Goal: Task Accomplishment & Management: Use online tool/utility

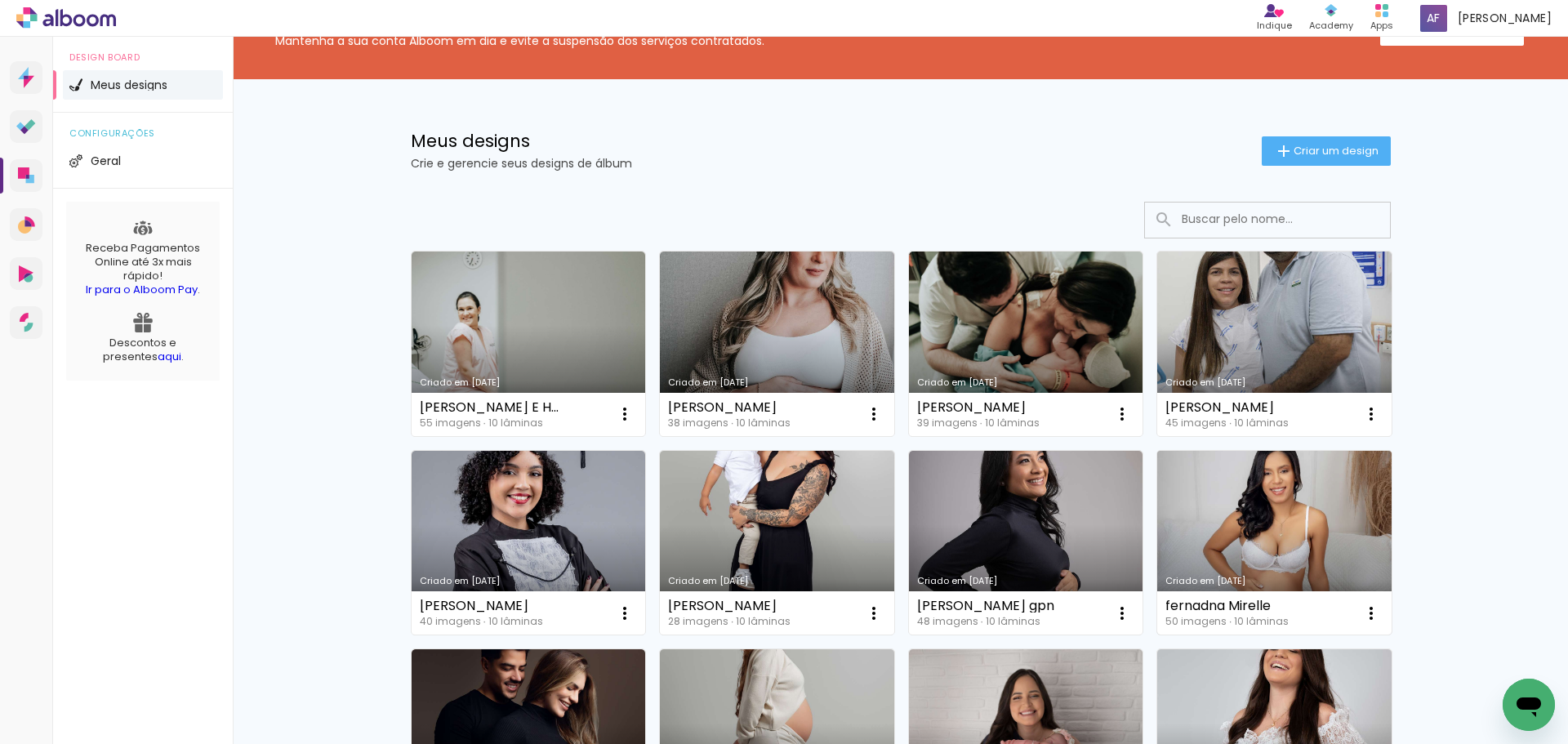
scroll to position [81, 0]
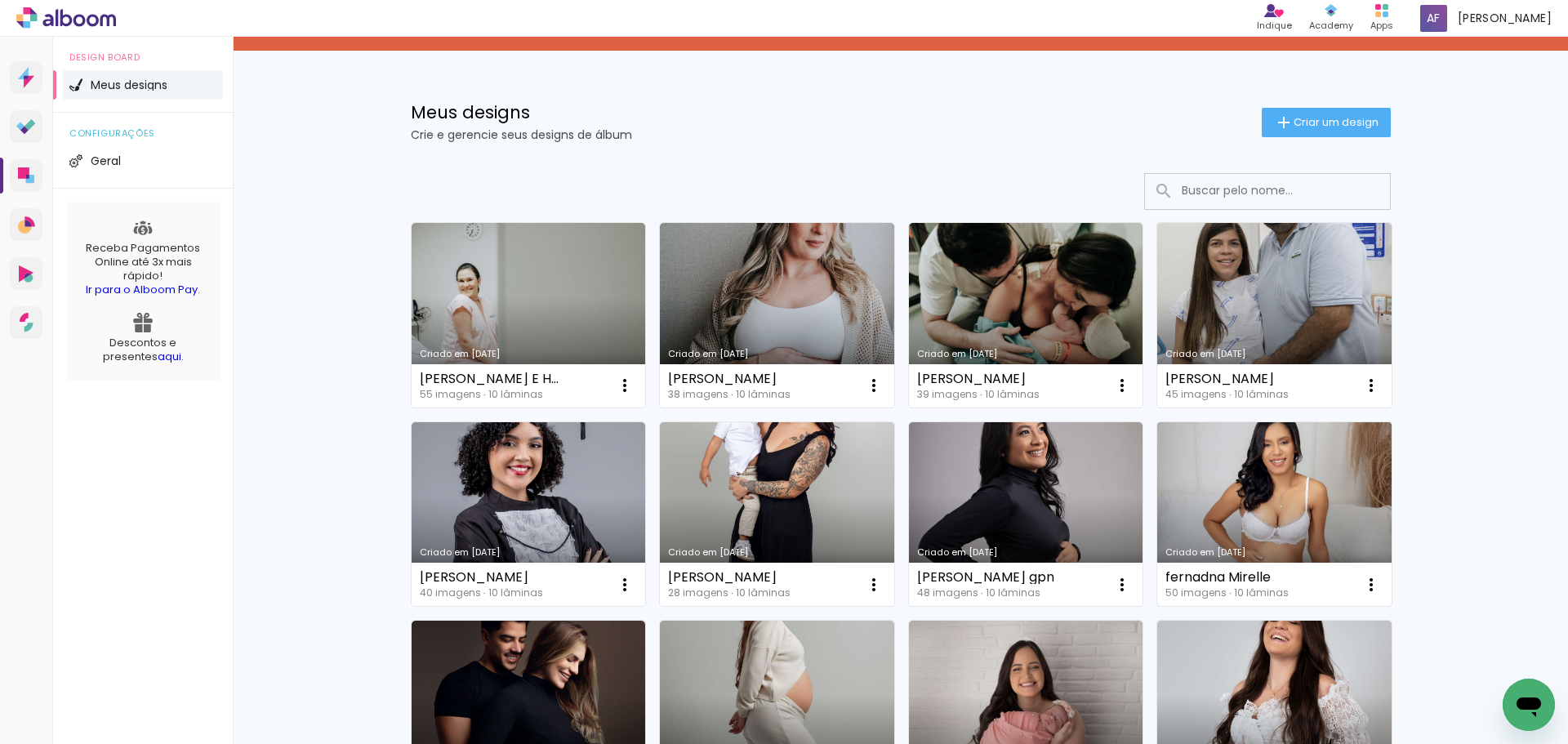
click at [1241, 470] on link "Criado em 20/08/25" at bounding box center [1274, 514] width 234 height 185
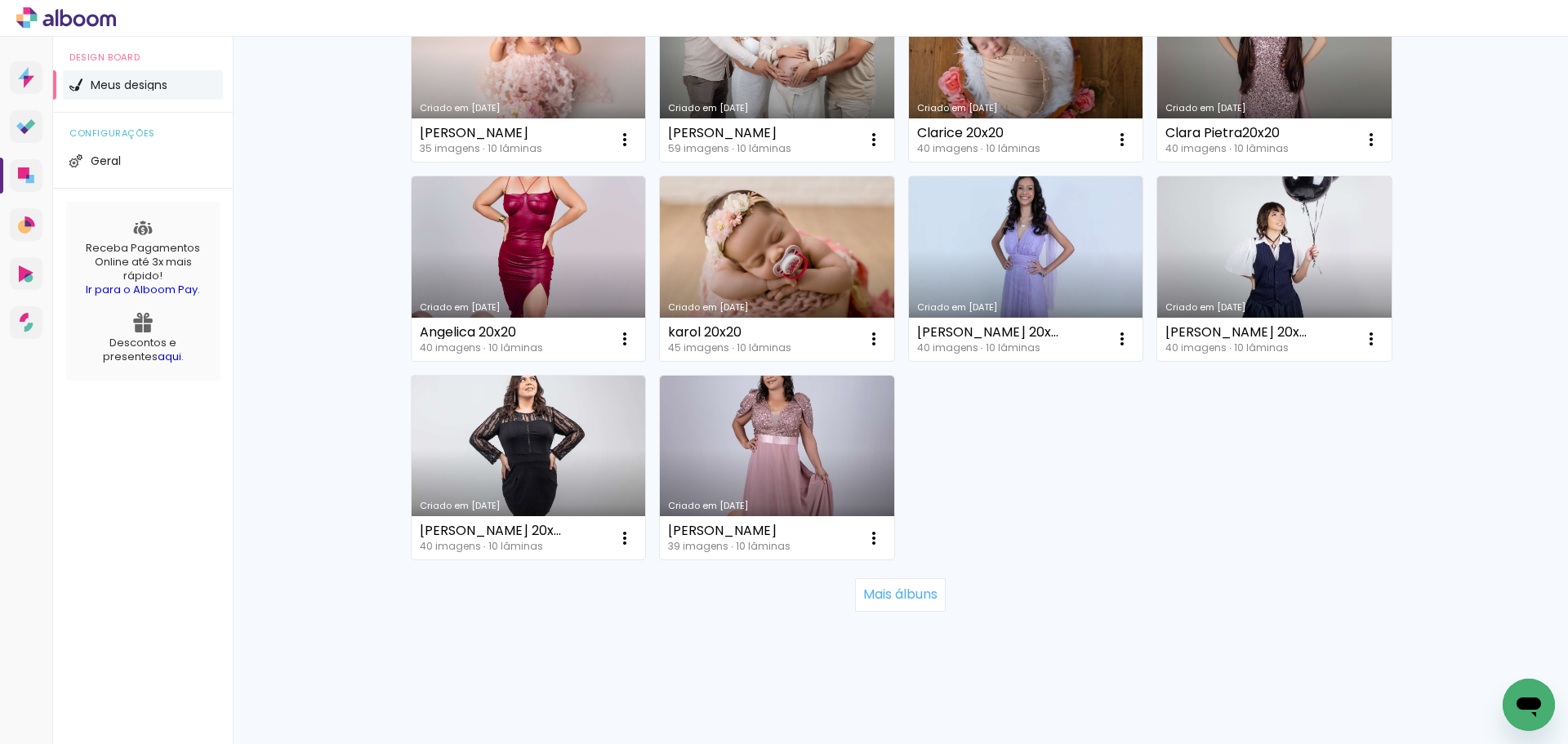
scroll to position [1125, 0]
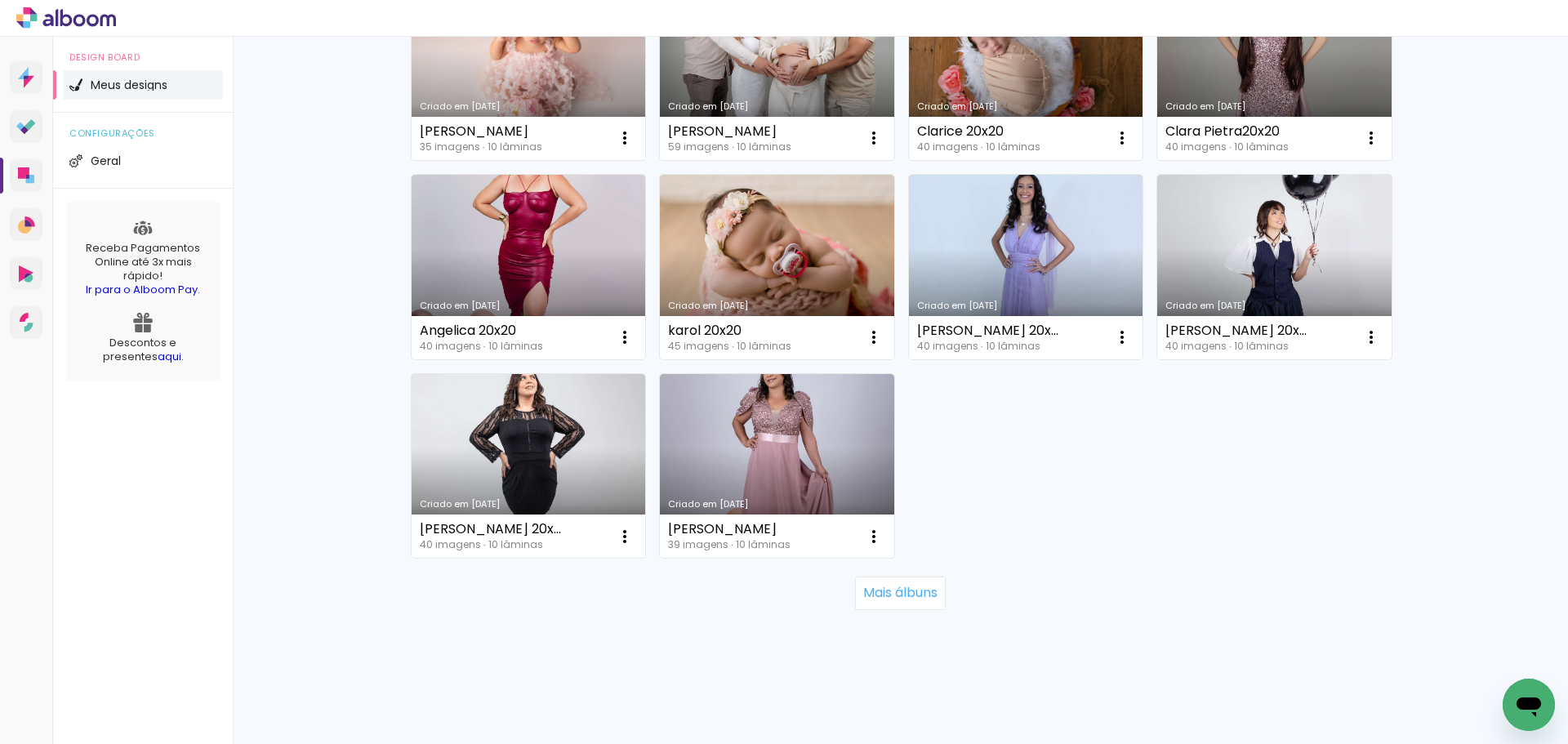
click at [909, 612] on div "Mais álbuns" at bounding box center [901, 593] width 980 height 72
click at [907, 605] on paper-button "Mais álbuns" at bounding box center [900, 593] width 91 height 33
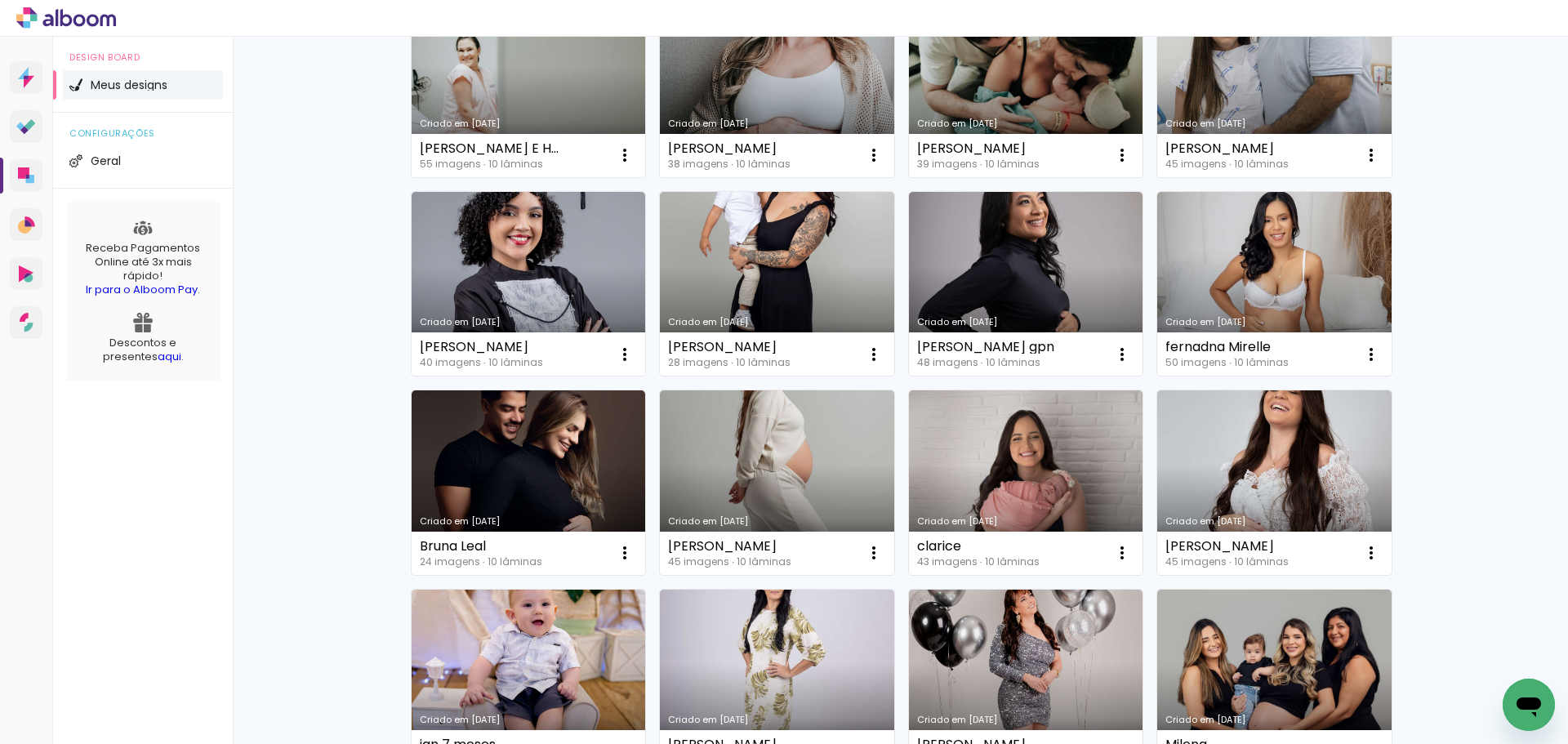
scroll to position [0, 0]
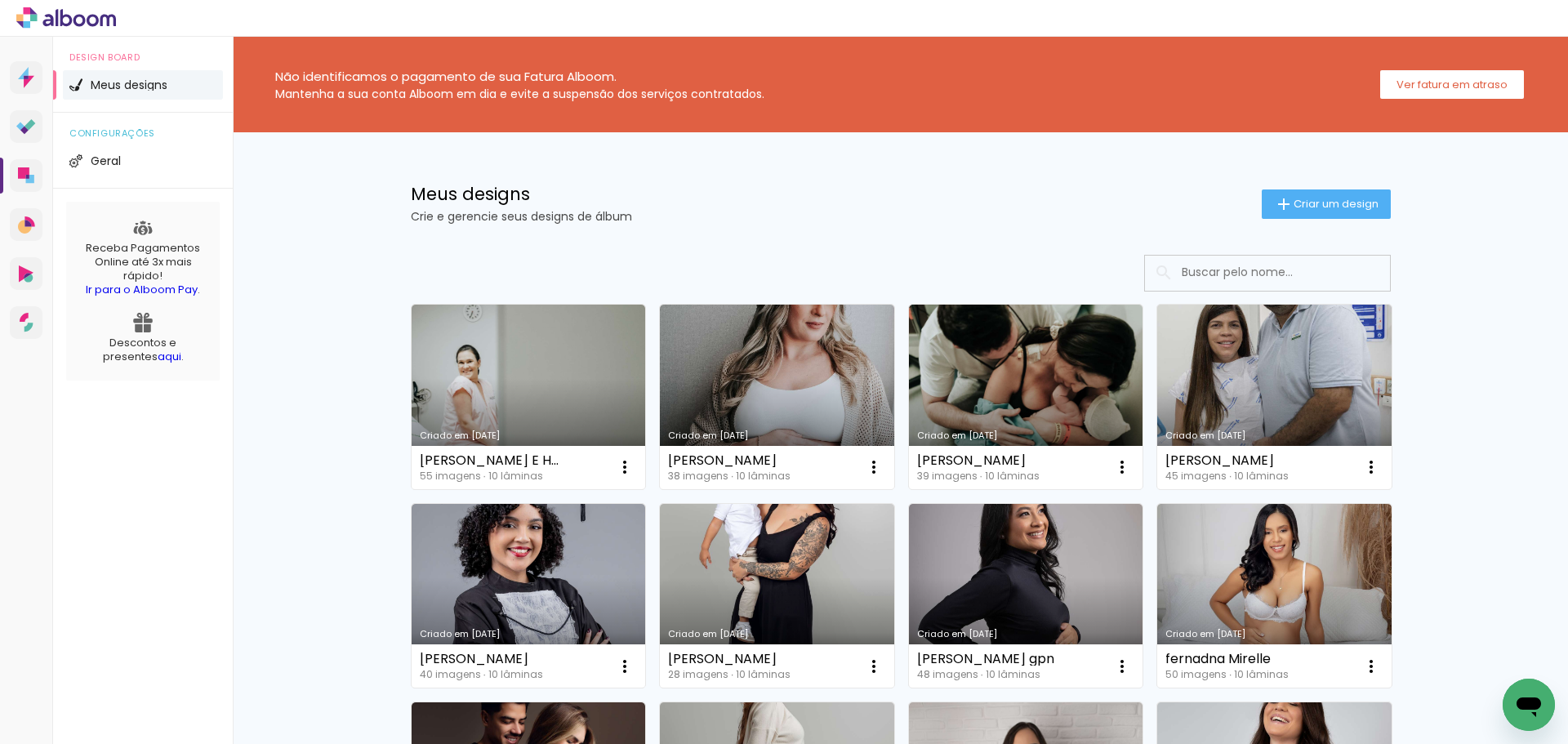
click at [1205, 272] on input at bounding box center [1289, 272] width 233 height 34
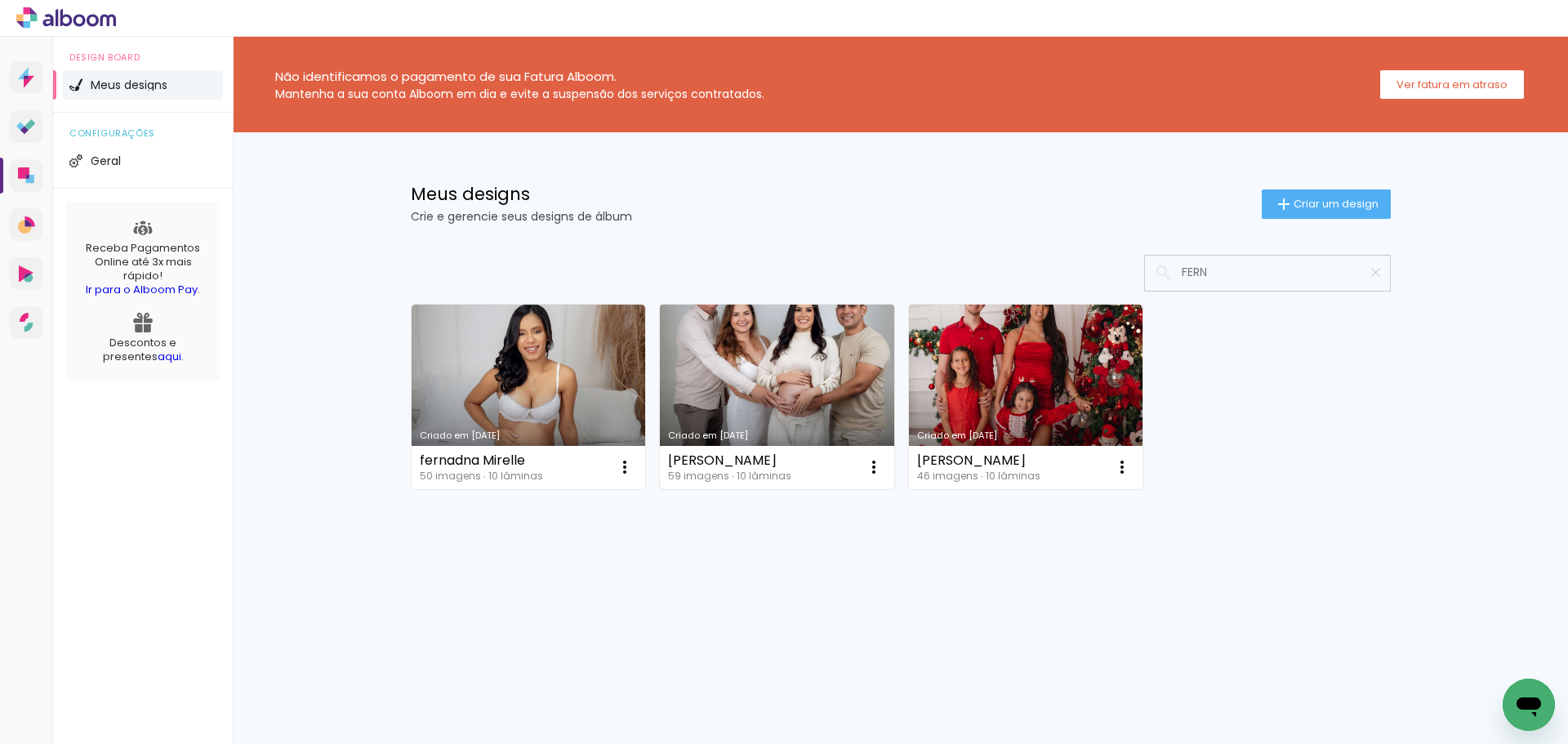
type input "FERN"
type paper-input "FERN"
click at [717, 347] on link "Criado em 01/08/25" at bounding box center [776, 396] width 234 height 185
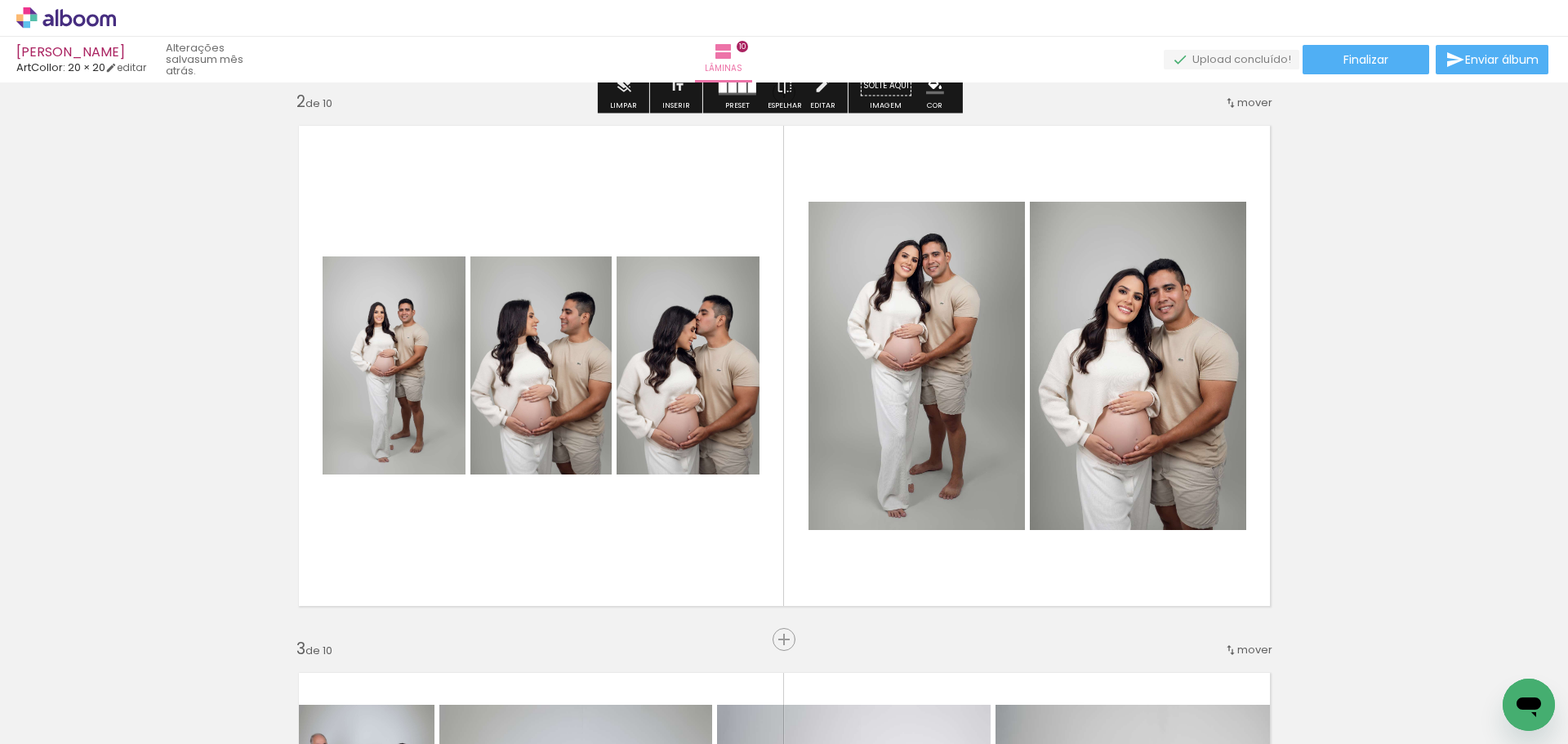
scroll to position [571, 0]
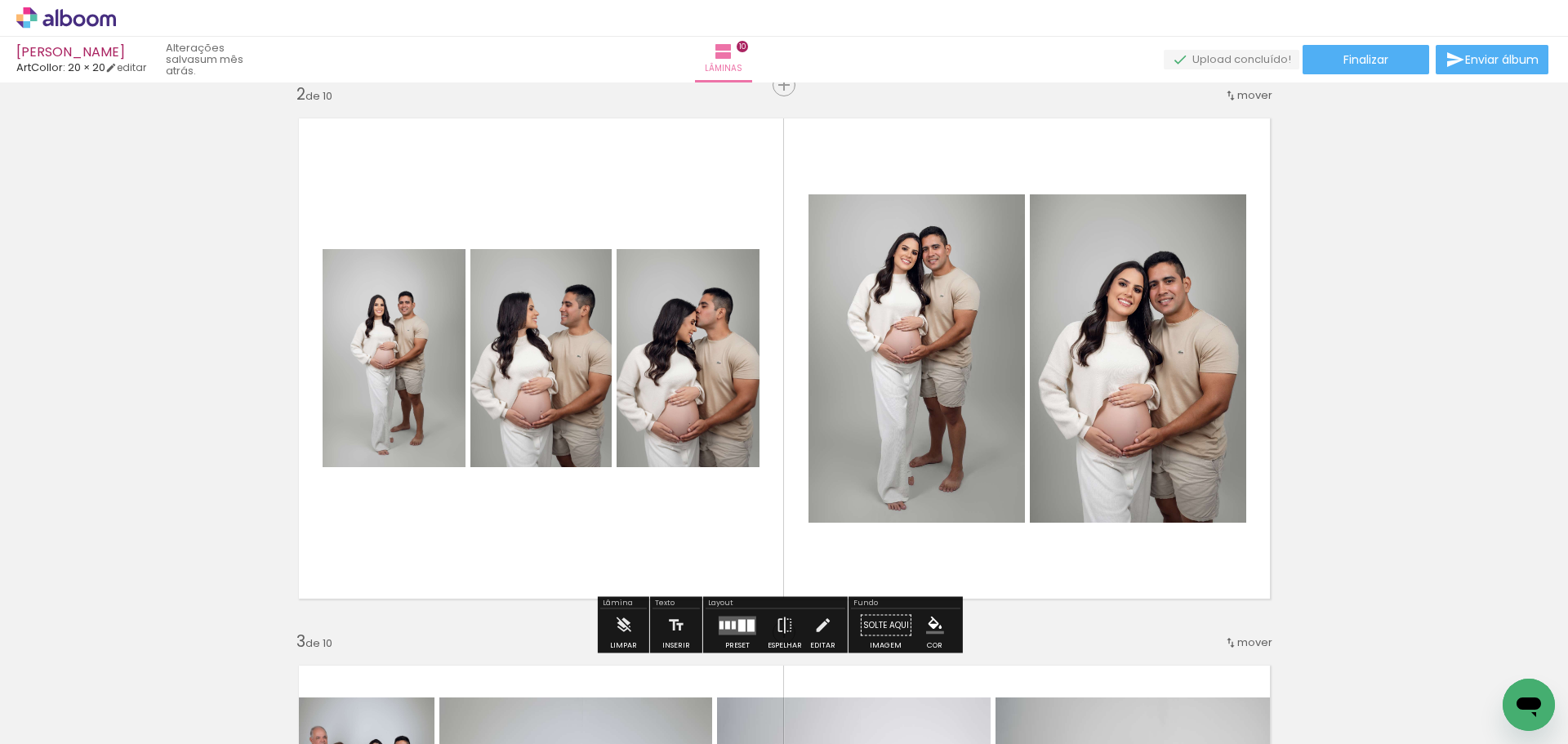
click at [1237, 102] on span "mover" at bounding box center [1255, 96] width 35 height 16
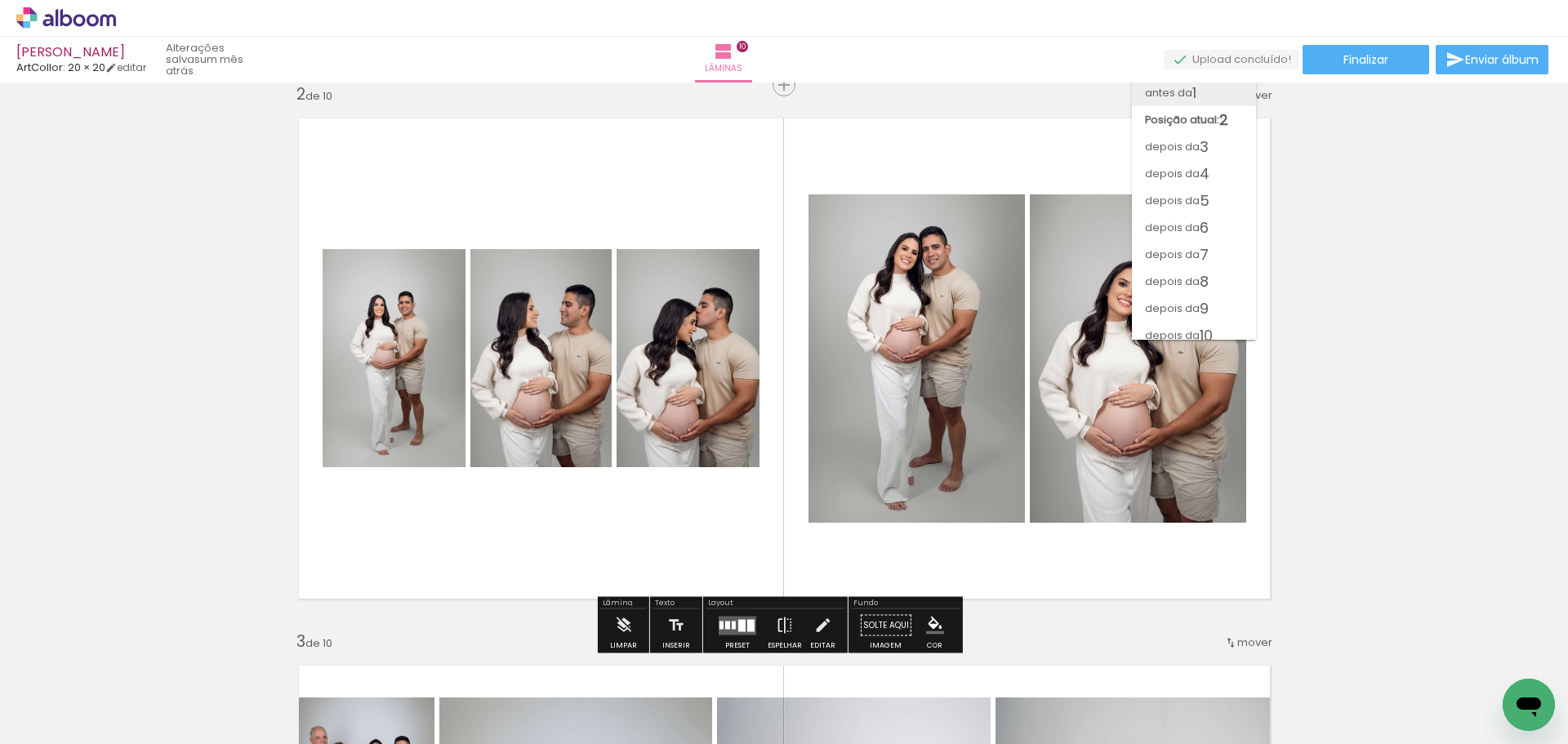
click at [1174, 101] on span "antes da" at bounding box center [1169, 93] width 48 height 27
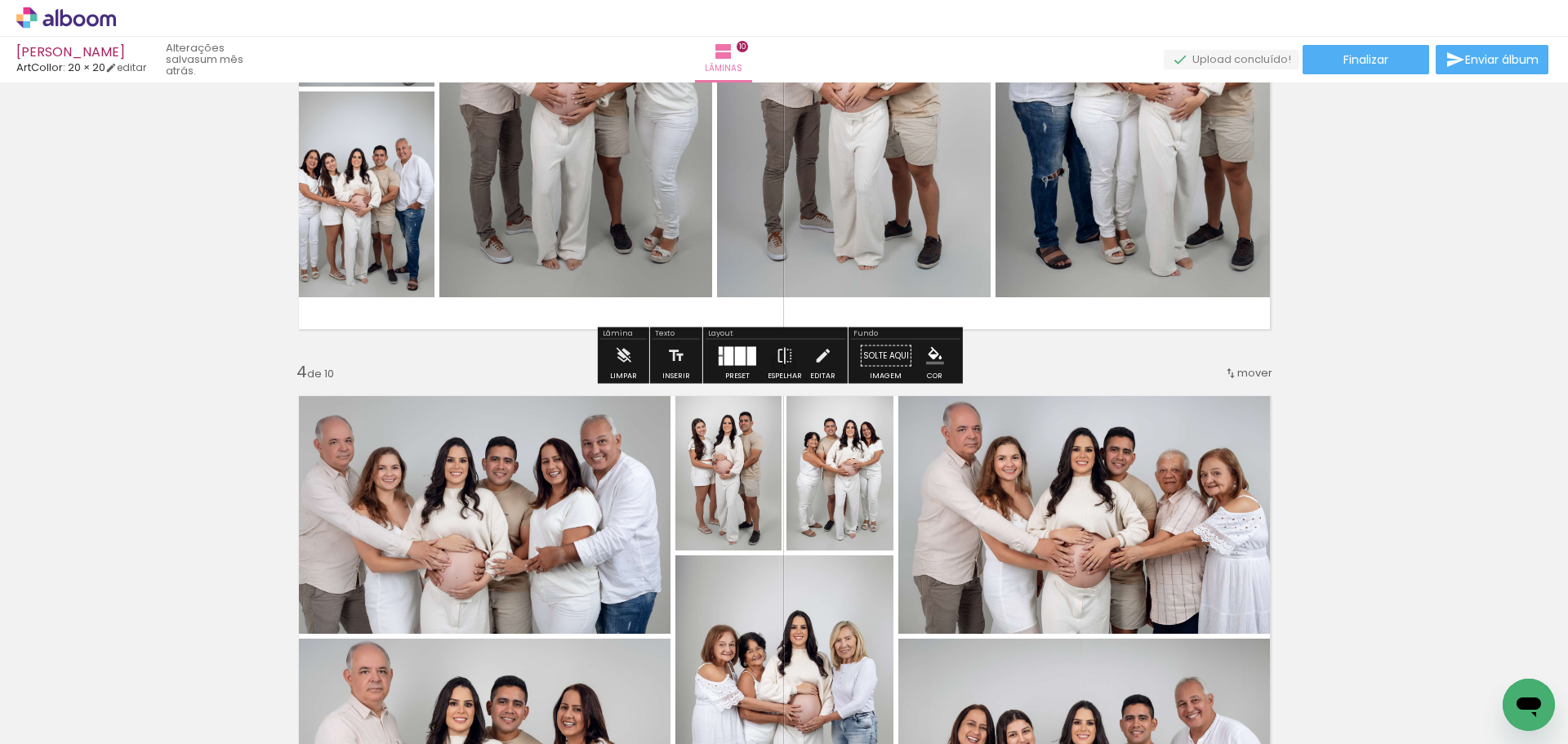
scroll to position [1144, 0]
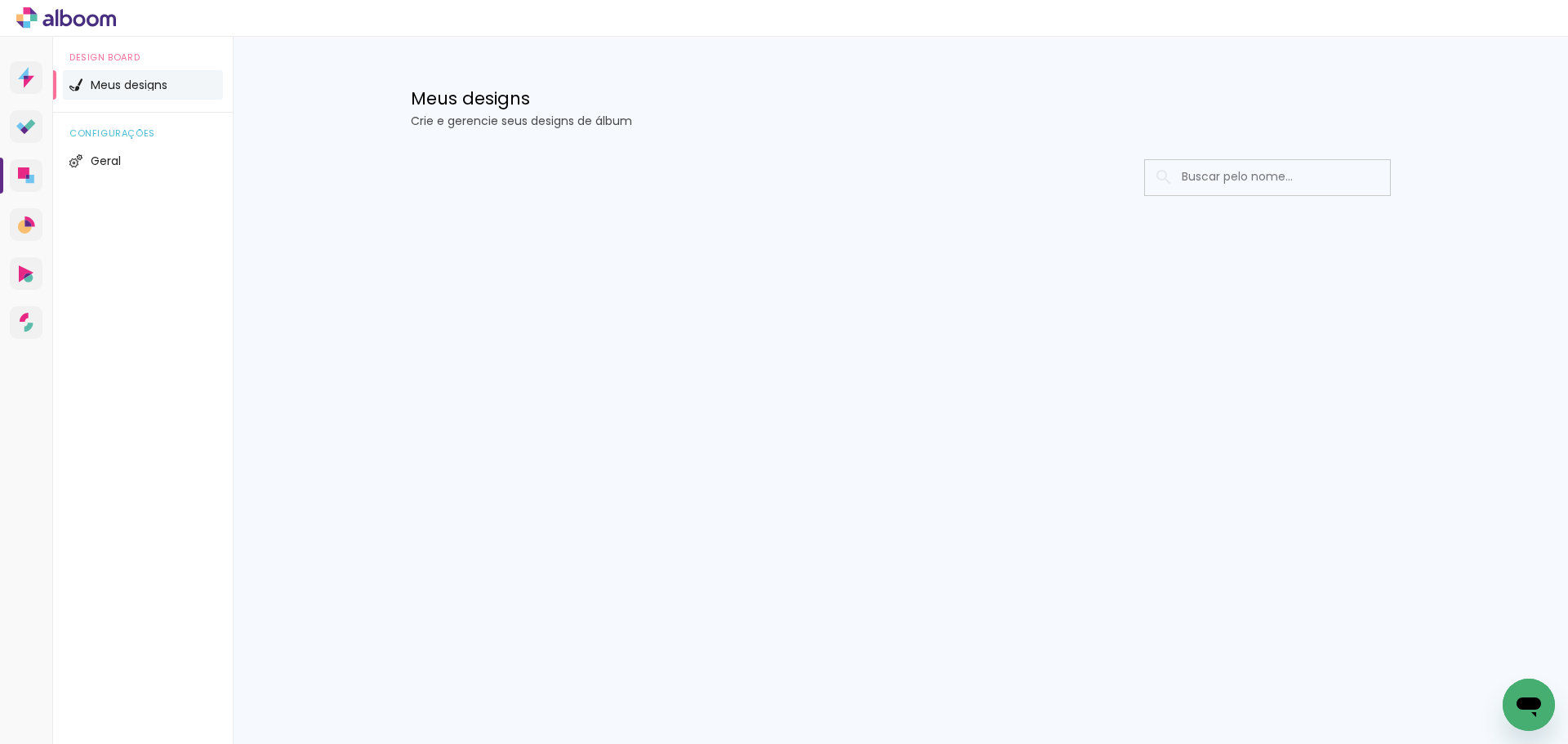
click at [1188, 175] on input at bounding box center [1289, 177] width 233 height 34
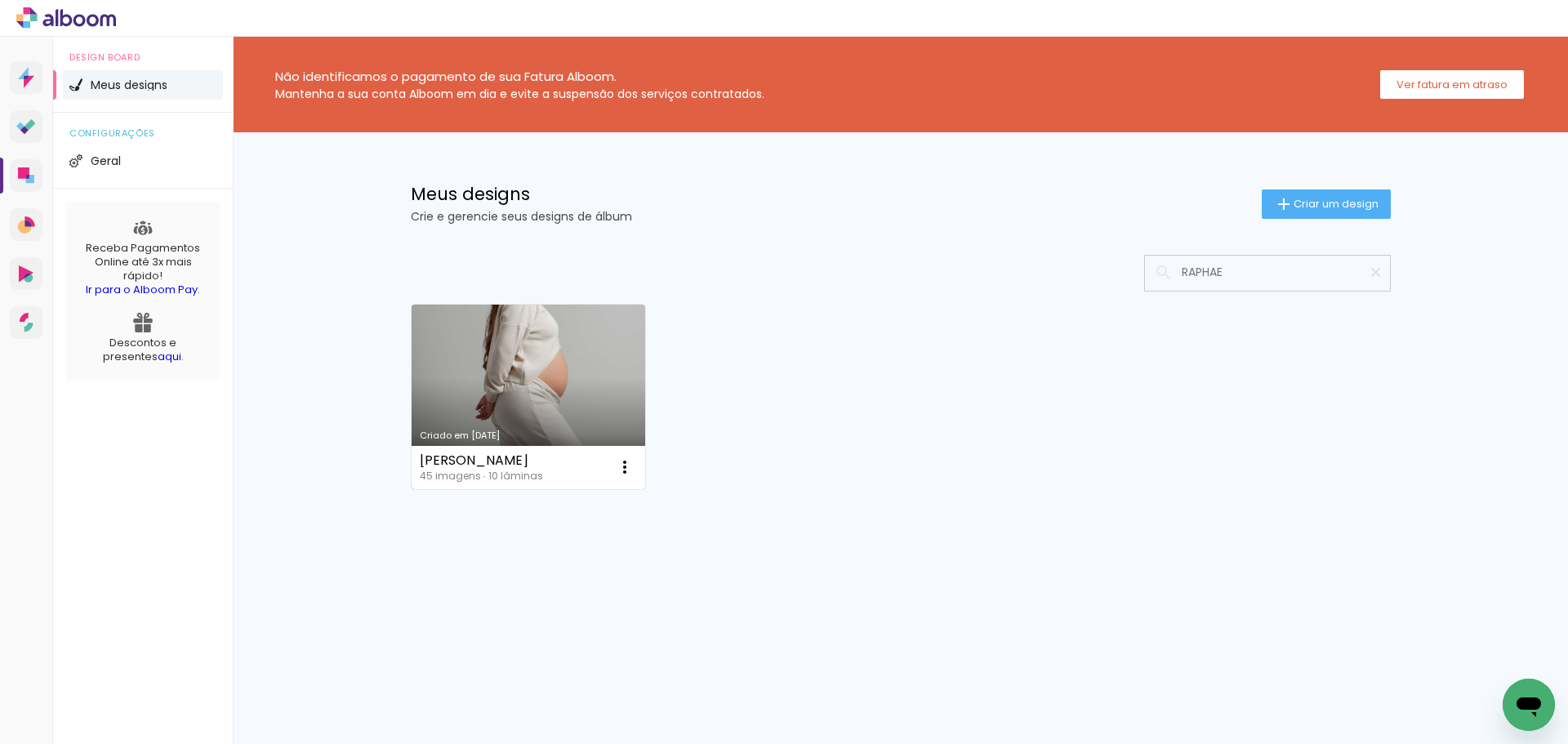
type input "RAPHAE"
type paper-input "RAPHAE"
click at [588, 374] on link "Criado em [DATE]" at bounding box center [528, 396] width 234 height 185
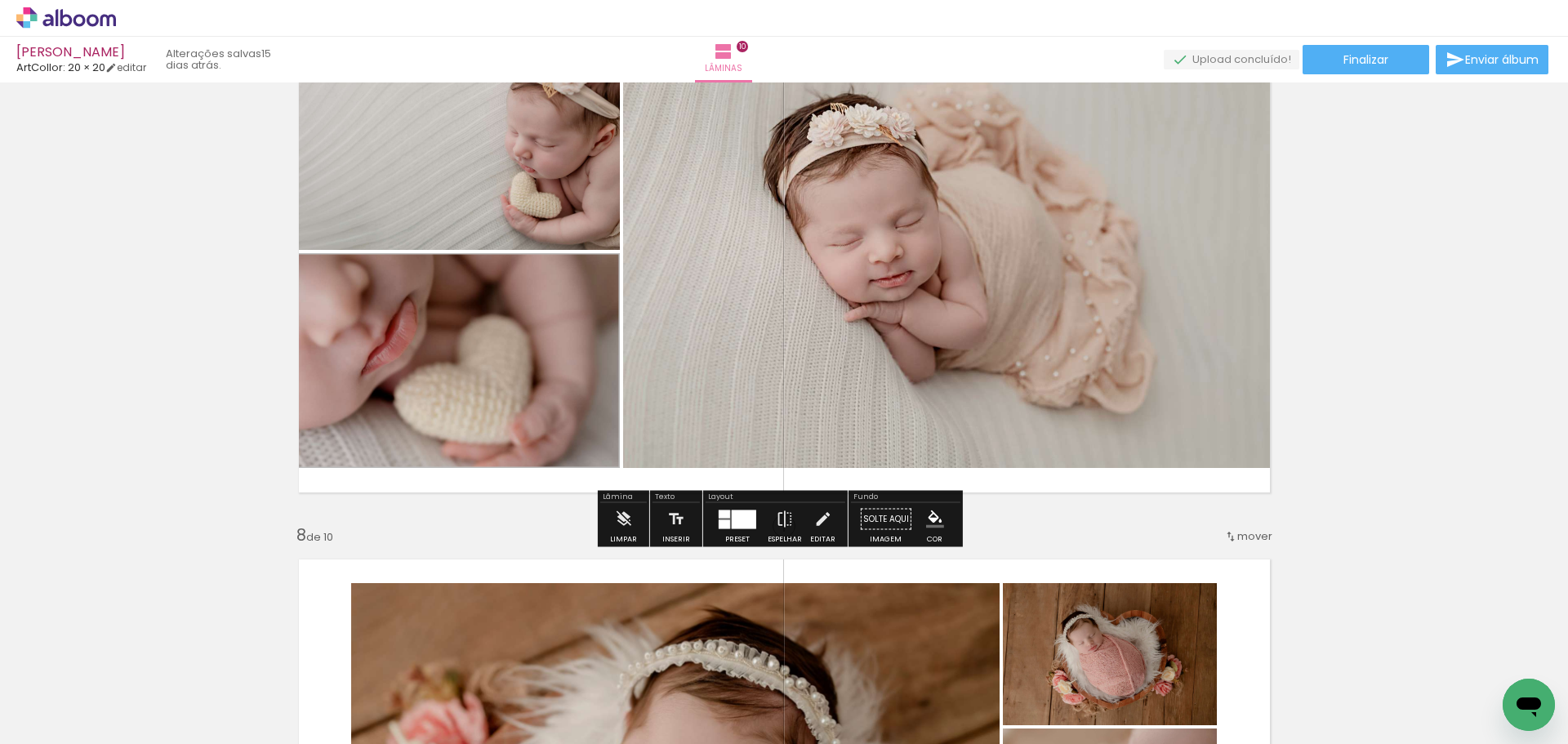
scroll to position [3432, 0]
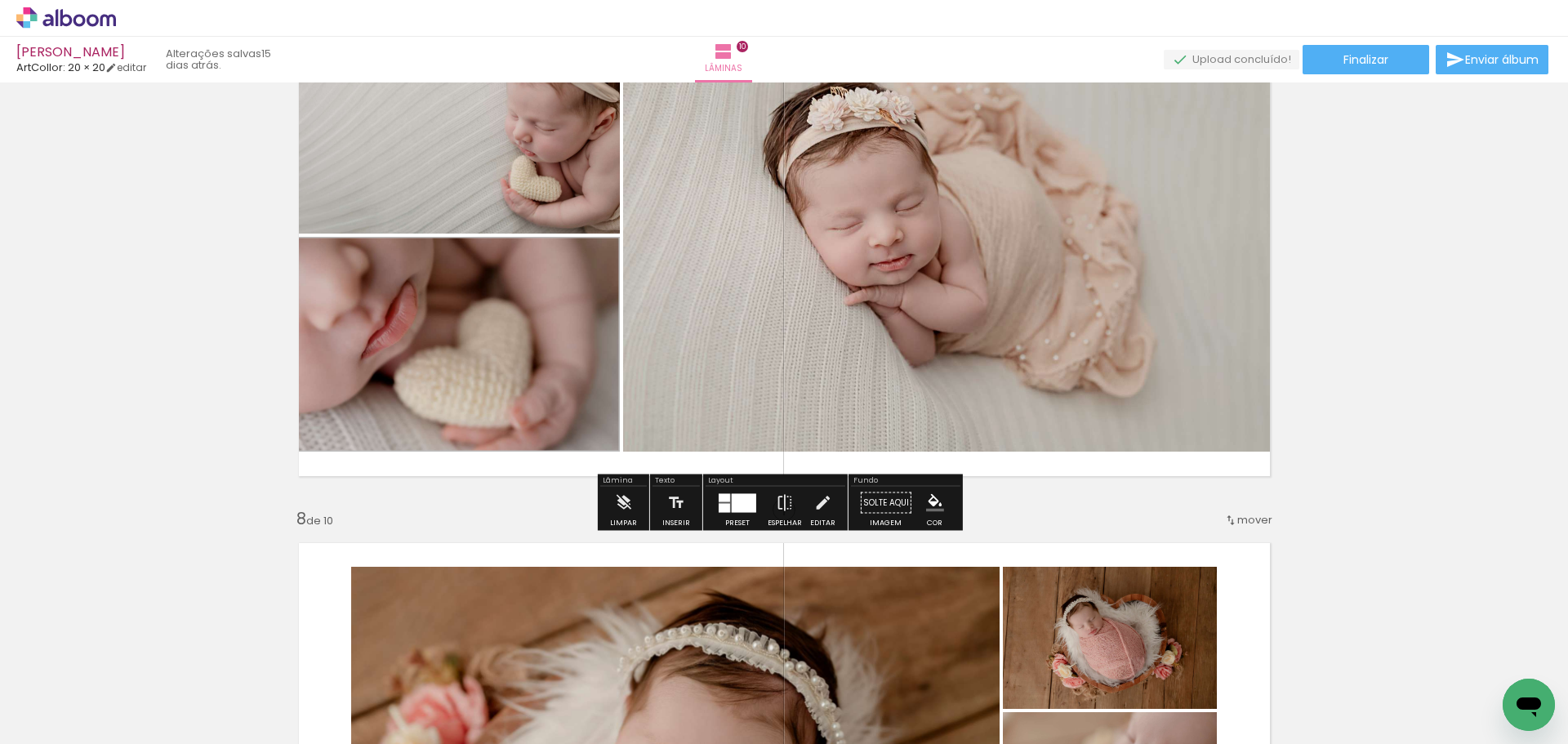
click at [739, 508] on div at bounding box center [745, 502] width 25 height 19
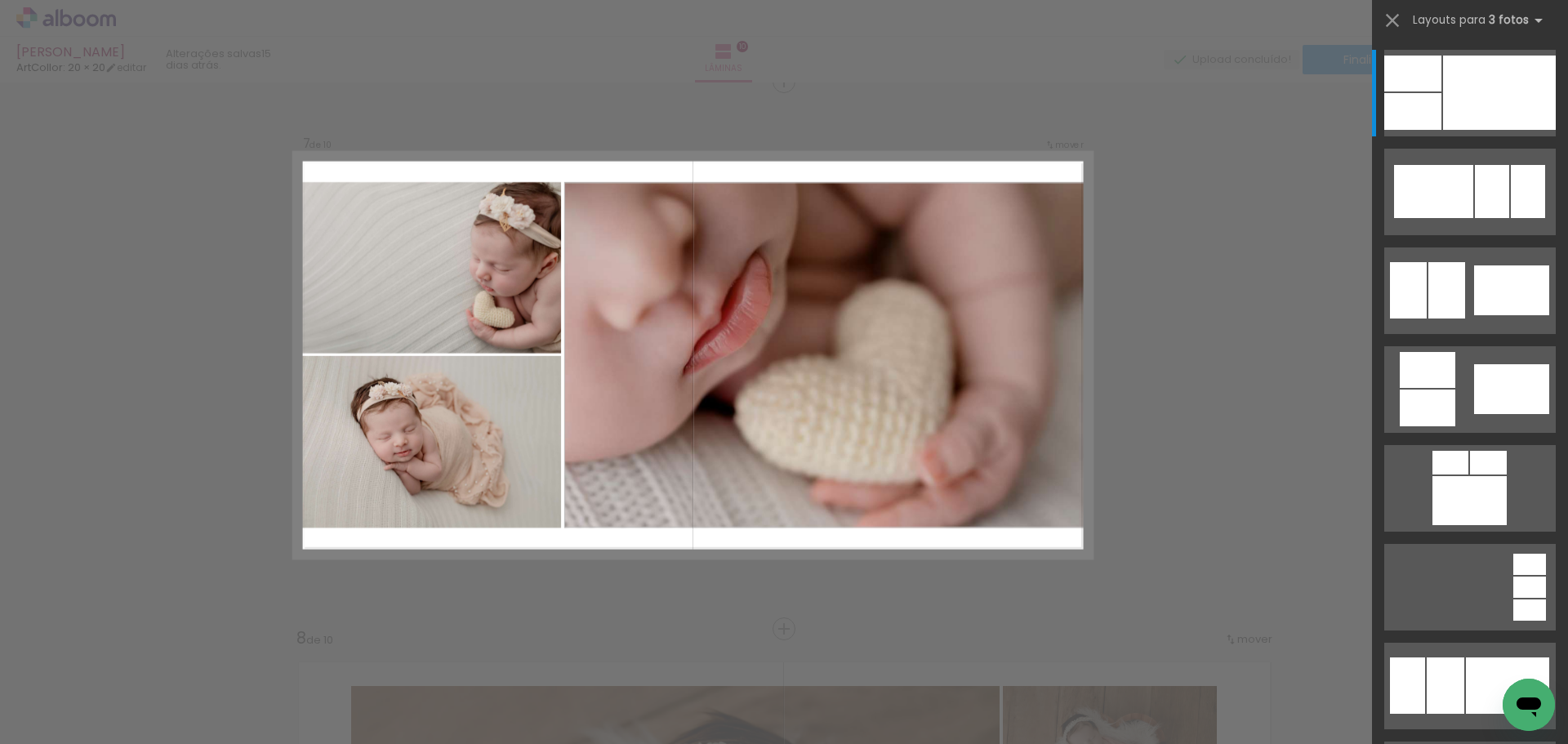
scroll to position [3306, 0]
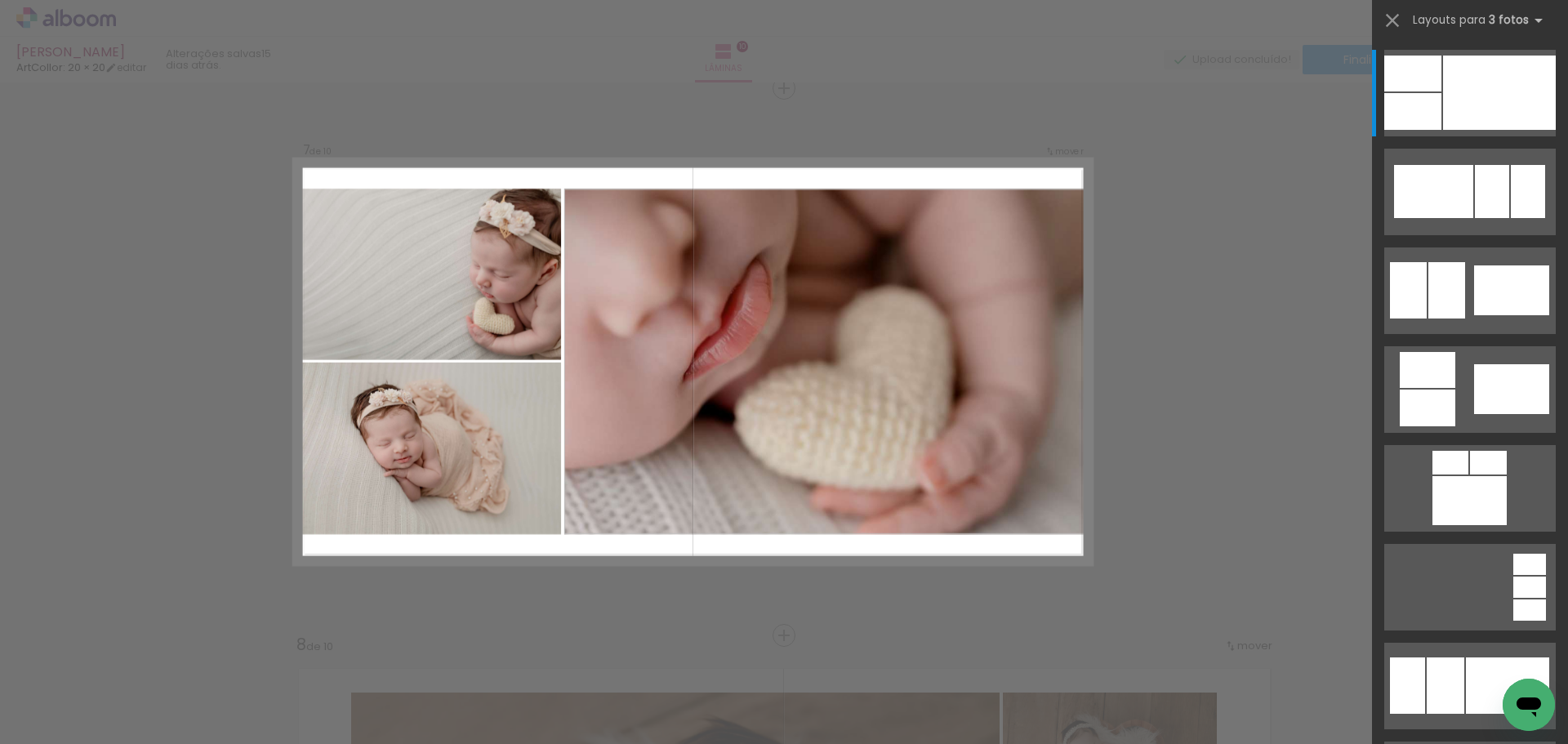
click at [0, 0] on div "Confirmar Cancelar" at bounding box center [0, 0] width 0 height 0
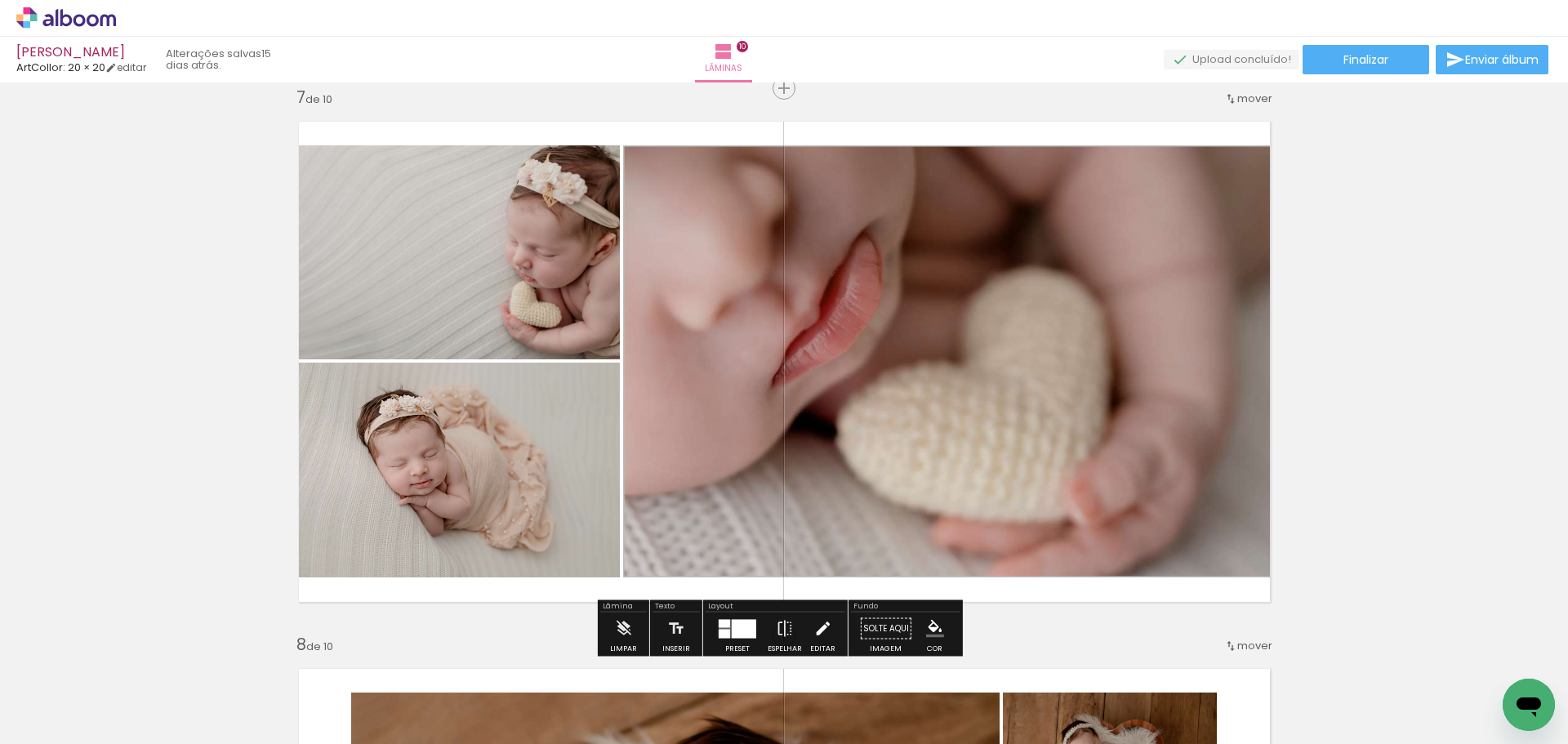
click at [814, 622] on iron-icon at bounding box center [822, 629] width 18 height 33
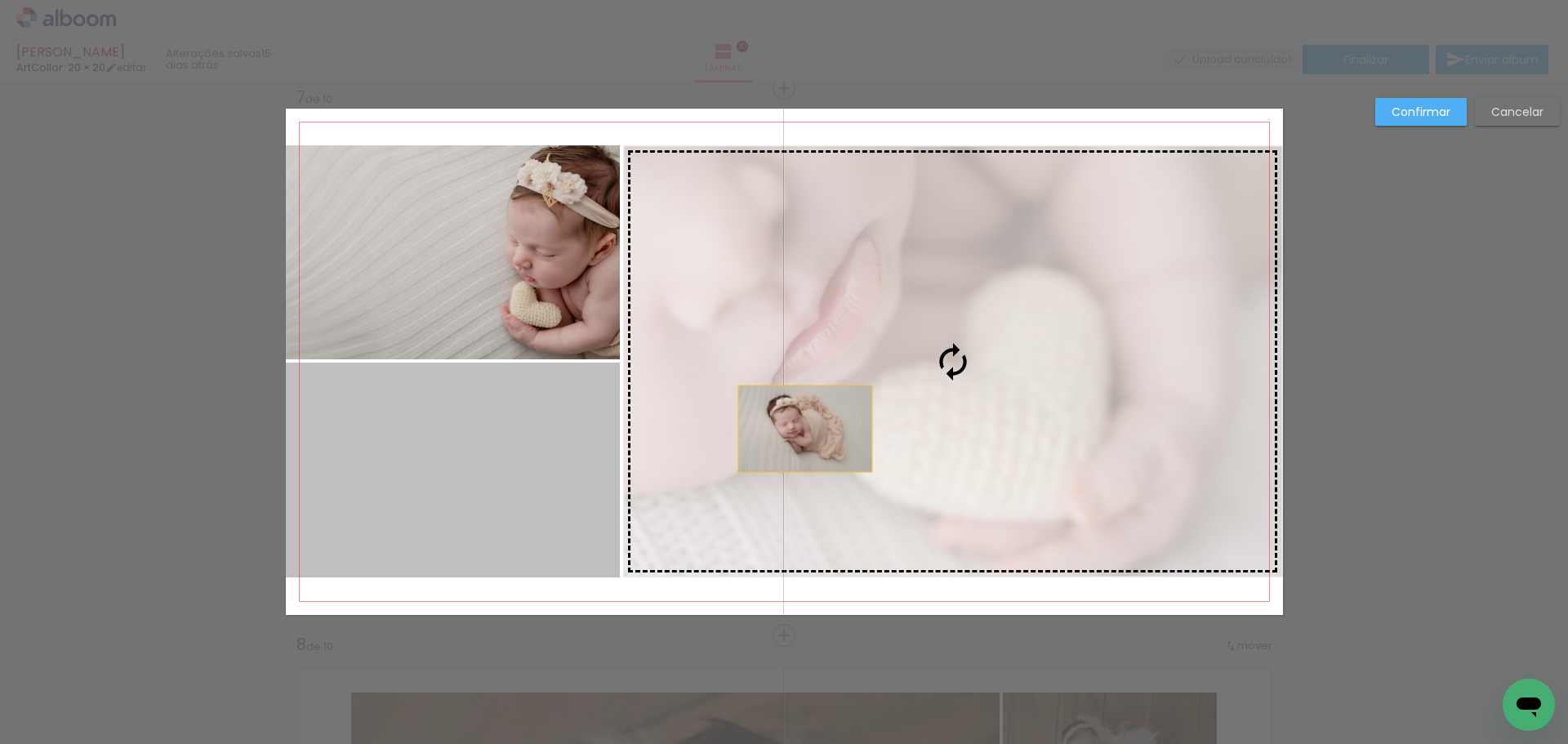
drag, startPoint x: 533, startPoint y: 474, endPoint x: 799, endPoint y: 429, distance: 269.8
click at [0, 0] on slot at bounding box center [0, 0] width 0 height 0
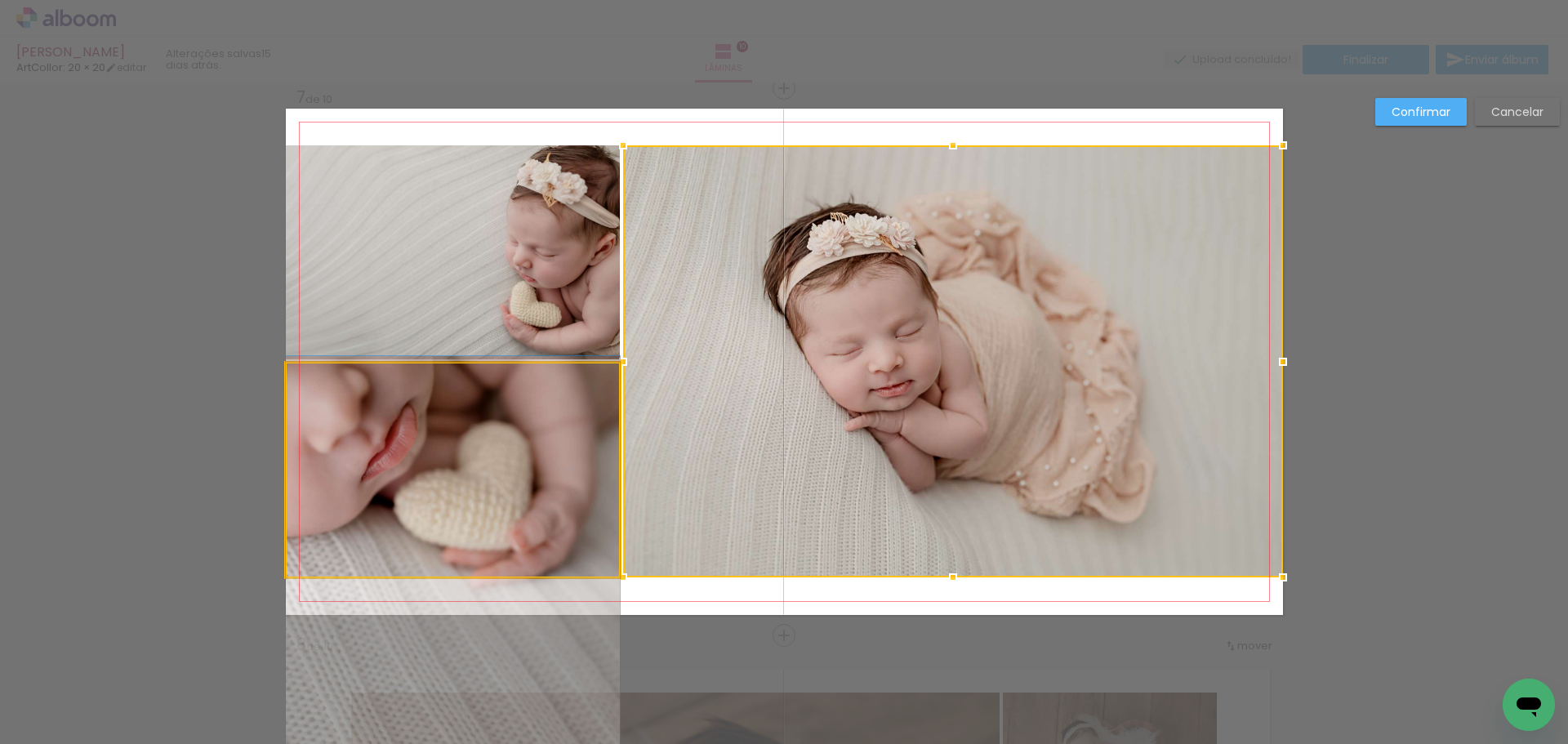
drag, startPoint x: 520, startPoint y: 413, endPoint x: 537, endPoint y: 551, distance: 139.0
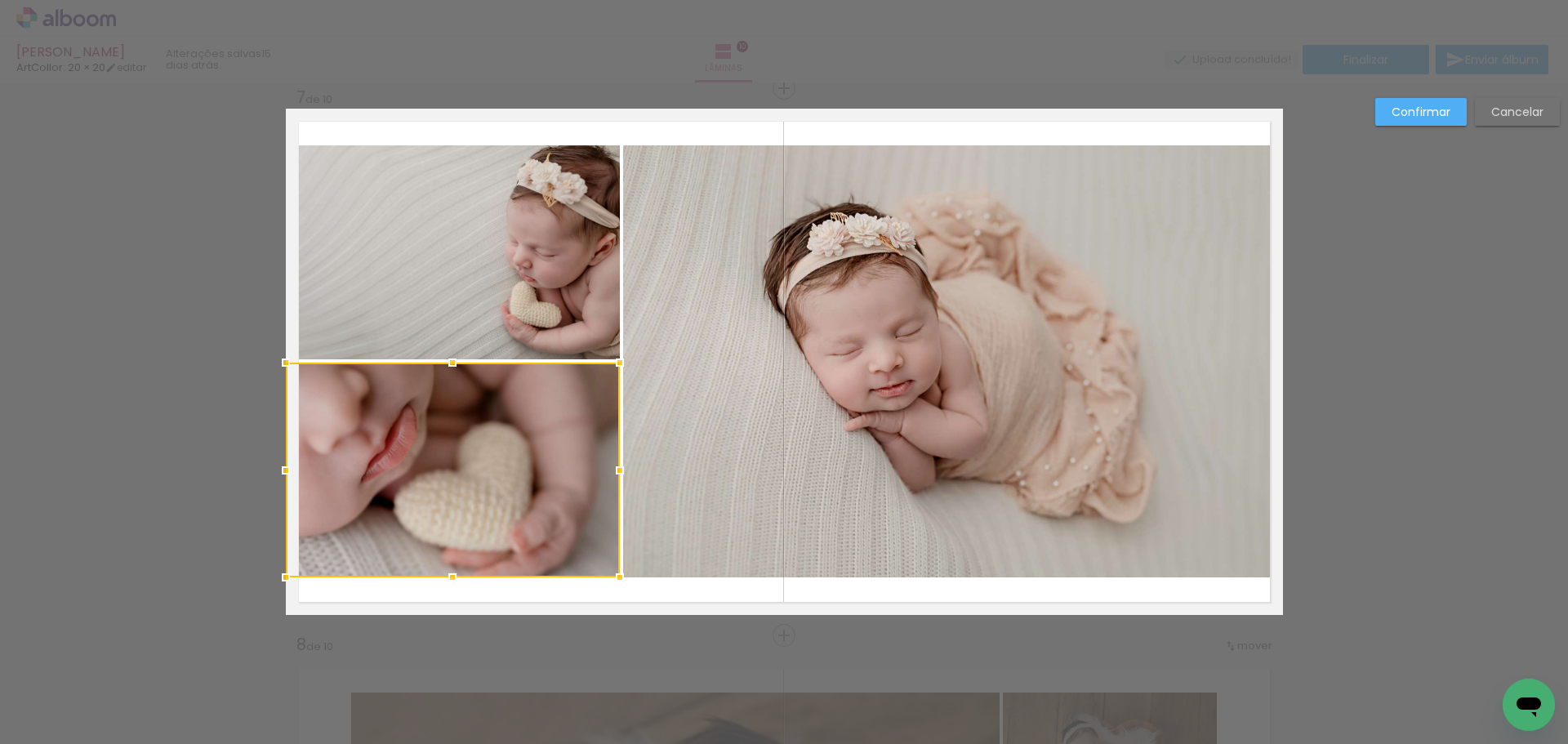
click at [718, 459] on quentale-photo at bounding box center [953, 361] width 660 height 433
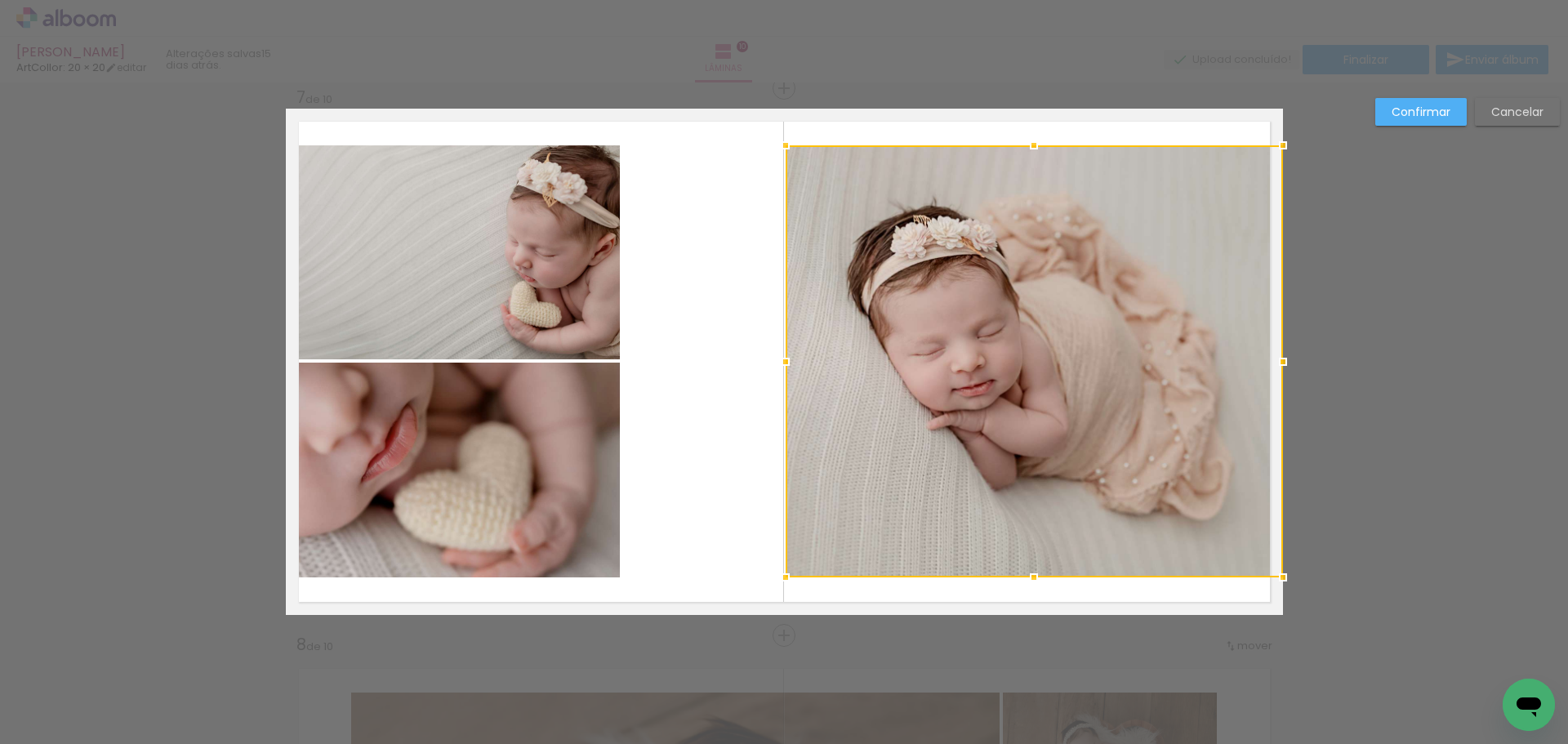
drag, startPoint x: 619, startPoint y: 359, endPoint x: 1024, endPoint y: 230, distance: 425.0
click at [784, 375] on div at bounding box center [785, 362] width 33 height 33
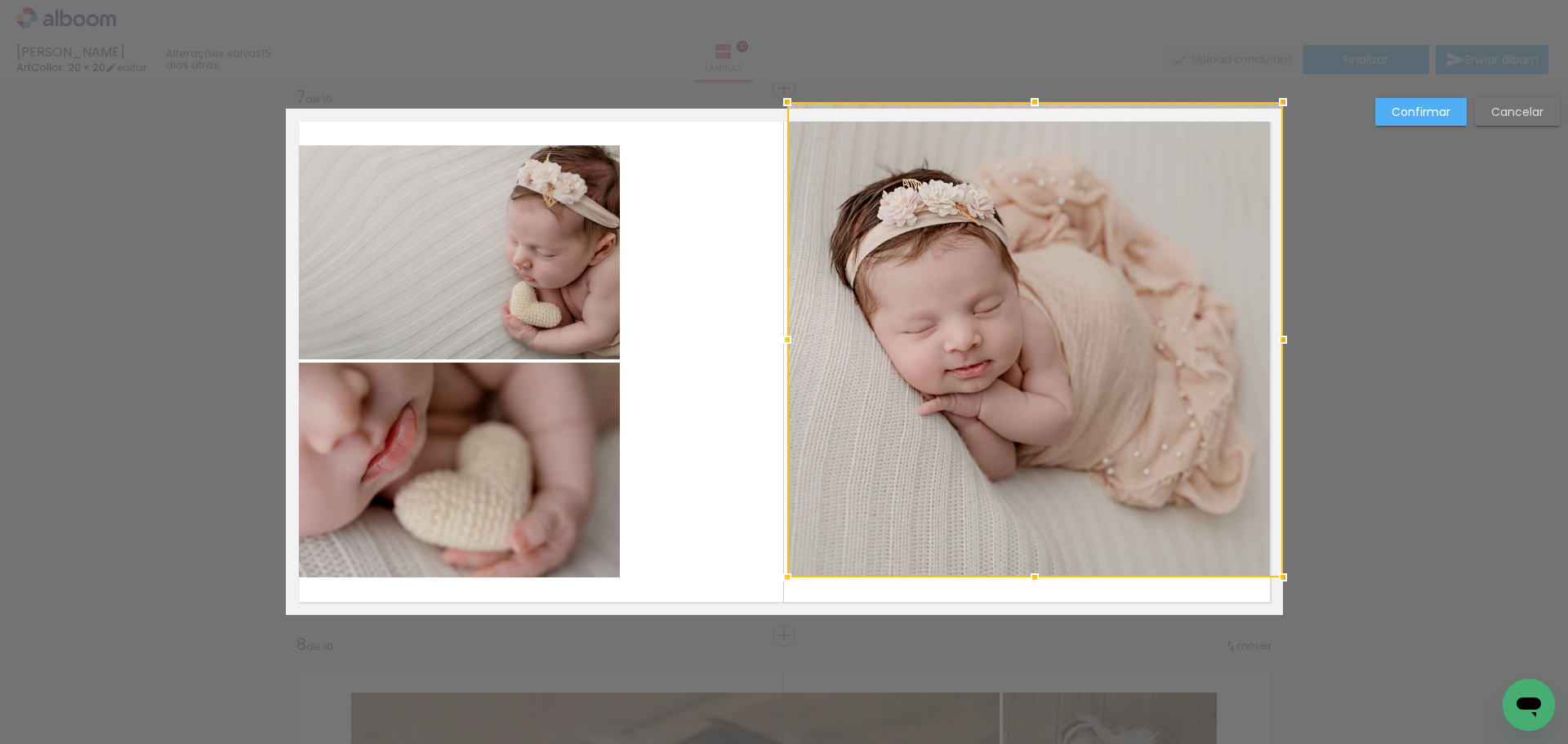
drag, startPoint x: 1029, startPoint y: 123, endPoint x: 1026, endPoint y: 93, distance: 30.1
click at [1026, 93] on div at bounding box center [1035, 102] width 33 height 33
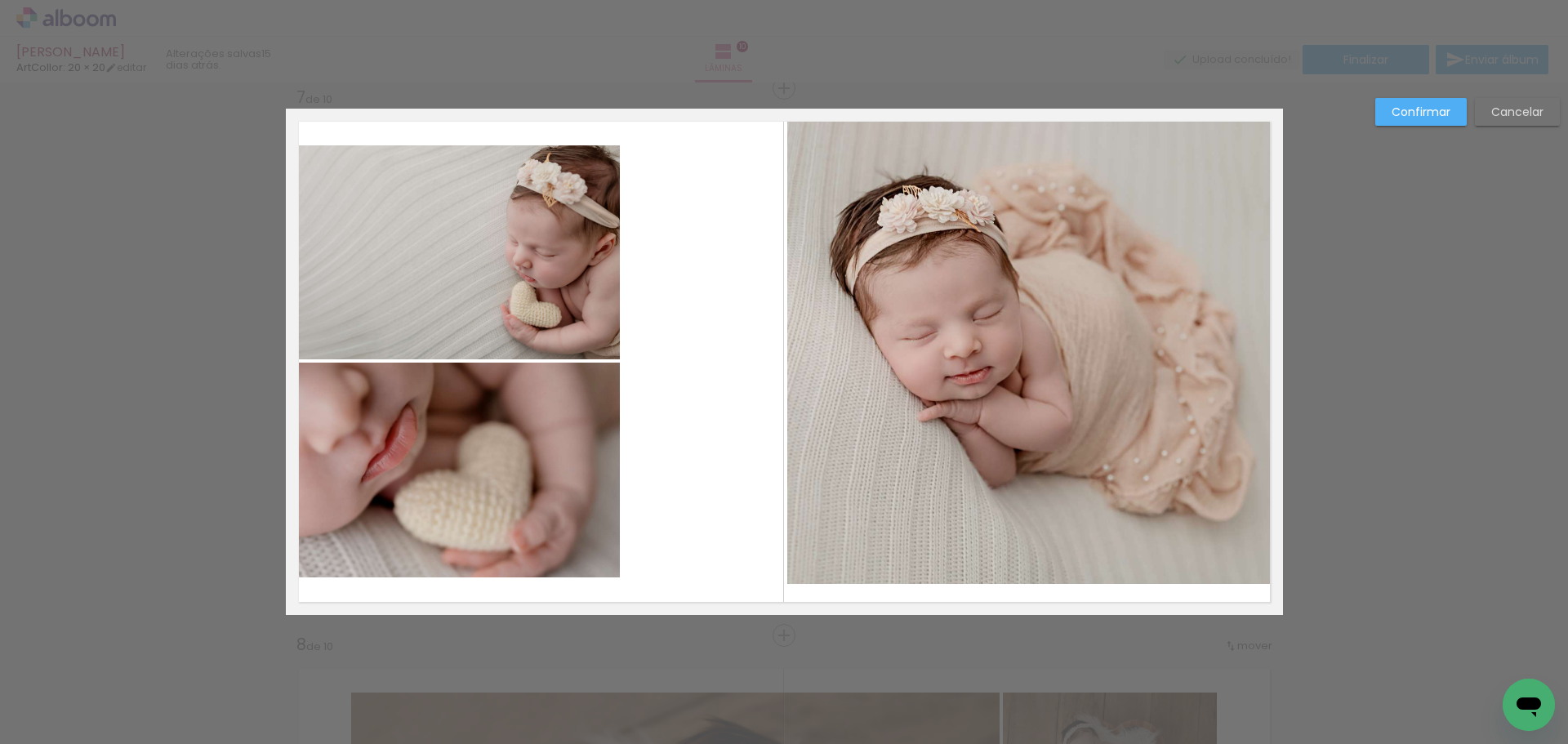
drag, startPoint x: 1191, startPoint y: 569, endPoint x: 1177, endPoint y: 575, distance: 15.2
click at [1191, 568] on quentale-photo at bounding box center [1035, 347] width 496 height 476
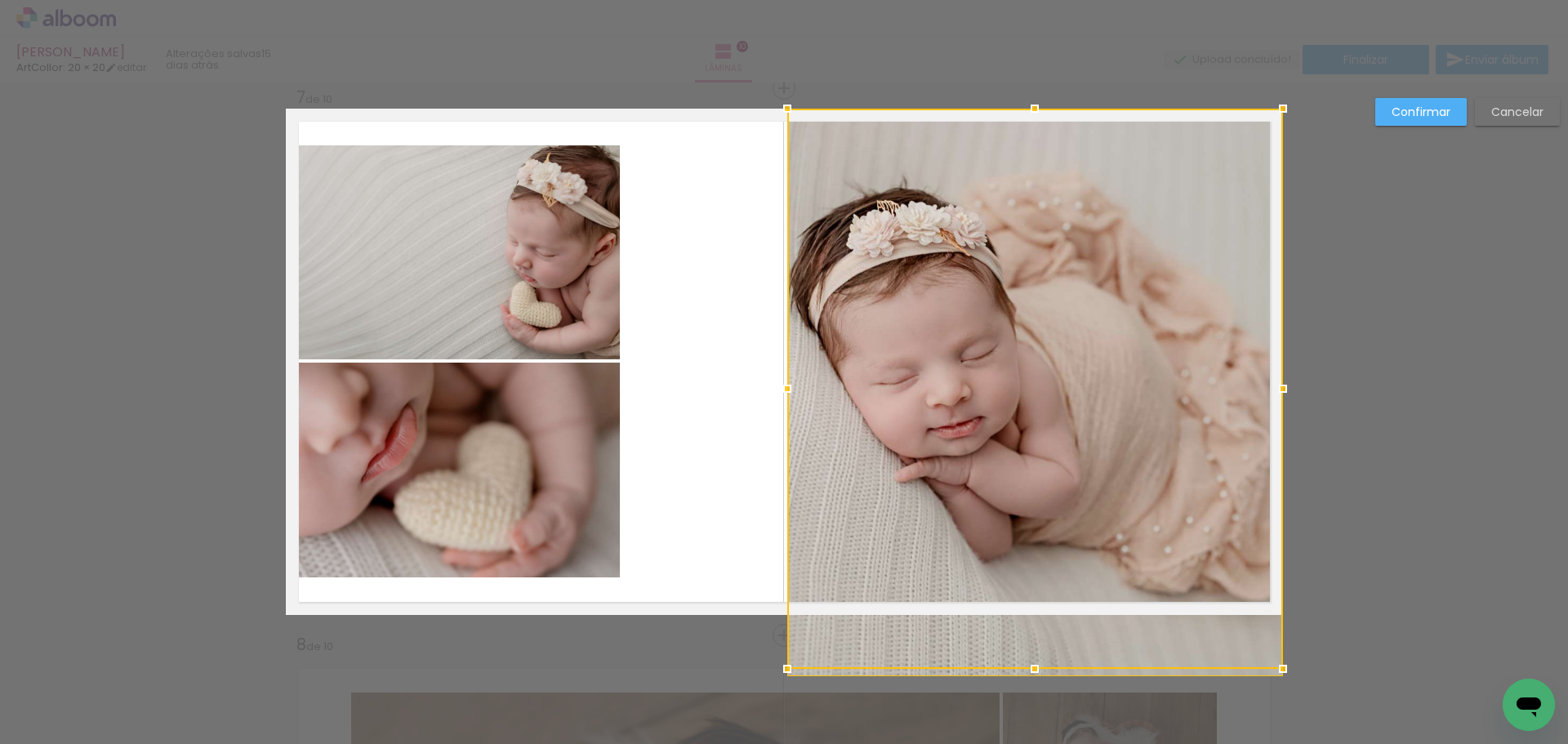
drag, startPoint x: 1021, startPoint y: 578, endPoint x: 1052, endPoint y: 594, distance: 34.9
click at [1029, 615] on div at bounding box center [1035, 389] width 496 height 561
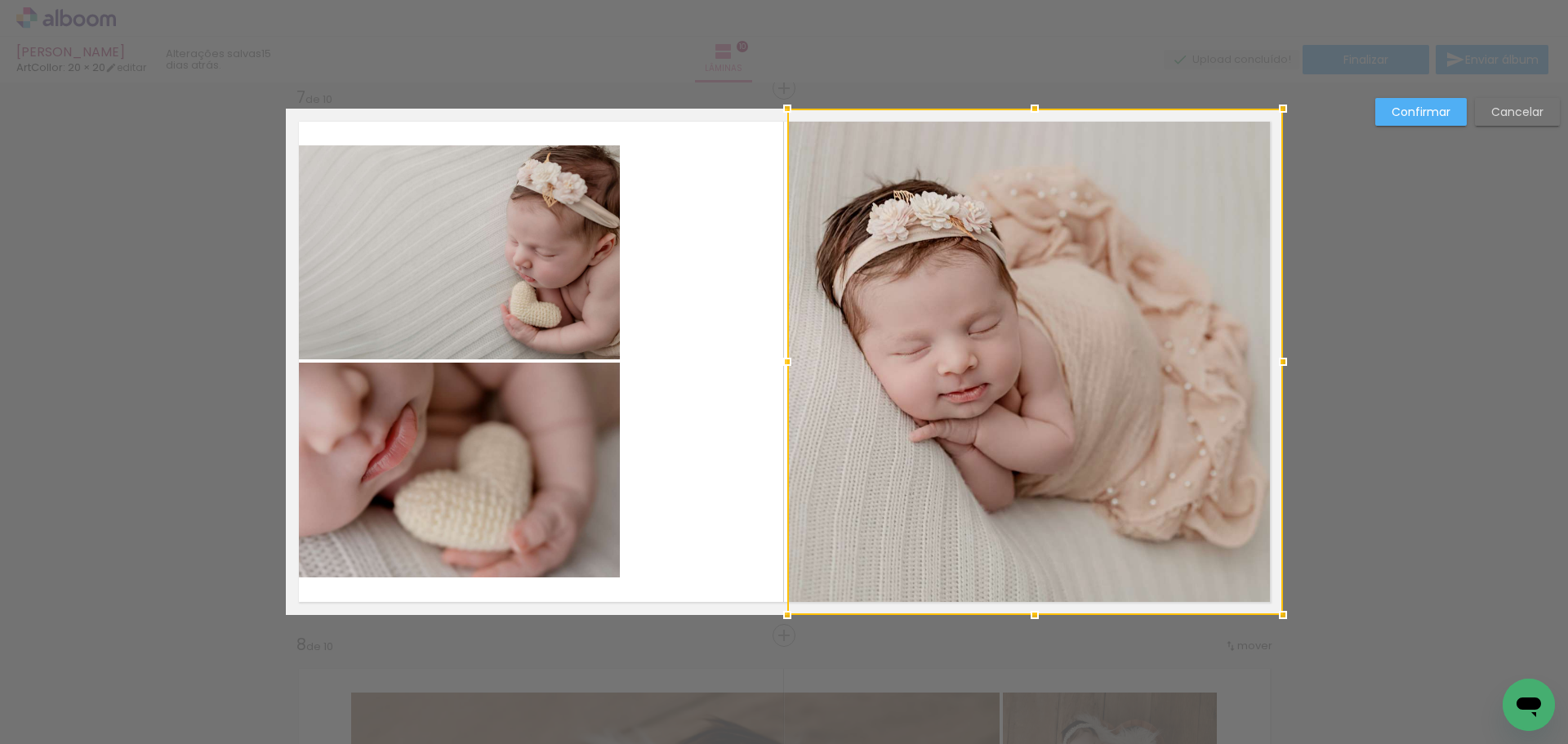
click at [0, 0] on div "Confirmar Cancelar" at bounding box center [0, 0] width 0 height 0
click at [616, 281] on quentale-layouter at bounding box center [784, 362] width 998 height 507
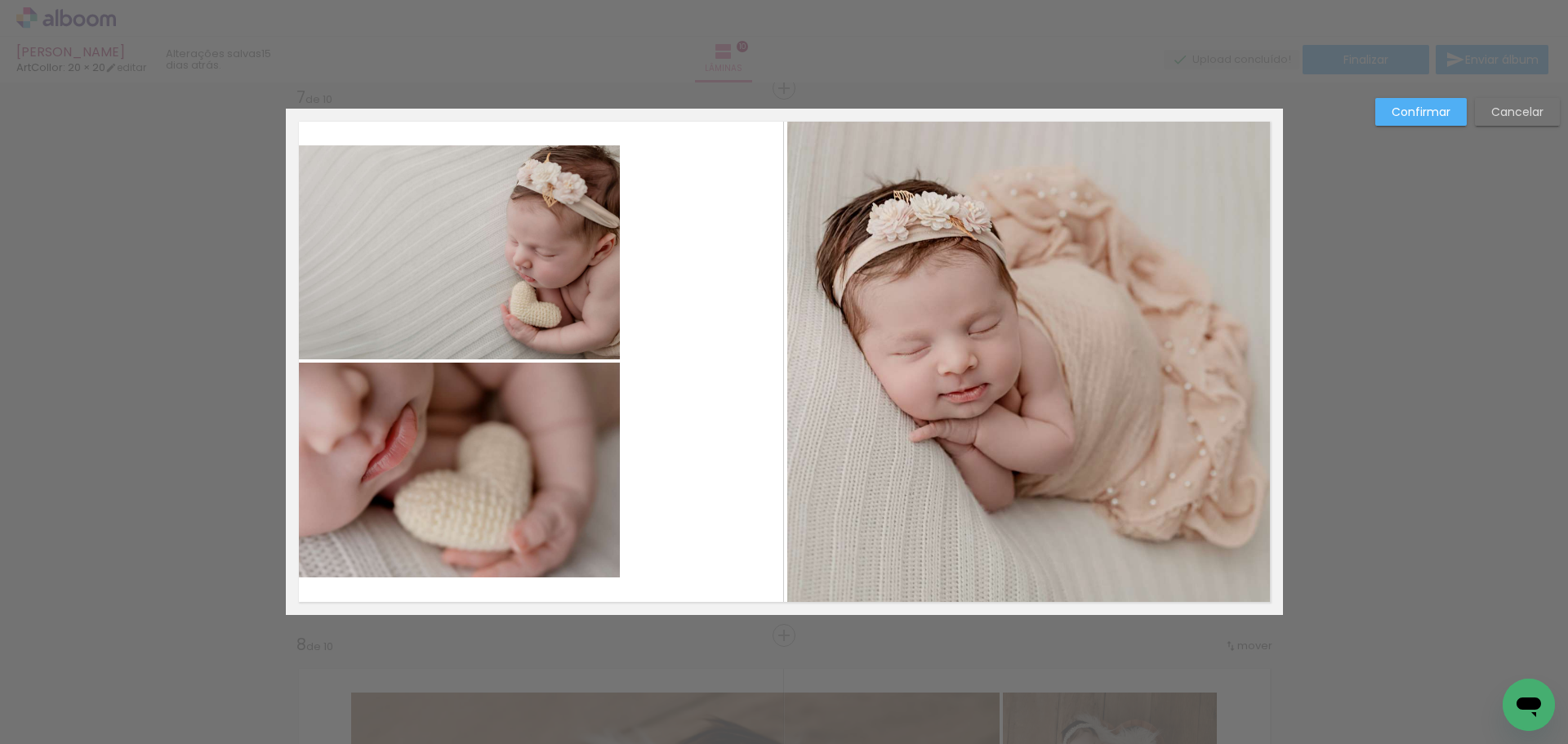
click at [564, 269] on quentale-photo at bounding box center [453, 252] width 334 height 214
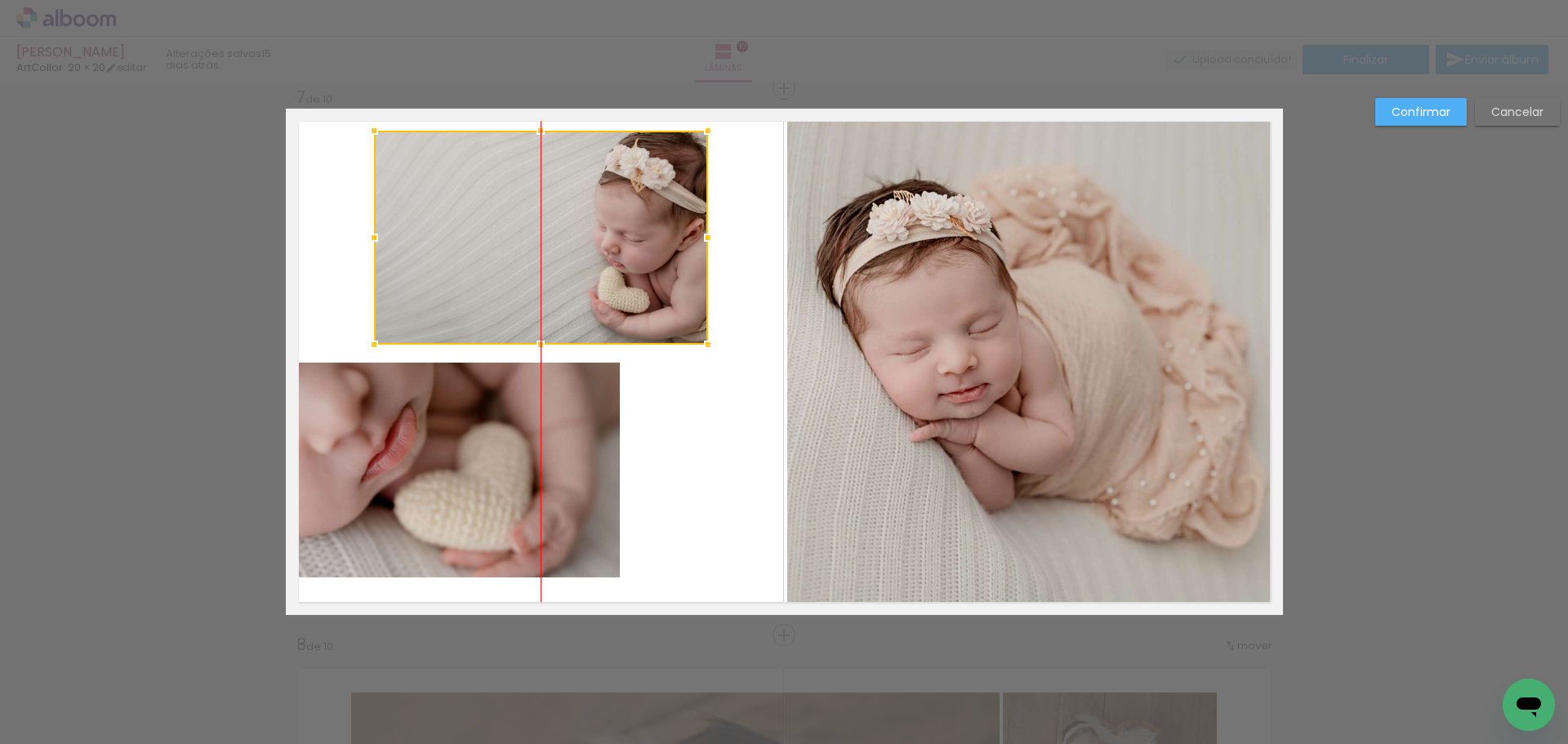
drag, startPoint x: 553, startPoint y: 252, endPoint x: 597, endPoint y: 240, distance: 45.6
click at [597, 240] on div at bounding box center [541, 238] width 334 height 214
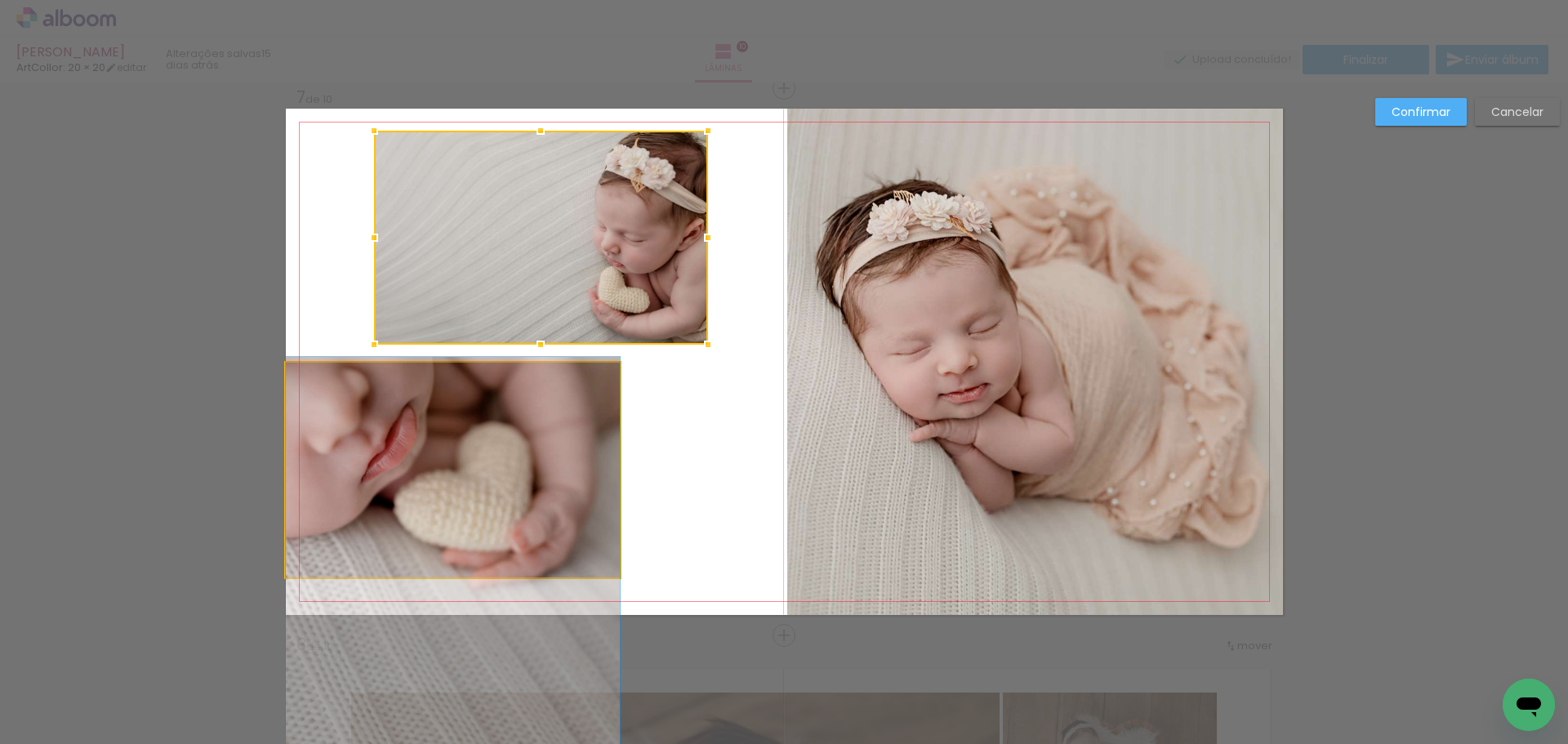
drag, startPoint x: 524, startPoint y: 441, endPoint x: 487, endPoint y: 458, distance: 40.7
click at [524, 441] on quentale-photo at bounding box center [453, 470] width 334 height 215
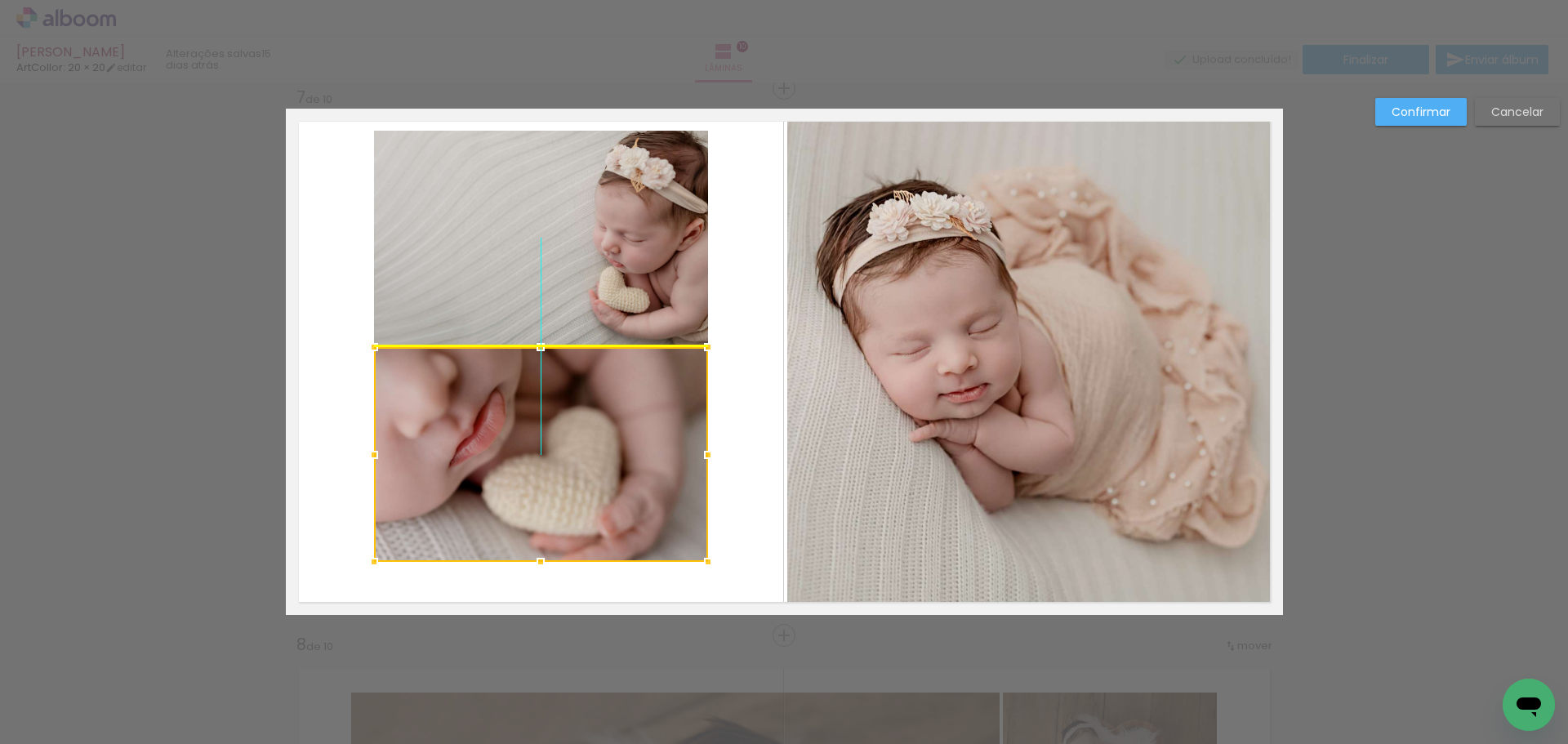
drag, startPoint x: 487, startPoint y: 458, endPoint x: 590, endPoint y: 458, distance: 103.0
click at [590, 458] on div at bounding box center [541, 455] width 334 height 215
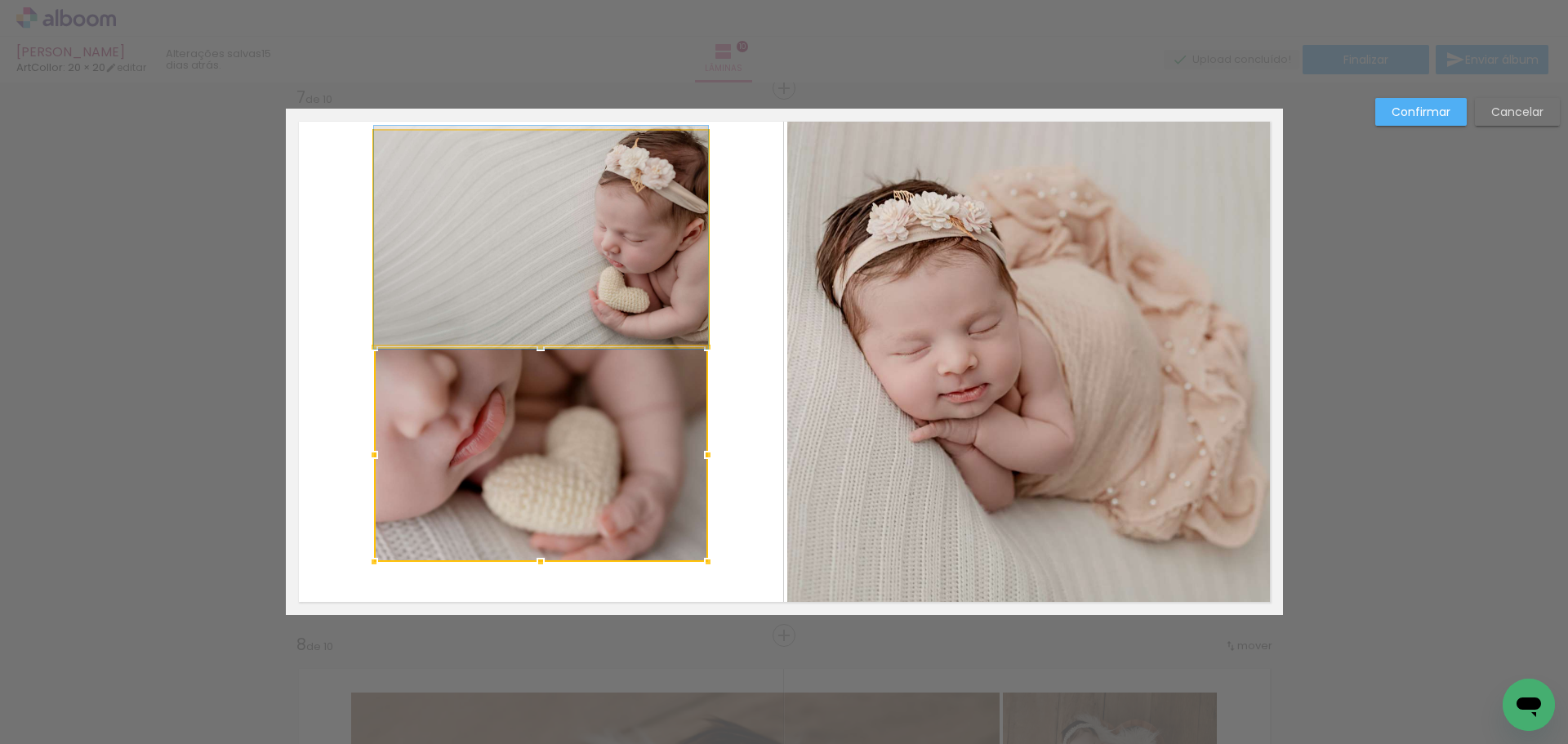
click at [573, 274] on quentale-photo at bounding box center [541, 238] width 334 height 214
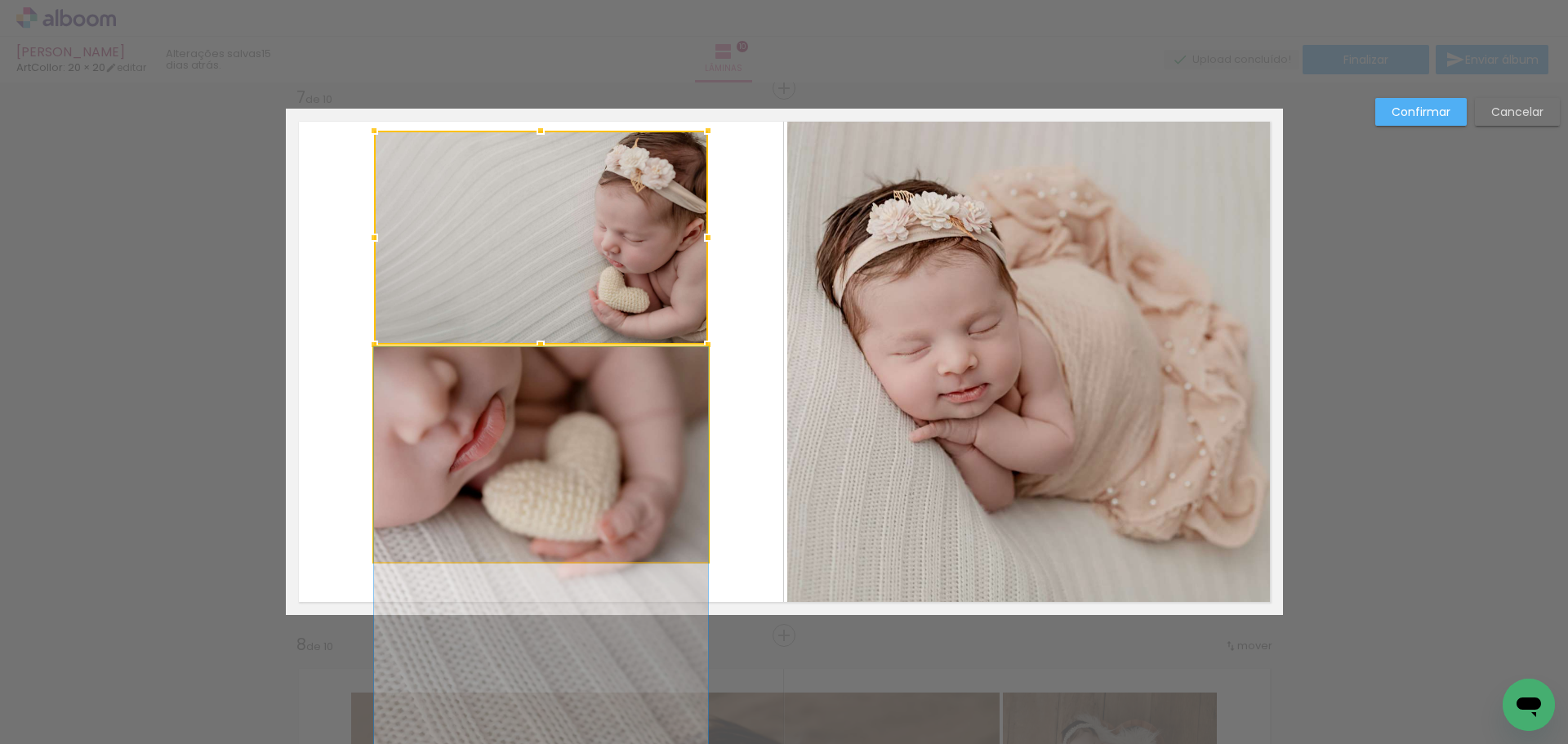
drag, startPoint x: 516, startPoint y: 451, endPoint x: 522, endPoint y: 473, distance: 22.8
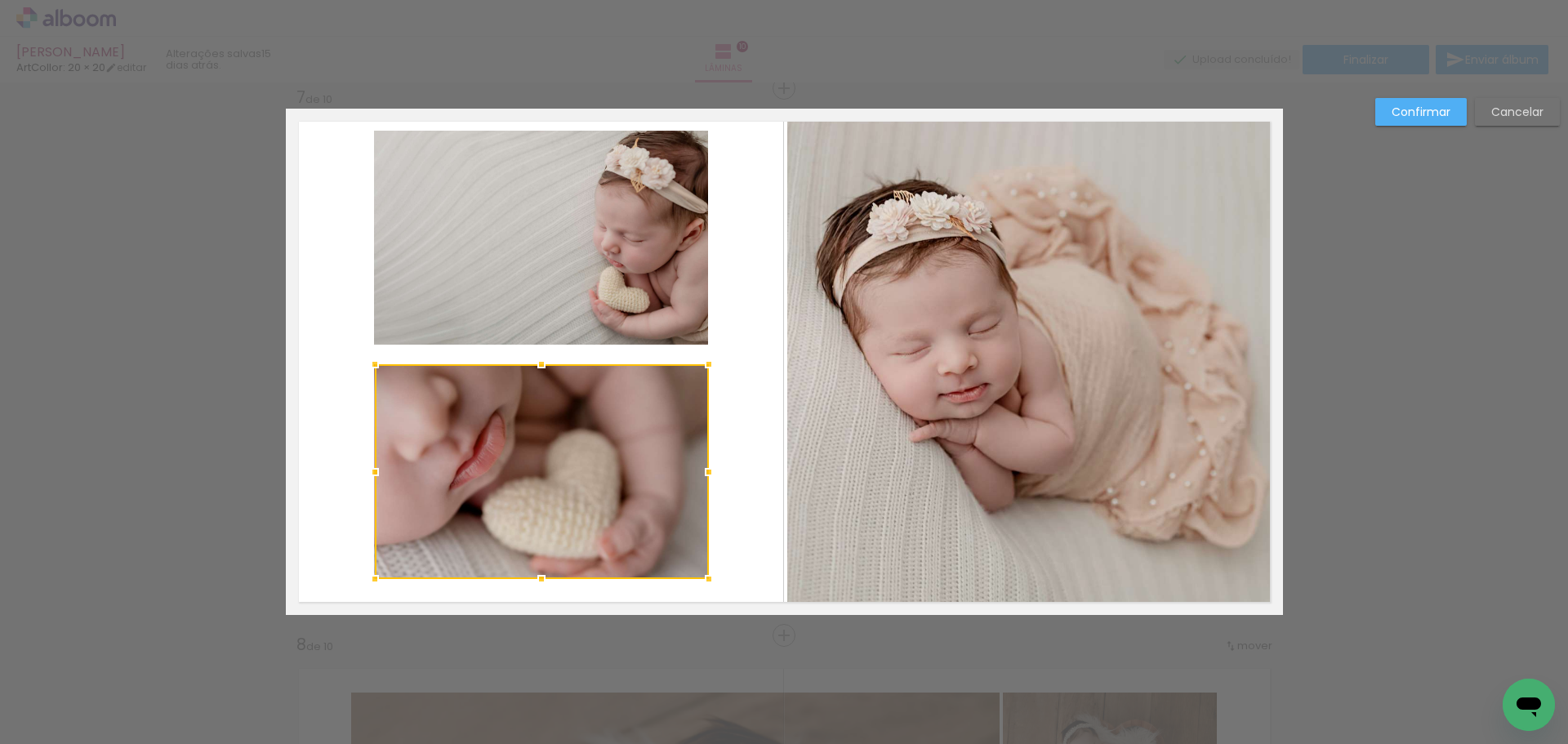
drag, startPoint x: 572, startPoint y: 457, endPoint x: 578, endPoint y: 475, distance: 19.0
click at [578, 475] on div at bounding box center [542, 472] width 334 height 215
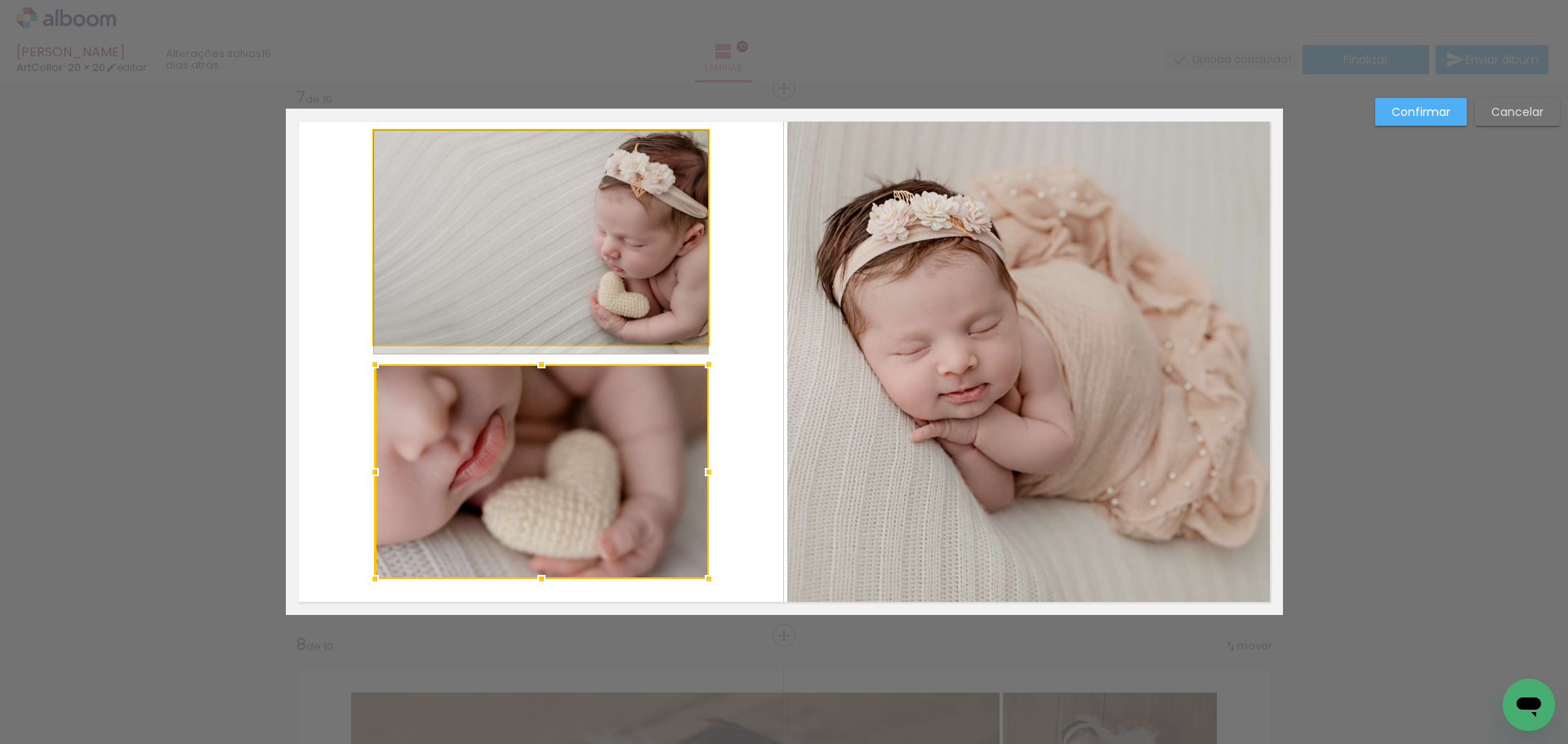
drag, startPoint x: 562, startPoint y: 319, endPoint x: 562, endPoint y: 345, distance: 26.0
click at [562, 345] on quentale-layouter at bounding box center [784, 362] width 998 height 507
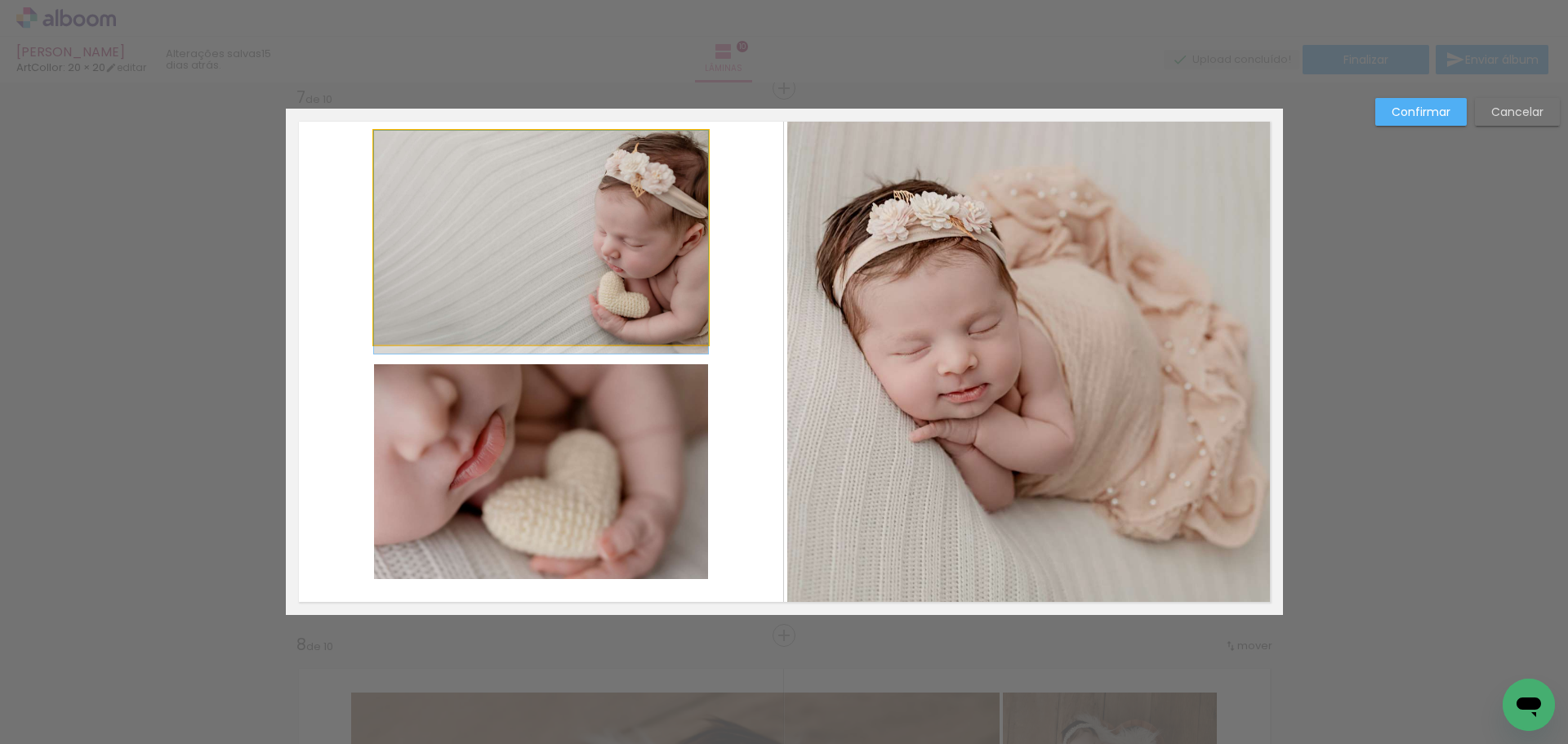
drag, startPoint x: 550, startPoint y: 272, endPoint x: 551, endPoint y: 312, distance: 40.0
drag, startPoint x: 1410, startPoint y: 96, endPoint x: 1407, endPoint y: 106, distance: 10.4
click at [0, 0] on div "Confirmar Cancelar" at bounding box center [0, 0] width 0 height 0
click at [596, 181] on div at bounding box center [541, 238] width 334 height 214
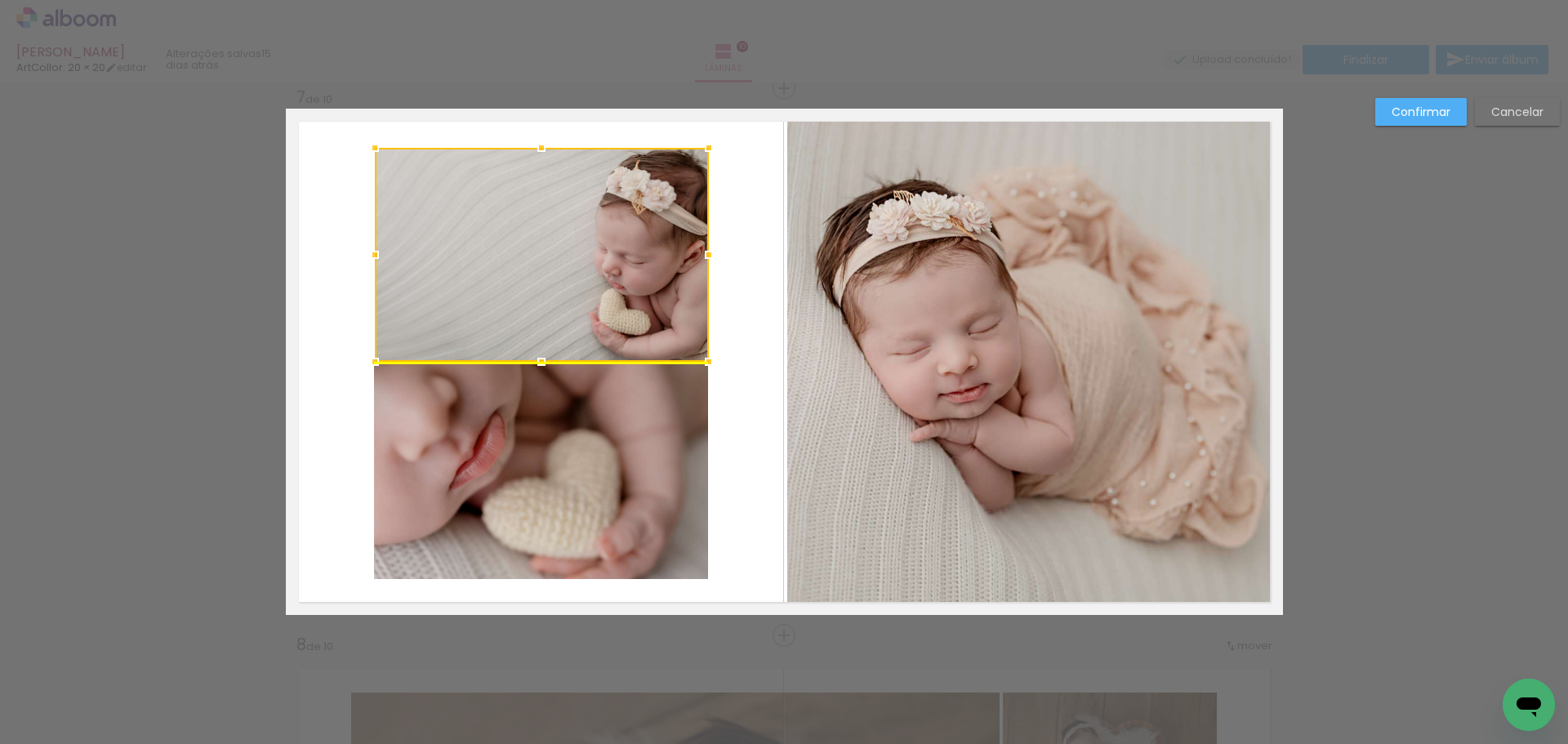
drag, startPoint x: 581, startPoint y: 152, endPoint x: 585, endPoint y: 165, distance: 13.6
click at [585, 165] on div at bounding box center [542, 255] width 334 height 214
click at [0, 0] on paper-button "Confirmar" at bounding box center [0, 0] width 0 height 0
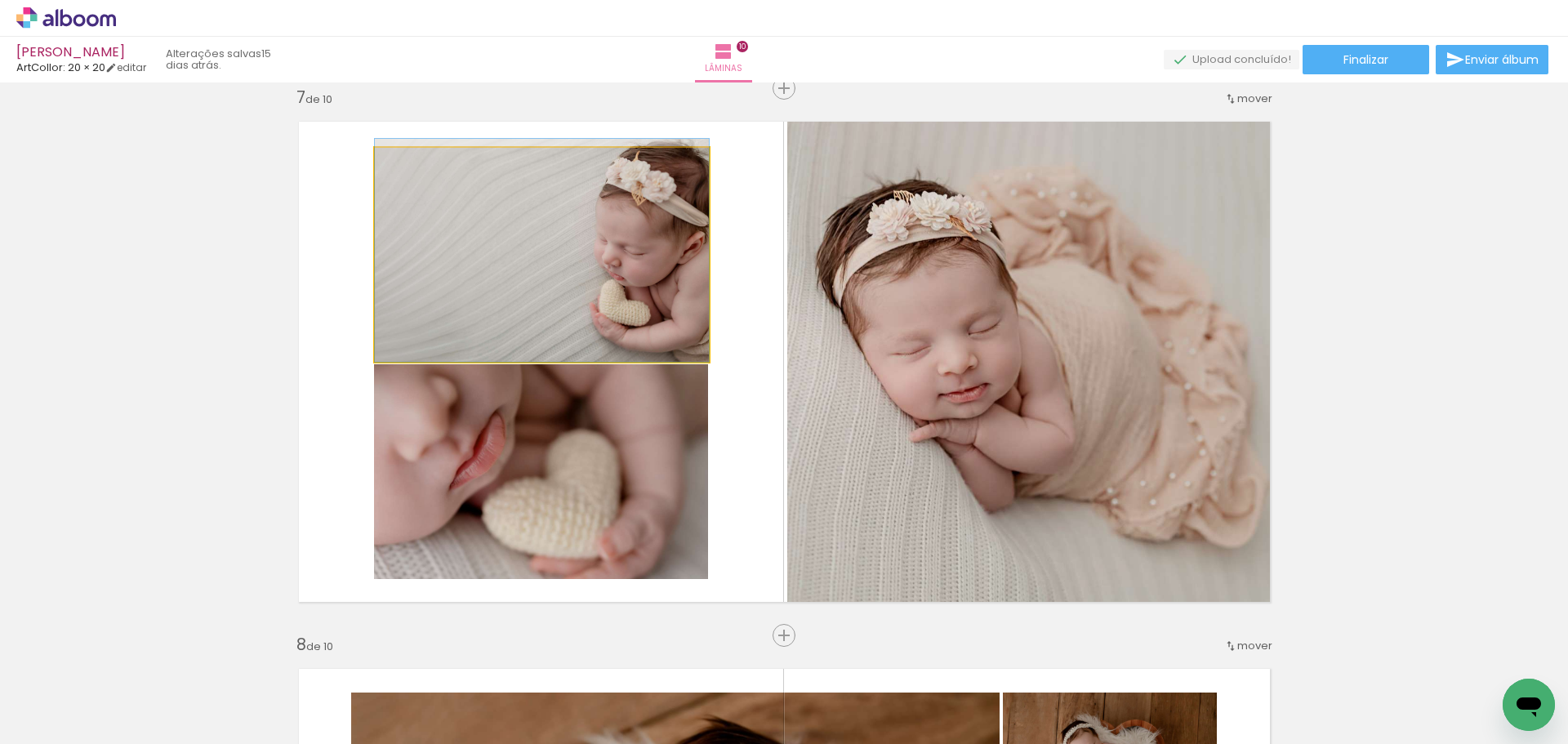
drag, startPoint x: 521, startPoint y: 304, endPoint x: 523, endPoint y: 294, distance: 10.2
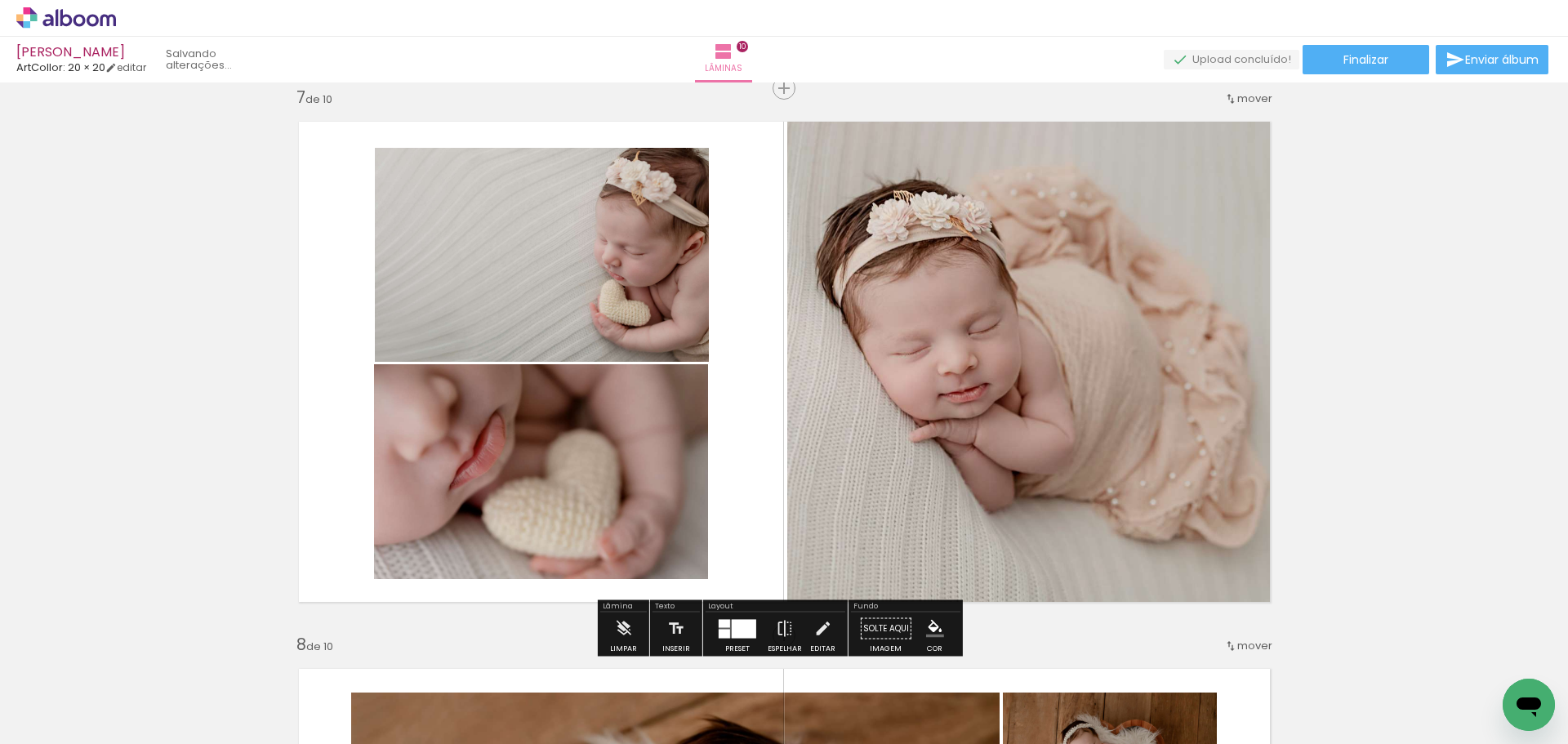
click at [551, 422] on quentale-photo at bounding box center [541, 472] width 334 height 215
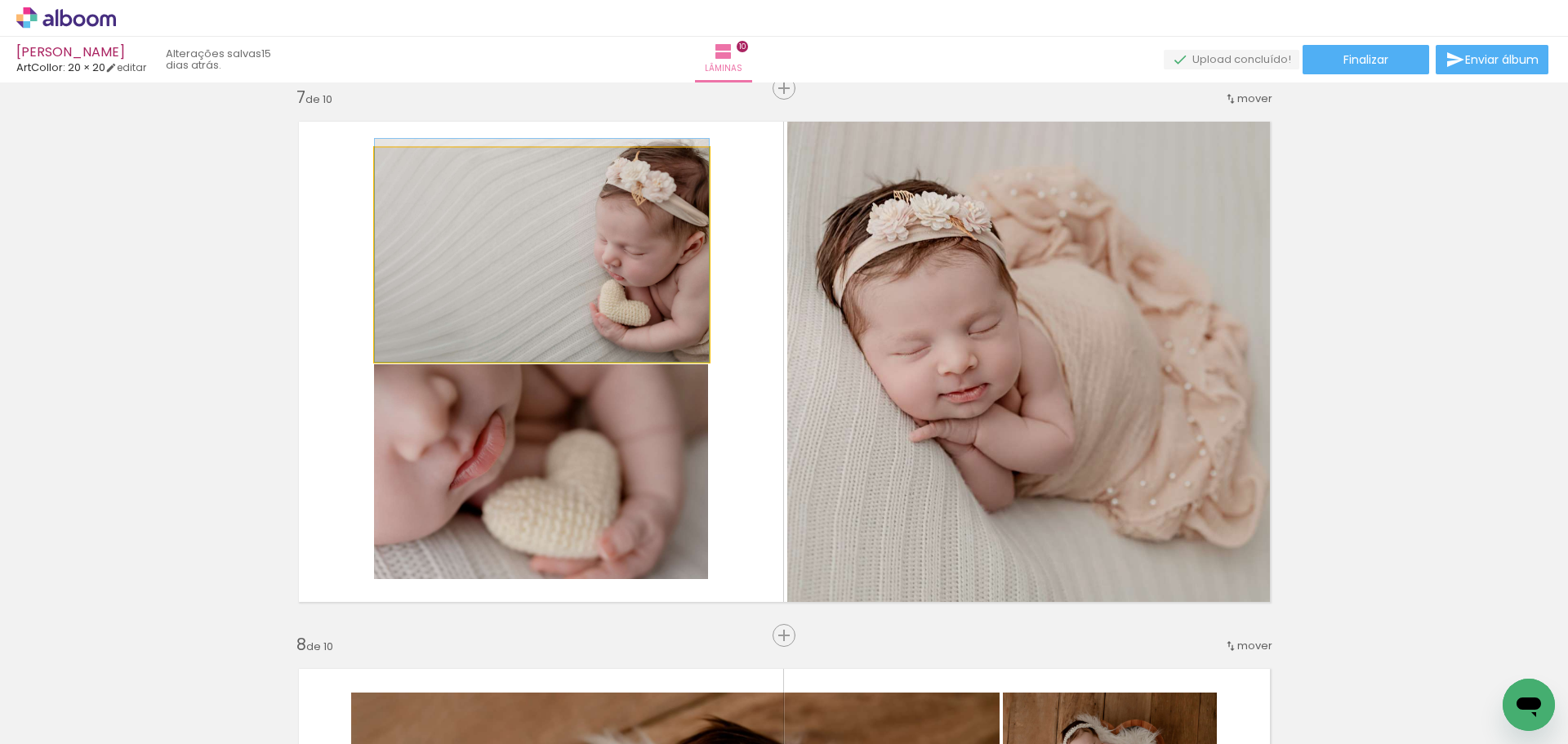
click at [687, 165] on quentale-photo at bounding box center [542, 255] width 334 height 214
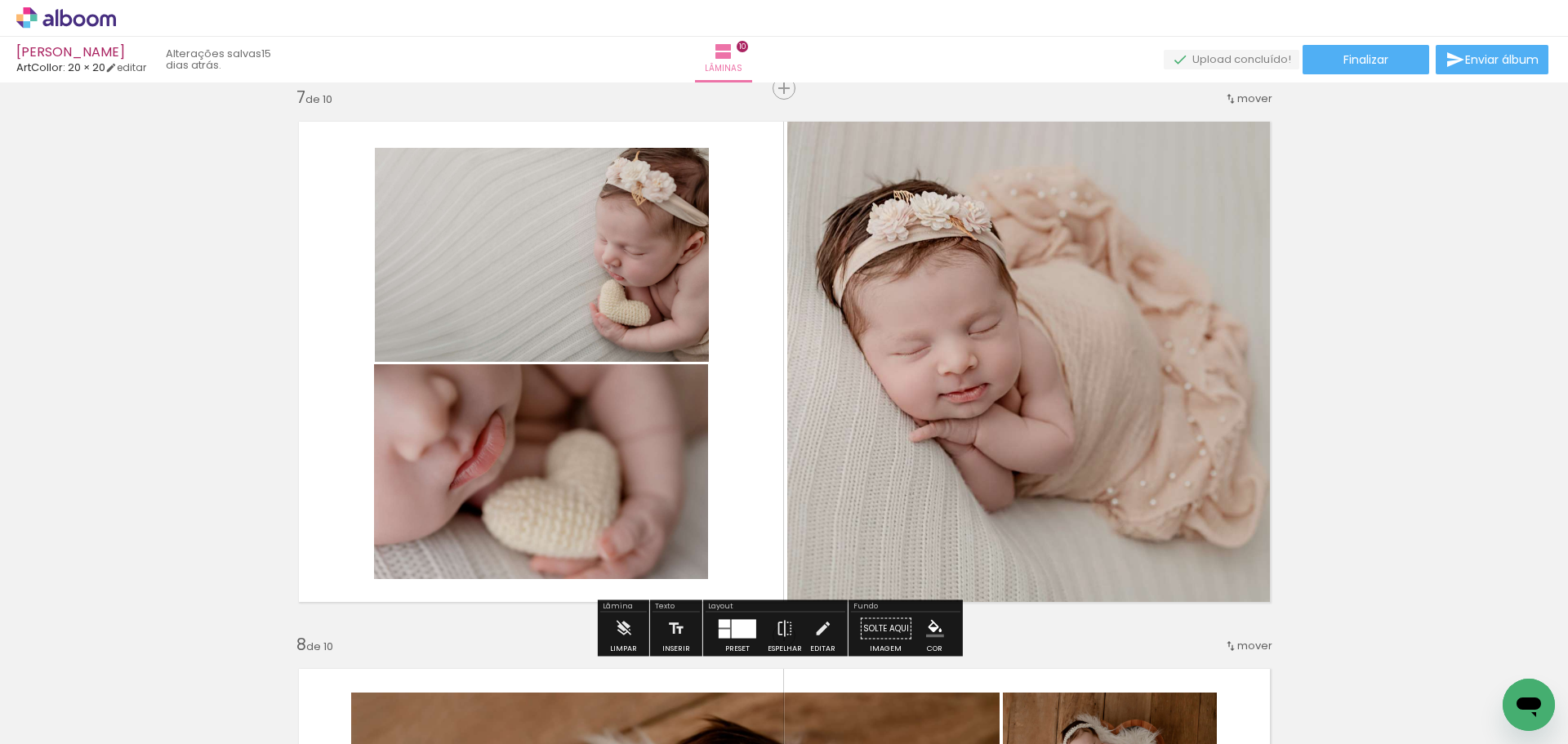
click at [736, 199] on quentale-layouter at bounding box center [784, 362] width 998 height 507
drag, startPoint x: 736, startPoint y: 630, endPoint x: 764, endPoint y: 622, distance: 29.1
click at [737, 630] on div at bounding box center [745, 628] width 25 height 19
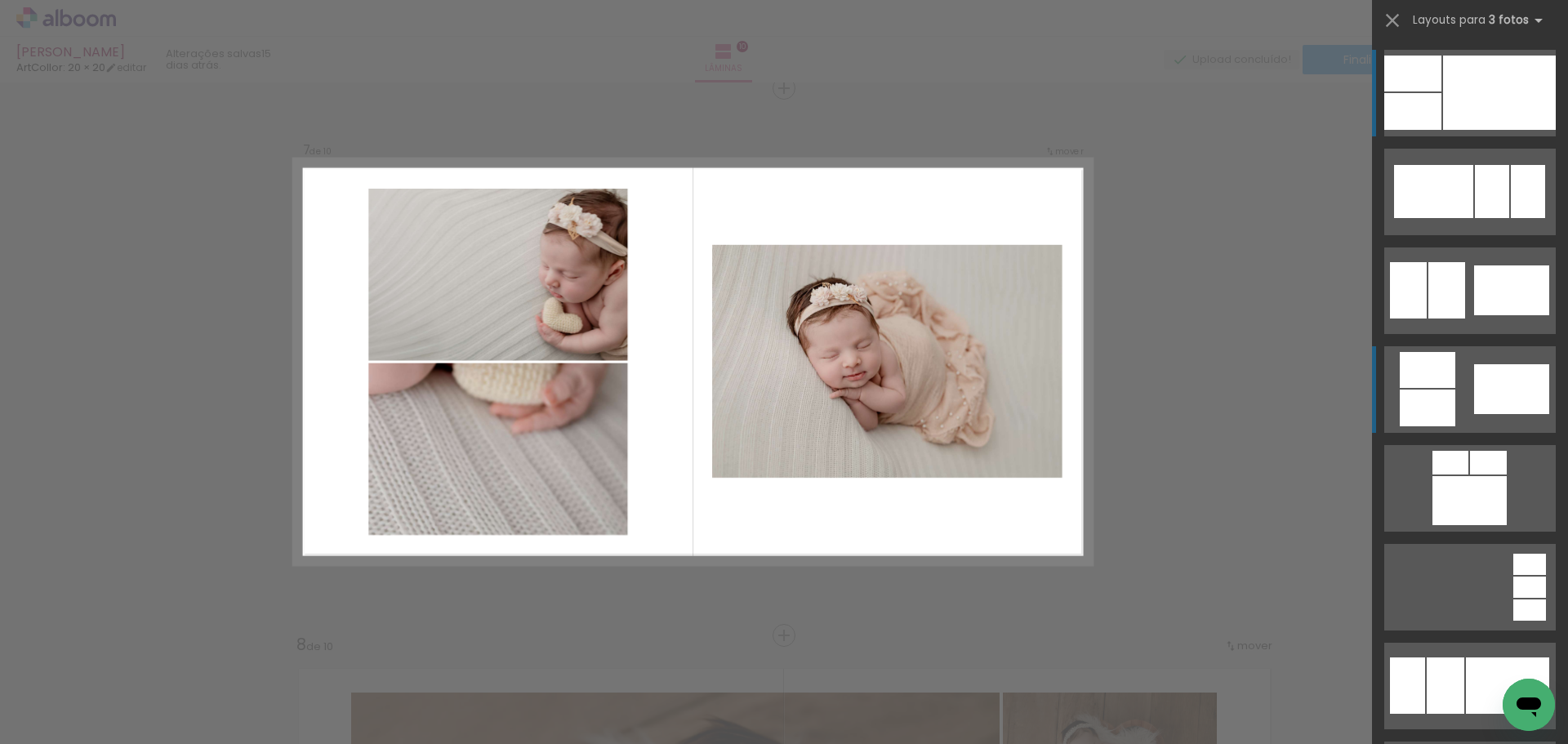
click at [1444, 368] on div at bounding box center [1427, 370] width 56 height 36
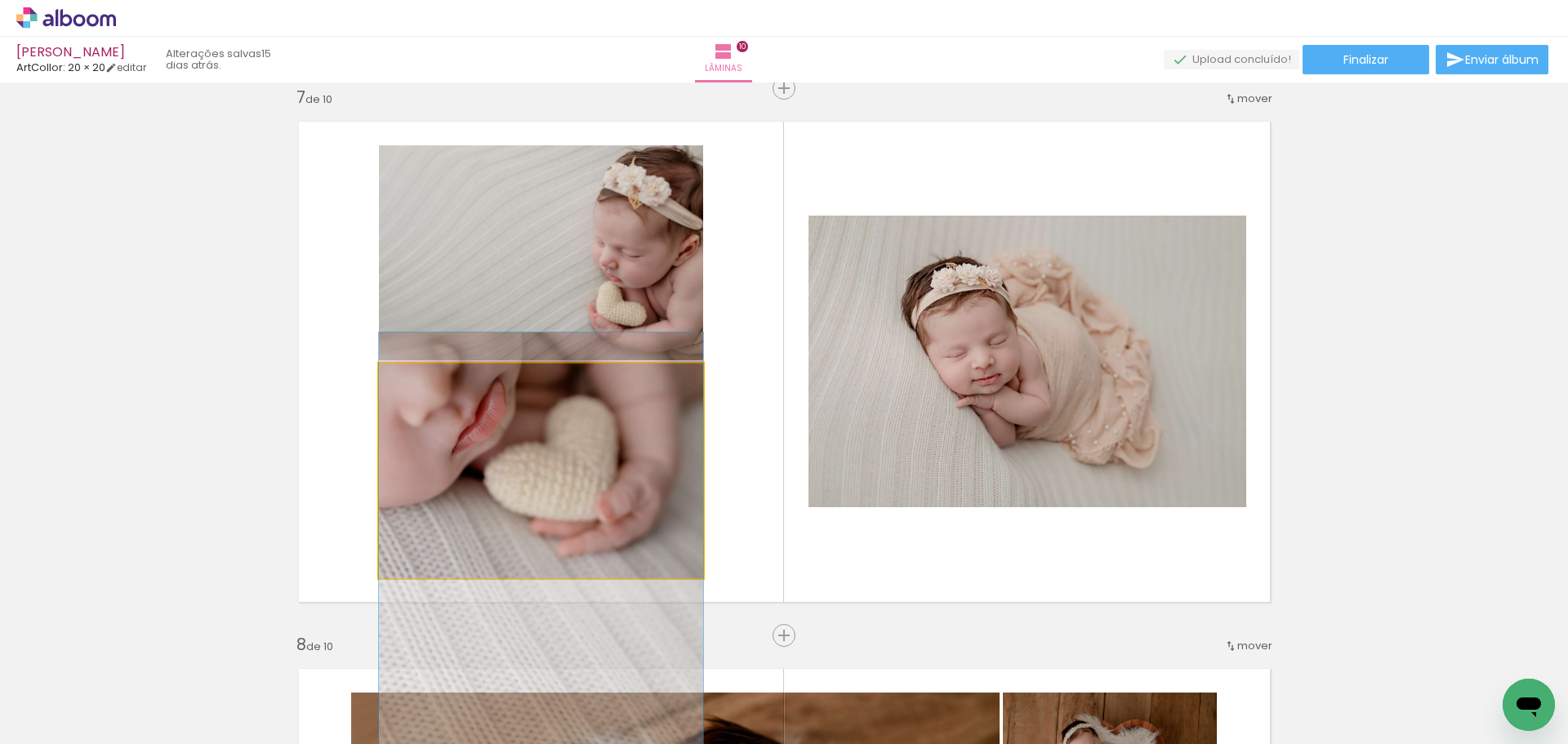
drag, startPoint x: 533, startPoint y: 469, endPoint x: 528, endPoint y: 574, distance: 105.1
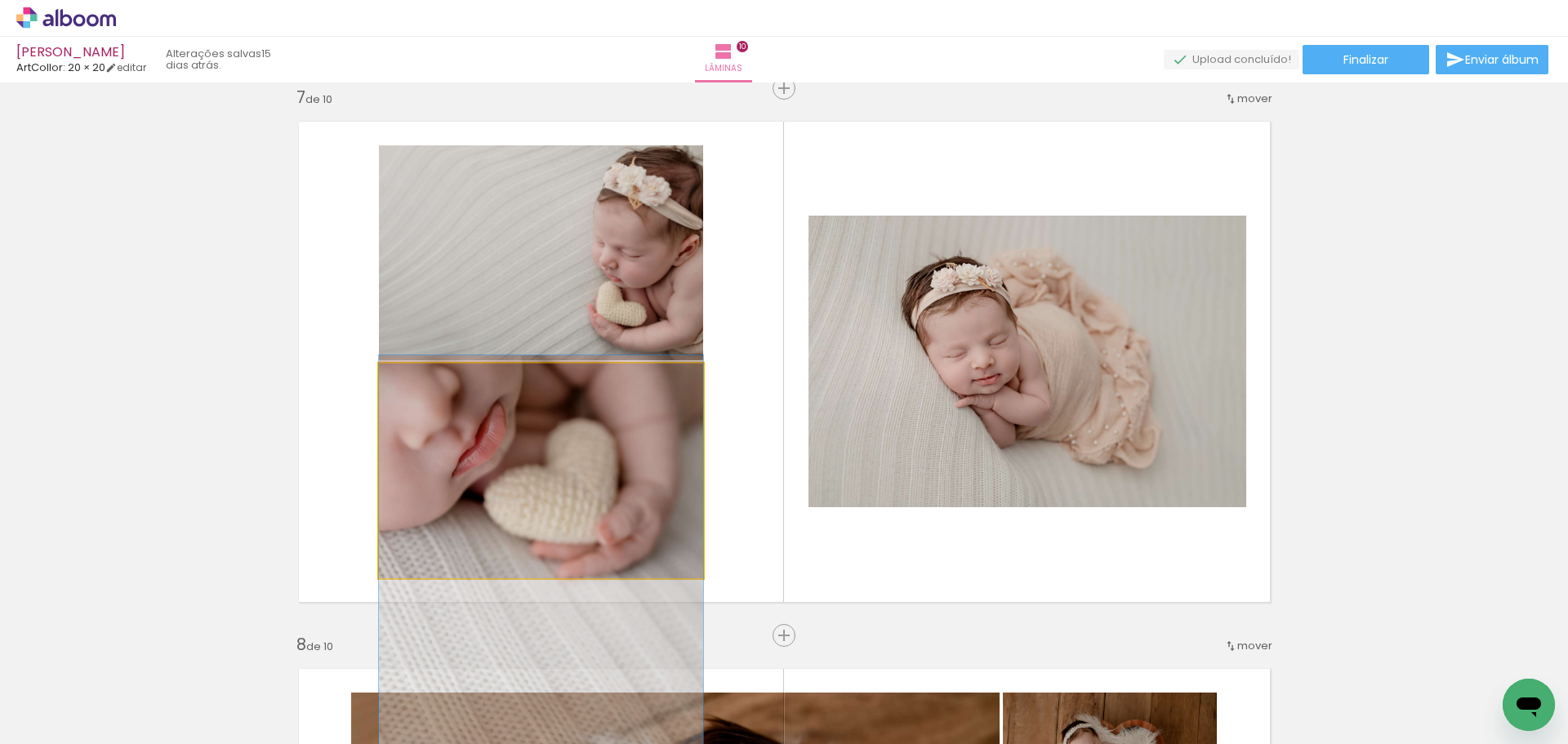
drag, startPoint x: 542, startPoint y: 453, endPoint x: 621, endPoint y: 449, distance: 79.1
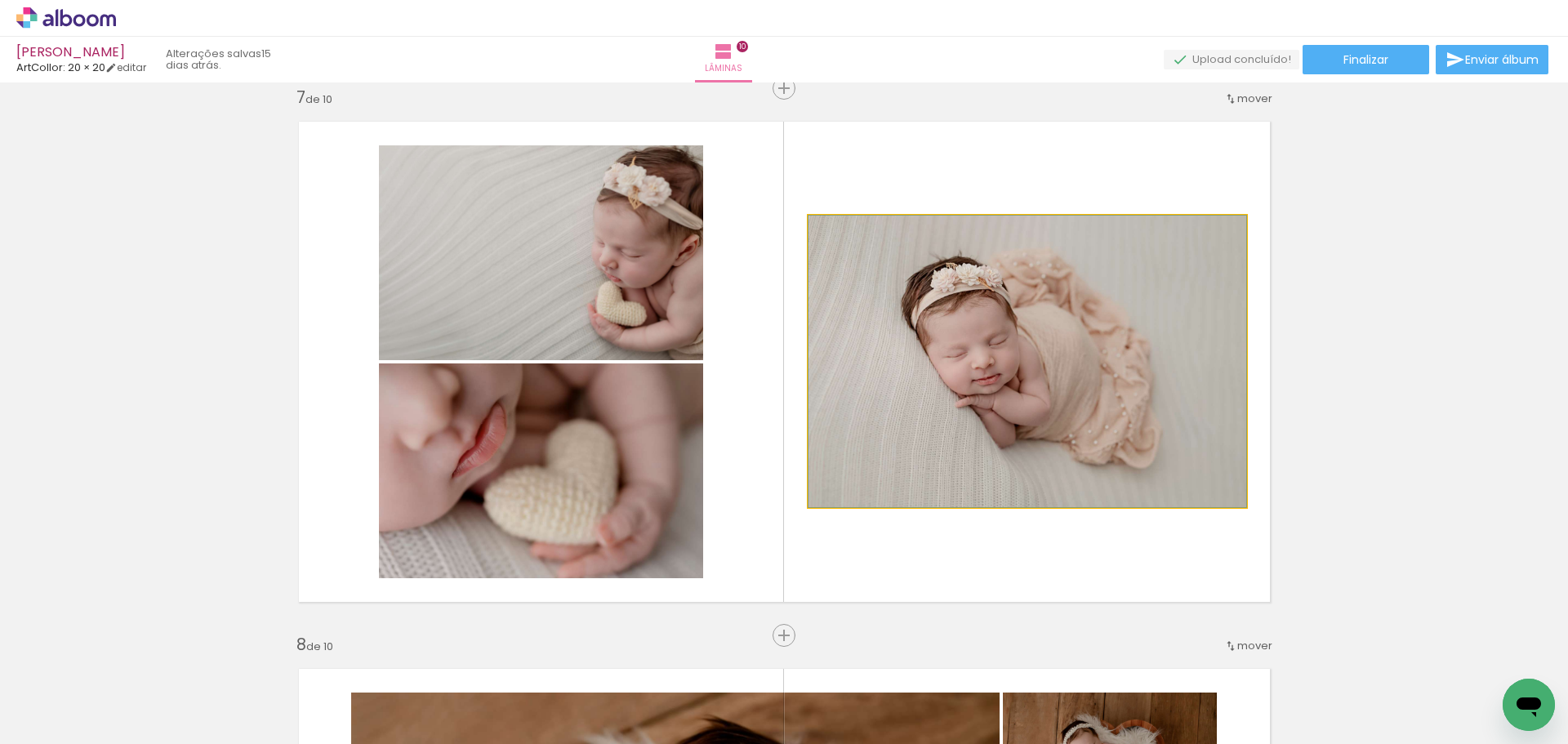
click at [894, 347] on quentale-photo at bounding box center [1027, 362] width 438 height 292
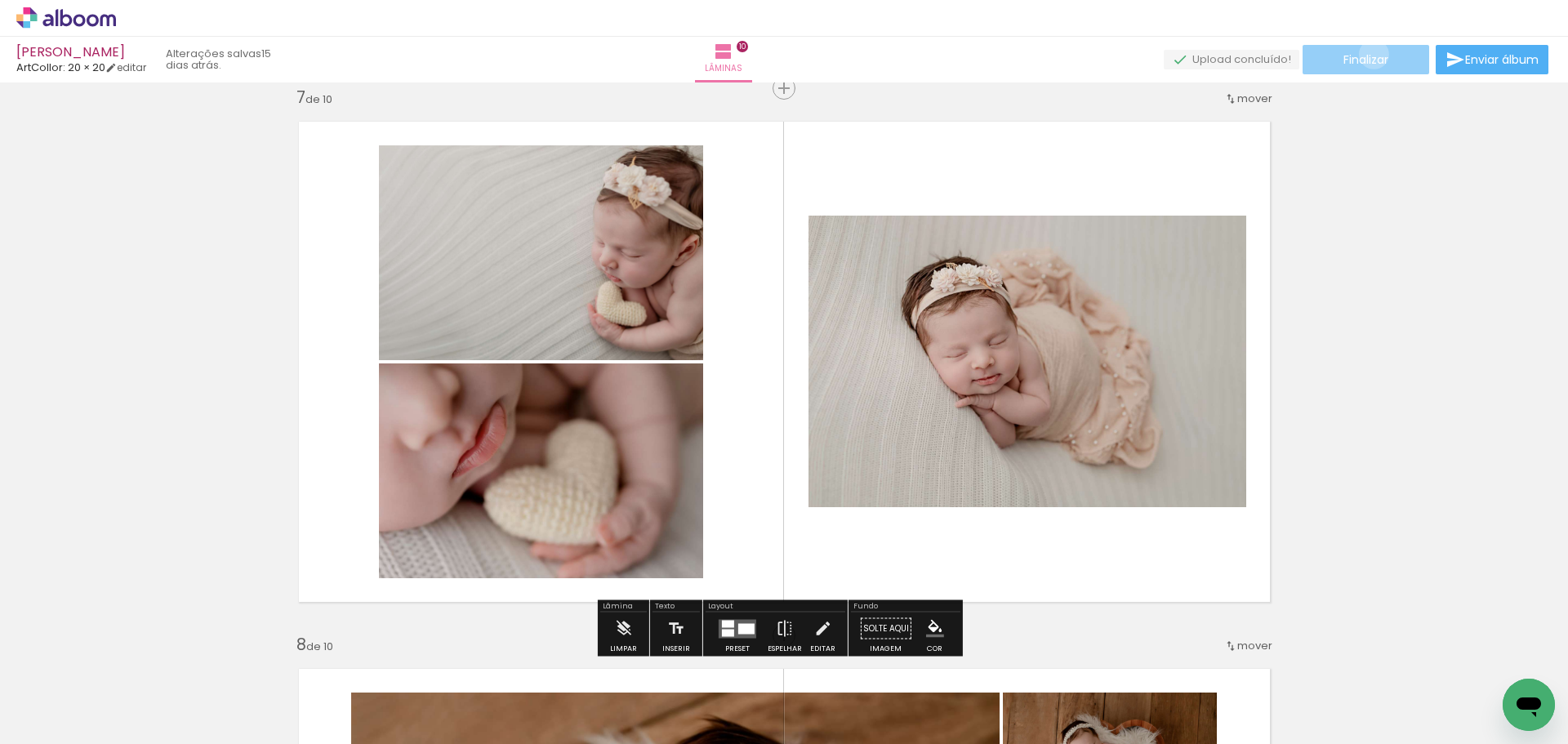
click at [1368, 54] on span "Finalizar" at bounding box center [1365, 59] width 45 height 12
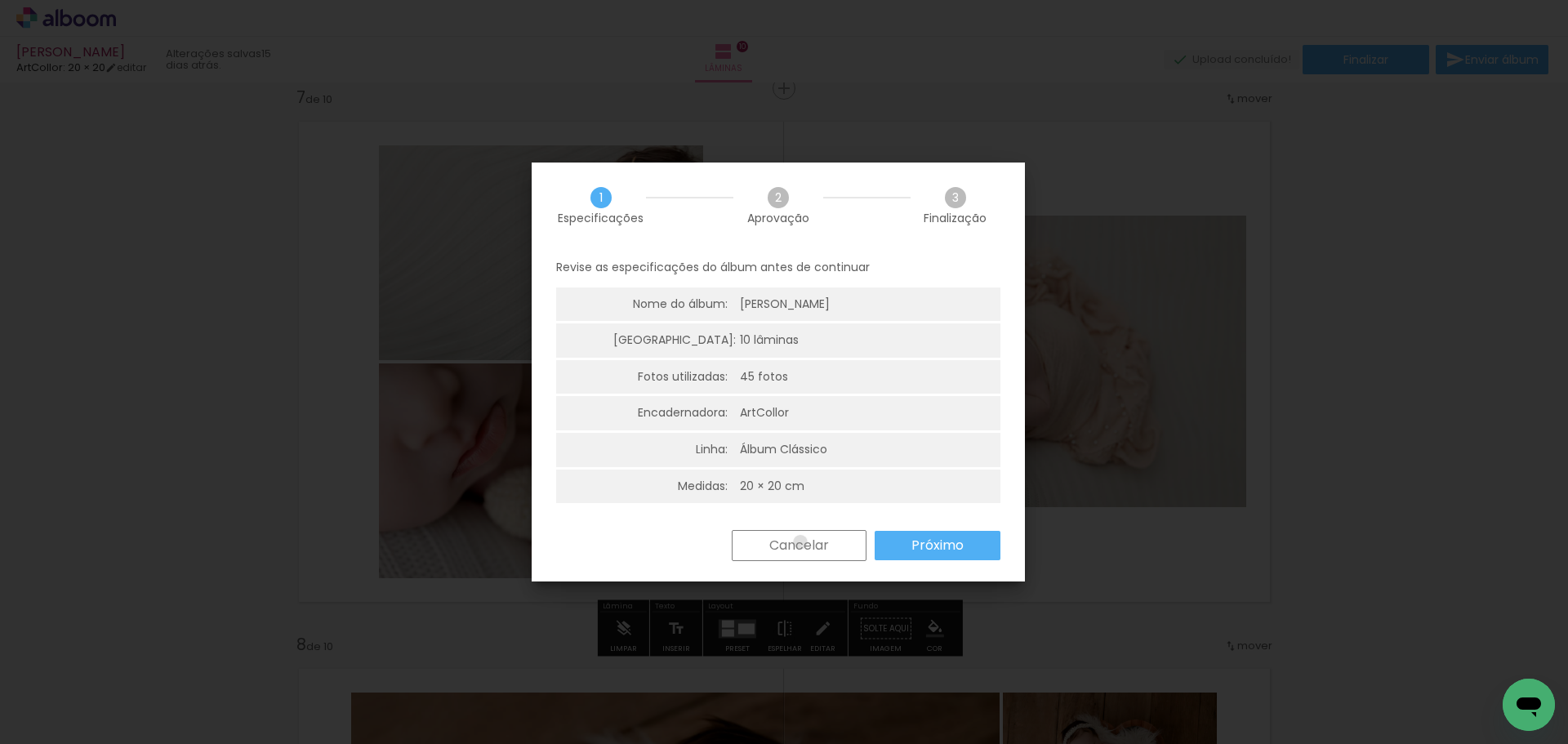
drag, startPoint x: 799, startPoint y: 542, endPoint x: 1054, endPoint y: 382, distance: 301.0
click at [0, 0] on slot "Cancelar" at bounding box center [0, 0] width 0 height 0
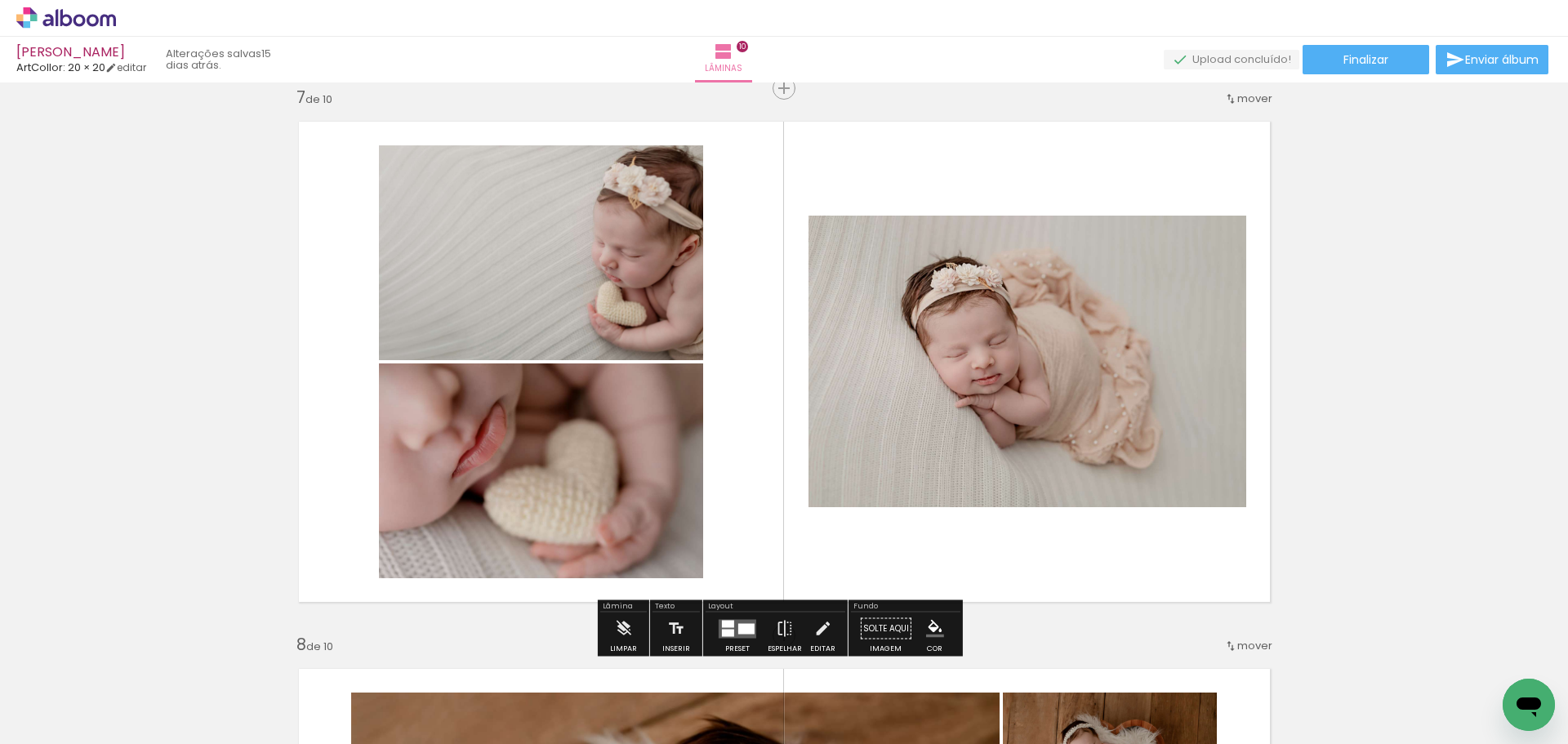
click at [814, 624] on iron-icon at bounding box center [822, 629] width 18 height 33
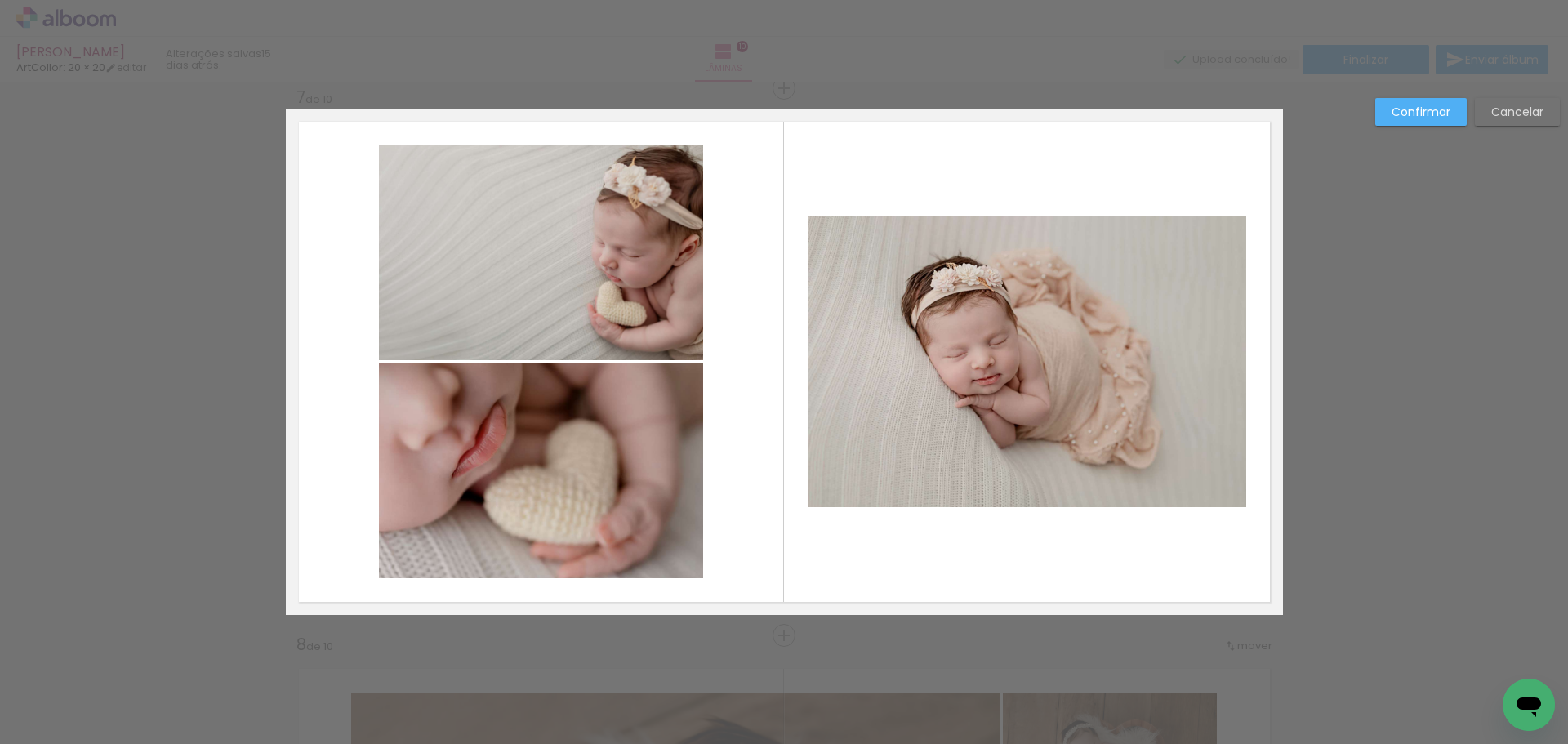
click at [913, 367] on quentale-photo at bounding box center [1027, 362] width 438 height 292
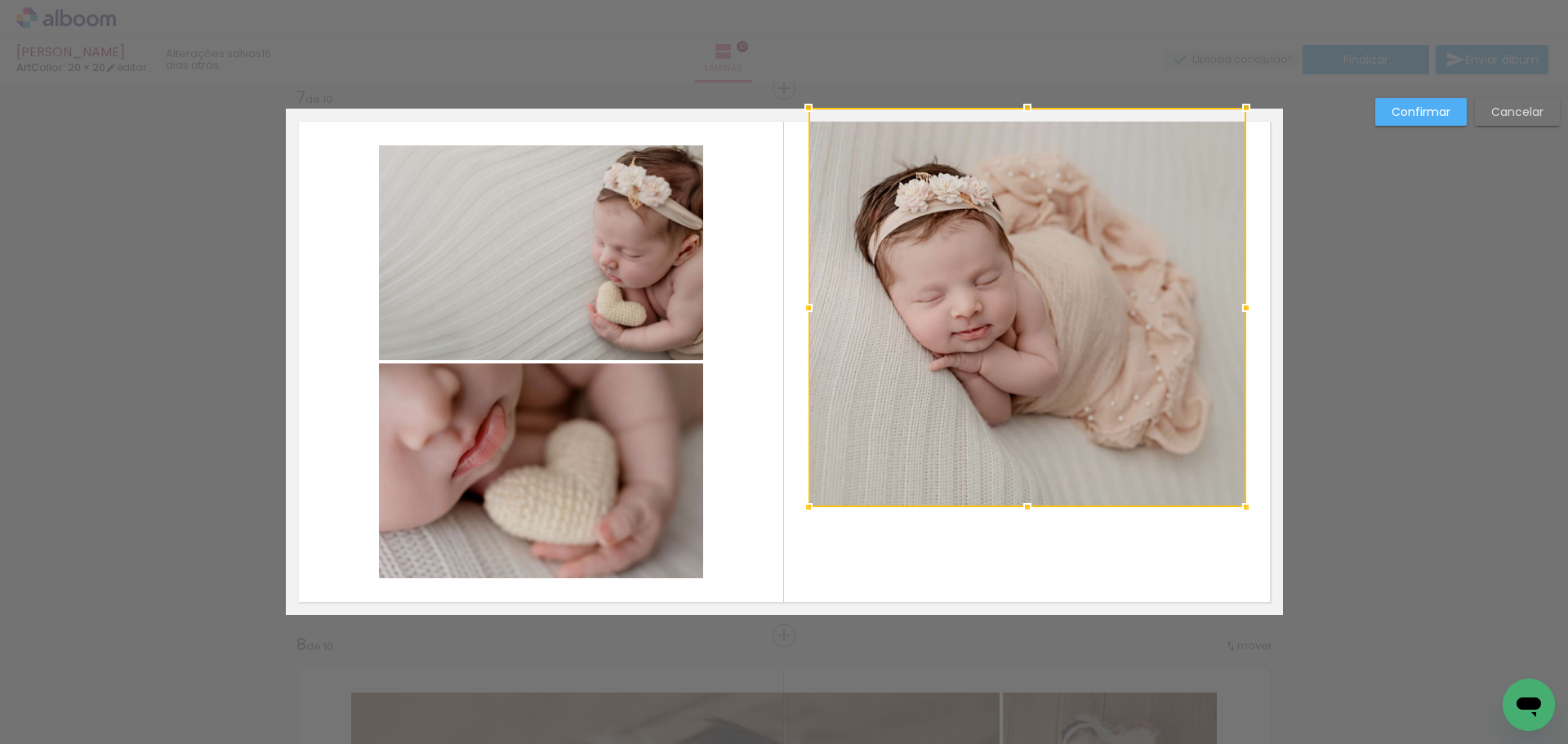
drag, startPoint x: 1022, startPoint y: 211, endPoint x: 1017, endPoint y: 184, distance: 27.5
click at [1016, 114] on div at bounding box center [1027, 107] width 33 height 33
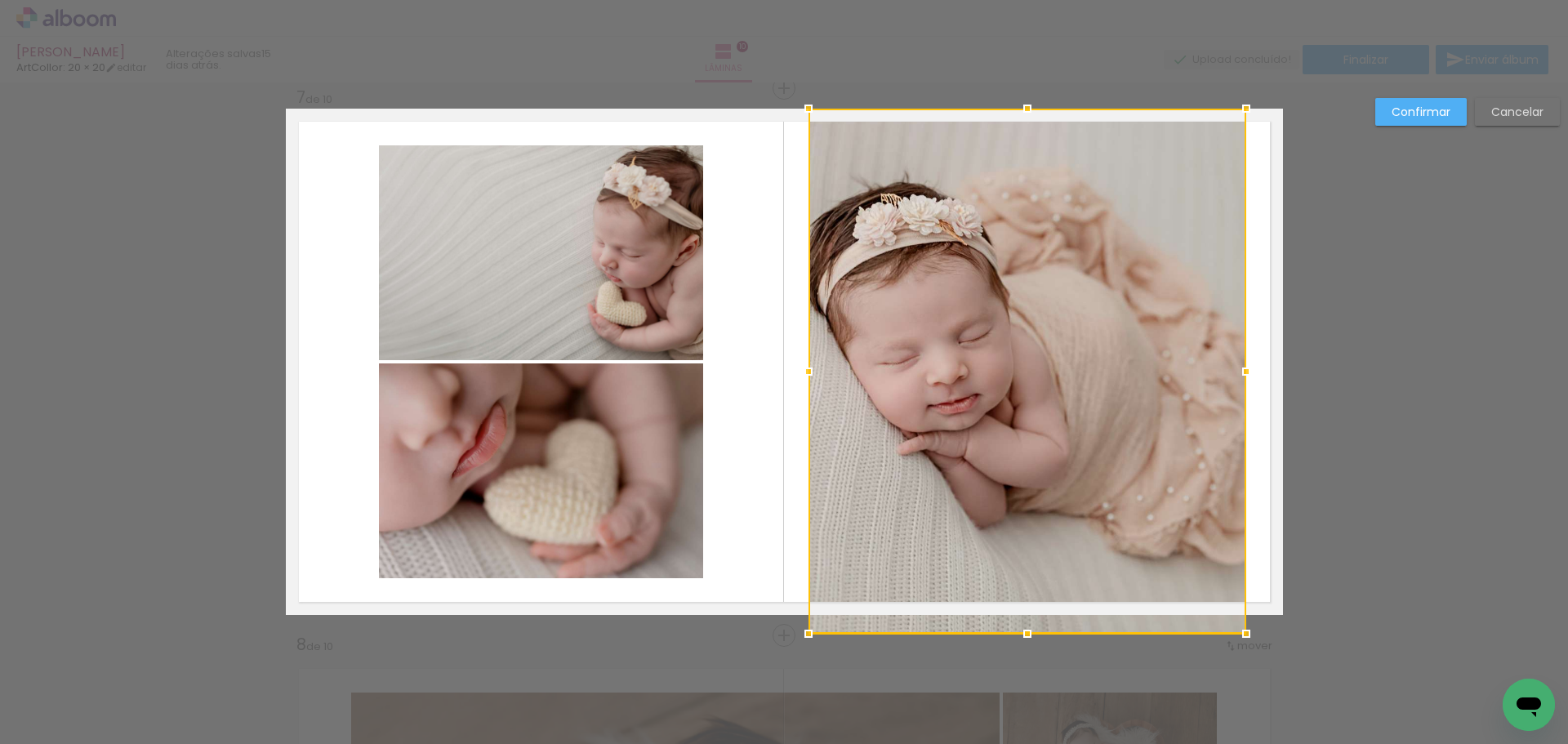
drag, startPoint x: 1022, startPoint y: 538, endPoint x: 1024, endPoint y: 607, distance: 69.0
click at [1024, 607] on div at bounding box center [1027, 372] width 438 height 525
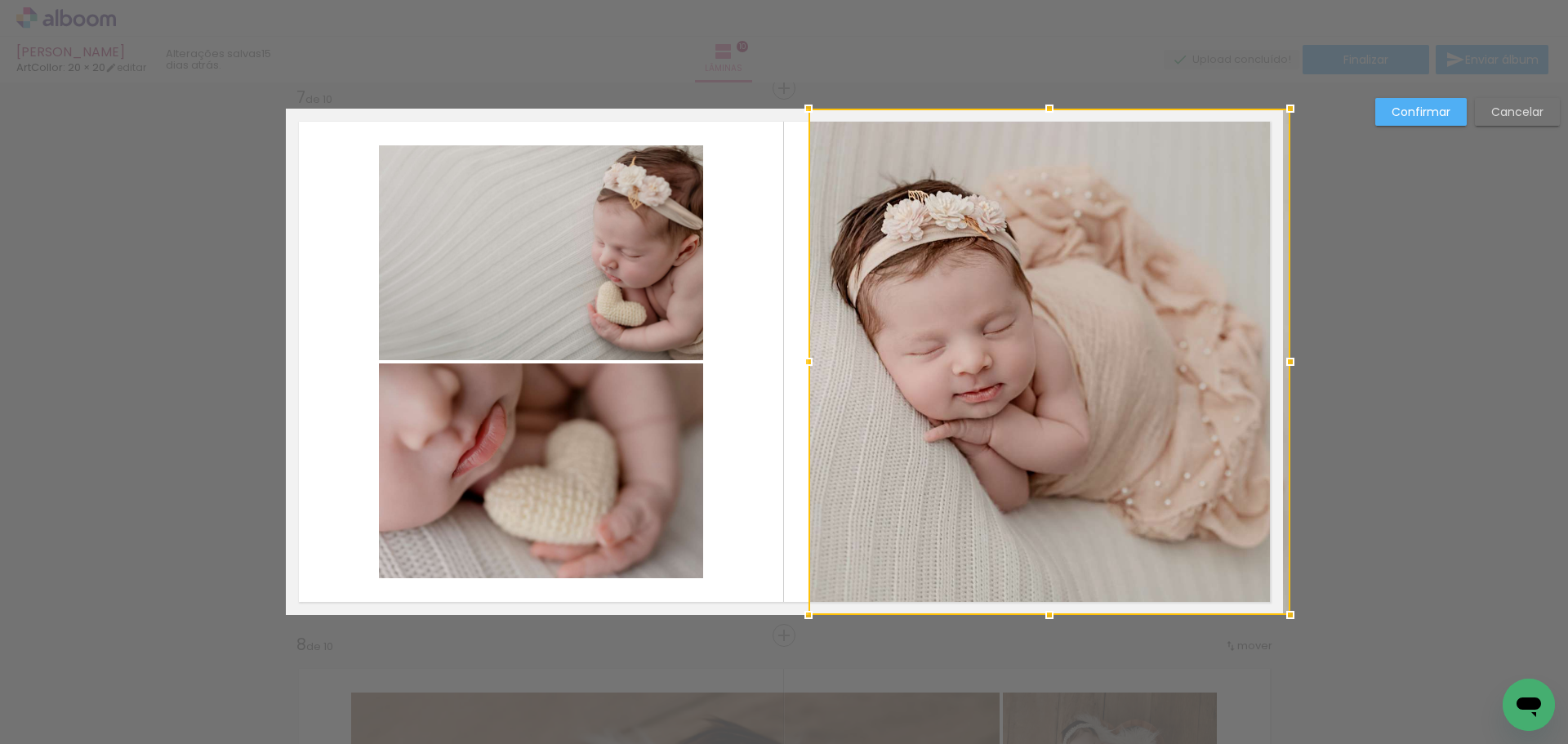
drag, startPoint x: 1234, startPoint y: 364, endPoint x: 993, endPoint y: 385, distance: 241.9
click at [1266, 364] on div at bounding box center [1049, 362] width 482 height 507
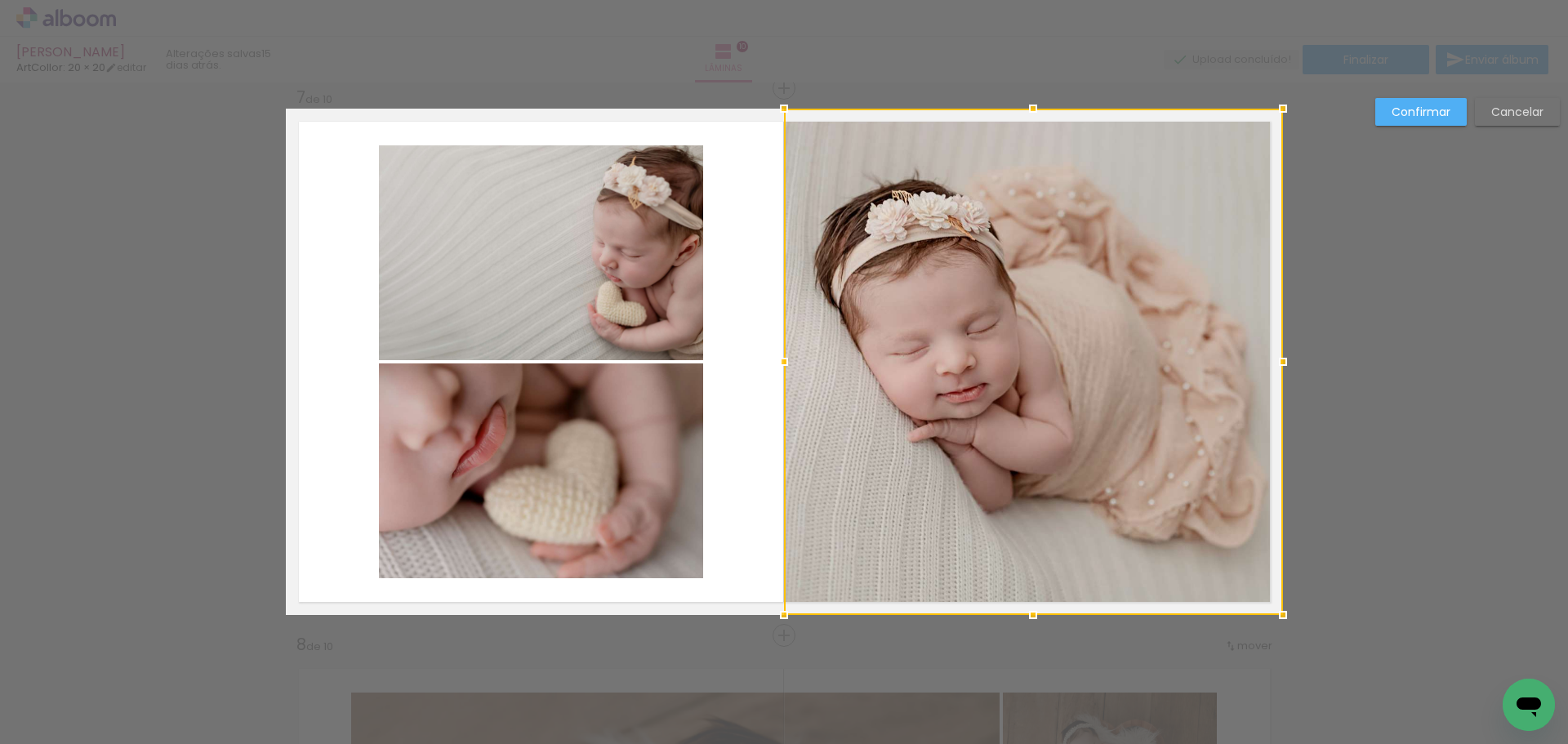
drag, startPoint x: 817, startPoint y: 375, endPoint x: 1318, endPoint y: 176, distance: 539.1
click at [804, 374] on div at bounding box center [1034, 362] width 499 height 507
click at [0, 0] on slot "Confirmar" at bounding box center [0, 0] width 0 height 0
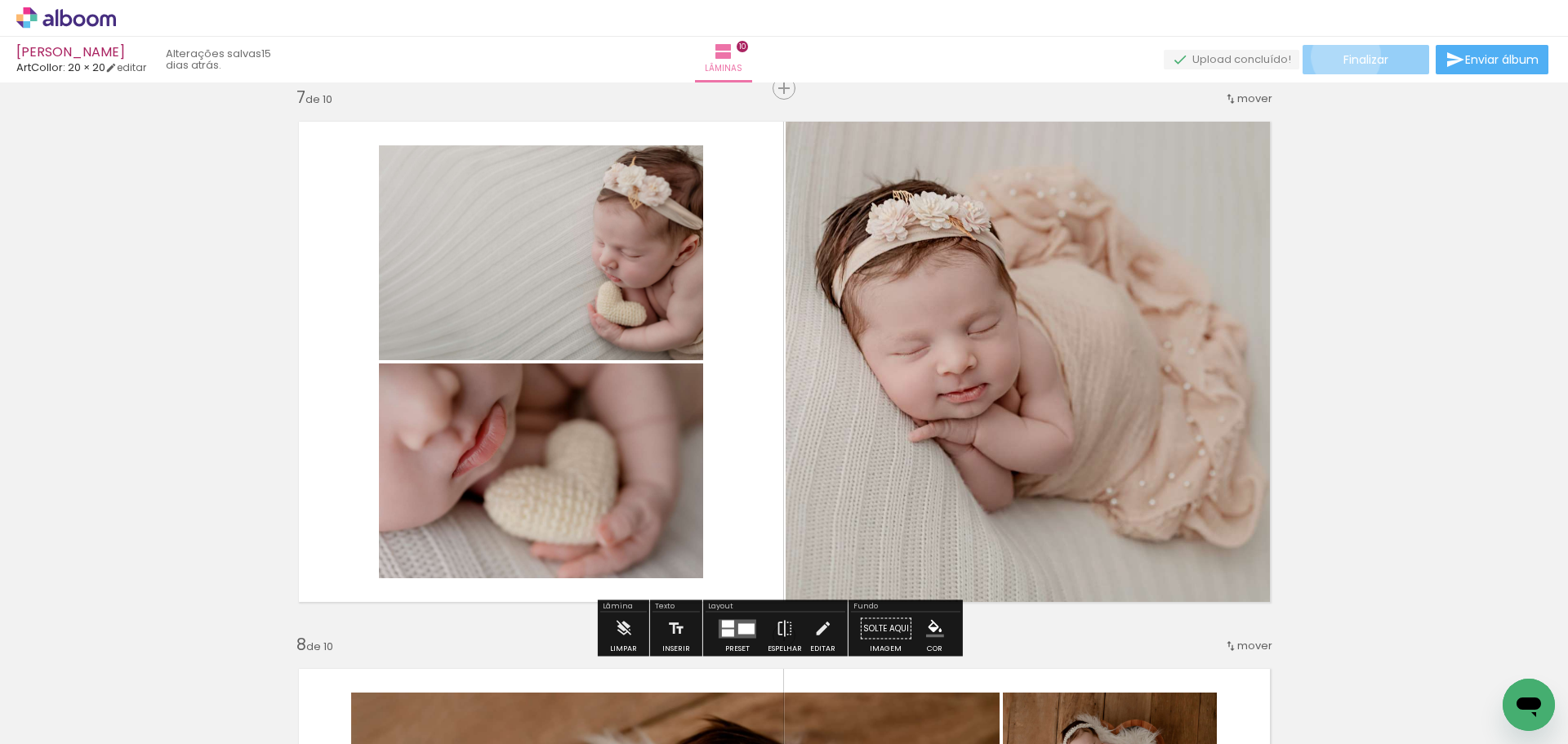
click at [1343, 57] on span "Finalizar" at bounding box center [1365, 59] width 45 height 12
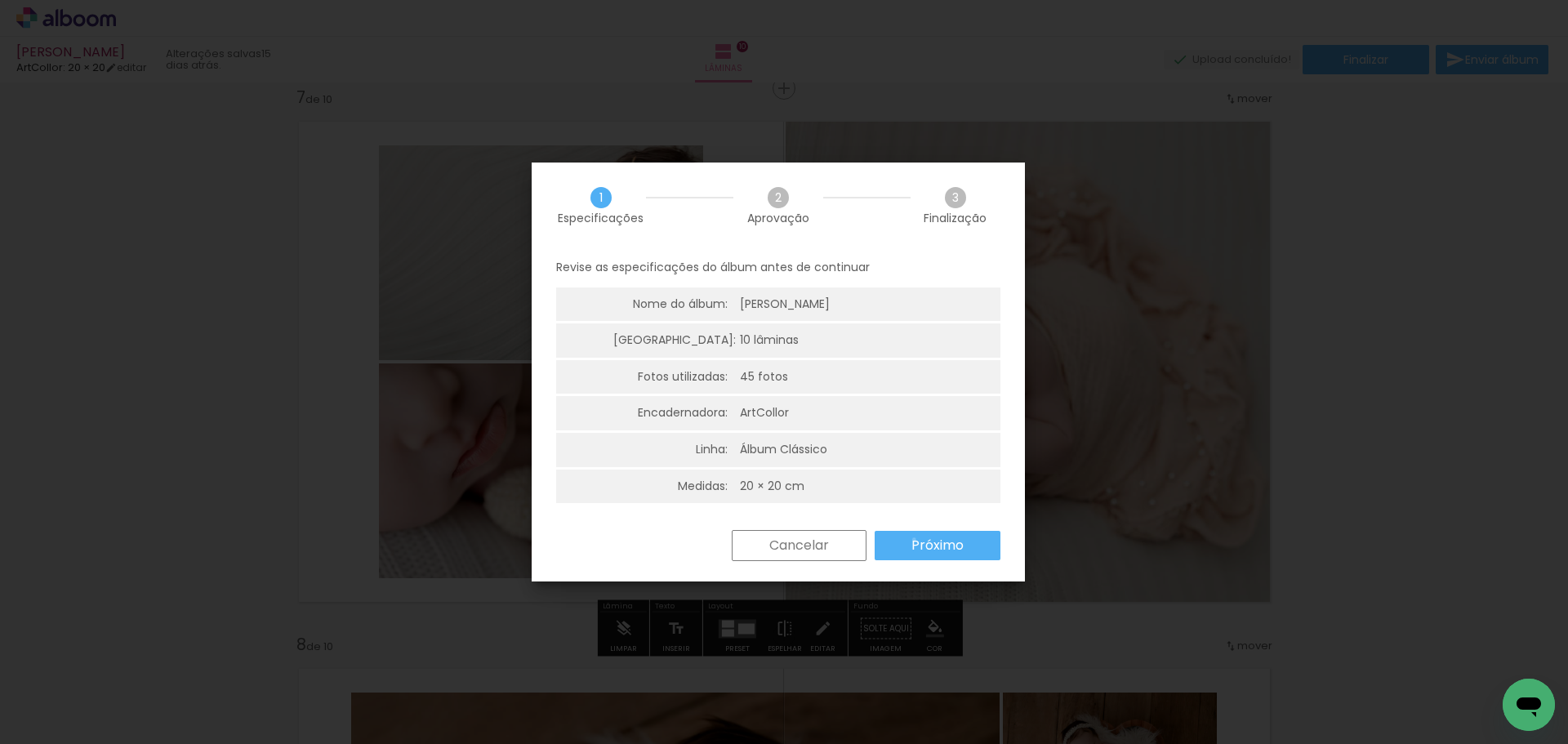
click at [0, 0] on slot "Próximo" at bounding box center [0, 0] width 0 height 0
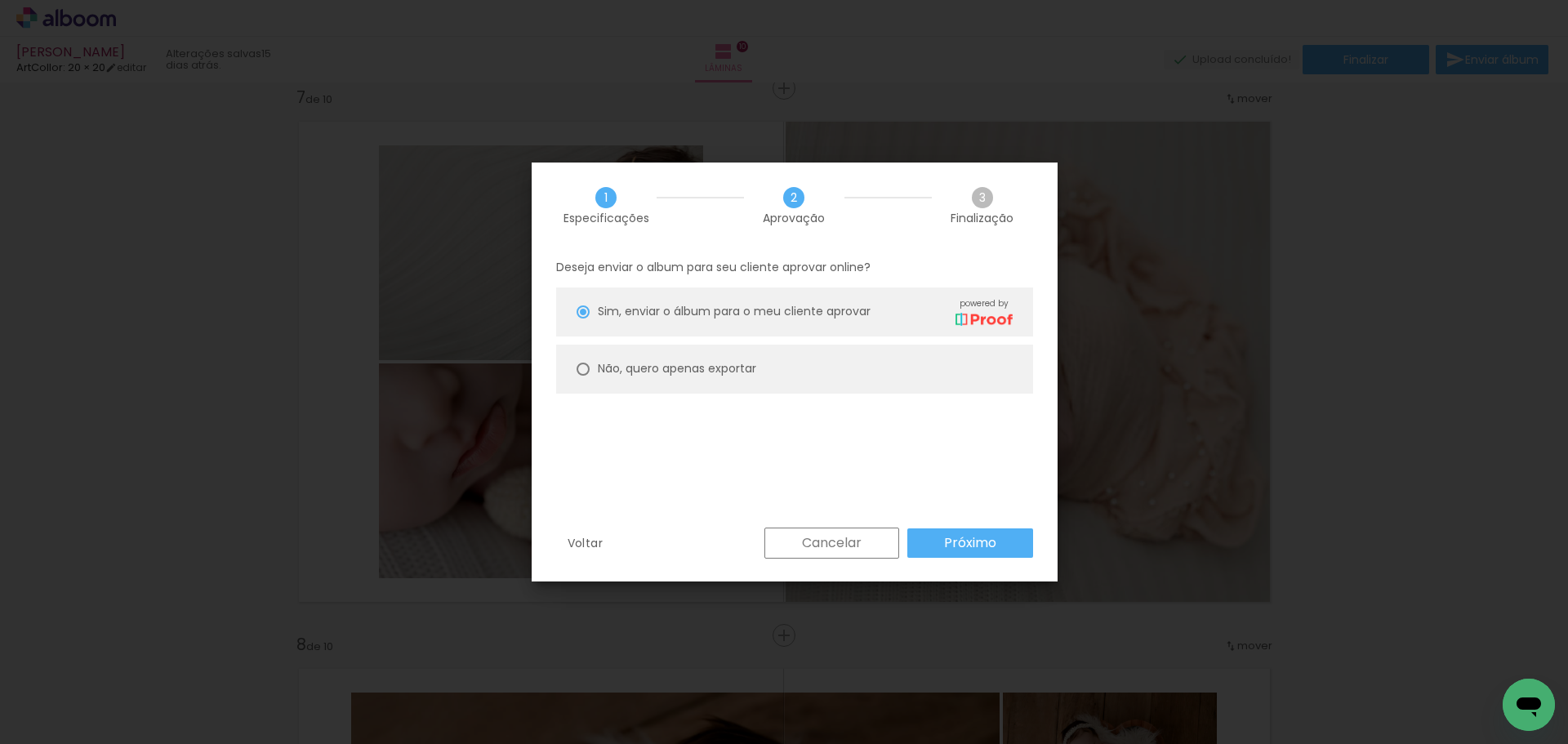
click at [824, 358] on paper-radio-button "Não, quero apenas exportar" at bounding box center [794, 369] width 477 height 49
type paper-radio-button "on"
click at [938, 546] on paper-button "Próximo" at bounding box center [970, 543] width 126 height 29
type input "Alta, 300 DPI"
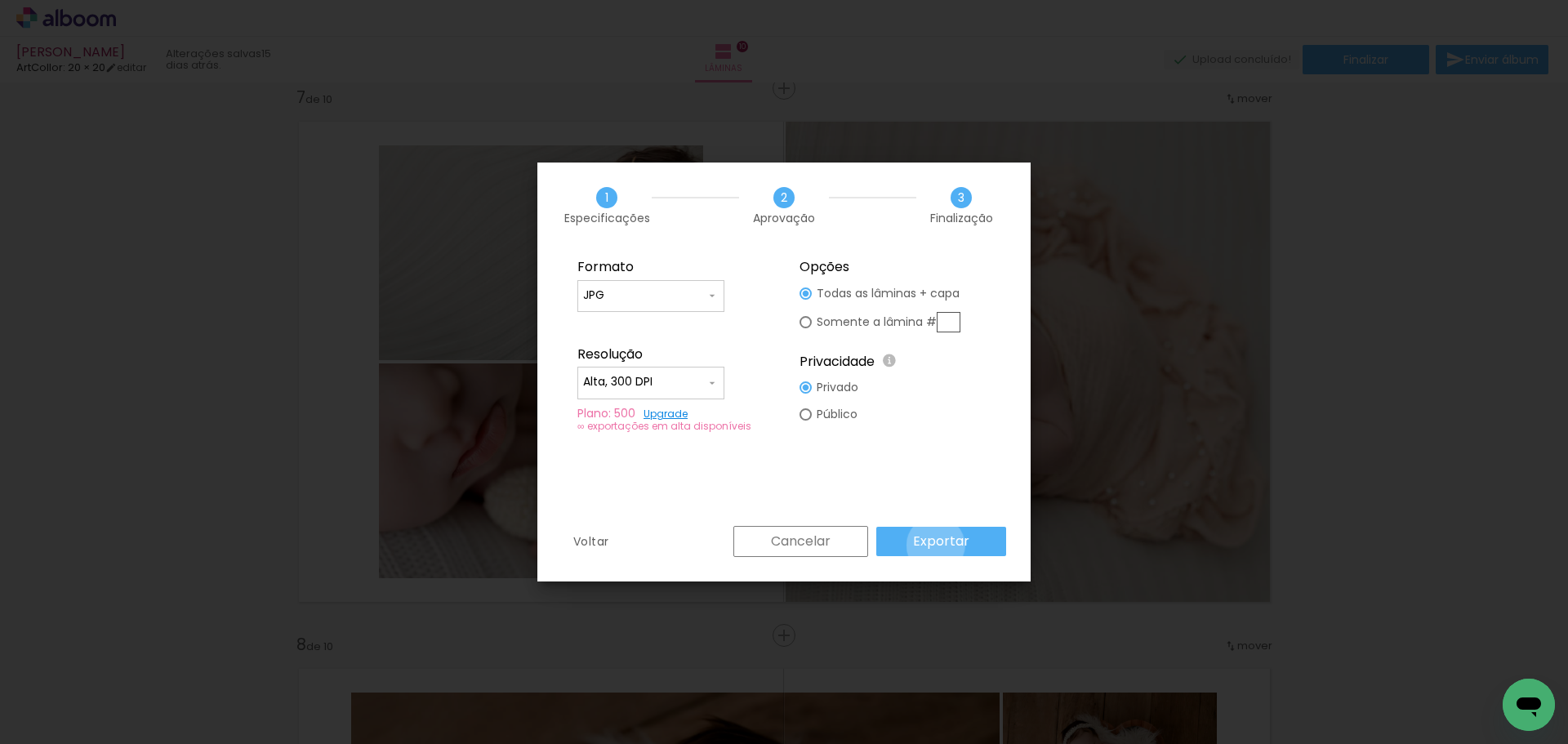
click at [0, 0] on slot "Exportar" at bounding box center [0, 0] width 0 height 0
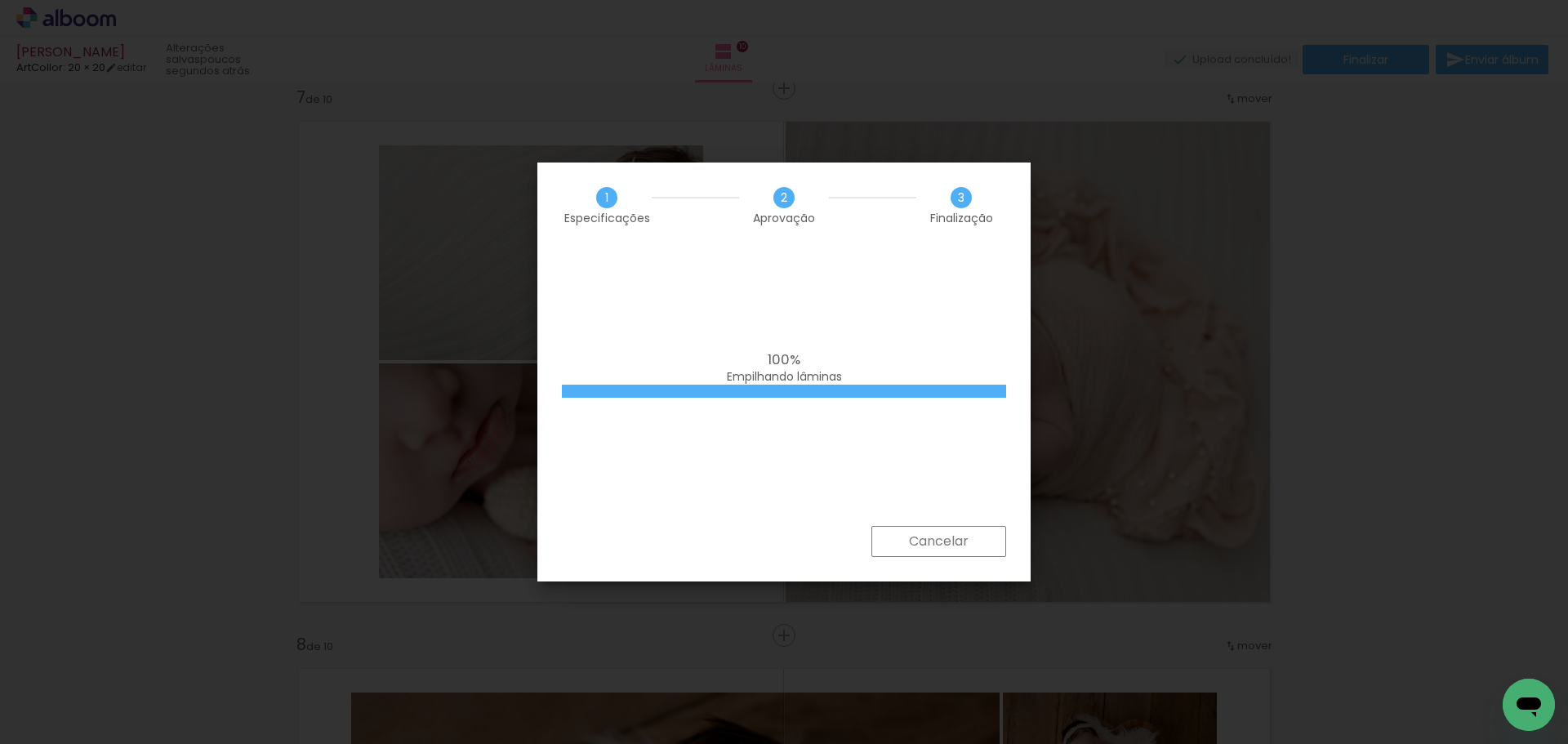
scroll to position [7217, 0]
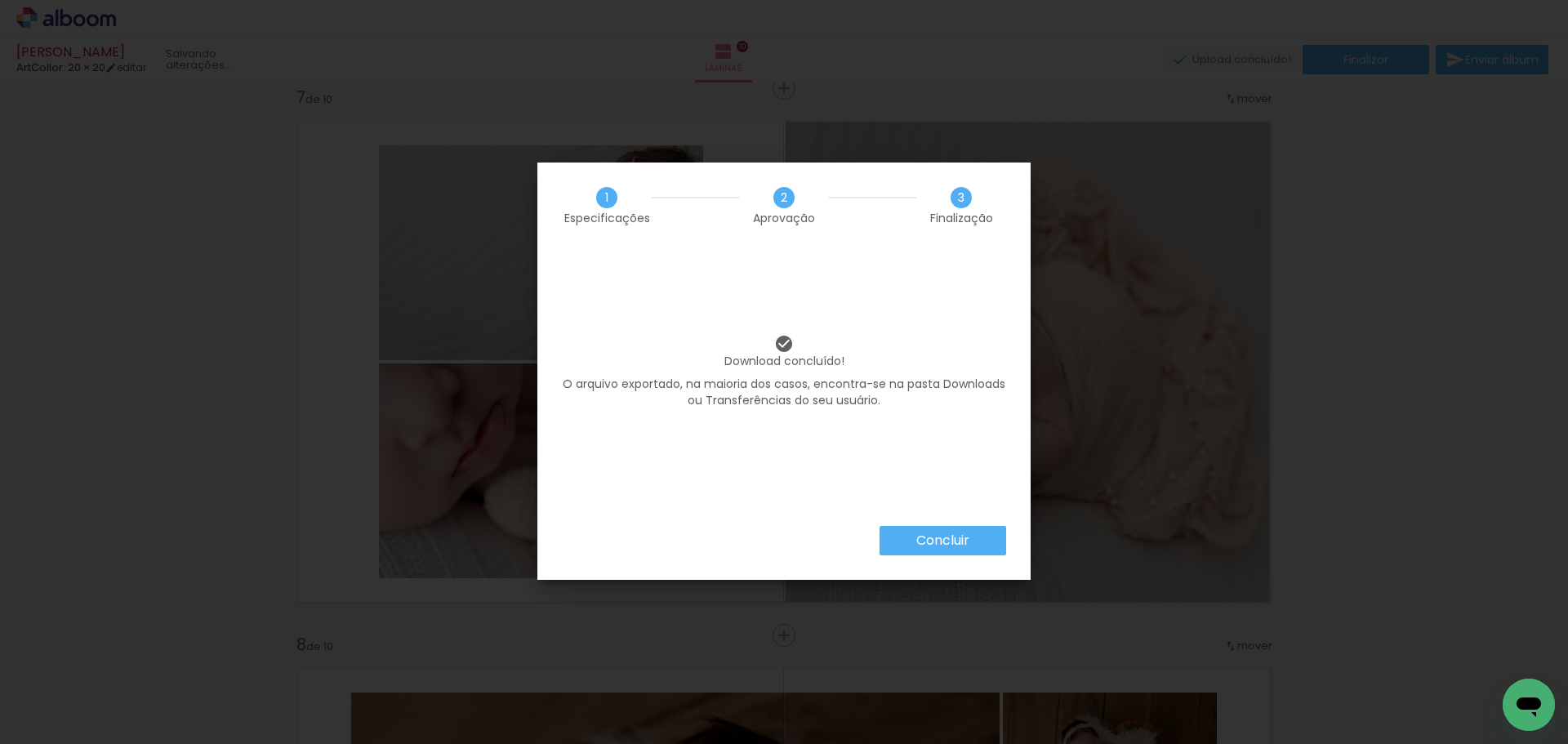
scroll to position [7217, 0]
click at [935, 529] on paper-button "Concluir" at bounding box center [943, 541] width 126 height 29
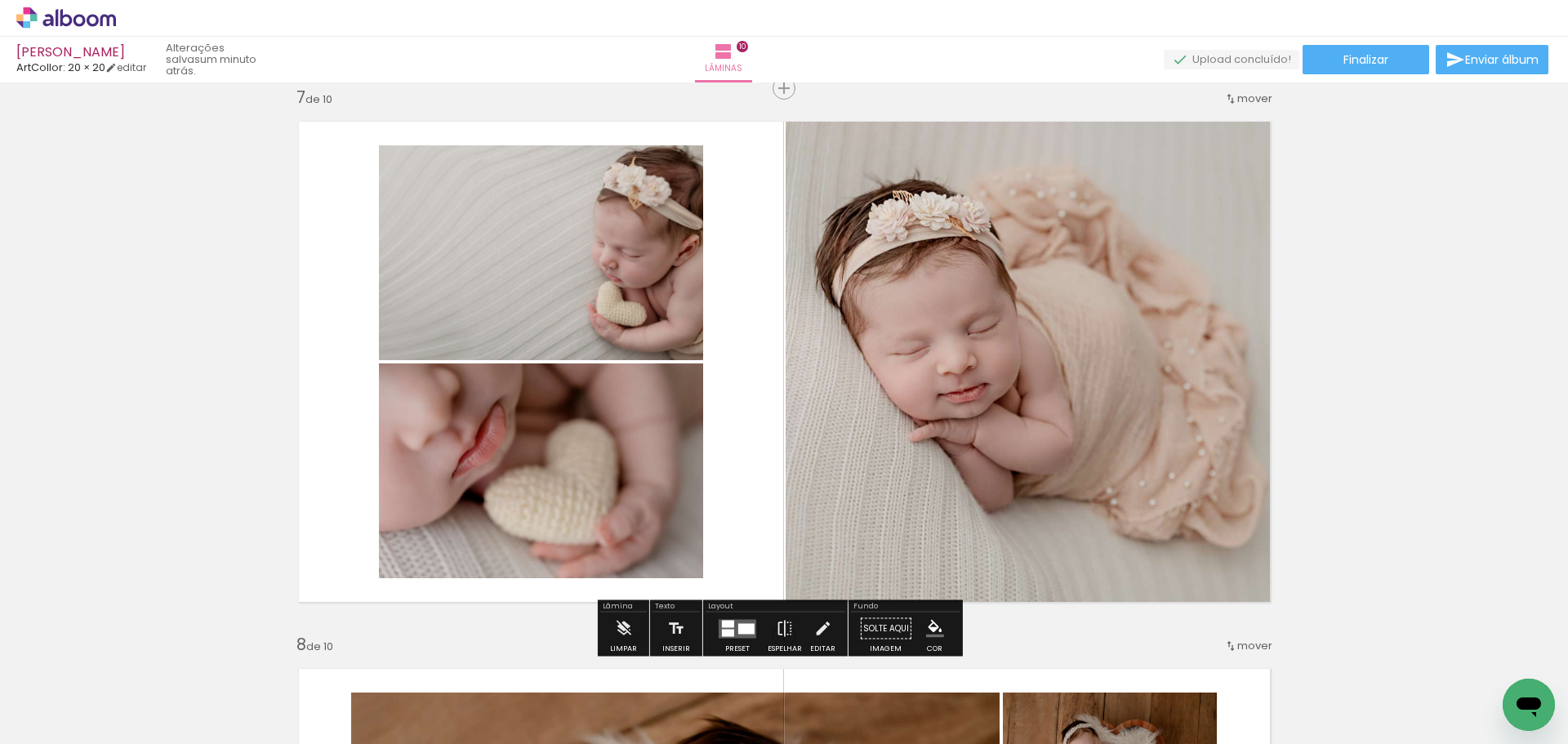
drag, startPoint x: 50, startPoint y: 26, endPoint x: 63, endPoint y: 19, distance: 14.8
click at [50, 25] on icon at bounding box center [65, 18] width 100 height 21
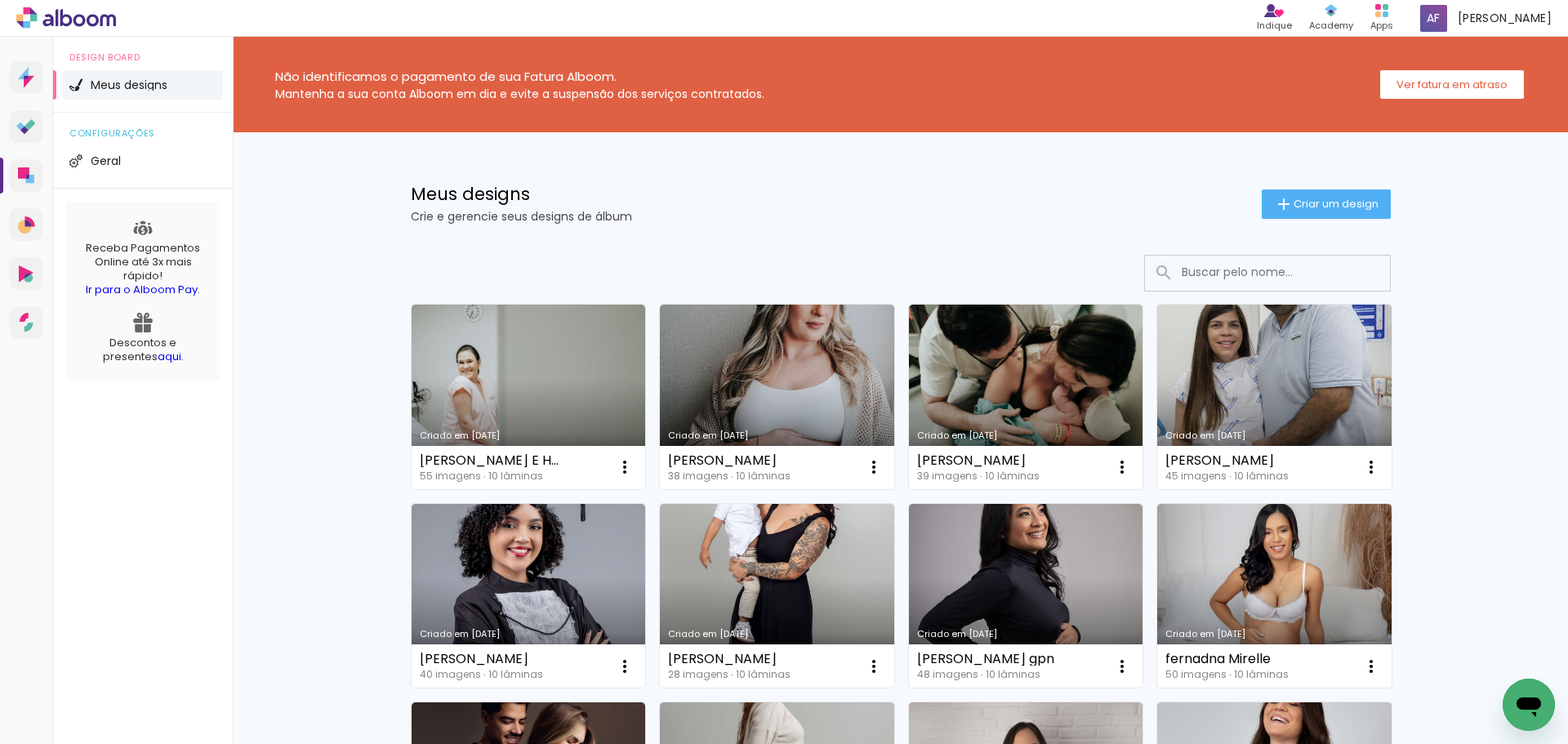
click at [1246, 276] on input at bounding box center [1289, 272] width 233 height 34
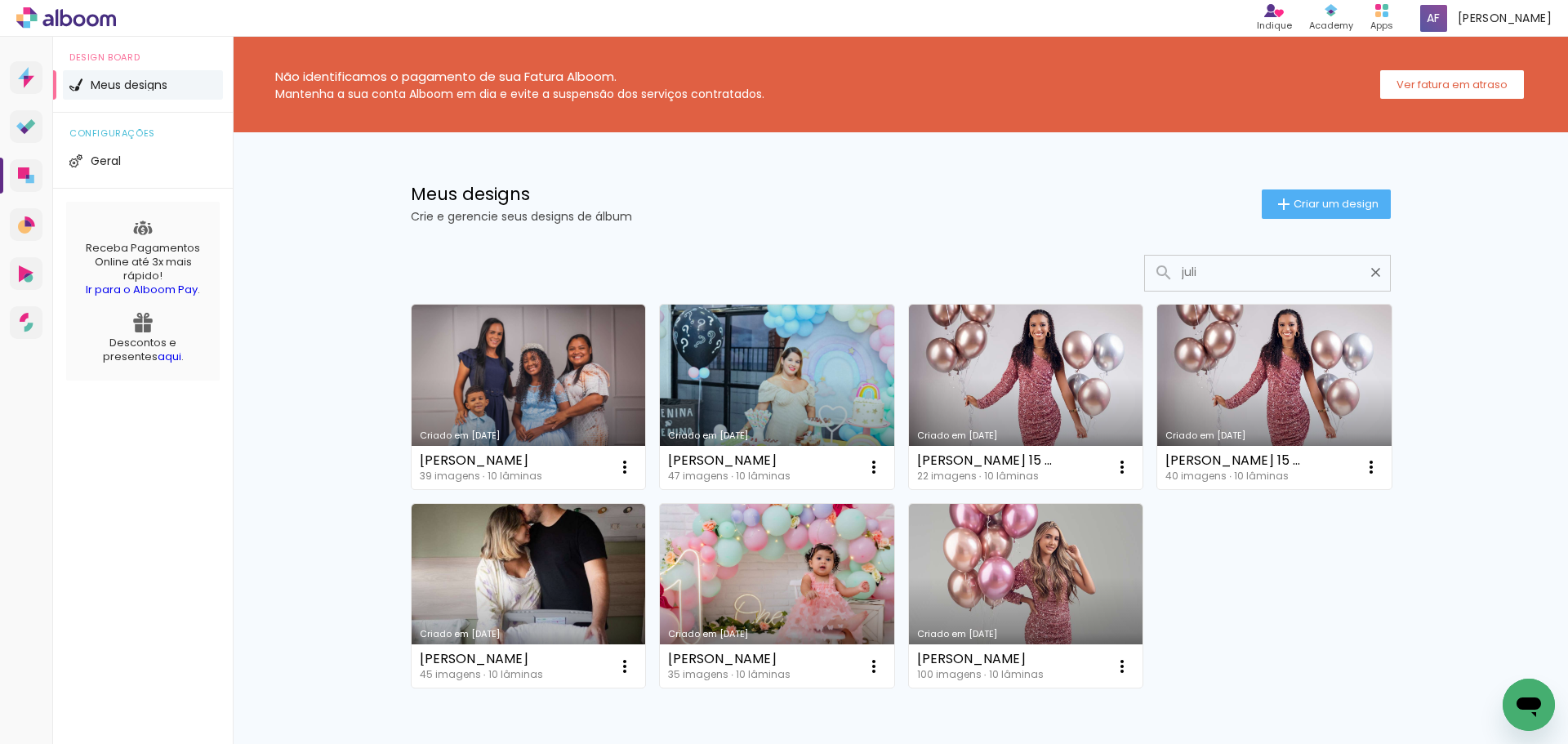
drag, startPoint x: 1202, startPoint y: 274, endPoint x: 1122, endPoint y: 294, distance: 82.5
click at [1122, 294] on div "Criado em 26/03/25 JULIA REBECA 39 imagens ∙ 10 lâminas Abrir Fazer uma cópia E…" at bounding box center [900, 540] width 1062 height 602
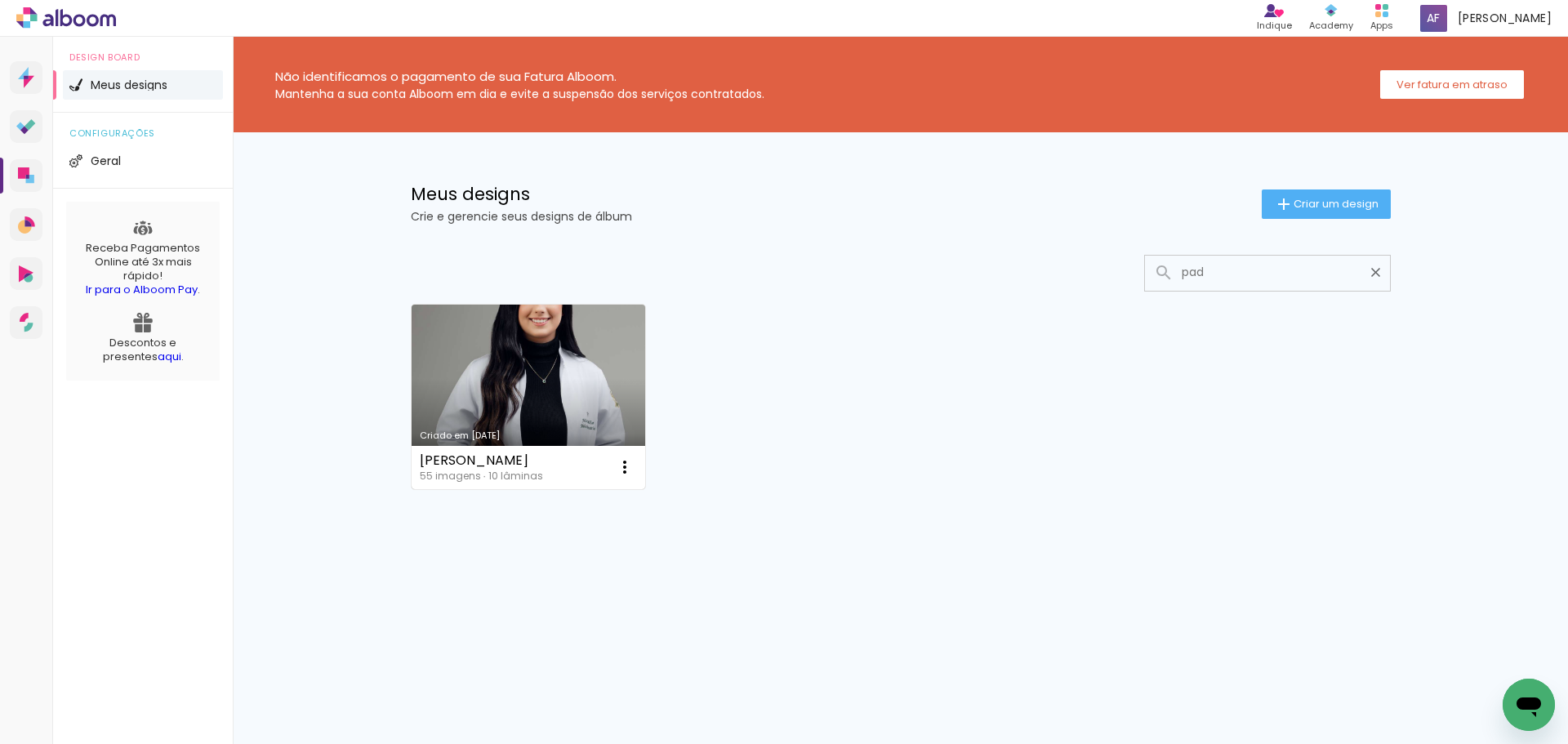
type input "pad"
type paper-input "pad"
click at [452, 405] on link "Criado em 27/03/25" at bounding box center [528, 396] width 234 height 185
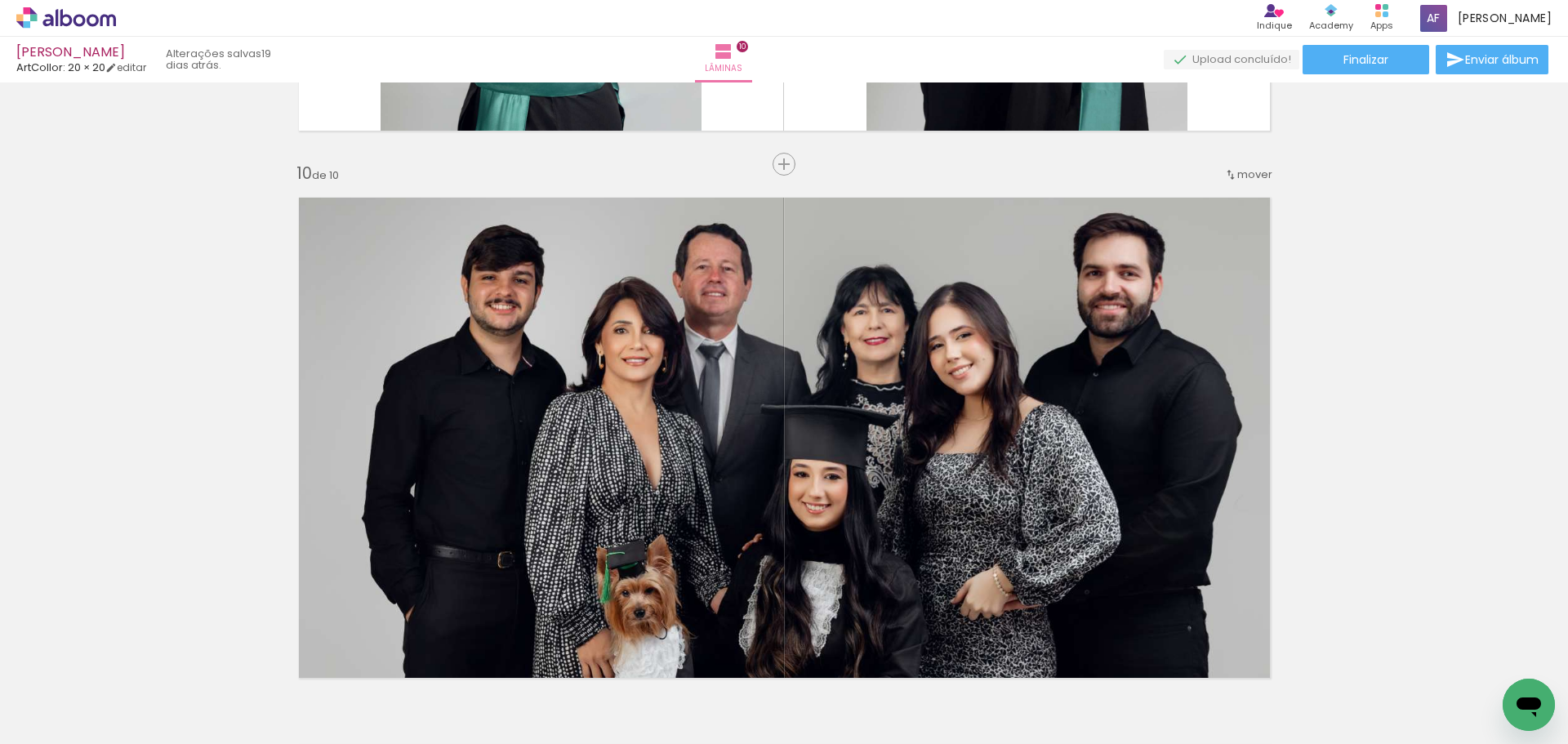
scroll to position [0, 2817]
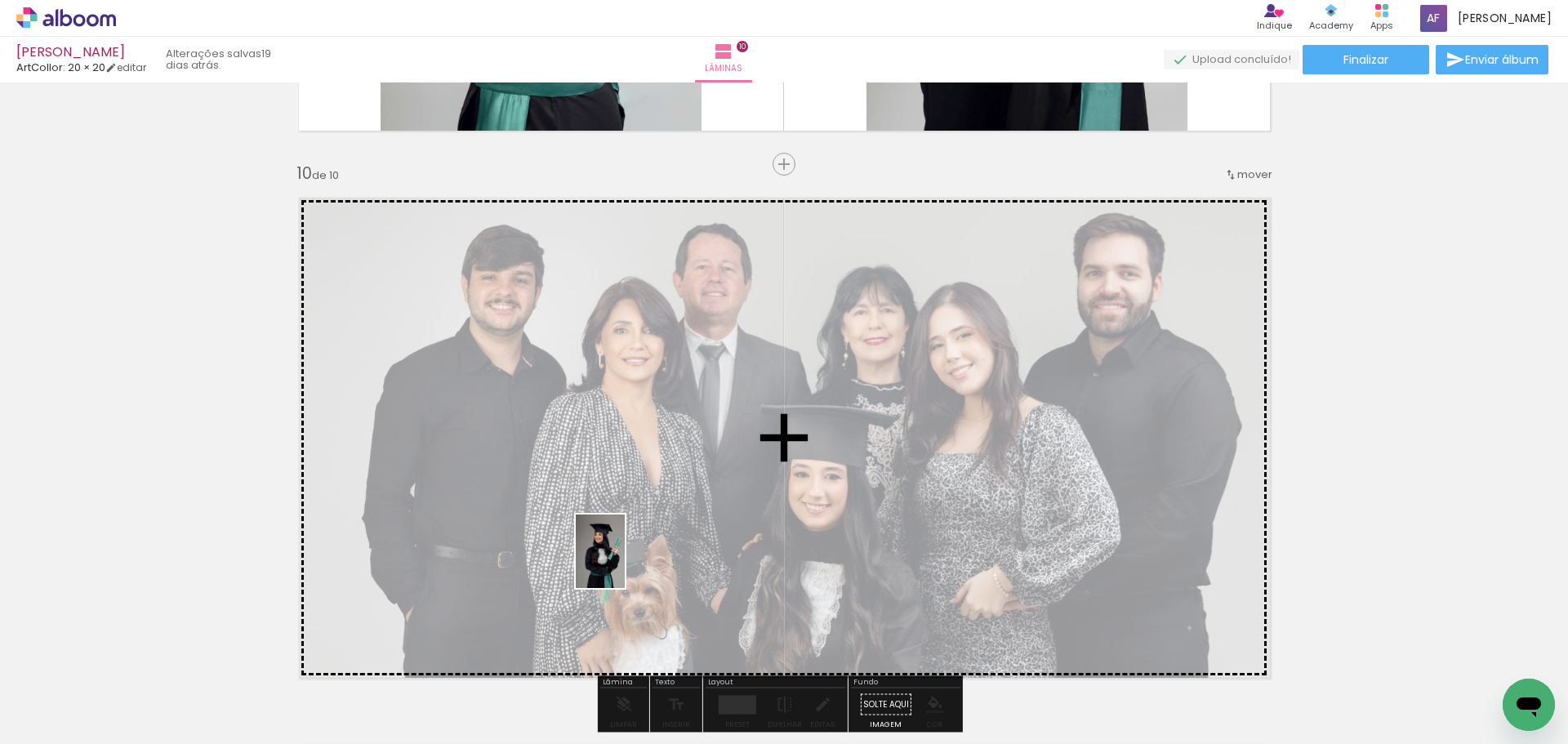
drag, startPoint x: 561, startPoint y: 694, endPoint x: 625, endPoint y: 564, distance: 144.9
click at [625, 564] on quentale-workspace at bounding box center [784, 372] width 1568 height 744
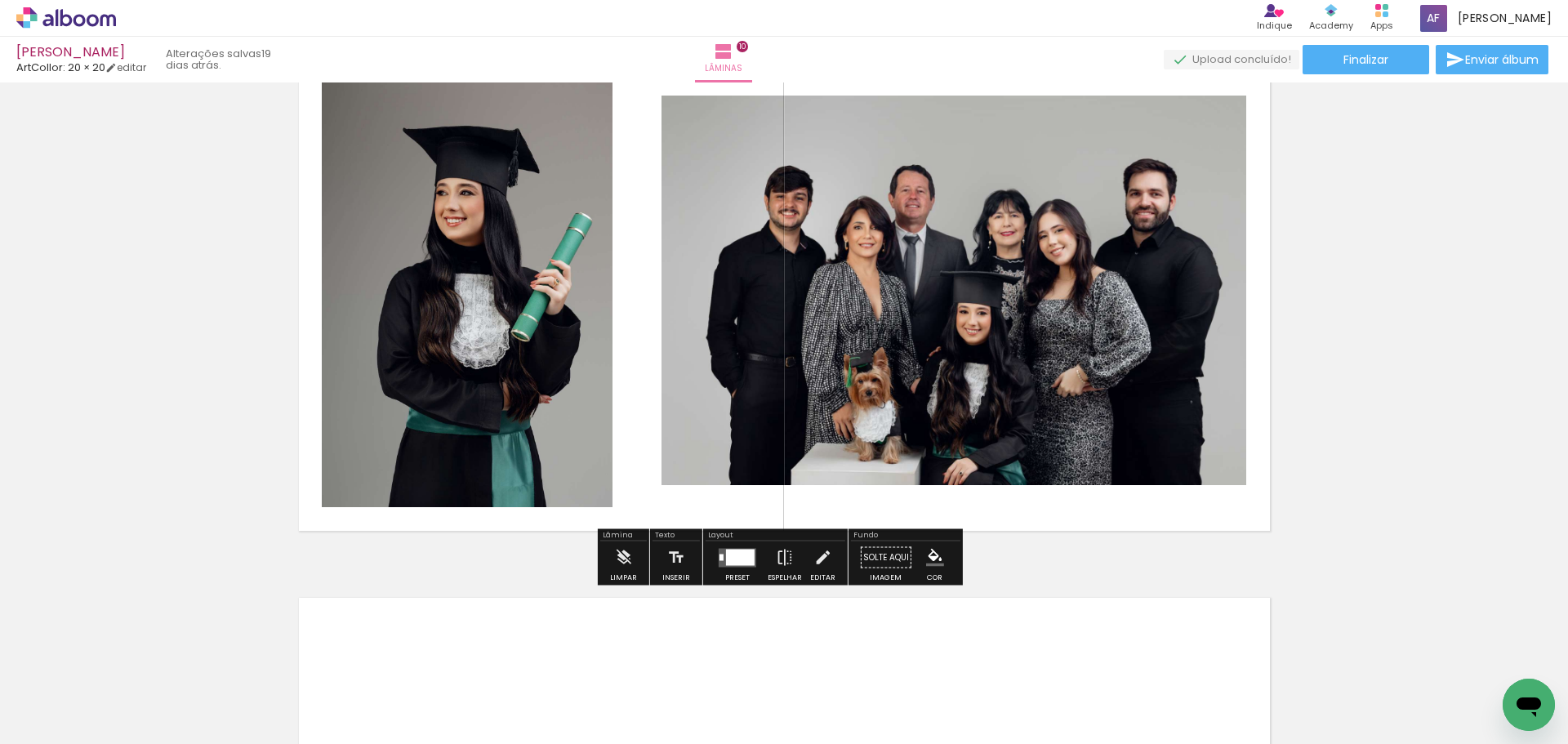
scroll to position [5035, 0]
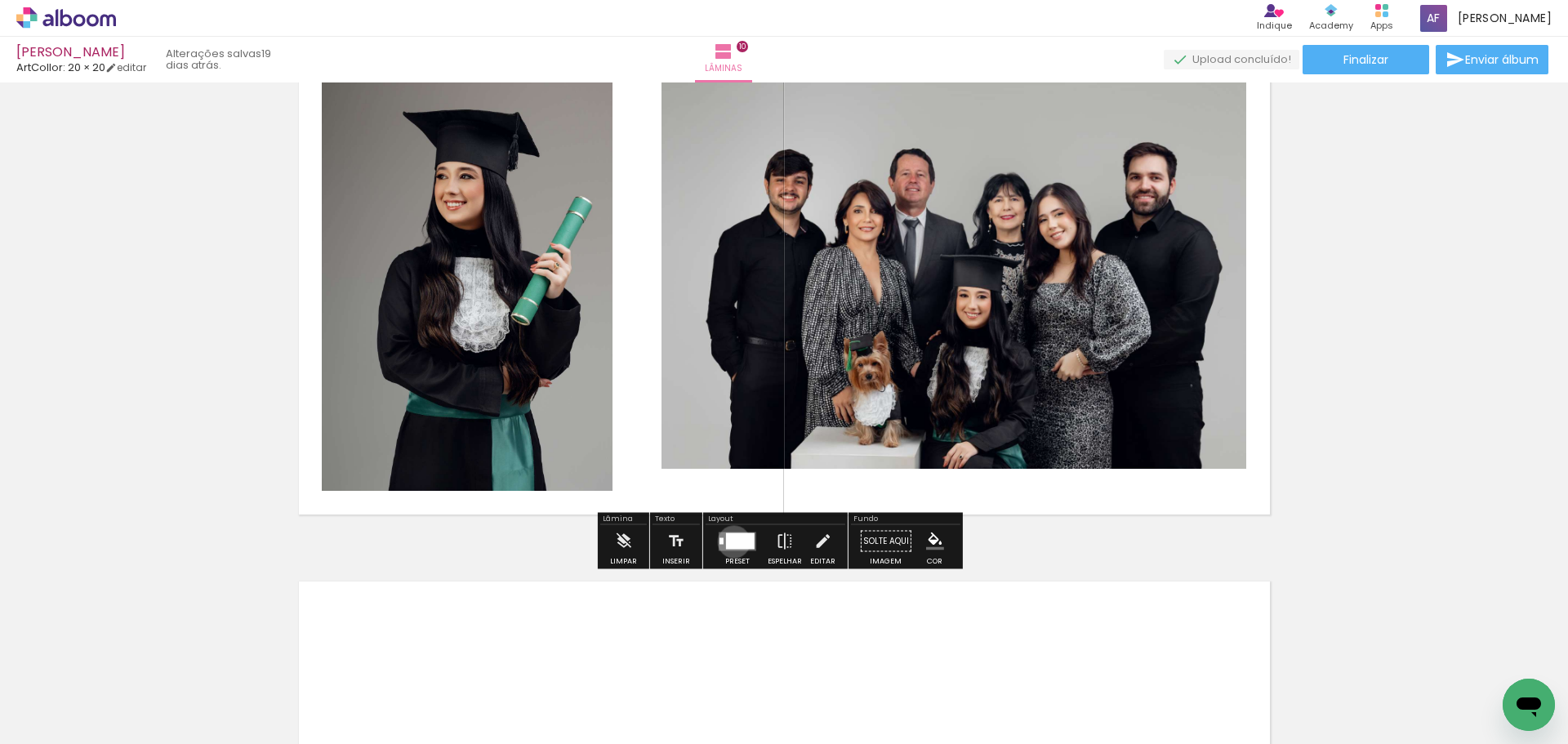
click at [730, 541] on div at bounding box center [740, 541] width 28 height 16
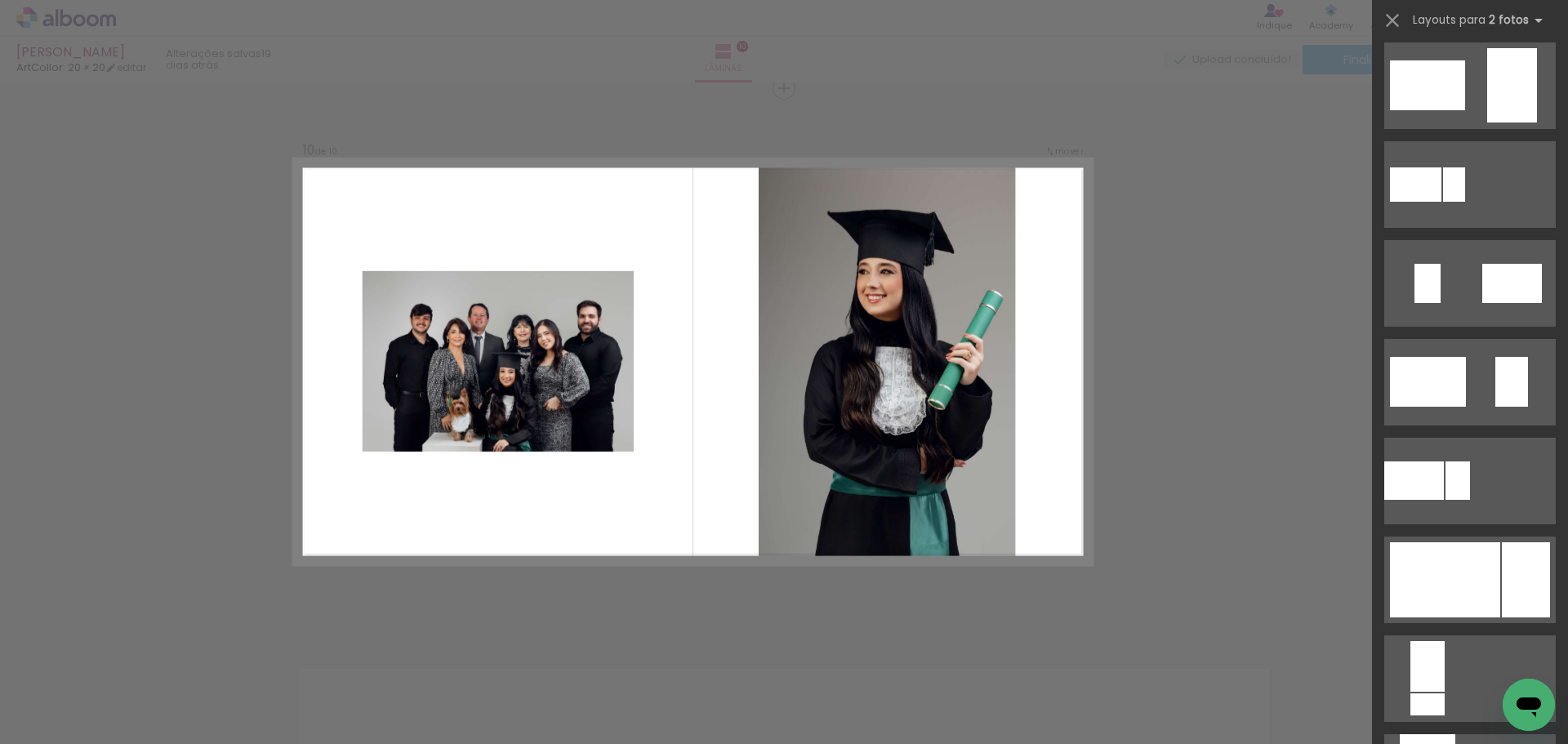
scroll to position [326, 0]
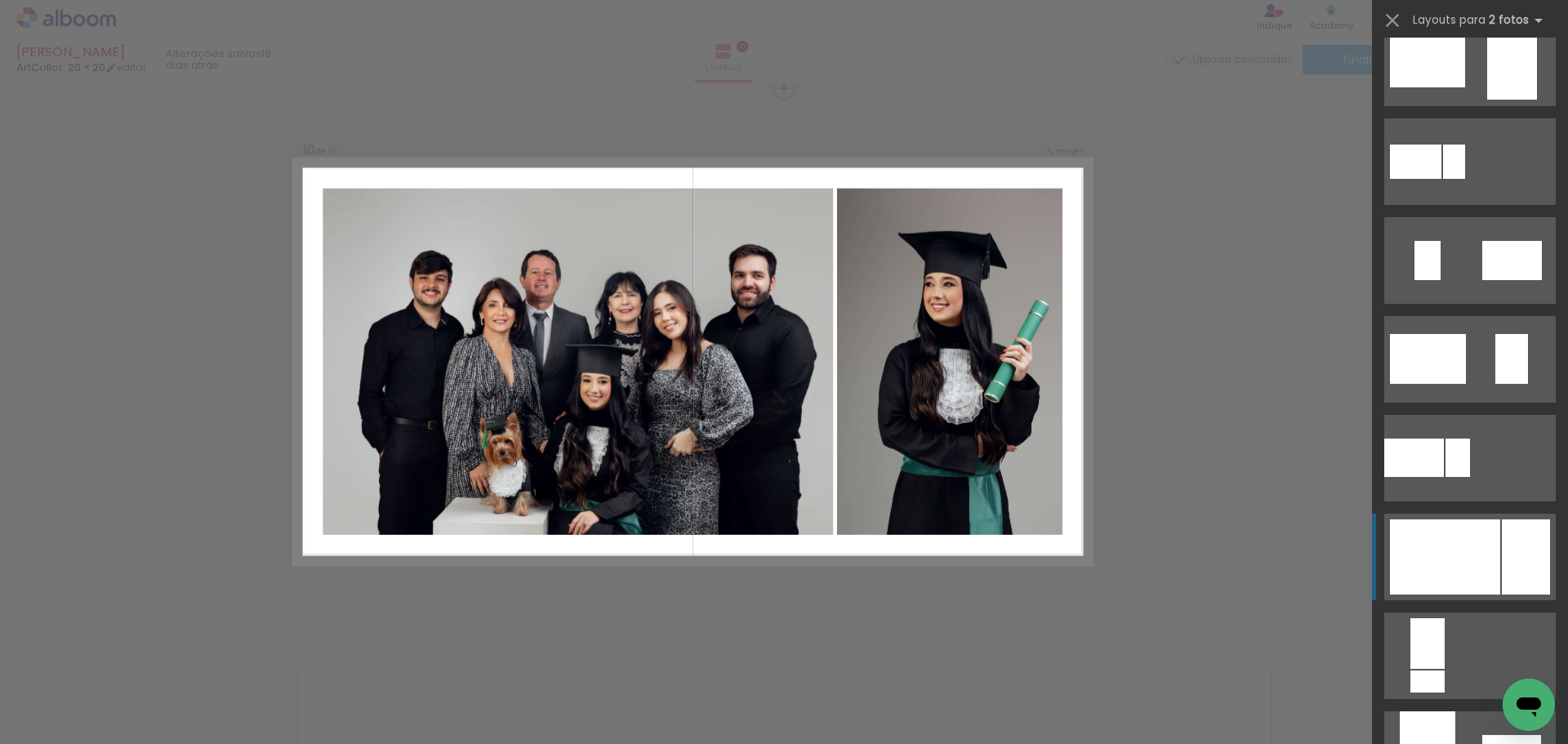
click at [1460, 542] on div at bounding box center [1445, 556] width 111 height 75
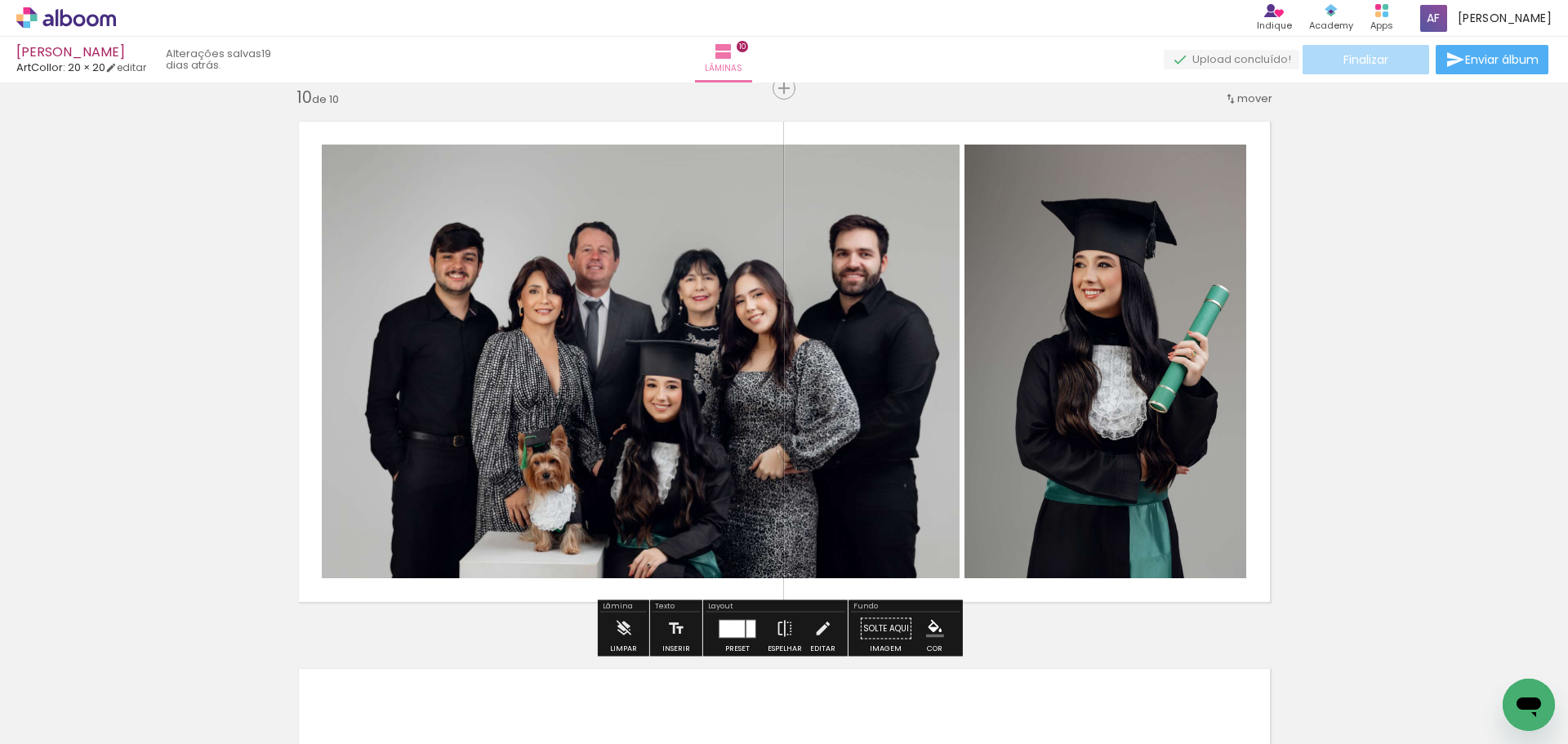
click at [1361, 58] on span "Finalizar" at bounding box center [1365, 59] width 45 height 12
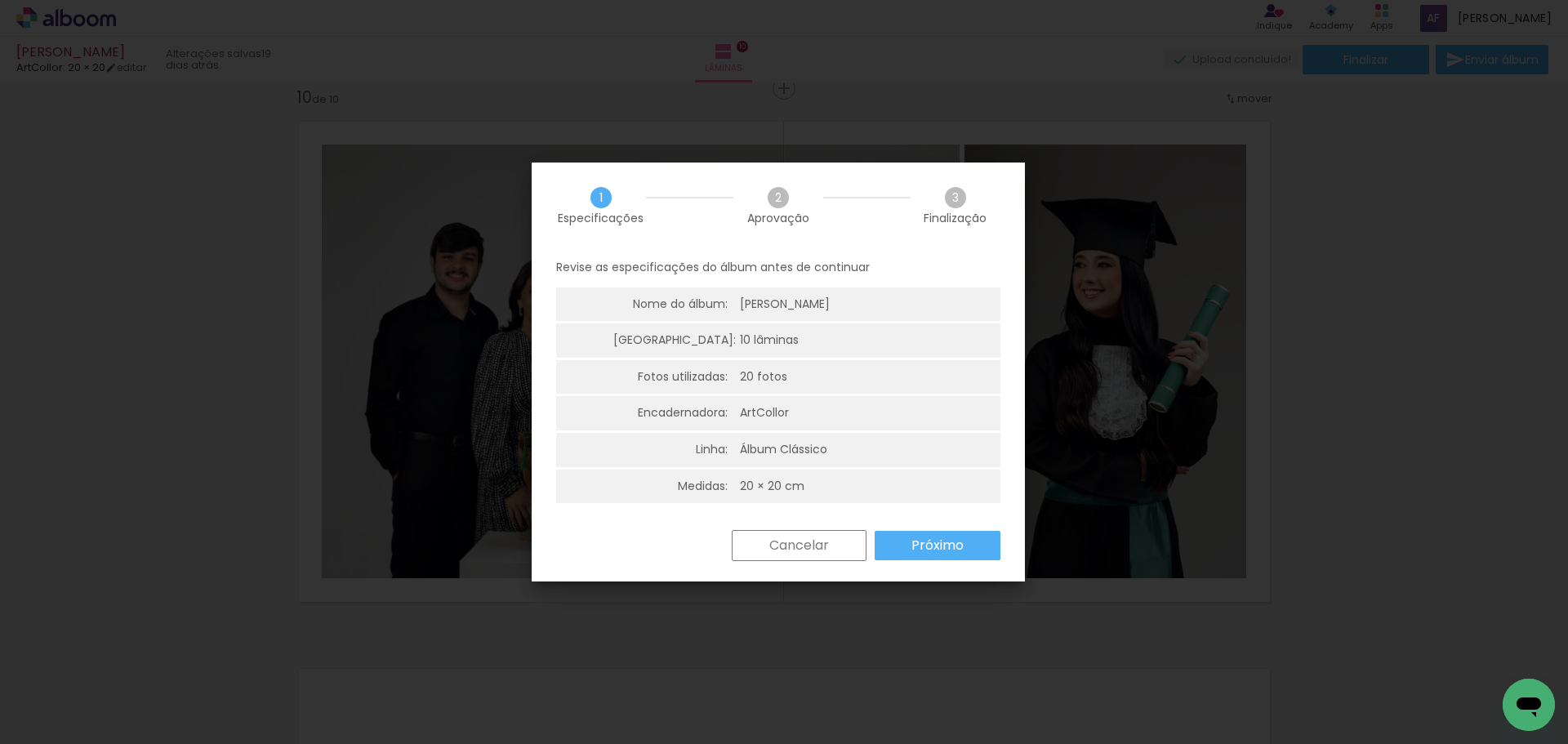
click at [0, 0] on slot "Próximo" at bounding box center [0, 0] width 0 height 0
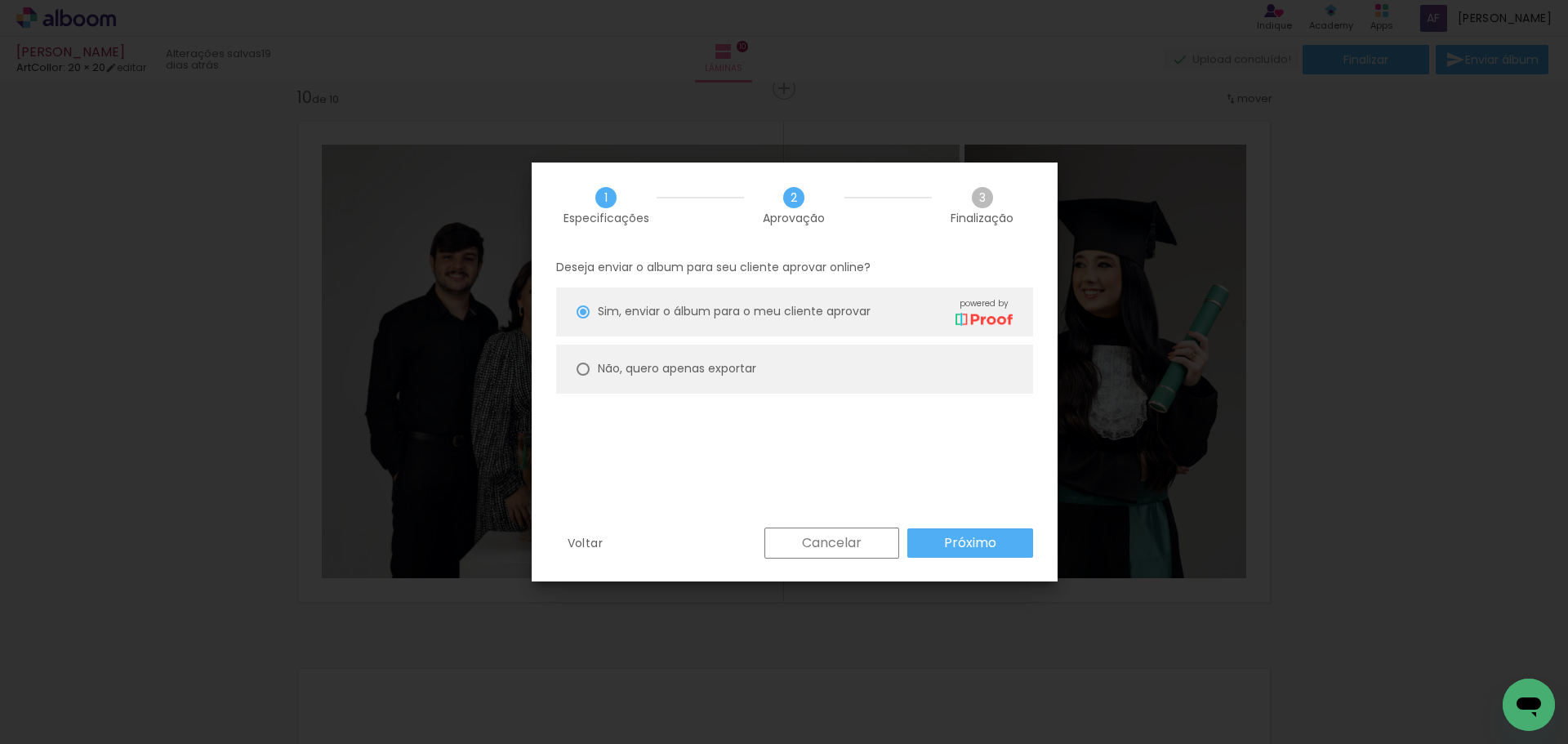
click at [843, 347] on paper-radio-button "Não, quero apenas exportar" at bounding box center [794, 369] width 477 height 49
type paper-radio-button "on"
click at [0, 0] on slot "Próximo" at bounding box center [0, 0] width 0 height 0
type input "Alta, 300 DPI"
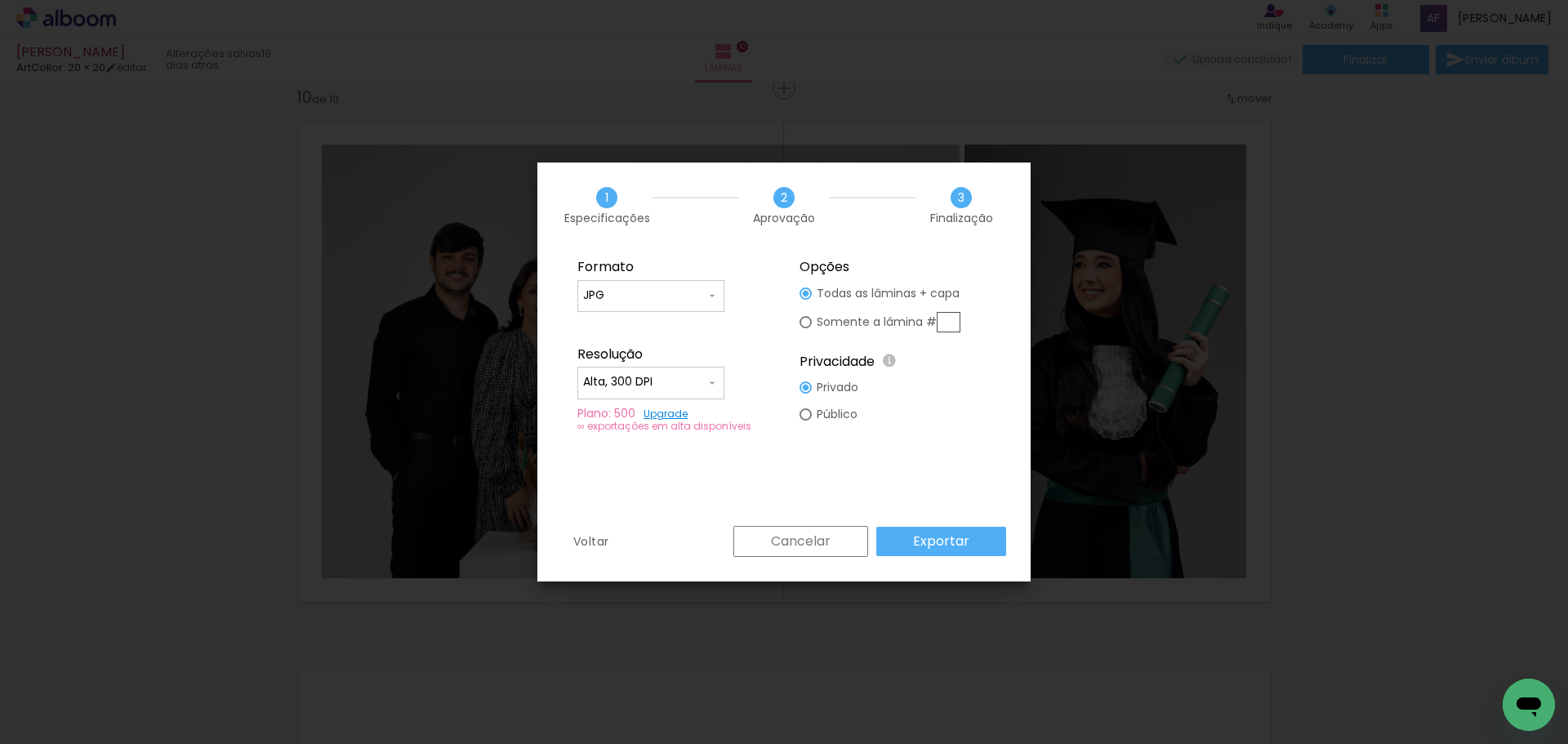
click at [0, 0] on slot "Somente a lâmina #" at bounding box center [0, 0] width 0 height 0
type paper-radio-button "on"
click at [944, 321] on input "text" at bounding box center [948, 322] width 24 height 20
type input "10"
click at [0, 0] on slot "Exportar" at bounding box center [0, 0] width 0 height 0
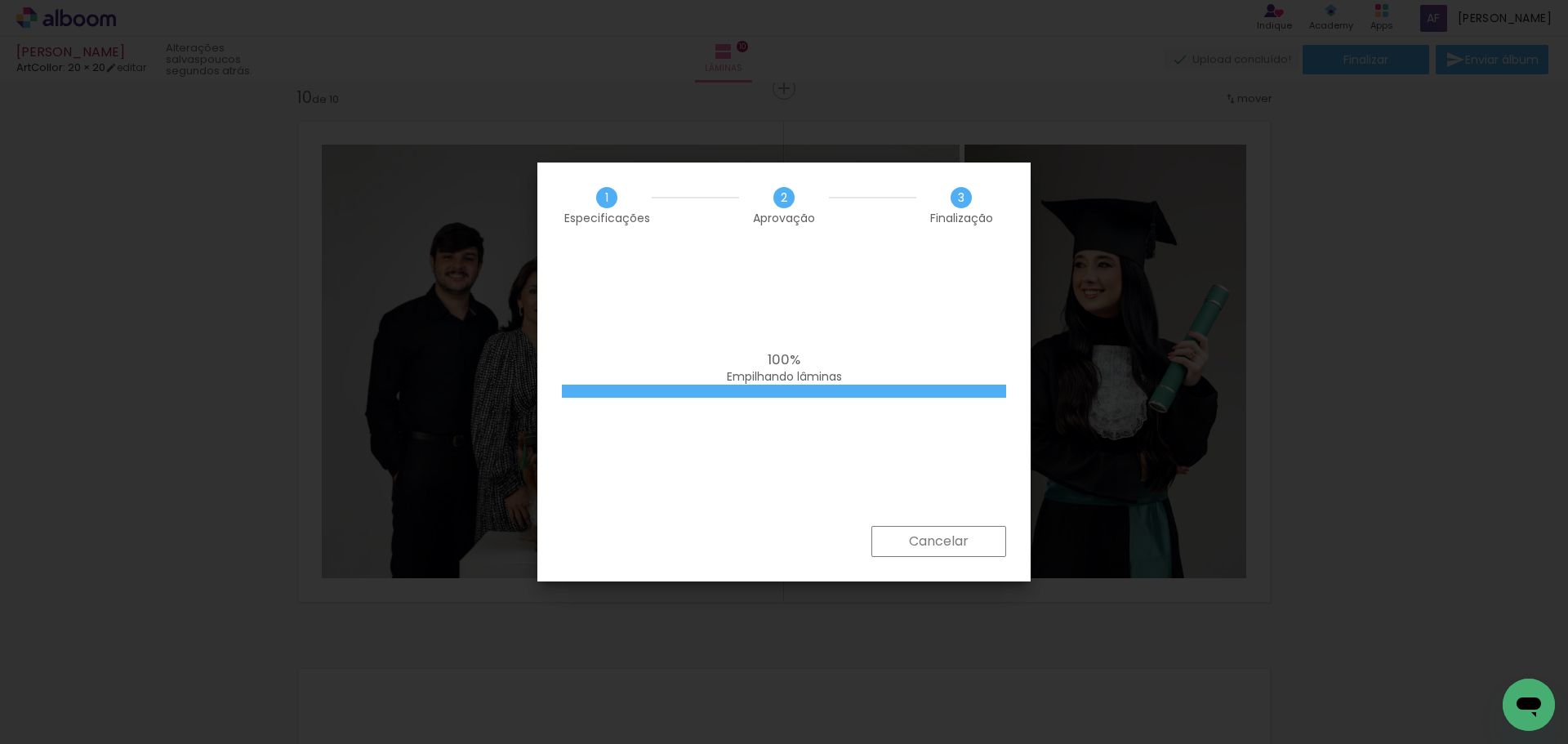
click at [1157, 288] on iron-overlay-backdrop at bounding box center [784, 372] width 1568 height 744
click at [1157, 288] on iron-overlay-backdrop at bounding box center [784, 372] width 1568 height 744
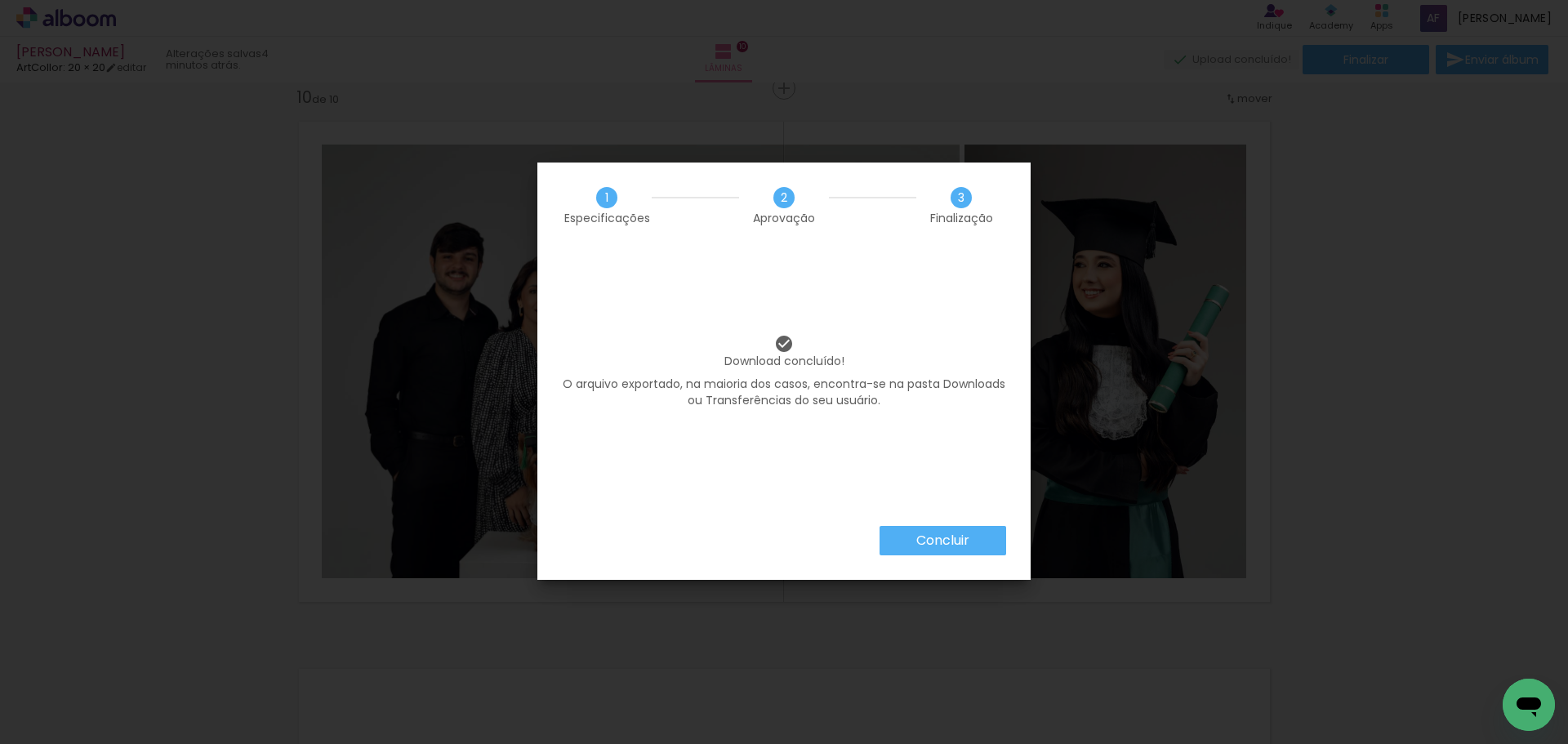
click at [781, 41] on iron-overlay-backdrop at bounding box center [784, 372] width 1568 height 744
click at [0, 0] on slot "Concluir" at bounding box center [0, 0] width 0 height 0
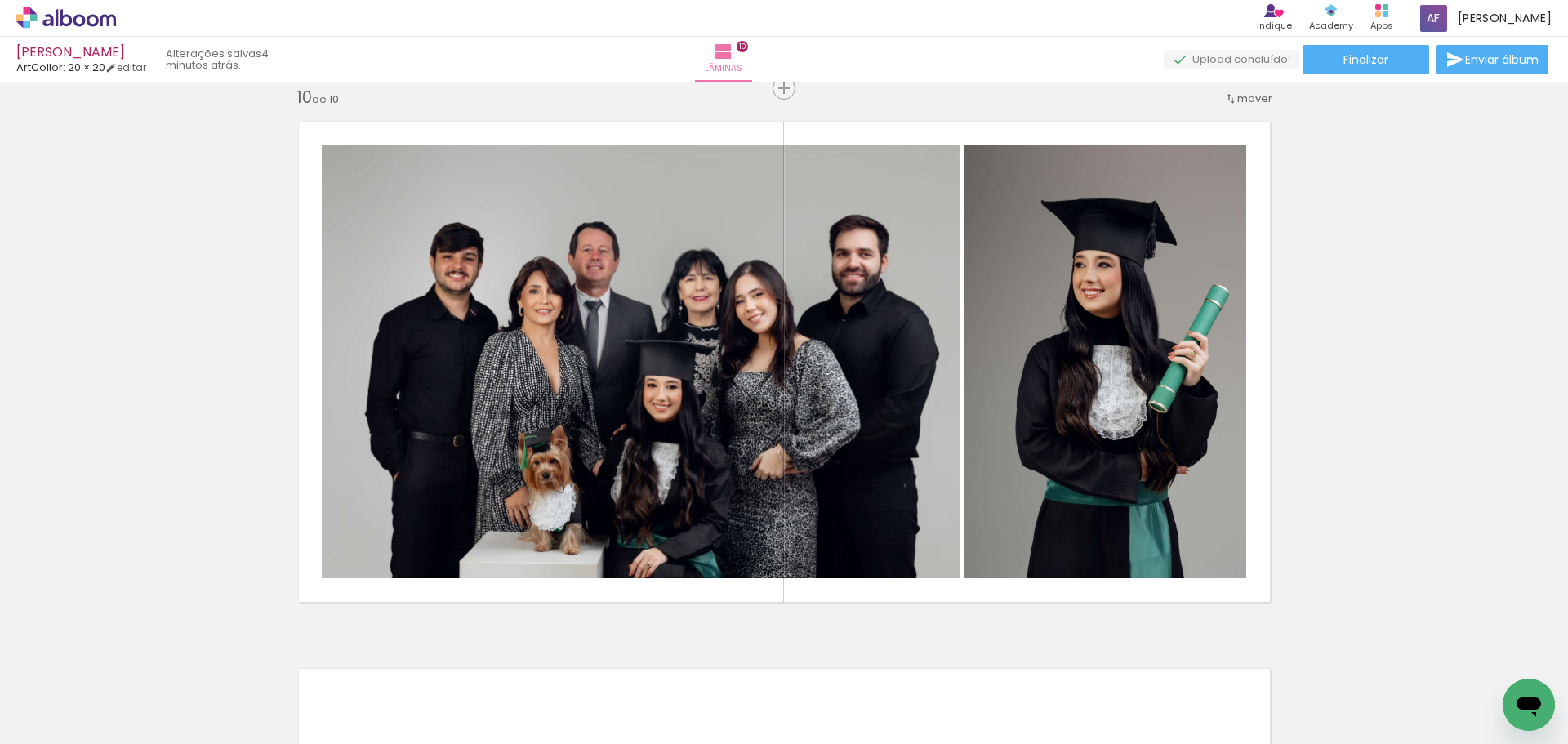
click at [85, 20] on icon at bounding box center [80, 20] width 12 height 12
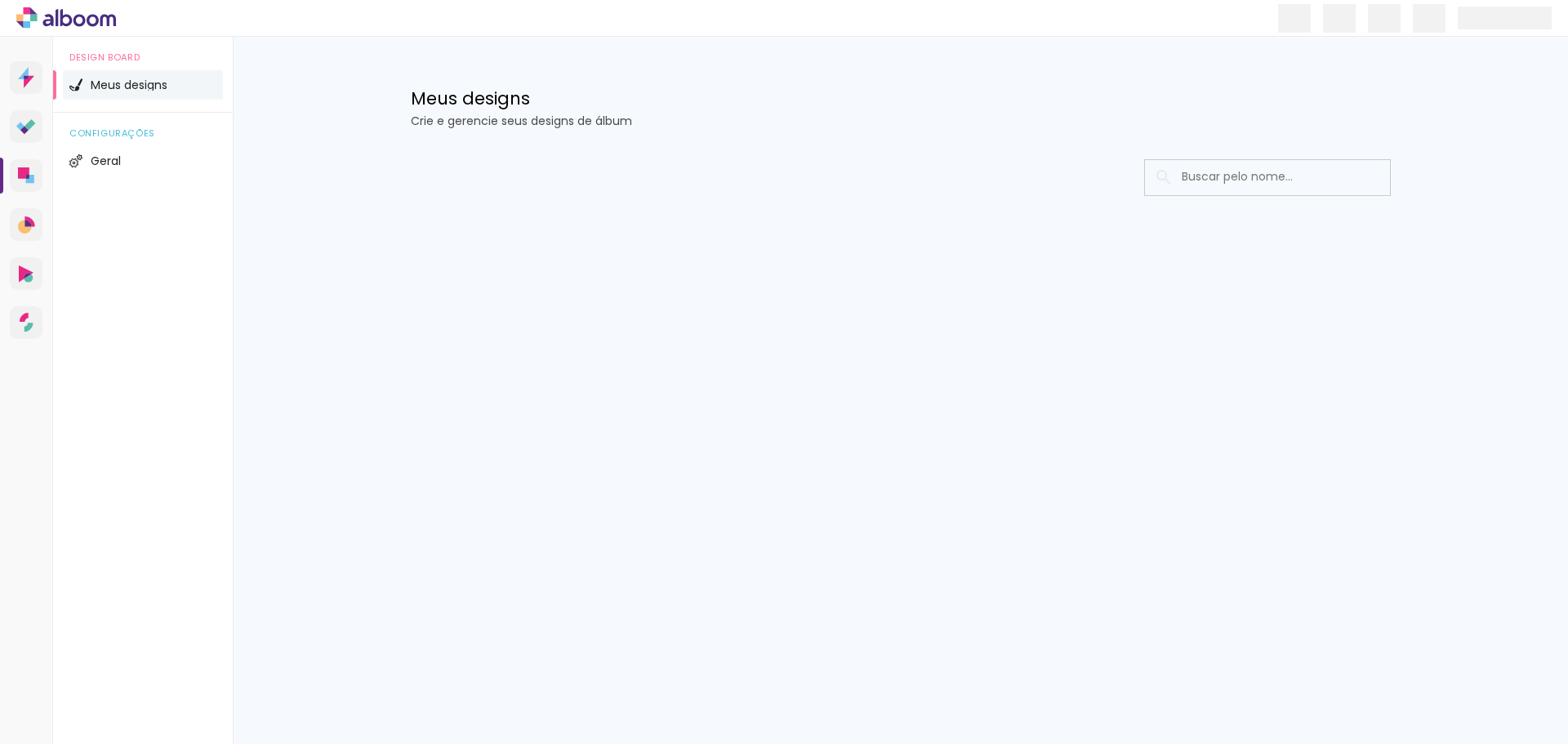
click at [1205, 171] on input at bounding box center [1289, 177] width 233 height 34
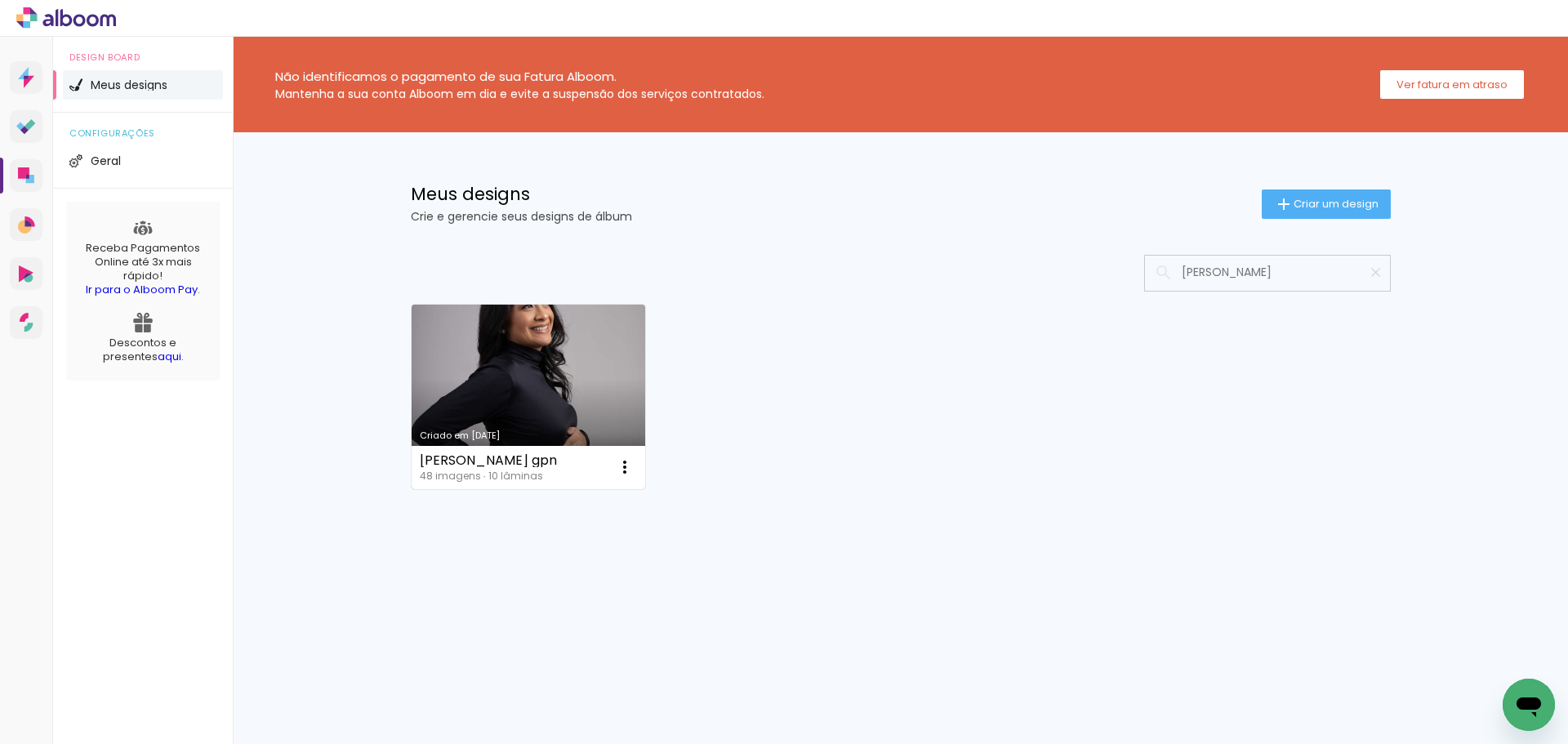
type input "[PERSON_NAME]"
type paper-input "[PERSON_NAME]"
click at [576, 393] on link "Criado em [DATE]" at bounding box center [528, 396] width 234 height 185
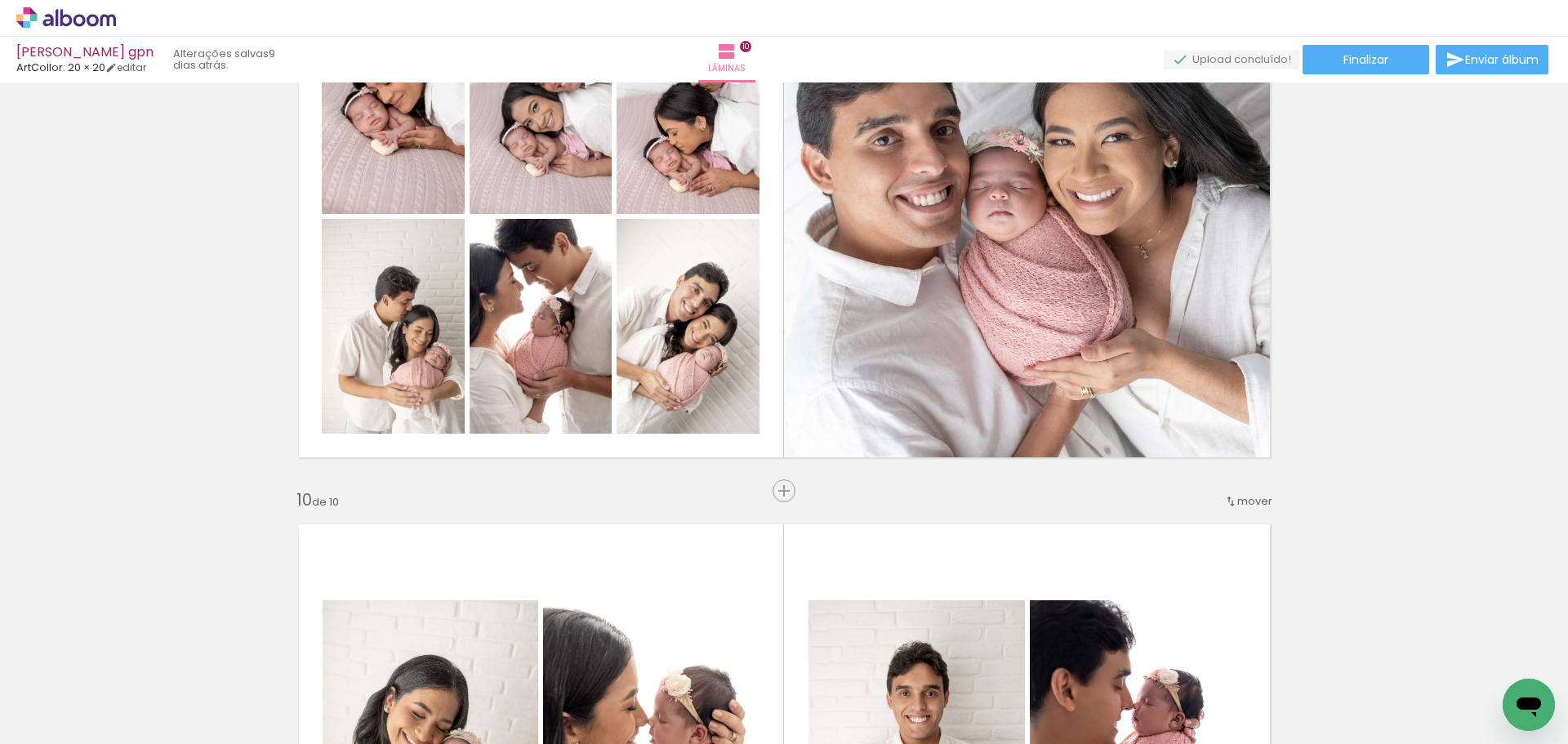
scroll to position [4137, 0]
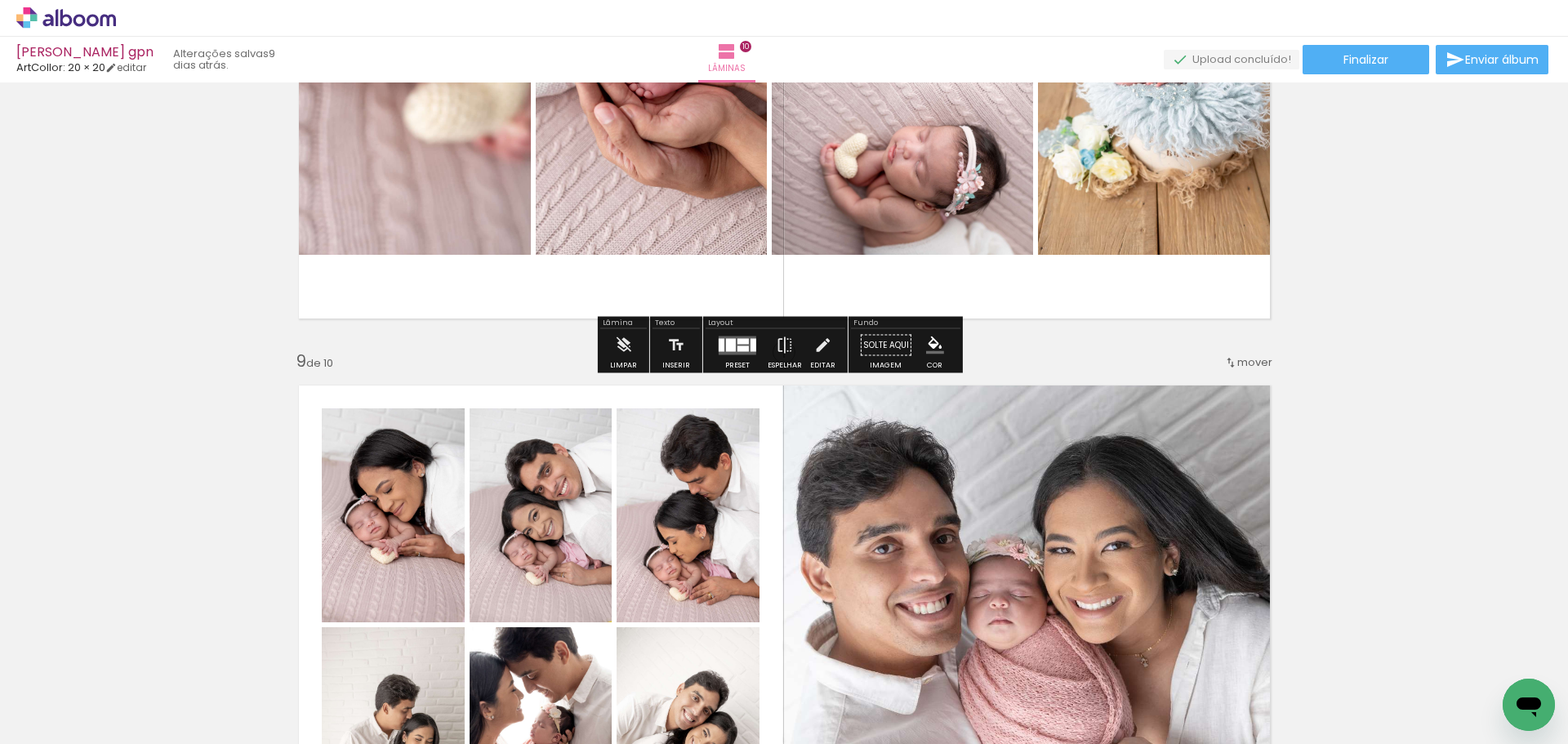
click at [70, 21] on icon at bounding box center [66, 17] width 12 height 17
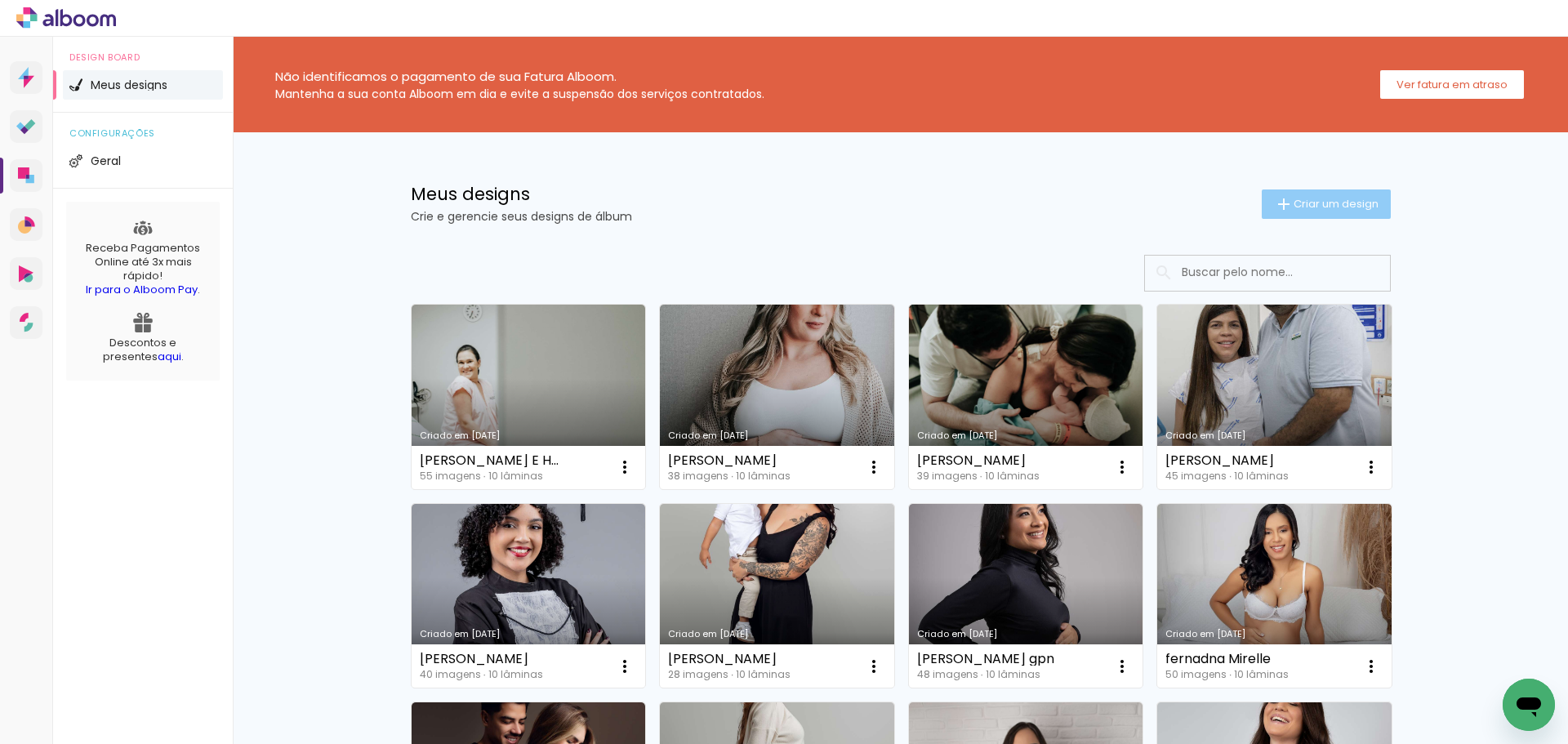
click at [1314, 215] on paper-button "Criar um design" at bounding box center [1327, 203] width 129 height 29
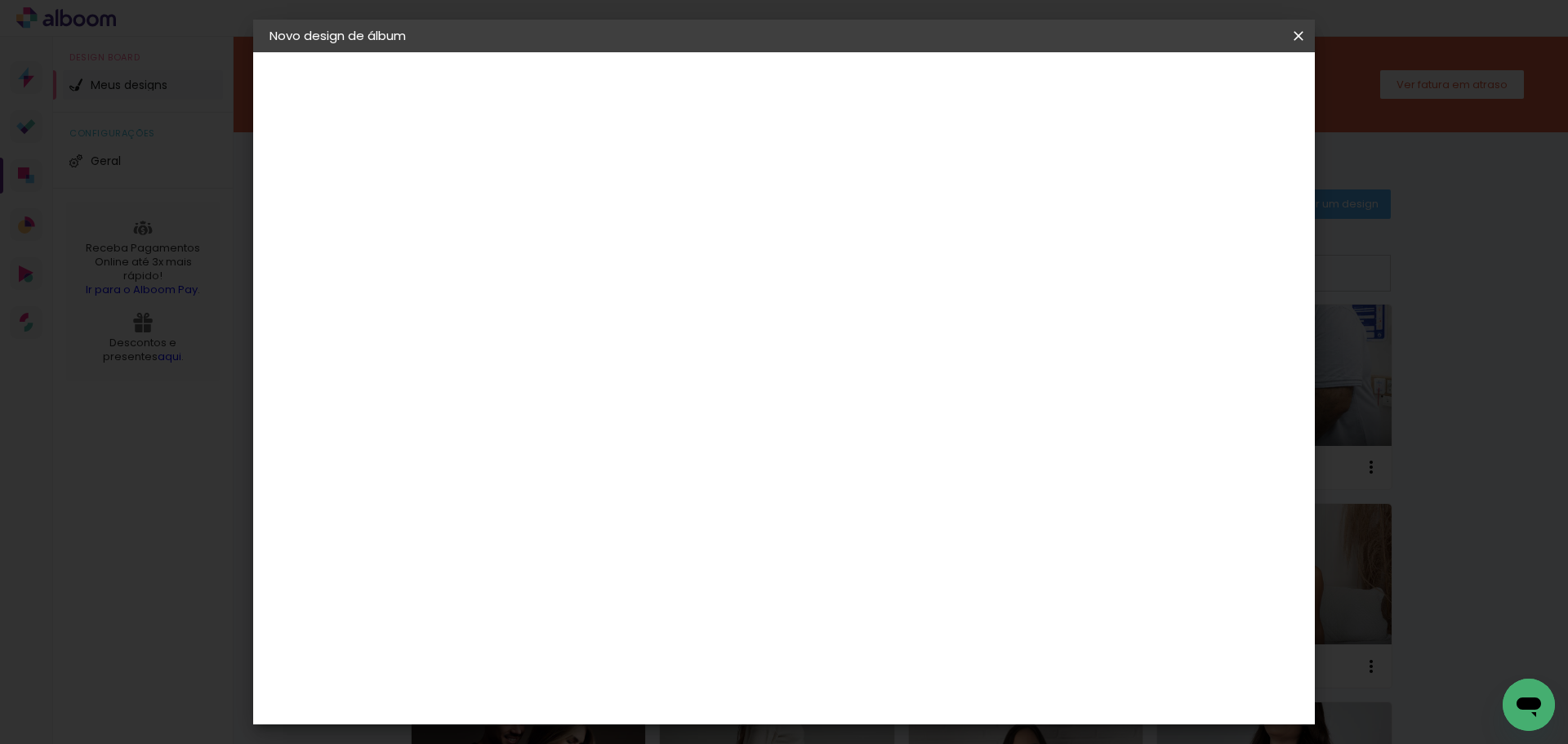
click at [537, 228] on input at bounding box center [537, 219] width 0 height 26
type input "[PERSON_NAME]"
type paper-input "[PERSON_NAME]"
click at [704, 96] on paper-button "Avançar" at bounding box center [664, 86] width 80 height 27
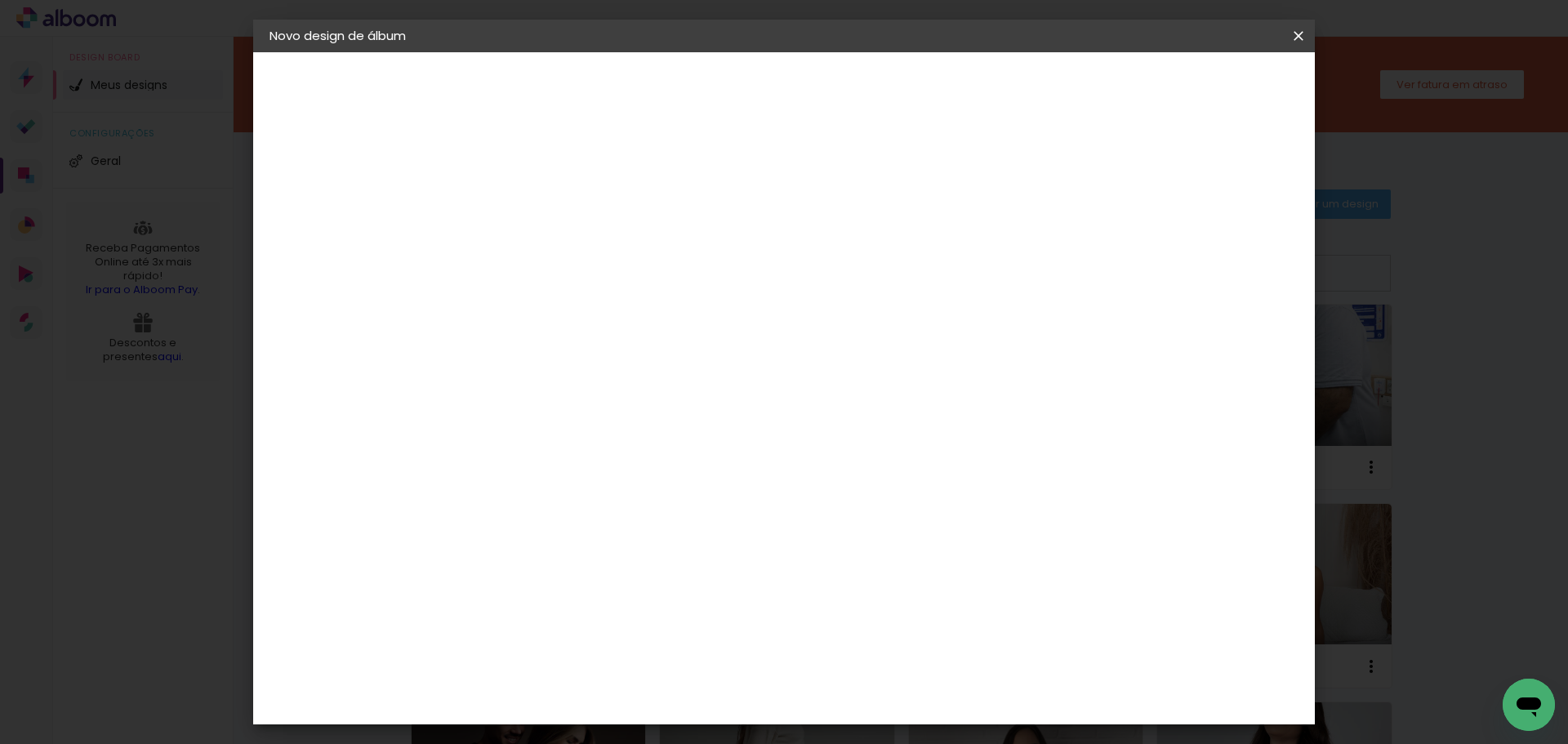
click at [549, 414] on div "ArtCollor" at bounding box center [555, 419] width 58 height 13
click at [0, 0] on slot "Avançar" at bounding box center [0, 0] width 0 height 0
click at [600, 278] on input "text" at bounding box center [569, 285] width 64 height 26
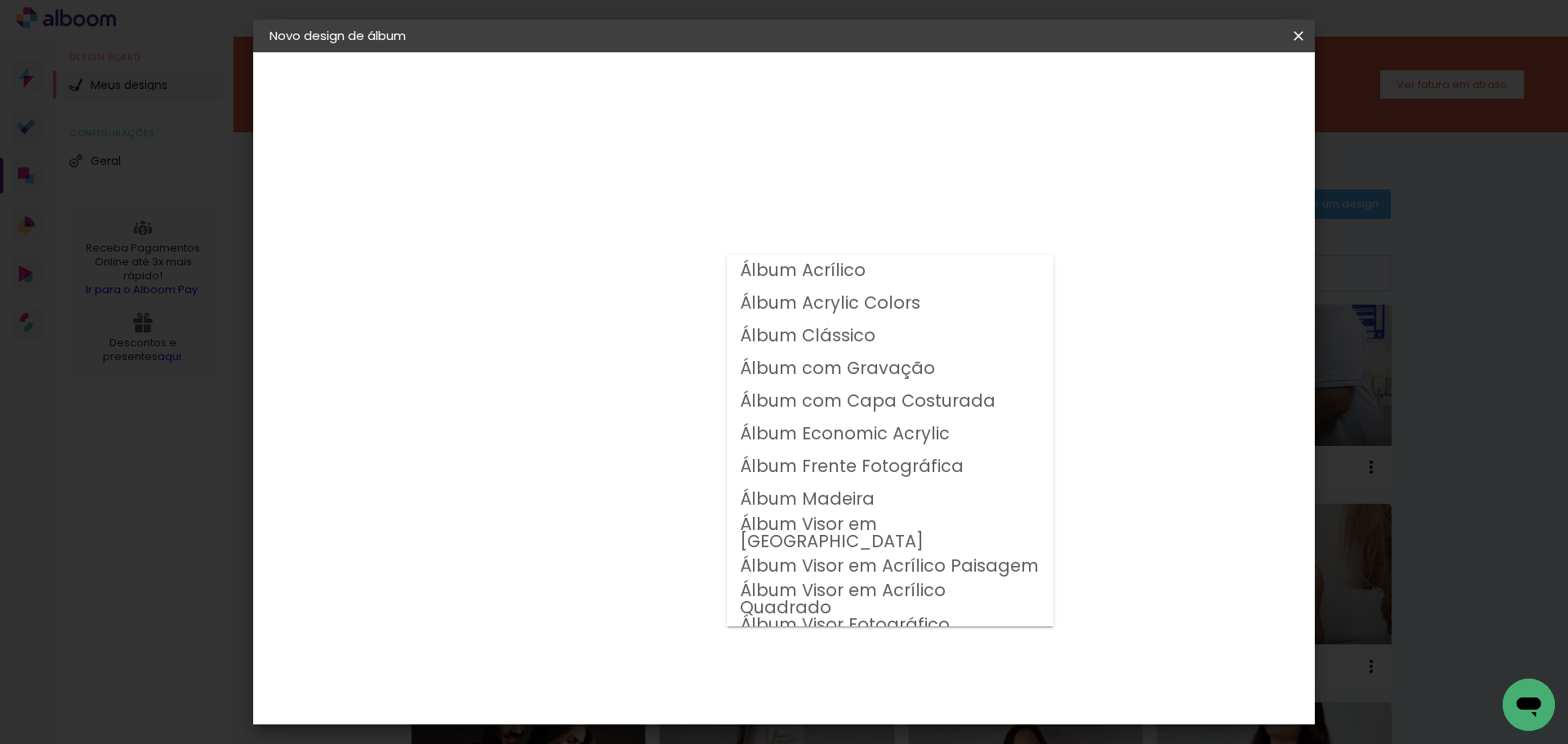
click at [0, 0] on slot "Álbum Clássico" at bounding box center [0, 0] width 0 height 0
type input "Álbum Clássico"
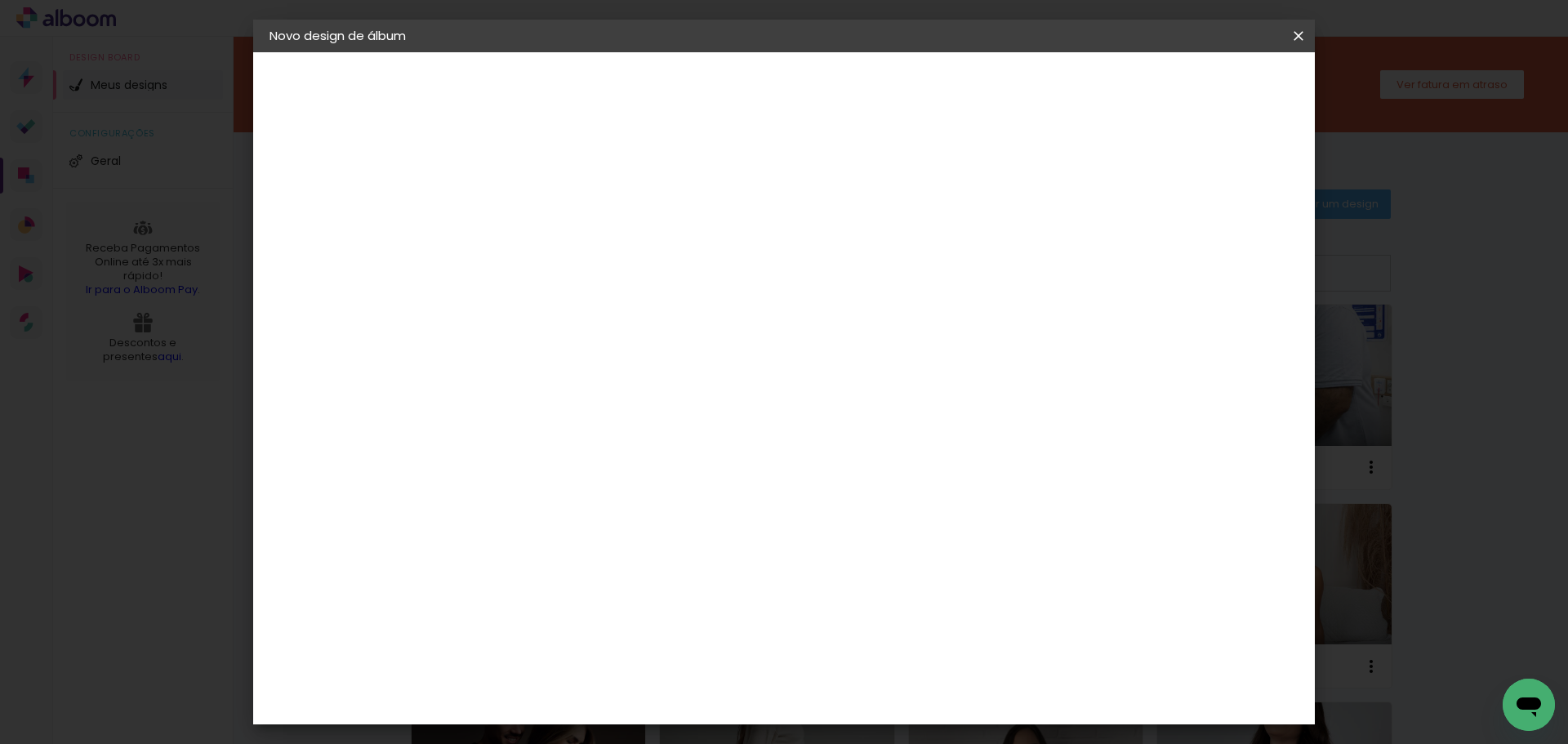
scroll to position [164, 0]
click at [0, 0] on slot "Horizontal Modelo Fechado Lâmina 15 × 21 15 × 21 cm 15.2 × 42 cm 20 × 25 20 × 2…" at bounding box center [0, 0] width 0 height 0
click at [646, 478] on span "20 × 20" at bounding box center [609, 495] width 76 height 34
click at [0, 0] on slot "Avançar" at bounding box center [0, 0] width 0 height 0
drag, startPoint x: 1185, startPoint y: 184, endPoint x: 1214, endPoint y: 93, distance: 95.5
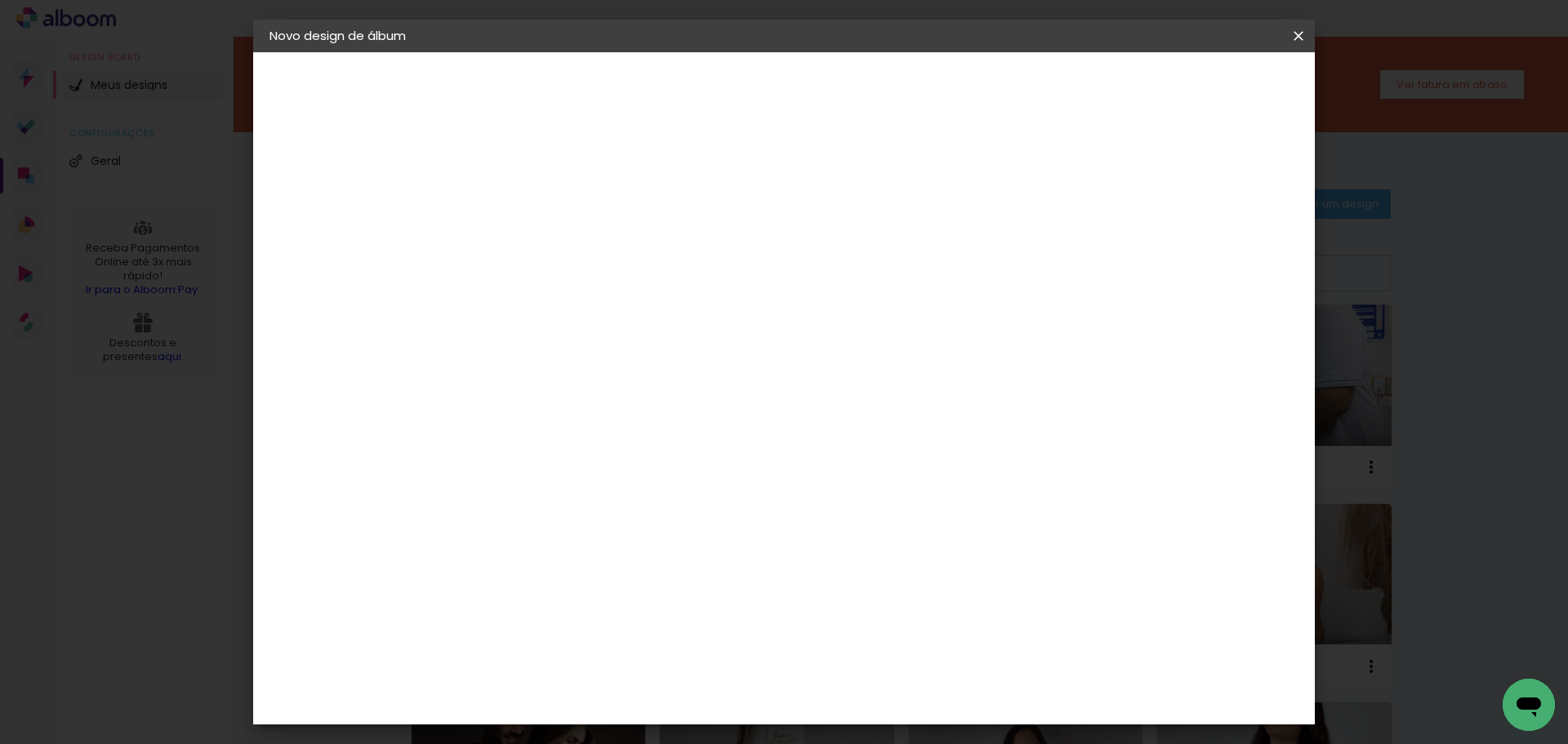
click at [0, 0] on slot "Mostrar sangria" at bounding box center [0, 0] width 0 height 0
type paper-checkbox "on"
click at [1197, 88] on span "Iniciar design" at bounding box center [1159, 86] width 74 height 12
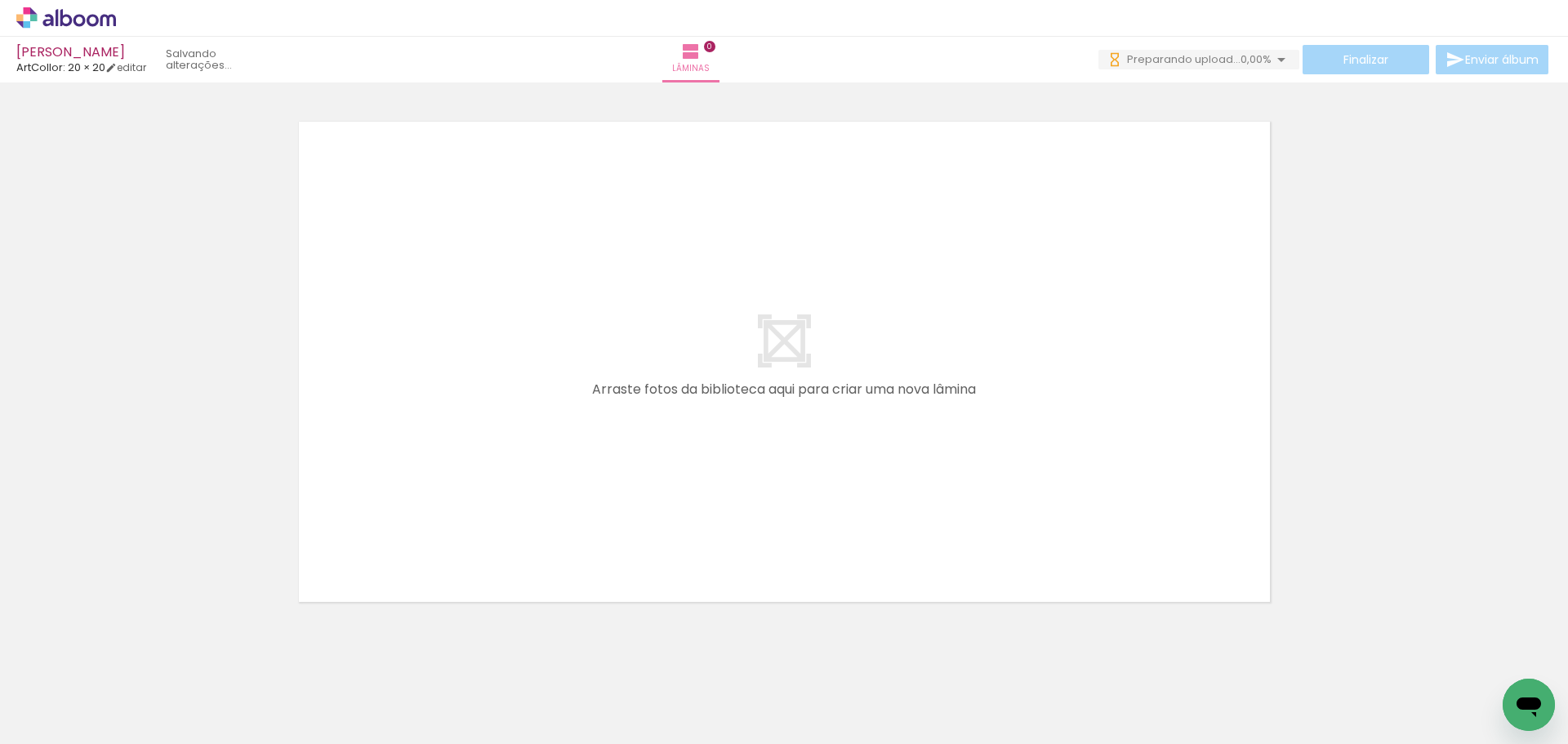
drag, startPoint x: 195, startPoint y: 701, endPoint x: 272, endPoint y: 626, distance: 107.5
click at [300, 569] on quentale-workspace at bounding box center [784, 372] width 1568 height 744
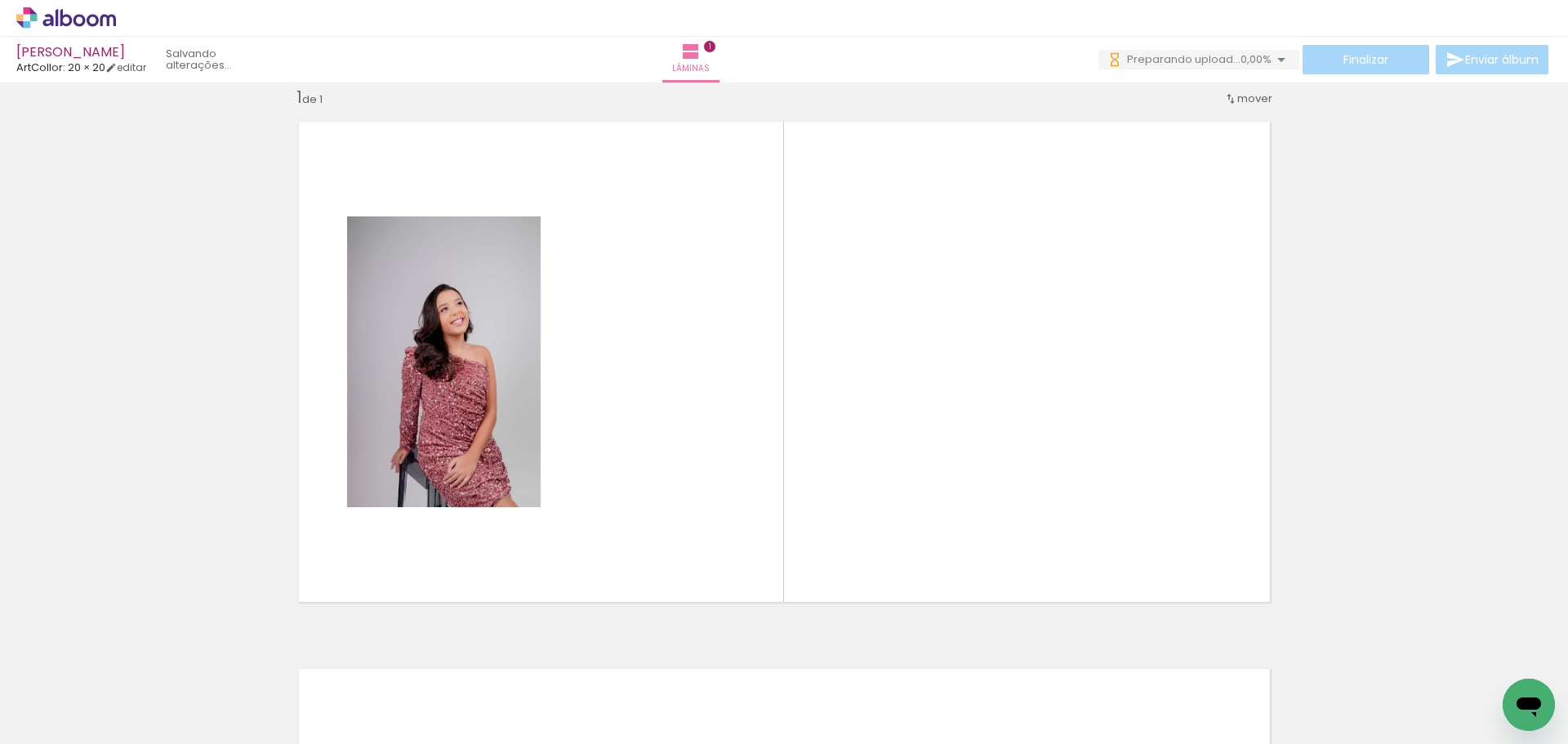
scroll to position [21, 0]
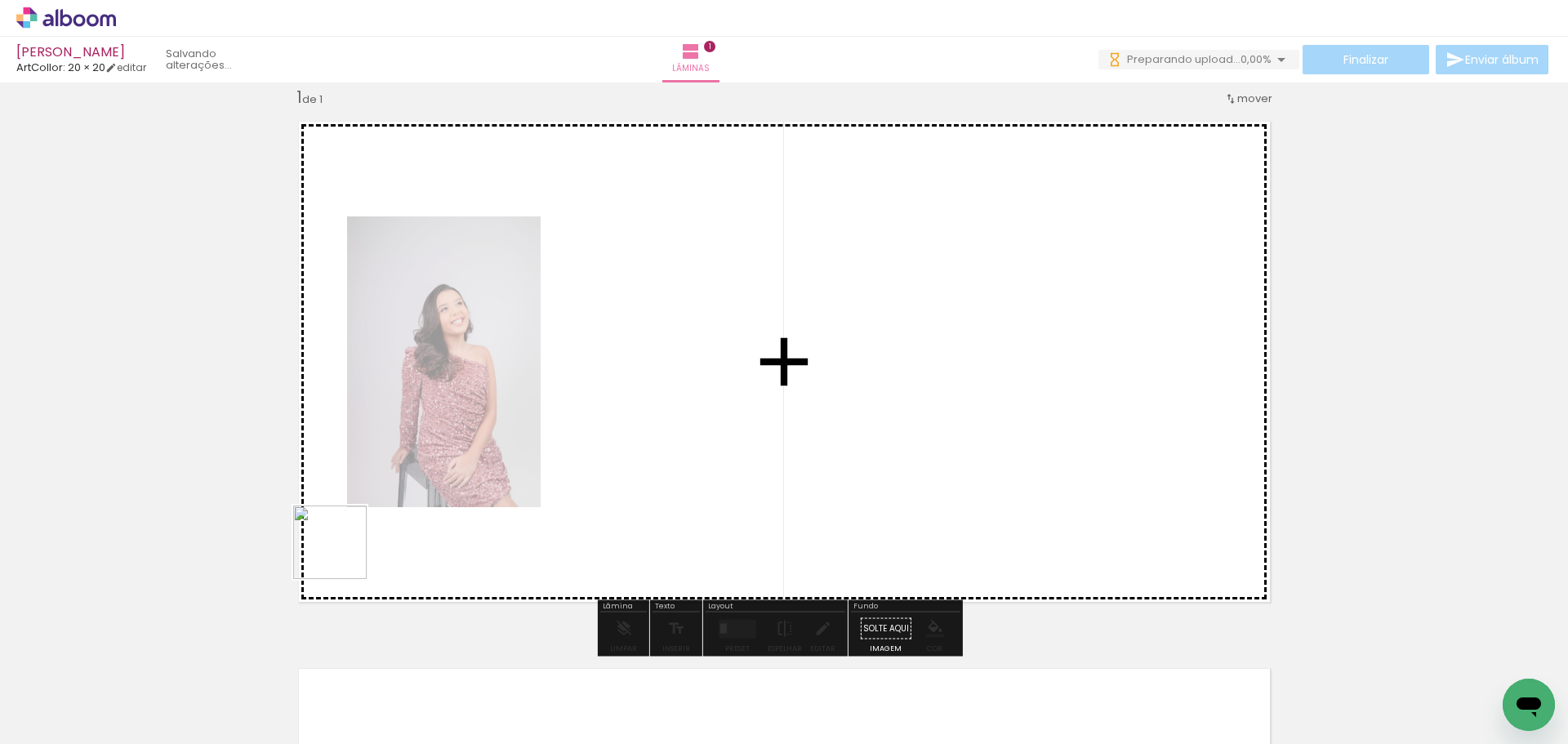
drag, startPoint x: 247, startPoint y: 689, endPoint x: 348, endPoint y: 636, distance: 114.1
click at [346, 552] on quentale-workspace at bounding box center [784, 372] width 1568 height 744
drag, startPoint x: 341, startPoint y: 710, endPoint x: 420, endPoint y: 593, distance: 141.2
click at [406, 538] on quentale-workspace at bounding box center [784, 372] width 1568 height 744
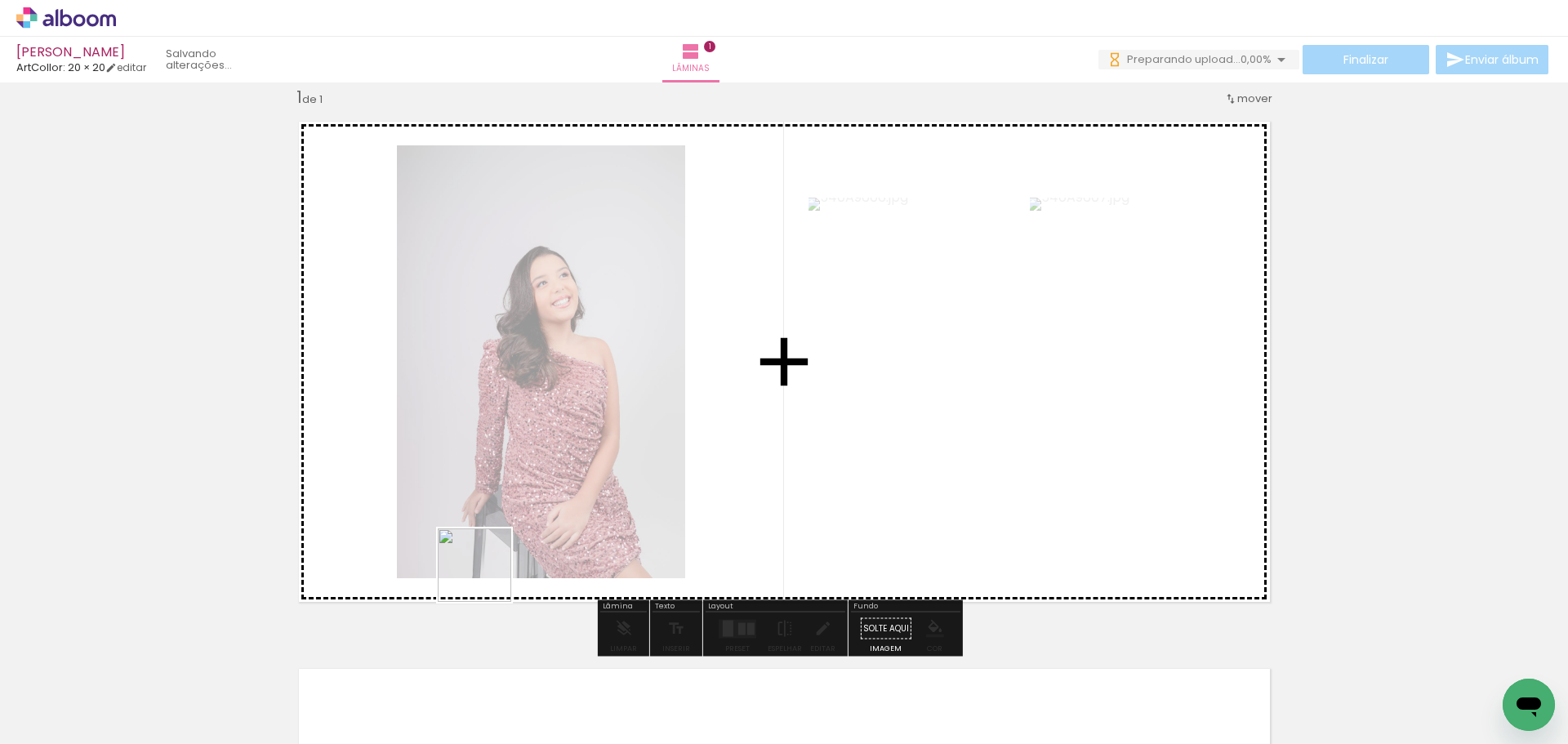
drag, startPoint x: 486, startPoint y: 578, endPoint x: 504, endPoint y: 607, distance: 34.1
click at [490, 574] on quentale-workspace at bounding box center [784, 372] width 1568 height 744
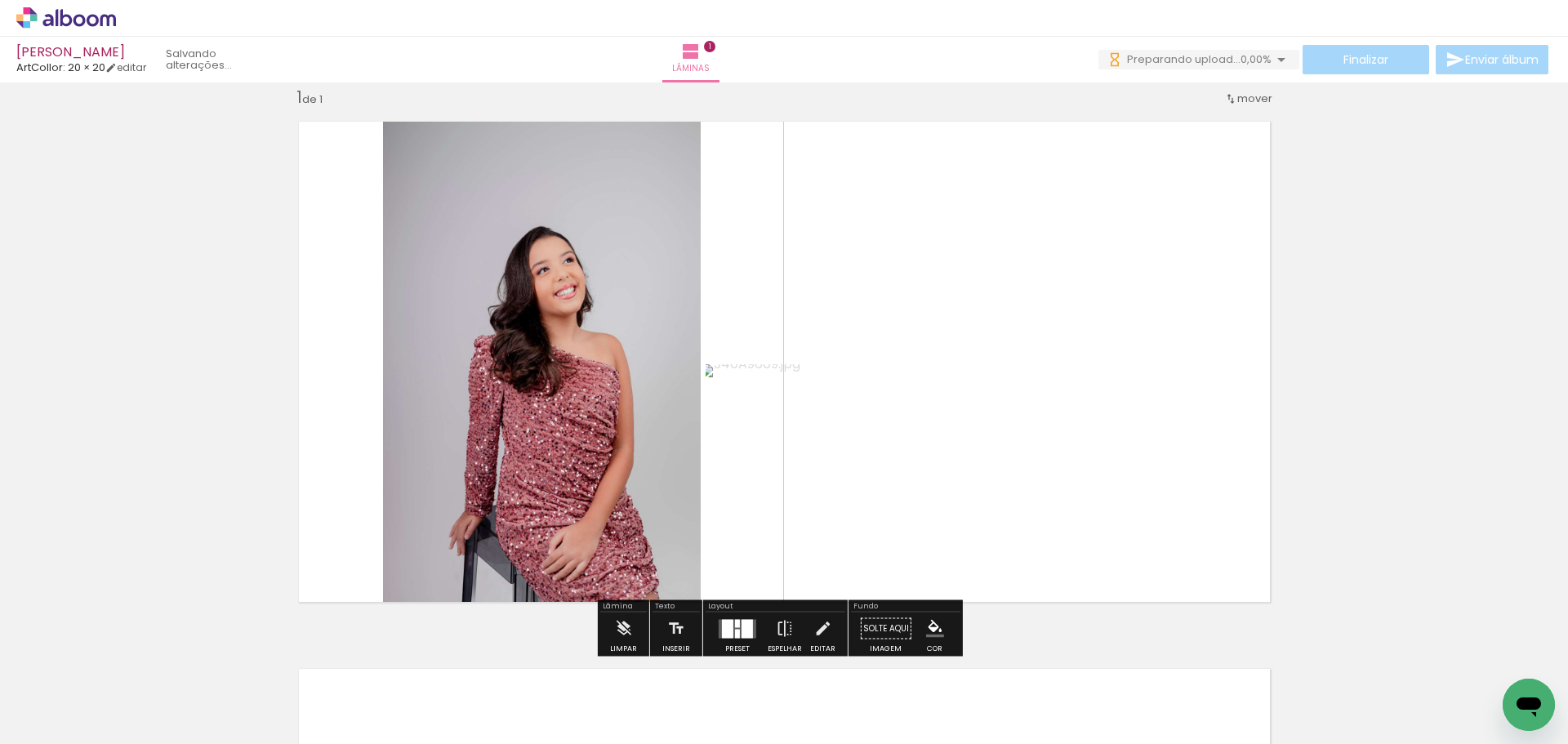
drag, startPoint x: 725, startPoint y: 626, endPoint x: 767, endPoint y: 612, distance: 44.3
click at [727, 626] on div at bounding box center [727, 628] width 11 height 19
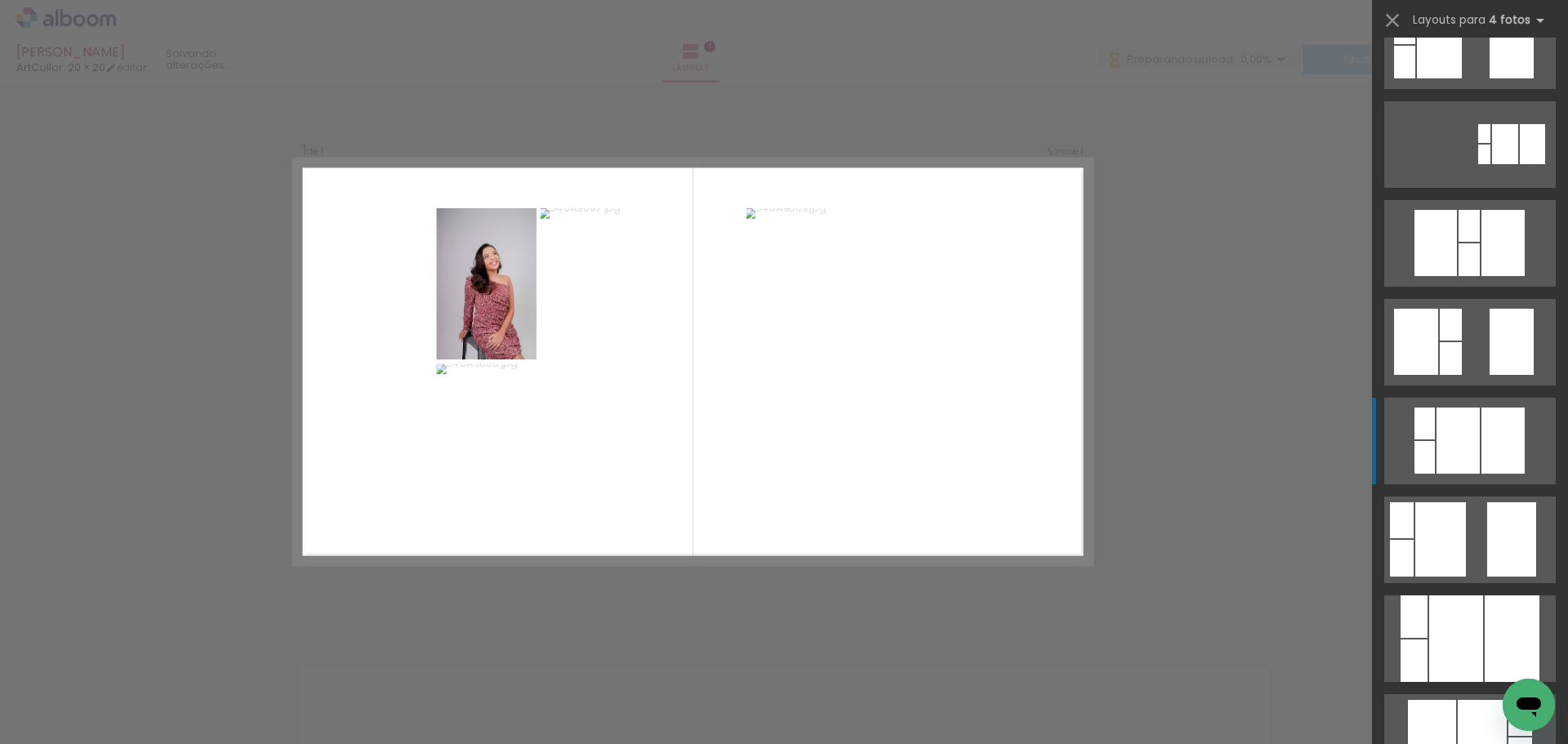
scroll to position [409, 0]
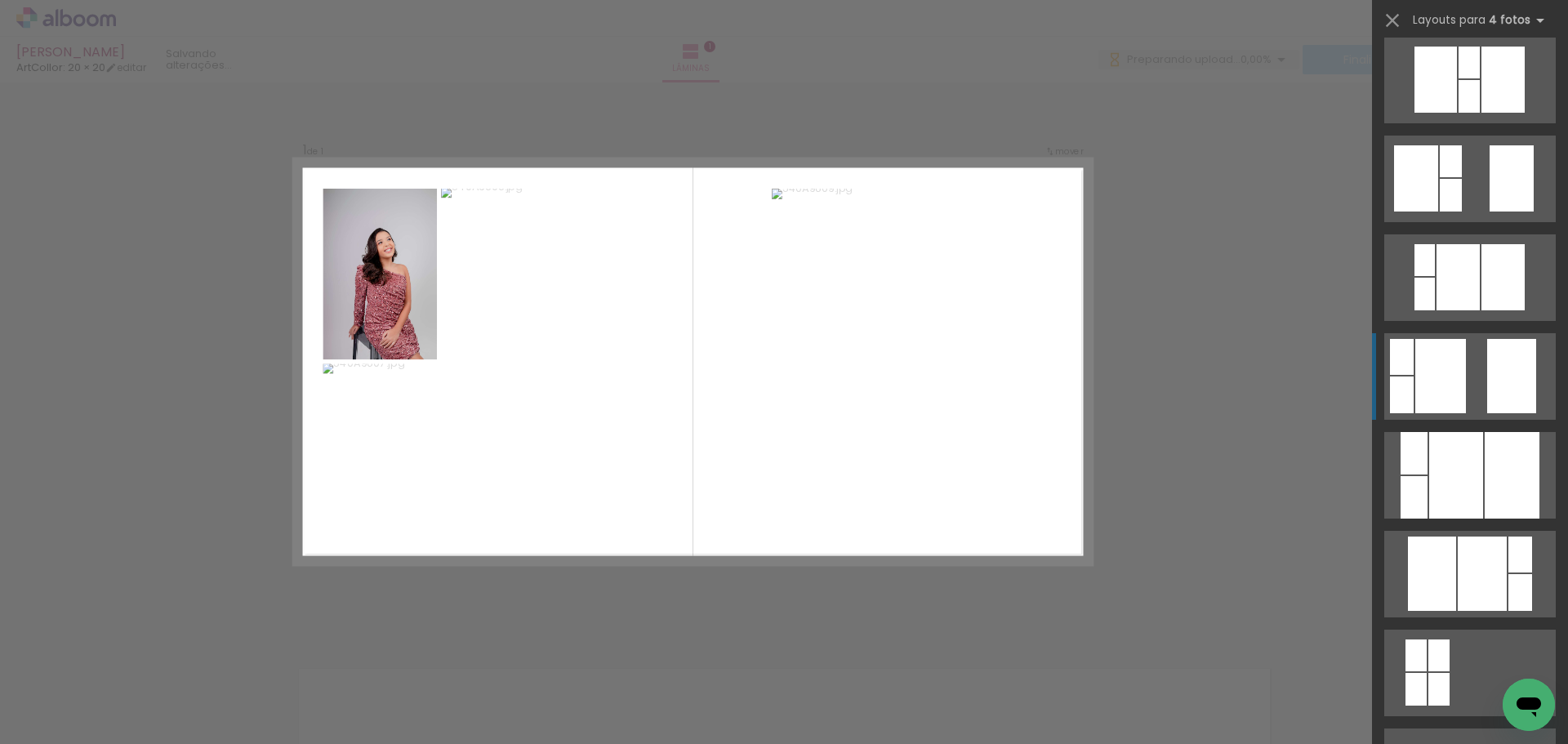
click at [1438, 380] on div at bounding box center [1441, 376] width 50 height 74
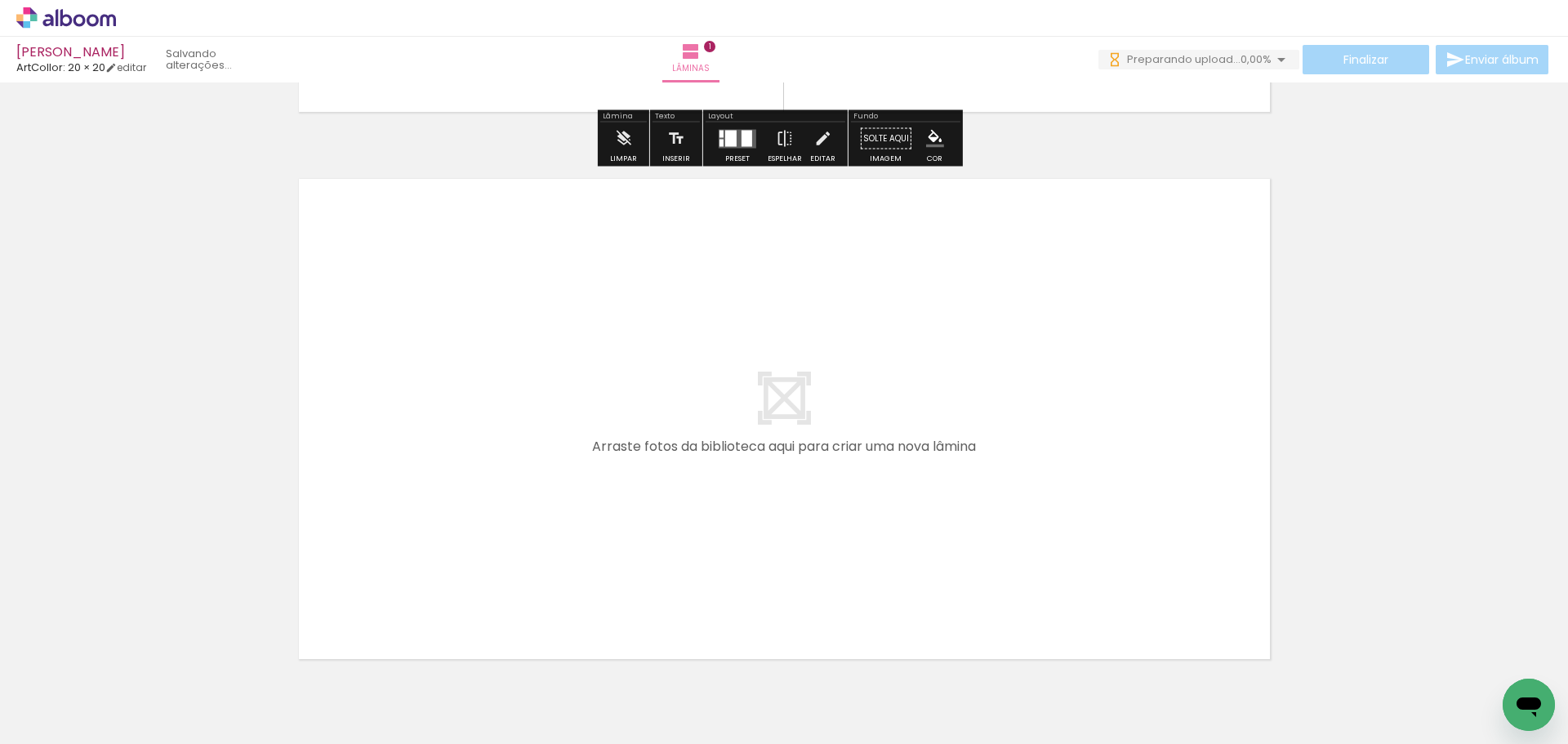
scroll to position [0, 0]
drag, startPoint x: 524, startPoint y: 685, endPoint x: 573, endPoint y: 549, distance: 144.6
click at [573, 549] on quentale-workspace at bounding box center [784, 372] width 1568 height 744
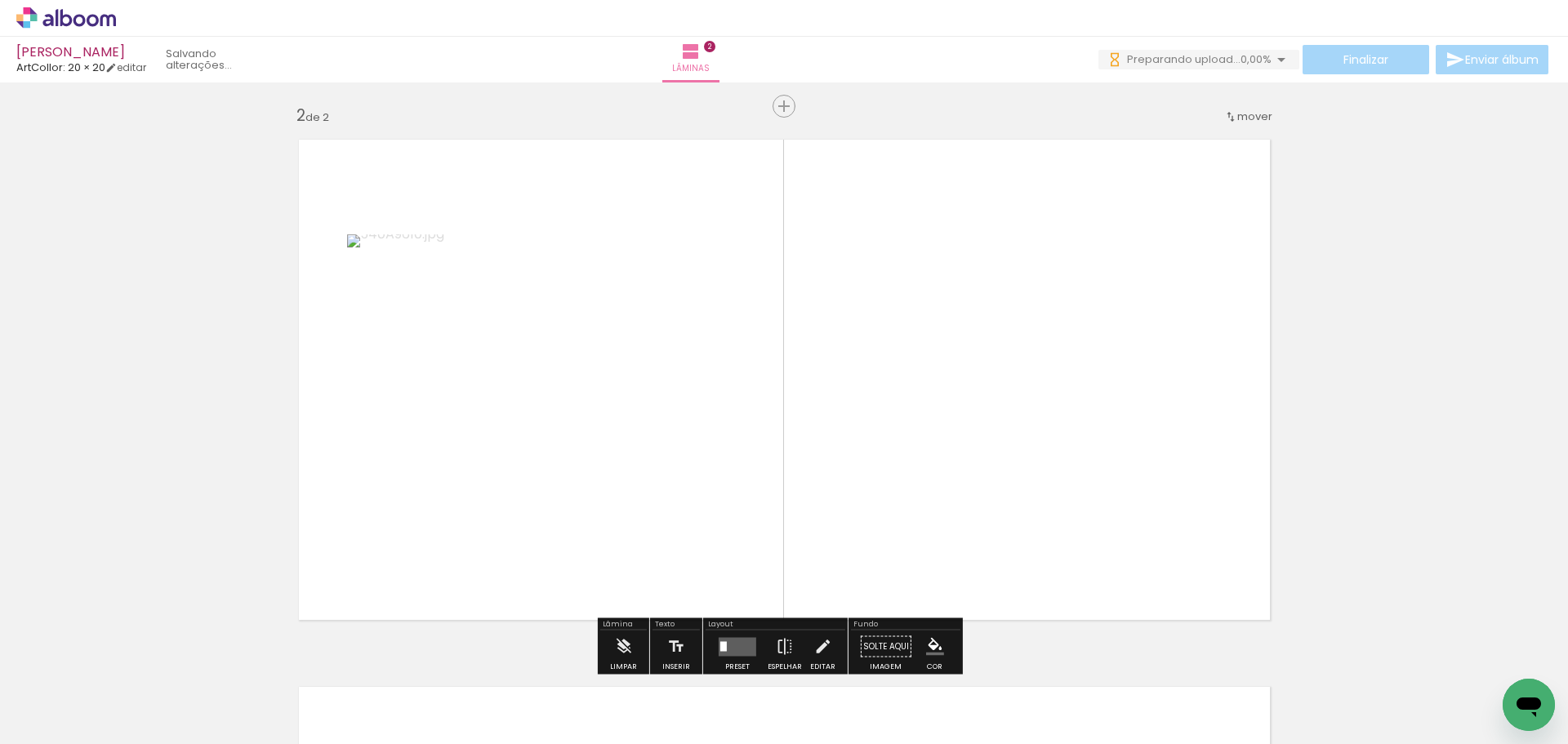
scroll to position [569, 0]
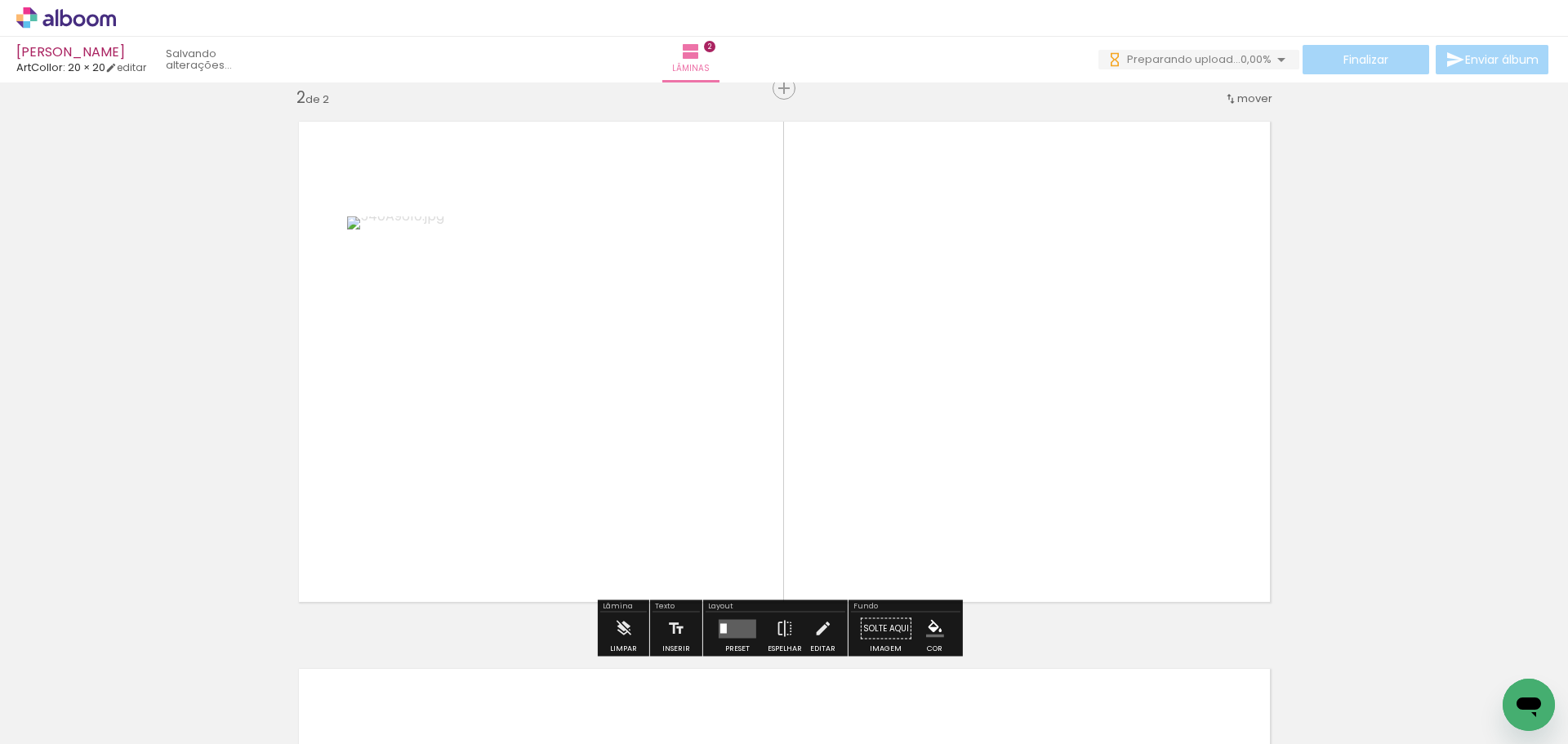
drag, startPoint x: 642, startPoint y: 673, endPoint x: 700, endPoint y: 591, distance: 100.4
click at [669, 506] on quentale-workspace at bounding box center [784, 372] width 1568 height 744
drag, startPoint x: 732, startPoint y: 711, endPoint x: 783, endPoint y: 625, distance: 100.0
click at [761, 557] on quentale-workspace at bounding box center [784, 372] width 1568 height 744
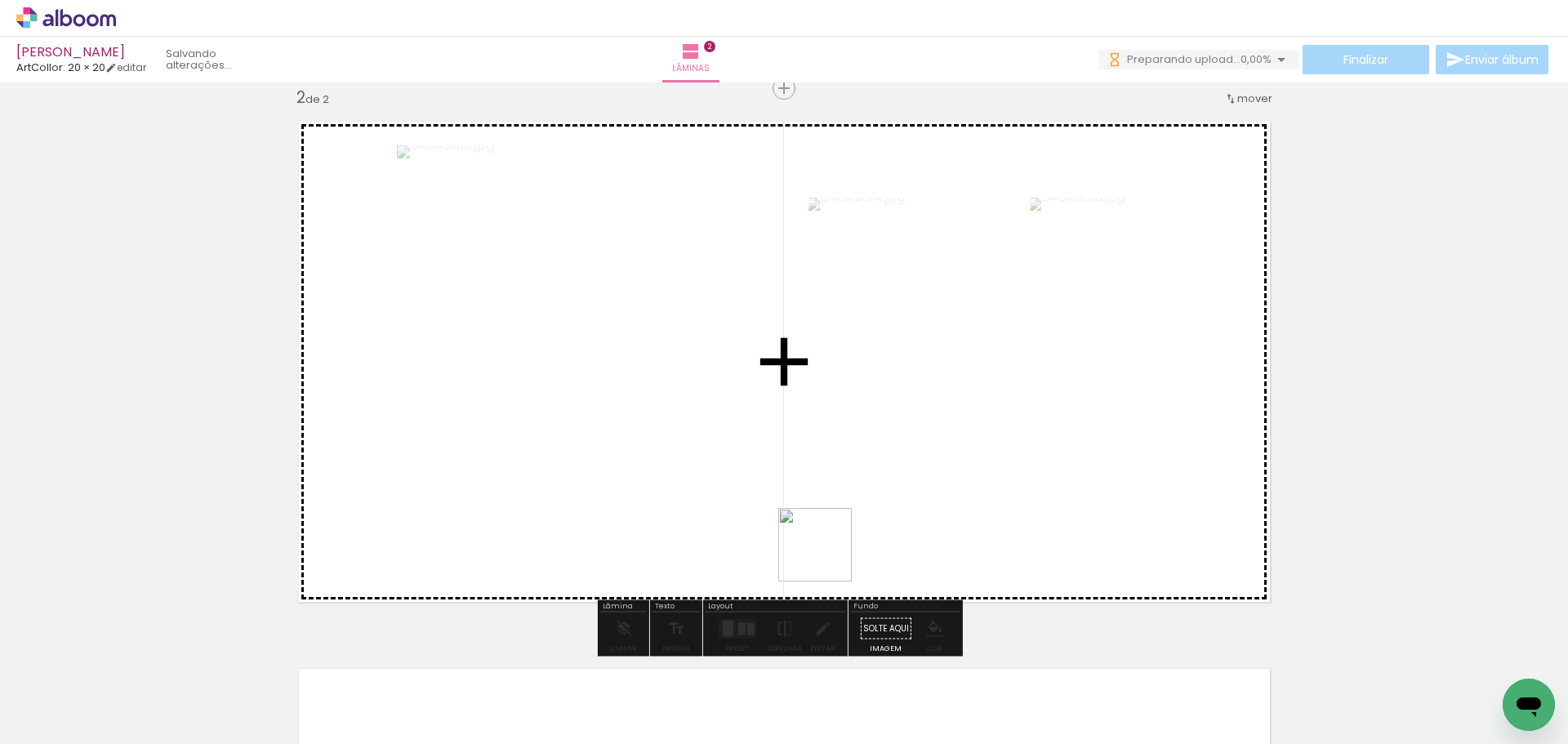
drag, startPoint x: 822, startPoint y: 636, endPoint x: 860, endPoint y: 637, distance: 38.0
click at [828, 556] on quentale-workspace at bounding box center [784, 372] width 1568 height 744
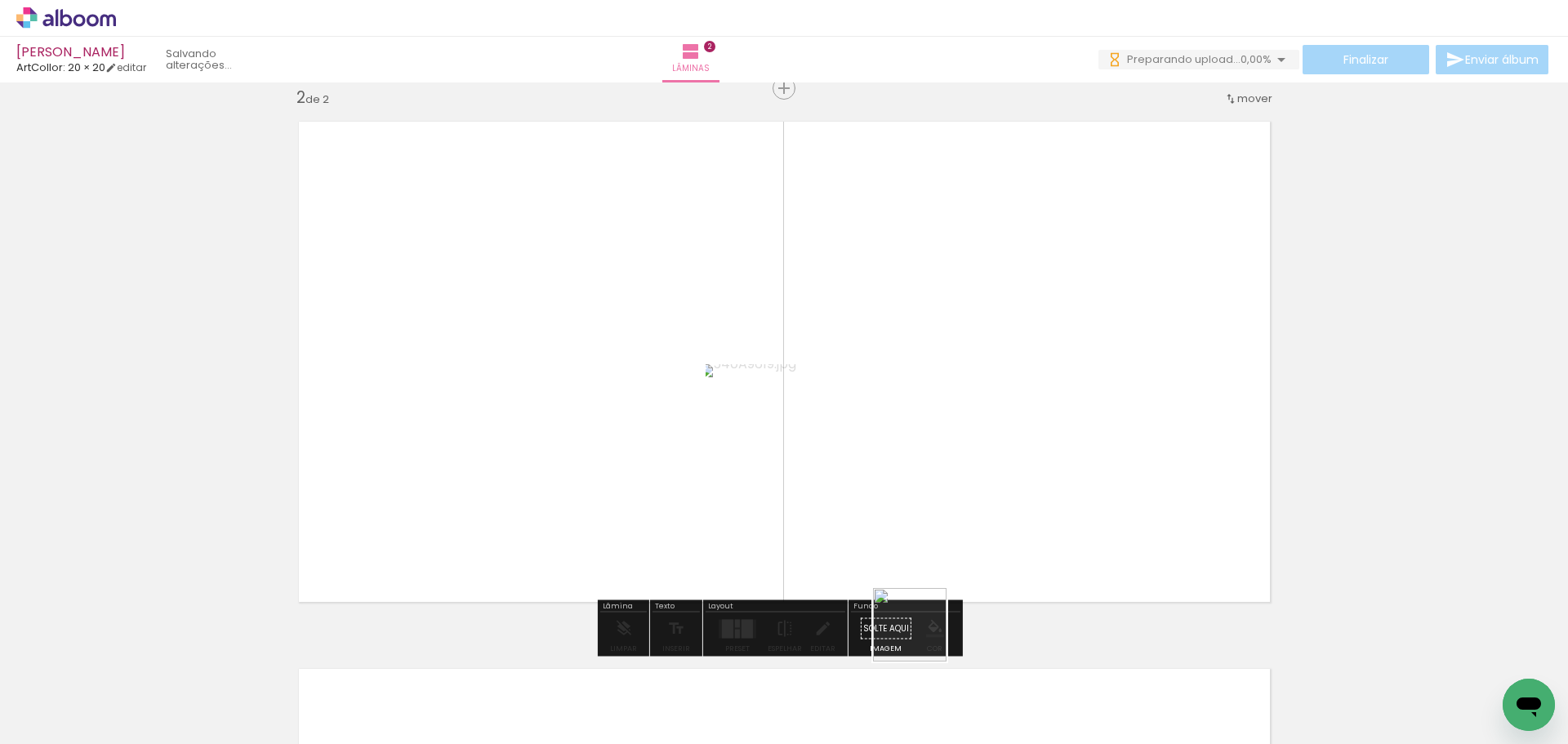
drag, startPoint x: 922, startPoint y: 637, endPoint x: 964, endPoint y: 613, distance: 48.4
click at [935, 571] on quentale-workspace at bounding box center [784, 372] width 1568 height 744
drag, startPoint x: 1010, startPoint y: 682, endPoint x: 998, endPoint y: 550, distance: 132.5
click at [998, 550] on quentale-workspace at bounding box center [784, 372] width 1568 height 744
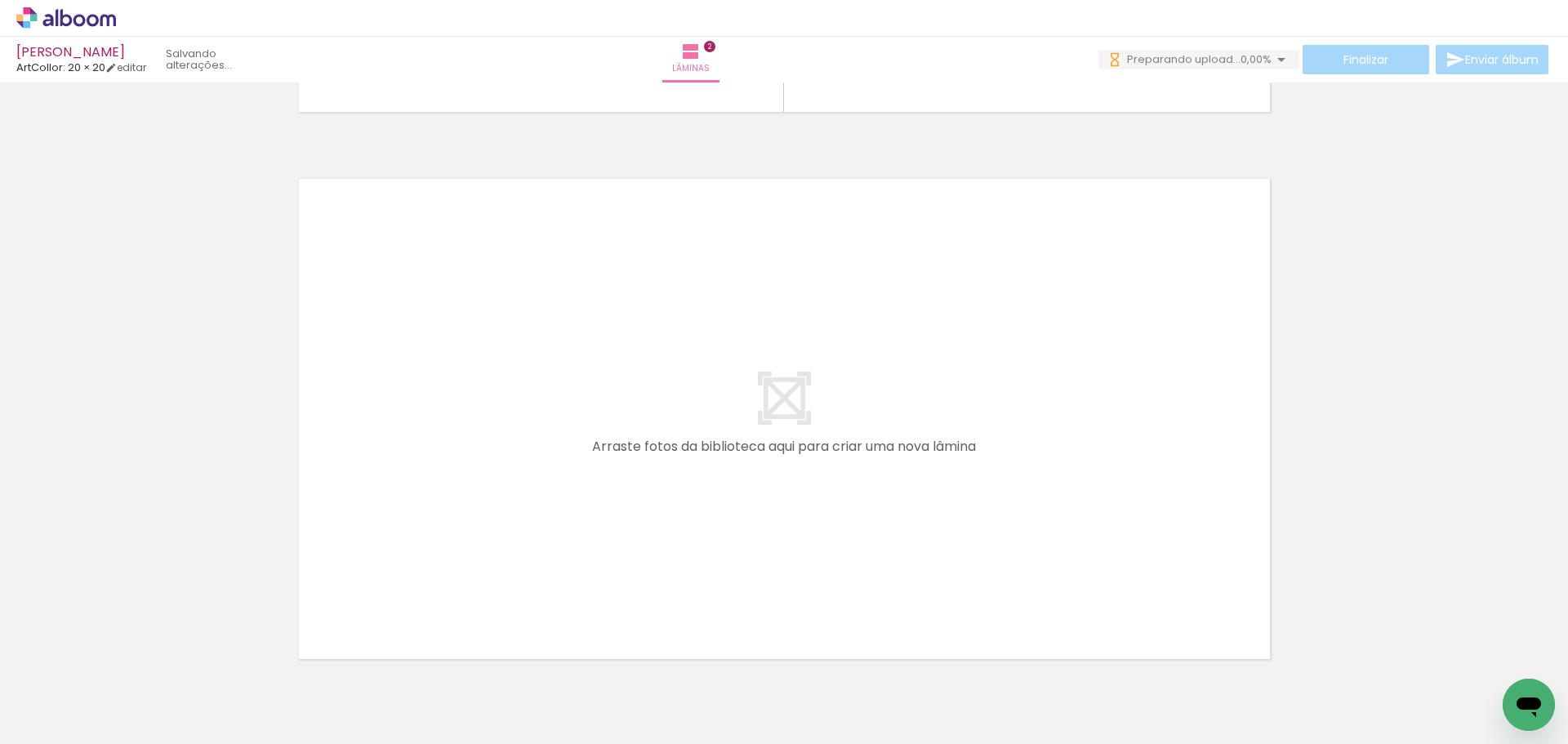
scroll to position [0, 559]
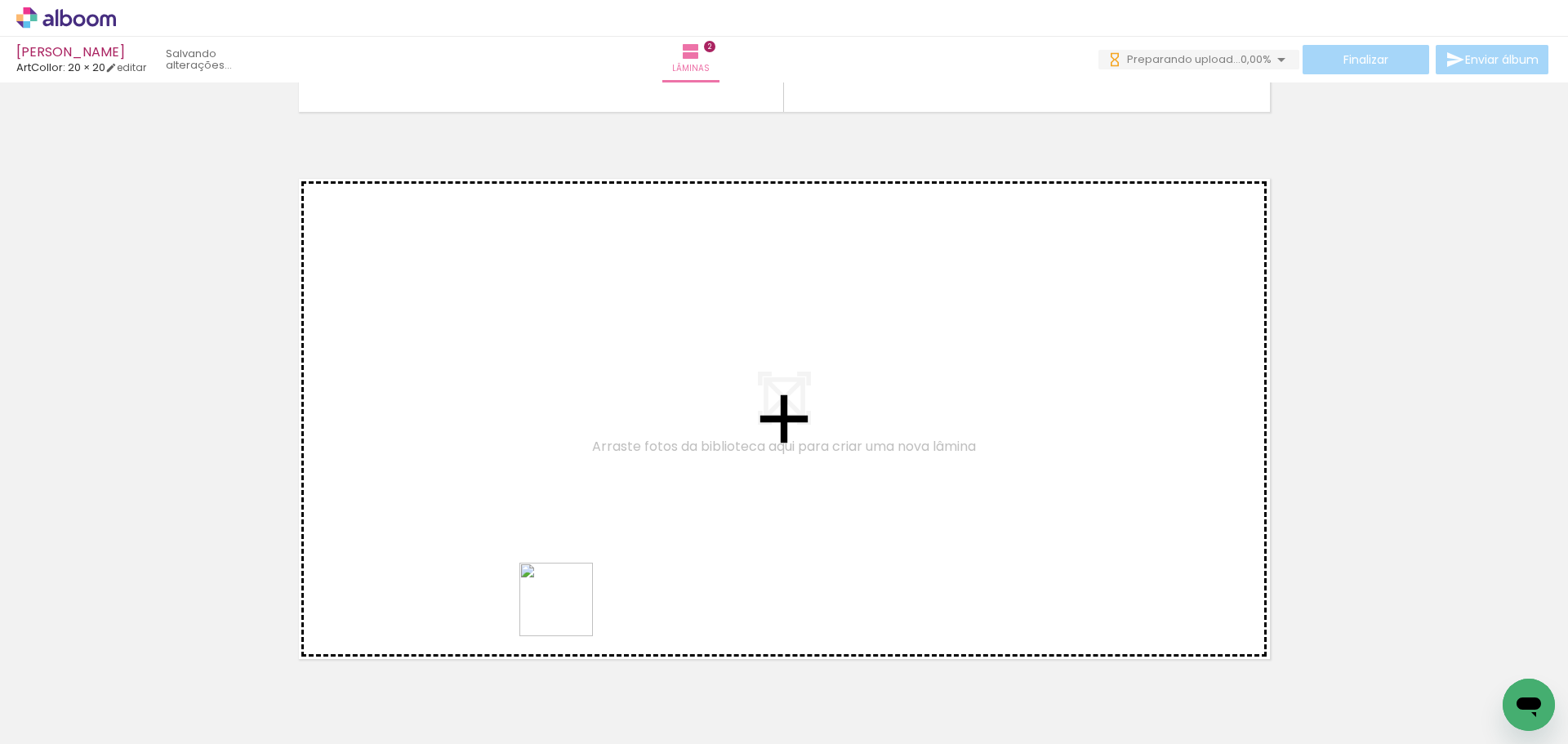
drag, startPoint x: 569, startPoint y: 612, endPoint x: 588, endPoint y: 569, distance: 47.0
click at [588, 569] on quentale-workspace at bounding box center [784, 372] width 1568 height 744
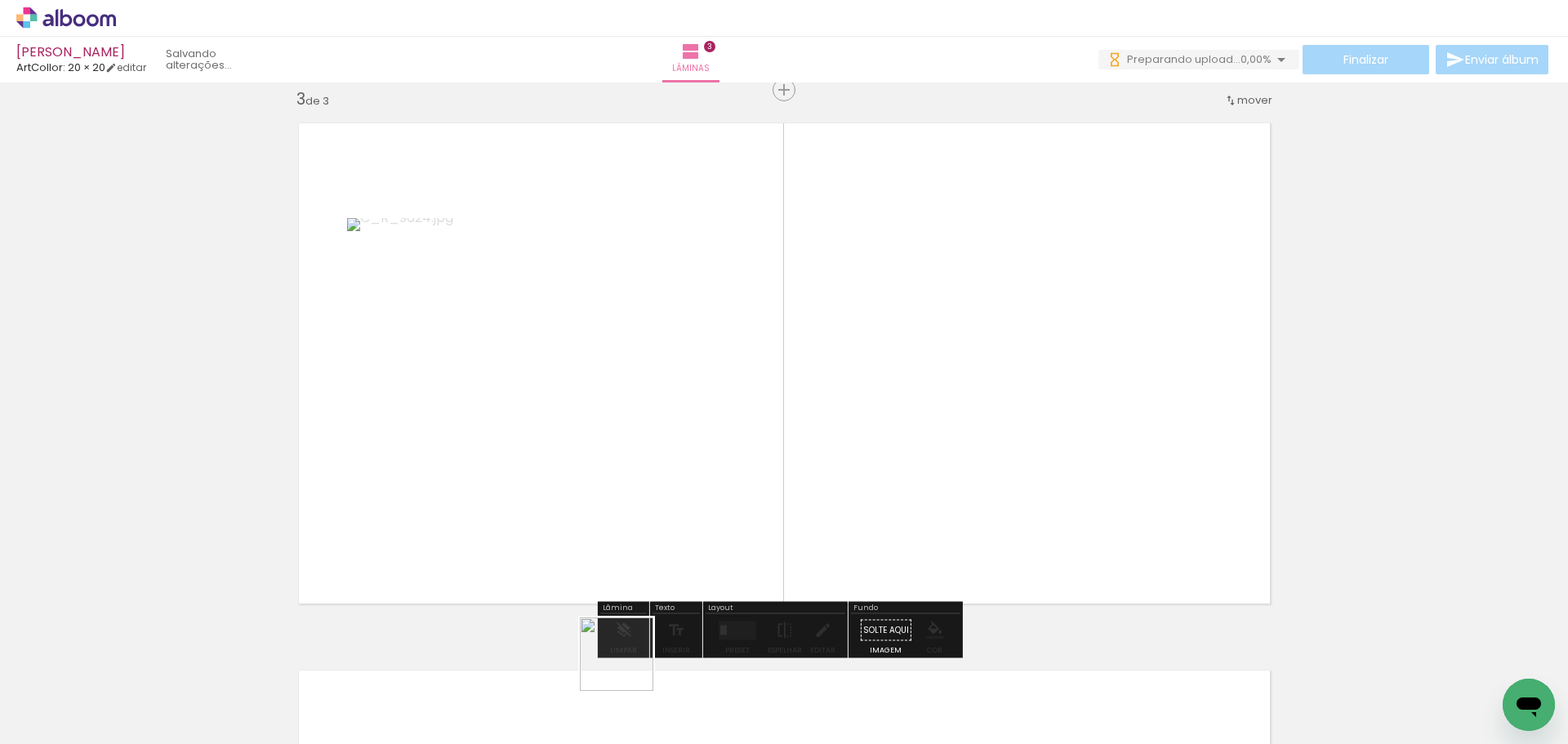
drag, startPoint x: 629, startPoint y: 667, endPoint x: 659, endPoint y: 586, distance: 86.4
click at [652, 581] on quentale-workspace at bounding box center [784, 372] width 1568 height 744
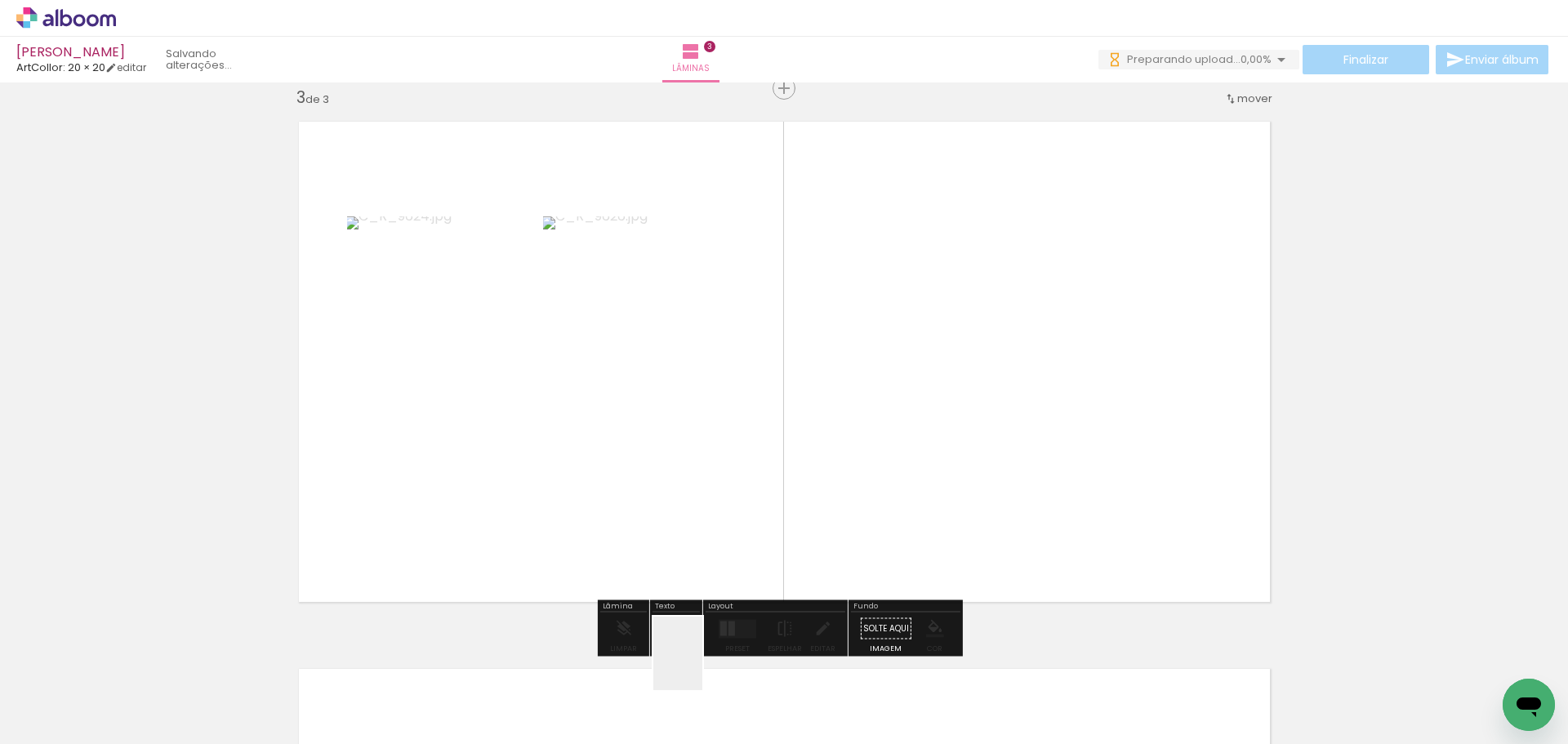
drag, startPoint x: 693, startPoint y: 698, endPoint x: 732, endPoint y: 531, distance: 171.5
click at [738, 483] on quentale-workspace at bounding box center [784, 372] width 1568 height 744
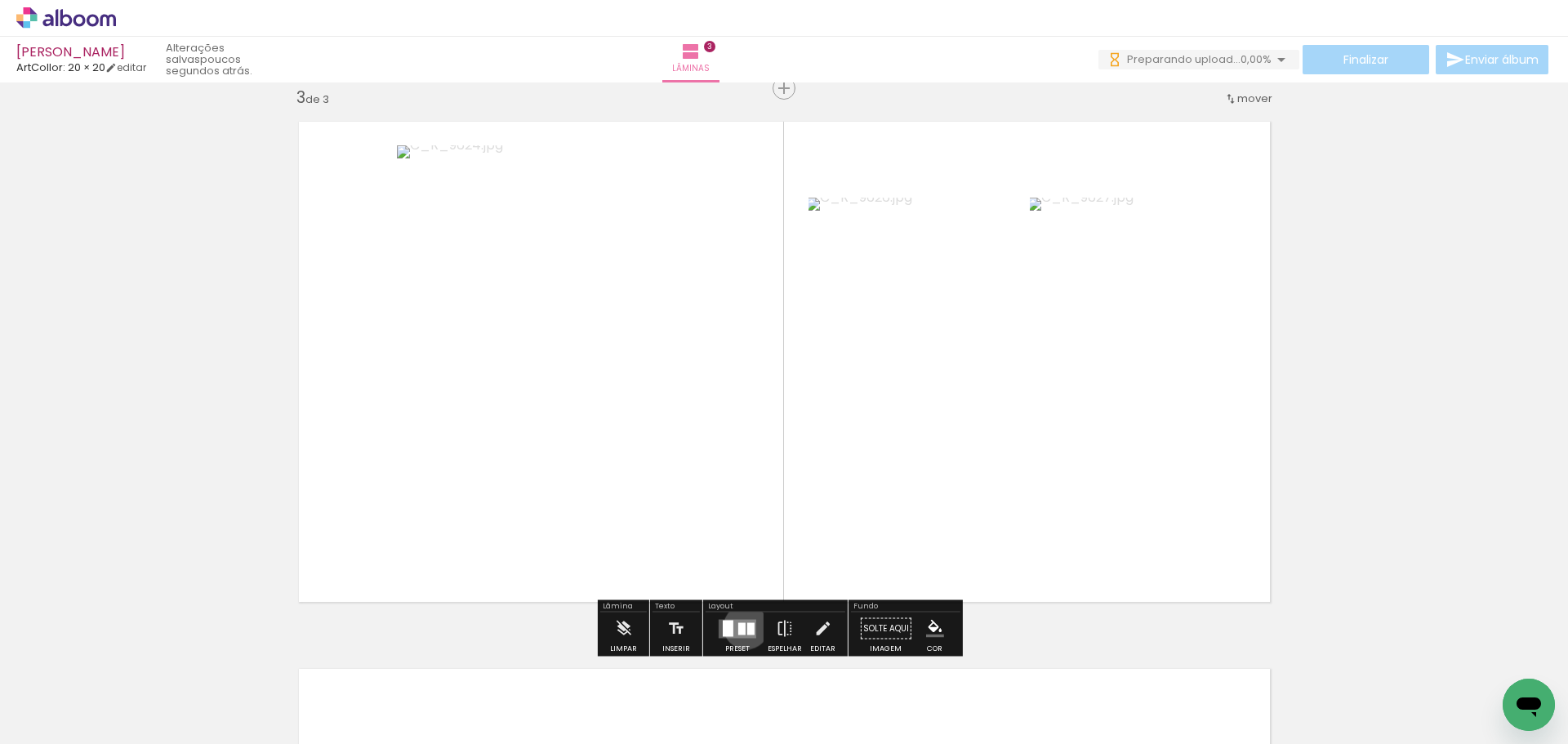
click at [743, 626] on quentale-layouter at bounding box center [738, 628] width 37 height 19
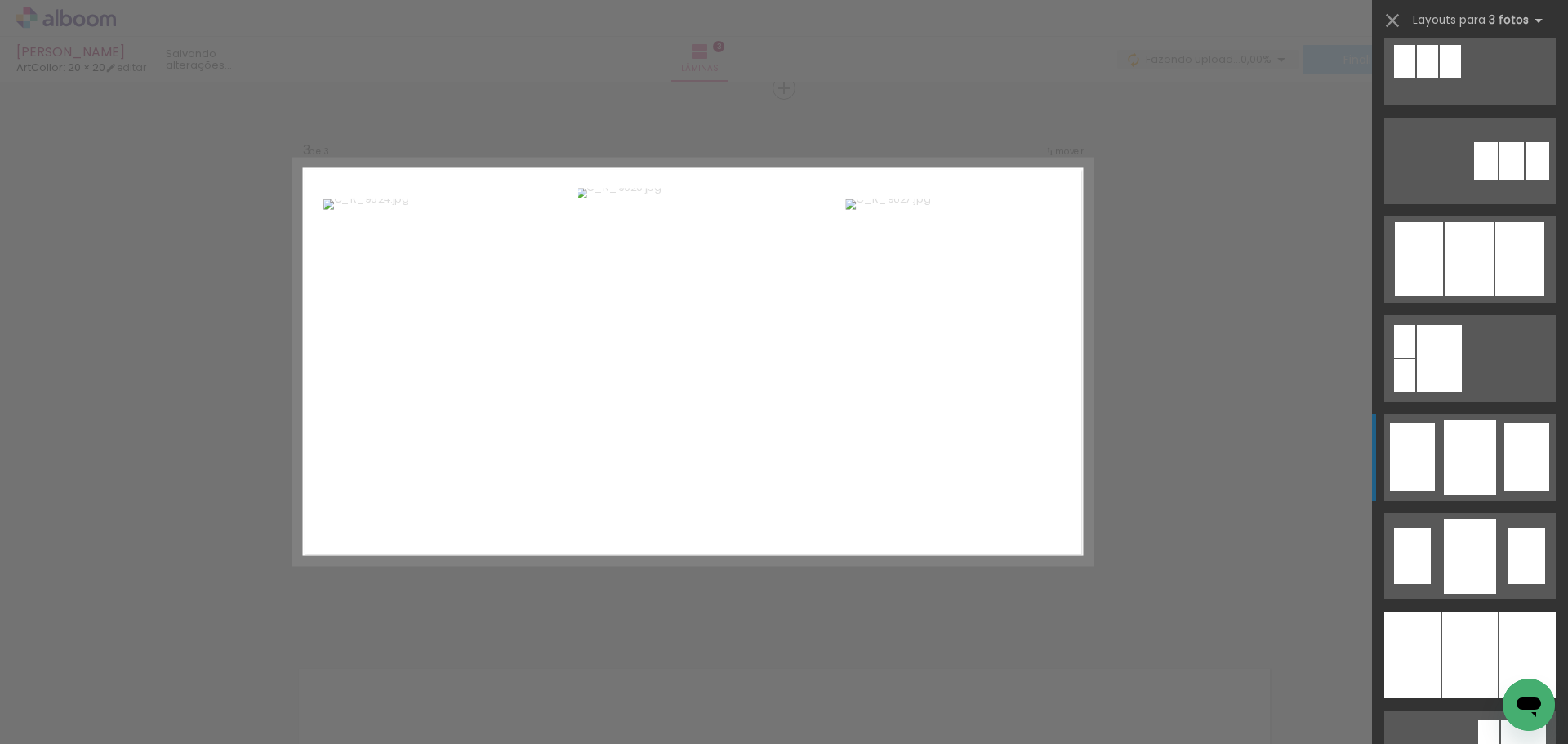
scroll to position [1225, 0]
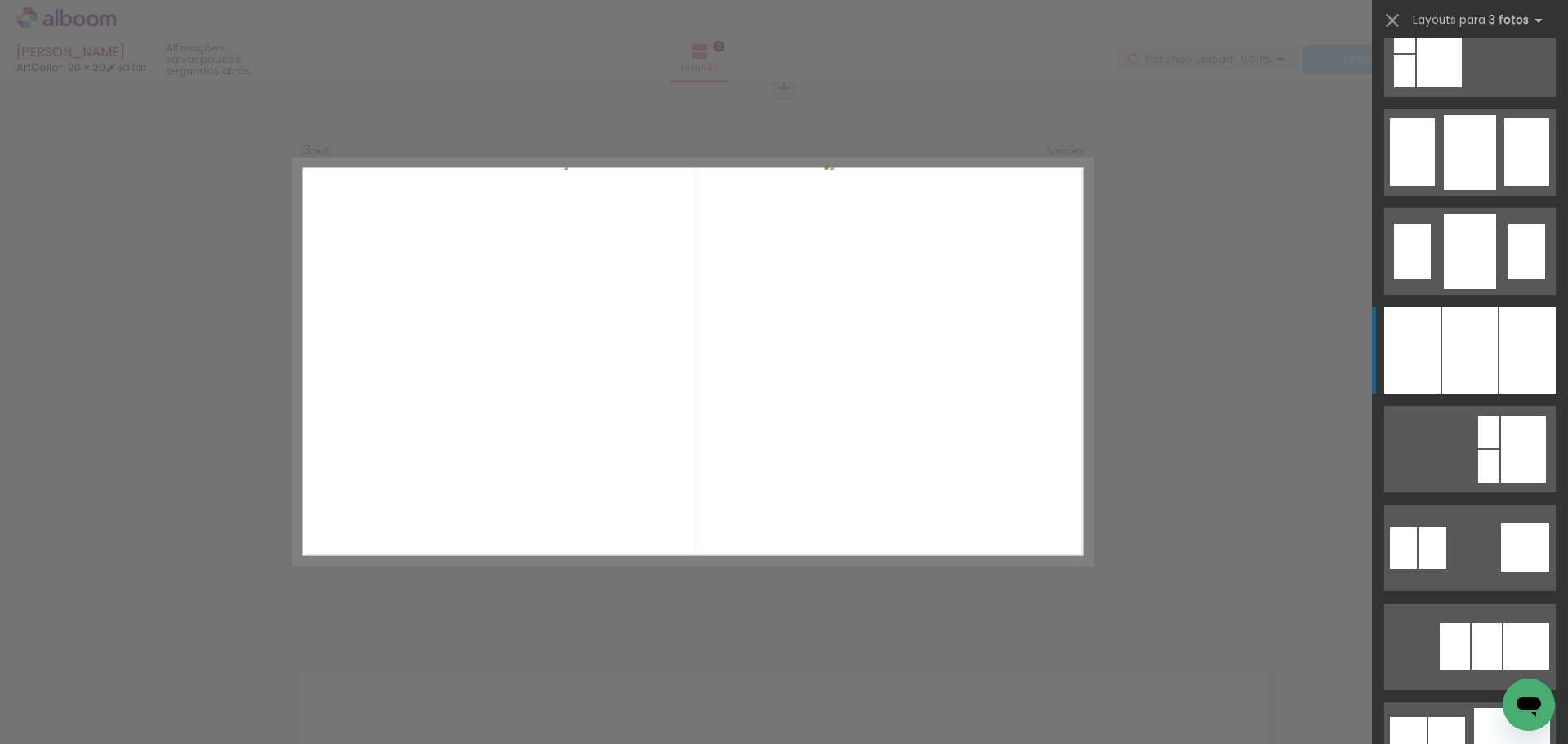
click at [1472, 326] on div at bounding box center [1470, 350] width 56 height 87
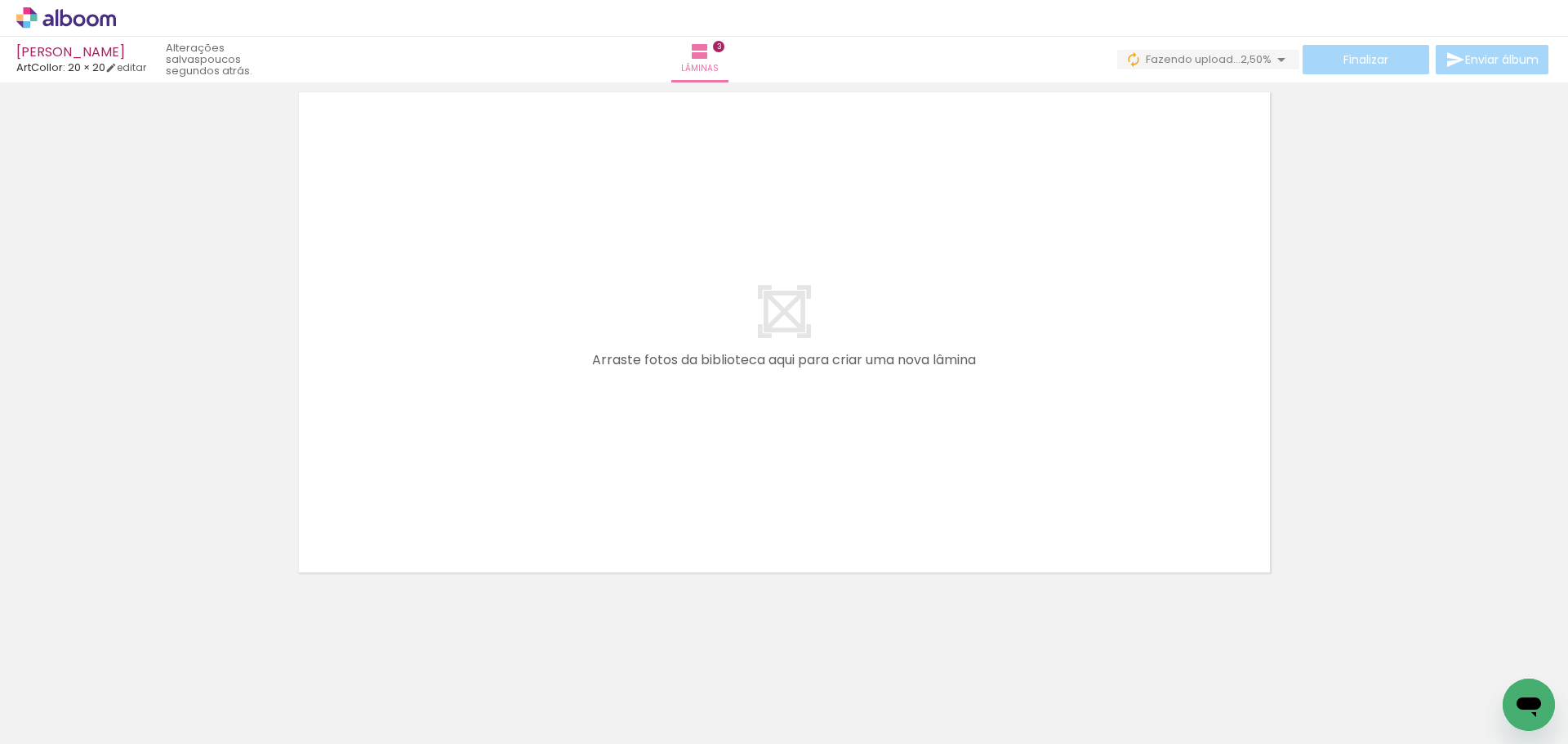
scroll to position [1694, 0]
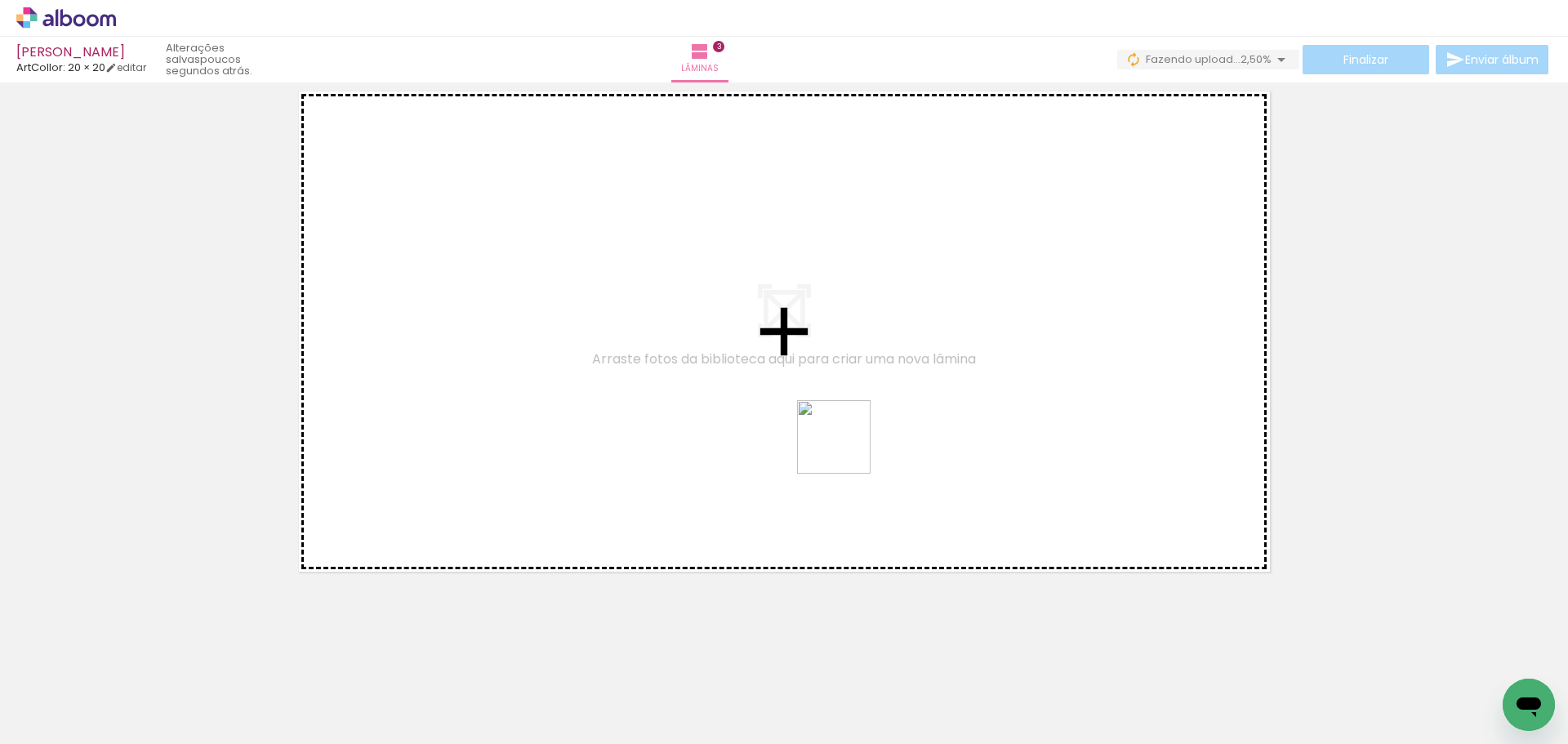
drag, startPoint x: 807, startPoint y: 675, endPoint x: 899, endPoint y: 630, distance: 102.4
click at [848, 441] on quentale-workspace at bounding box center [784, 372] width 1568 height 744
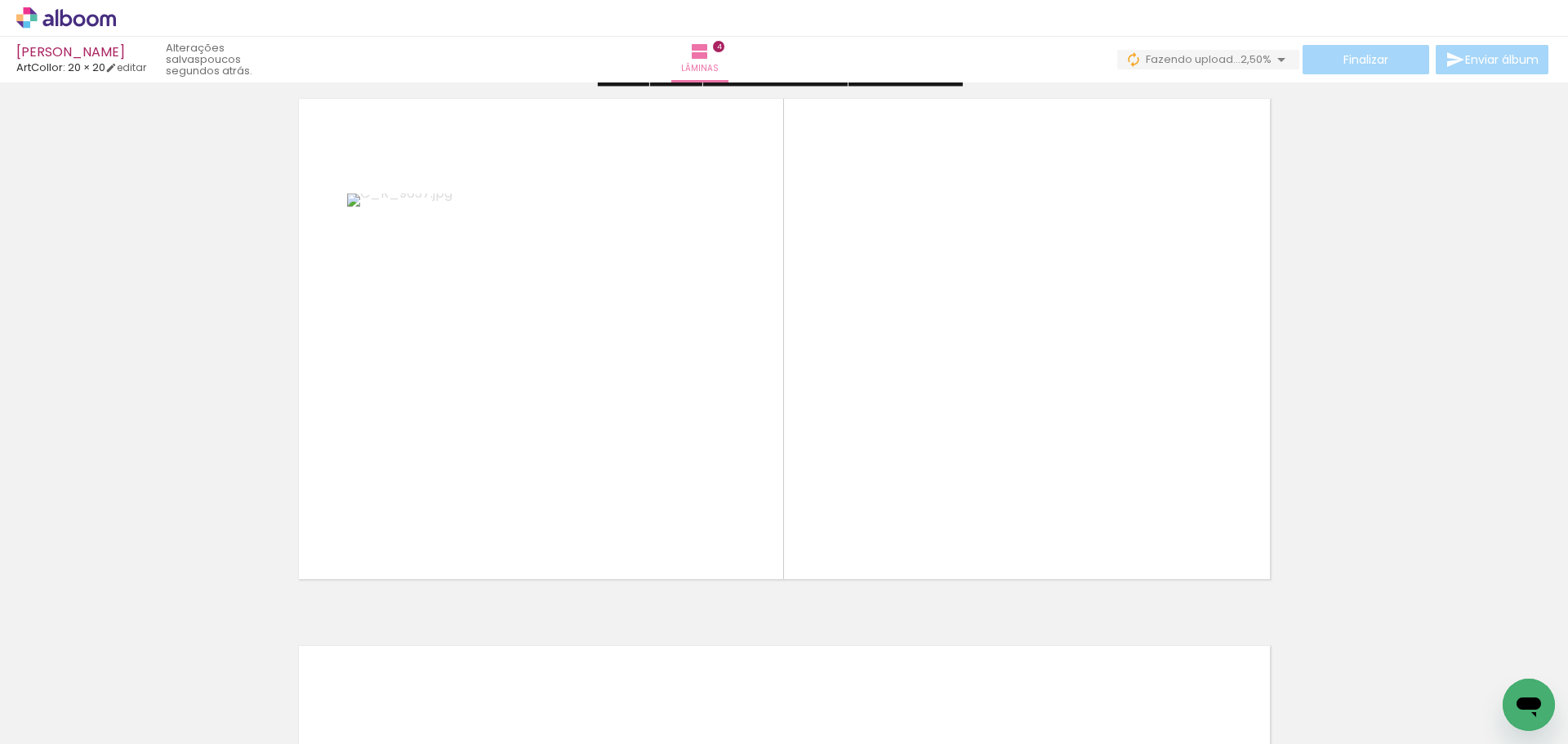
scroll to position [1663, 0]
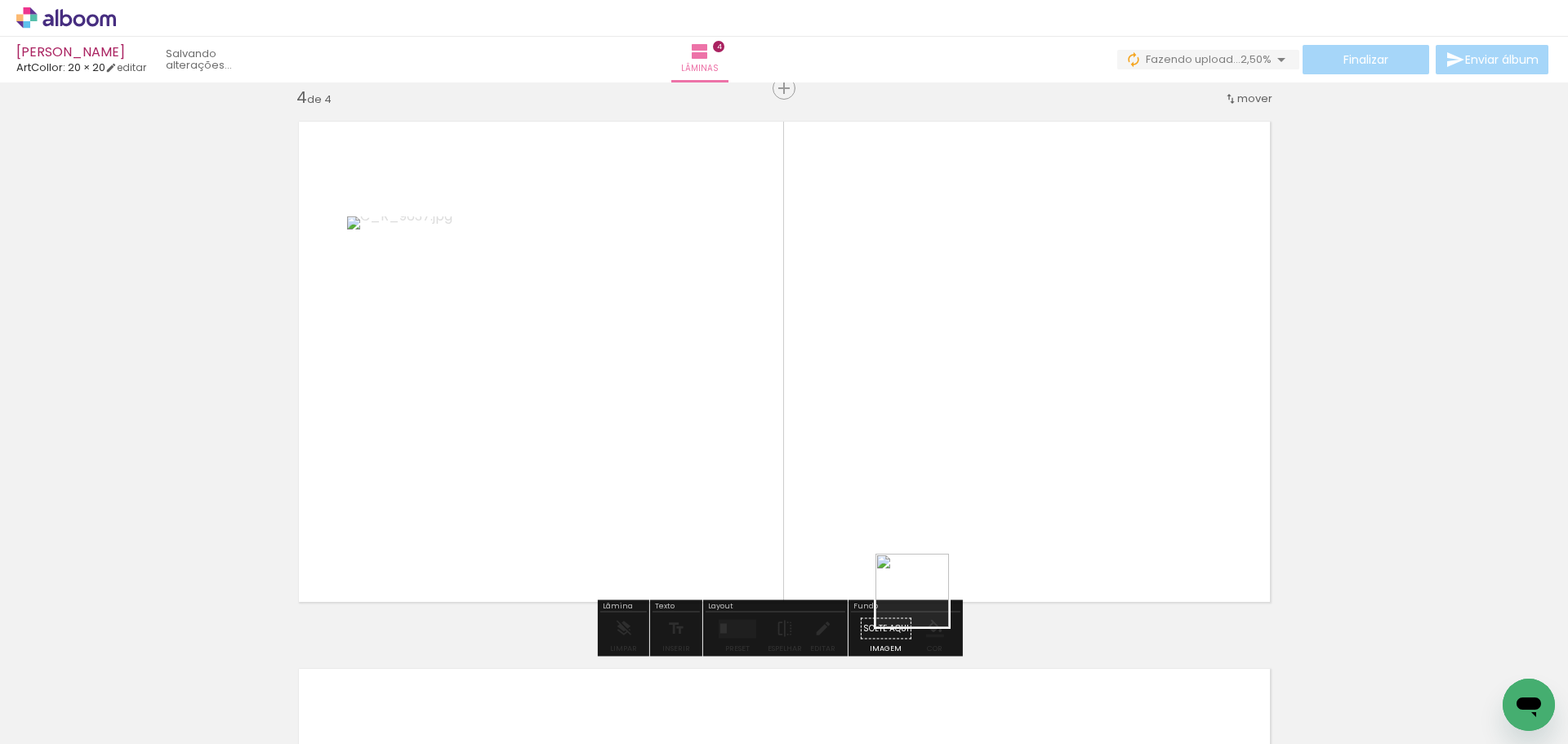
drag, startPoint x: 916, startPoint y: 644, endPoint x: 937, endPoint y: 500, distance: 145.5
click at [937, 494] on quentale-workspace at bounding box center [784, 372] width 1568 height 744
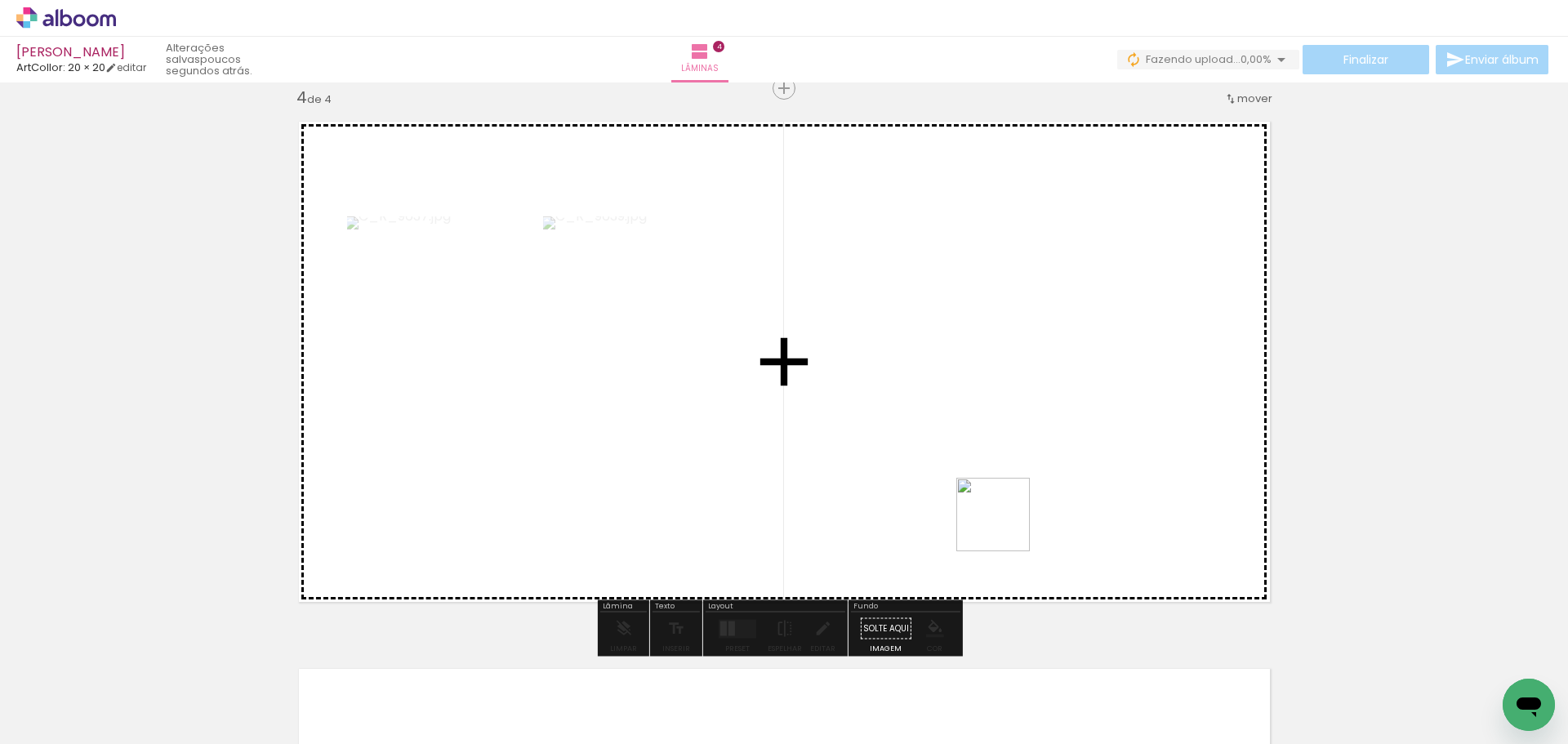
drag, startPoint x: 984, startPoint y: 677, endPoint x: 1005, endPoint y: 500, distance: 178.2
click at [1005, 503] on quentale-workspace at bounding box center [784, 372] width 1568 height 744
drag, startPoint x: 1094, startPoint y: 682, endPoint x: 1099, endPoint y: 449, distance: 233.1
click at [1099, 449] on quentale-workspace at bounding box center [784, 372] width 1568 height 744
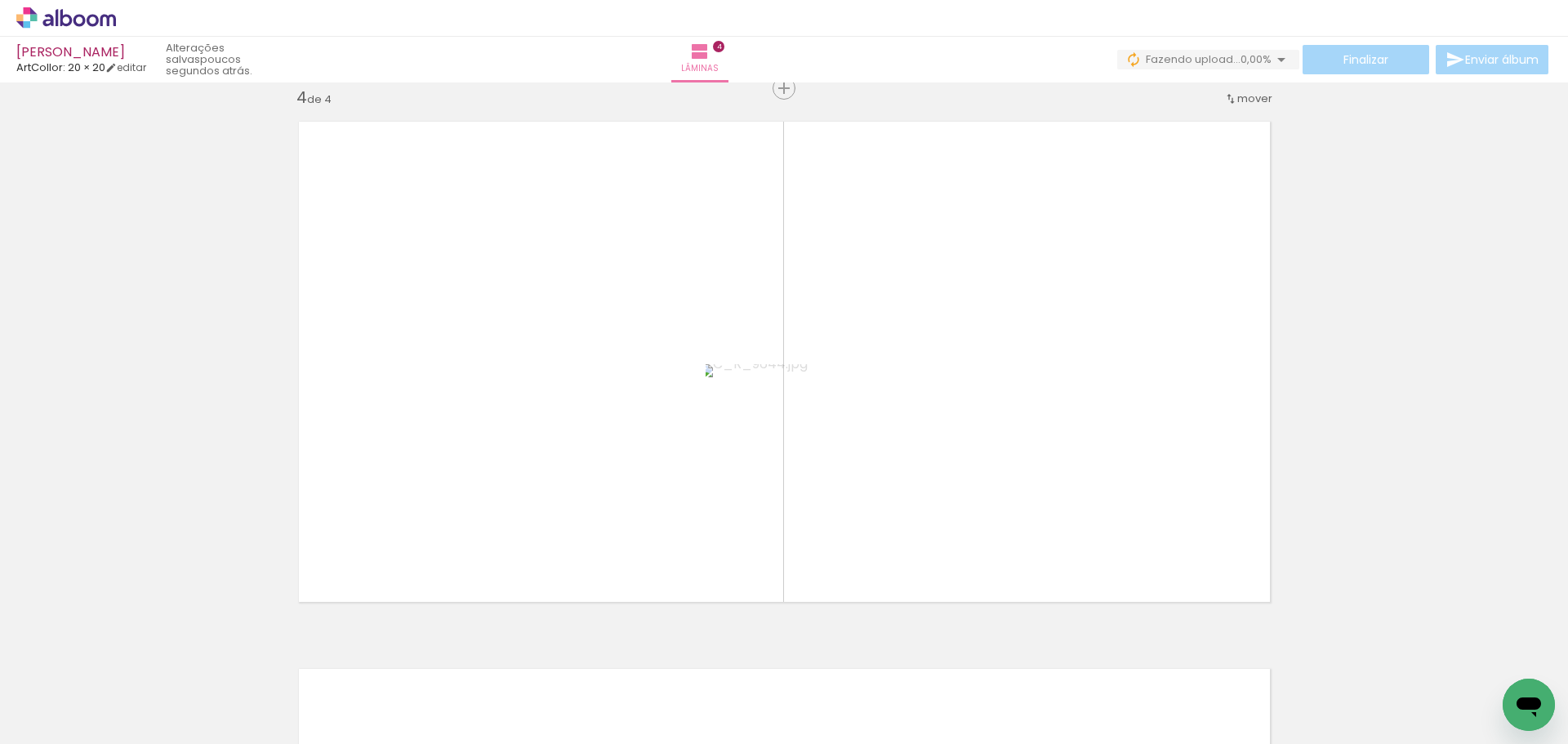
scroll to position [0, 952]
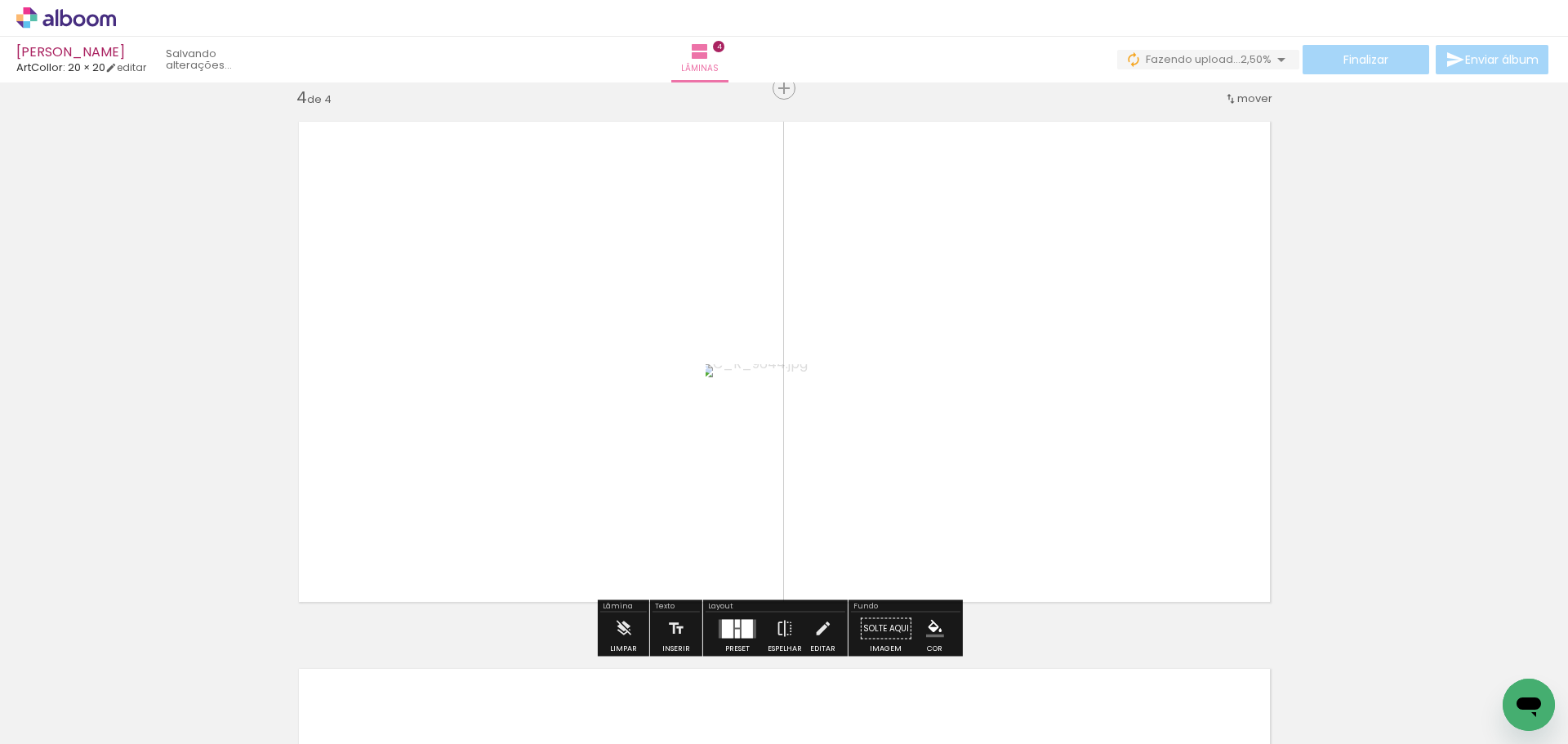
drag, startPoint x: 860, startPoint y: 521, endPoint x: 881, endPoint y: 617, distance: 98.3
click at [862, 524] on quentale-workspace at bounding box center [784, 372] width 1568 height 744
drag, startPoint x: 880, startPoint y: 647, endPoint x: 919, endPoint y: 476, distance: 175.4
click at [909, 493] on quentale-workspace at bounding box center [784, 372] width 1568 height 744
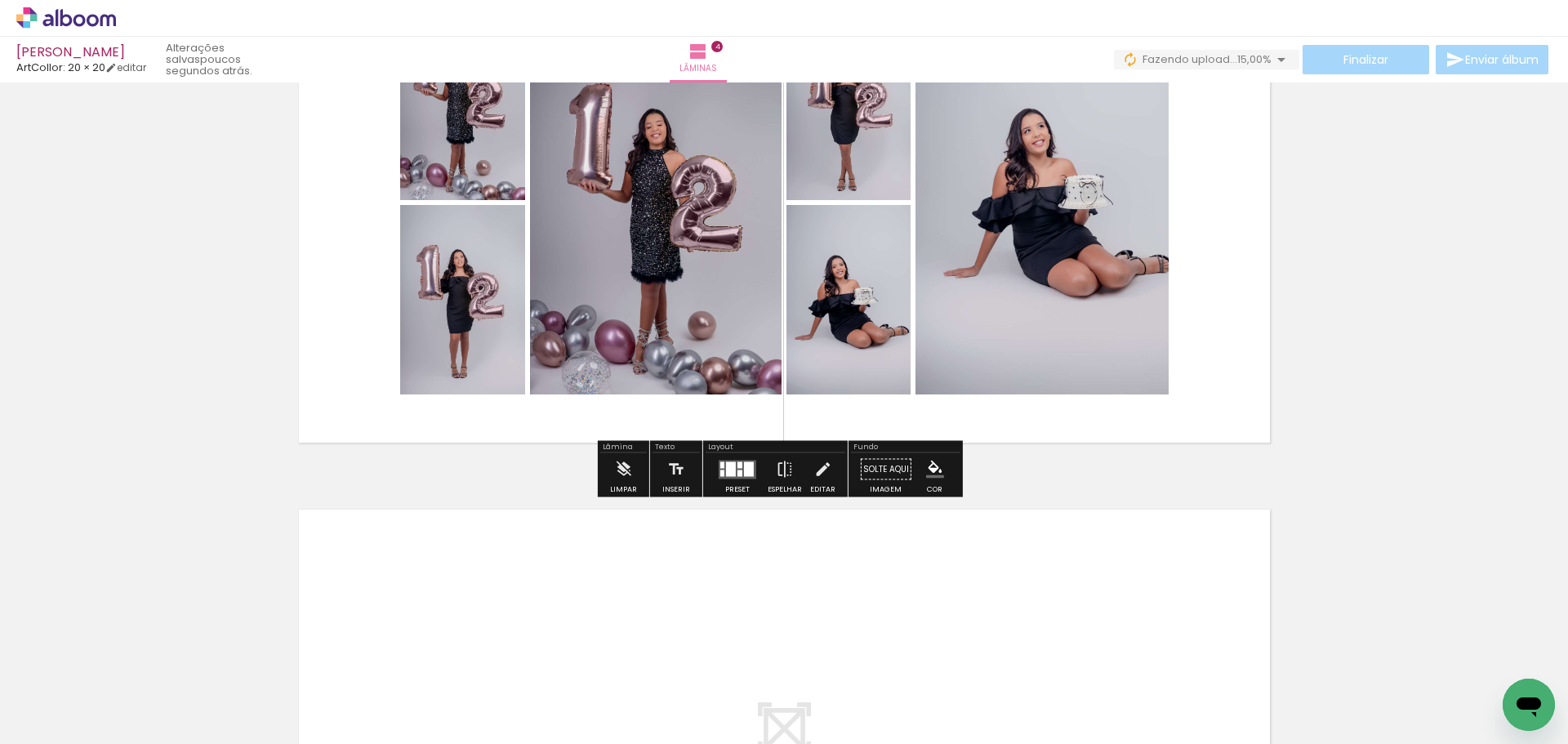
scroll to position [1827, 0]
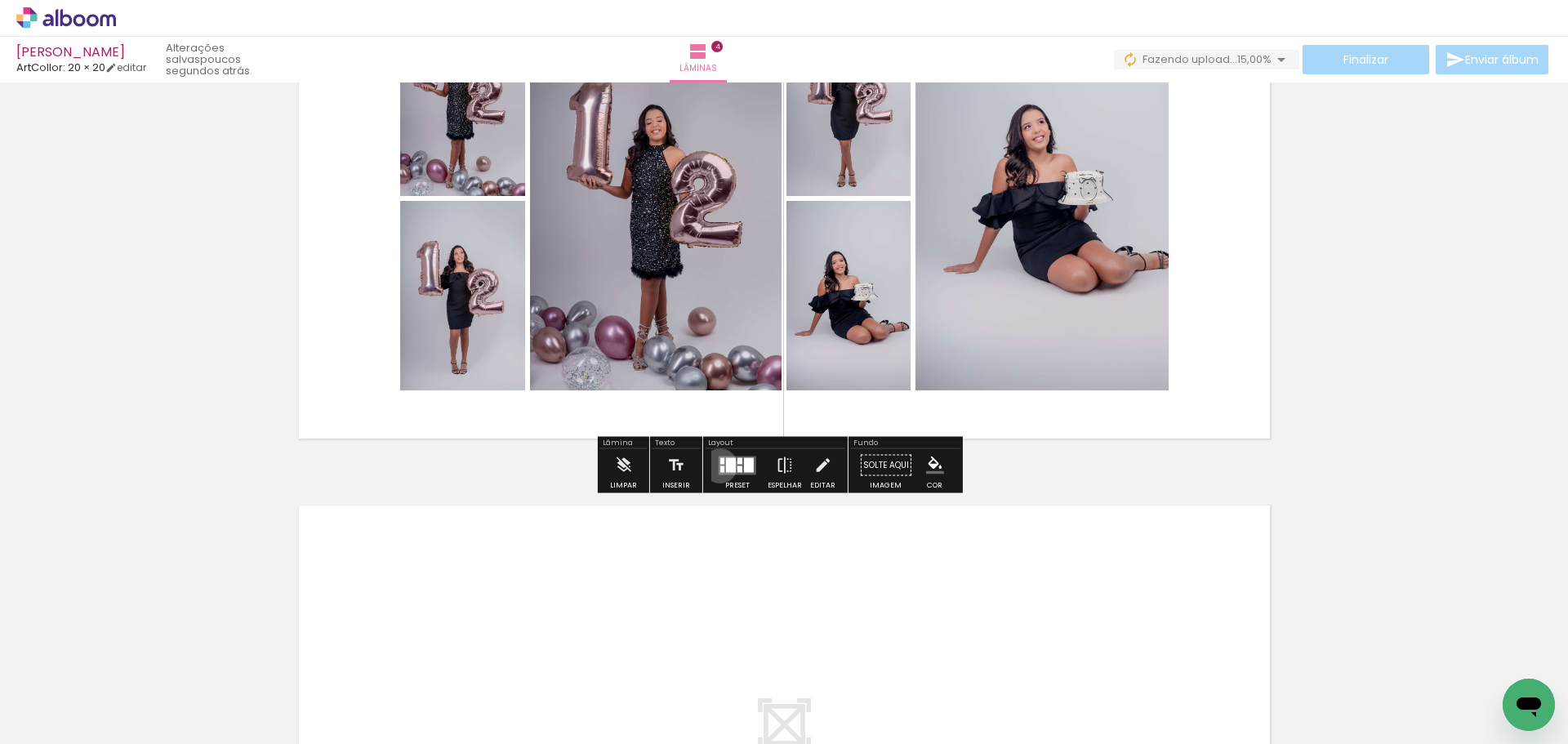
click at [719, 464] on quentale-layouter at bounding box center [738, 464] width 37 height 19
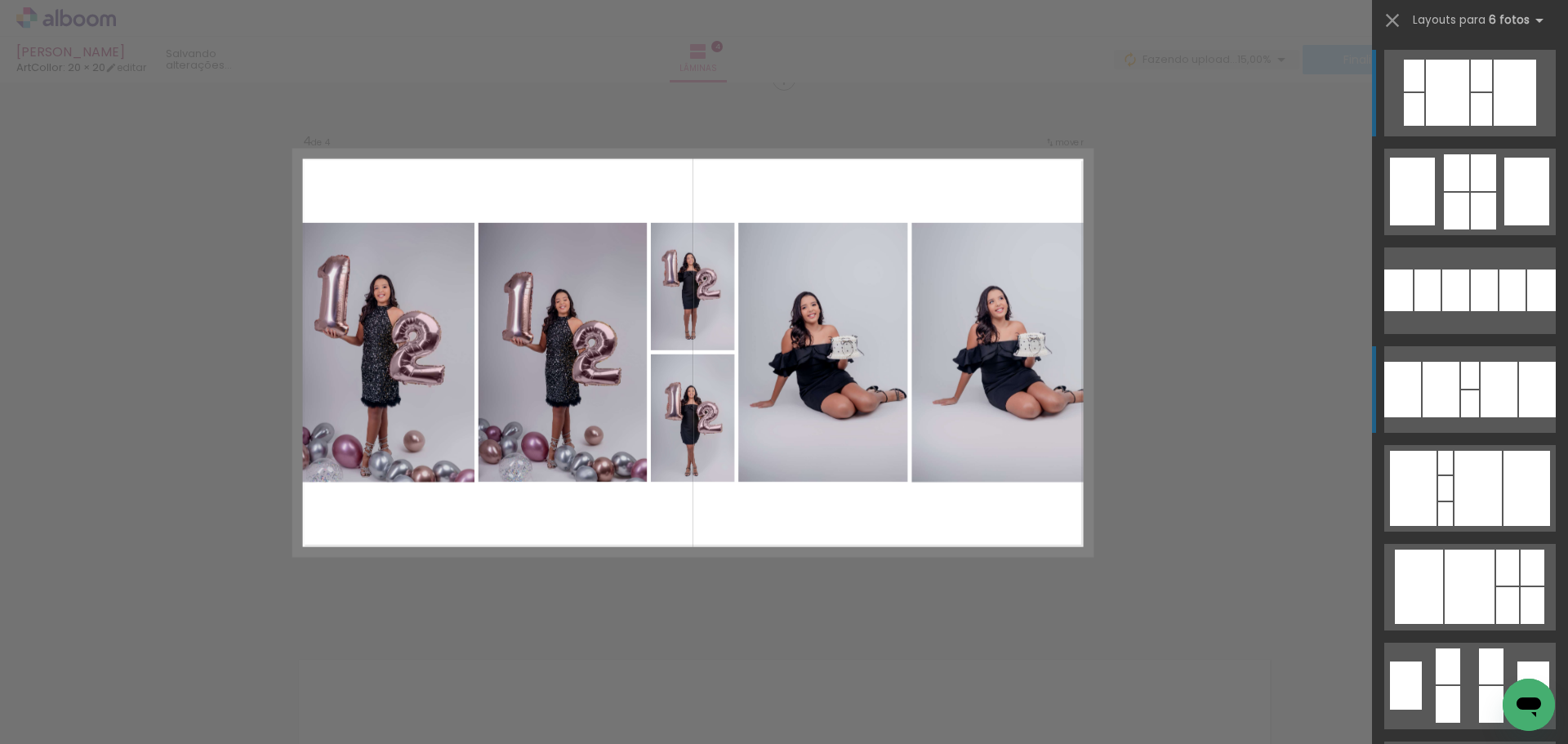
scroll to position [1663, 0]
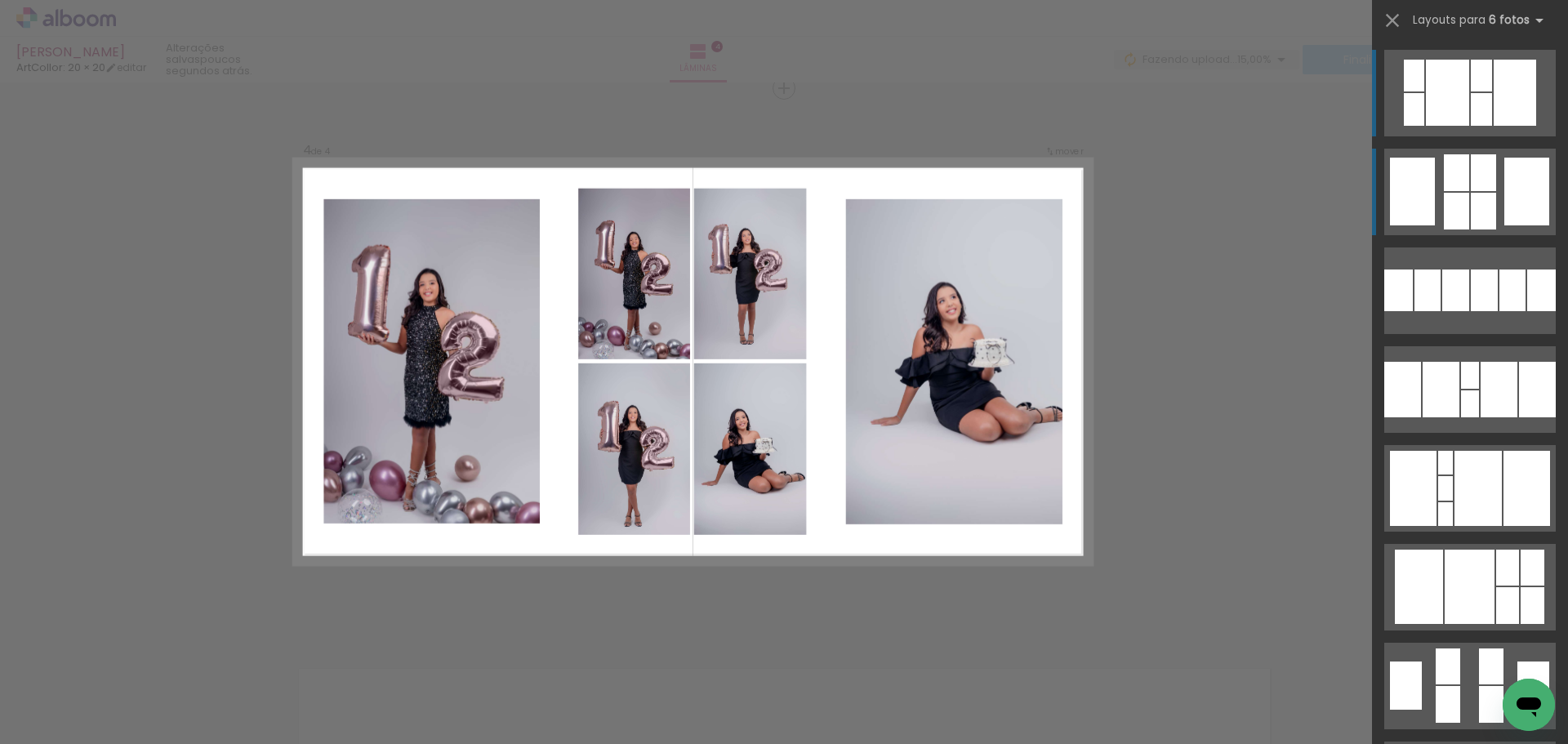
click at [1448, 181] on div at bounding box center [1457, 173] width 26 height 37
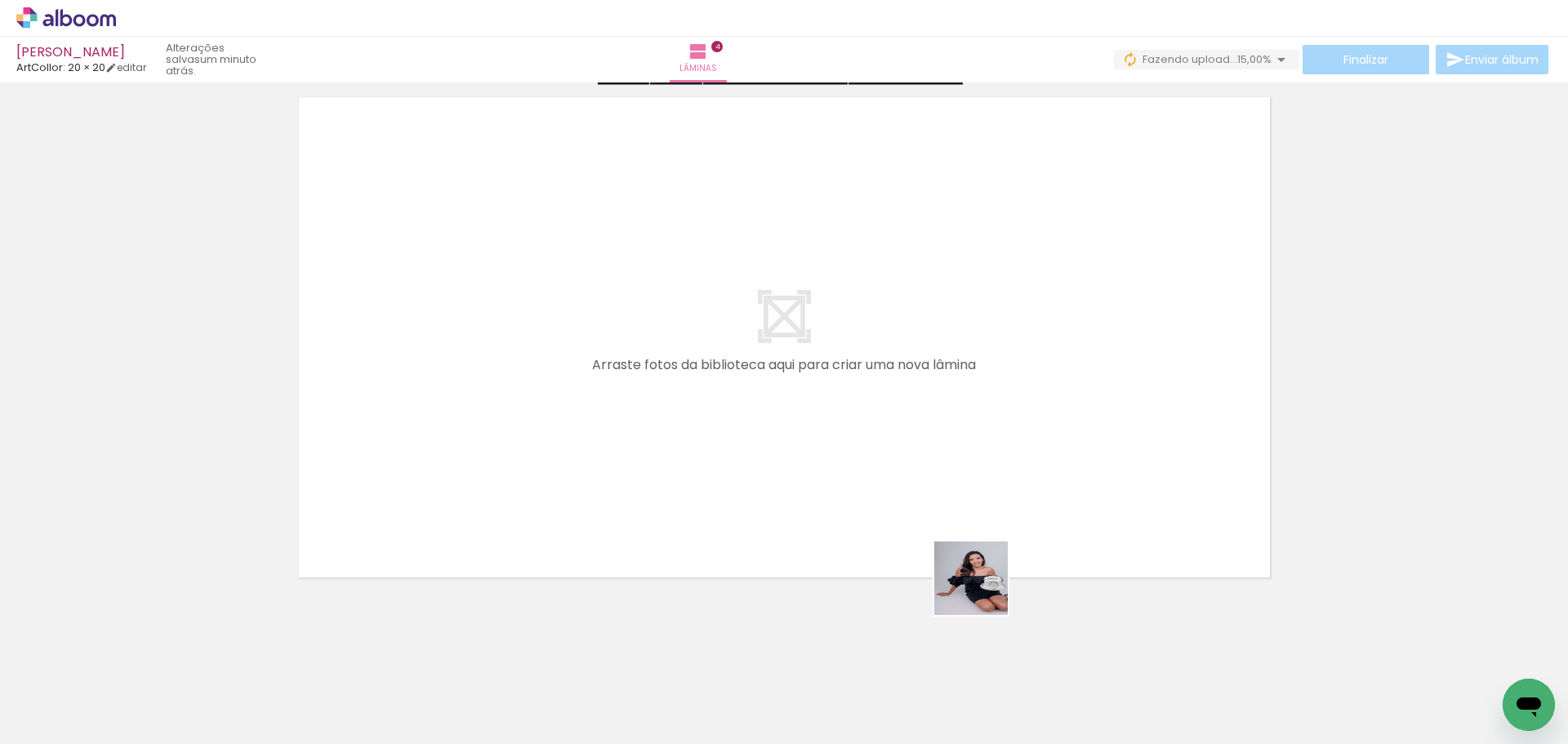
drag, startPoint x: 973, startPoint y: 663, endPoint x: 981, endPoint y: 497, distance: 166.2
click at [981, 497] on quentale-workspace at bounding box center [784, 372] width 1568 height 744
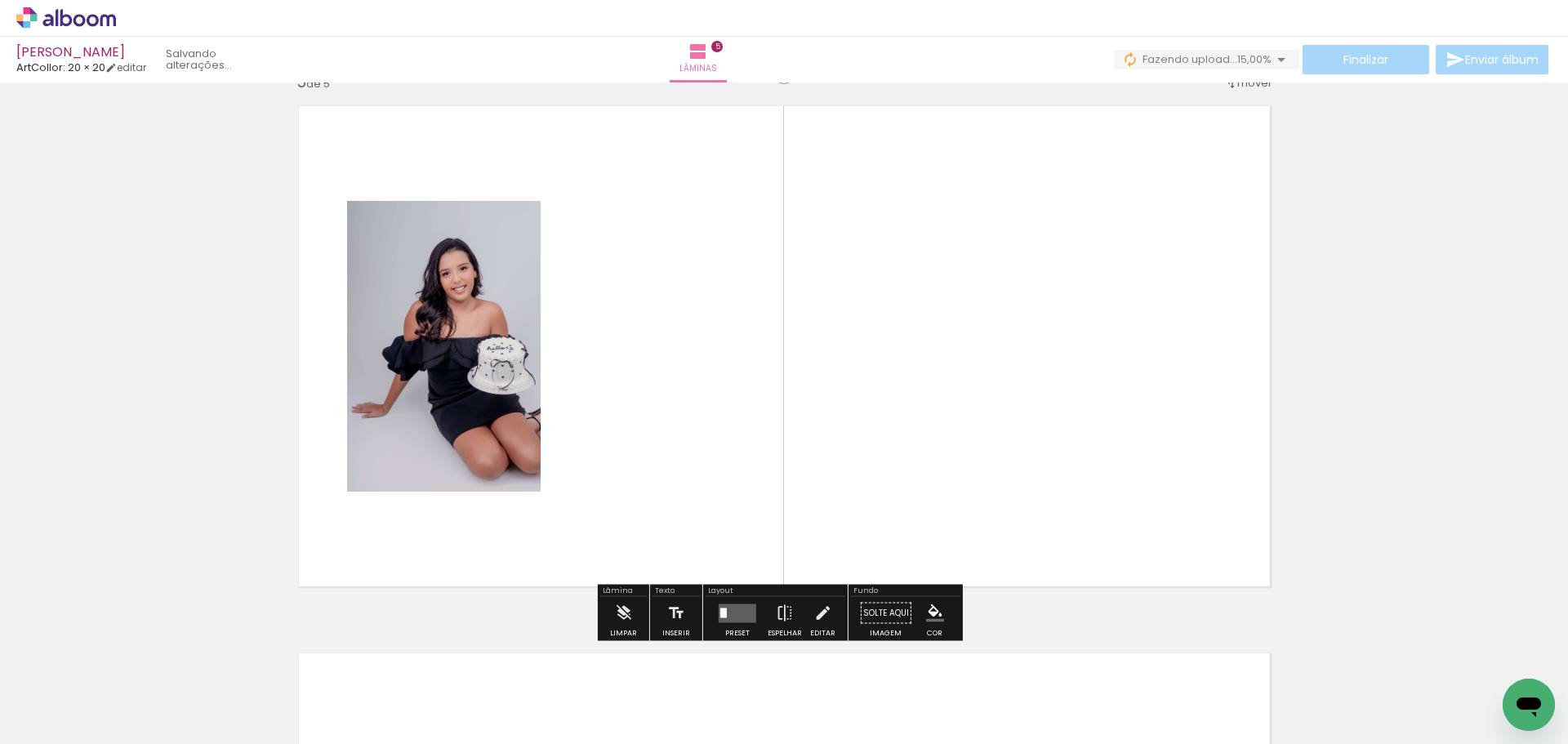
scroll to position [2211, 0]
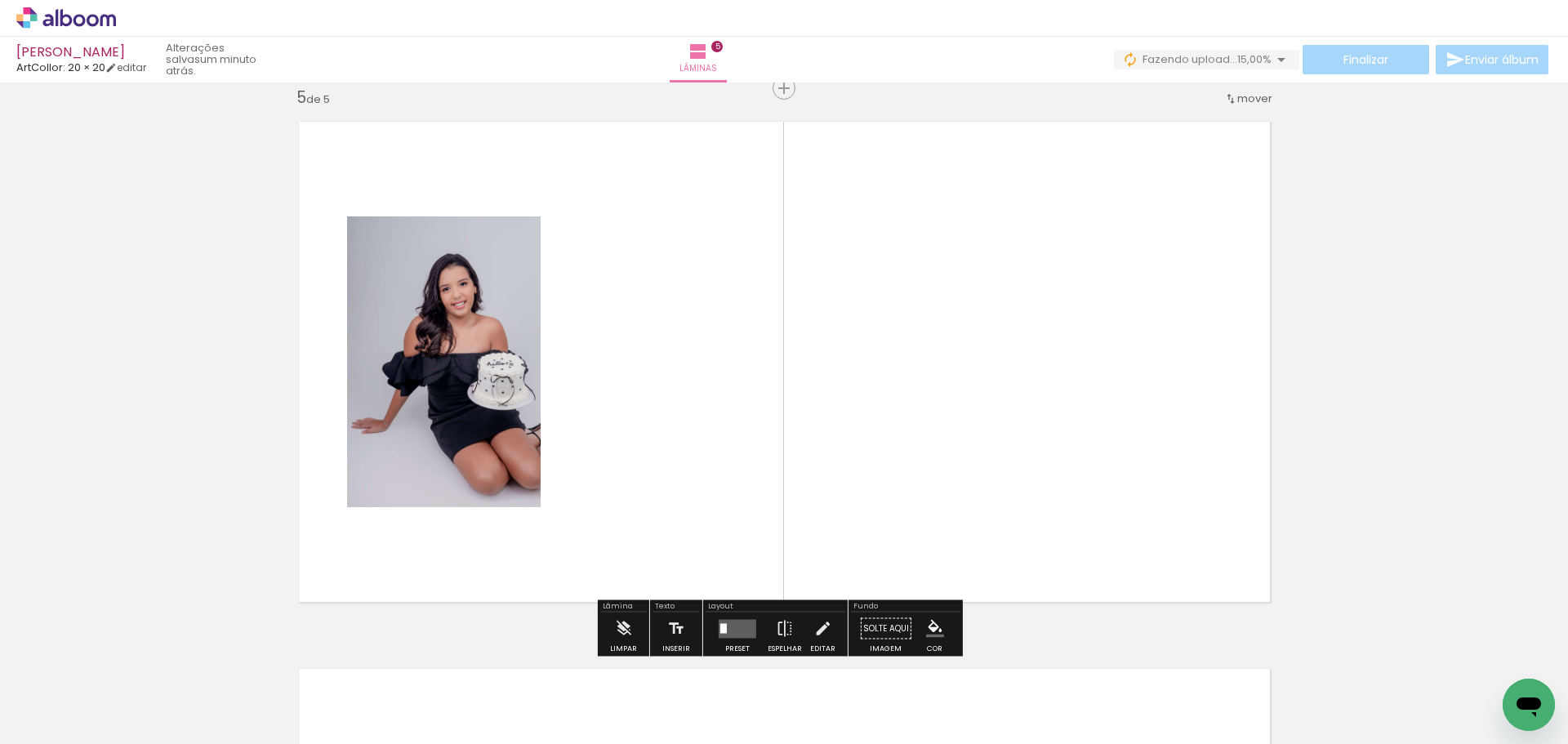
drag, startPoint x: 1062, startPoint y: 615, endPoint x: 1057, endPoint y: 565, distance: 50.2
click at [1052, 559] on quentale-workspace at bounding box center [784, 372] width 1568 height 744
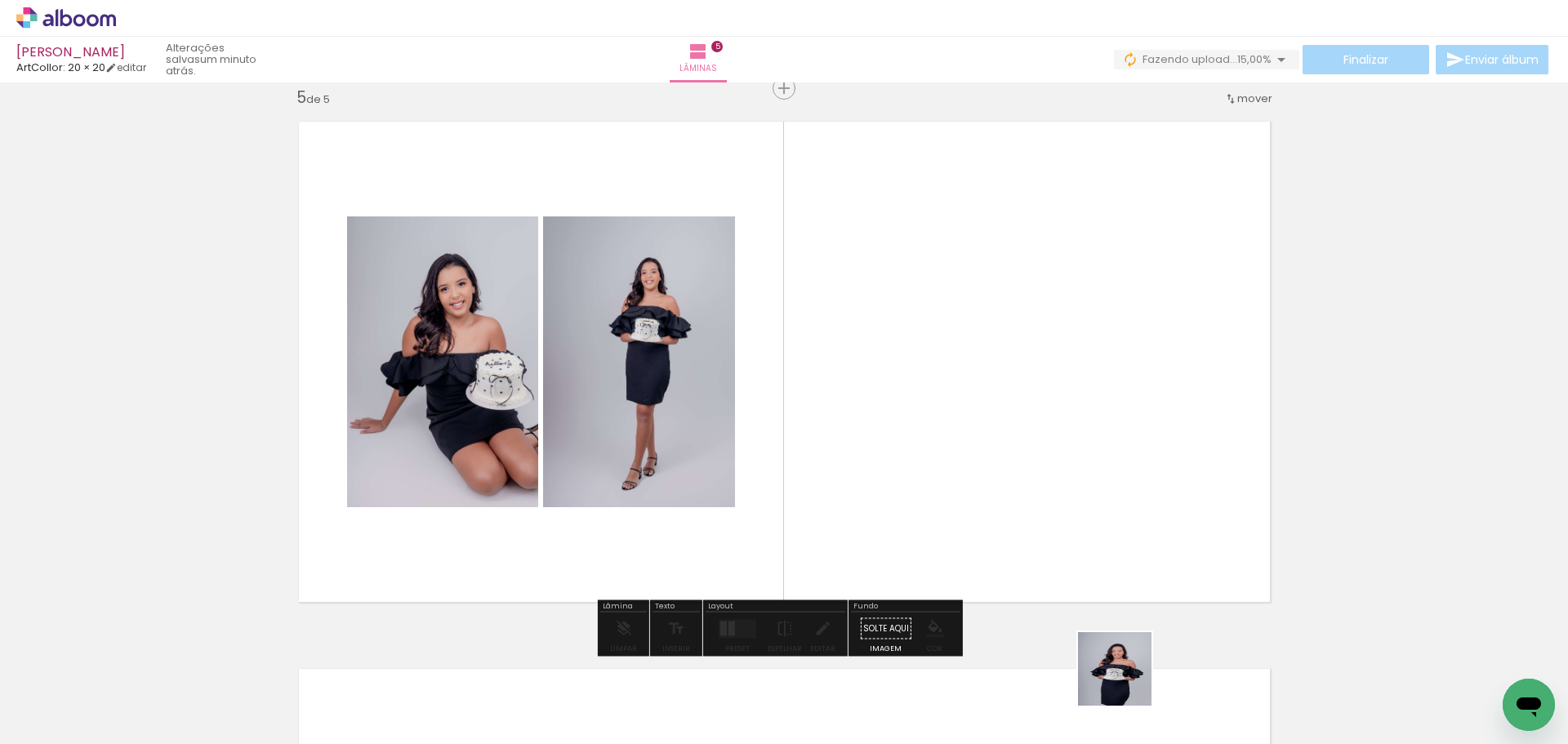
drag, startPoint x: 1127, startPoint y: 681, endPoint x: 1151, endPoint y: 586, distance: 98.0
click at [1098, 495] on quentale-workspace at bounding box center [784, 372] width 1568 height 744
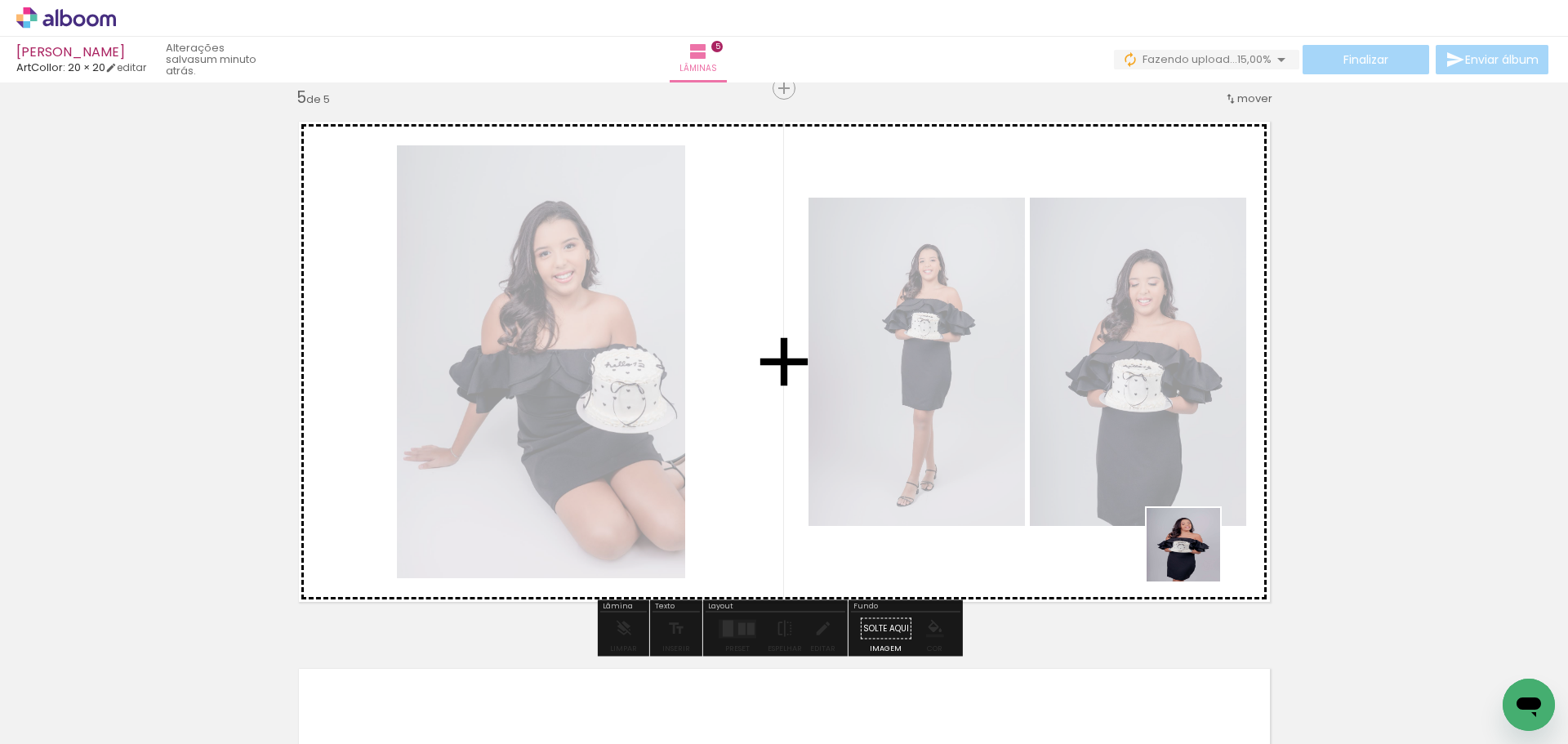
drag, startPoint x: 1236, startPoint y: 700, endPoint x: 1148, endPoint y: 487, distance: 230.5
click at [1159, 495] on quentale-workspace at bounding box center [784, 372] width 1568 height 744
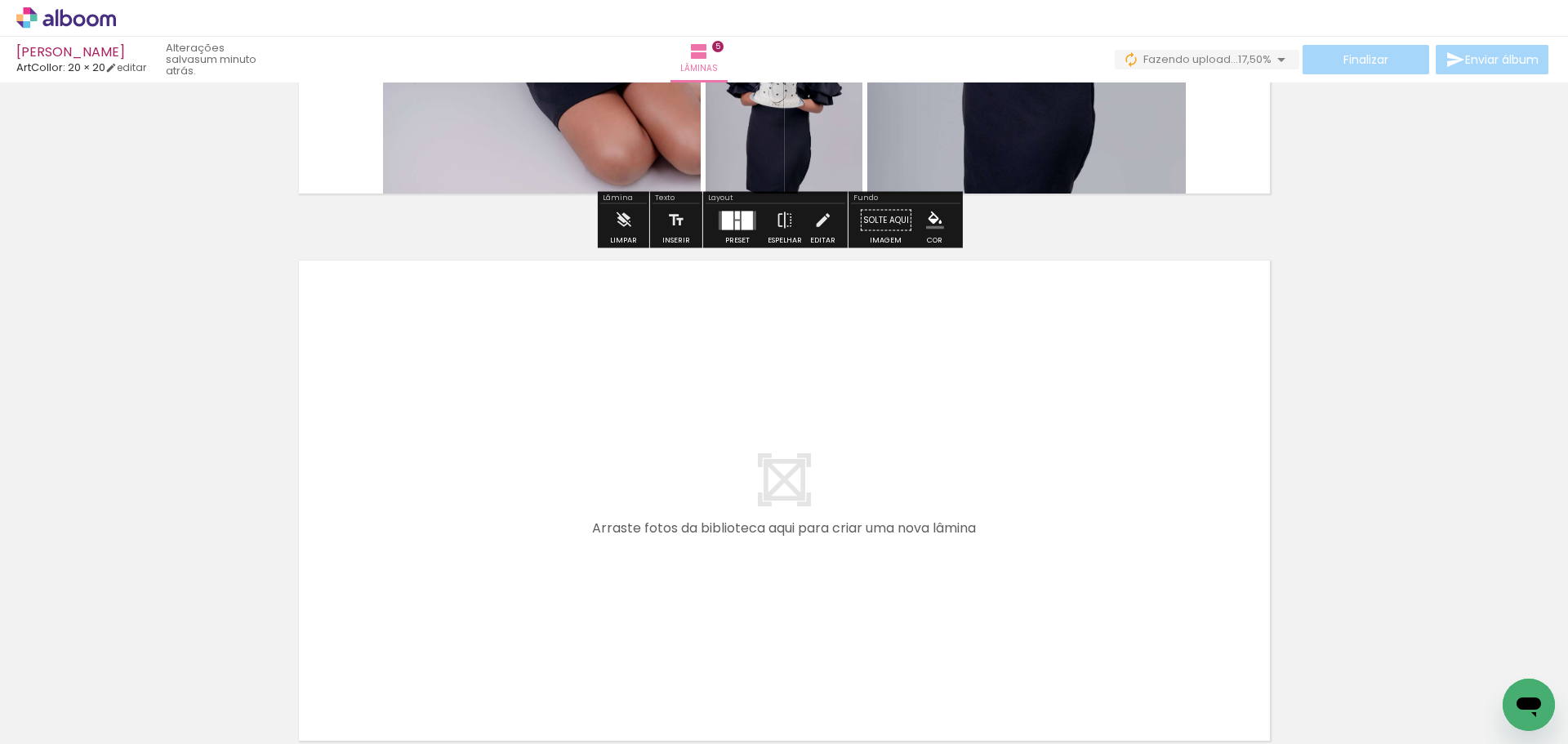
scroll to position [0, 0]
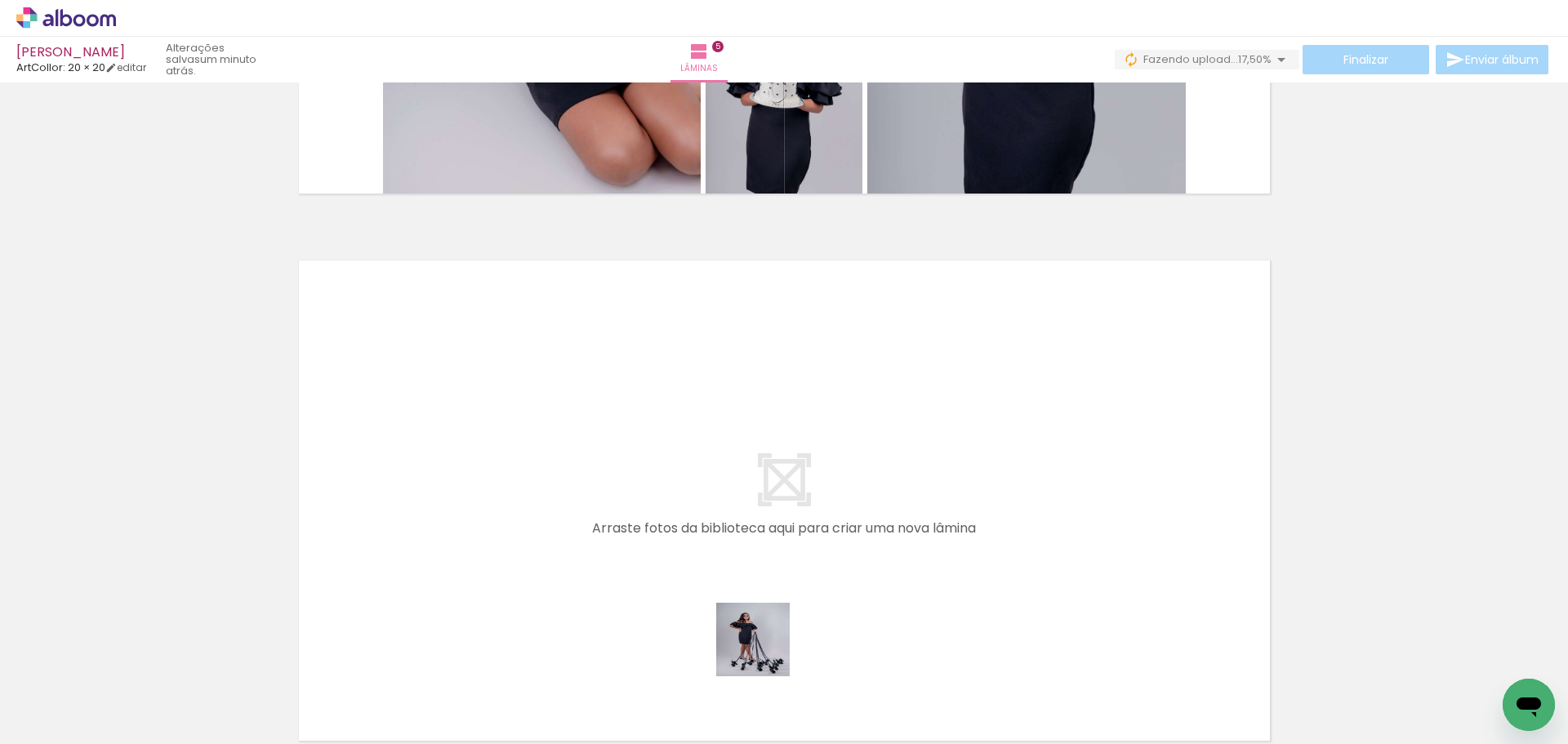
drag, startPoint x: 765, startPoint y: 652, endPoint x: 793, endPoint y: 532, distance: 123.2
click at [793, 532] on quentale-workspace at bounding box center [784, 372] width 1568 height 744
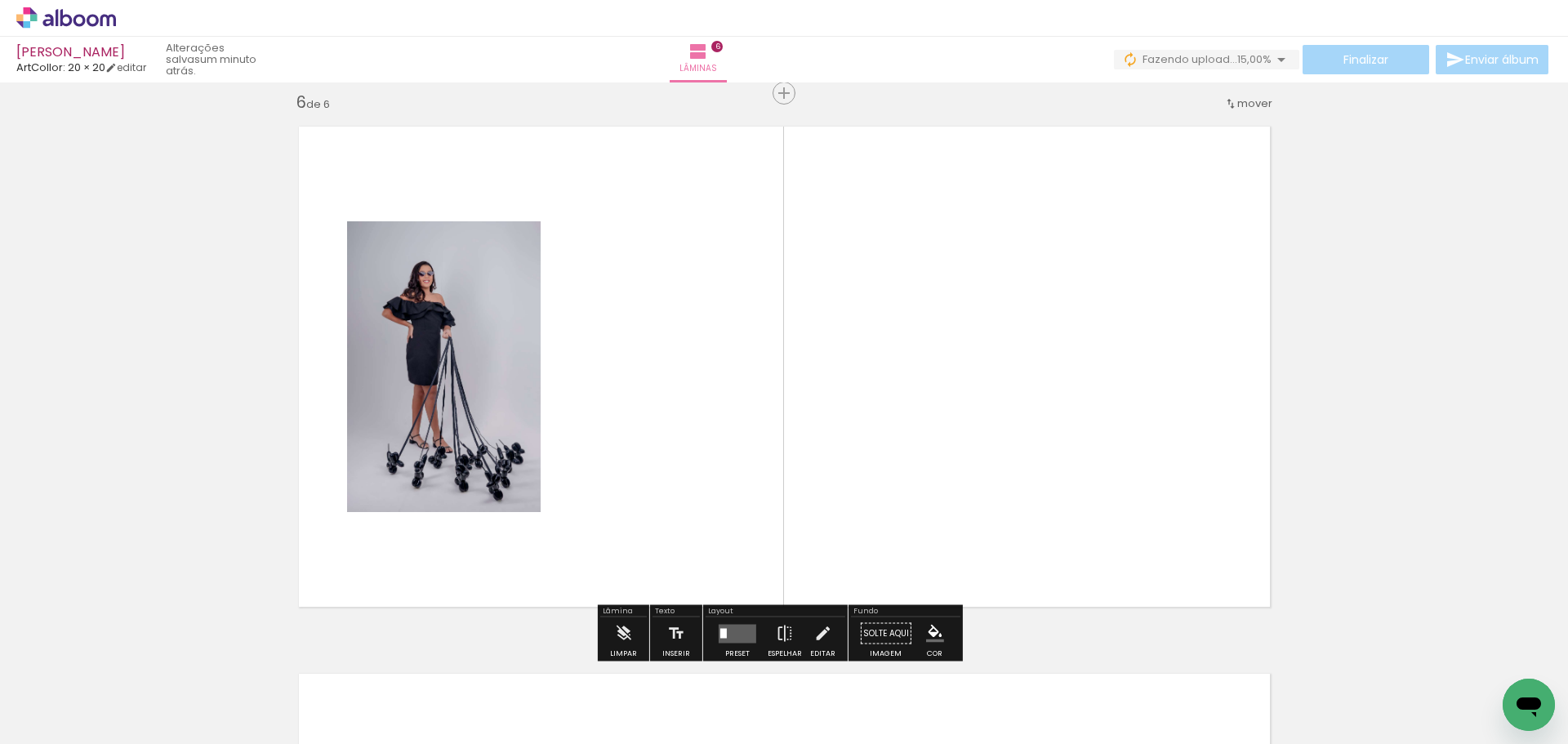
drag, startPoint x: 870, startPoint y: 671, endPoint x: 949, endPoint y: 652, distance: 81.3
click at [877, 464] on quentale-workspace at bounding box center [784, 372] width 1568 height 744
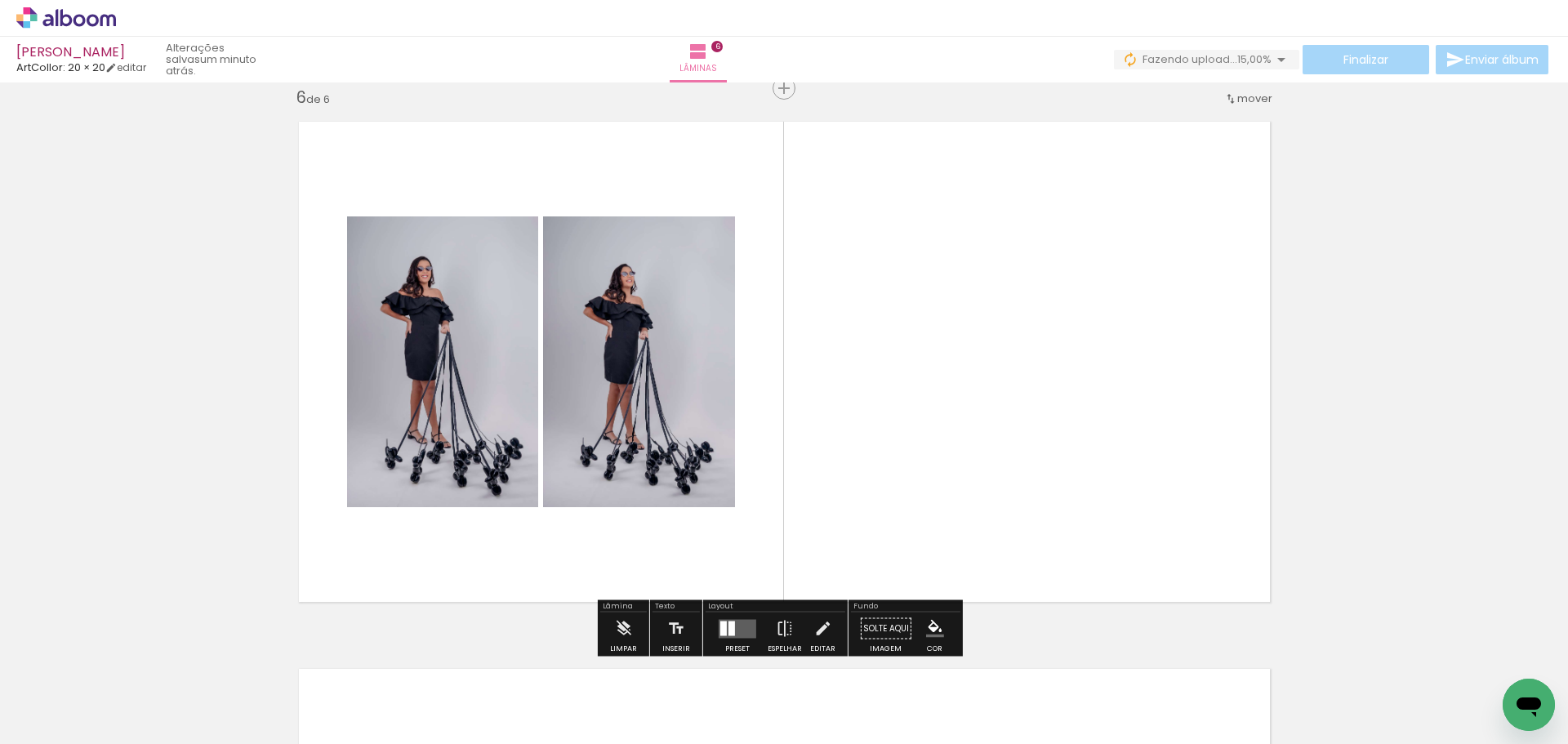
drag, startPoint x: 970, startPoint y: 690, endPoint x: 991, endPoint y: 579, distance: 113.0
click at [962, 490] on quentale-workspace at bounding box center [784, 372] width 1568 height 744
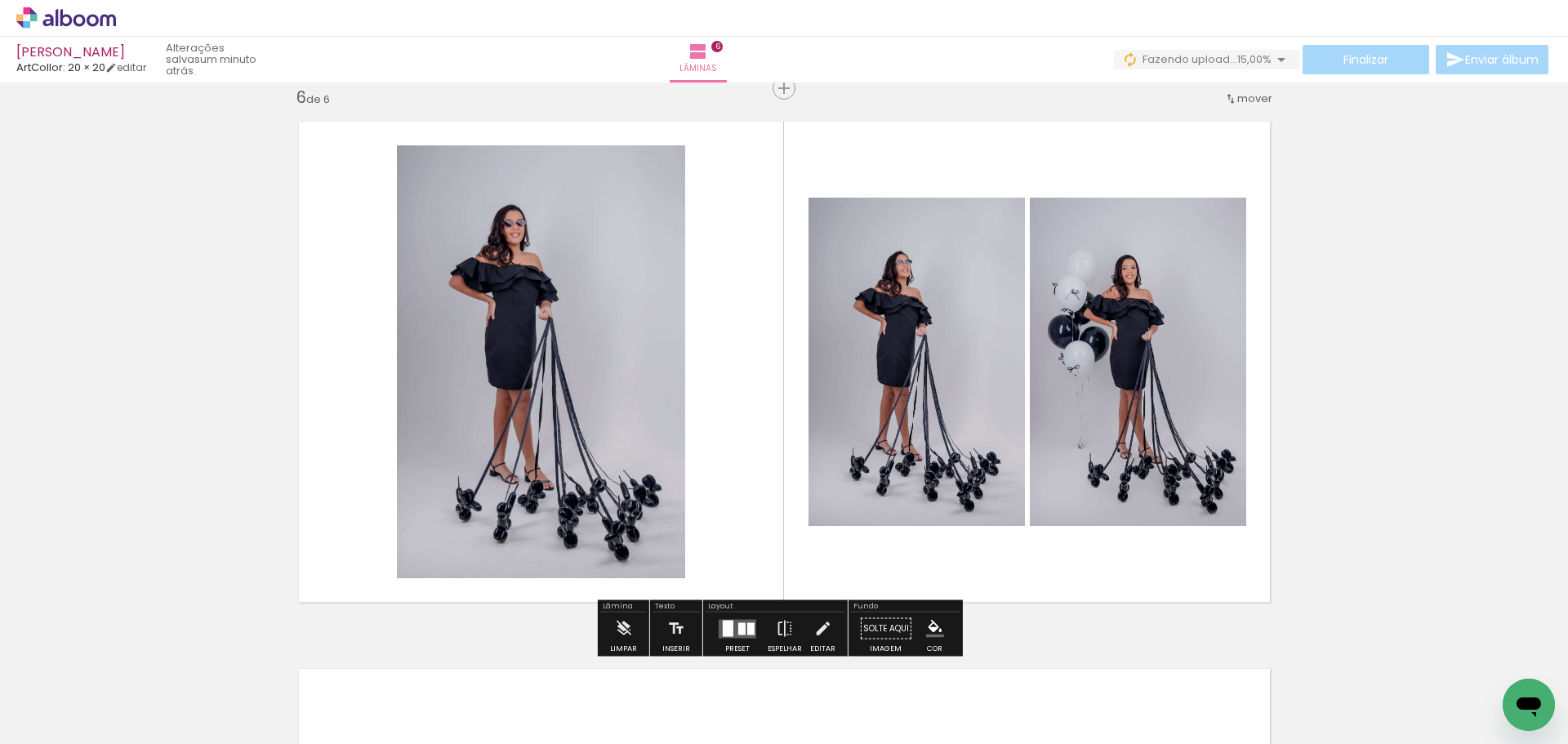
drag, startPoint x: 1050, startPoint y: 713, endPoint x: 1082, endPoint y: 647, distance: 73.3
click at [1022, 526] on quentale-workspace at bounding box center [784, 372] width 1568 height 744
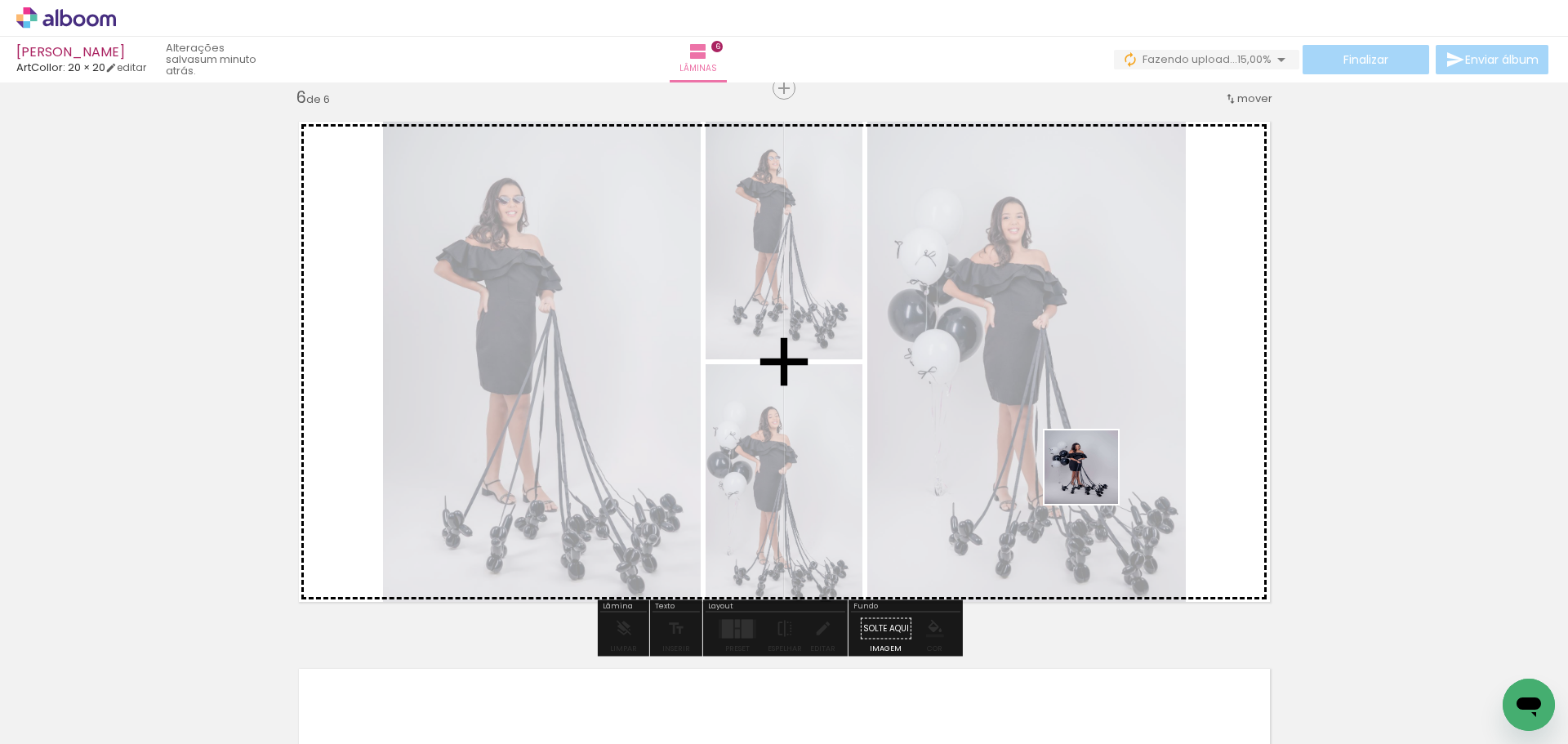
click at [1094, 479] on quentale-workspace at bounding box center [784, 372] width 1568 height 744
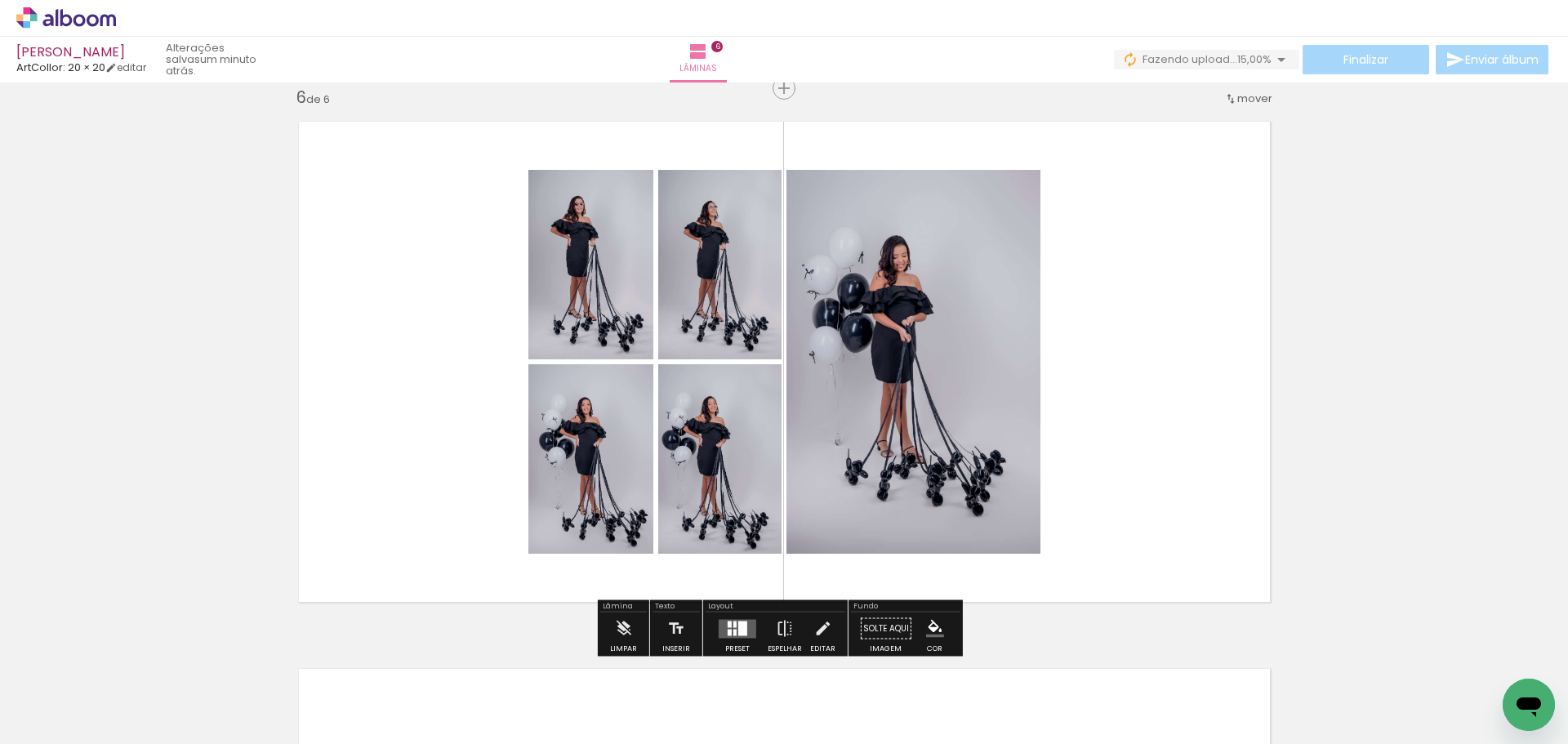
click at [738, 629] on div at bounding box center [743, 628] width 9 height 15
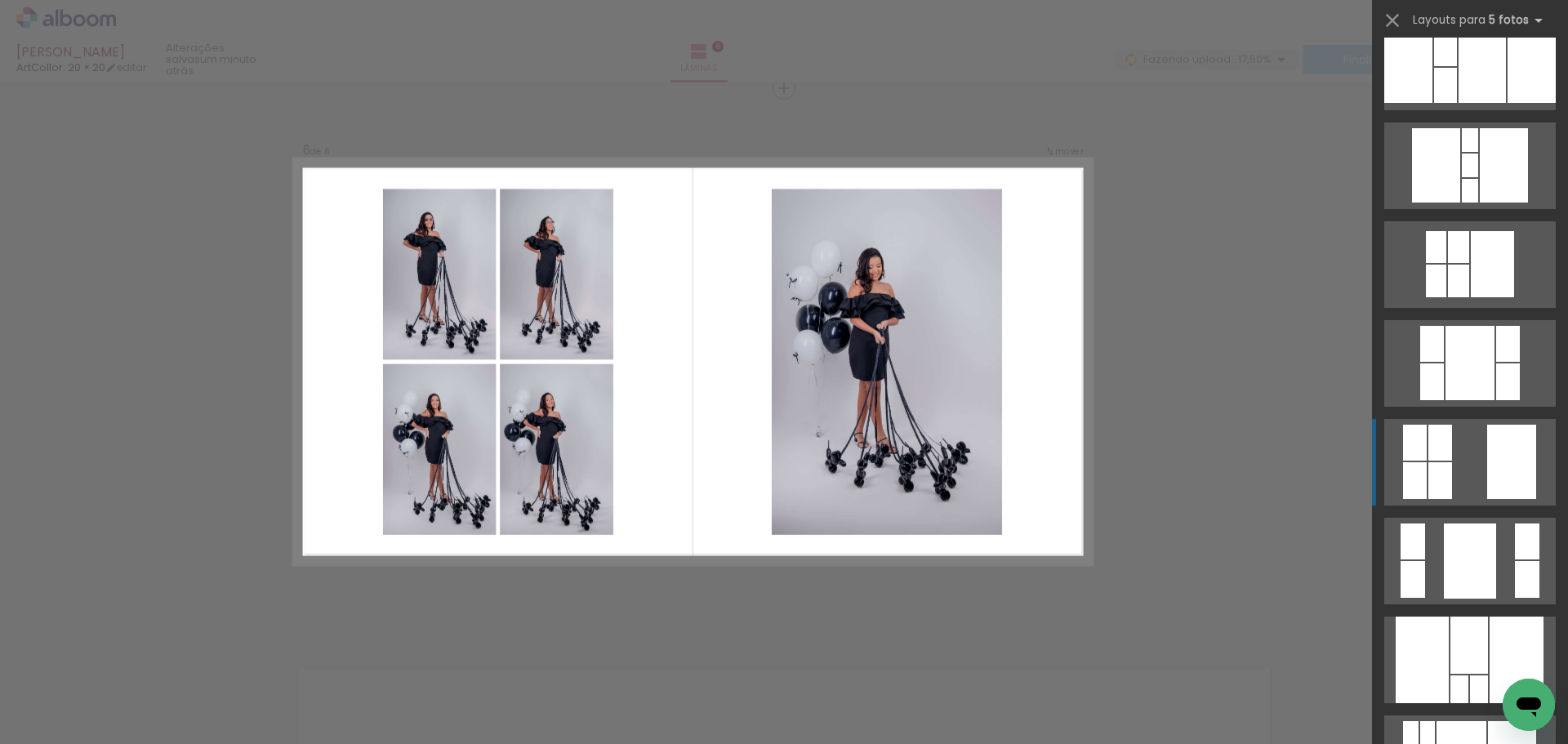
click at [1454, 472] on quentale-layouter at bounding box center [1470, 463] width 172 height 87
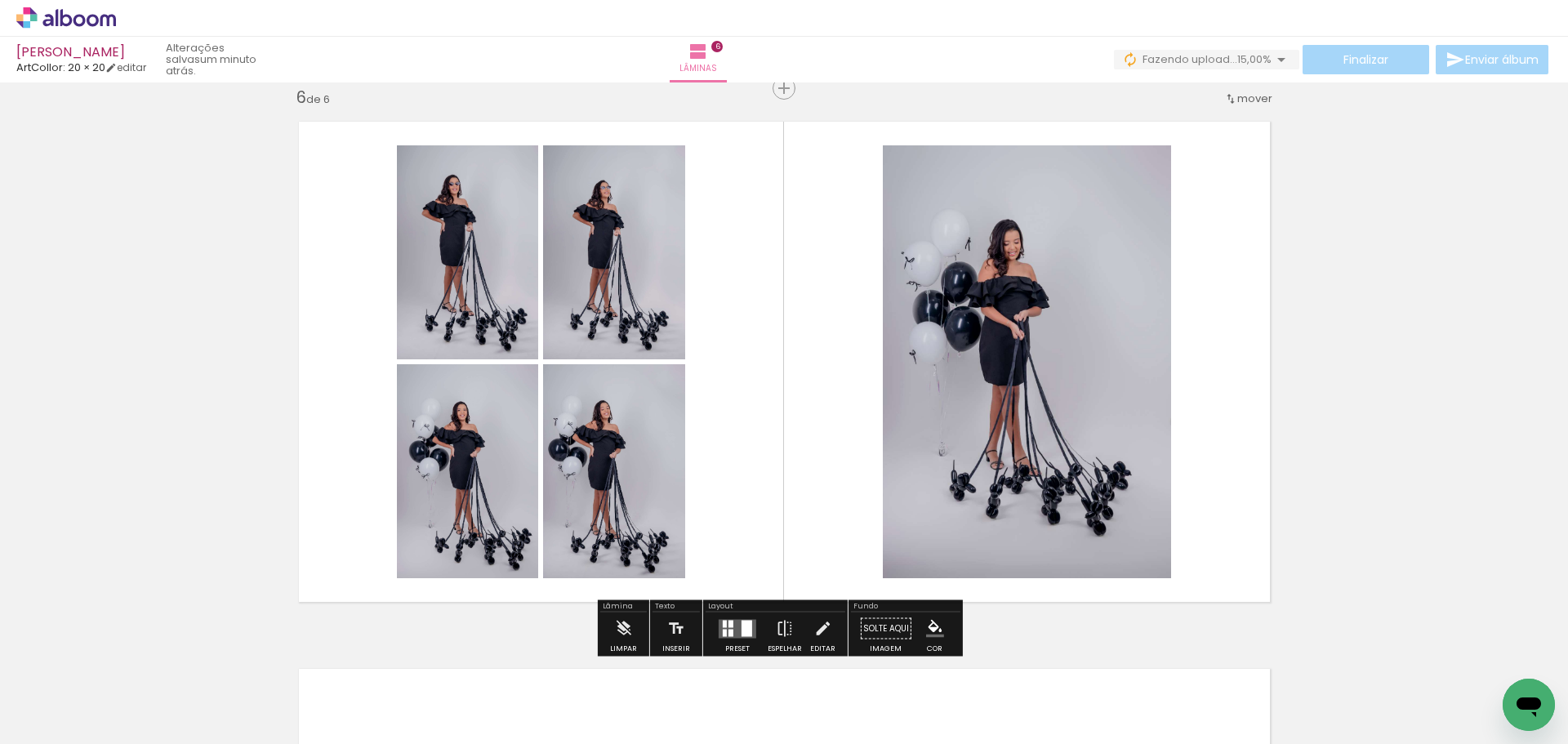
drag, startPoint x: 817, startPoint y: 623, endPoint x: 834, endPoint y: 594, distance: 33.6
click at [817, 623] on iron-icon at bounding box center [822, 629] width 18 height 33
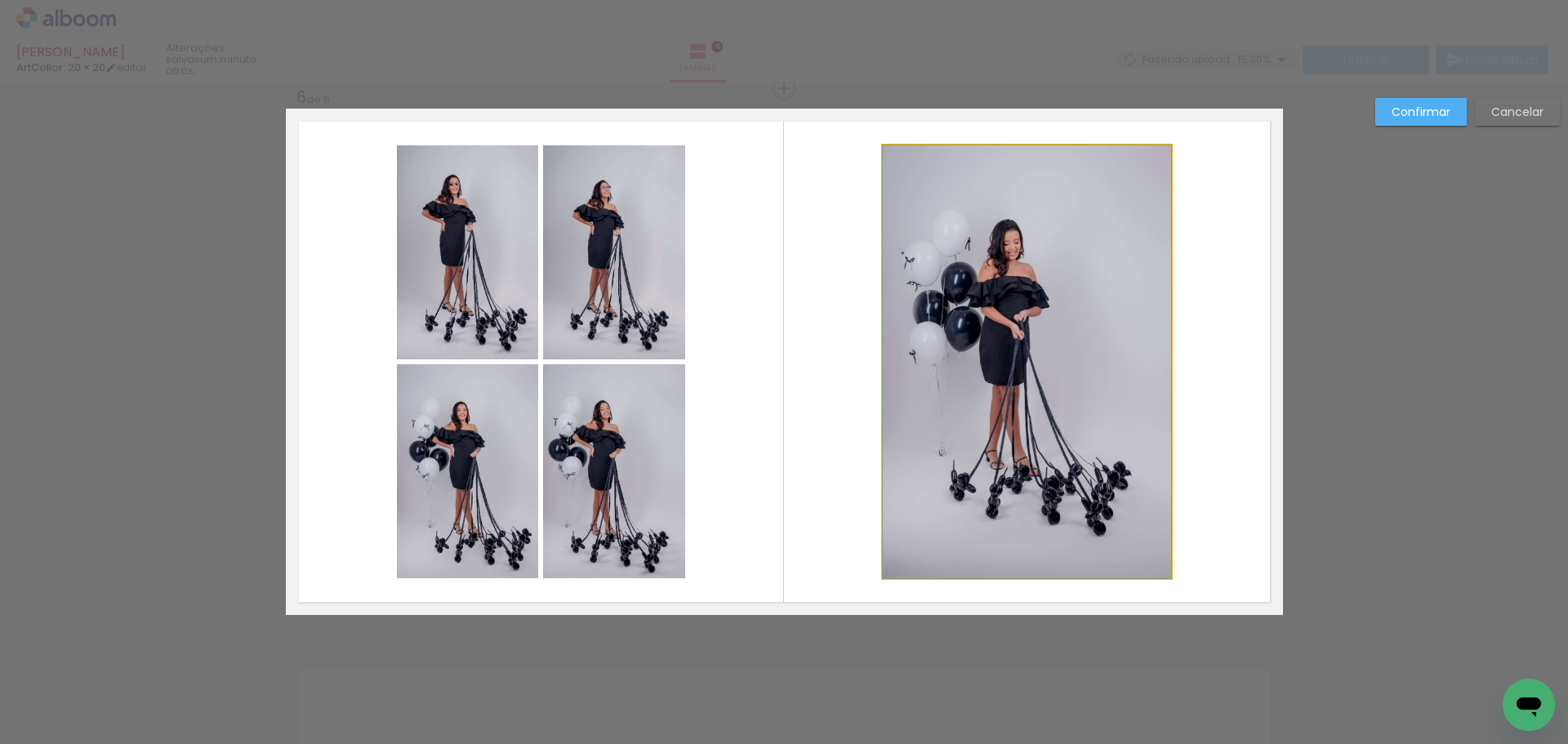
click at [961, 433] on quentale-photo at bounding box center [1027, 361] width 288 height 433
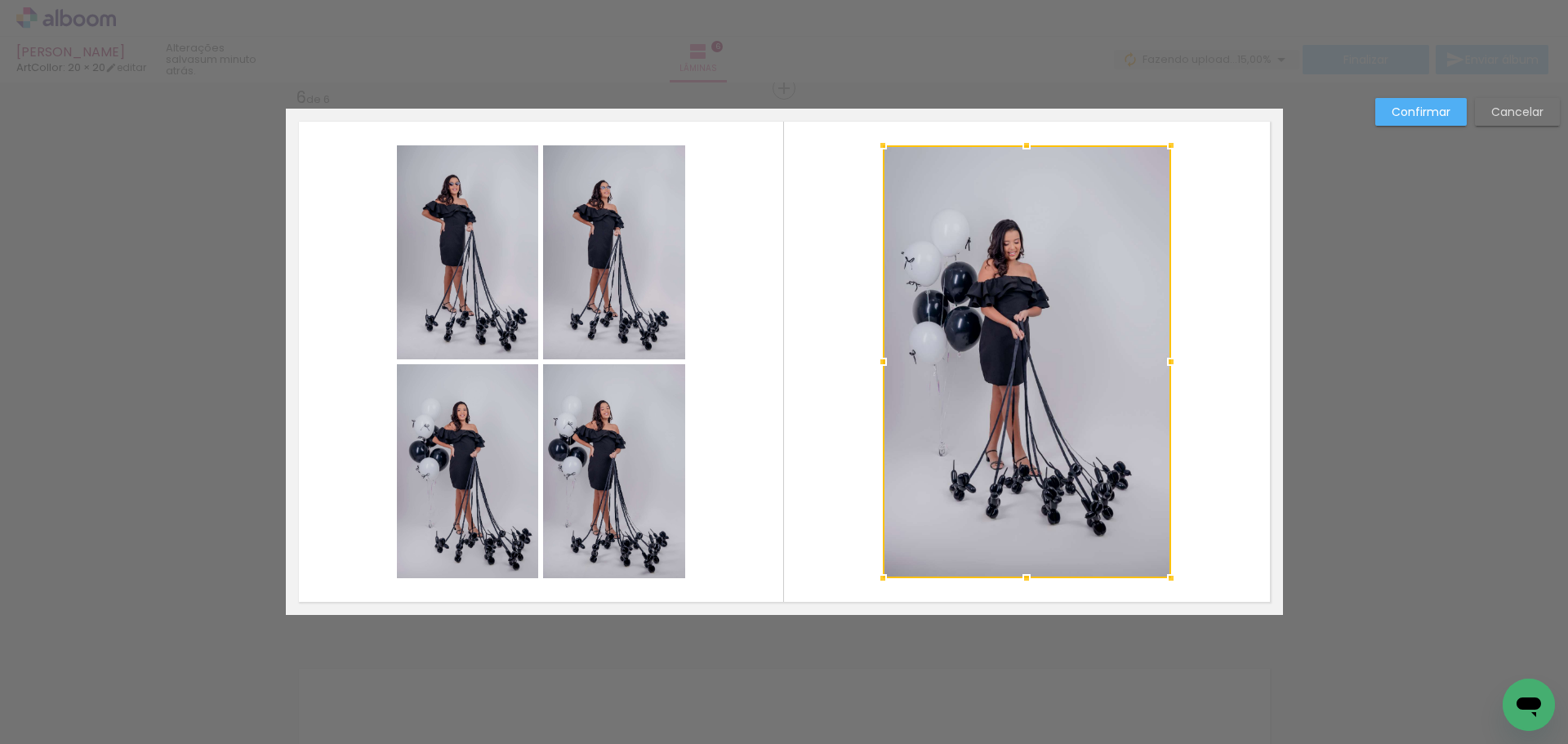
drag, startPoint x: 1401, startPoint y: 106, endPoint x: 1363, endPoint y: 146, distance: 55.2
click at [0, 0] on slot "Confirmar" at bounding box center [0, 0] width 0 height 0
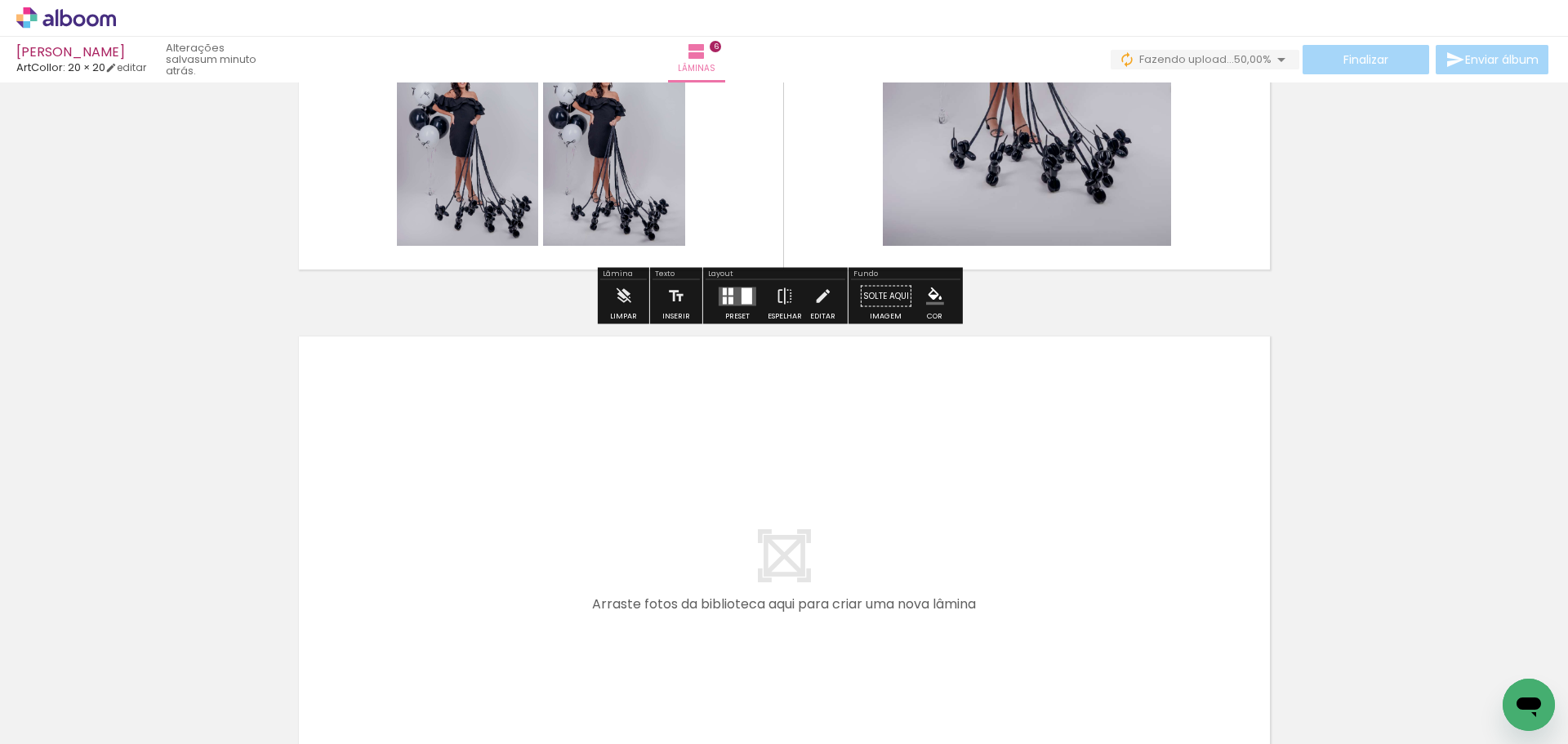
scroll to position [3254, 0]
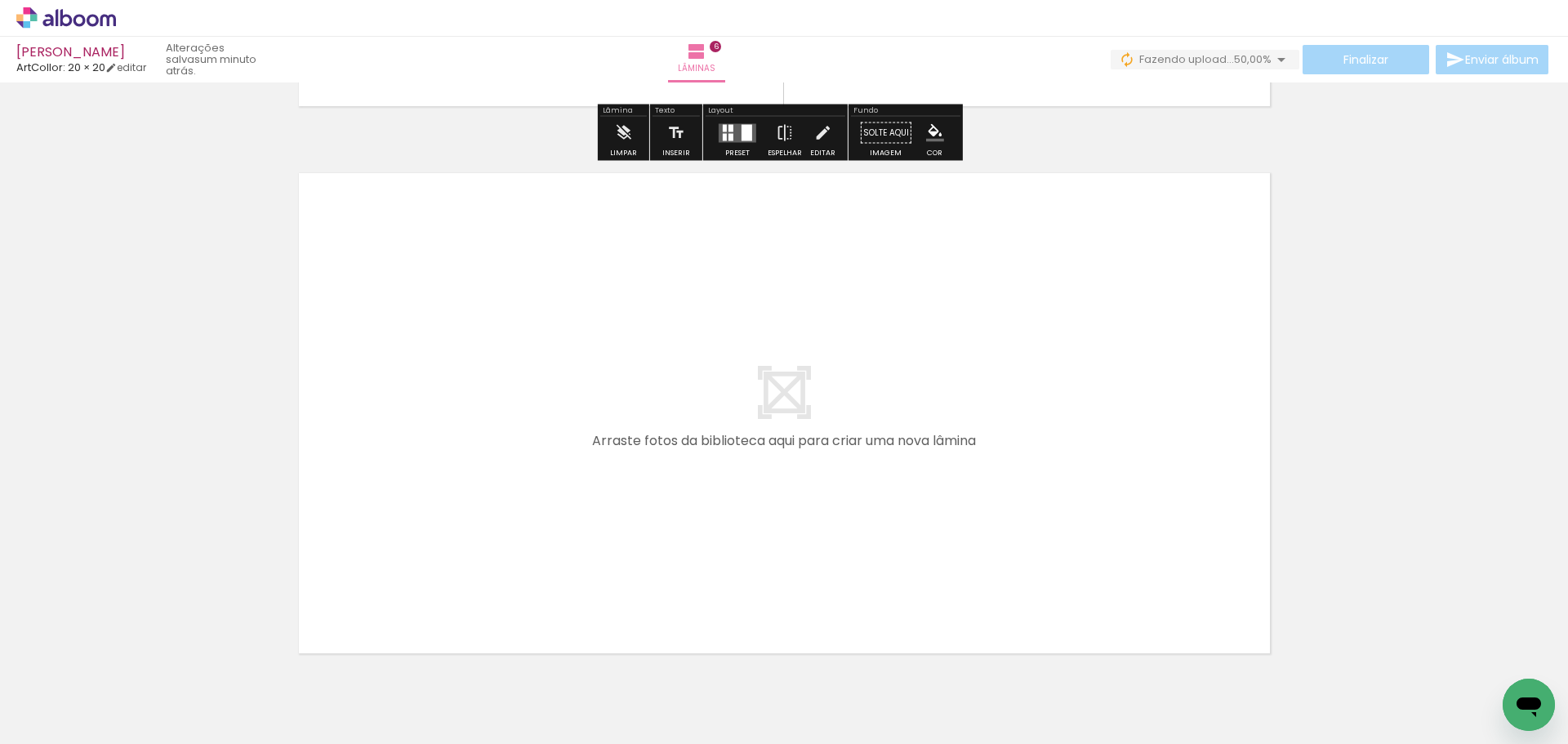
drag, startPoint x: 520, startPoint y: 677, endPoint x: 534, endPoint y: 540, distance: 137.7
click at [534, 540] on quentale-workspace at bounding box center [784, 372] width 1568 height 744
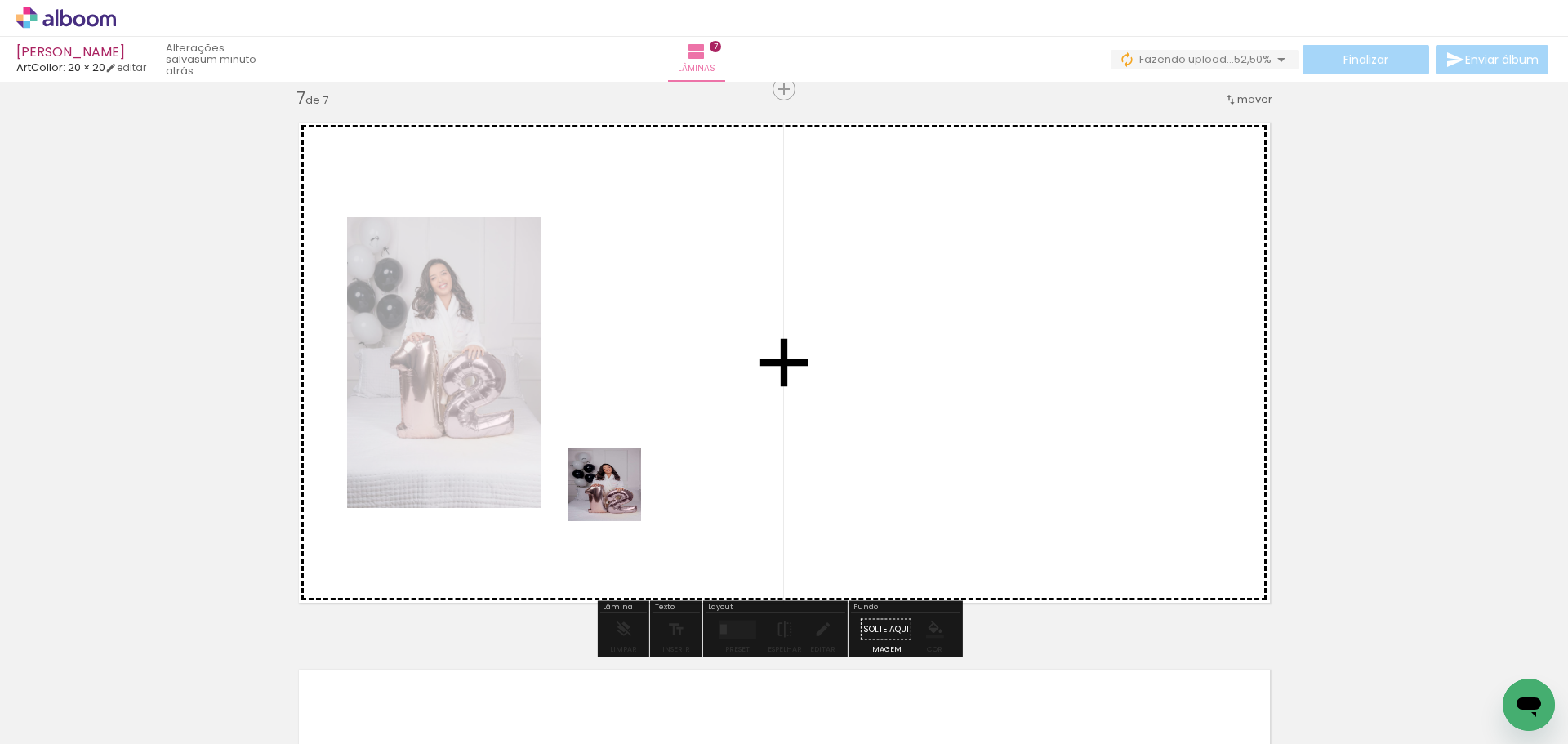
scroll to position [3306, 0]
drag, startPoint x: 603, startPoint y: 595, endPoint x: 634, endPoint y: 617, distance: 38.0
click at [617, 497] on quentale-workspace at bounding box center [784, 372] width 1568 height 744
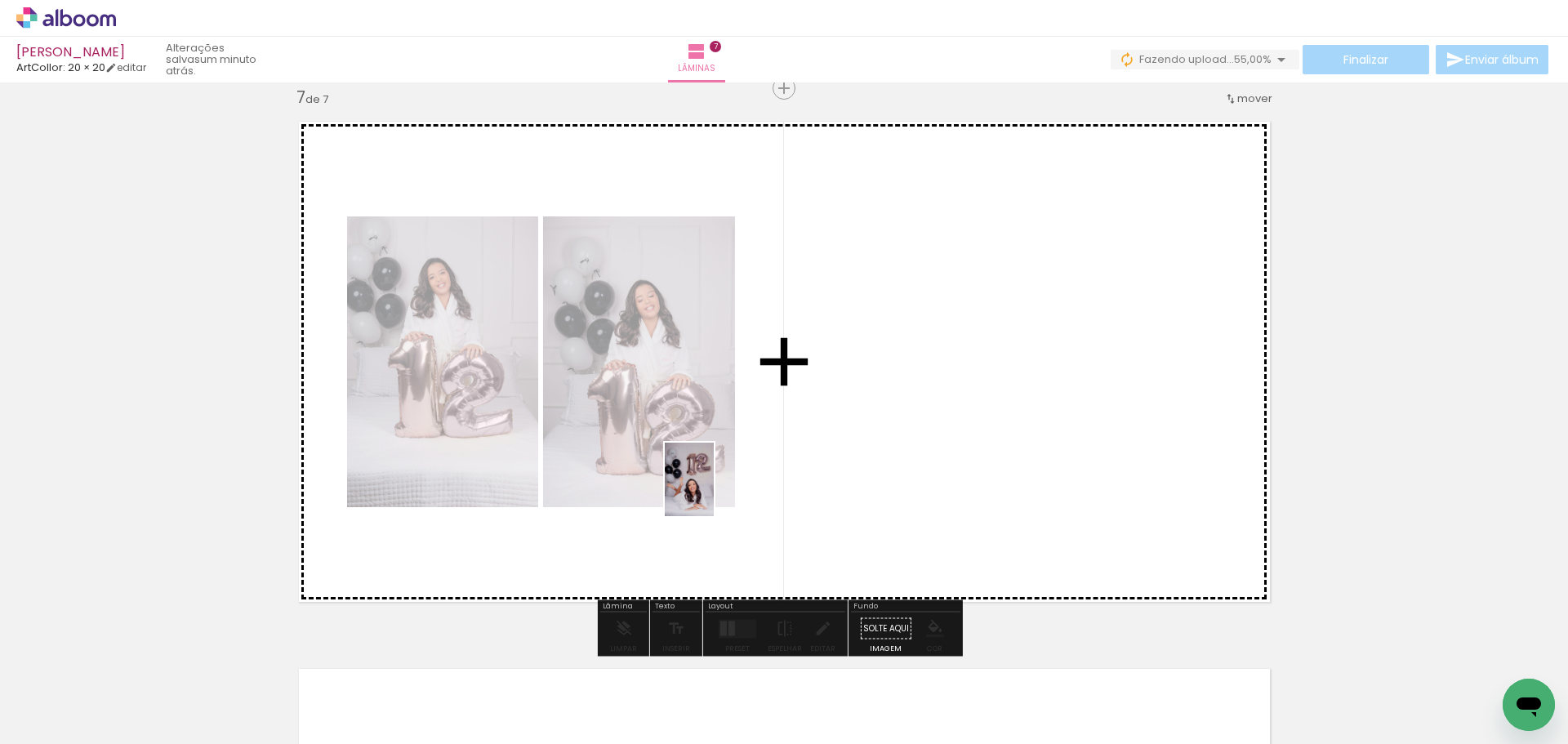
drag, startPoint x: 680, startPoint y: 677, endPoint x: 714, endPoint y: 492, distance: 188.1
click at [714, 492] on quentale-workspace at bounding box center [784, 372] width 1568 height 744
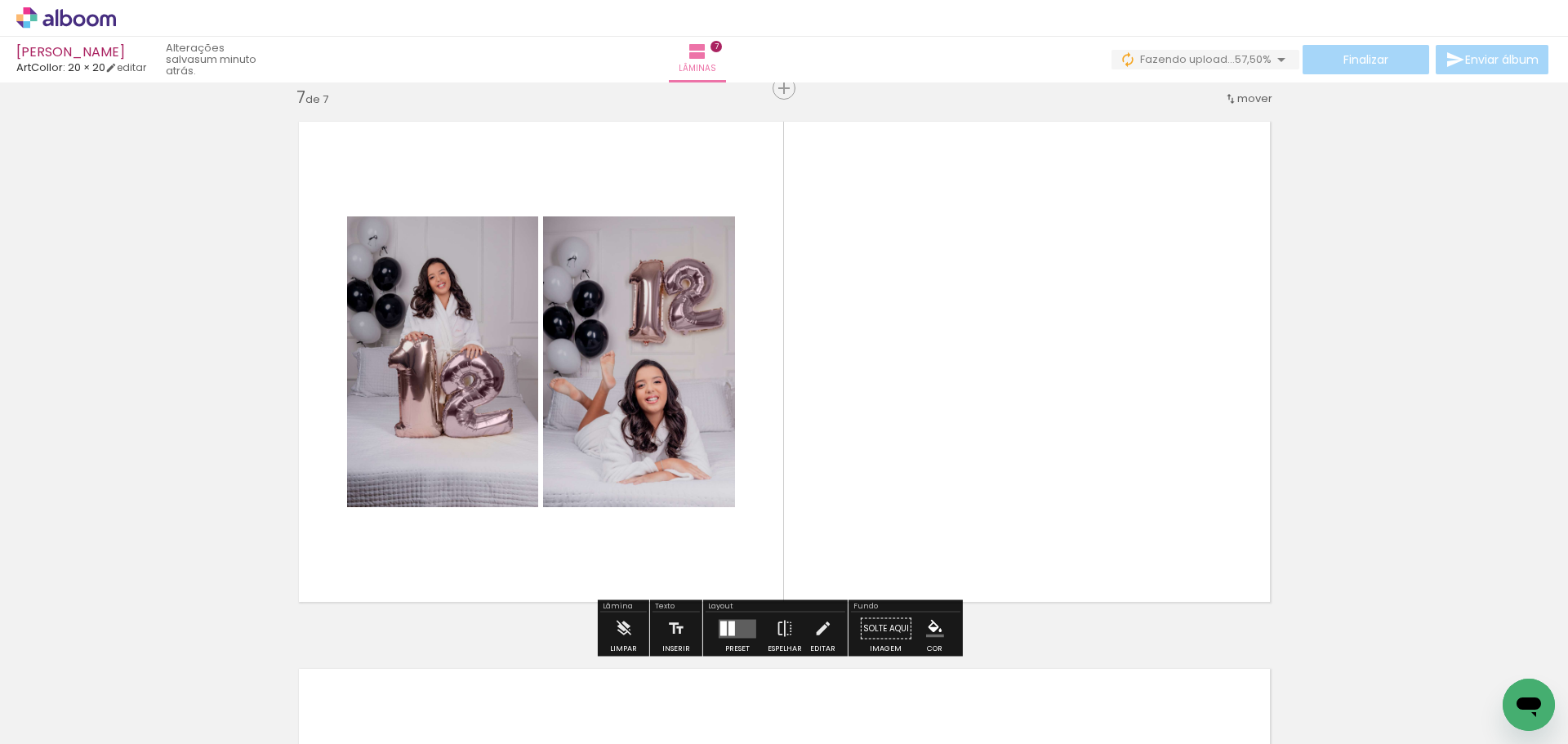
drag, startPoint x: 603, startPoint y: 695, endPoint x: 747, endPoint y: 538, distance: 213.0
click at [746, 534] on quentale-workspace at bounding box center [784, 372] width 1568 height 744
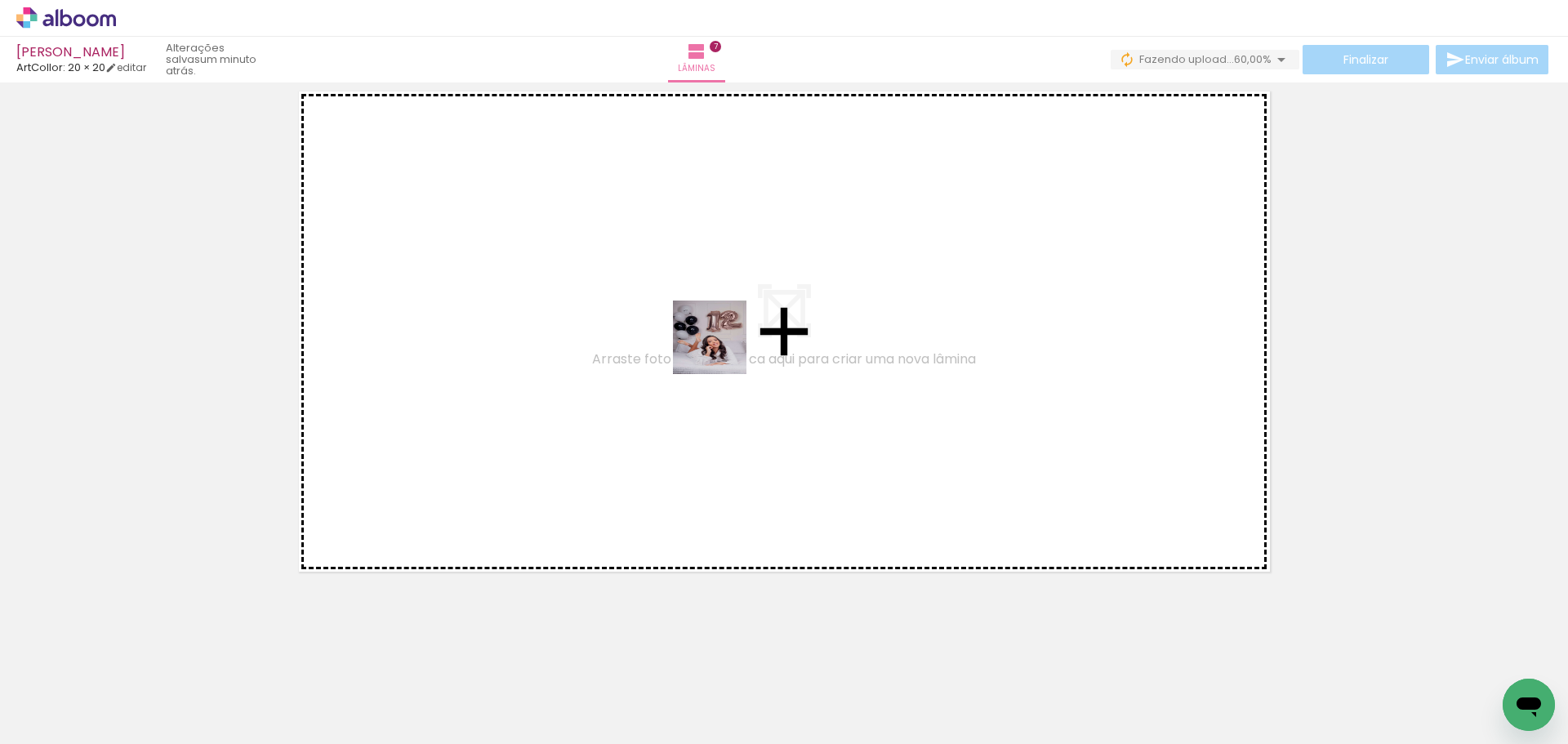
drag, startPoint x: 779, startPoint y: 672, endPoint x: 722, endPoint y: 349, distance: 328.0
click at [722, 349] on quentale-workspace at bounding box center [784, 372] width 1568 height 744
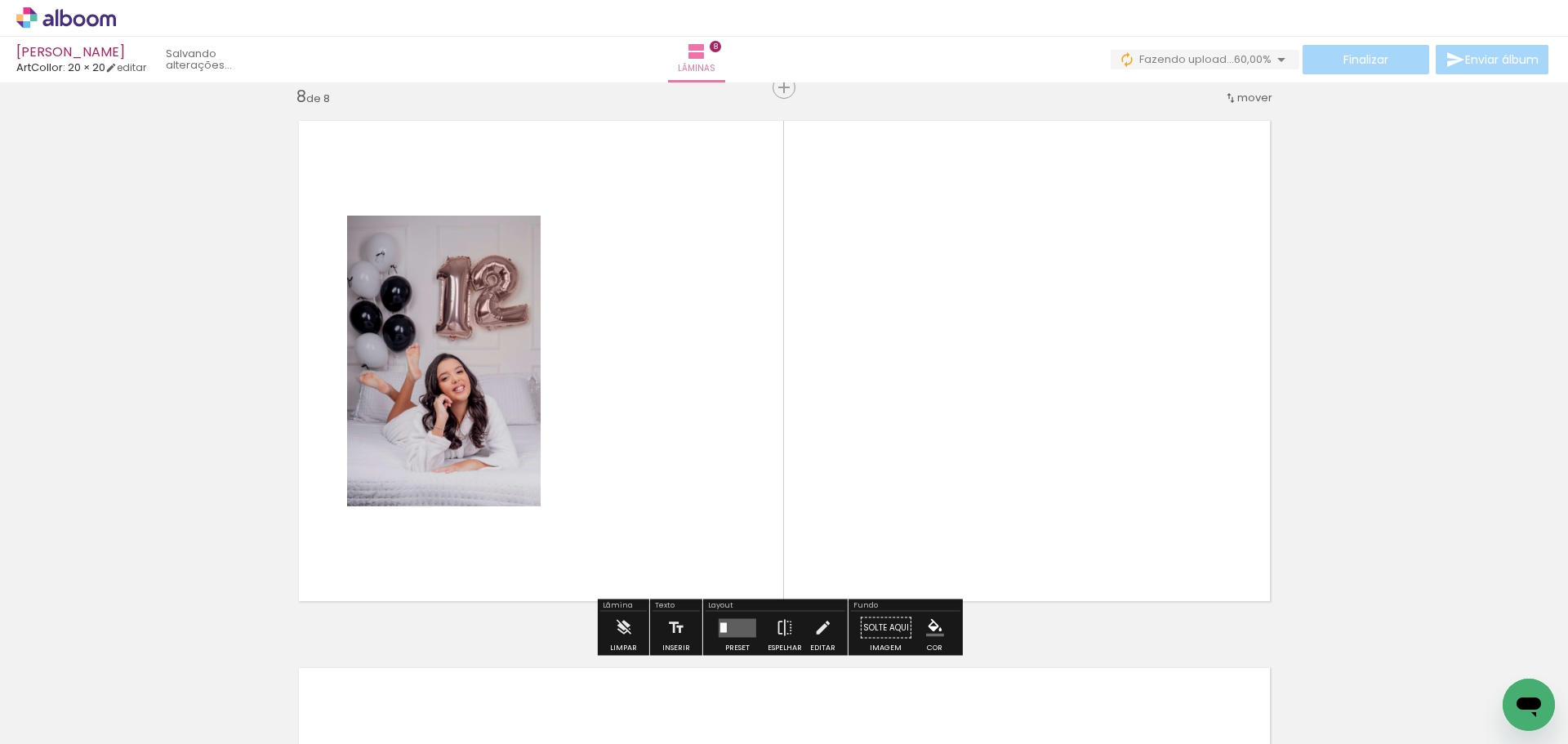
scroll to position [3853, 0]
drag, startPoint x: 853, startPoint y: 679, endPoint x: 850, endPoint y: 422, distance: 257.0
click at [841, 399] on quentale-workspace at bounding box center [784, 372] width 1568 height 744
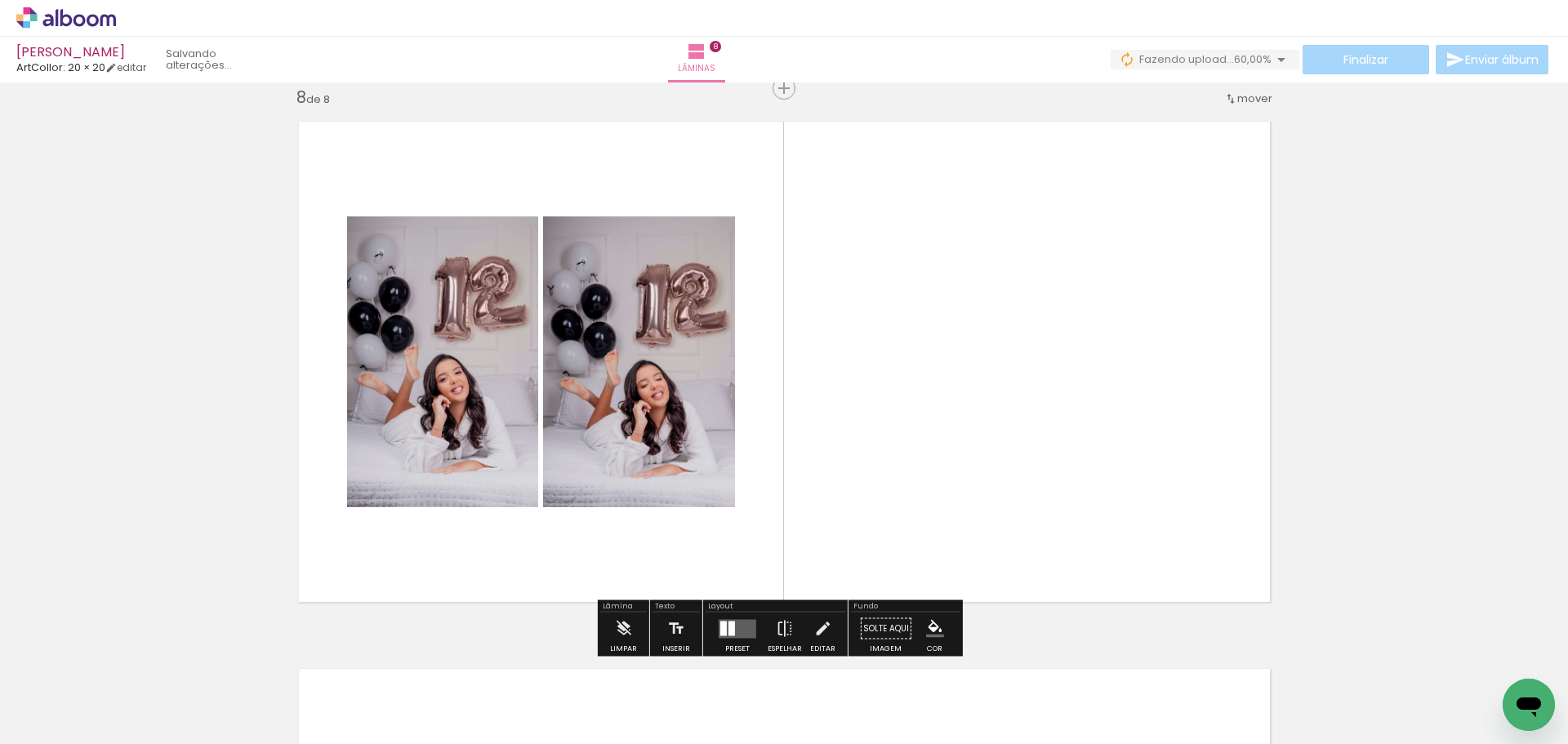
drag, startPoint x: 724, startPoint y: 617, endPoint x: 909, endPoint y: 550, distance: 196.8
click at [732, 610] on div "Layout Preset Espelhar Editar" at bounding box center [775, 629] width 144 height 57
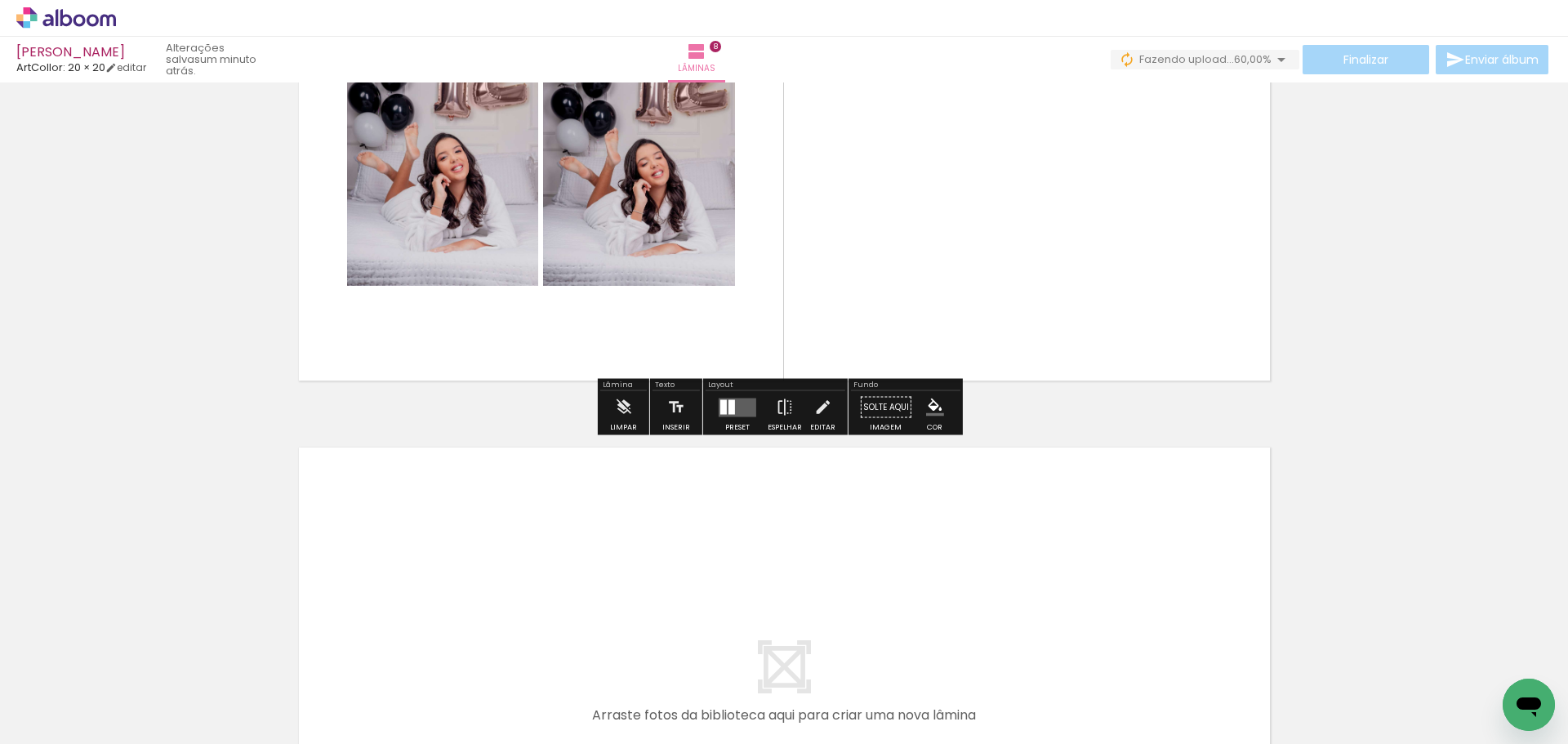
scroll to position [4016, 0]
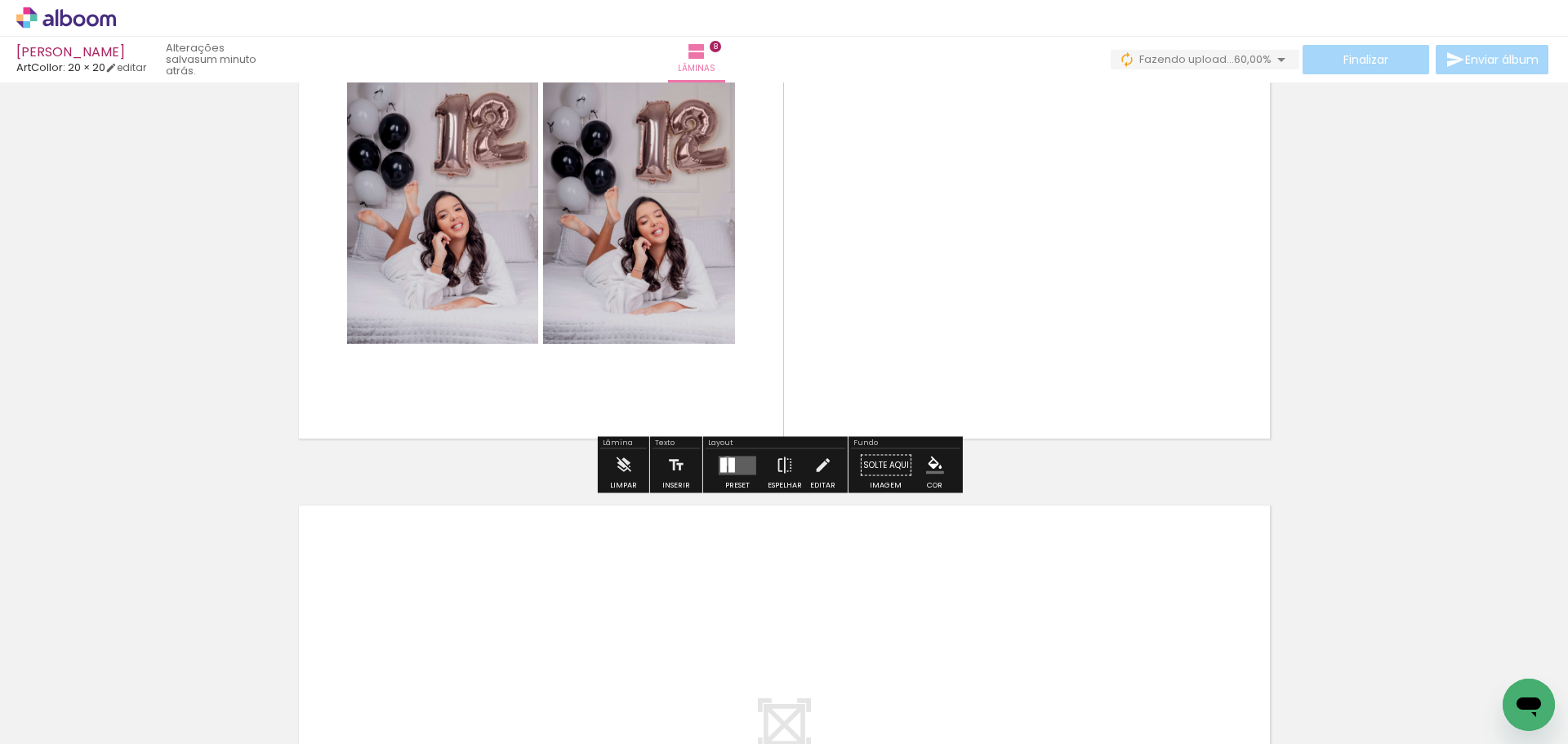
click at [723, 461] on quentale-layouter at bounding box center [738, 464] width 37 height 19
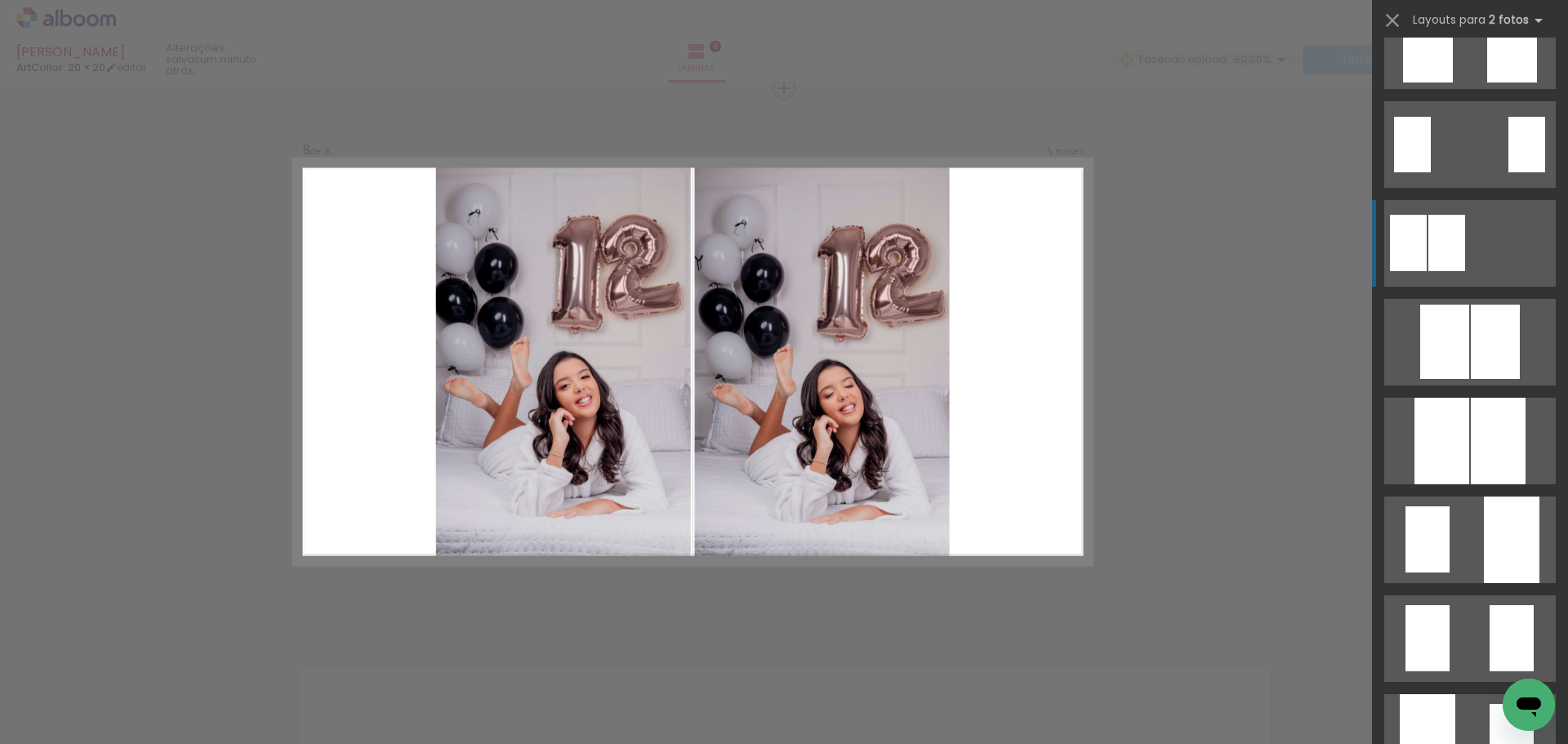
scroll to position [326, 0]
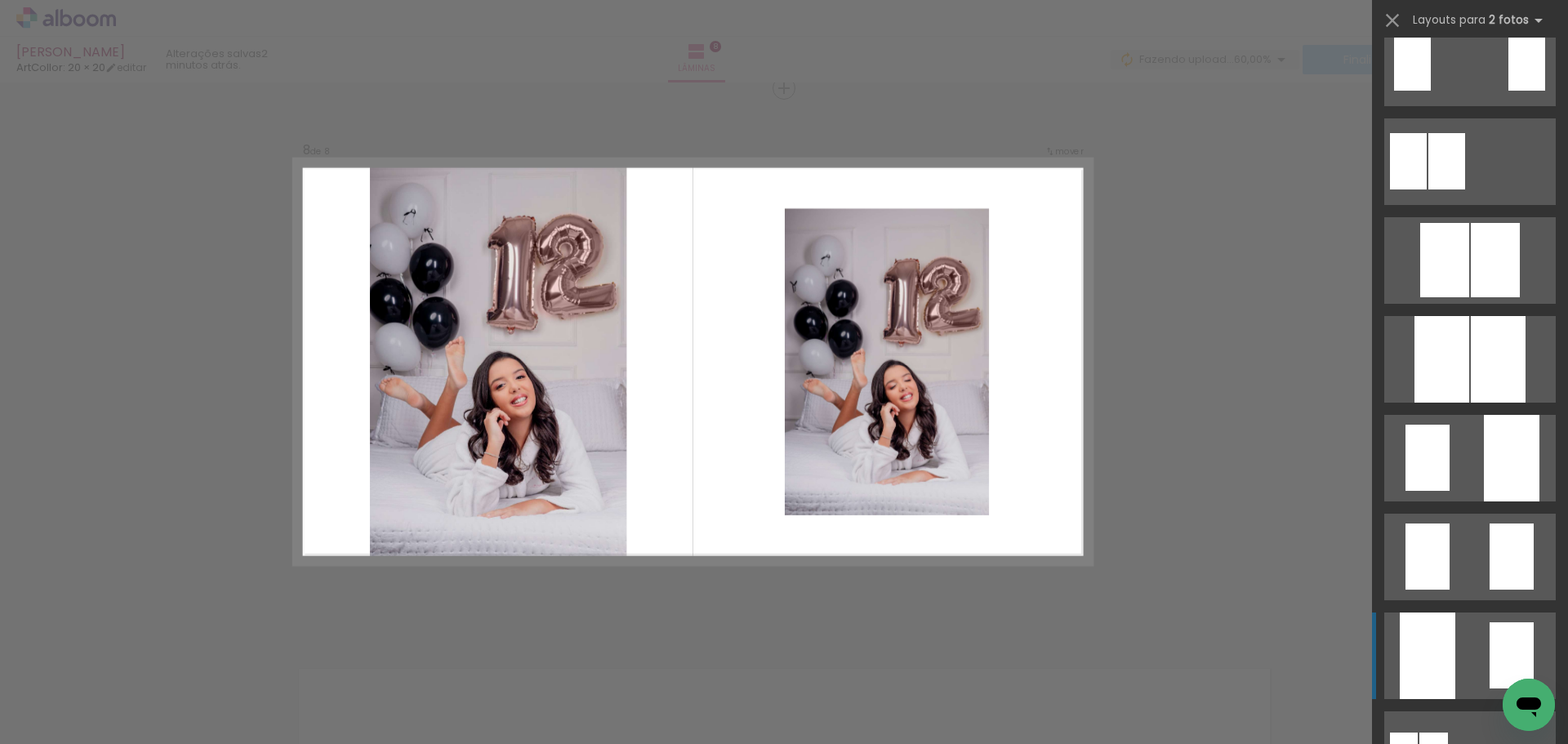
click at [1448, 628] on div at bounding box center [1427, 656] width 56 height 87
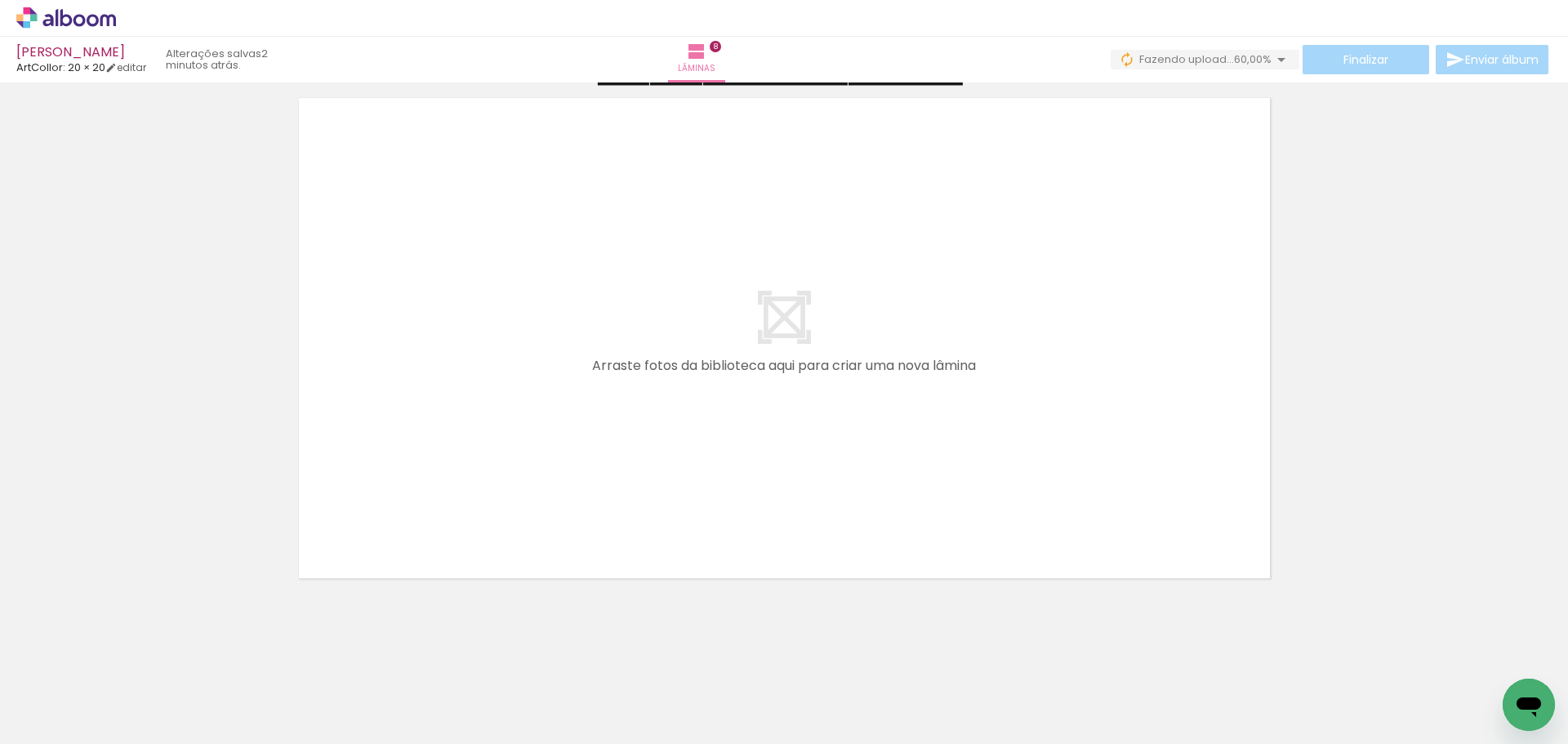
scroll to position [4425, 0]
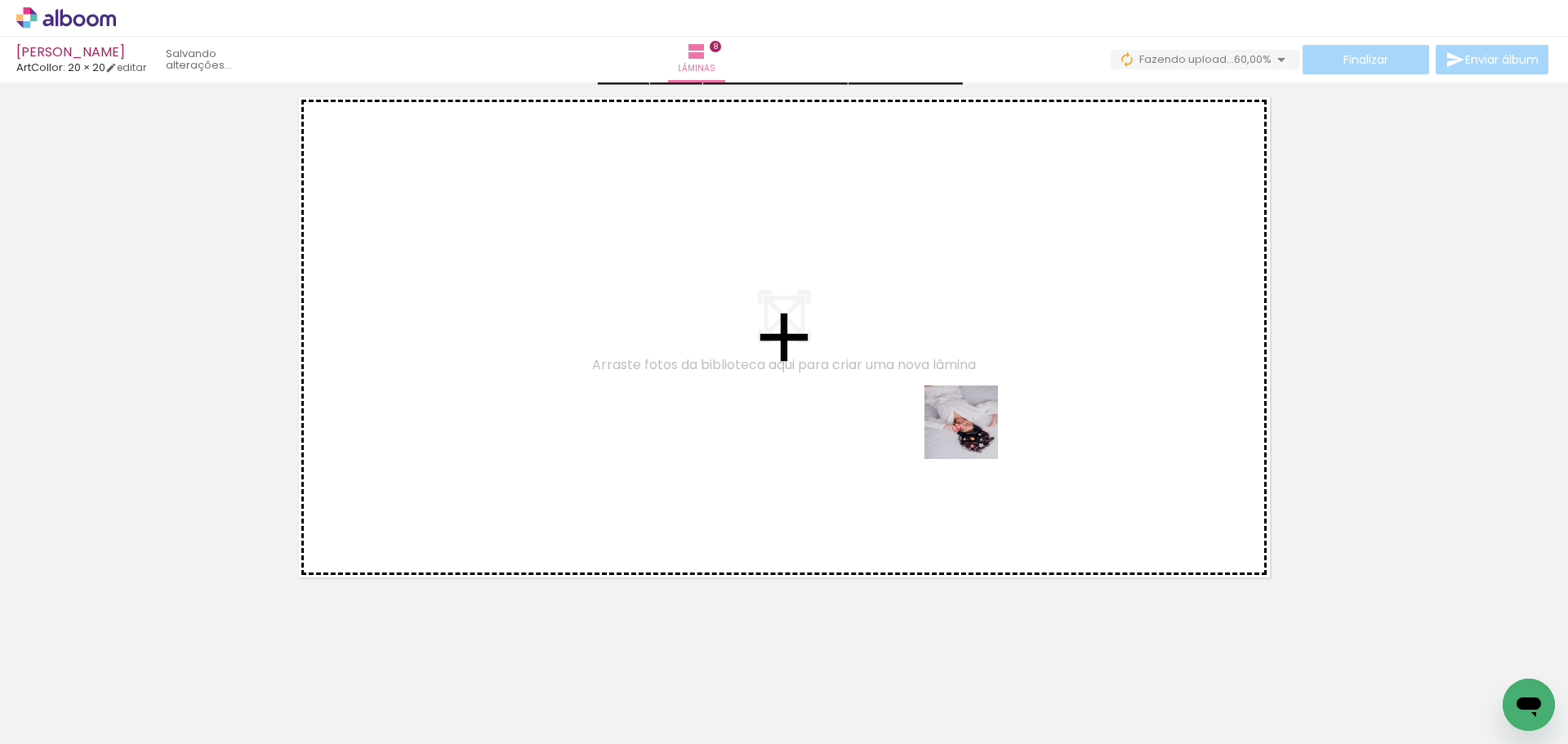
drag, startPoint x: 954, startPoint y: 667, endPoint x: 1060, endPoint y: 656, distance: 106.6
click at [970, 407] on quentale-workspace at bounding box center [784, 372] width 1568 height 744
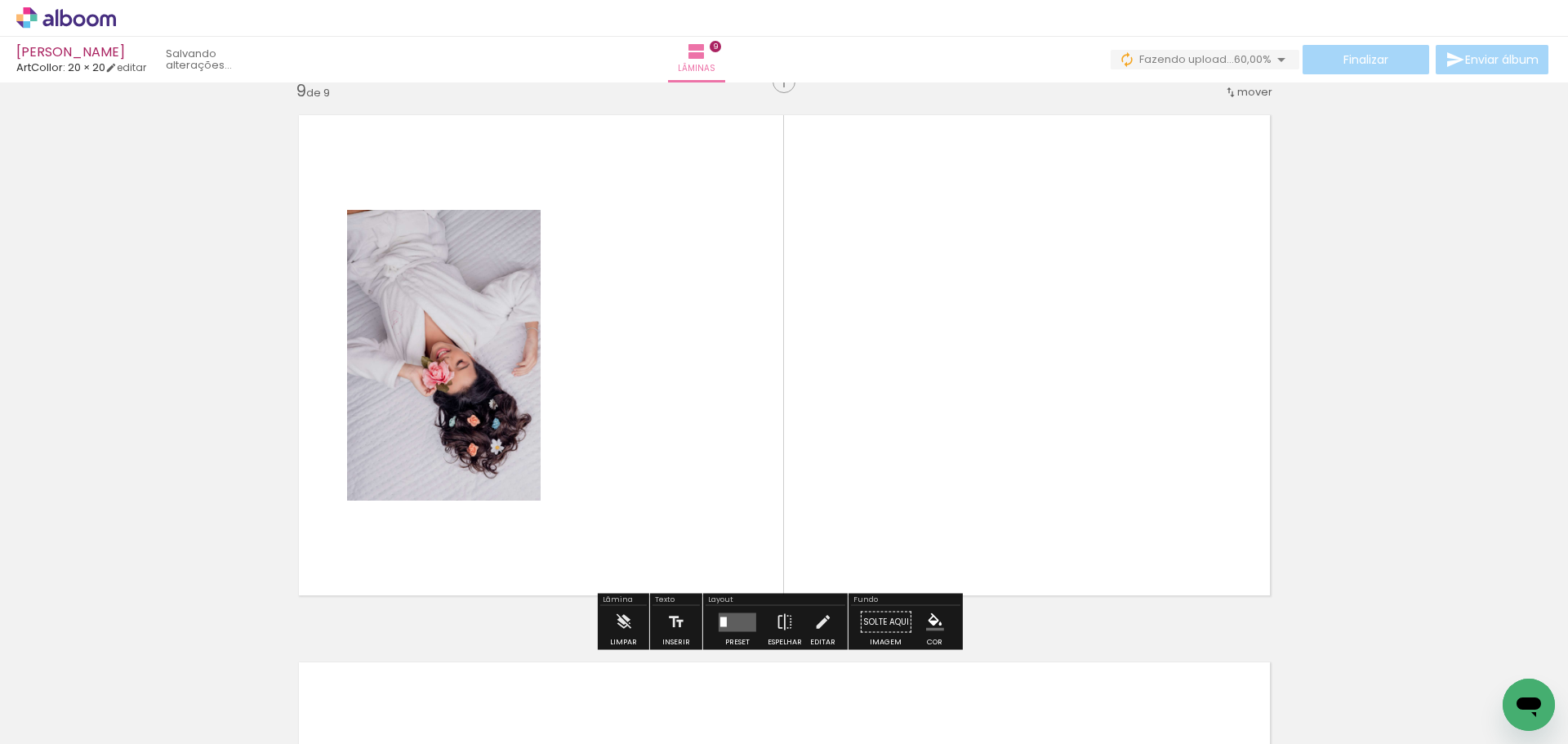
scroll to position [4400, 0]
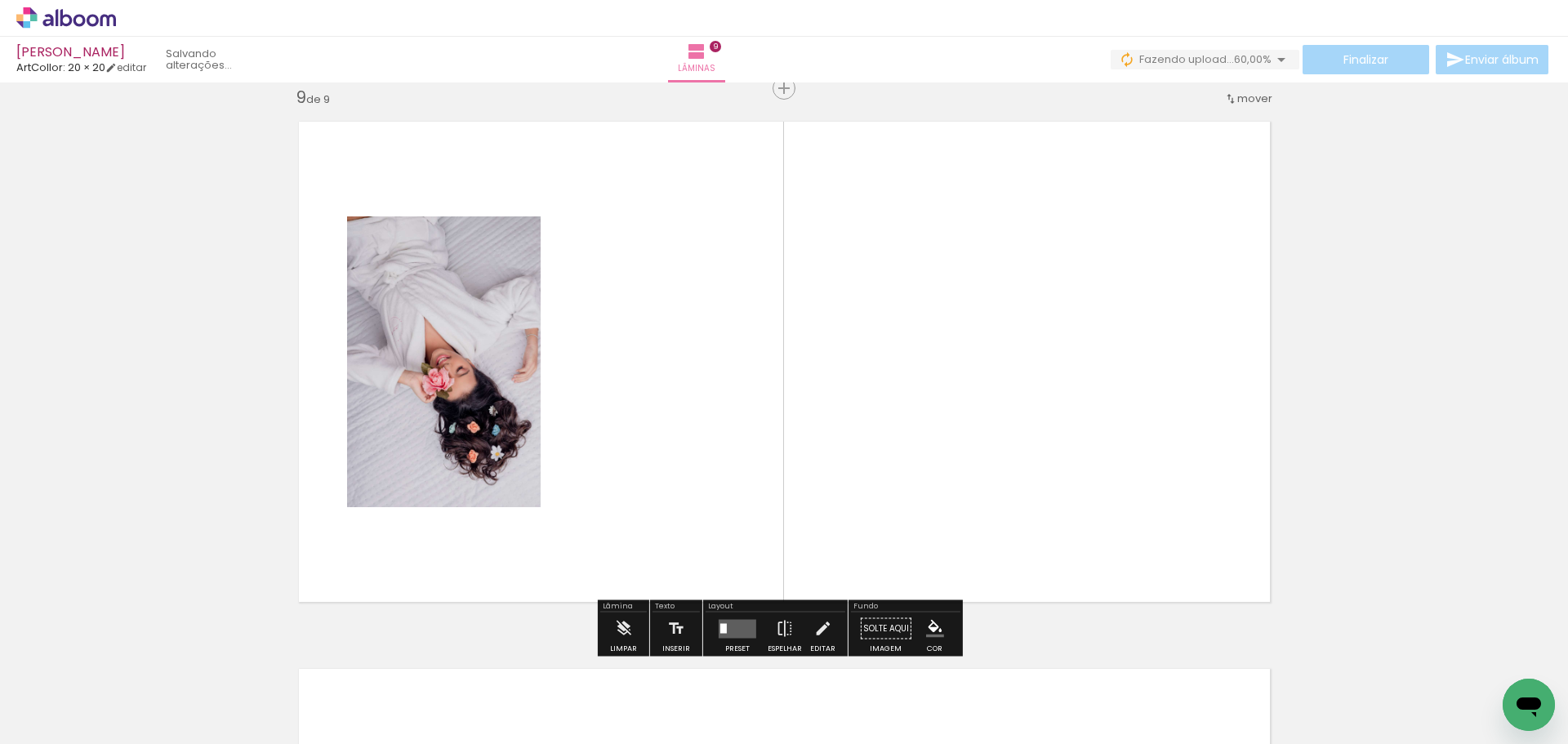
drag, startPoint x: 1058, startPoint y: 677, endPoint x: 1042, endPoint y: 496, distance: 181.7
click at [1036, 497] on quentale-workspace at bounding box center [784, 372] width 1568 height 744
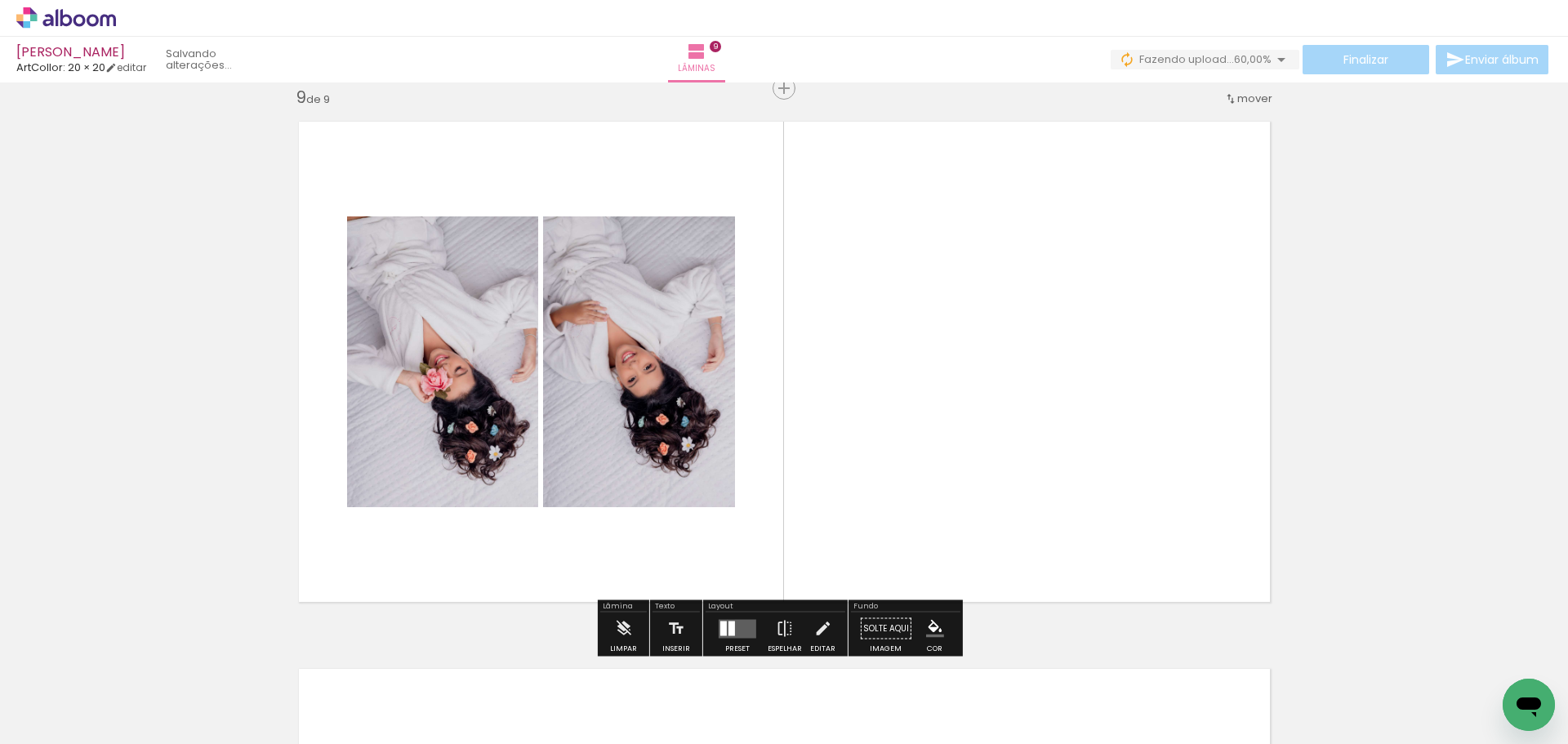
drag, startPoint x: 1129, startPoint y: 674, endPoint x: 1159, endPoint y: 575, distance: 103.4
click at [1113, 471] on quentale-workspace at bounding box center [784, 372] width 1568 height 744
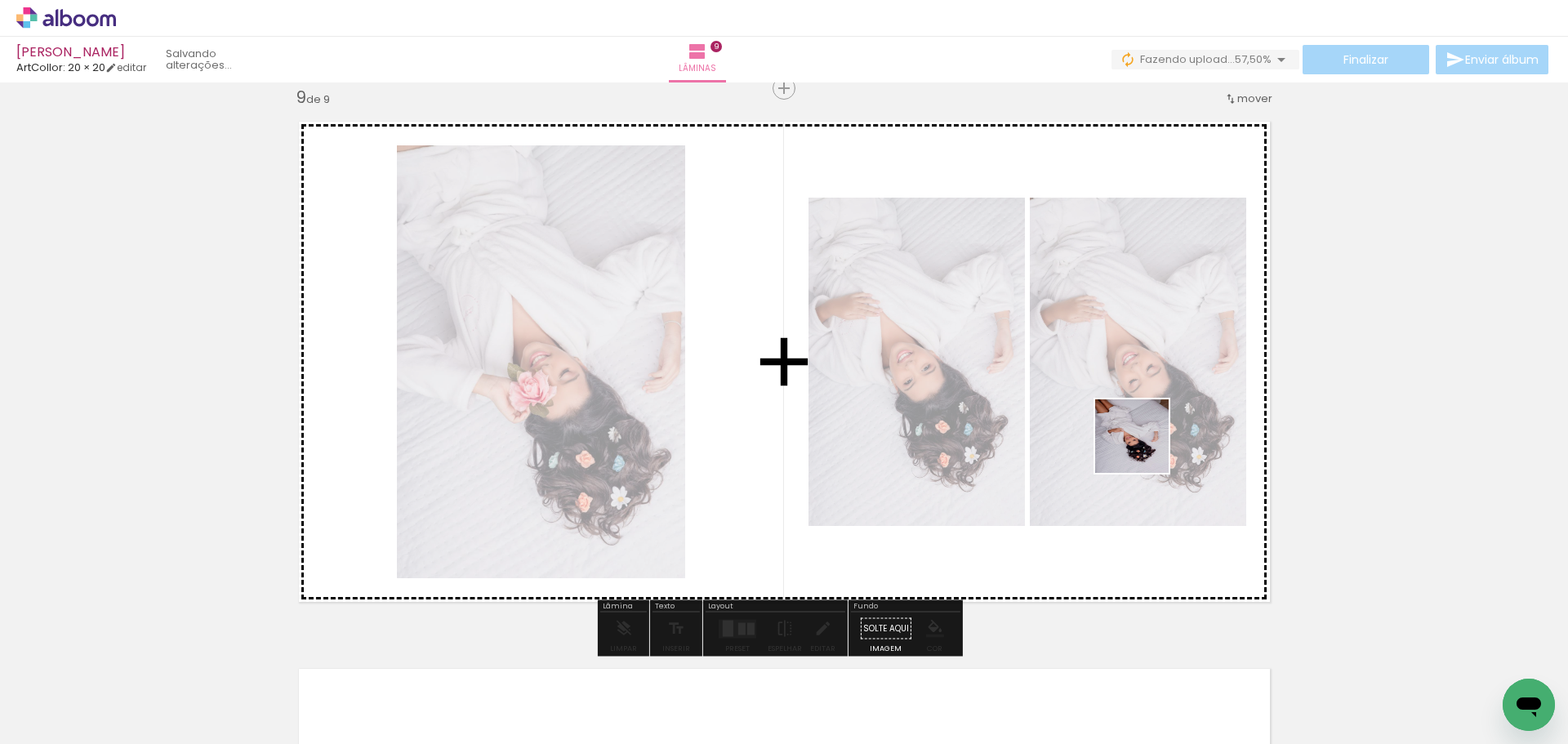
drag, startPoint x: 1223, startPoint y: 671, endPoint x: 1065, endPoint y: 371, distance: 339.1
click at [1095, 387] on quentale-workspace at bounding box center [784, 372] width 1568 height 744
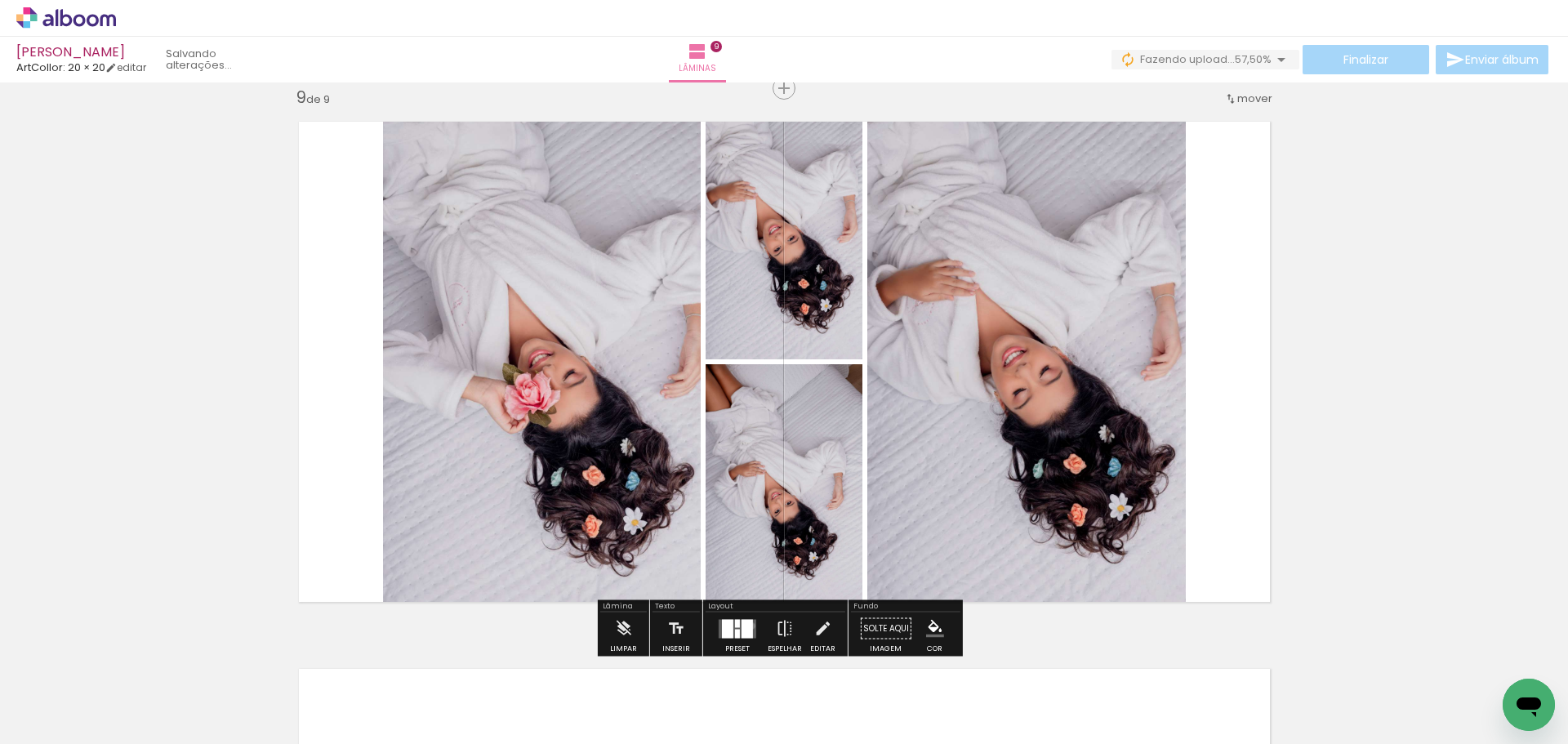
drag, startPoint x: 748, startPoint y: 625, endPoint x: 768, endPoint y: 606, distance: 27.6
click at [746, 625] on div at bounding box center [747, 628] width 11 height 19
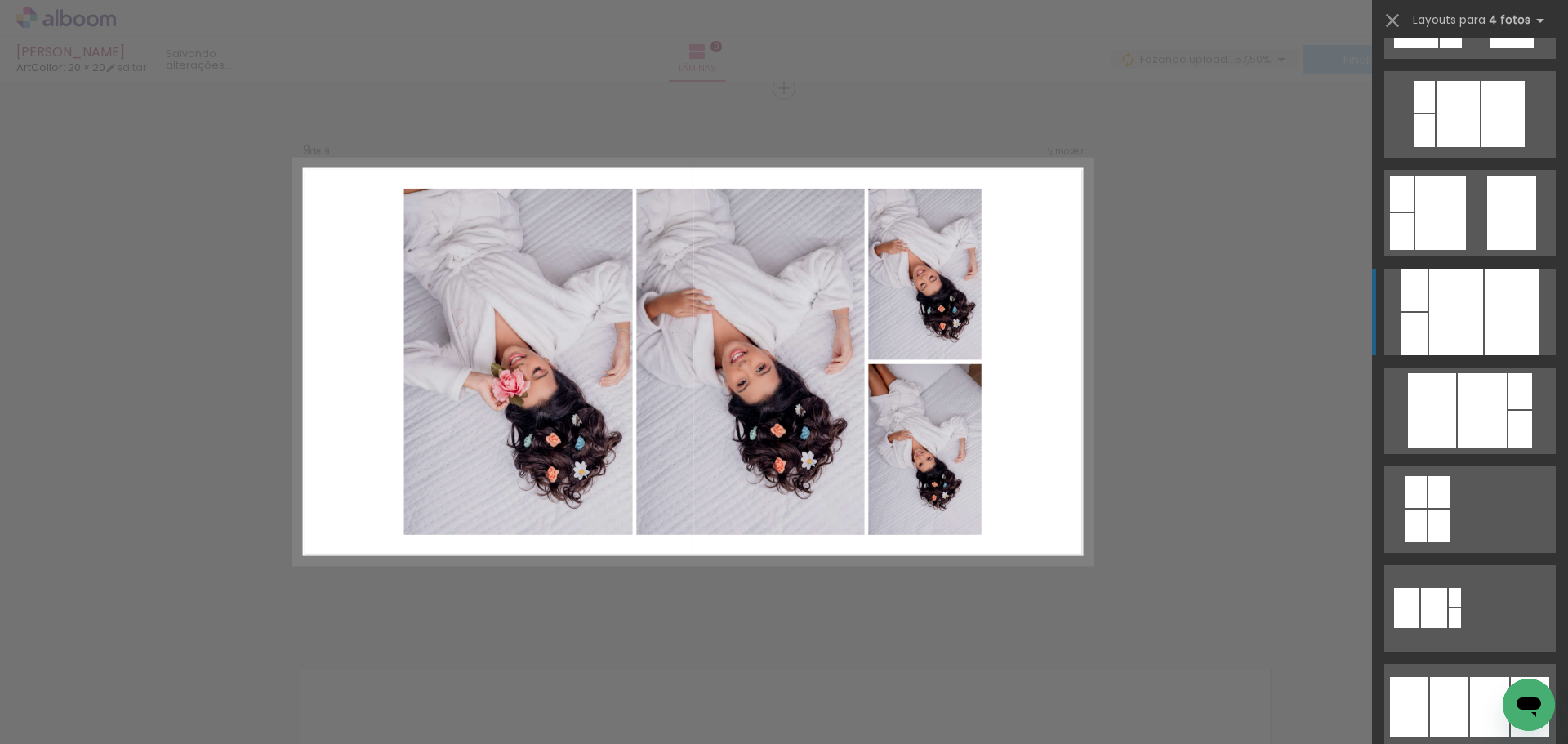
scroll to position [980, 0]
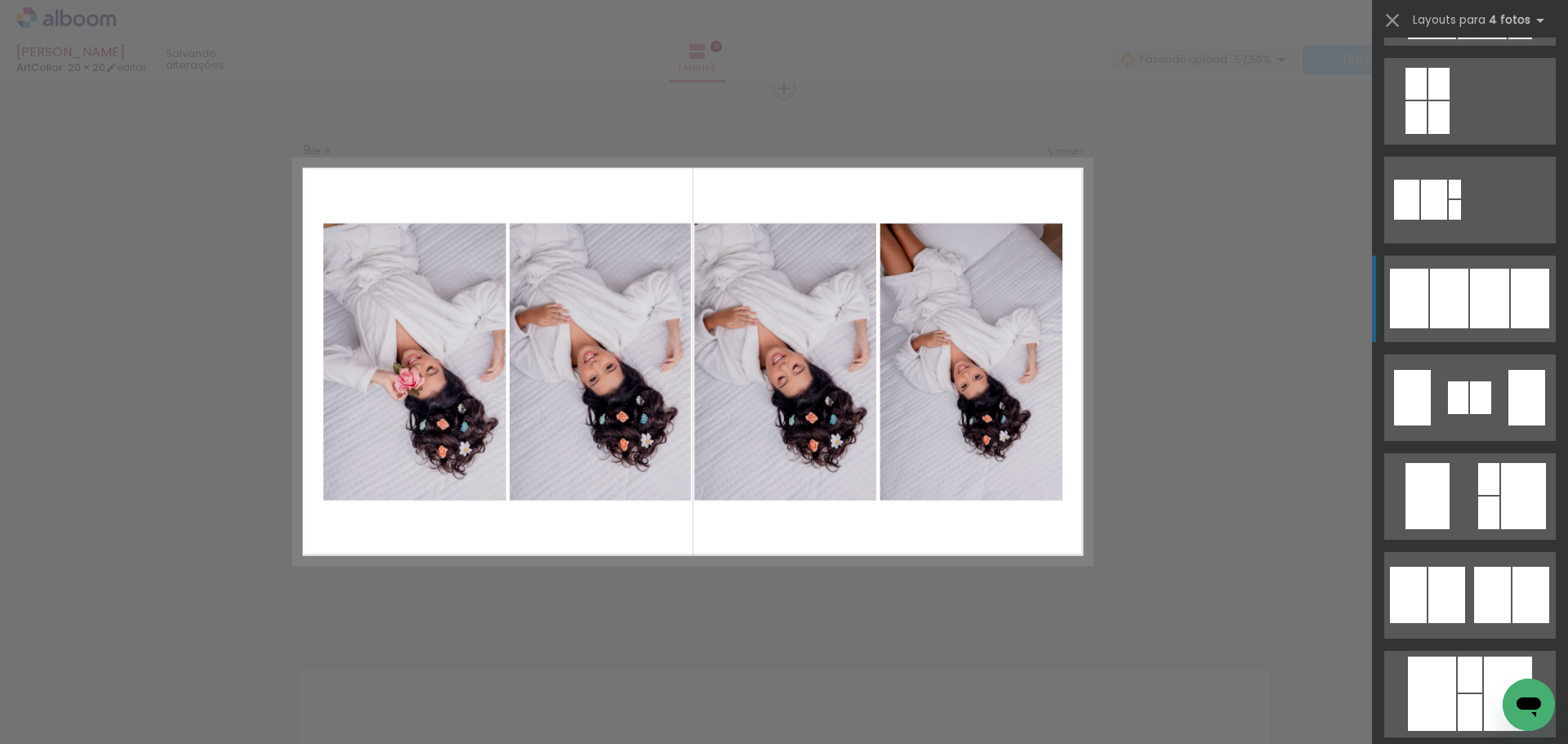
click at [1432, 303] on div at bounding box center [1449, 298] width 38 height 59
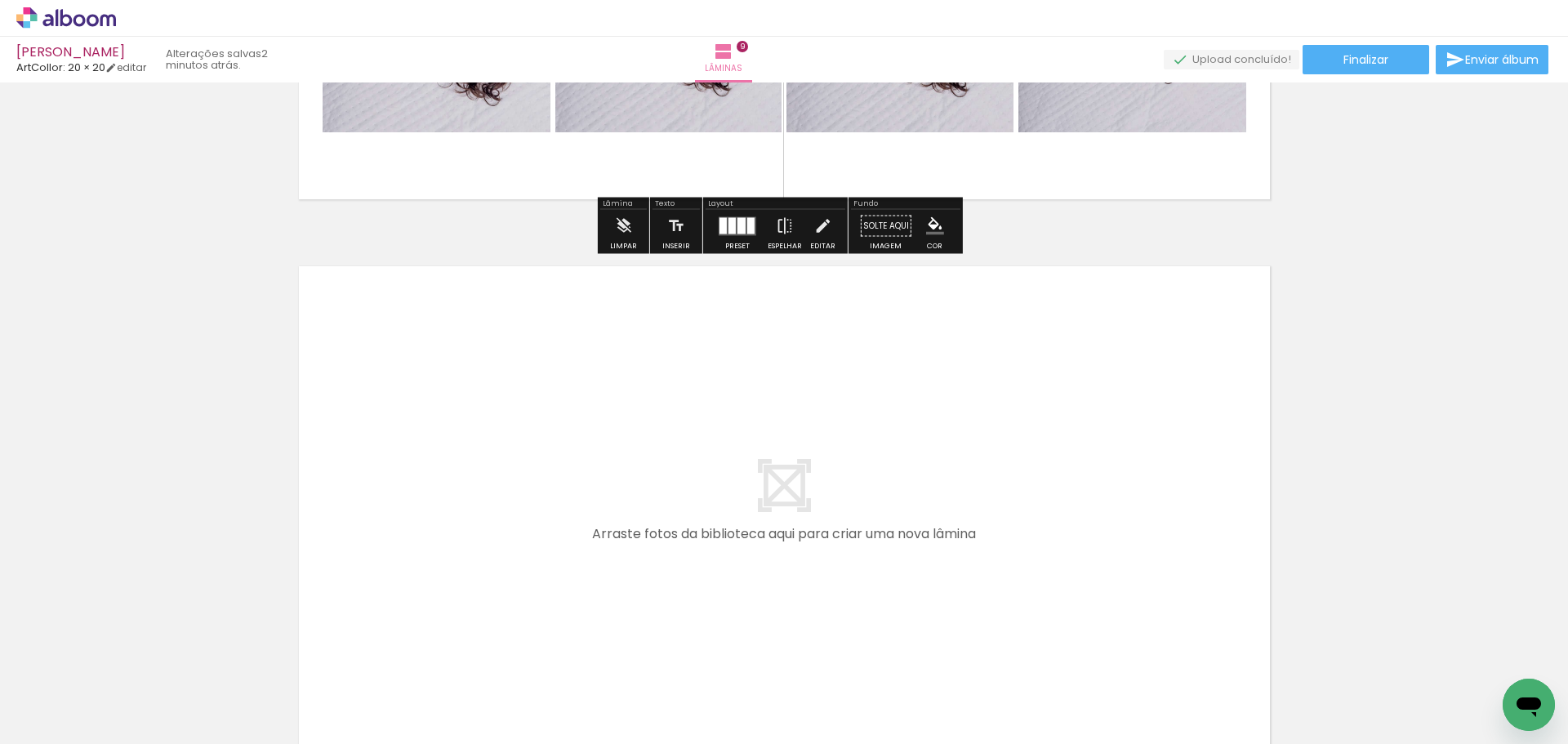
scroll to position [4890, 0]
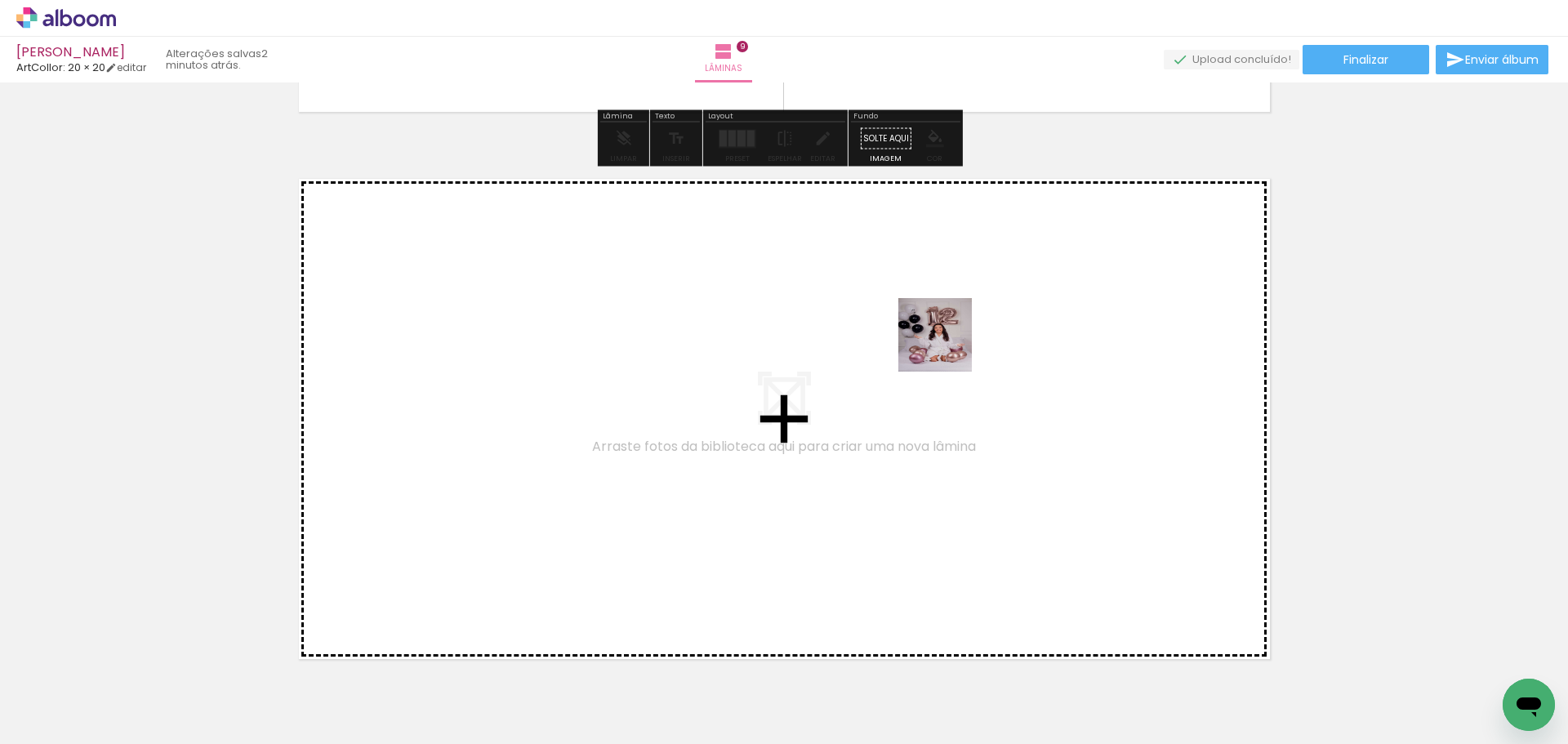
drag, startPoint x: 1303, startPoint y: 686, endPoint x: 1409, endPoint y: 647, distance: 112.9
click at [966, 374] on quentale-workspace at bounding box center [784, 372] width 1568 height 744
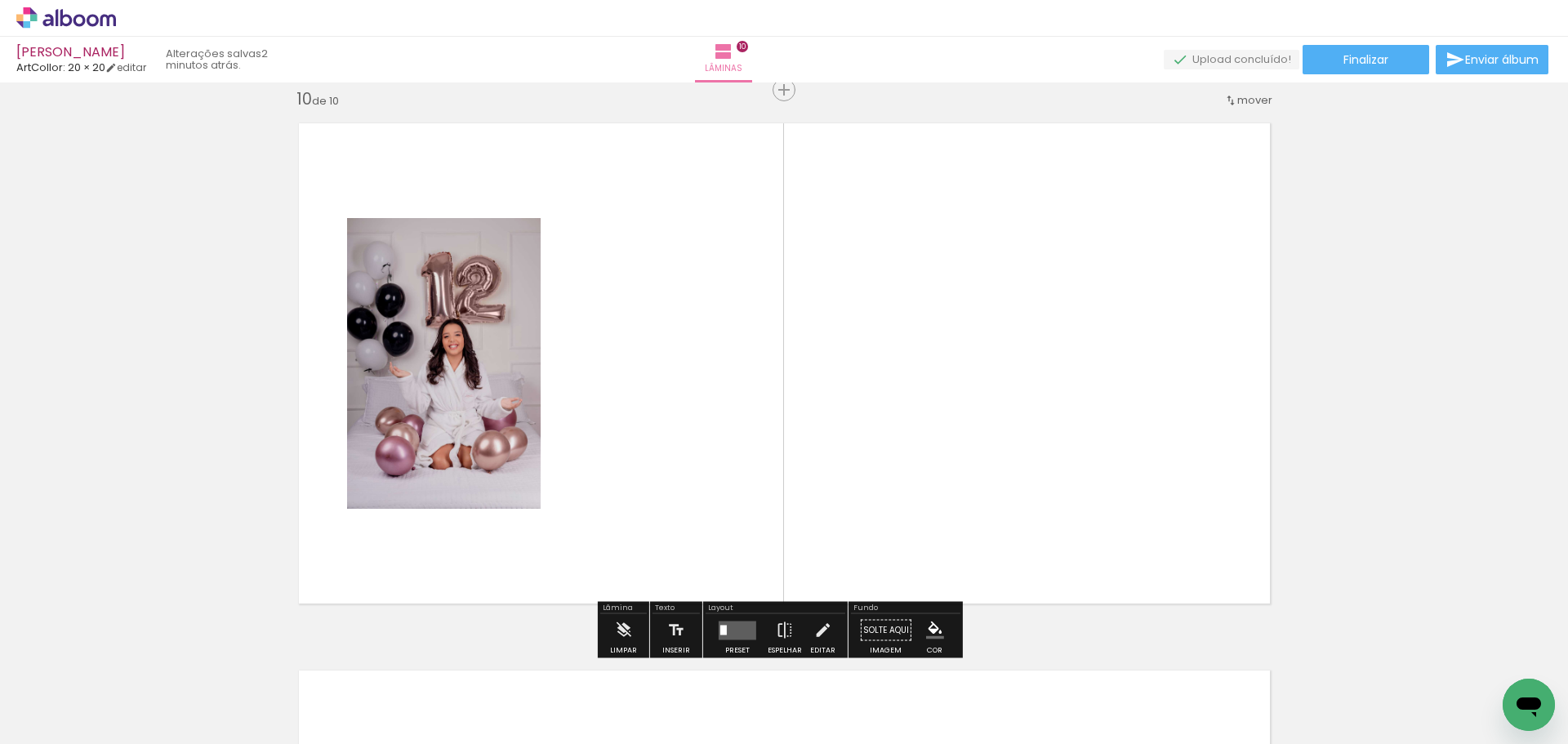
scroll to position [4948, 0]
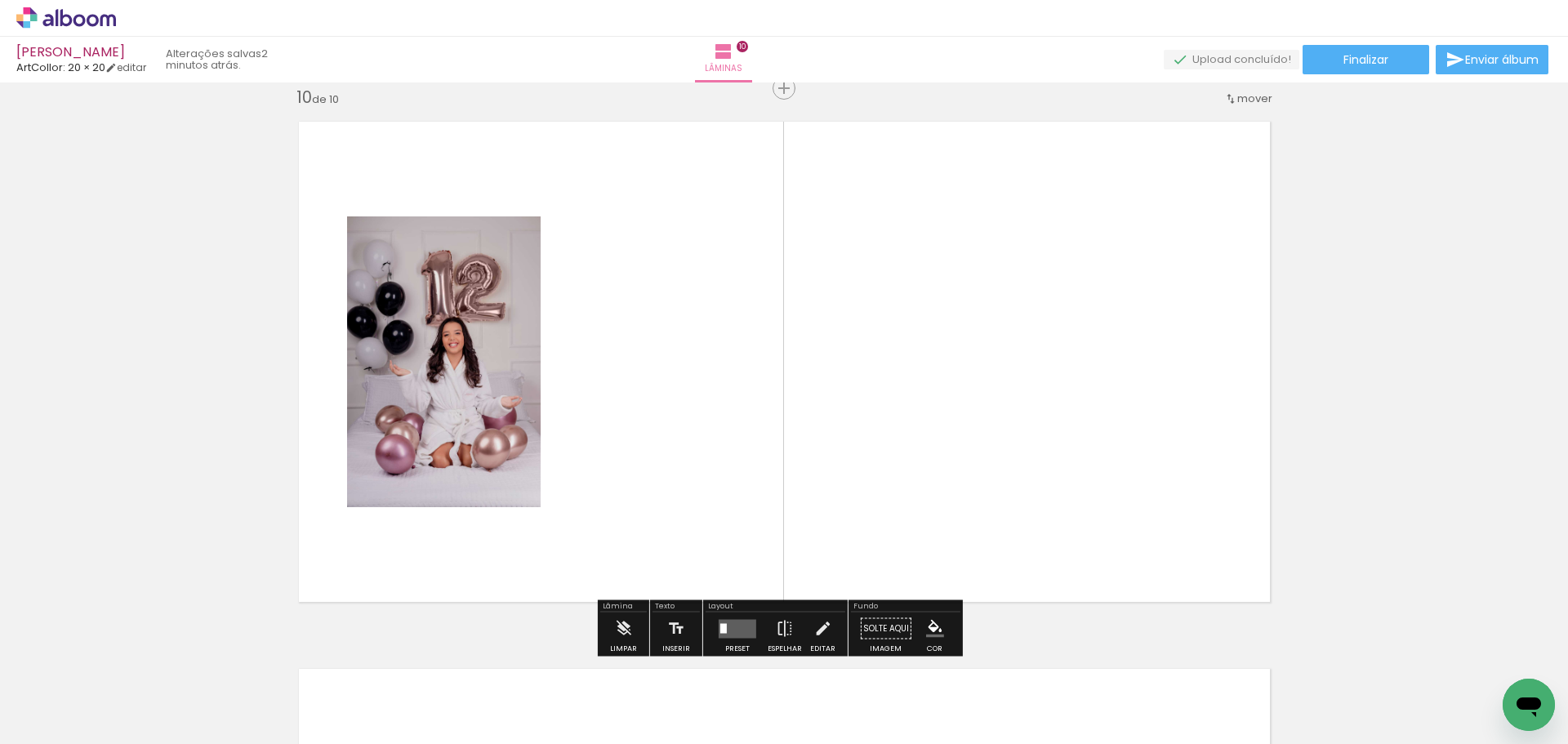
drag, startPoint x: 1398, startPoint y: 673, endPoint x: 1262, endPoint y: 525, distance: 201.0
click at [1023, 404] on quentale-workspace at bounding box center [784, 372] width 1568 height 744
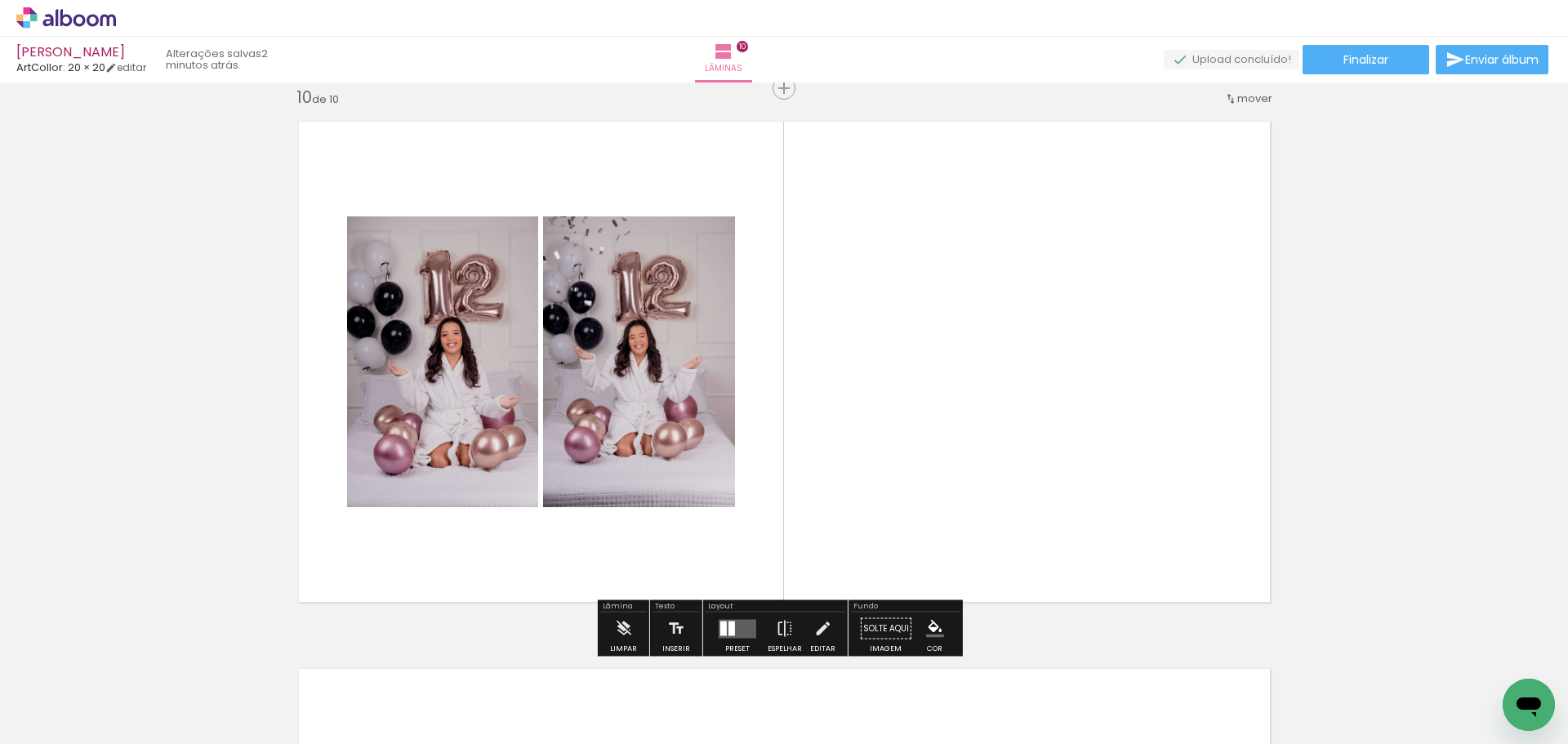
drag, startPoint x: 1149, startPoint y: 449, endPoint x: 950, endPoint y: 383, distance: 209.7
click at [1029, 384] on quentale-workspace at bounding box center [784, 372] width 1568 height 744
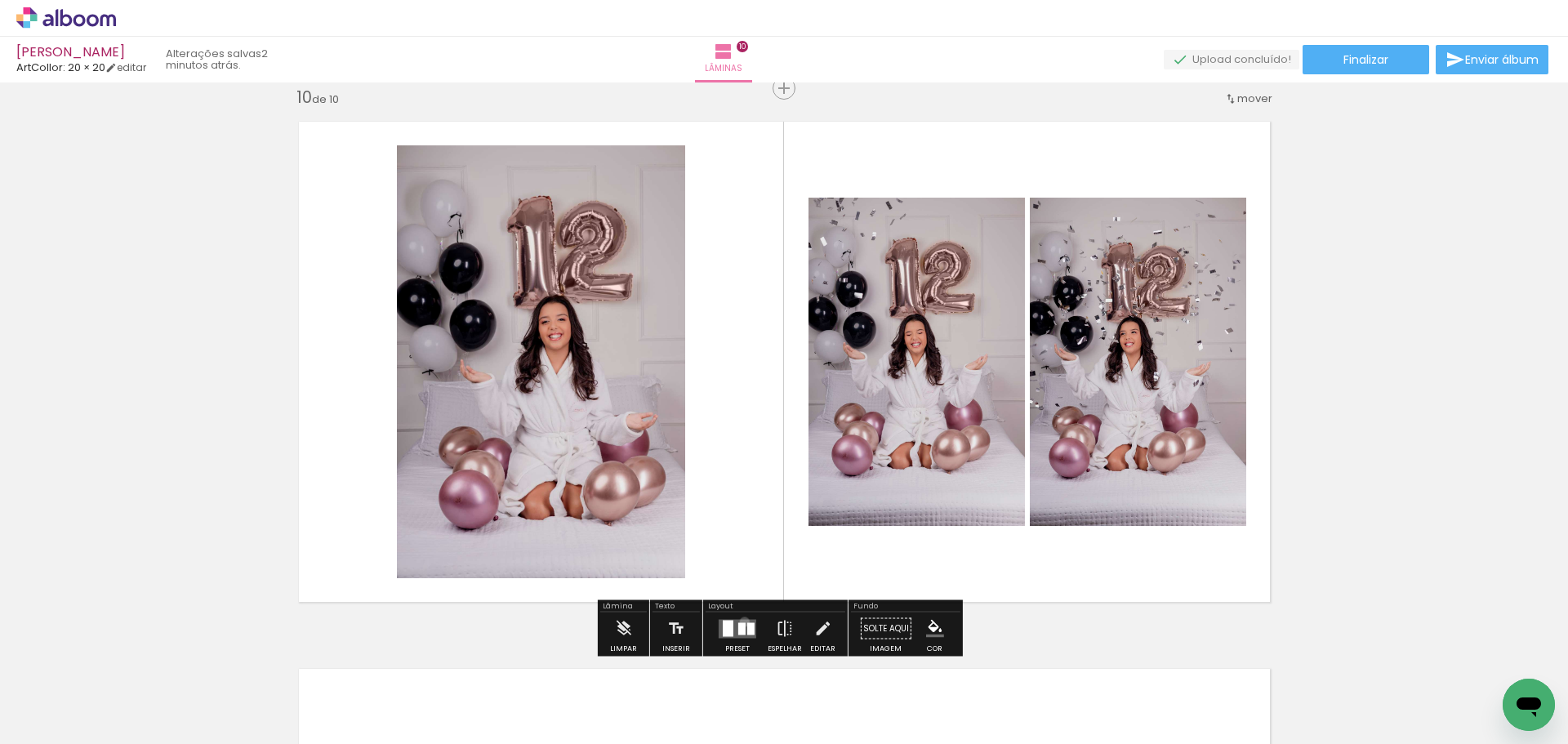
drag, startPoint x: 741, startPoint y: 622, endPoint x: 853, endPoint y: 551, distance: 132.6
click at [741, 621] on quentale-layouter at bounding box center [738, 628] width 37 height 19
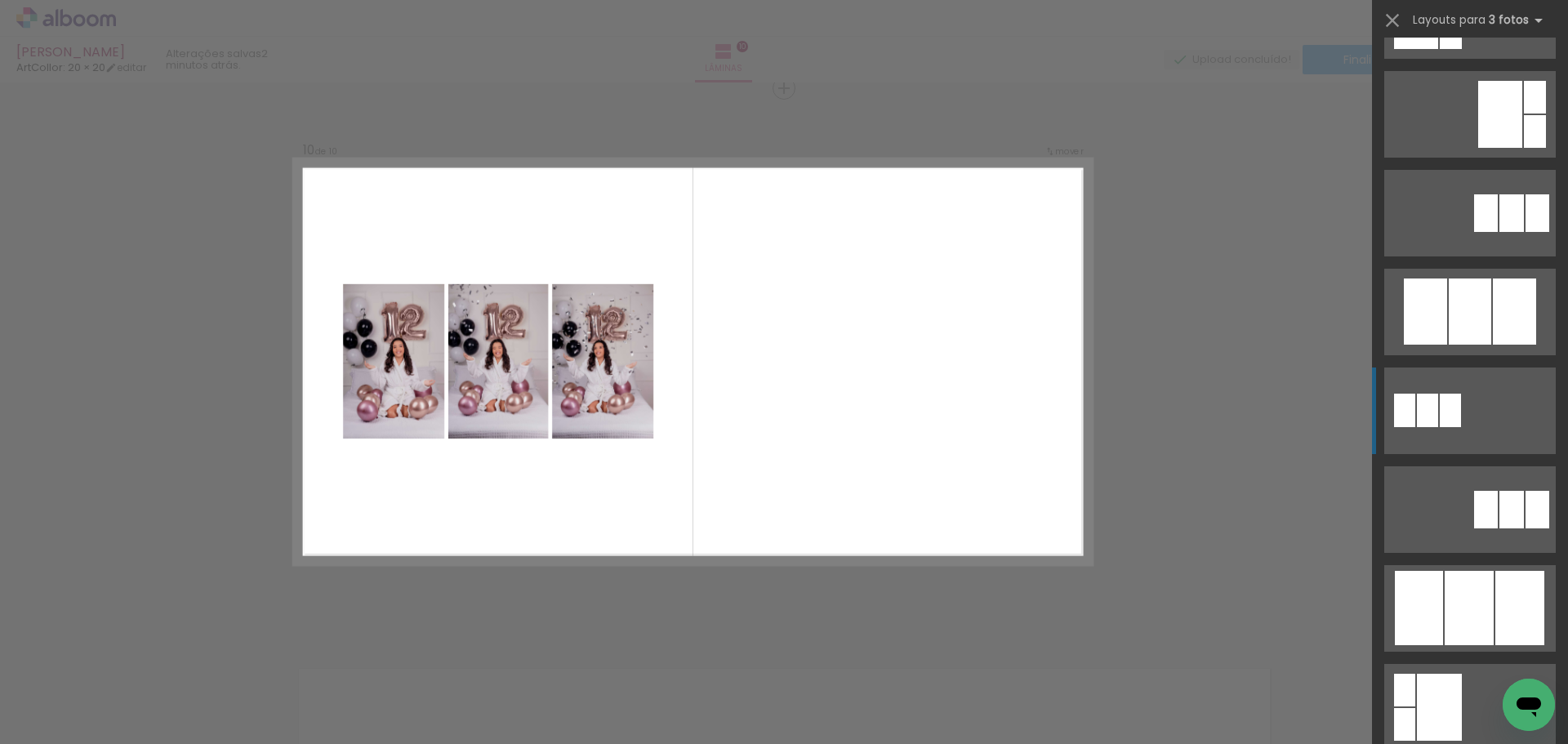
scroll to position [980, 0]
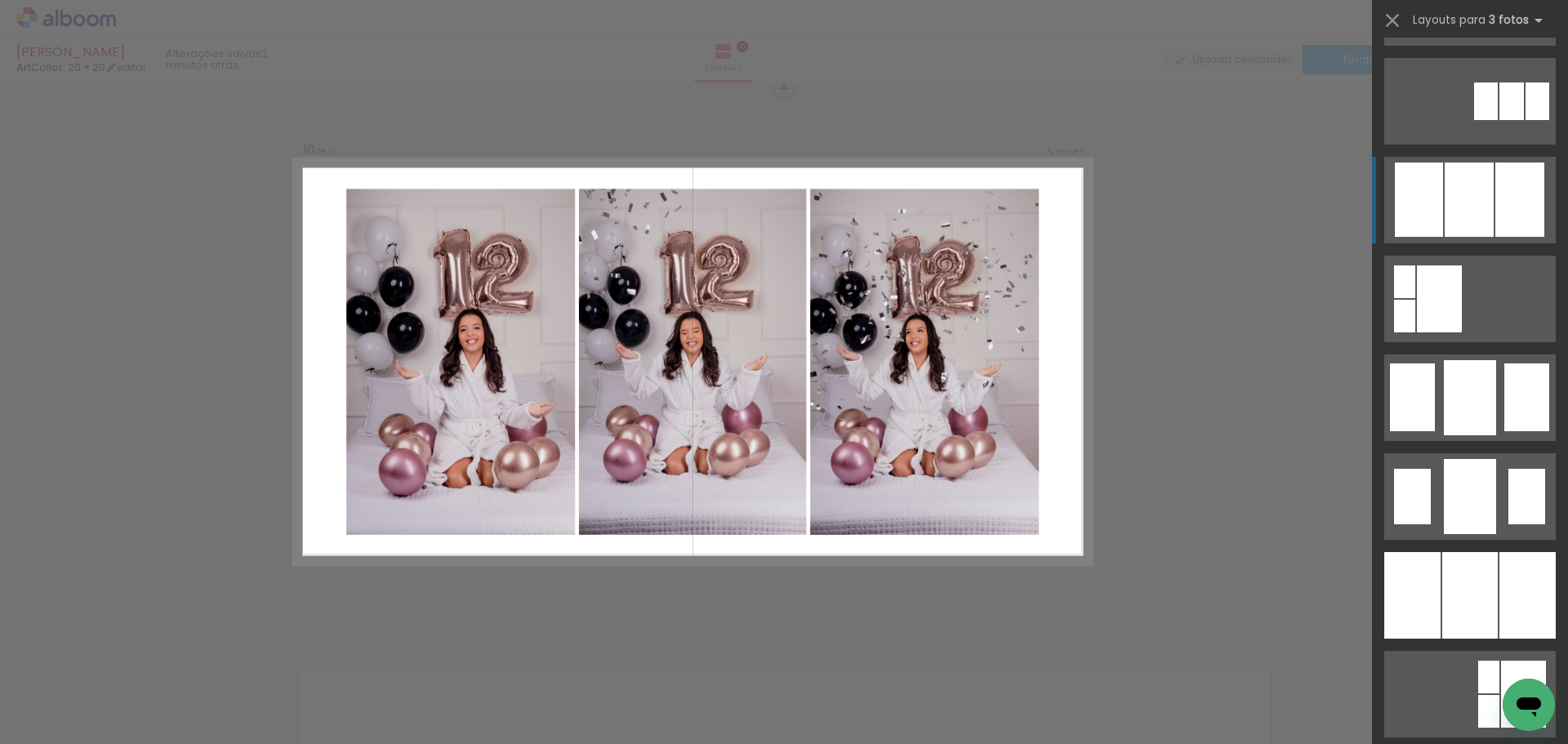
click at [1425, 220] on div at bounding box center [1419, 200] width 48 height 74
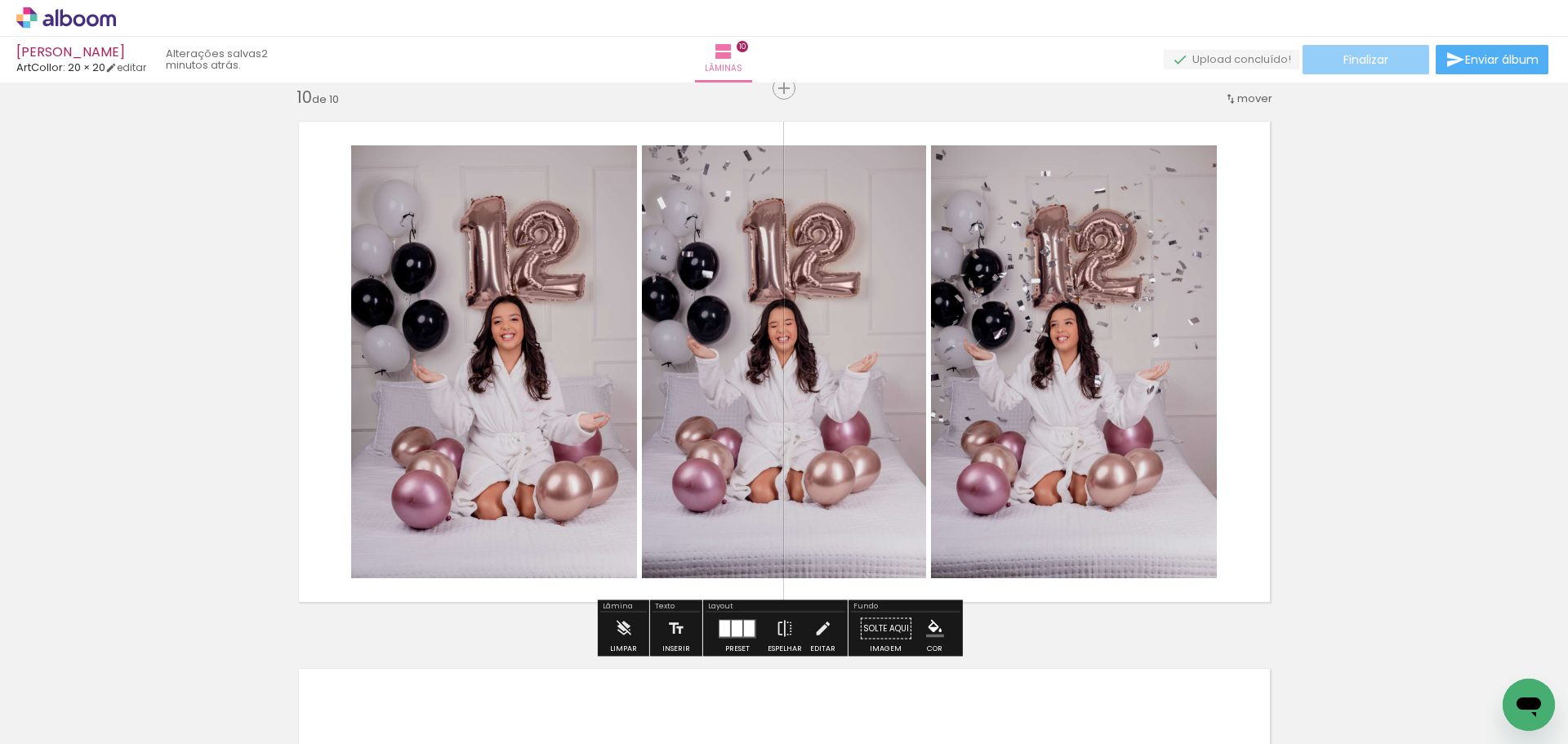
click at [1365, 63] on span "Finalizar" at bounding box center [1365, 59] width 45 height 12
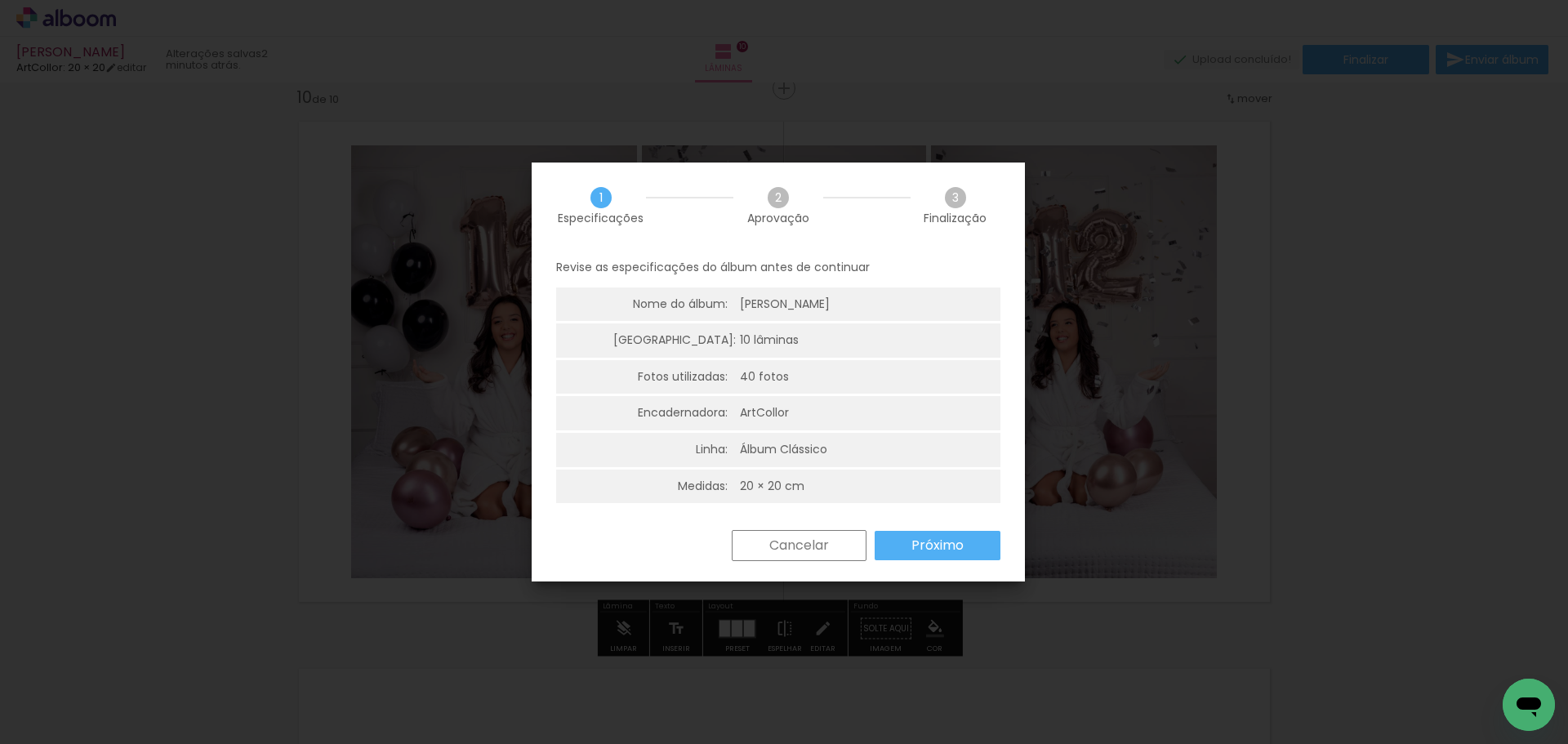
click at [919, 555] on paper-button "Próximo" at bounding box center [937, 545] width 126 height 29
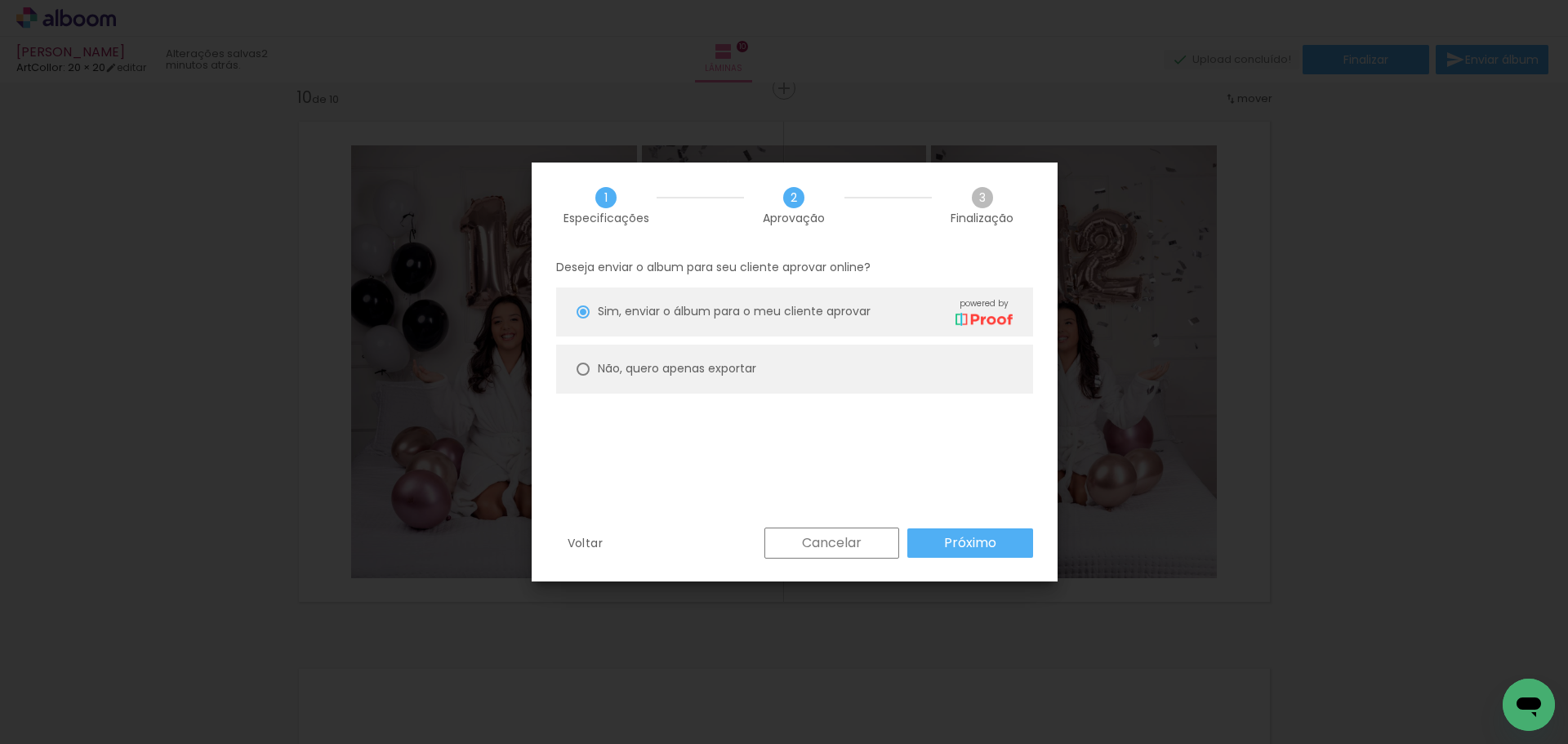
click at [715, 342] on paper-radio-group "Sim, enviar o álbum para o meu cliente aprovar powered by Não, quero apenas exp…" at bounding box center [794, 344] width 477 height 114
drag, startPoint x: 720, startPoint y: 362, endPoint x: 924, endPoint y: 506, distance: 249.7
click at [0, 0] on slot "Não, quero apenas exportar" at bounding box center [0, 0] width 0 height 0
type paper-radio-button "on"
click at [0, 0] on slot "Próximo" at bounding box center [0, 0] width 0 height 0
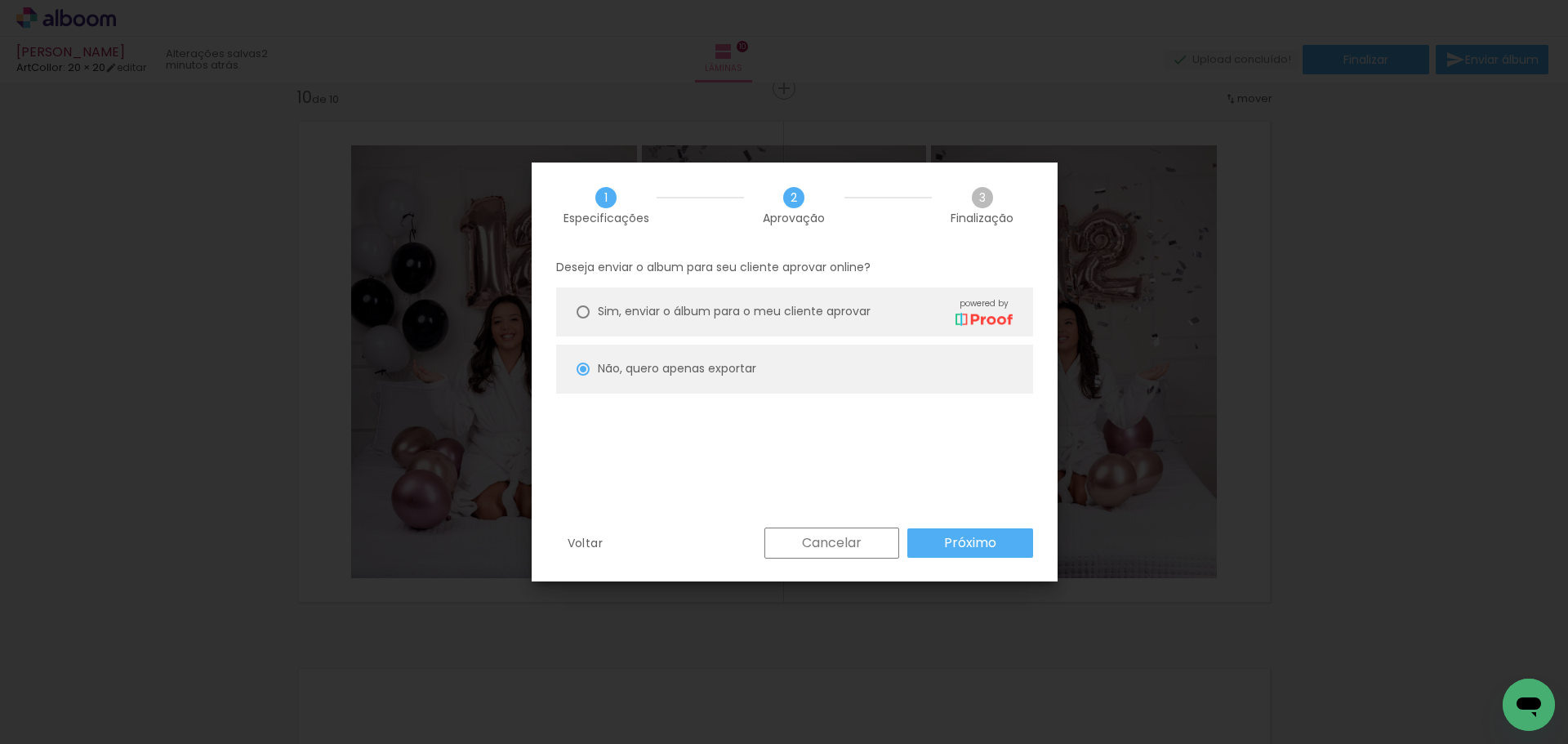
type input "Alta, 300 DPI"
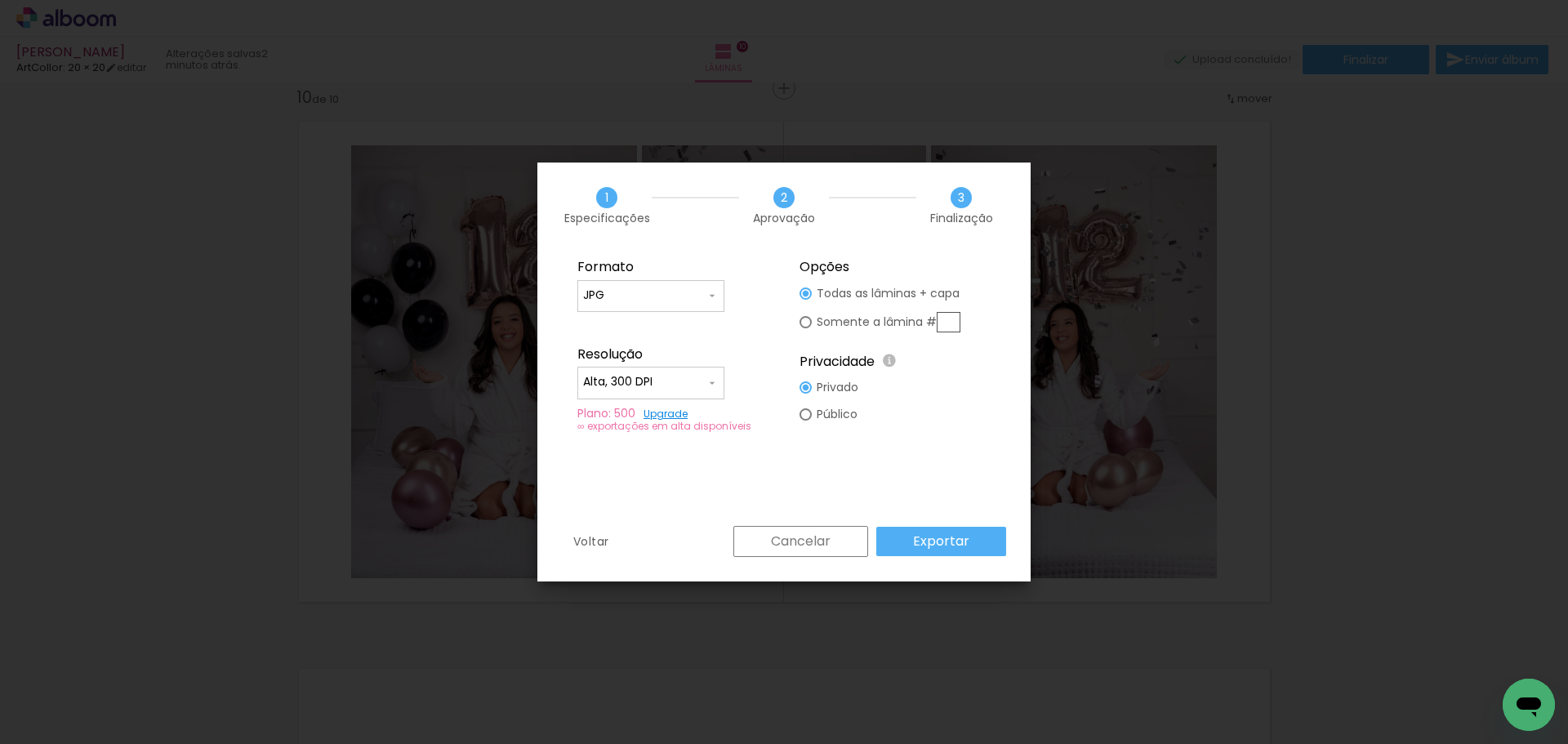
click at [0, 0] on slot "Exportar" at bounding box center [0, 0] width 0 height 0
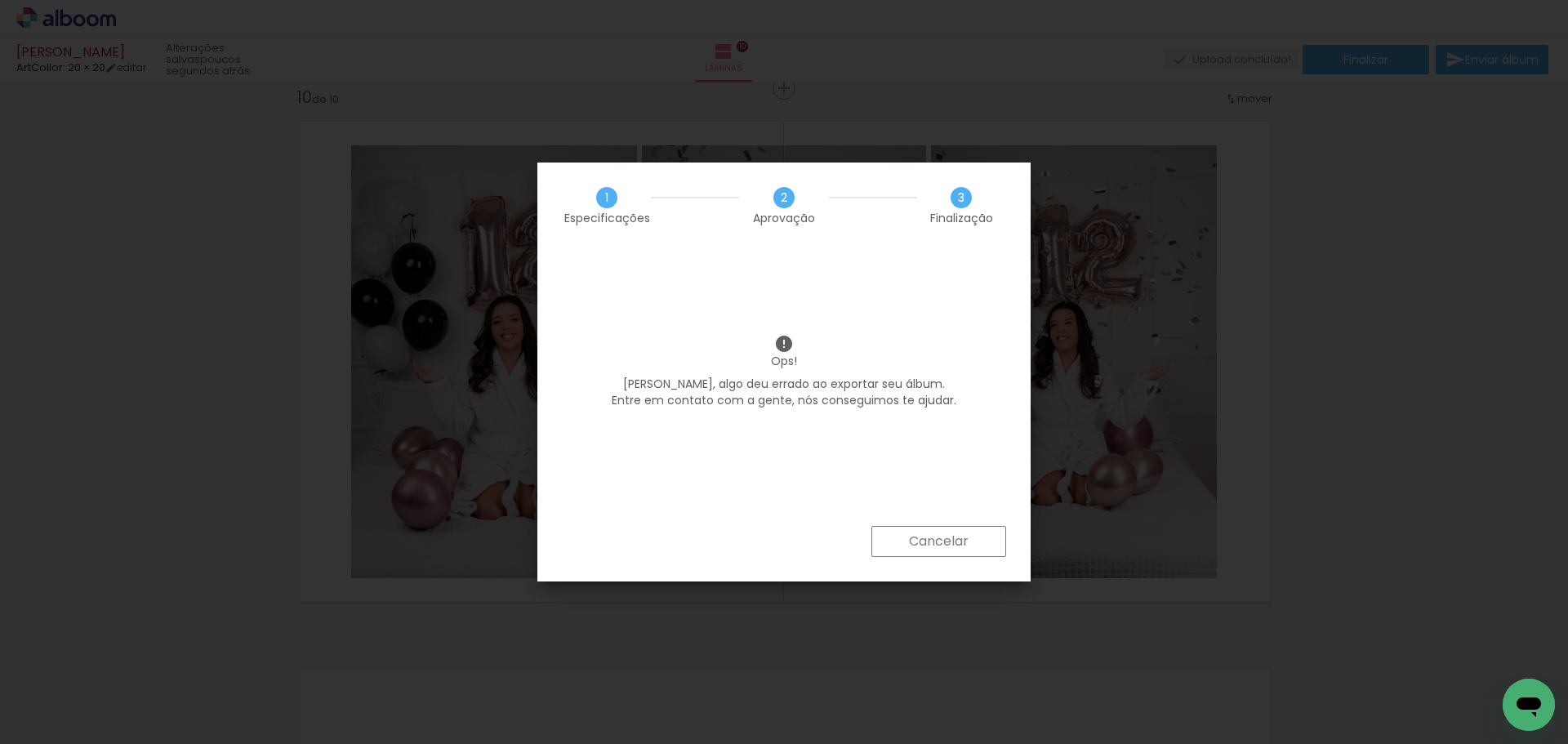
scroll to position [0, 2230]
click at [0, 0] on slot "Cancelar" at bounding box center [0, 0] width 0 height 0
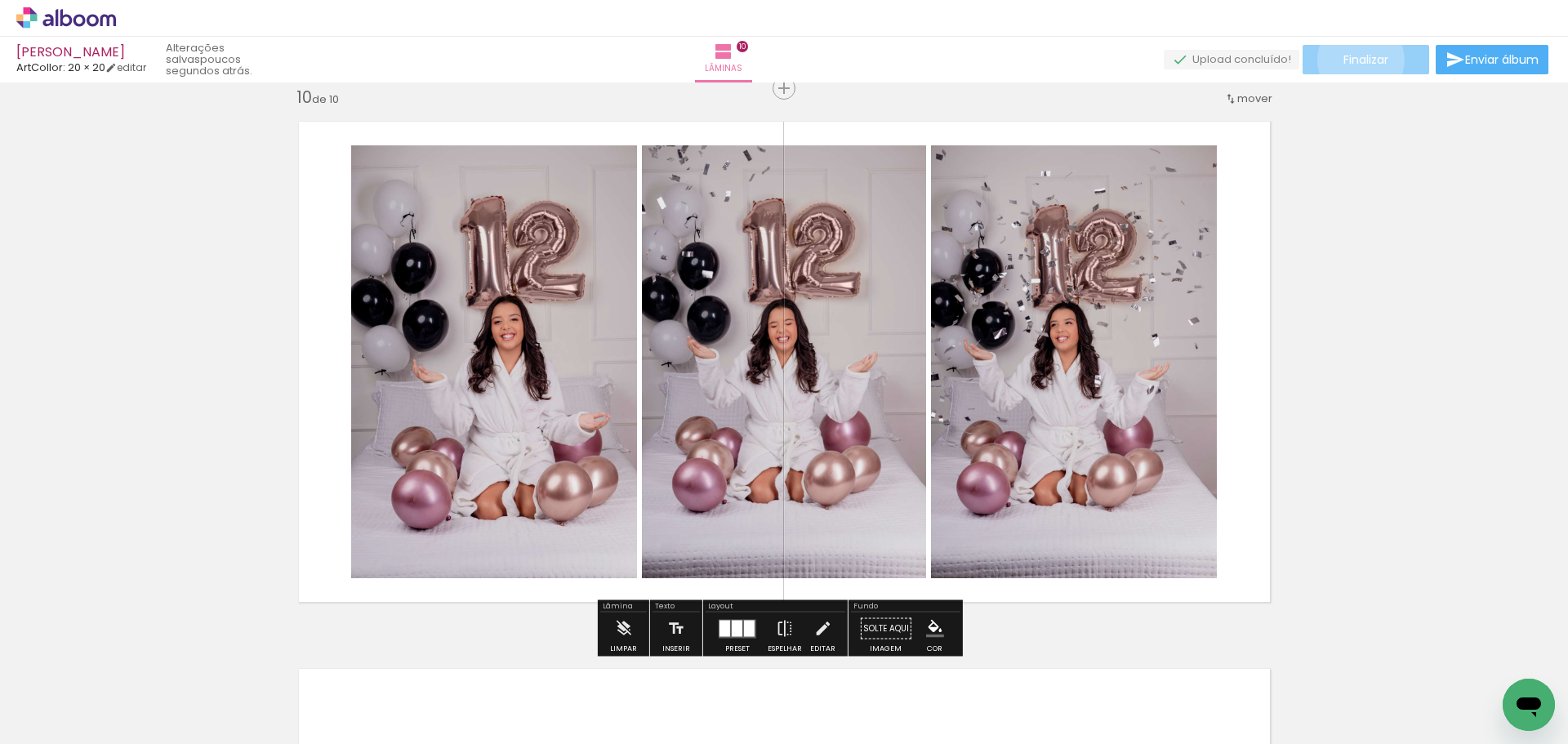
click at [1355, 58] on span "Finalizar" at bounding box center [1365, 59] width 45 height 12
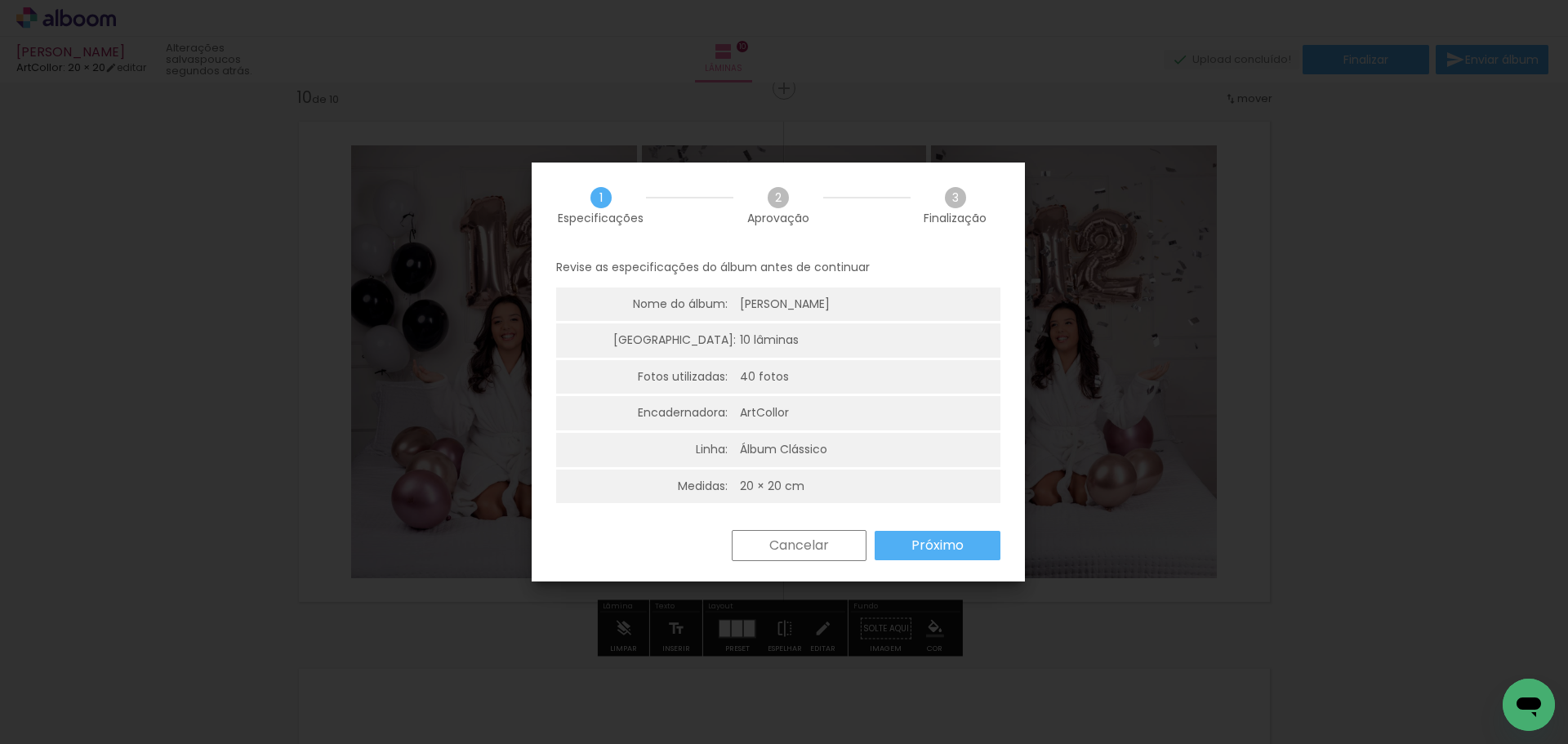
click at [976, 550] on paper-button "Próximo" at bounding box center [937, 545] width 126 height 29
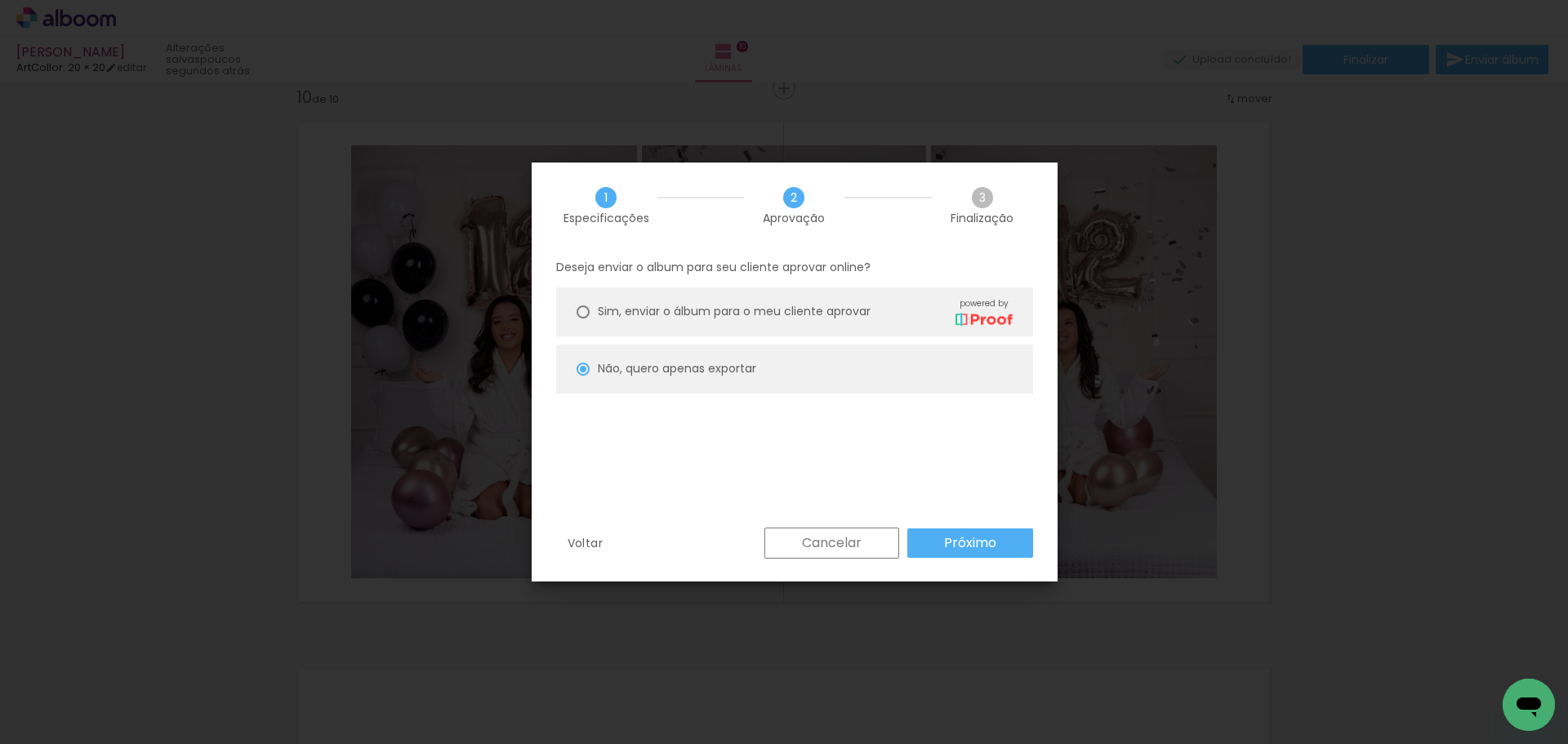
click at [952, 529] on paper-button "Próximo" at bounding box center [970, 543] width 126 height 29
type input "Alta, 300 DPI"
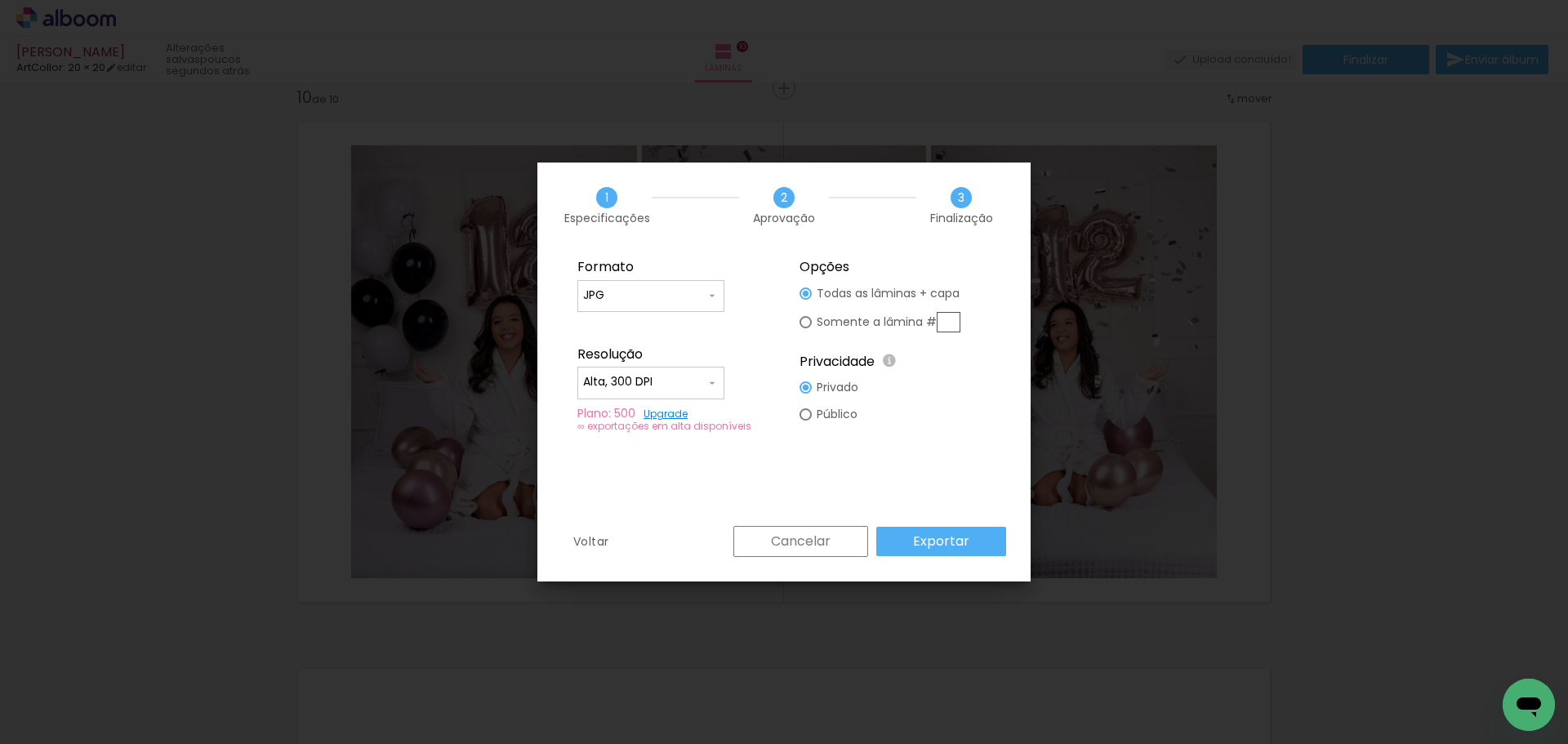
click at [948, 531] on paper-button "Exportar" at bounding box center [941, 541] width 130 height 29
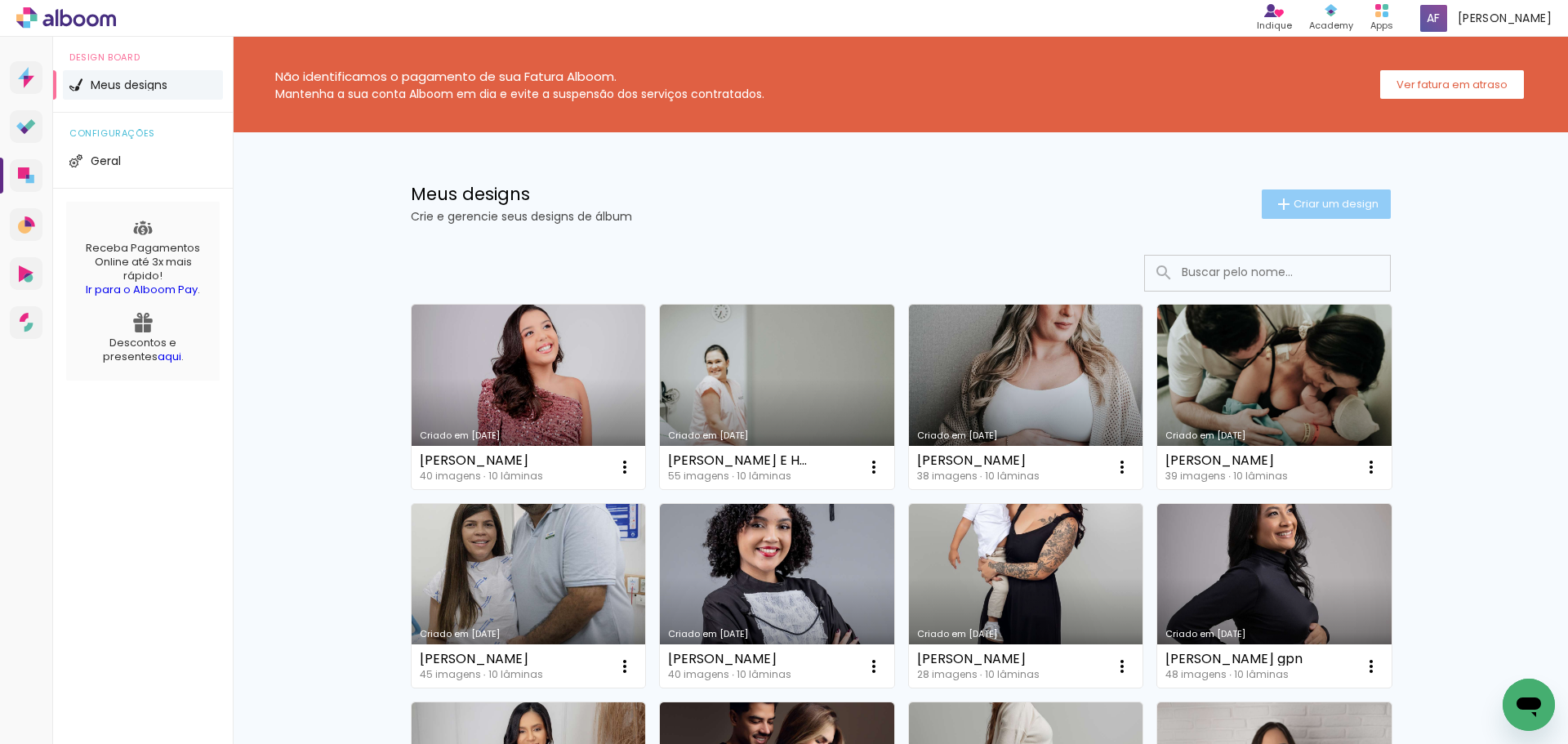
click at [1300, 208] on span "Criar um design" at bounding box center [1336, 203] width 85 height 11
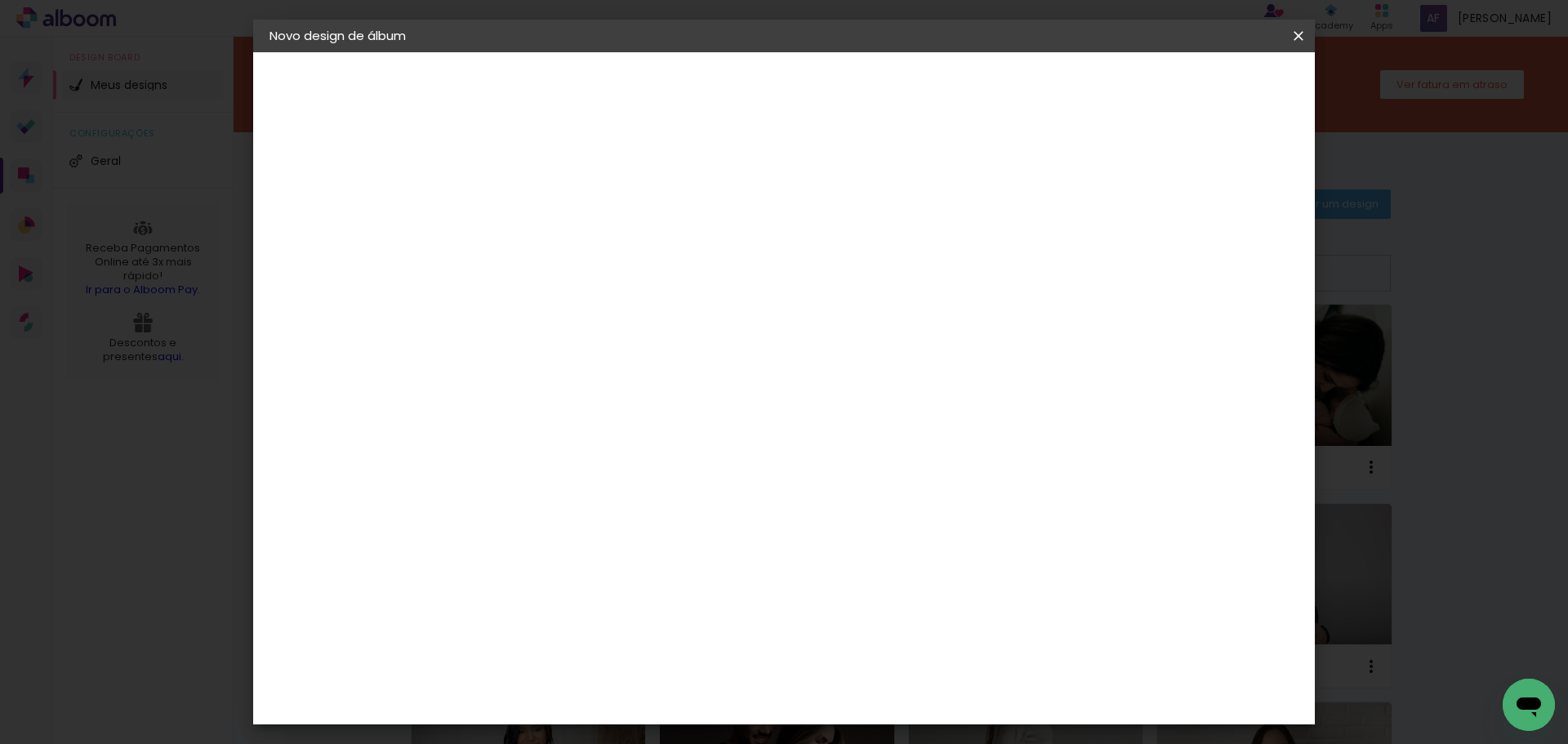
click at [537, 207] on input at bounding box center [537, 219] width 0 height 26
type input "tatiane"
type paper-input "tatiane"
click at [704, 84] on paper-button "Avançar" at bounding box center [664, 86] width 80 height 27
drag, startPoint x: 615, startPoint y: 664, endPoint x: 689, endPoint y: 629, distance: 81.9
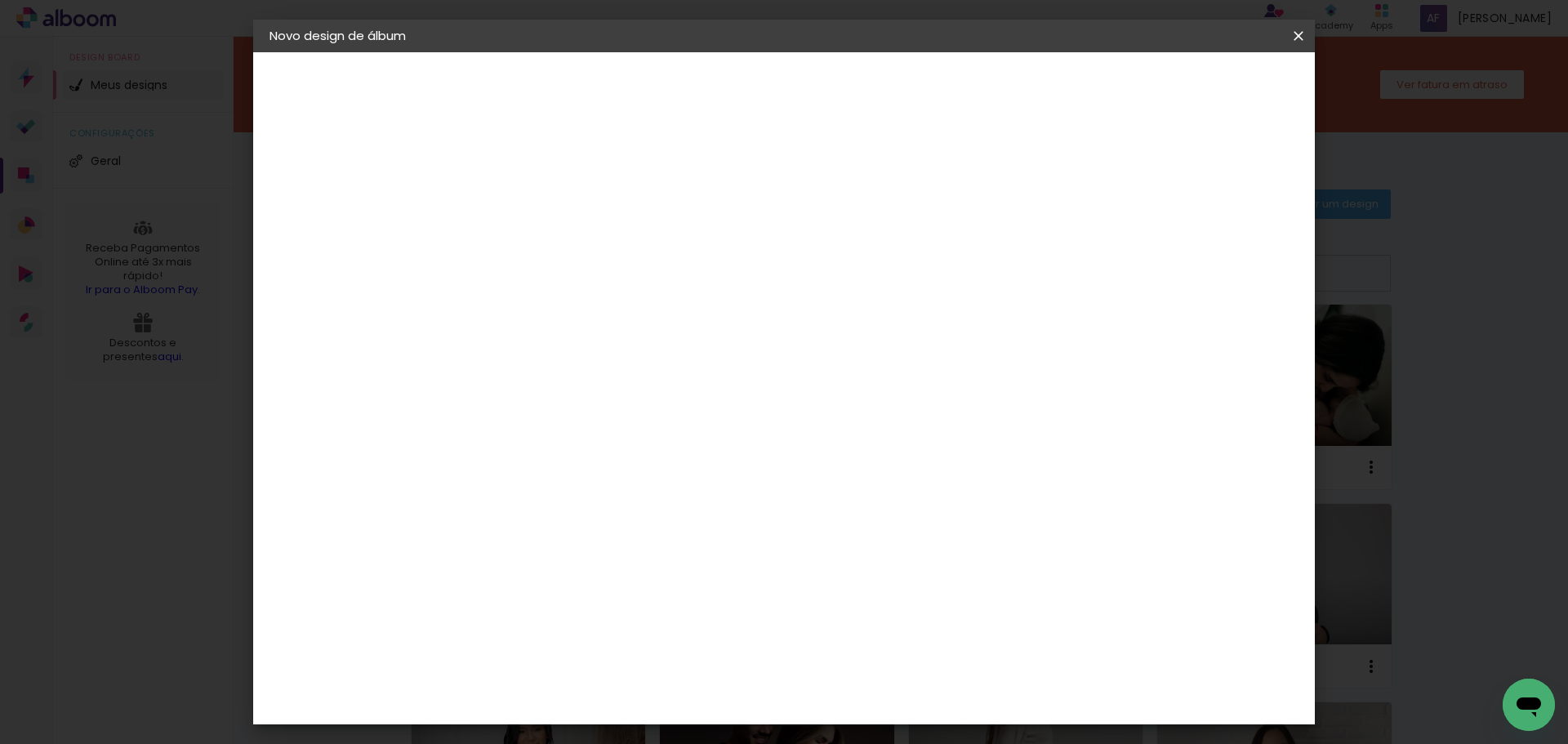
click at [585, 664] on div "ArtCollor" at bounding box center [555, 664] width 58 height 13
click at [842, 73] on paper-button "Avançar" at bounding box center [802, 86] width 80 height 27
click at [625, 283] on paper-input-container "Linha" at bounding box center [577, 285] width 95 height 42
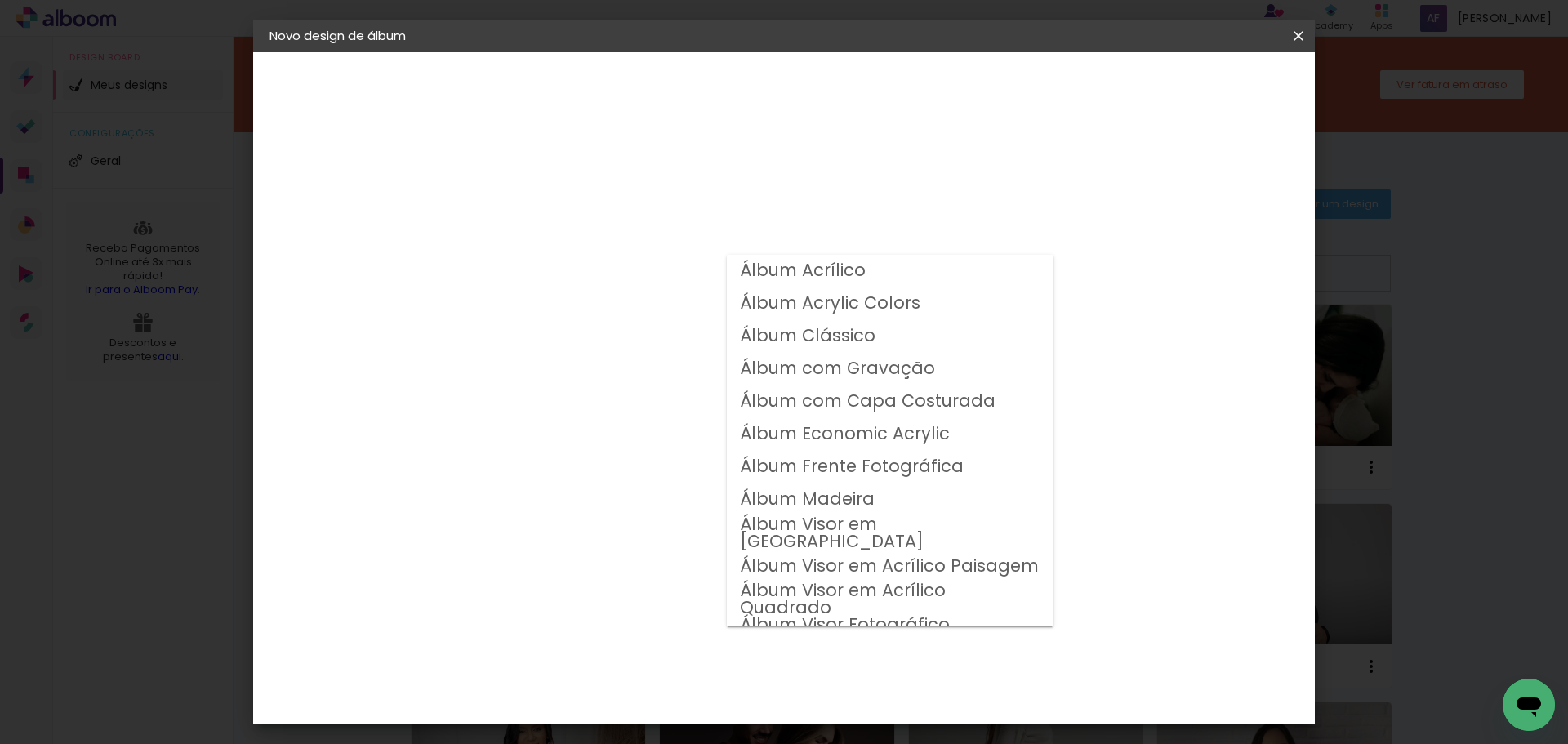
click at [0, 0] on slot "Álbum Clássico" at bounding box center [0, 0] width 0 height 0
type input "Álbum Clássico"
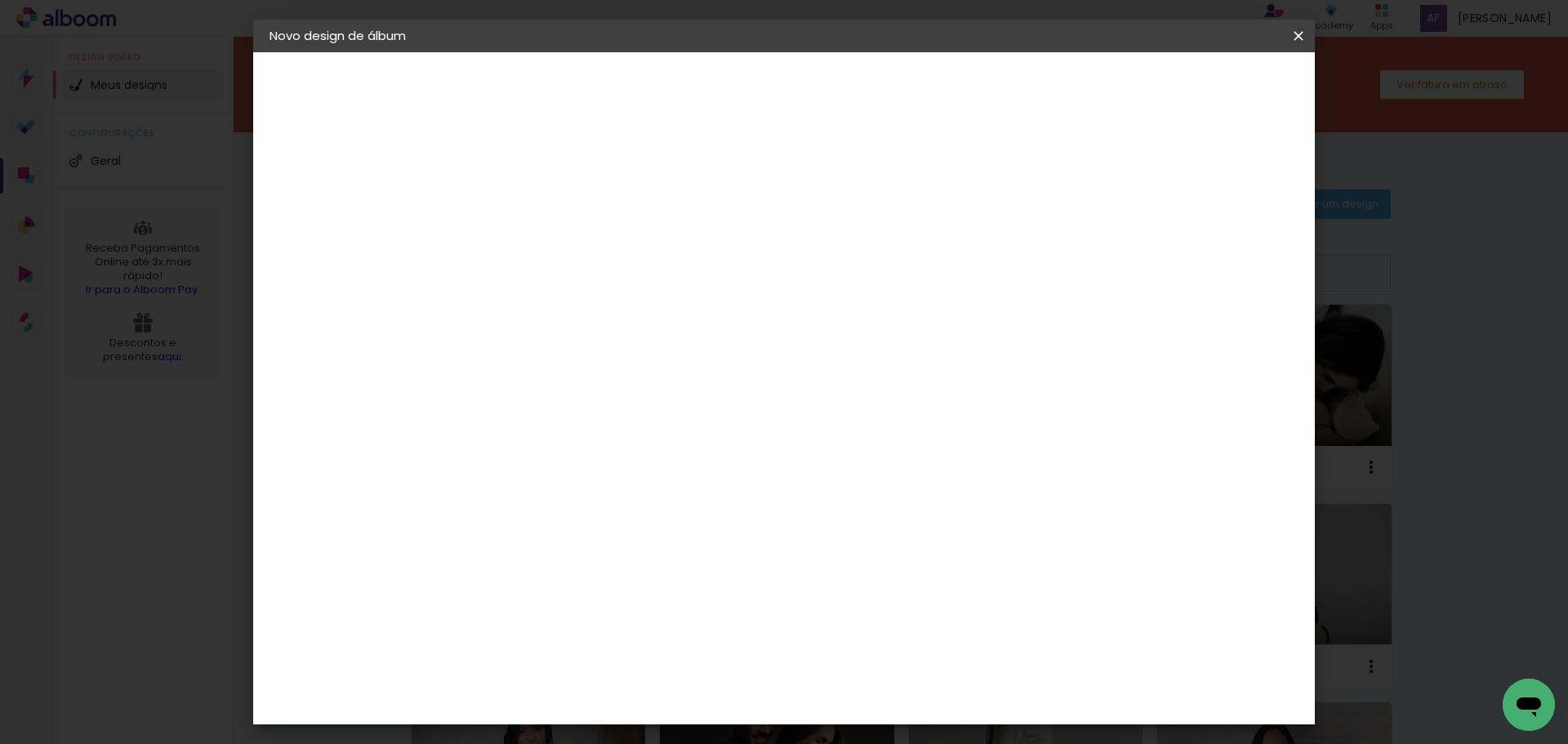
drag, startPoint x: 814, startPoint y: 605, endPoint x: 1043, endPoint y: 315, distance: 369.5
click at [646, 641] on span "20 × 20" at bounding box center [609, 658] width 76 height 34
click at [0, 0] on slot "Avançar" at bounding box center [0, 0] width 0 height 0
drag, startPoint x: 1215, startPoint y: 174, endPoint x: 1228, endPoint y: 109, distance: 66.3
click at [0, 0] on slot "Mostrar sangria" at bounding box center [0, 0] width 0 height 0
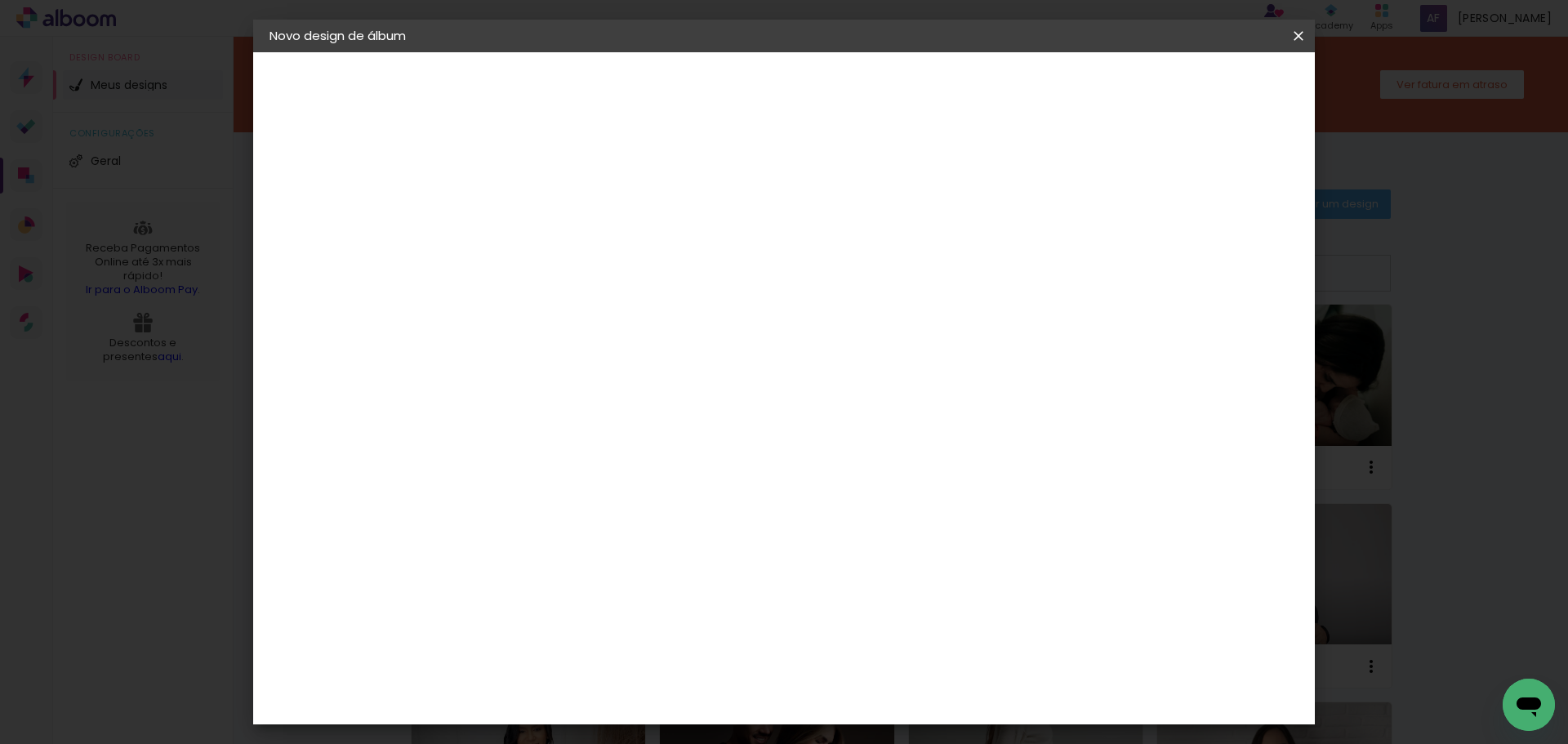
type paper-checkbox "on"
click at [1227, 102] on header "Revisão Verifique as configurações do seu álbum. Voltar Iniciar design" at bounding box center [851, 94] width 772 height 84
click at [1197, 85] on span "Iniciar design" at bounding box center [1159, 86] width 74 height 12
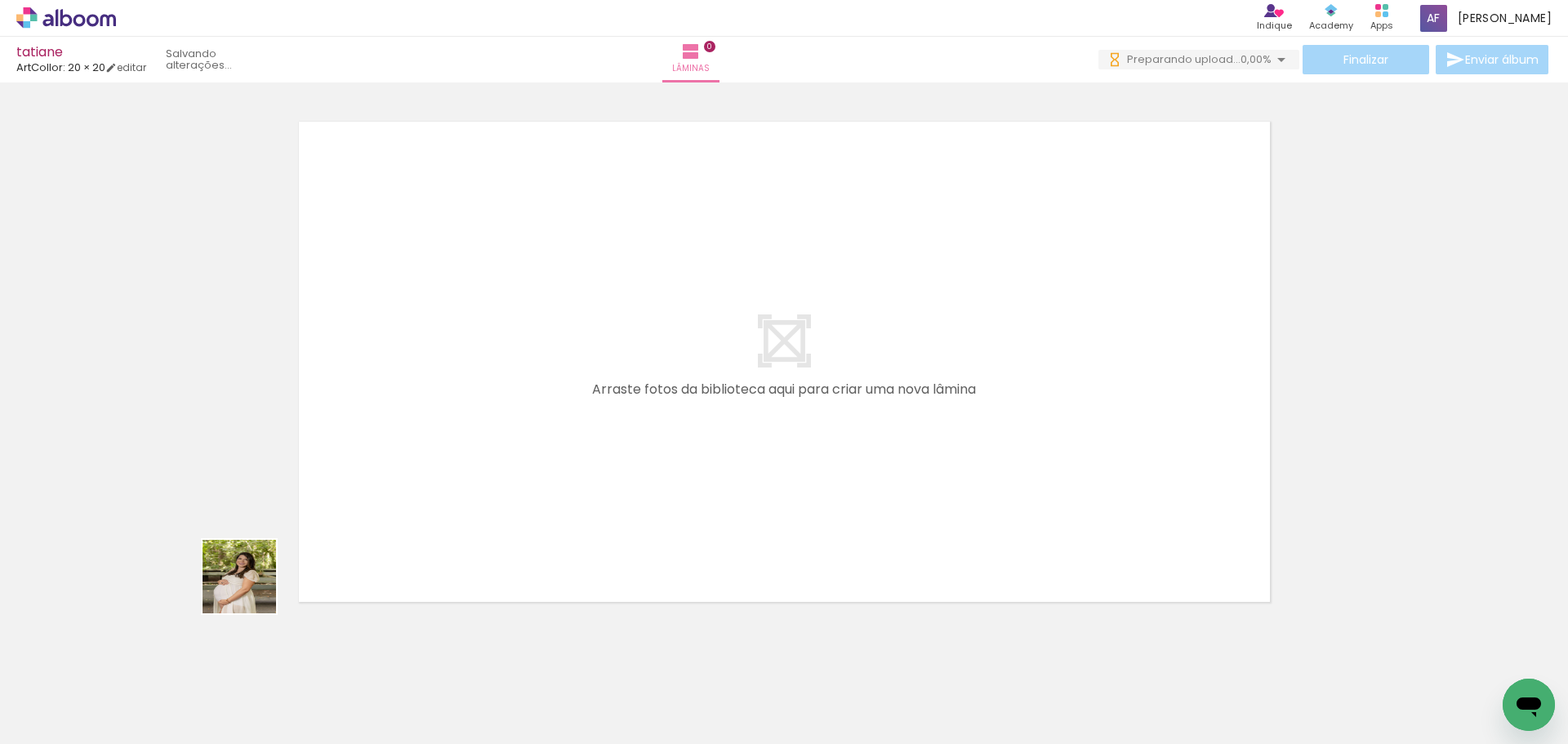
drag, startPoint x: 185, startPoint y: 694, endPoint x: 262, endPoint y: 715, distance: 79.8
click at [304, 476] on quentale-workspace at bounding box center [784, 372] width 1568 height 744
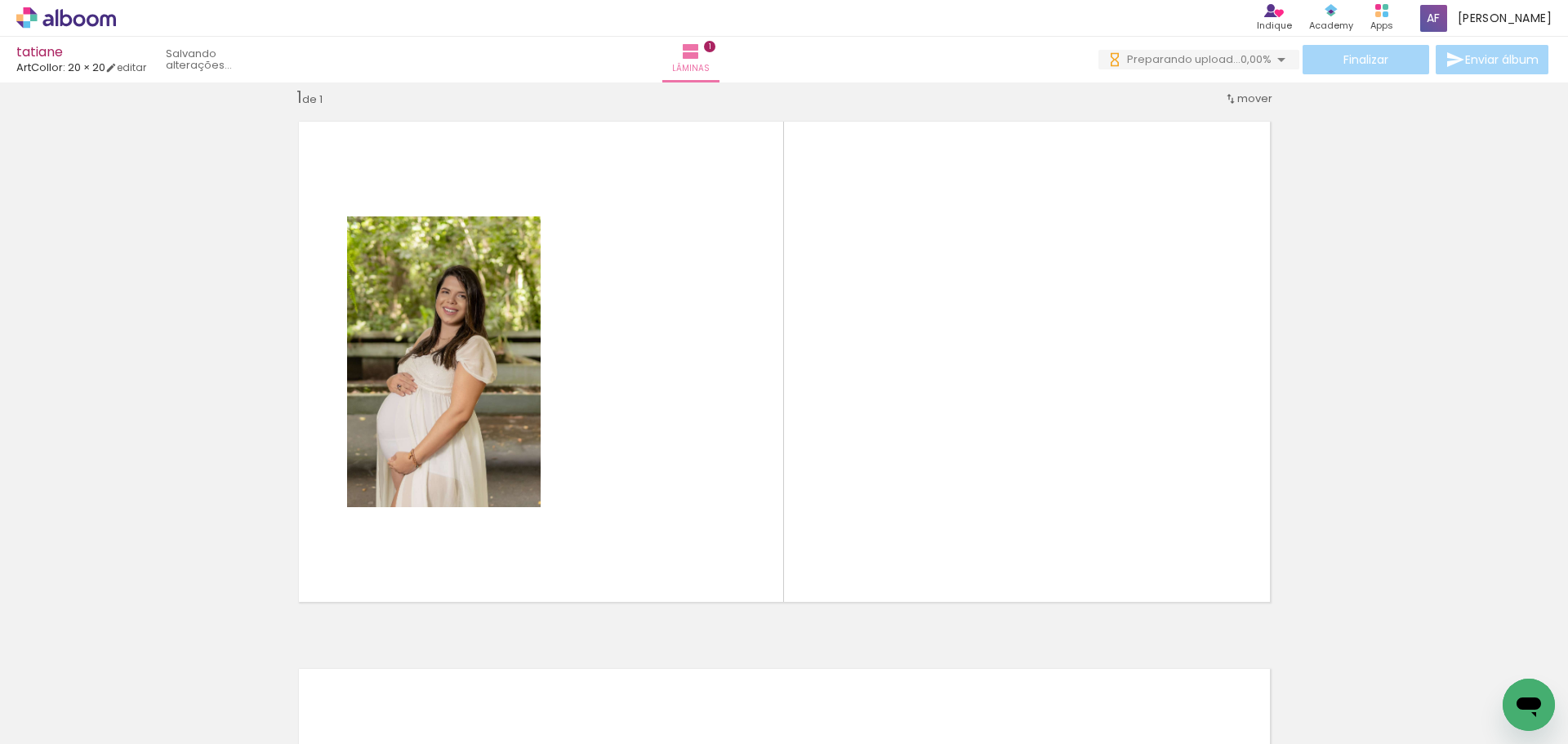
scroll to position [21, 0]
drag, startPoint x: 264, startPoint y: 713, endPoint x: 403, endPoint y: 506, distance: 249.3
click at [402, 506] on quentale-workspace at bounding box center [784, 372] width 1568 height 744
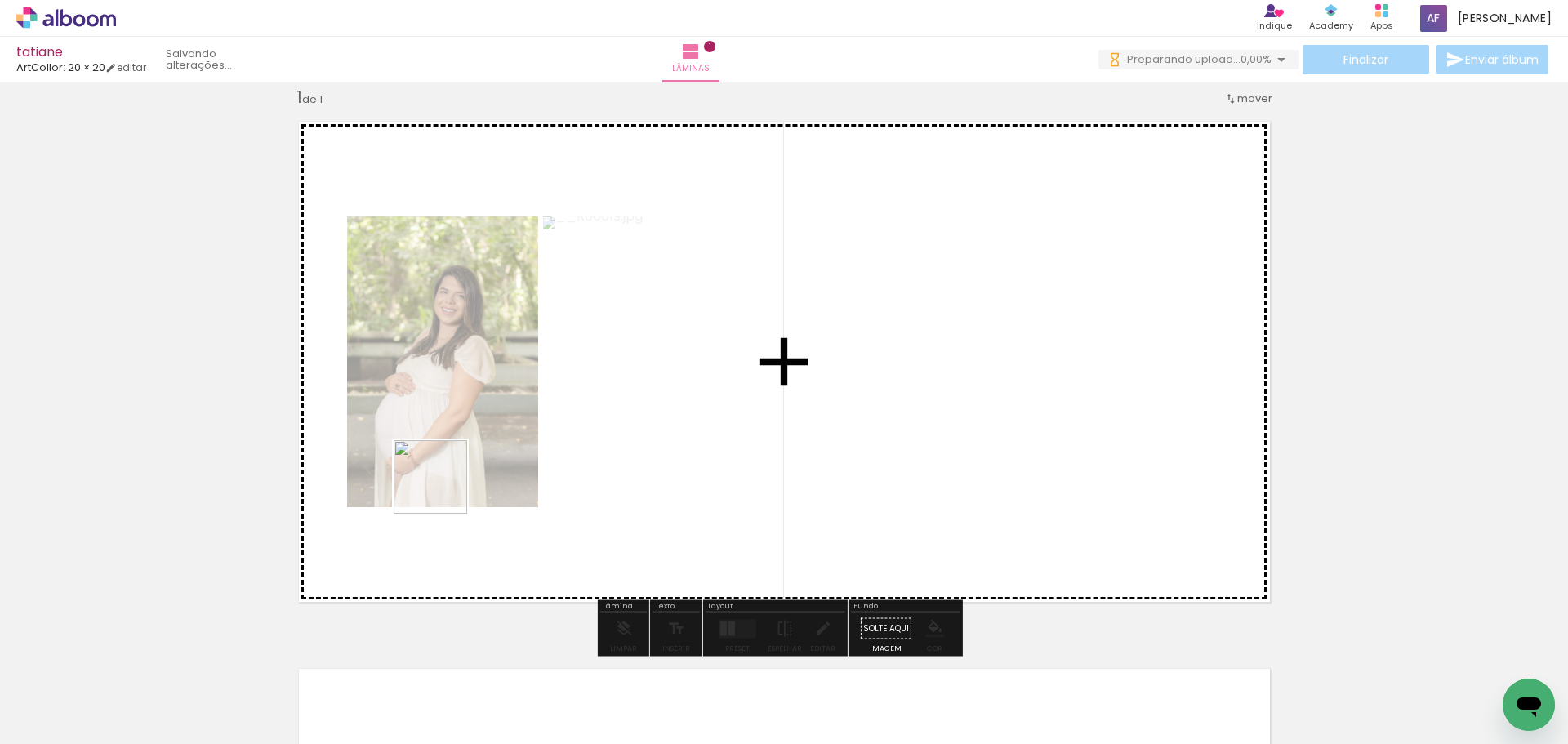
drag, startPoint x: 347, startPoint y: 709, endPoint x: 447, endPoint y: 506, distance: 226.3
click at [443, 490] on quentale-workspace at bounding box center [784, 372] width 1568 height 744
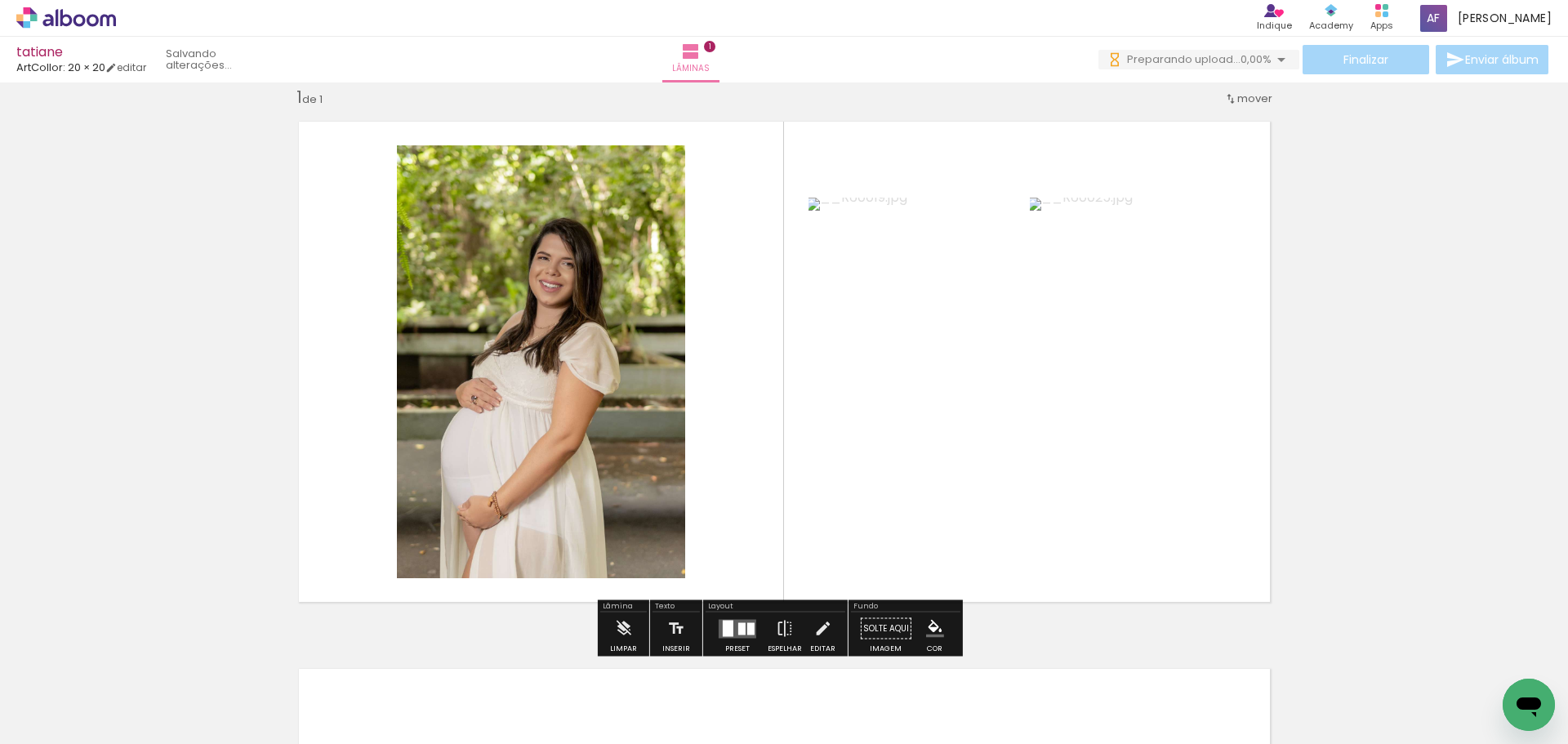
click at [744, 621] on quentale-layouter at bounding box center [738, 628] width 37 height 19
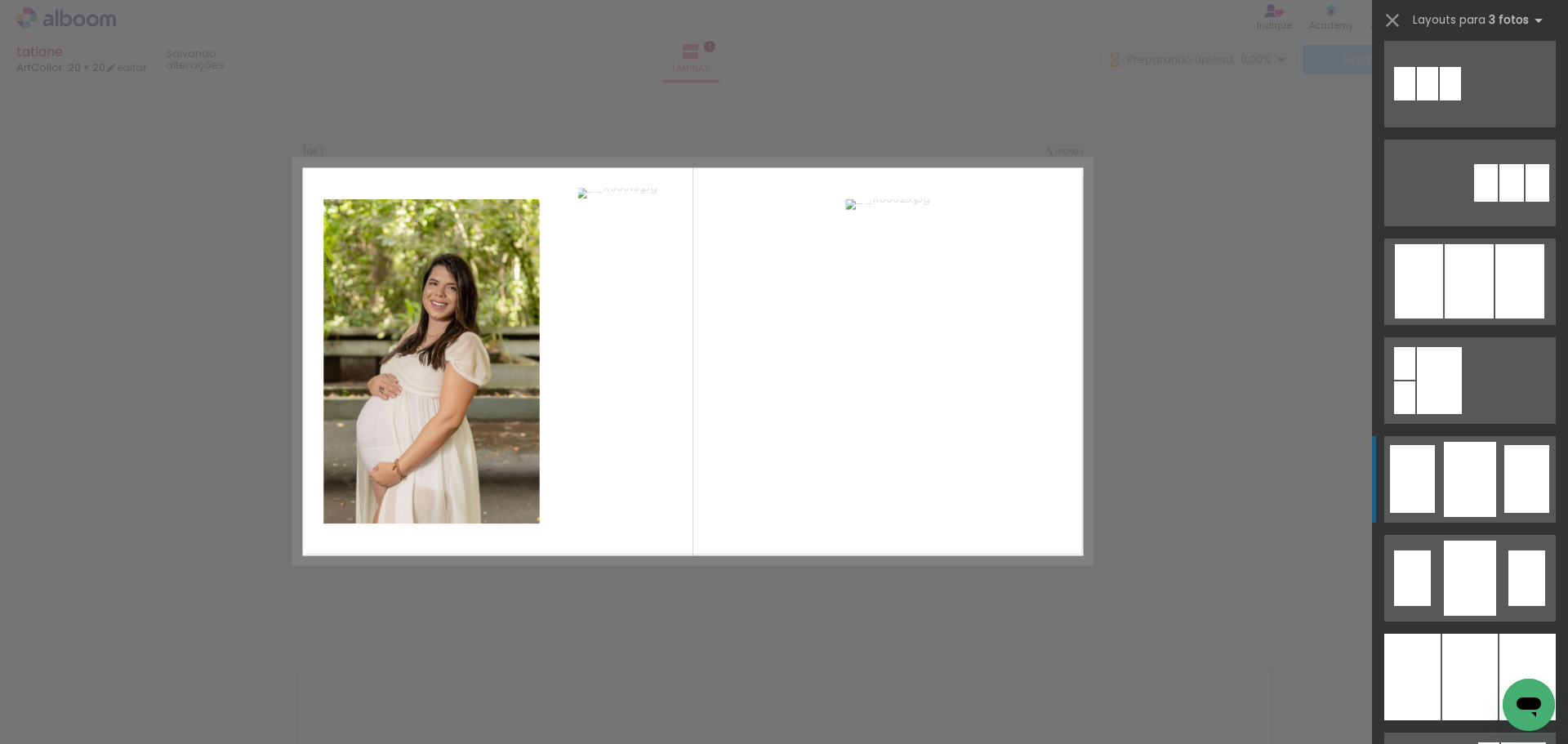
scroll to position [1144, 0]
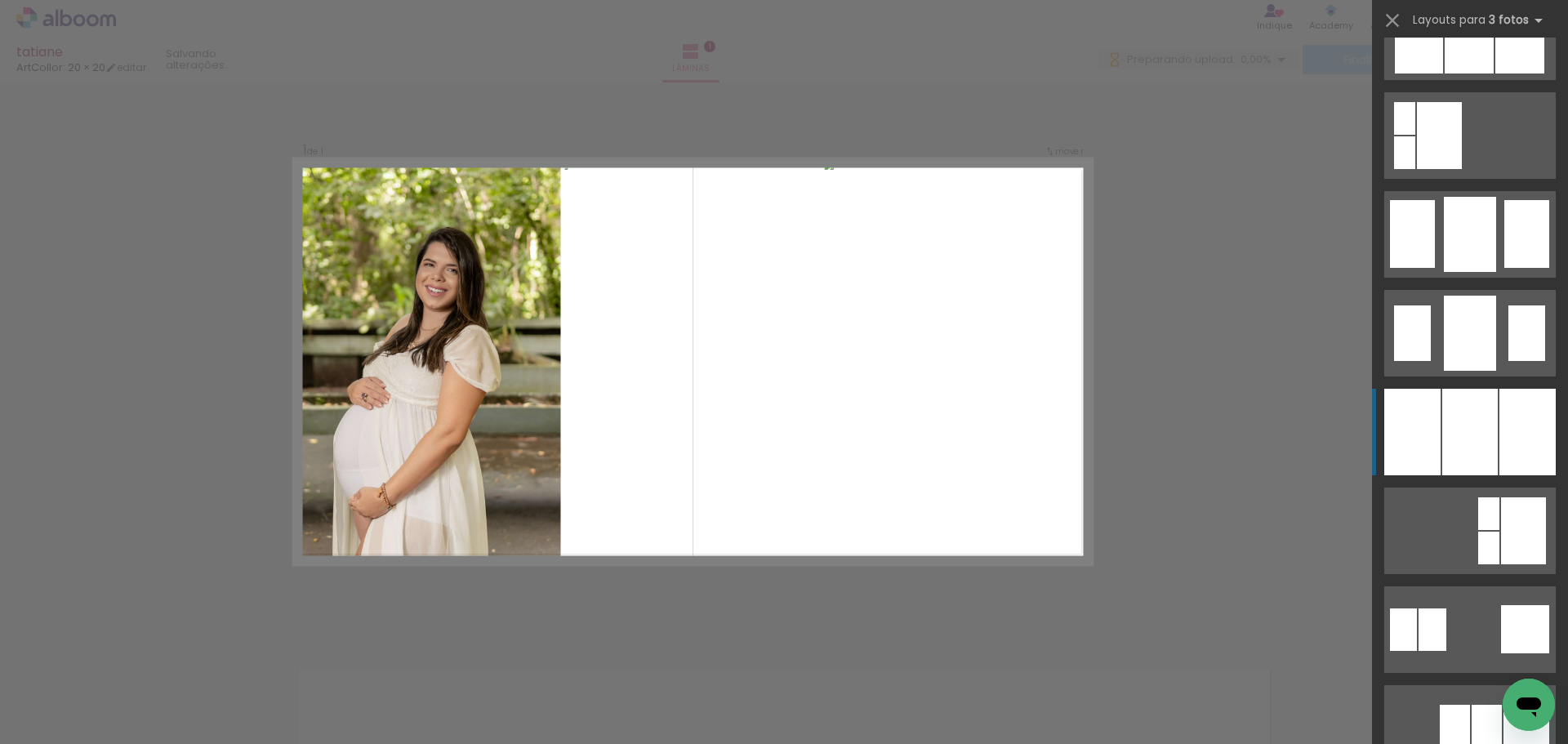
click at [1442, 454] on div at bounding box center [1470, 433] width 56 height 87
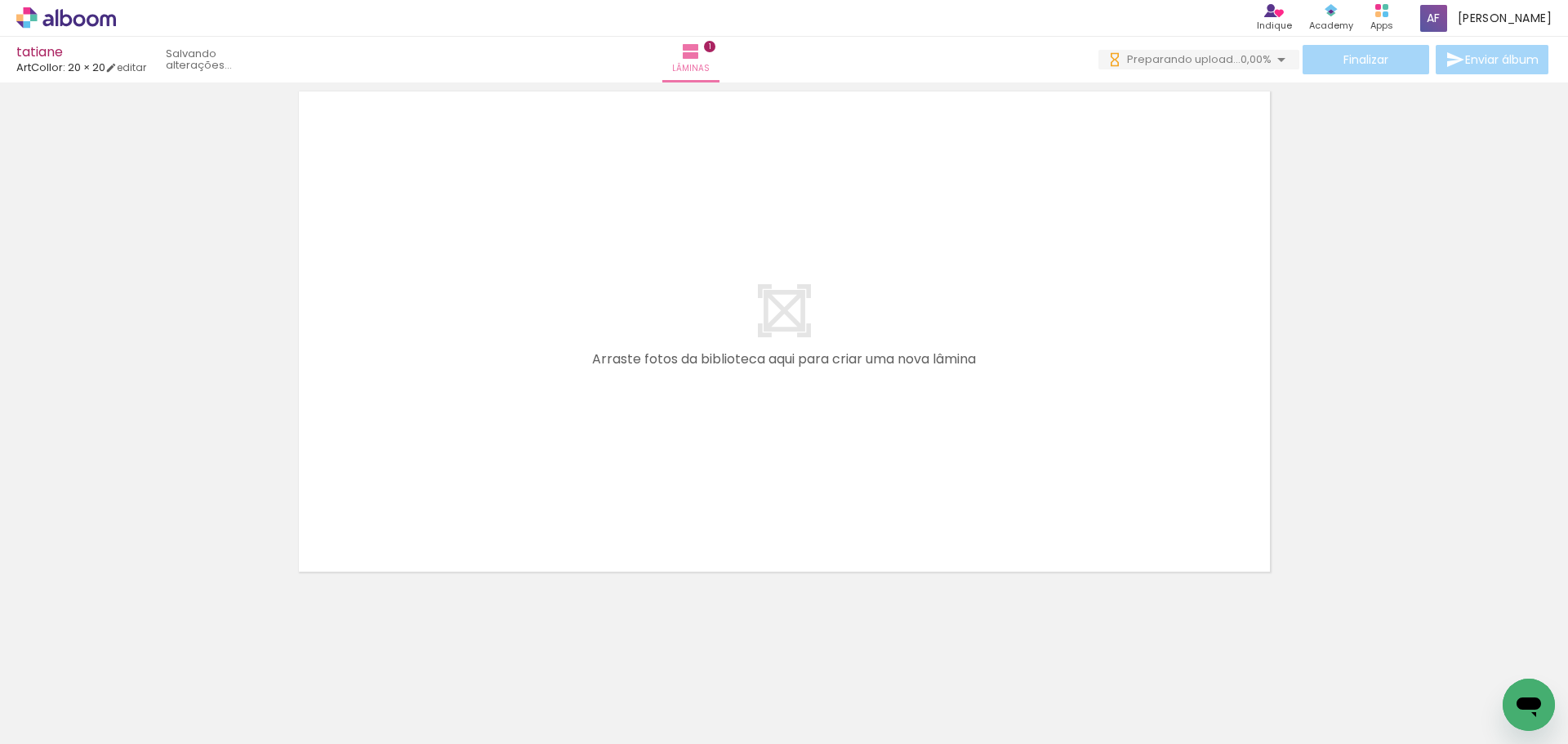
scroll to position [0, 0]
drag, startPoint x: 460, startPoint y: 683, endPoint x: 532, endPoint y: 587, distance: 120.0
click at [514, 554] on quentale-workspace at bounding box center [784, 372] width 1568 height 744
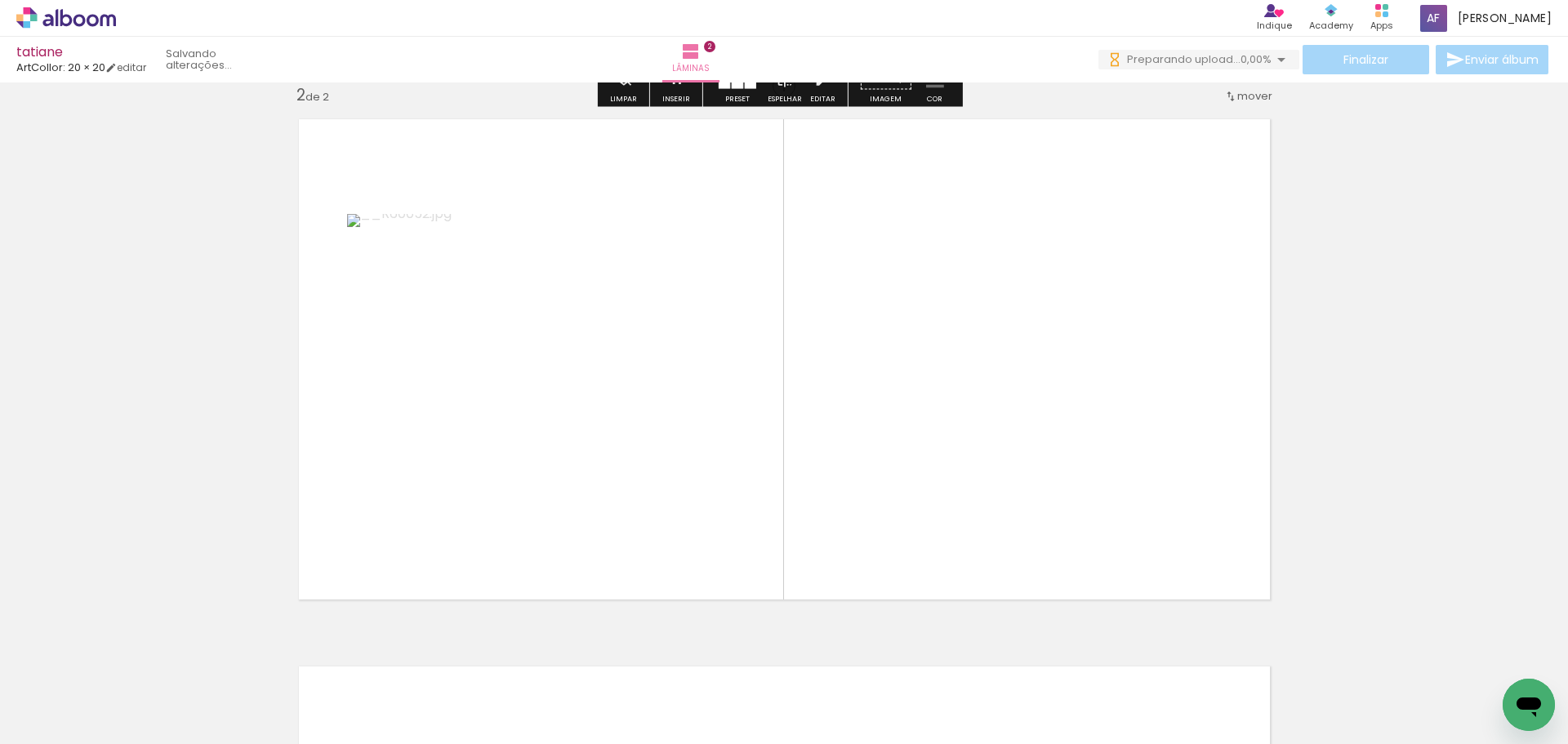
drag, startPoint x: 546, startPoint y: 665, endPoint x: 618, endPoint y: 500, distance: 180.0
click at [612, 463] on quentale-workspace at bounding box center [784, 372] width 1568 height 744
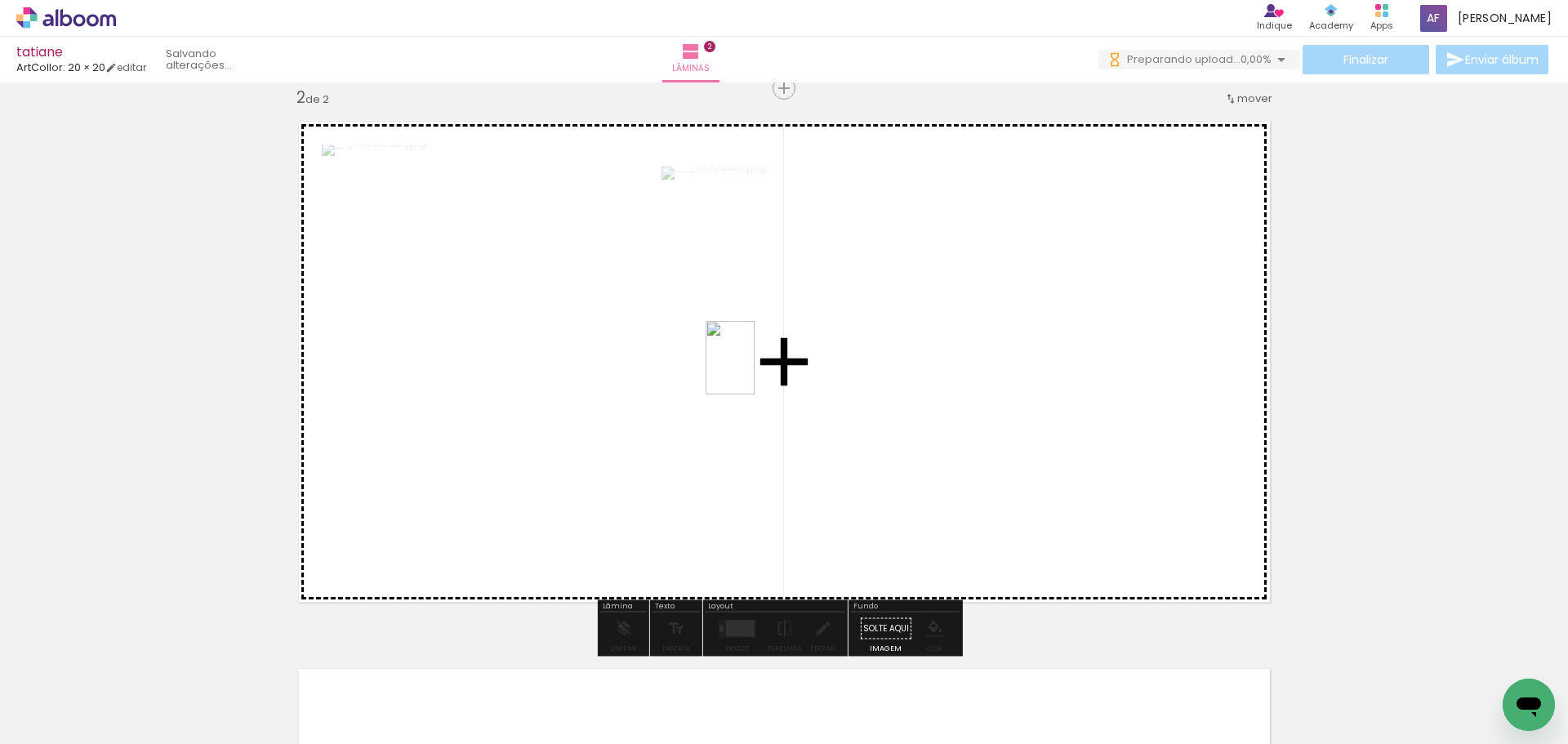
drag, startPoint x: 639, startPoint y: 669, endPoint x: 754, endPoint y: 370, distance: 320.4
click at [754, 370] on quentale-workspace at bounding box center [784, 372] width 1568 height 744
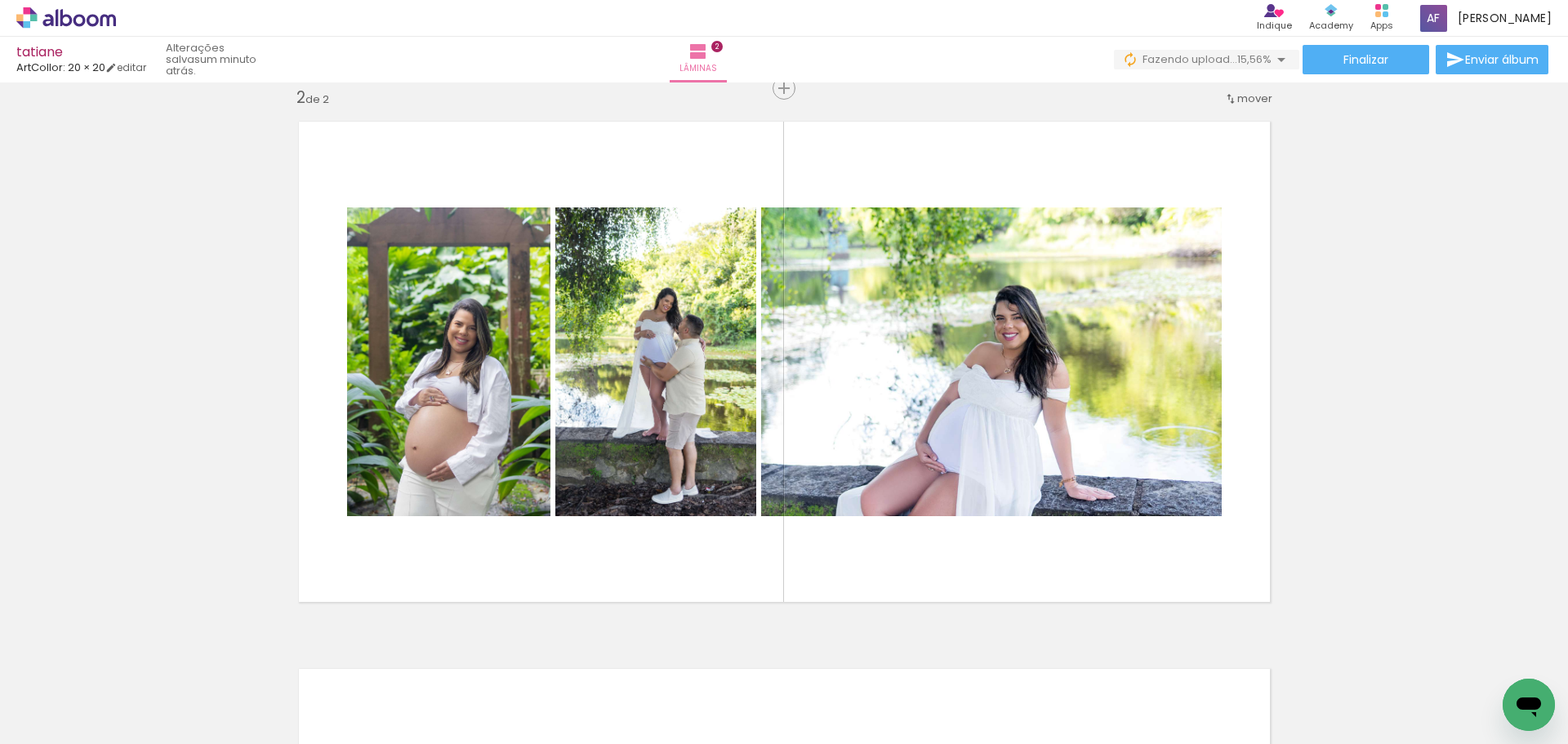
scroll to position [0, 1161]
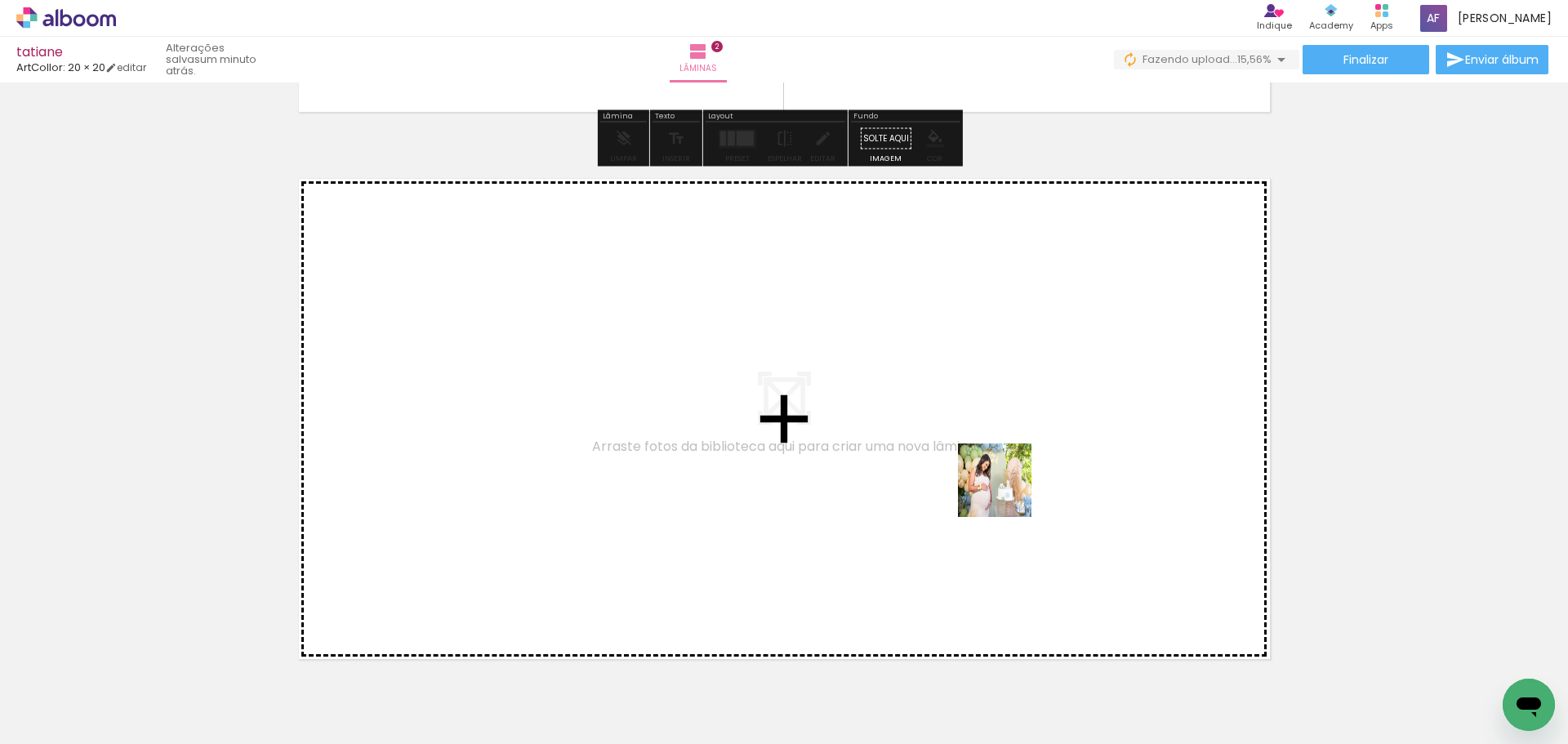
drag, startPoint x: 1015, startPoint y: 540, endPoint x: 1000, endPoint y: 471, distance: 70.6
click at [1000, 471] on quentale-workspace at bounding box center [784, 372] width 1568 height 744
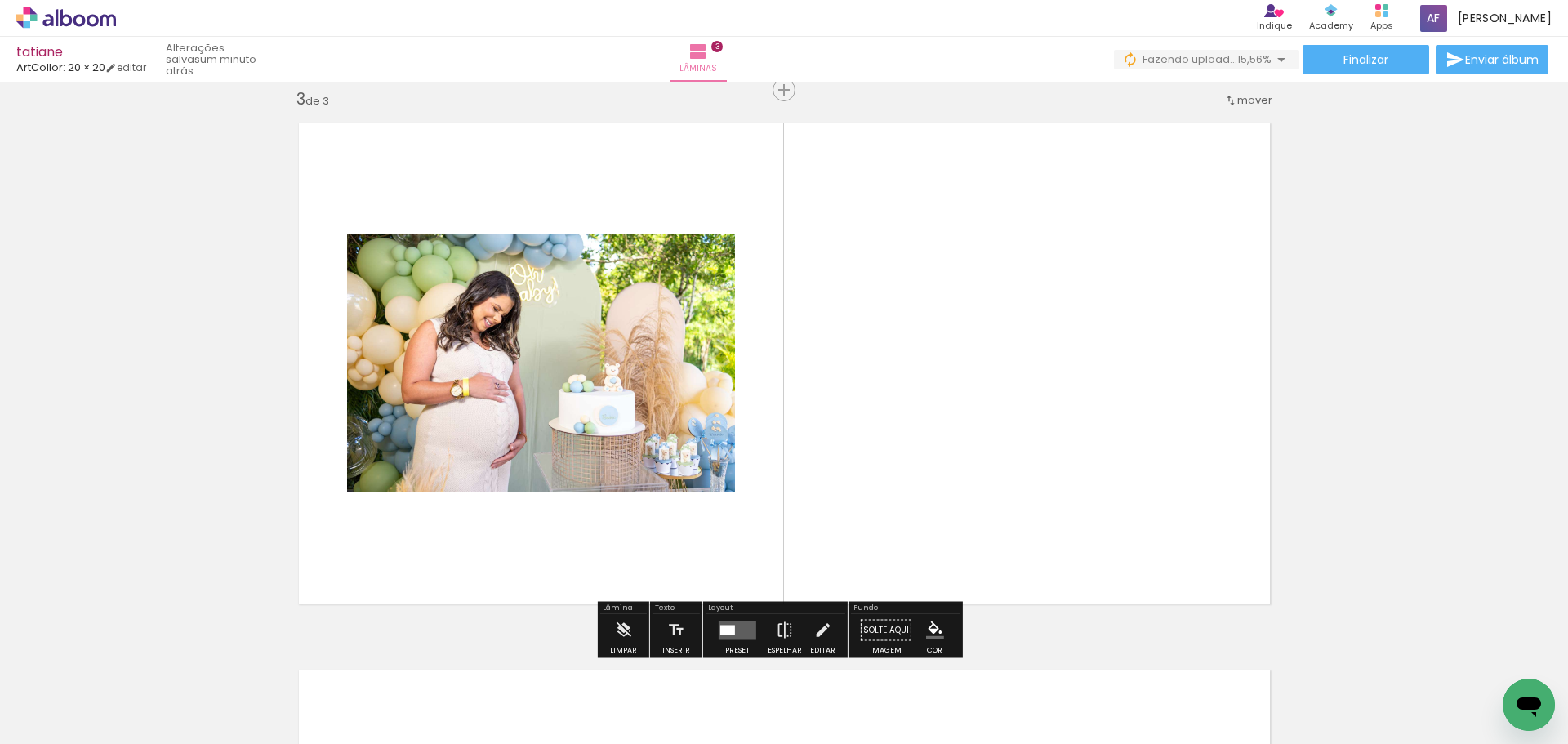
scroll to position [1116, 0]
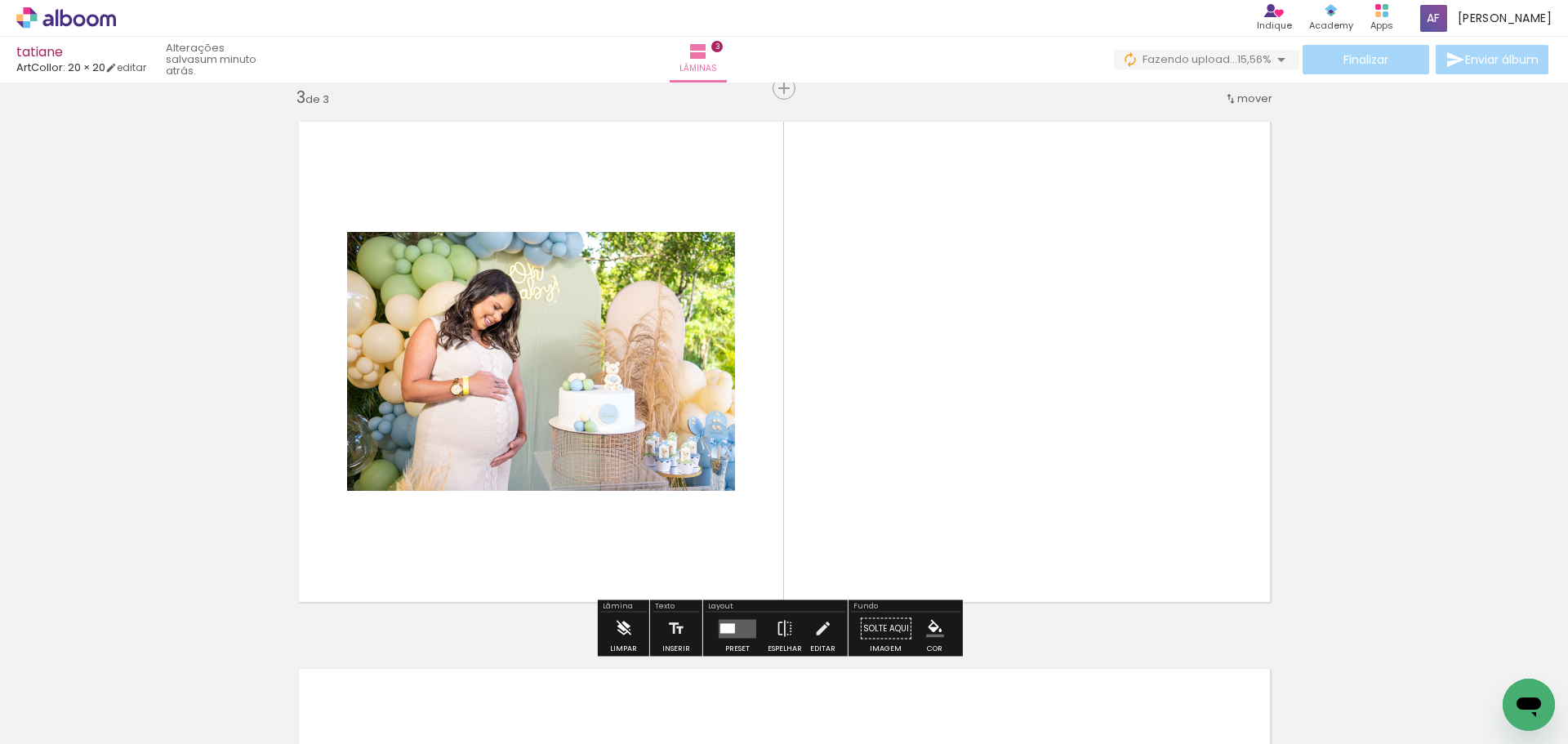
click at [621, 621] on iron-icon at bounding box center [623, 629] width 18 height 33
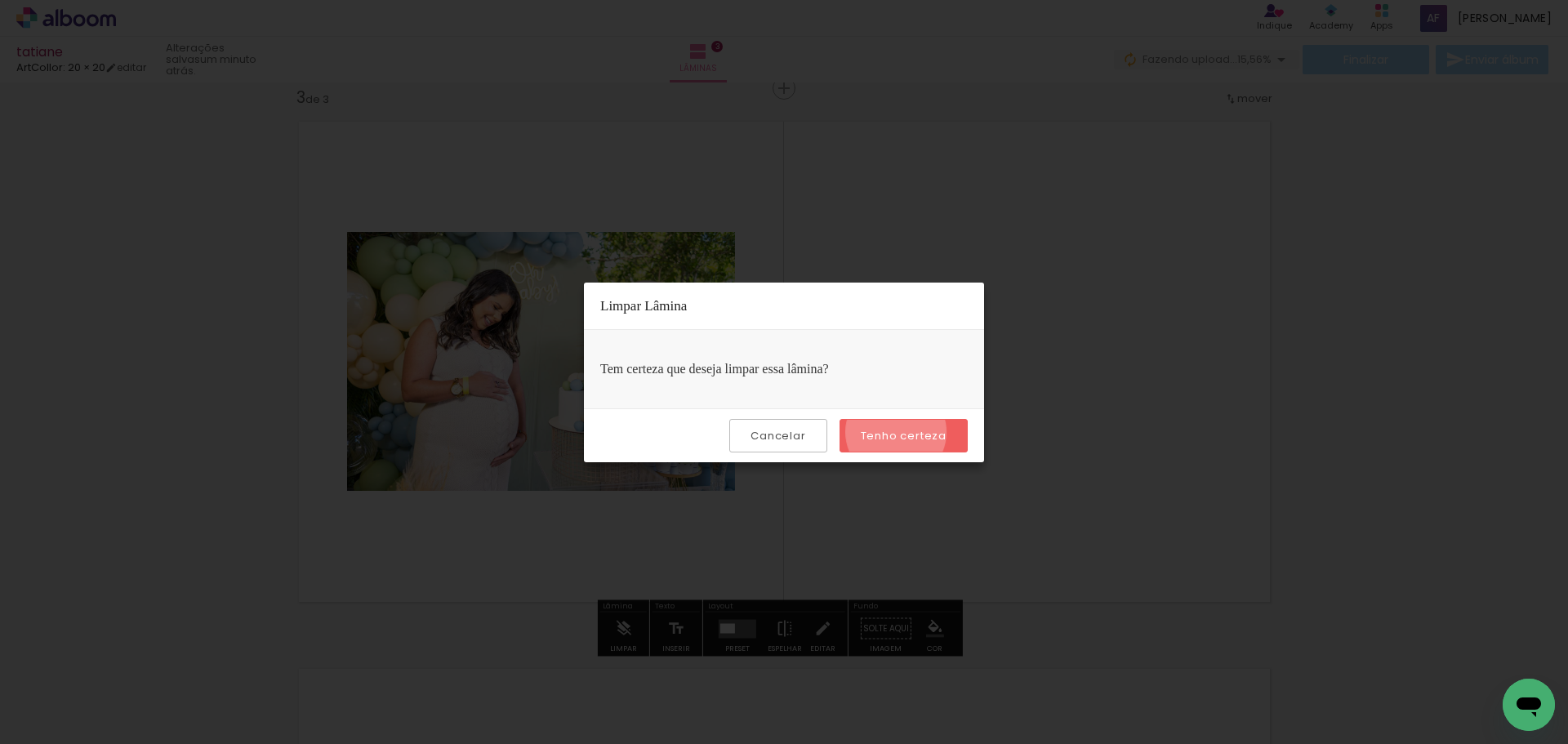
click at [0, 0] on slot "Tenho certeza" at bounding box center [0, 0] width 0 height 0
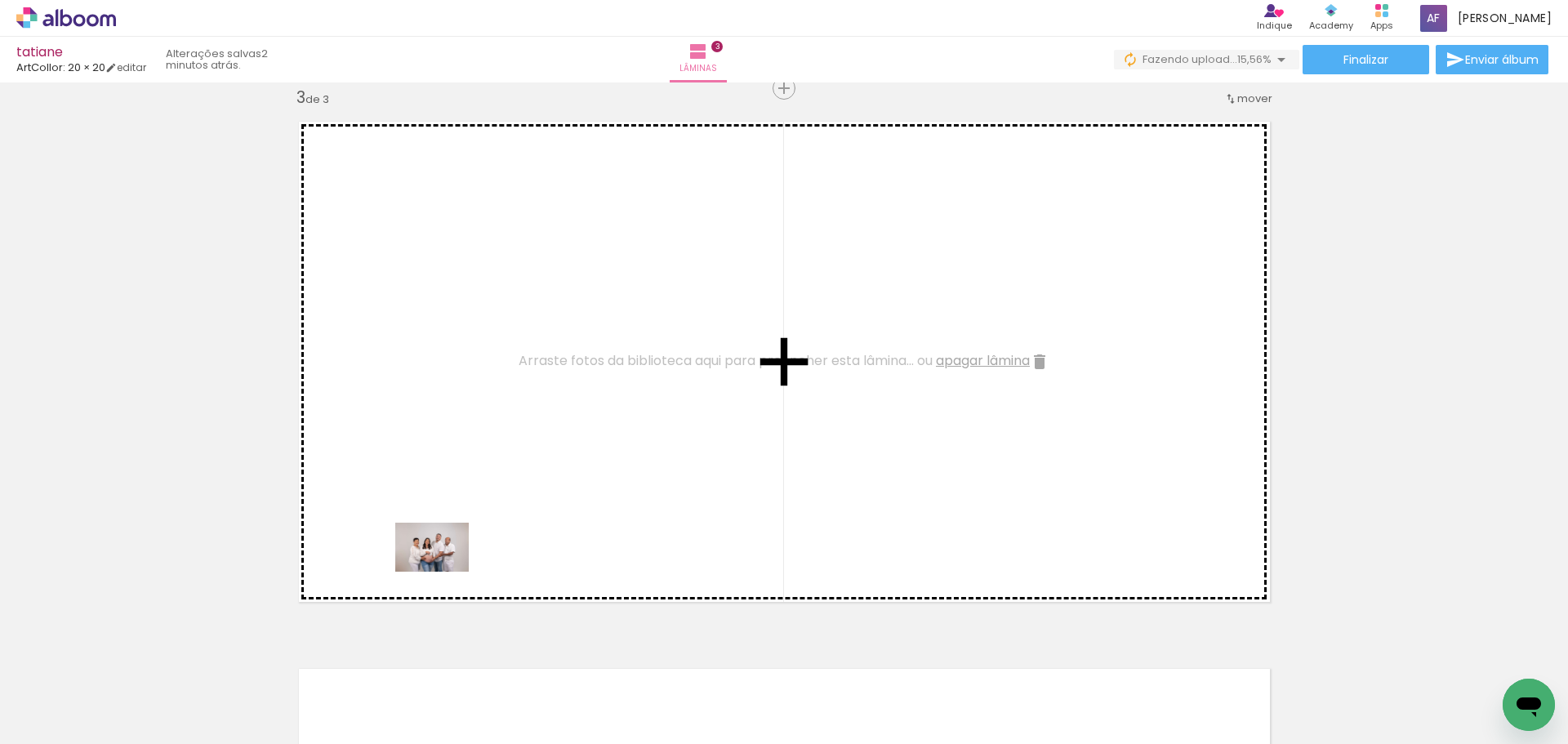
drag, startPoint x: 356, startPoint y: 700, endPoint x: 417, endPoint y: 661, distance: 72.4
click at [445, 572] on quentale-workspace at bounding box center [784, 372] width 1568 height 744
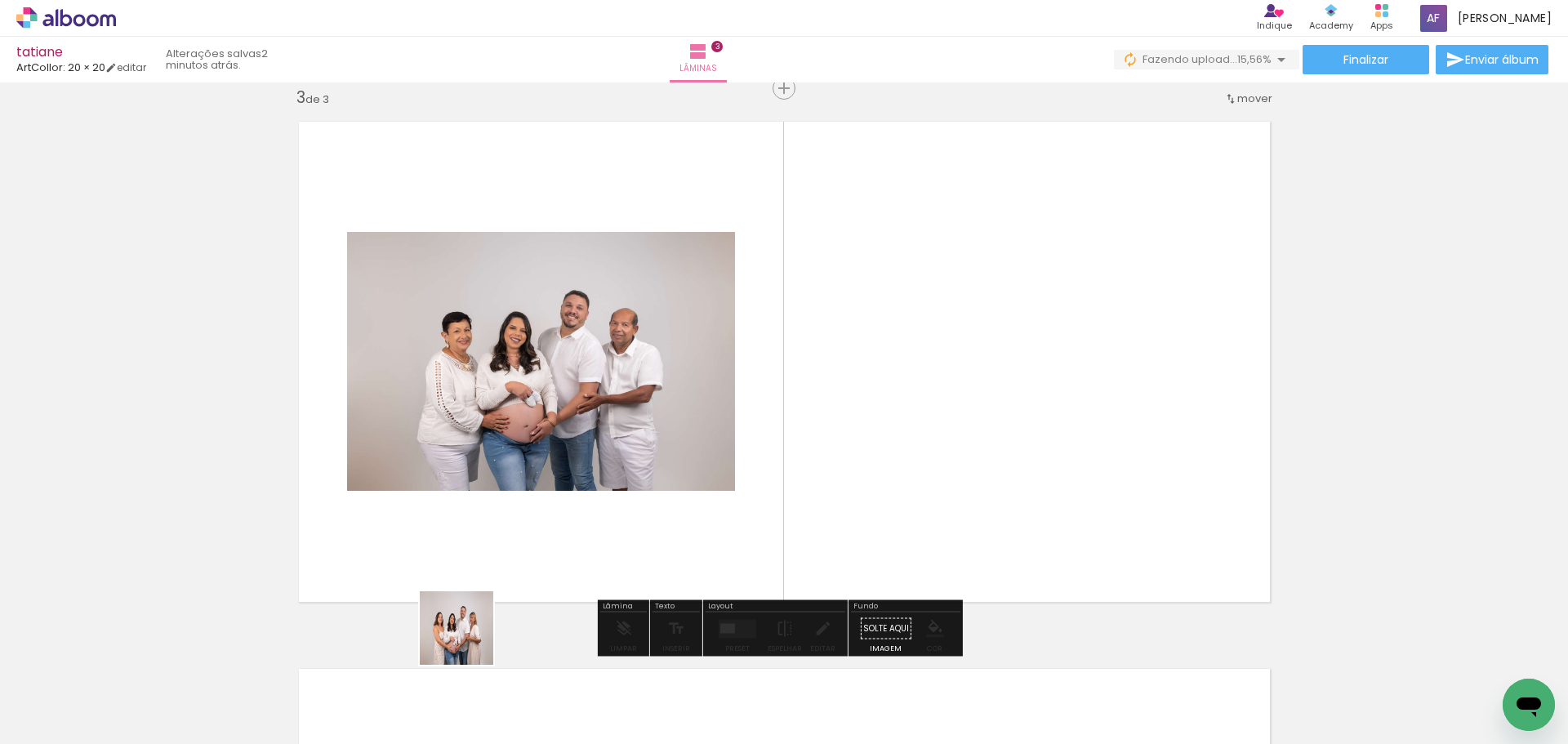
drag, startPoint x: 469, startPoint y: 640, endPoint x: 520, endPoint y: 603, distance: 63.0
click at [530, 570] on quentale-workspace at bounding box center [784, 372] width 1568 height 744
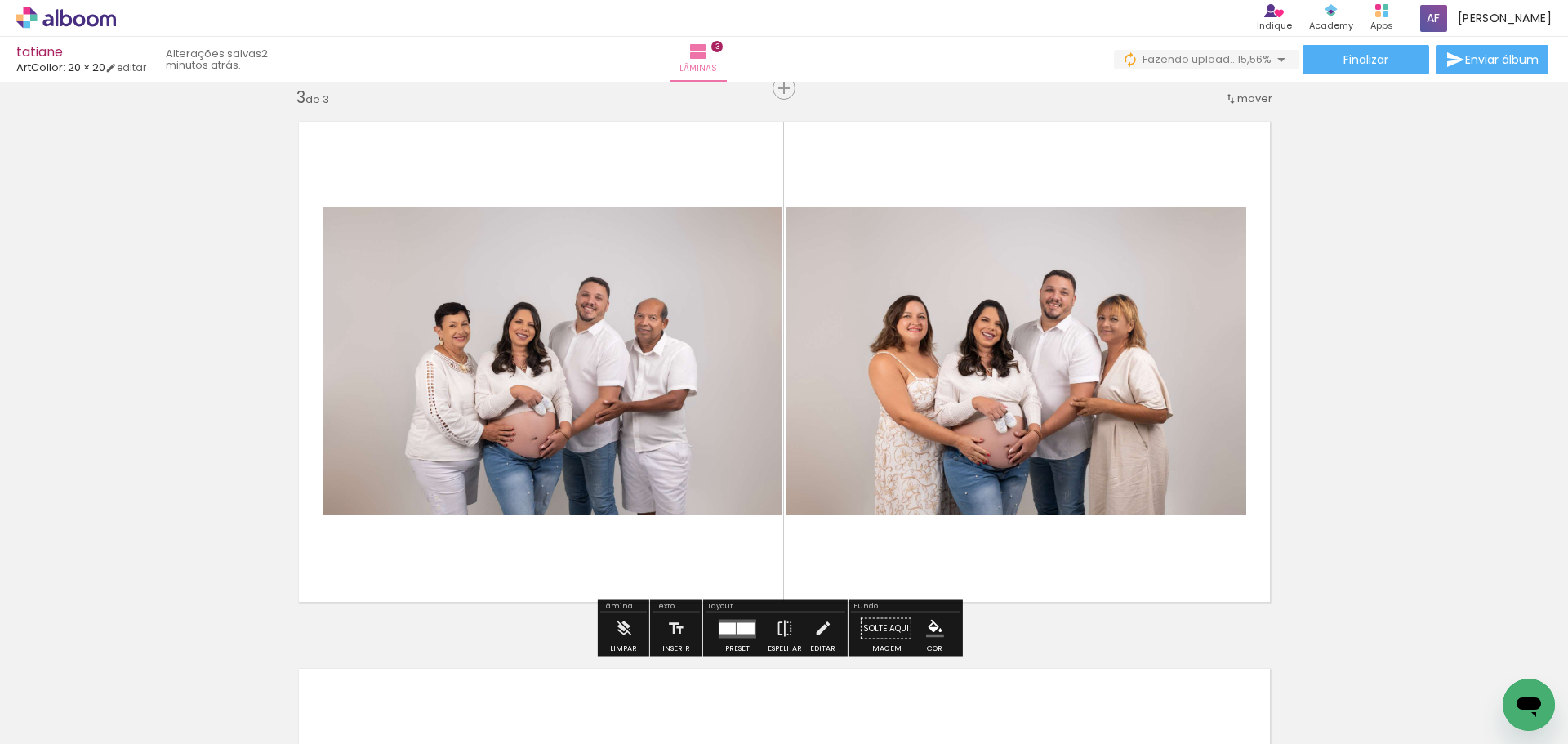
drag, startPoint x: 531, startPoint y: 700, endPoint x: 603, endPoint y: 606, distance: 118.4
click at [591, 565] on quentale-workspace at bounding box center [784, 372] width 1568 height 744
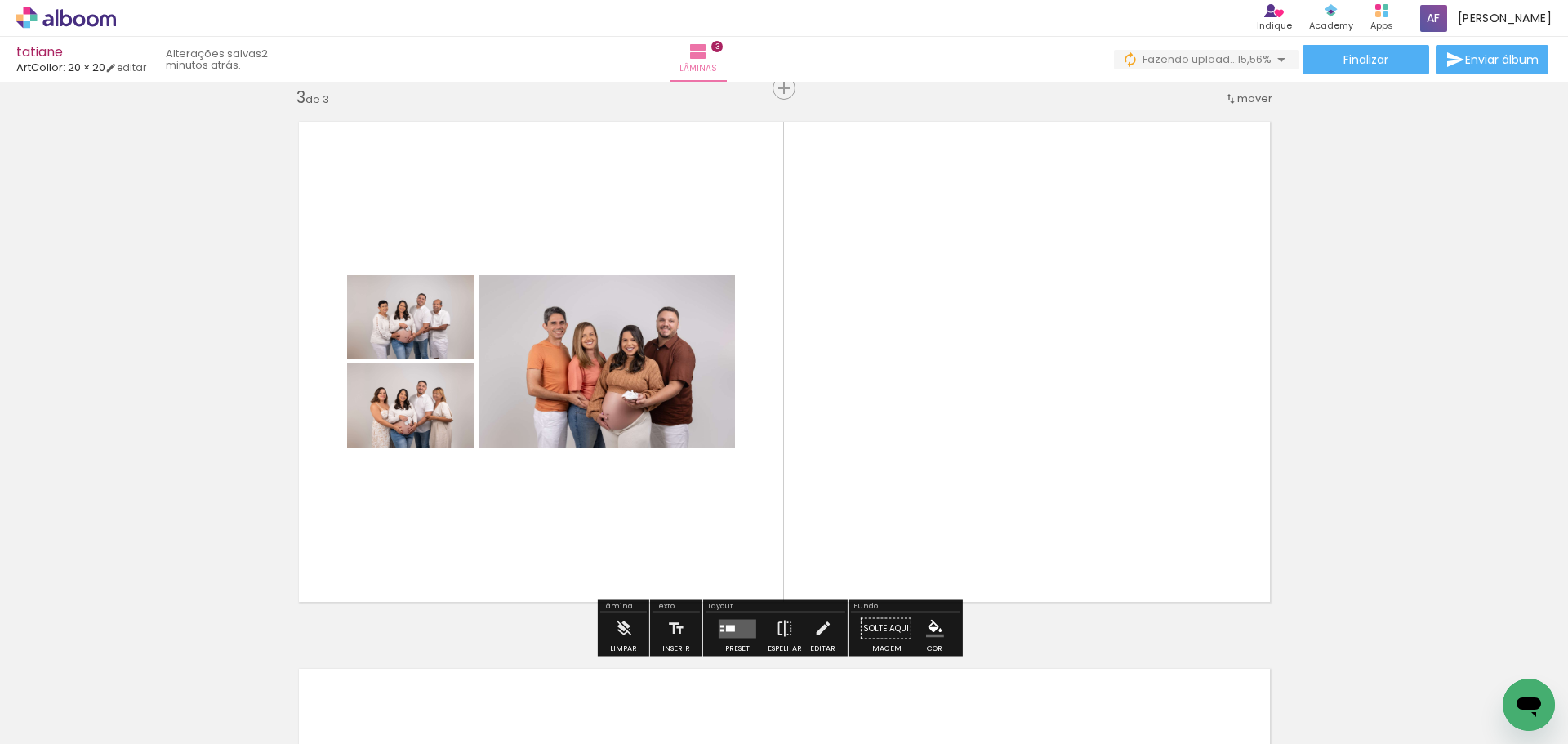
drag, startPoint x: 631, startPoint y: 688, endPoint x: 691, endPoint y: 471, distance: 225.1
click at [689, 472] on quentale-workspace at bounding box center [784, 372] width 1568 height 744
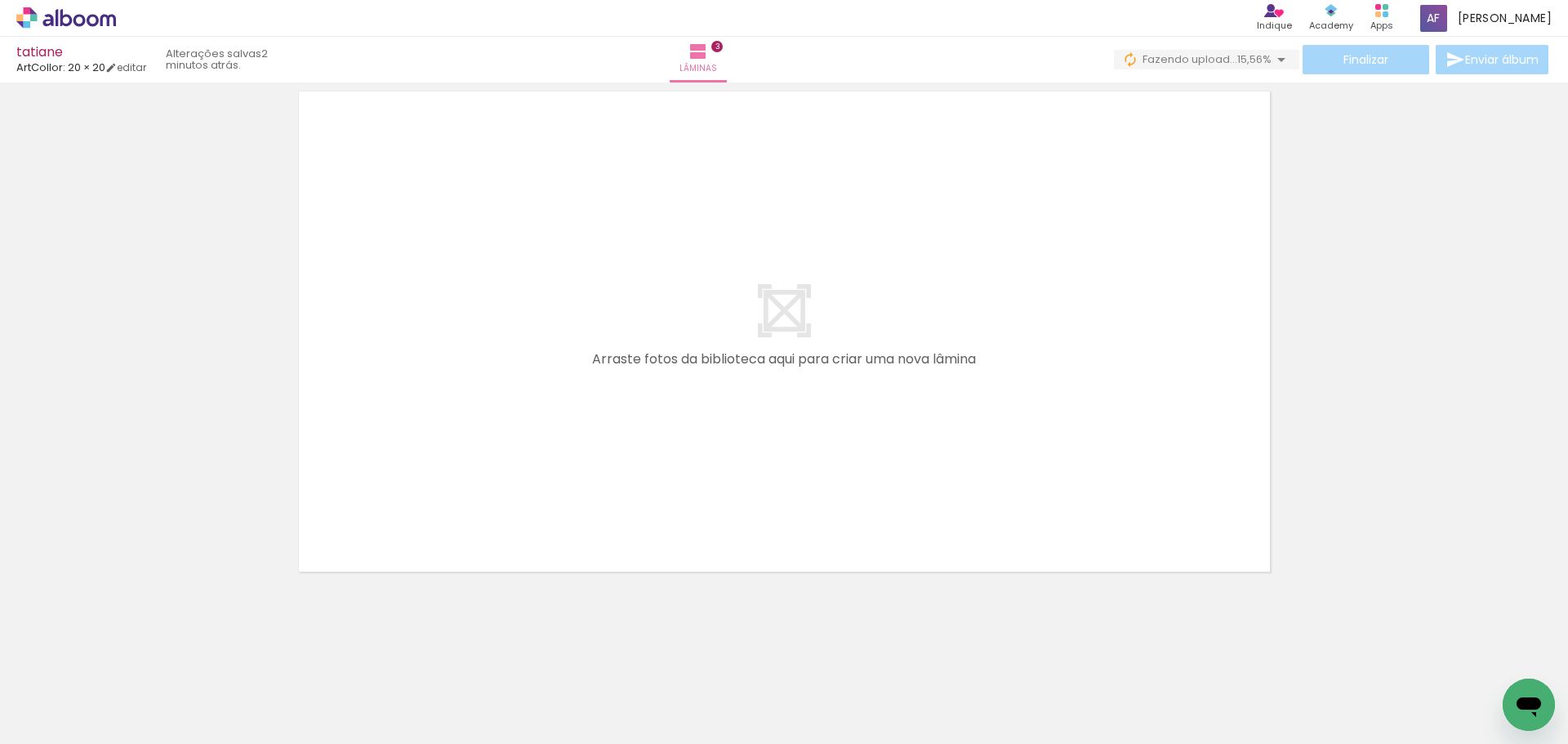
drag, startPoint x: 731, startPoint y: 664, endPoint x: 808, endPoint y: 575, distance: 117.7
click at [757, 355] on quentale-workspace at bounding box center [784, 372] width 1568 height 744
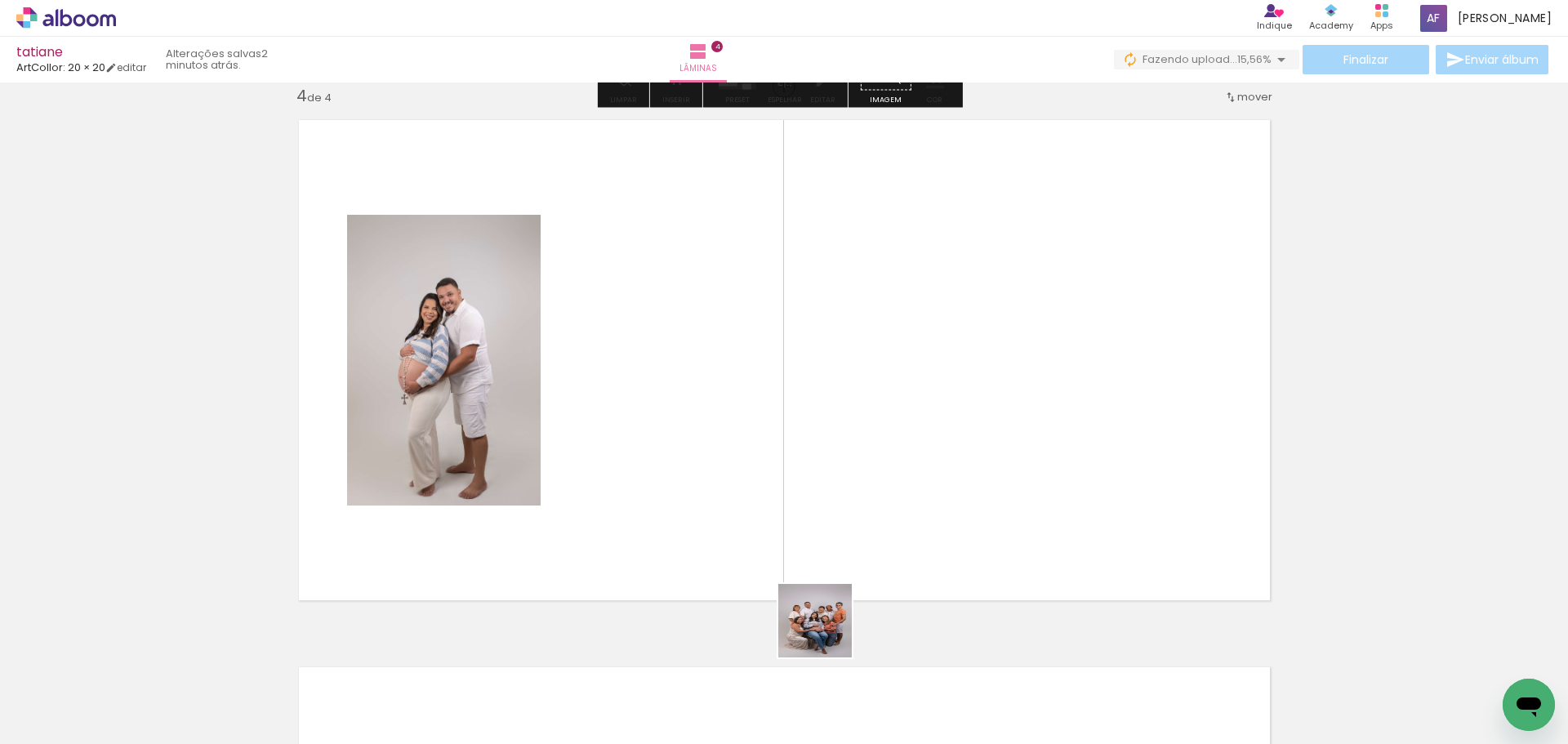
scroll to position [1663, 0]
drag, startPoint x: 830, startPoint y: 687, endPoint x: 837, endPoint y: 561, distance: 126.2
click at [824, 509] on quentale-workspace at bounding box center [784, 372] width 1568 height 744
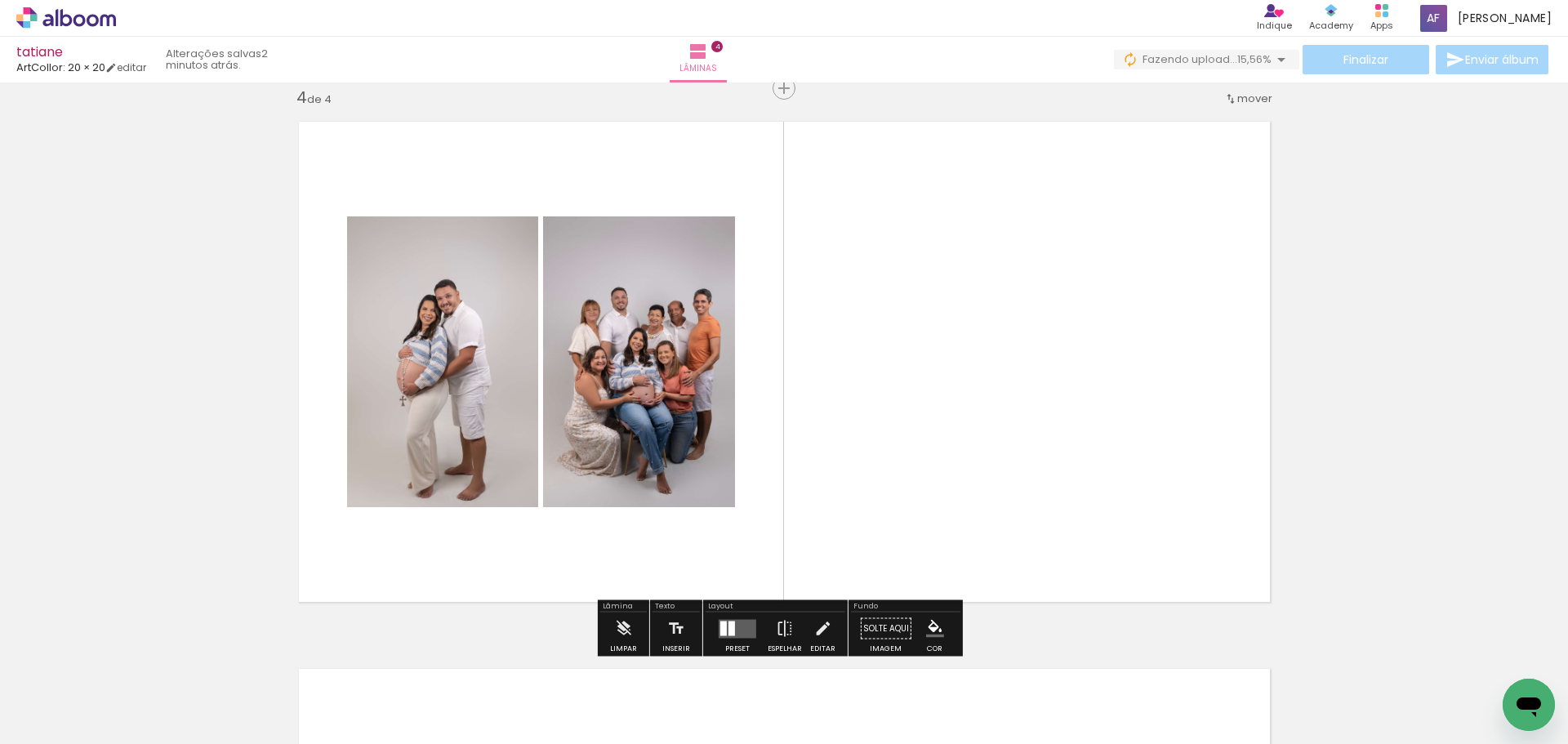
drag, startPoint x: 894, startPoint y: 692, endPoint x: 927, endPoint y: 579, distance: 117.7
click at [910, 510] on quentale-workspace at bounding box center [784, 372] width 1568 height 744
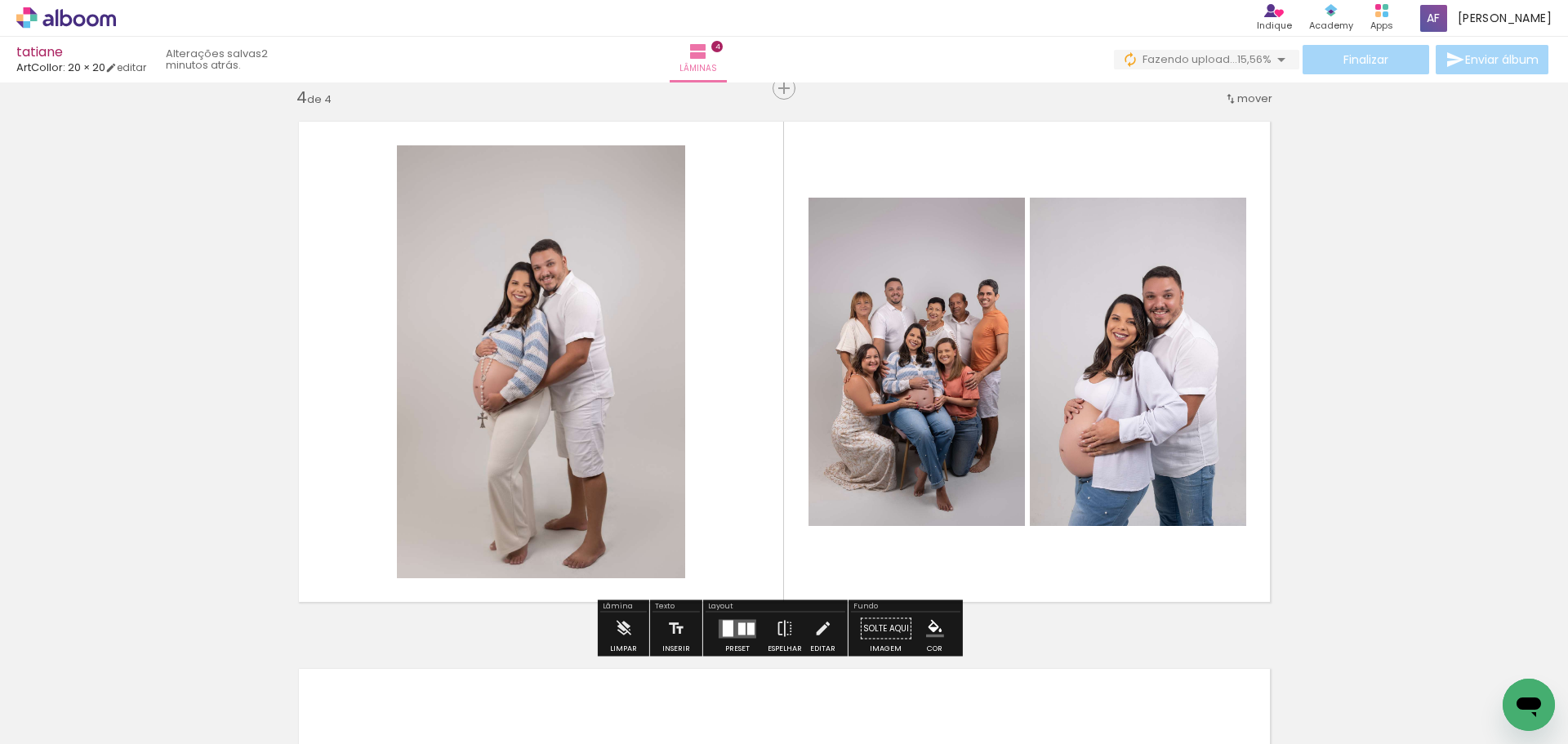
drag, startPoint x: 977, startPoint y: 681, endPoint x: 979, endPoint y: 478, distance: 203.0
click at [979, 478] on quentale-workspace at bounding box center [784, 372] width 1568 height 744
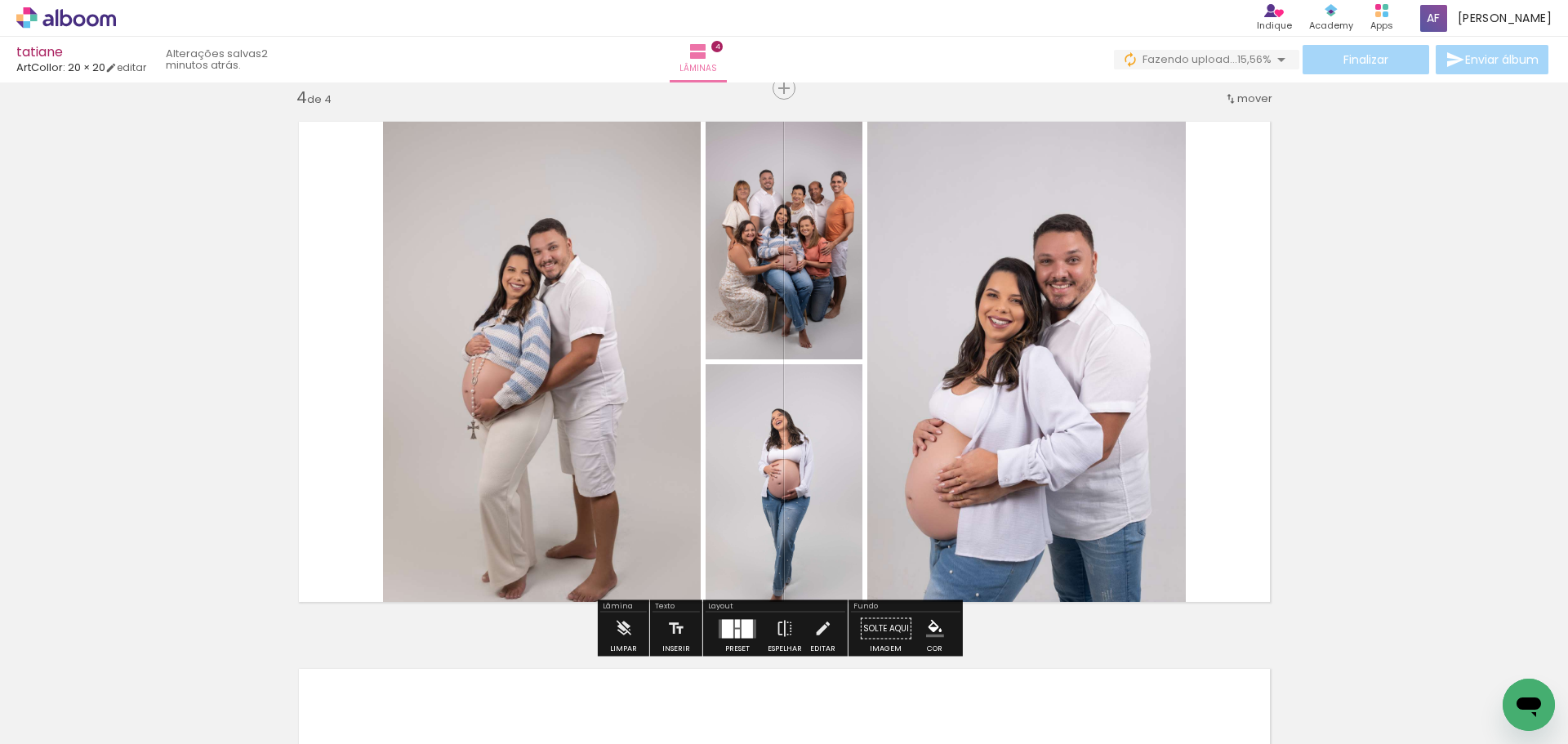
click at [1053, 397] on quentale-workspace at bounding box center [784, 372] width 1568 height 744
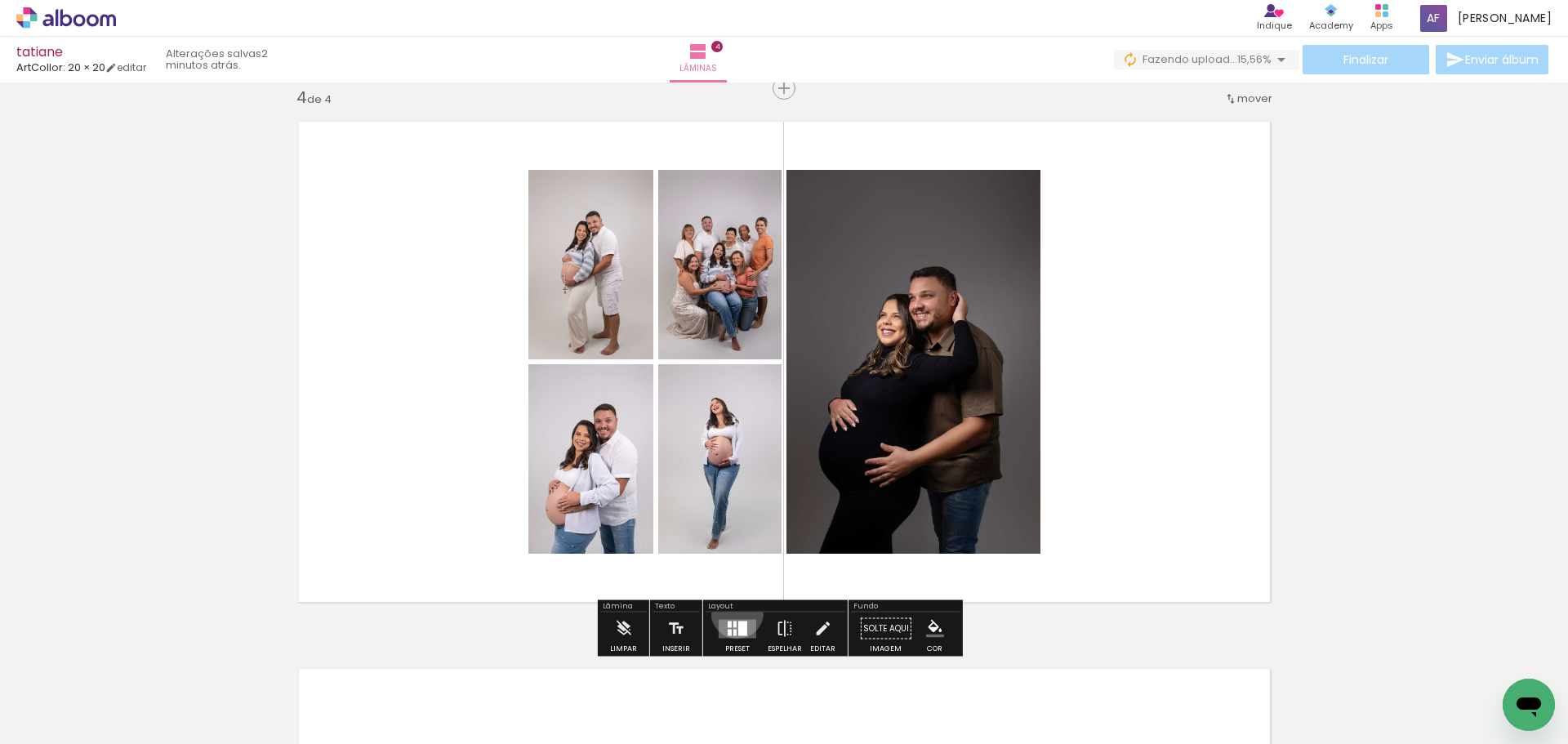
click at [733, 613] on div at bounding box center [738, 629] width 44 height 33
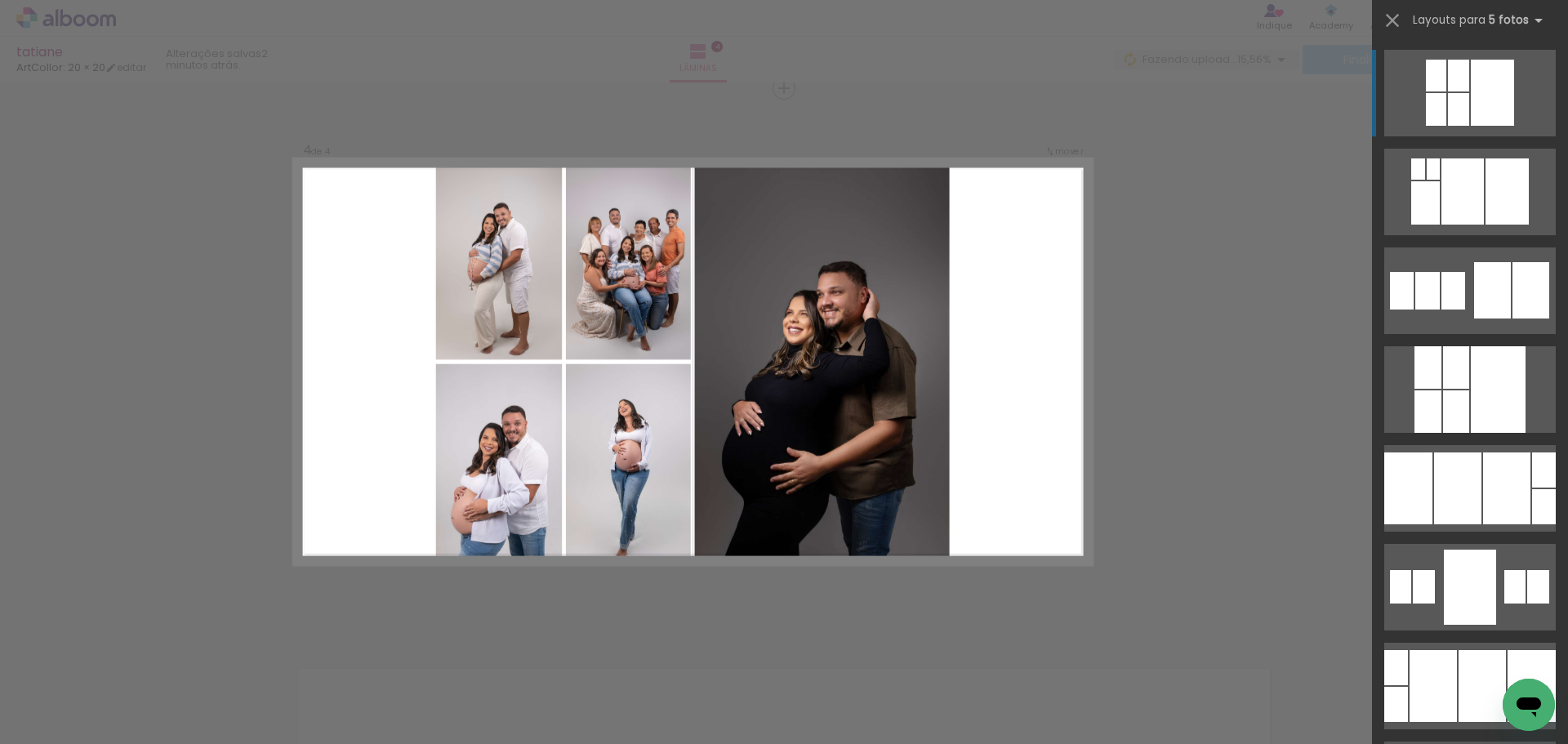
scroll to position [81, 0]
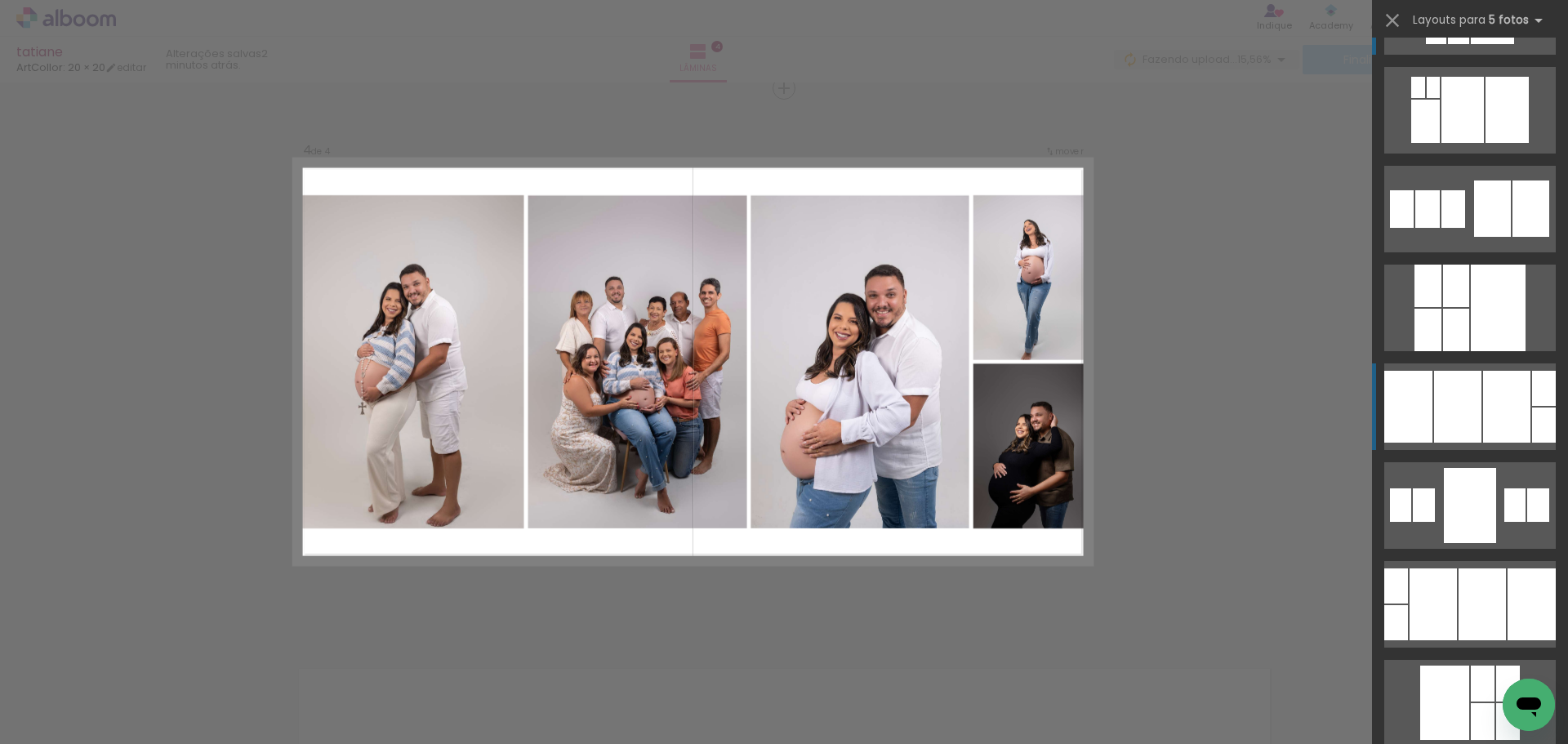
click at [1483, 407] on div at bounding box center [1507, 406] width 48 height 72
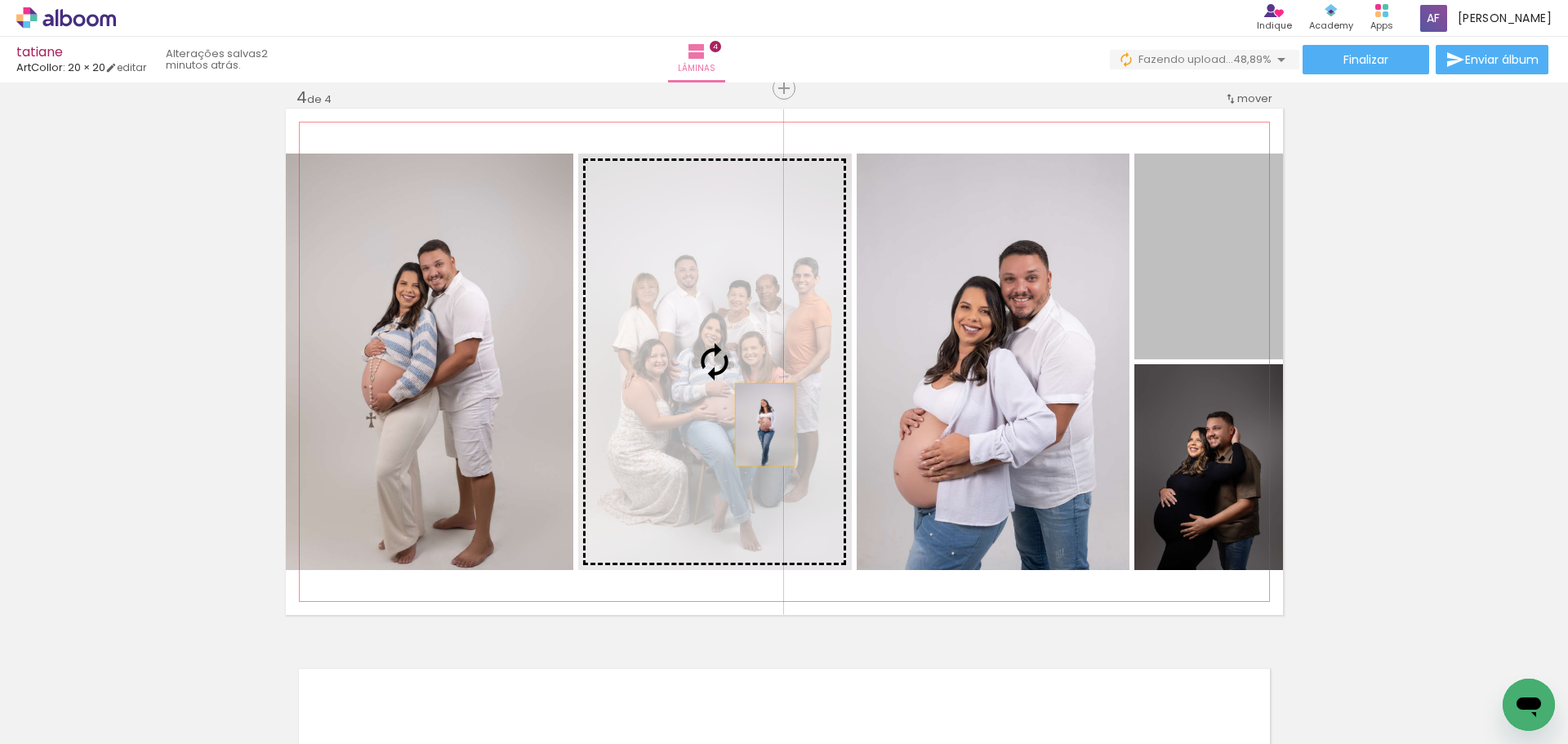
drag, startPoint x: 1191, startPoint y: 280, endPoint x: 755, endPoint y: 428, distance: 460.4
click at [0, 0] on slot at bounding box center [0, 0] width 0 height 0
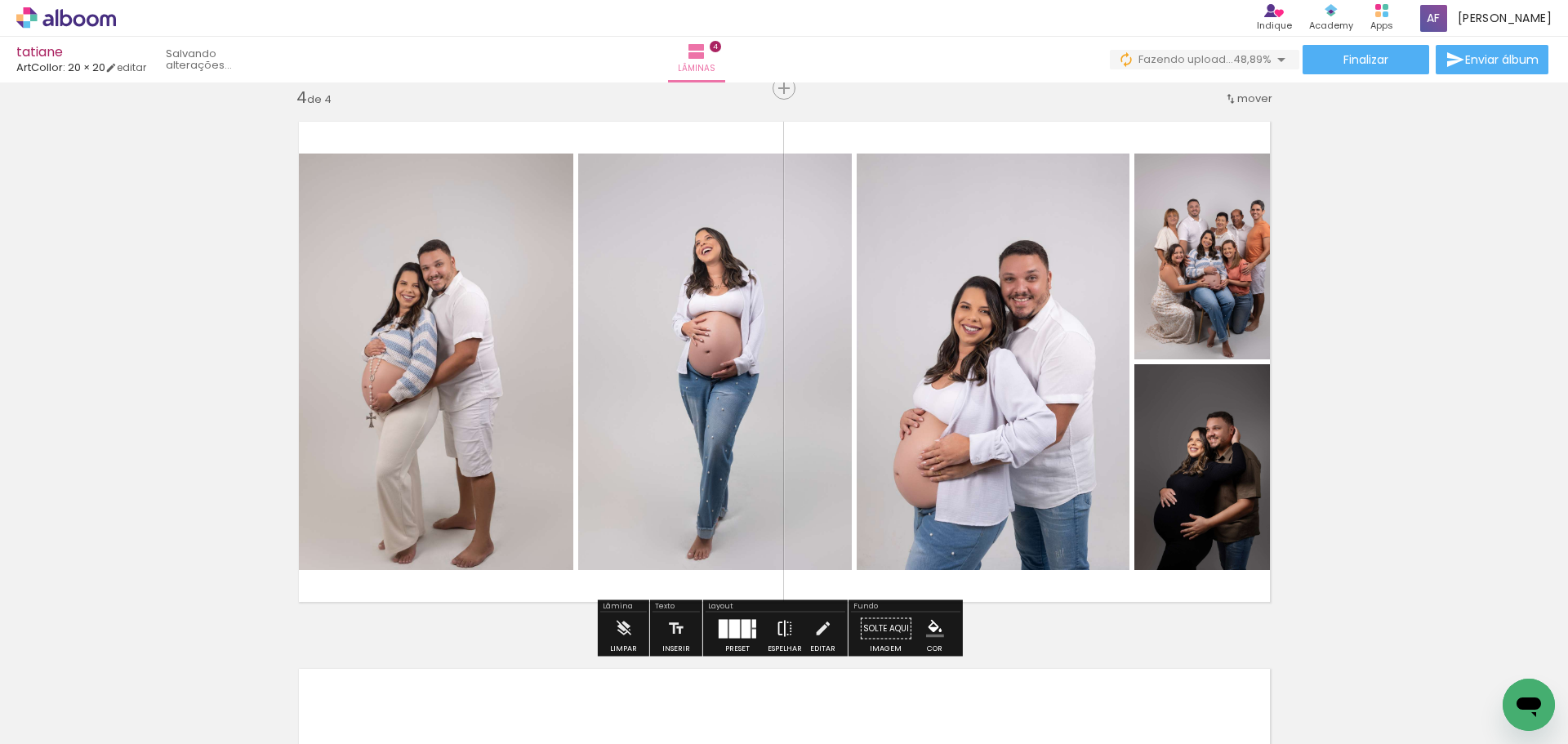
click at [783, 620] on iron-icon at bounding box center [784, 629] width 18 height 33
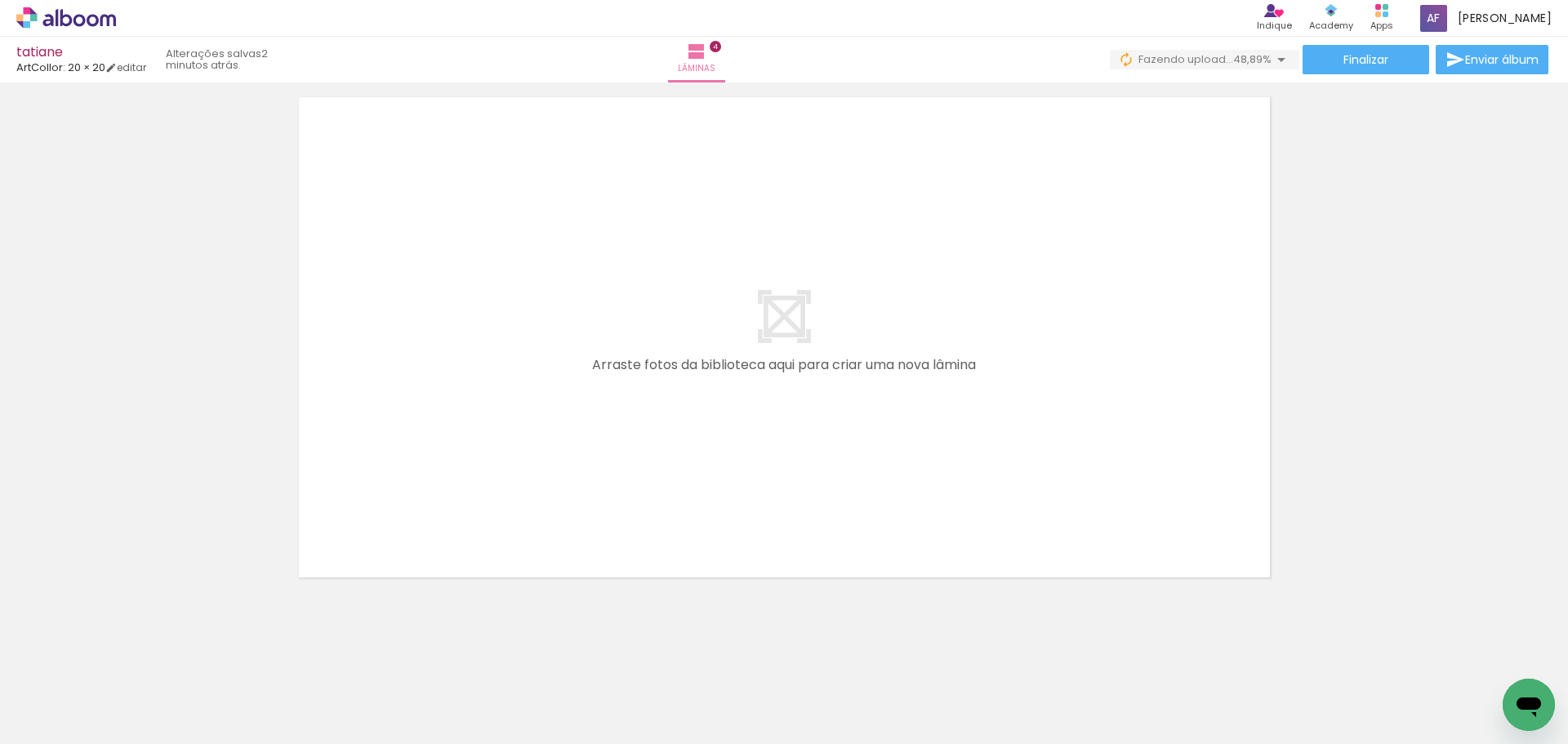
scroll to position [0, 1055]
drag, startPoint x: 501, startPoint y: 697, endPoint x: 564, endPoint y: 441, distance: 263.6
click at [564, 441] on quentale-workspace at bounding box center [784, 372] width 1568 height 744
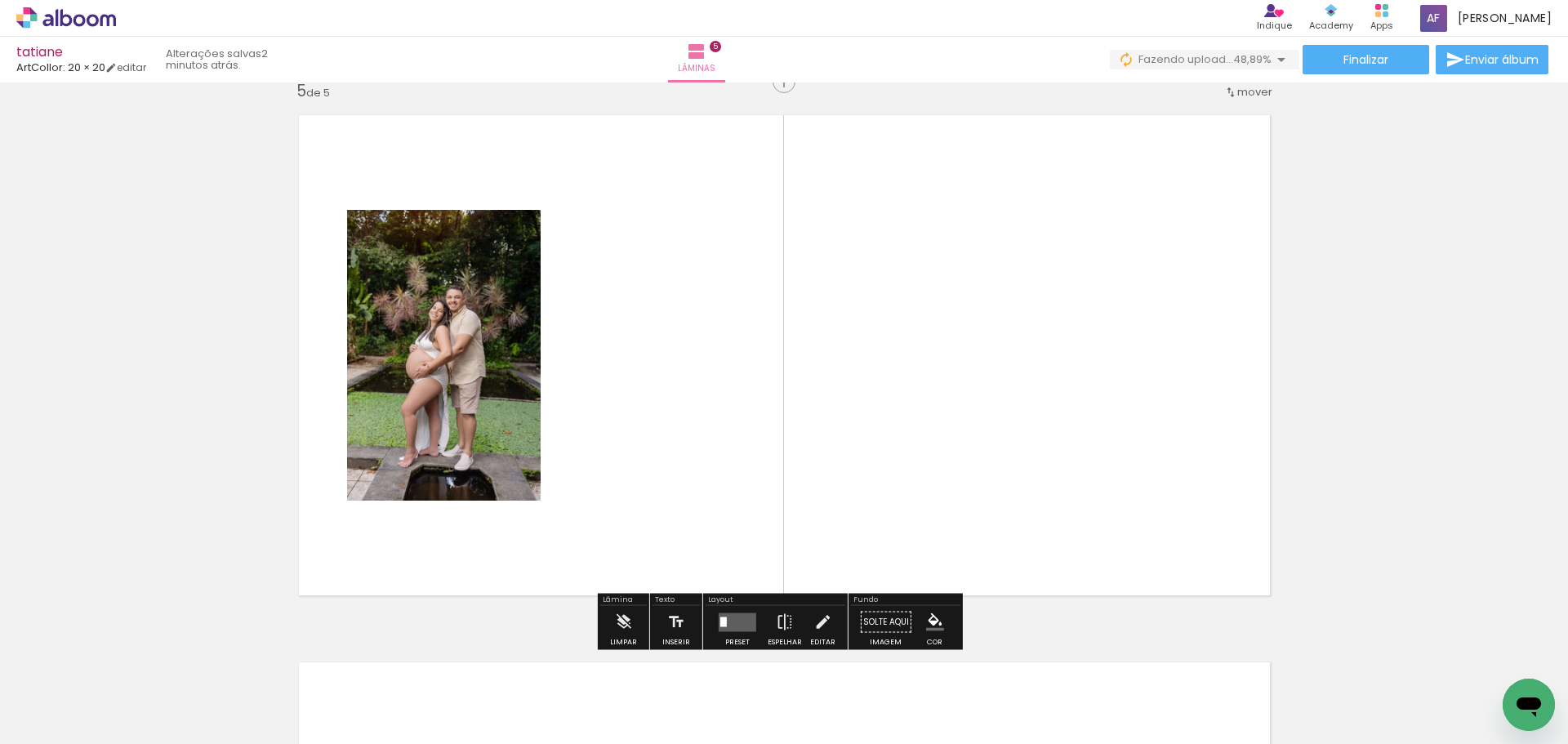
scroll to position [2211, 0]
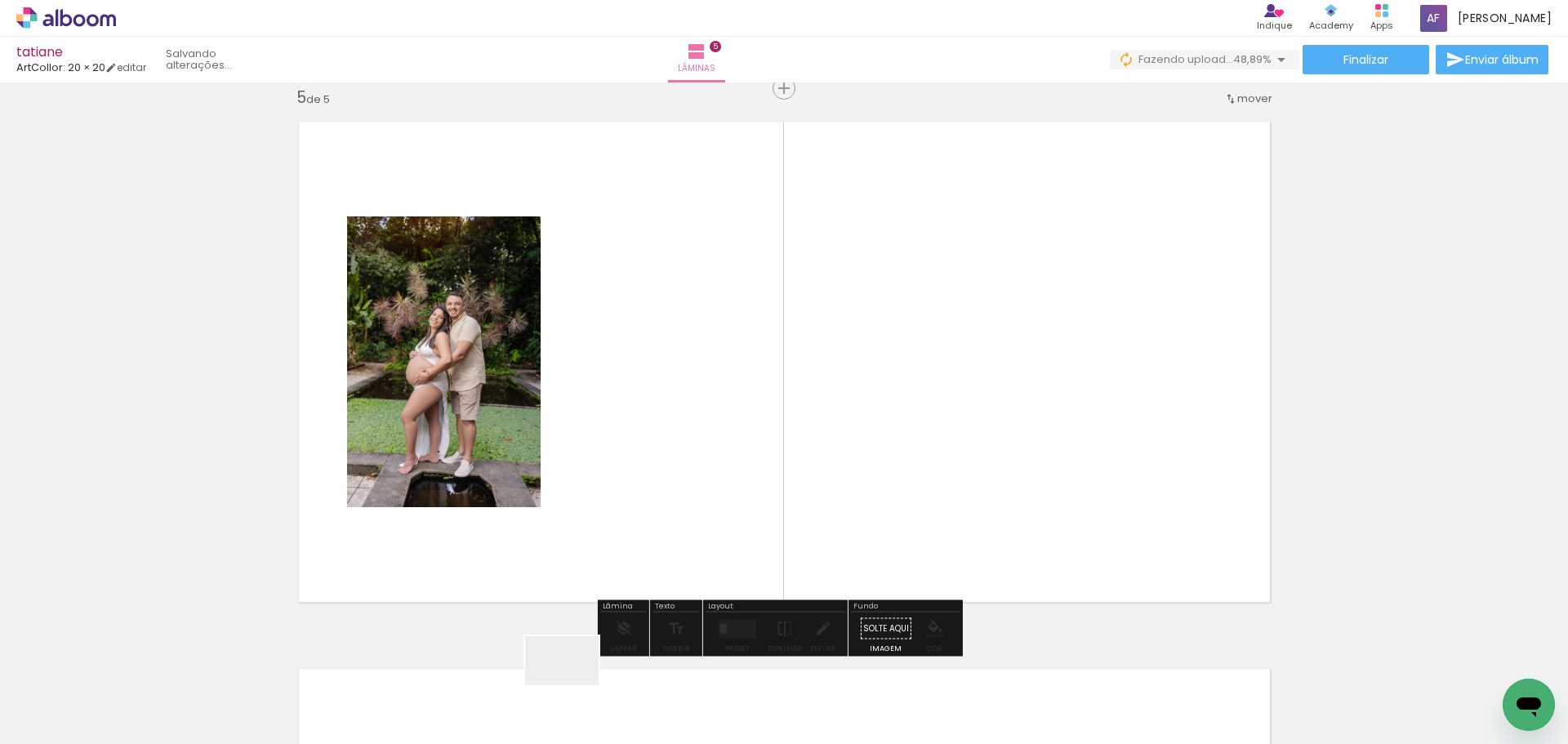
drag, startPoint x: 574, startPoint y: 686, endPoint x: 646, endPoint y: 591, distance: 119.2
click at [631, 532] on quentale-workspace at bounding box center [784, 372] width 1568 height 744
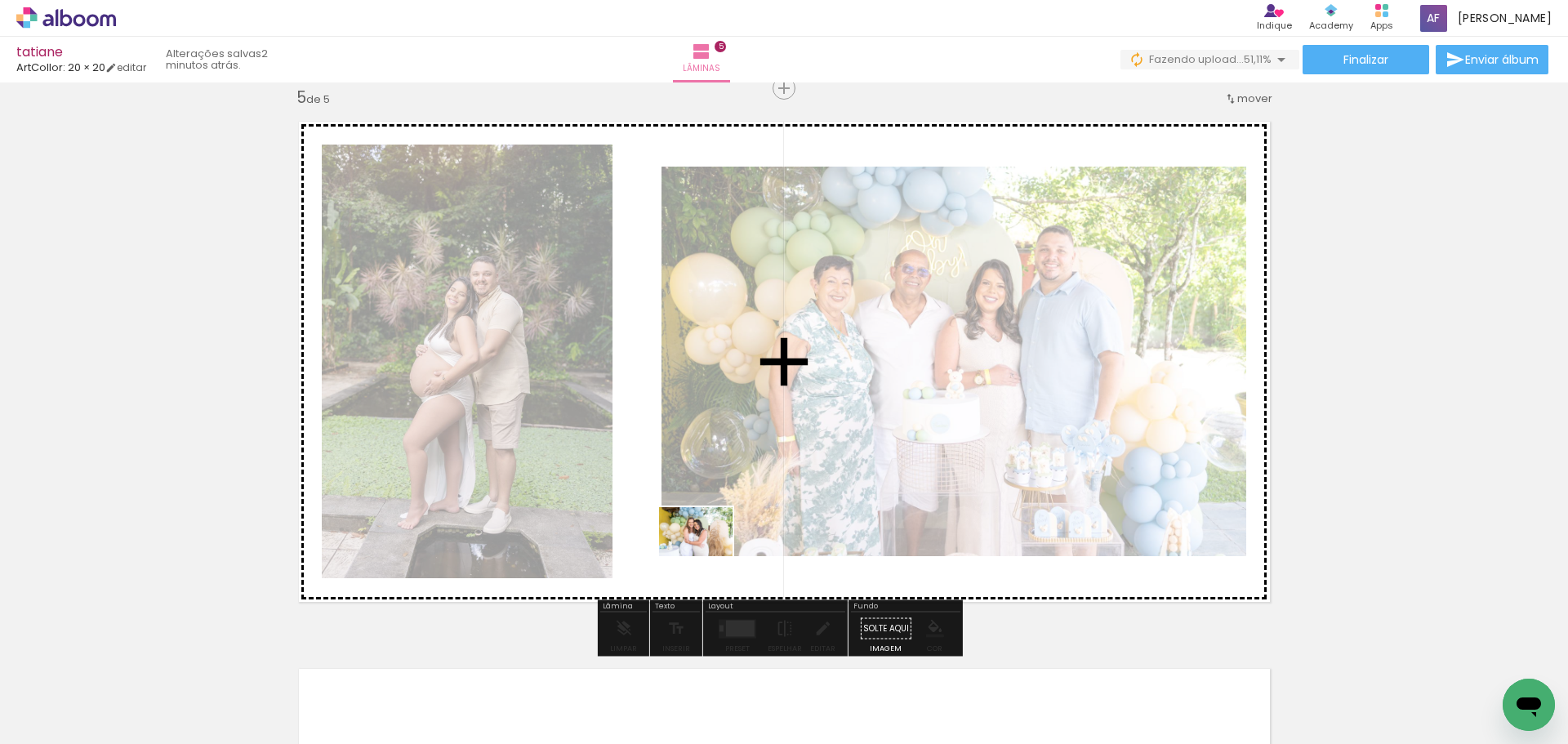
drag, startPoint x: 681, startPoint y: 705, endPoint x: 708, endPoint y: 556, distance: 151.4
click at [708, 556] on quentale-workspace at bounding box center [784, 372] width 1568 height 744
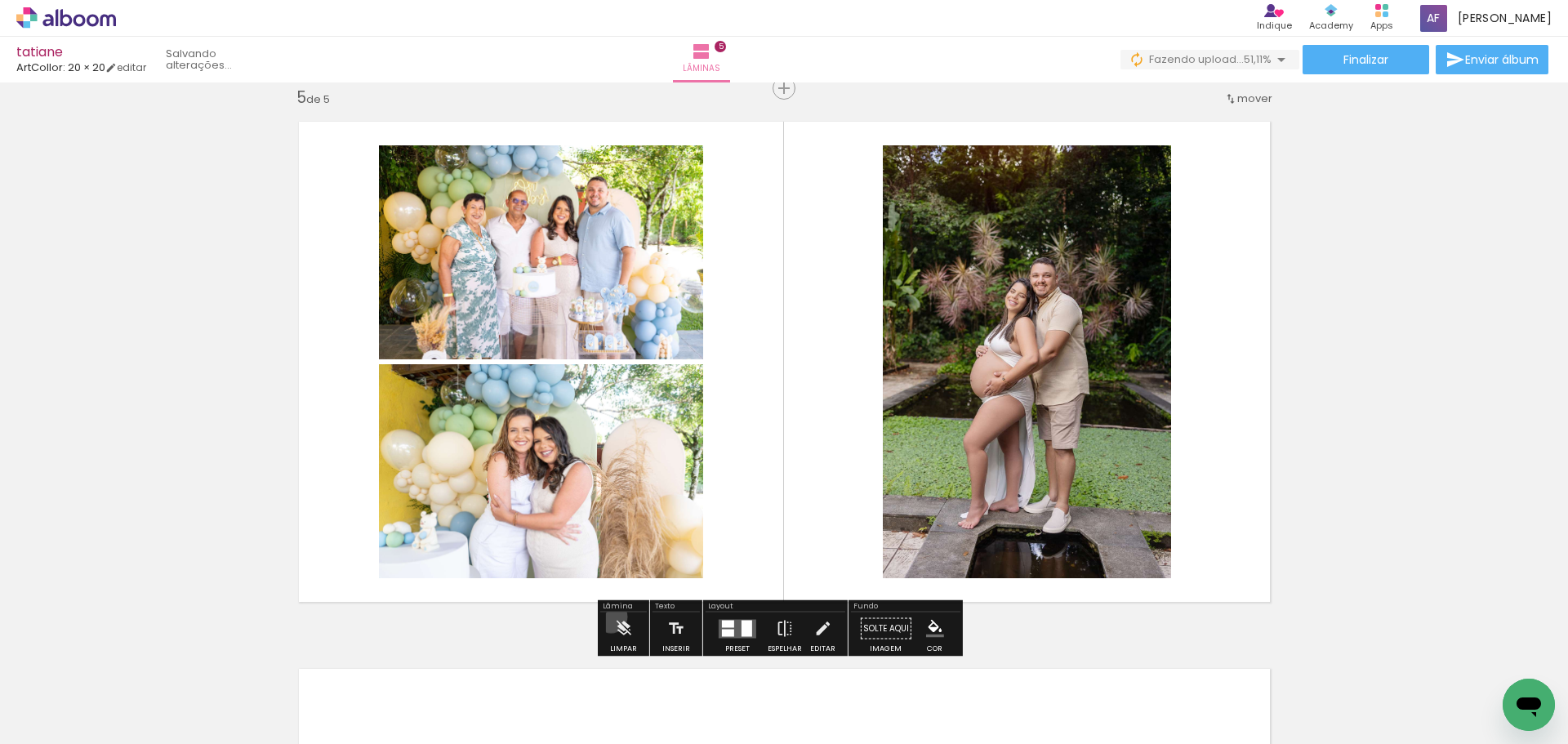
drag, startPoint x: 611, startPoint y: 617, endPoint x: 619, endPoint y: 609, distance: 11.3
click at [612, 617] on paper-button "Limpar" at bounding box center [623, 633] width 35 height 42
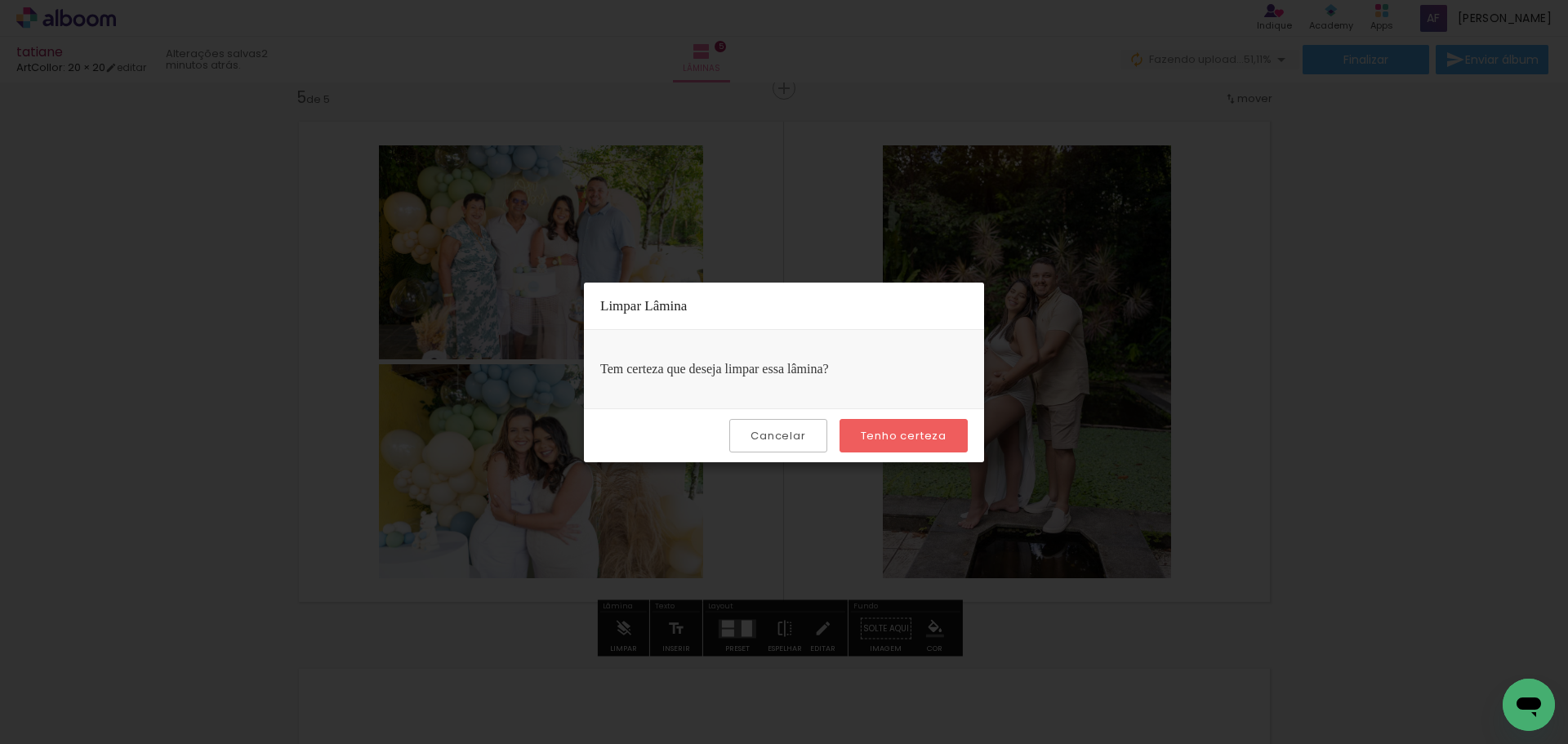
click at [0, 0] on slot "Tenho certeza" at bounding box center [0, 0] width 0 height 0
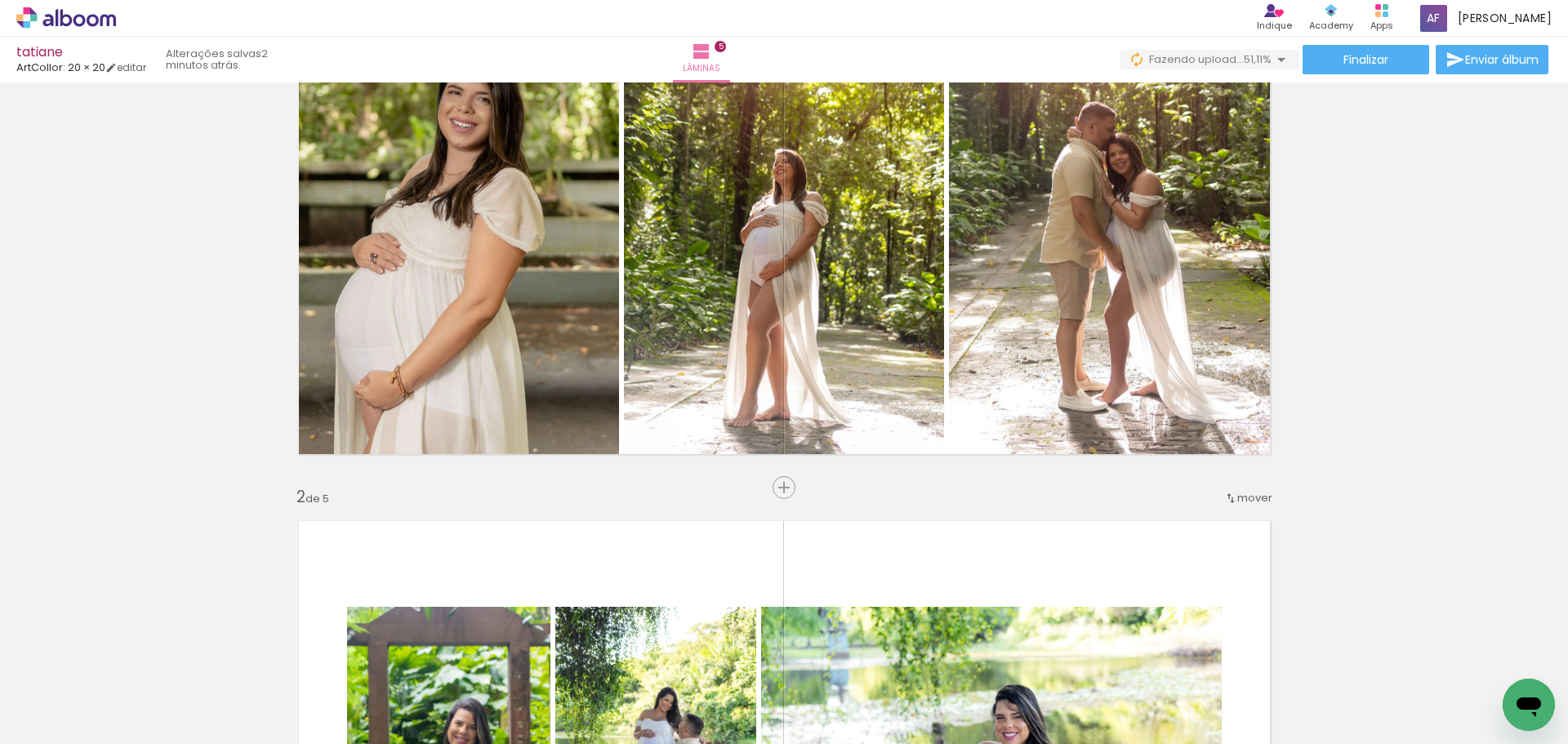
scroll to position [332, 0]
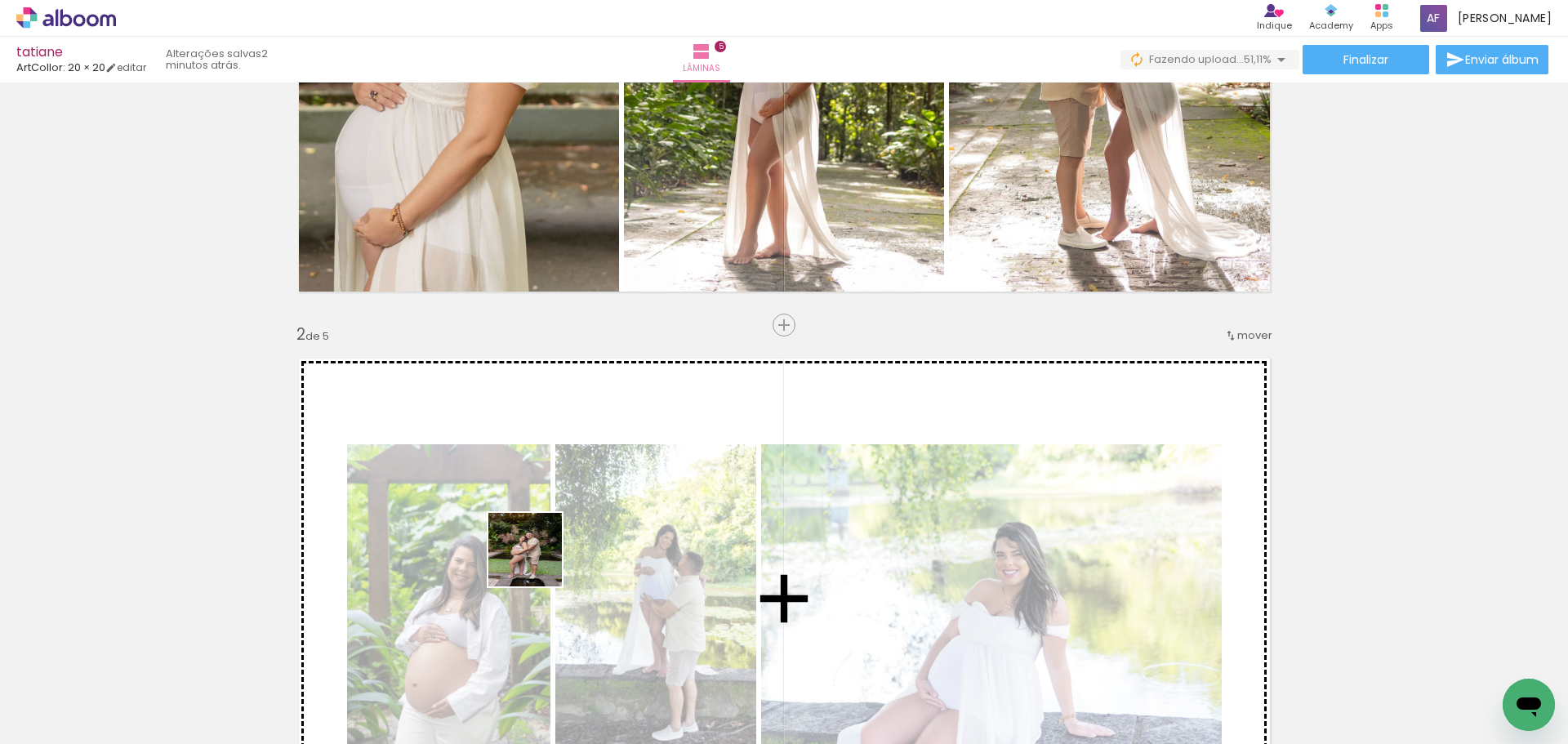
drag, startPoint x: 506, startPoint y: 706, endPoint x: 538, endPoint y: 562, distance: 147.5
click at [538, 562] on quentale-workspace at bounding box center [784, 372] width 1568 height 744
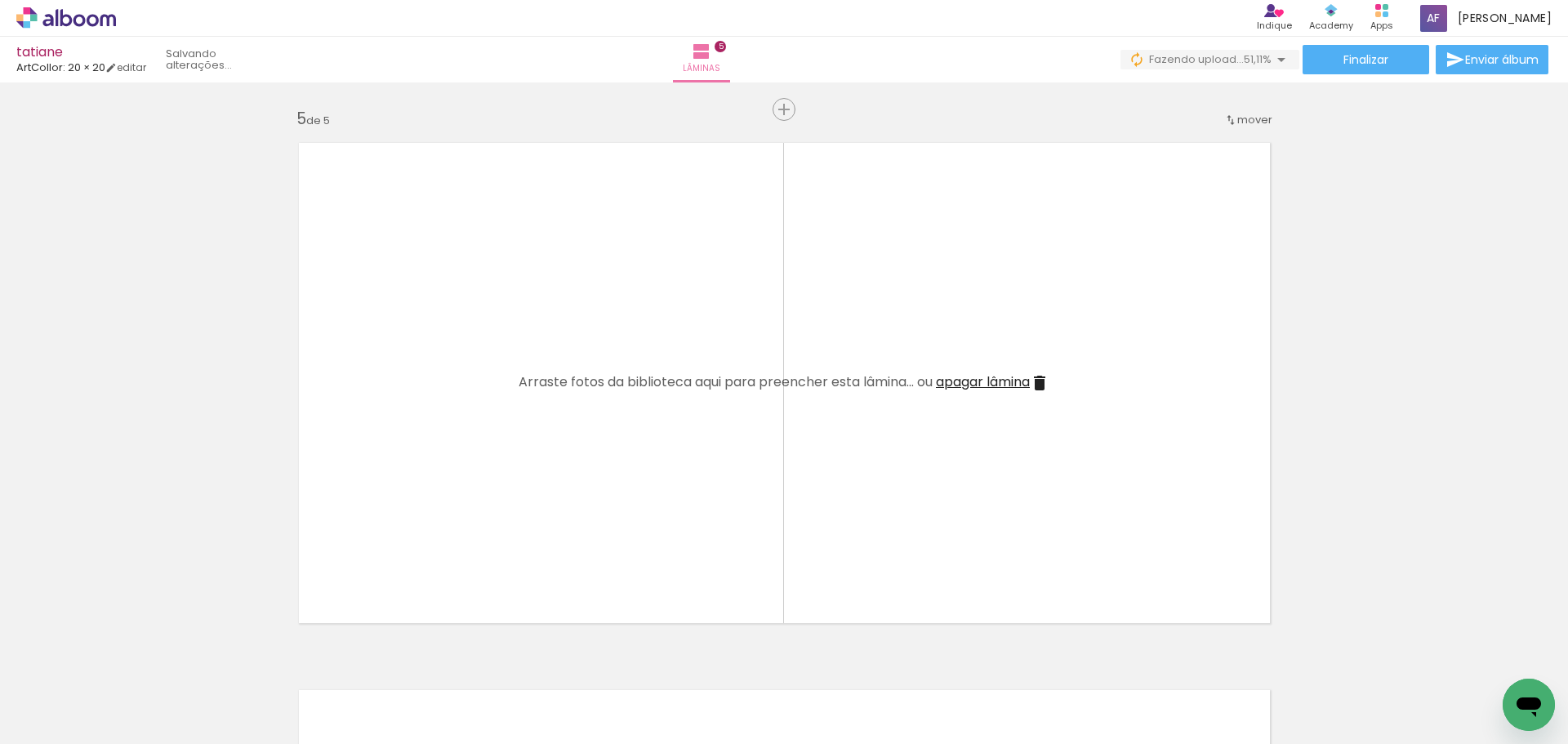
scroll to position [2374, 0]
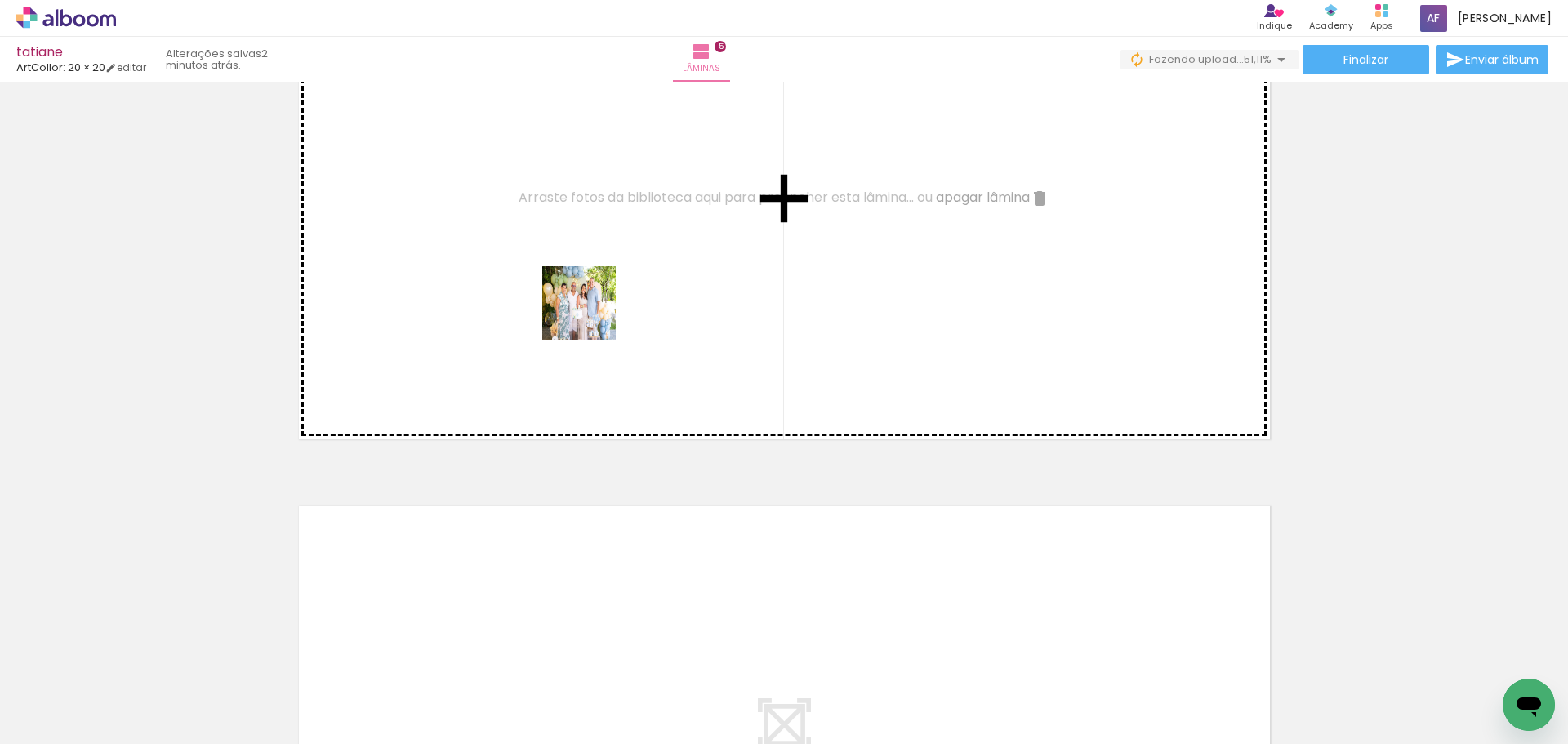
drag, startPoint x: 588, startPoint y: 681, endPoint x: 592, endPoint y: 311, distance: 370.0
click at [592, 311] on quentale-workspace at bounding box center [784, 372] width 1568 height 744
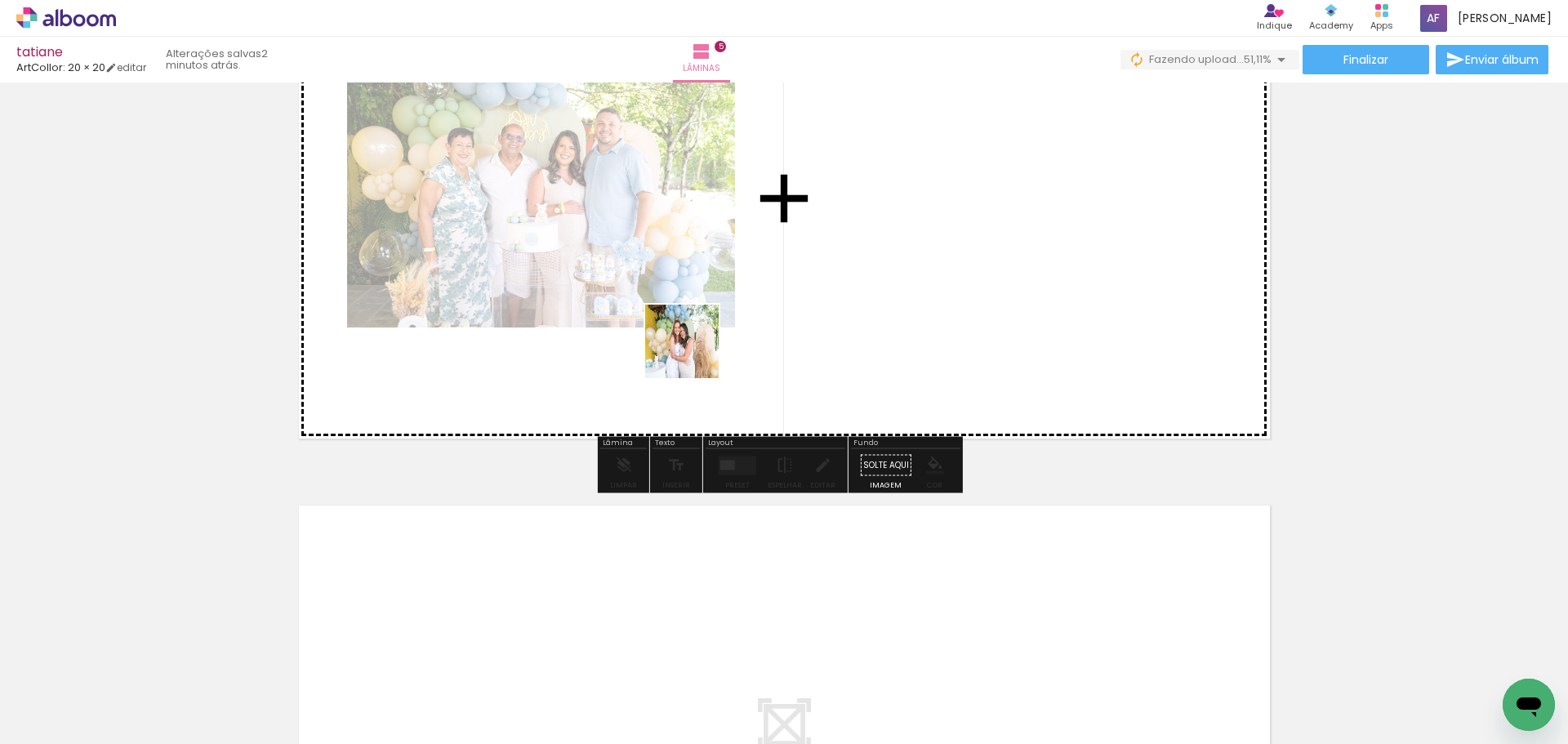
drag, startPoint x: 657, startPoint y: 668, endPoint x: 694, endPoint y: 354, distance: 316.2
click at [694, 354] on quentale-workspace at bounding box center [784, 372] width 1568 height 744
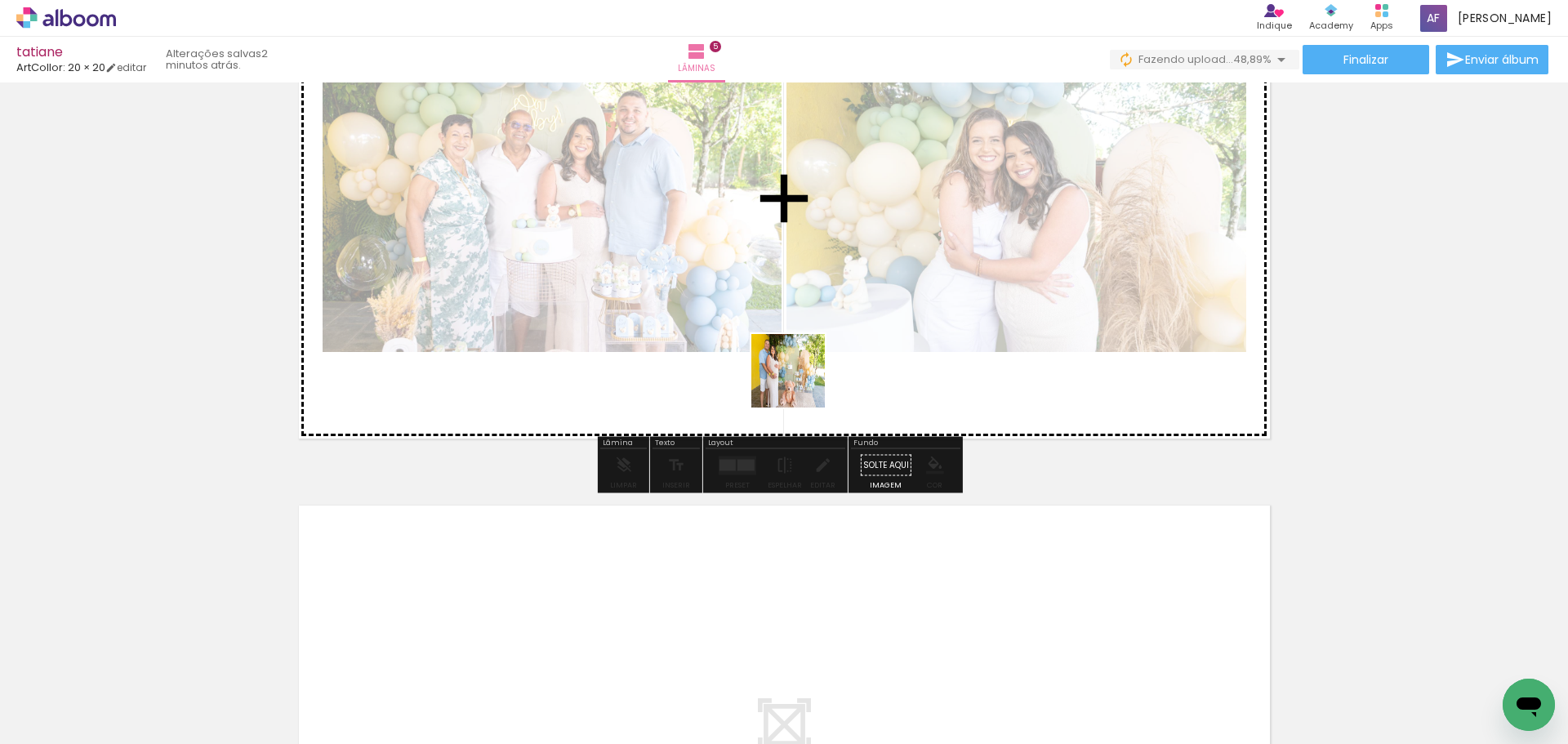
drag, startPoint x: 800, startPoint y: 383, endPoint x: 801, endPoint y: 338, distance: 45.0
click at [801, 338] on quentale-workspace at bounding box center [784, 372] width 1568 height 744
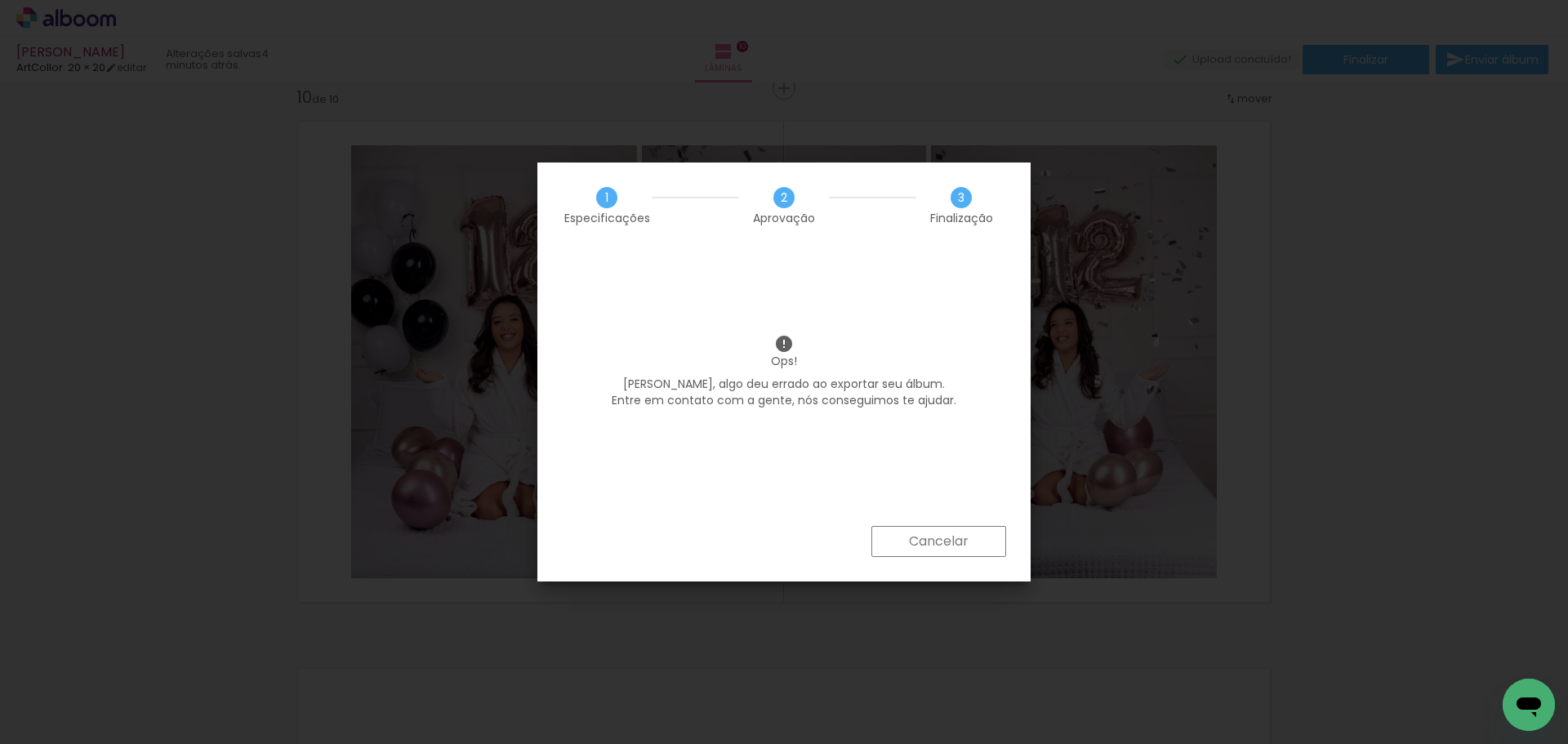
scroll to position [0, 2230]
click at [0, 0] on slot "Cancelar" at bounding box center [0, 0] width 0 height 0
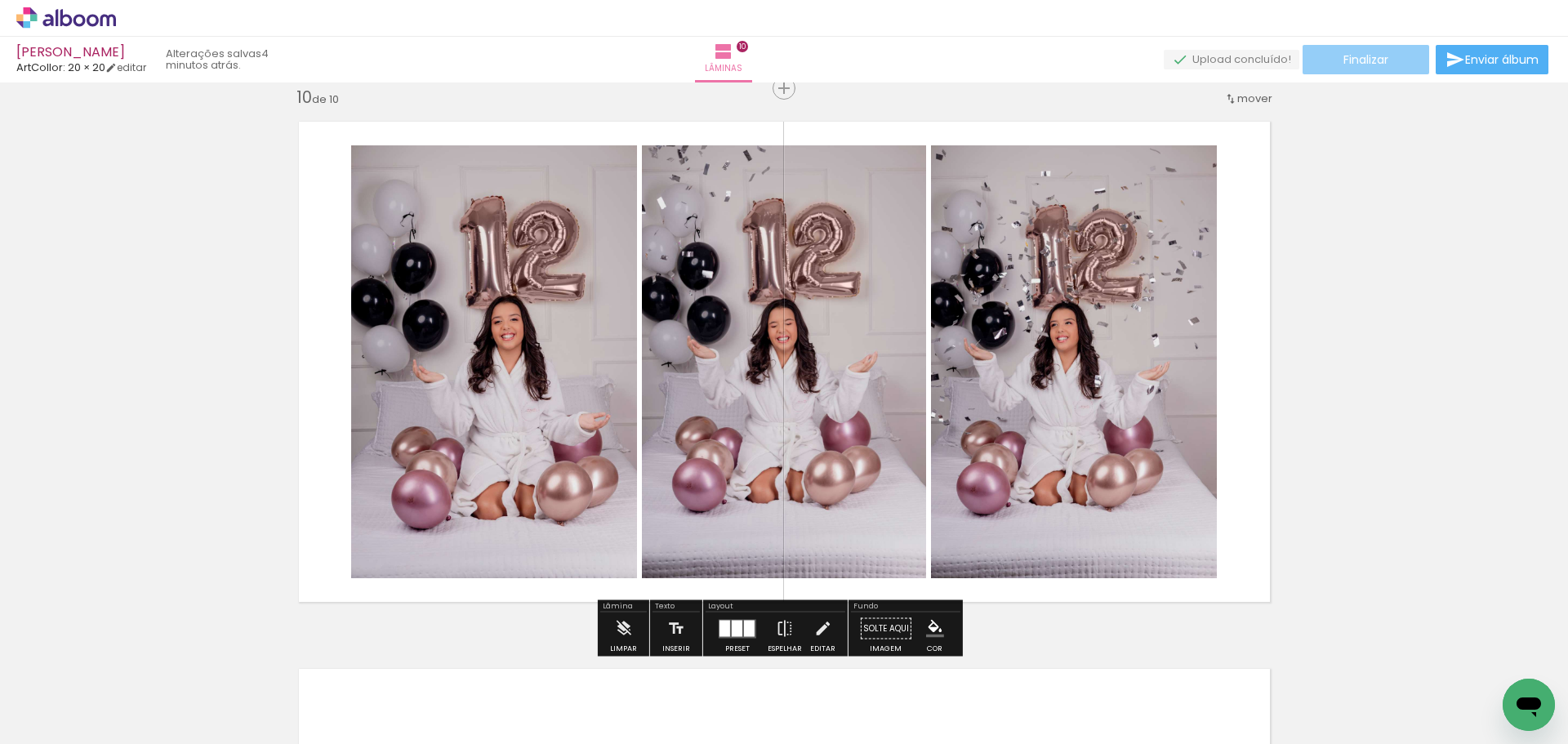
click at [1381, 54] on span "Finalizar" at bounding box center [1365, 59] width 45 height 12
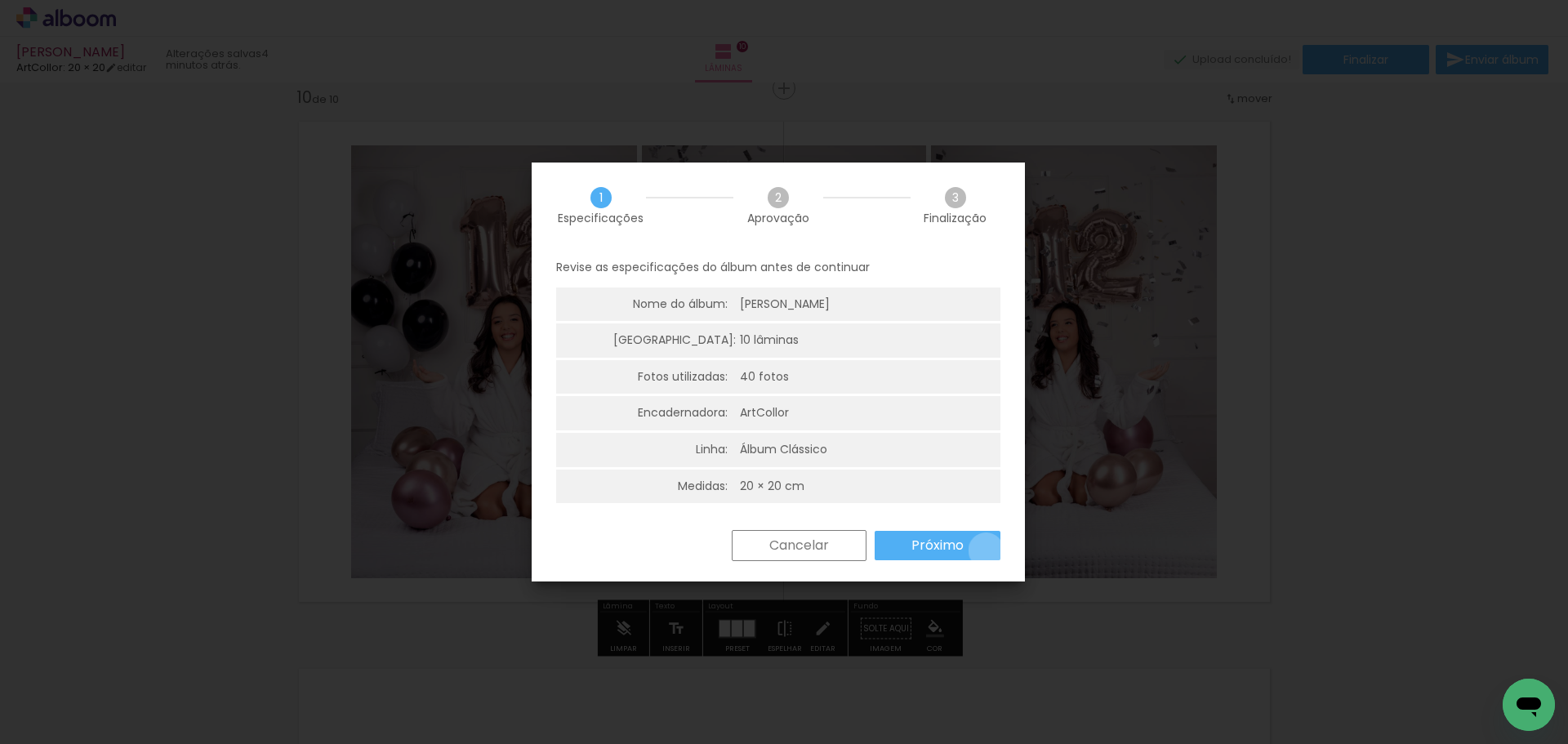
click at [985, 550] on paper-button "Próximo" at bounding box center [937, 545] width 126 height 29
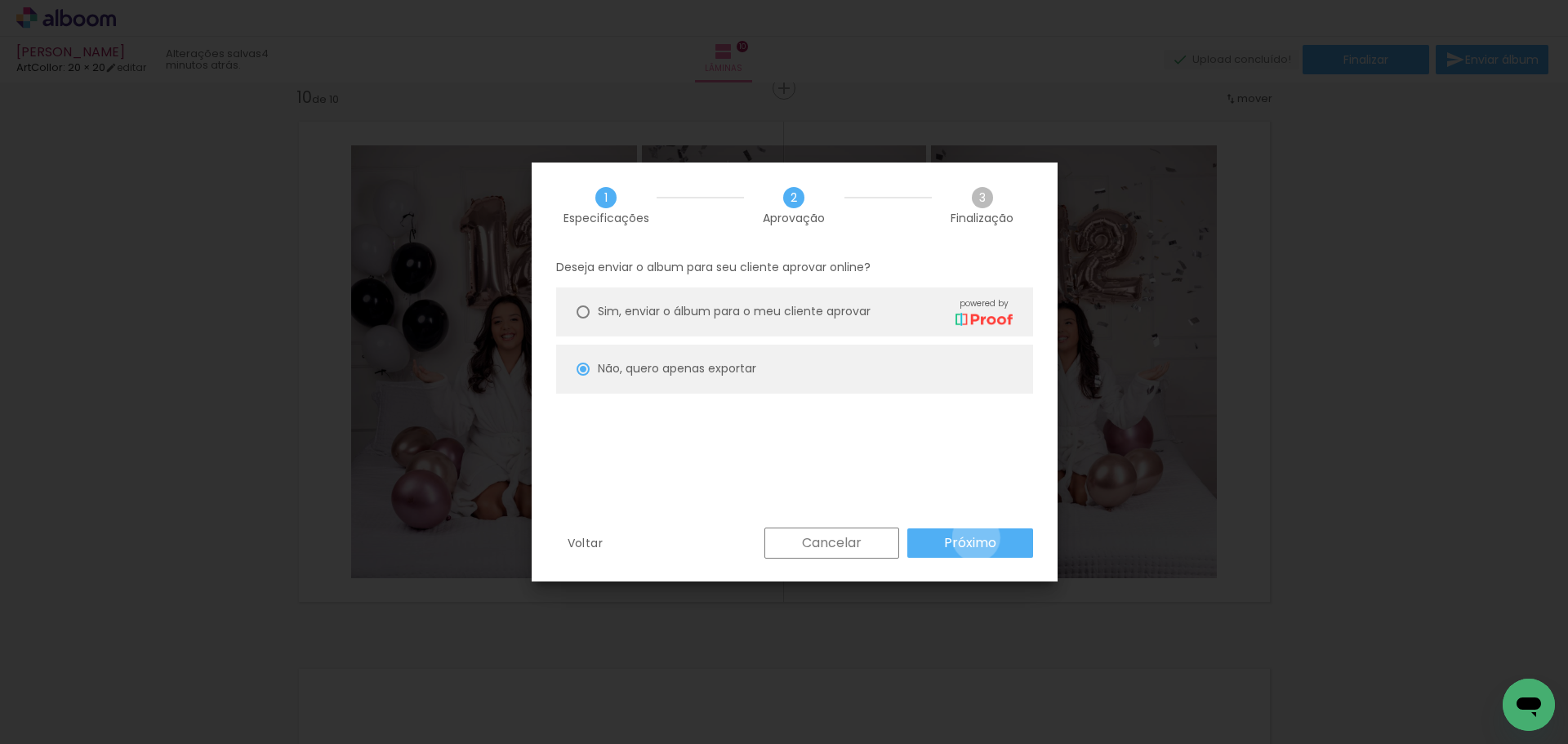
click at [0, 0] on slot "Próximo" at bounding box center [0, 0] width 0 height 0
type input "Alta, 300 DPI"
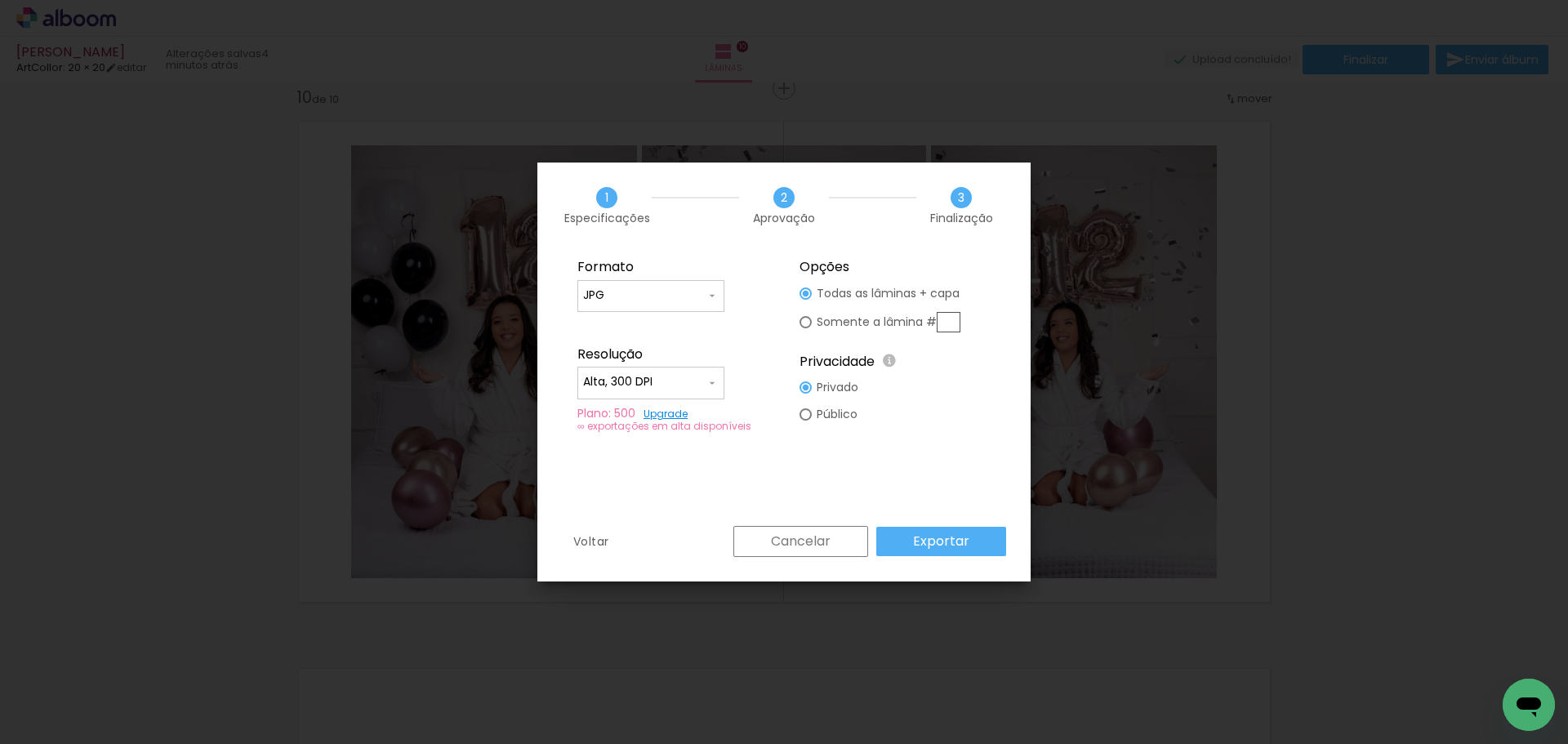
click at [0, 0] on slot "Exportar" at bounding box center [0, 0] width 0 height 0
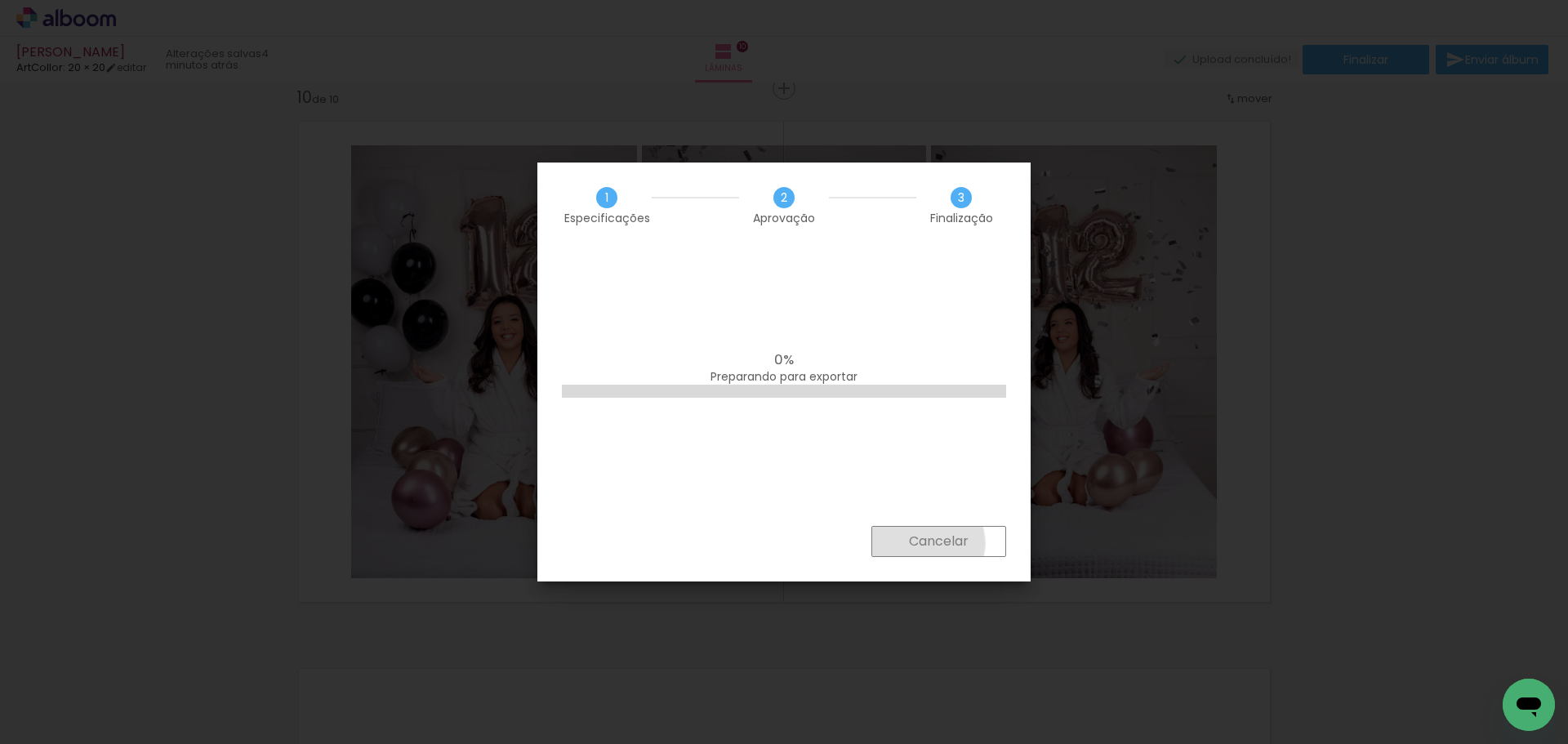
click at [0, 0] on slot "Cancelar" at bounding box center [0, 0] width 0 height 0
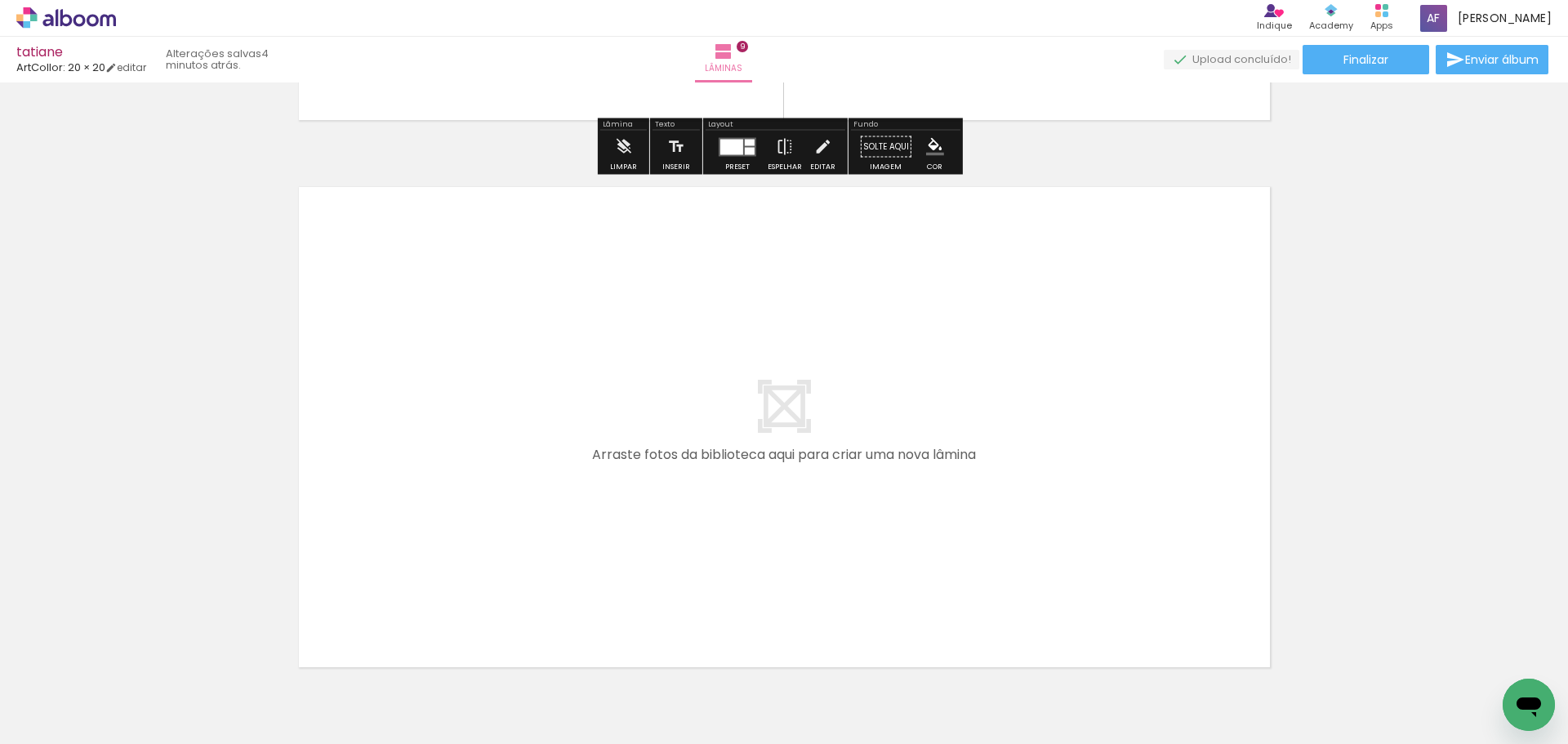
scroll to position [4891, 0]
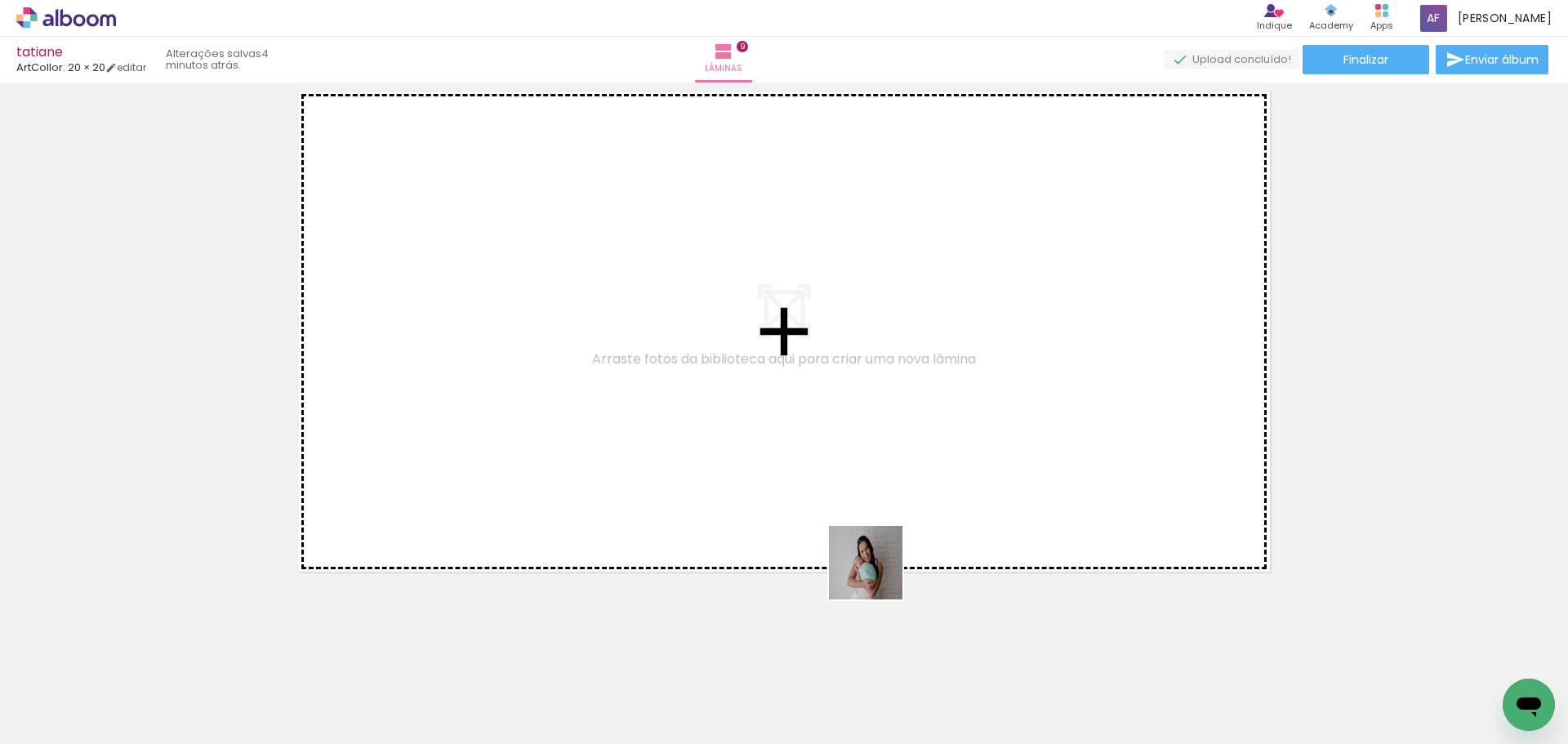
drag, startPoint x: 867, startPoint y: 641, endPoint x: 924, endPoint y: 652, distance: 58.1
click at [879, 569] on quentale-workspace at bounding box center [784, 372] width 1568 height 744
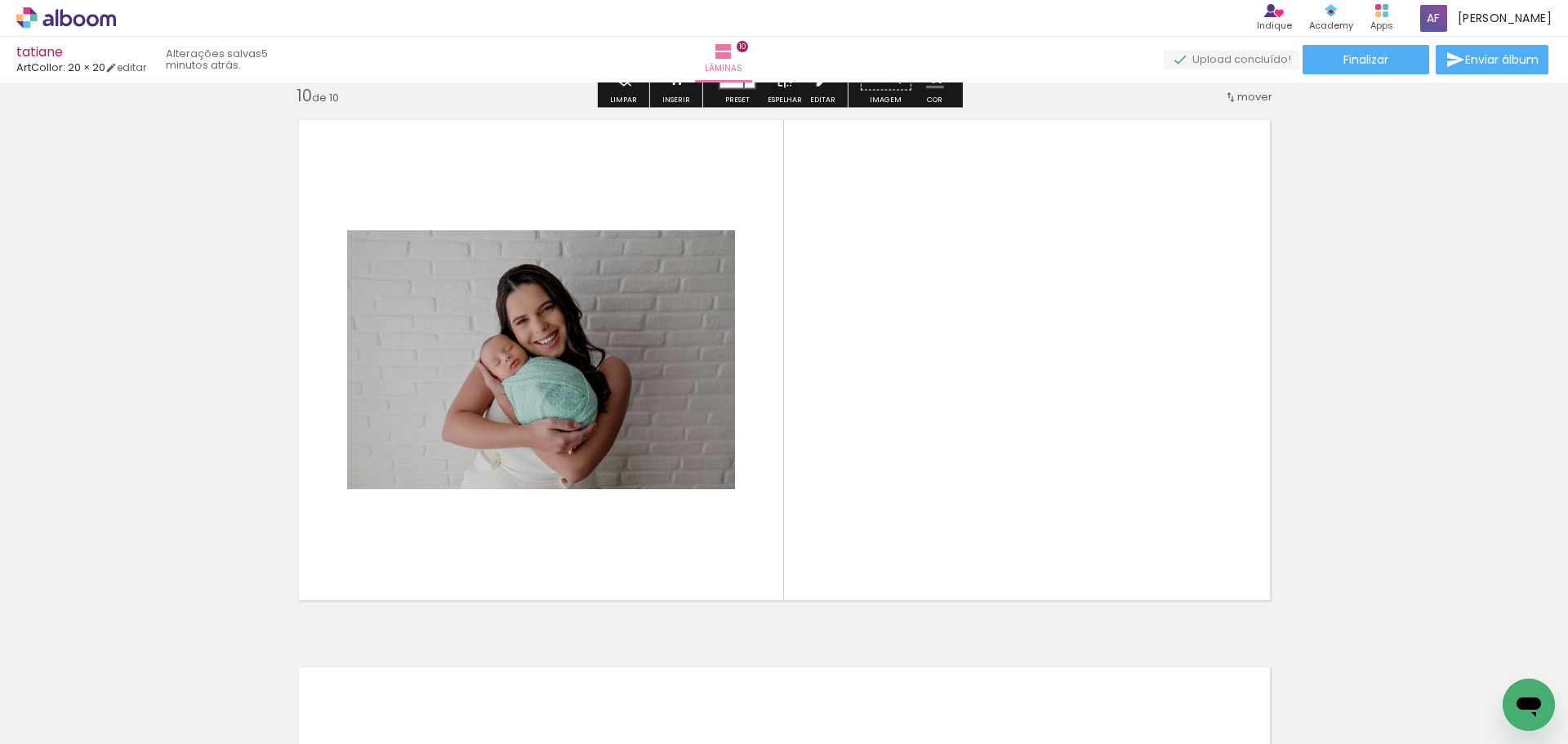
drag, startPoint x: 967, startPoint y: 579, endPoint x: 1001, endPoint y: 564, distance: 37.2
click at [985, 469] on quentale-workspace at bounding box center [784, 372] width 1568 height 744
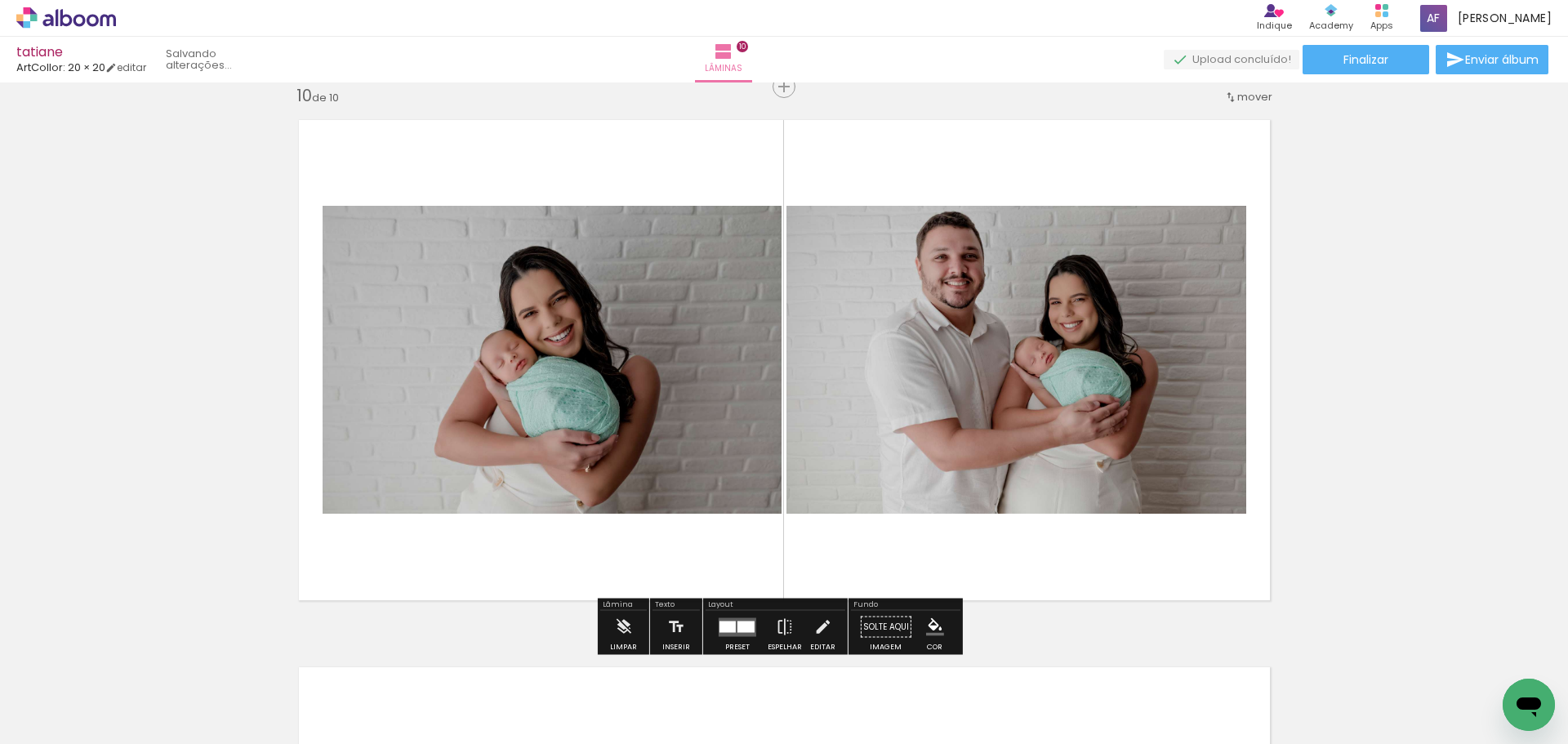
scroll to position [4948, 0]
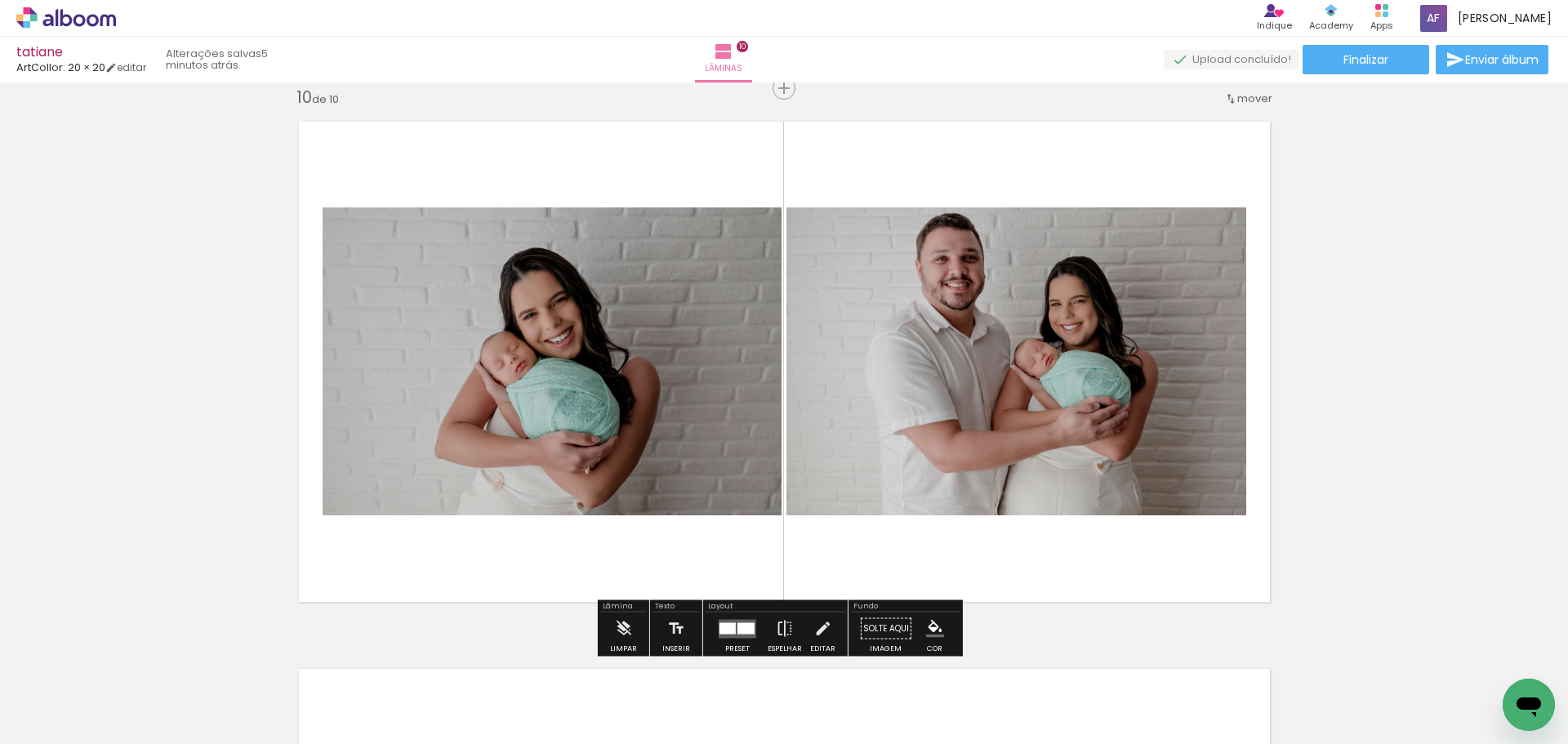
drag, startPoint x: 1037, startPoint y: 694, endPoint x: 1087, endPoint y: 629, distance: 82.0
click at [1042, 542] on quentale-workspace at bounding box center [784, 372] width 1568 height 744
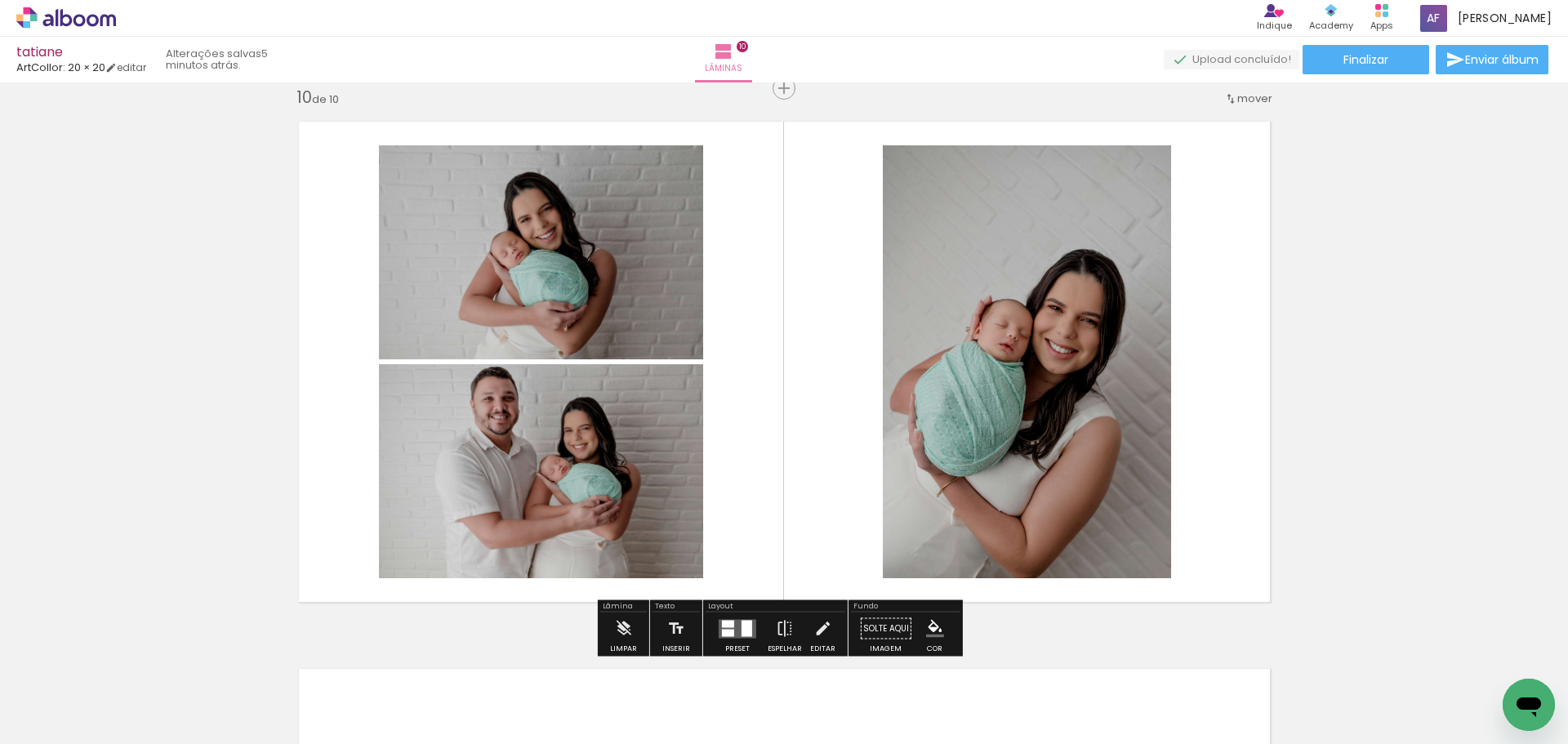
drag, startPoint x: 1116, startPoint y: 671, endPoint x: 1178, endPoint y: 670, distance: 62.0
click at [1105, 507] on quentale-workspace at bounding box center [784, 372] width 1568 height 744
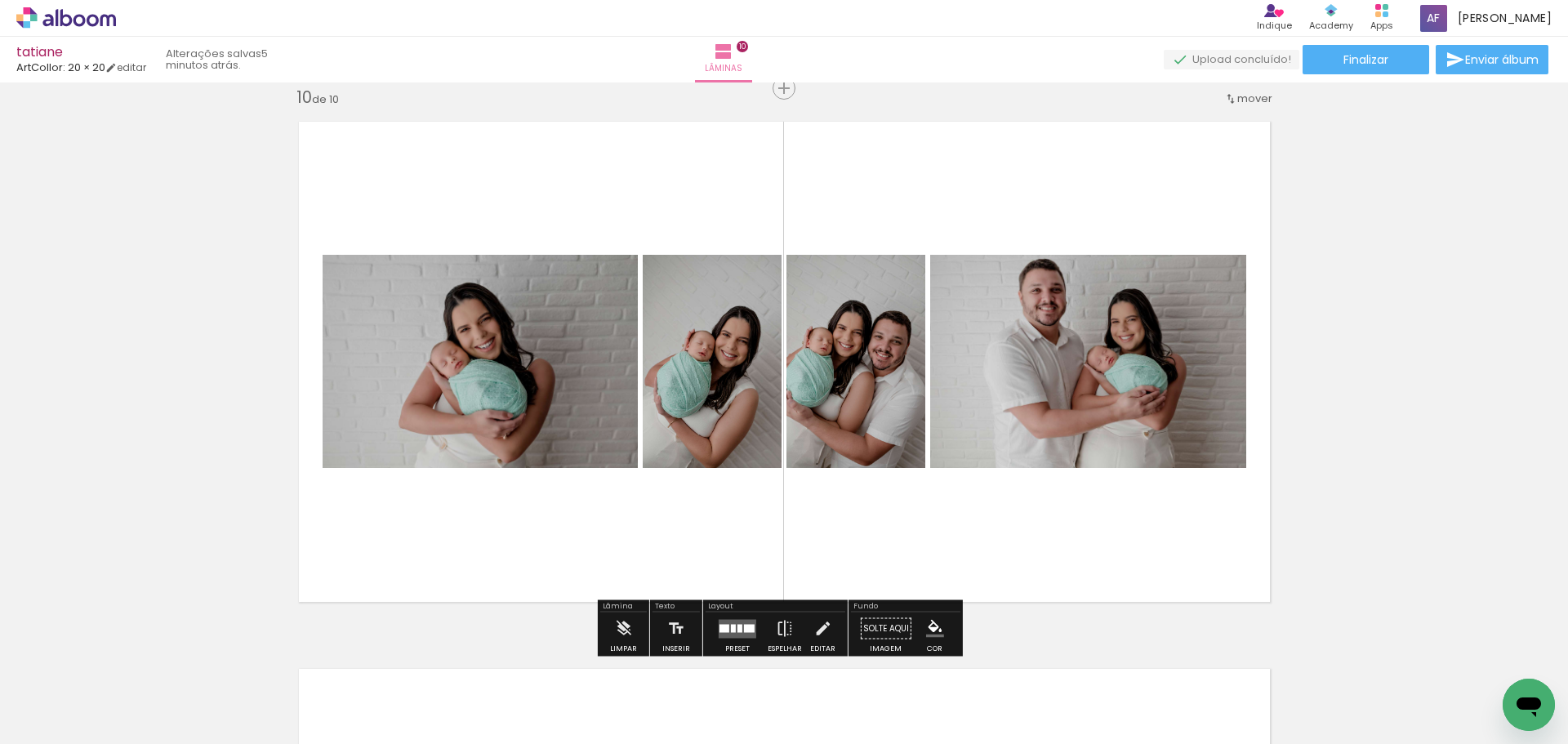
drag, startPoint x: 1182, startPoint y: 673, endPoint x: 1258, endPoint y: 655, distance: 78.1
click at [1159, 492] on quentale-workspace at bounding box center [784, 372] width 1568 height 744
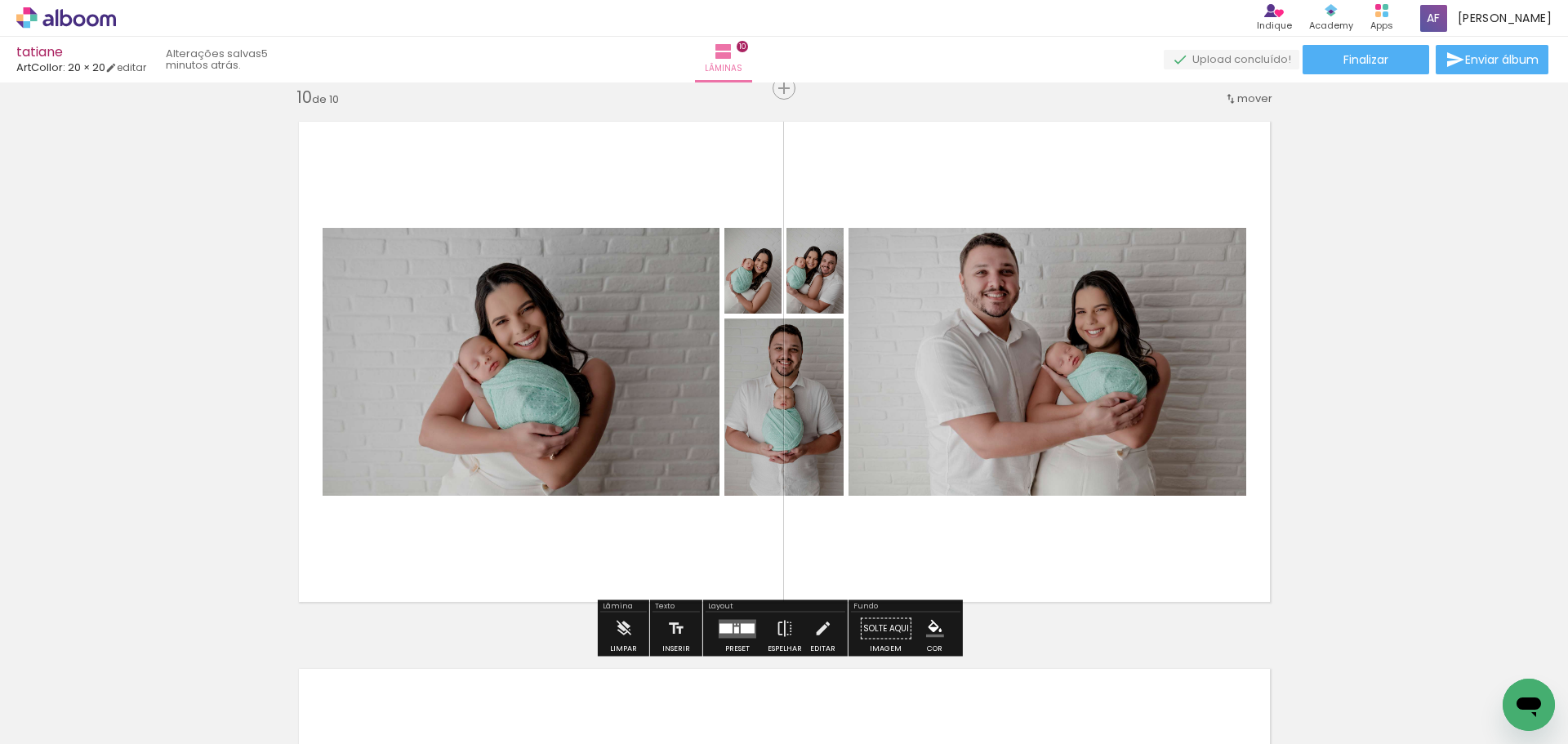
drag, startPoint x: 1278, startPoint y: 676, endPoint x: 1096, endPoint y: 454, distance: 287.1
click at [1098, 443] on quentale-workspace at bounding box center [784, 372] width 1568 height 744
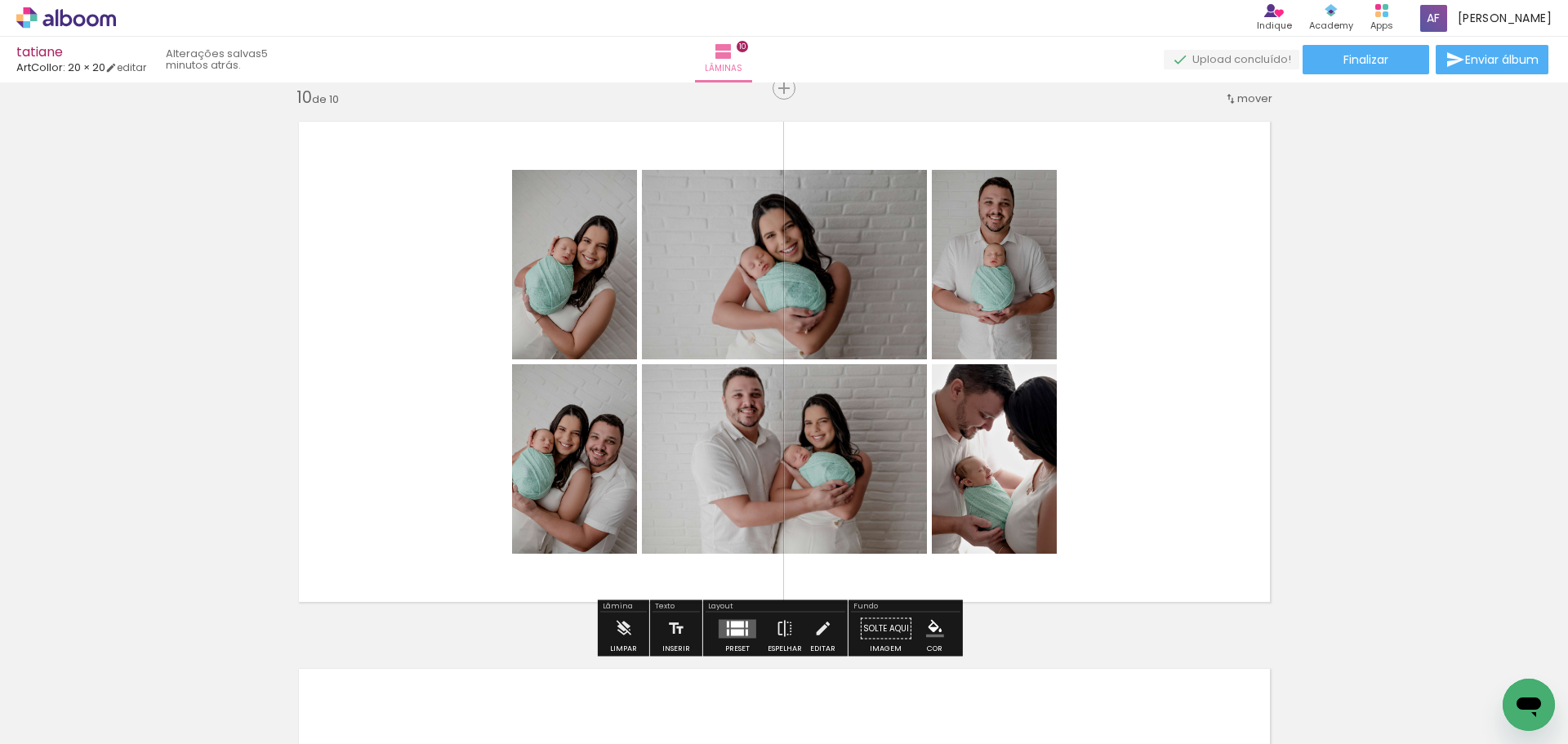
click at [746, 632] on quentale-layouter at bounding box center [738, 628] width 37 height 19
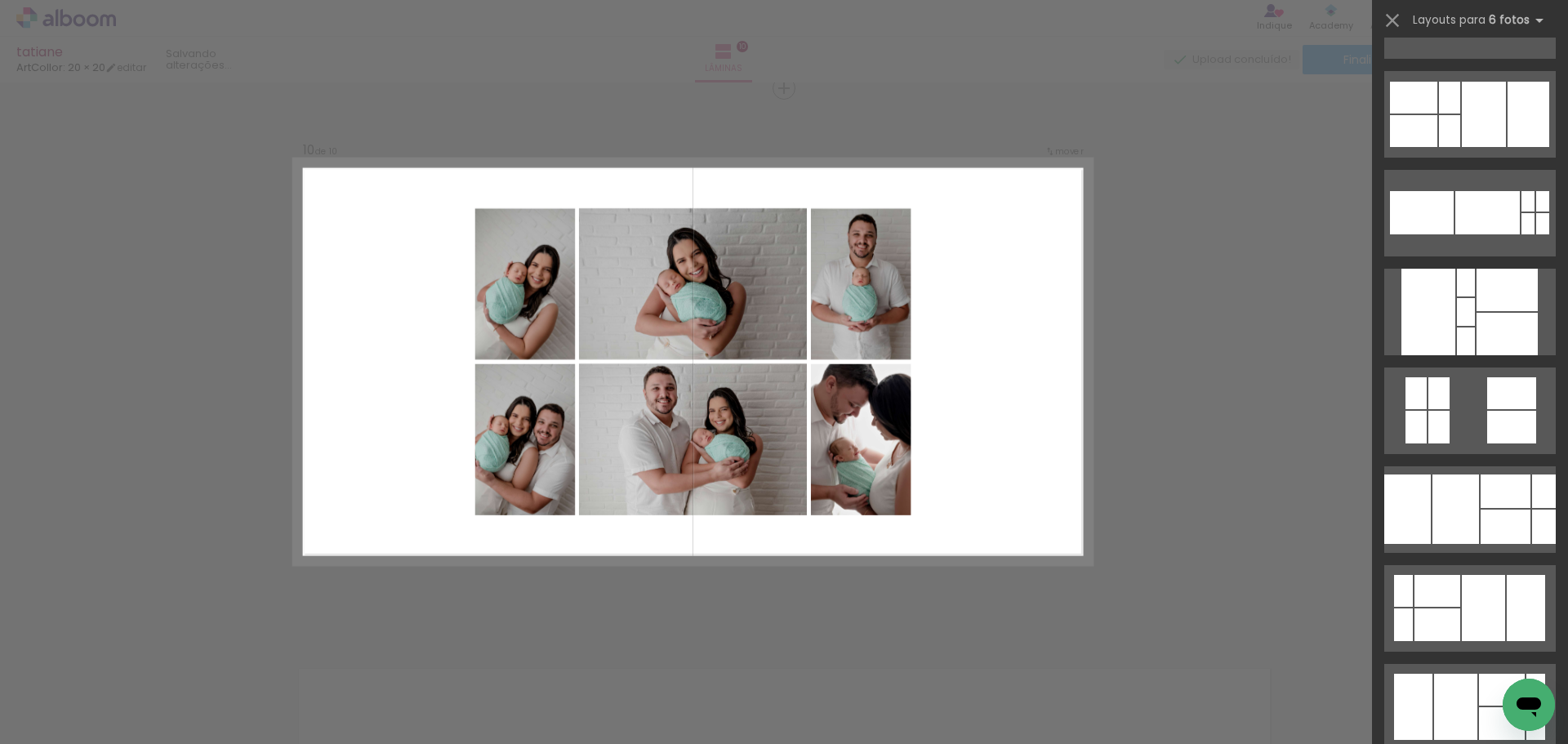
scroll to position [0, 0]
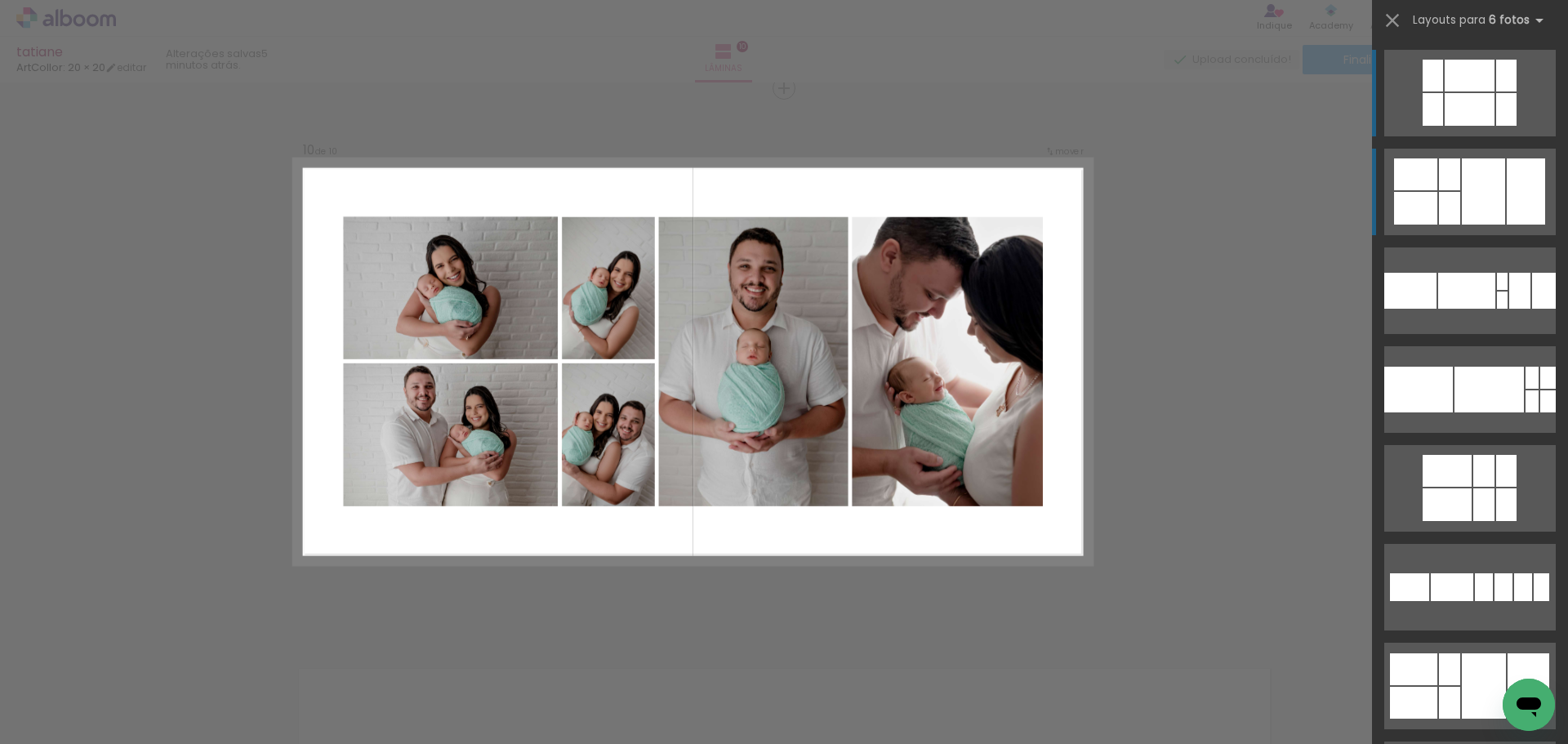
click at [1439, 200] on div at bounding box center [1449, 208] width 21 height 33
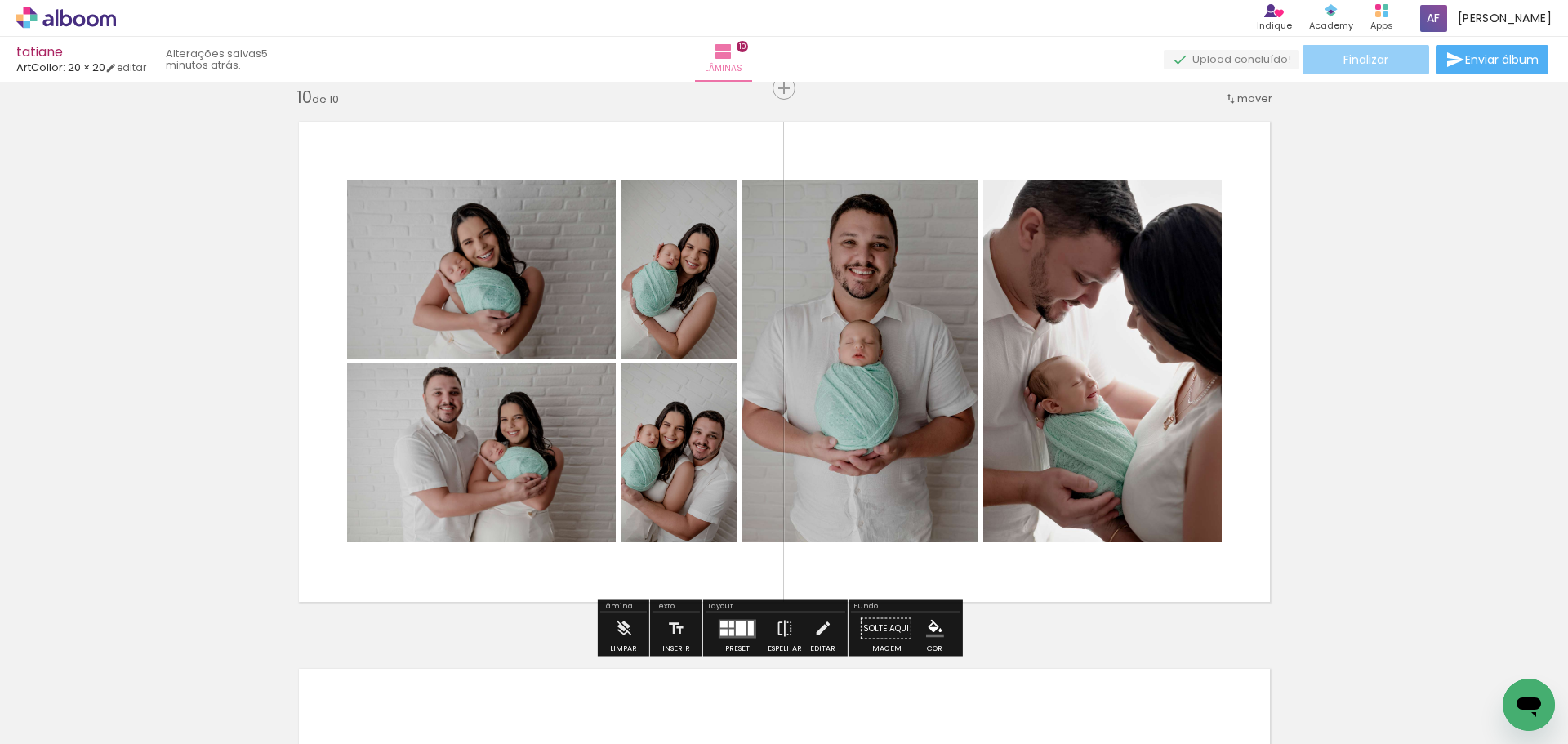
click at [1368, 57] on span "Finalizar" at bounding box center [1365, 59] width 45 height 12
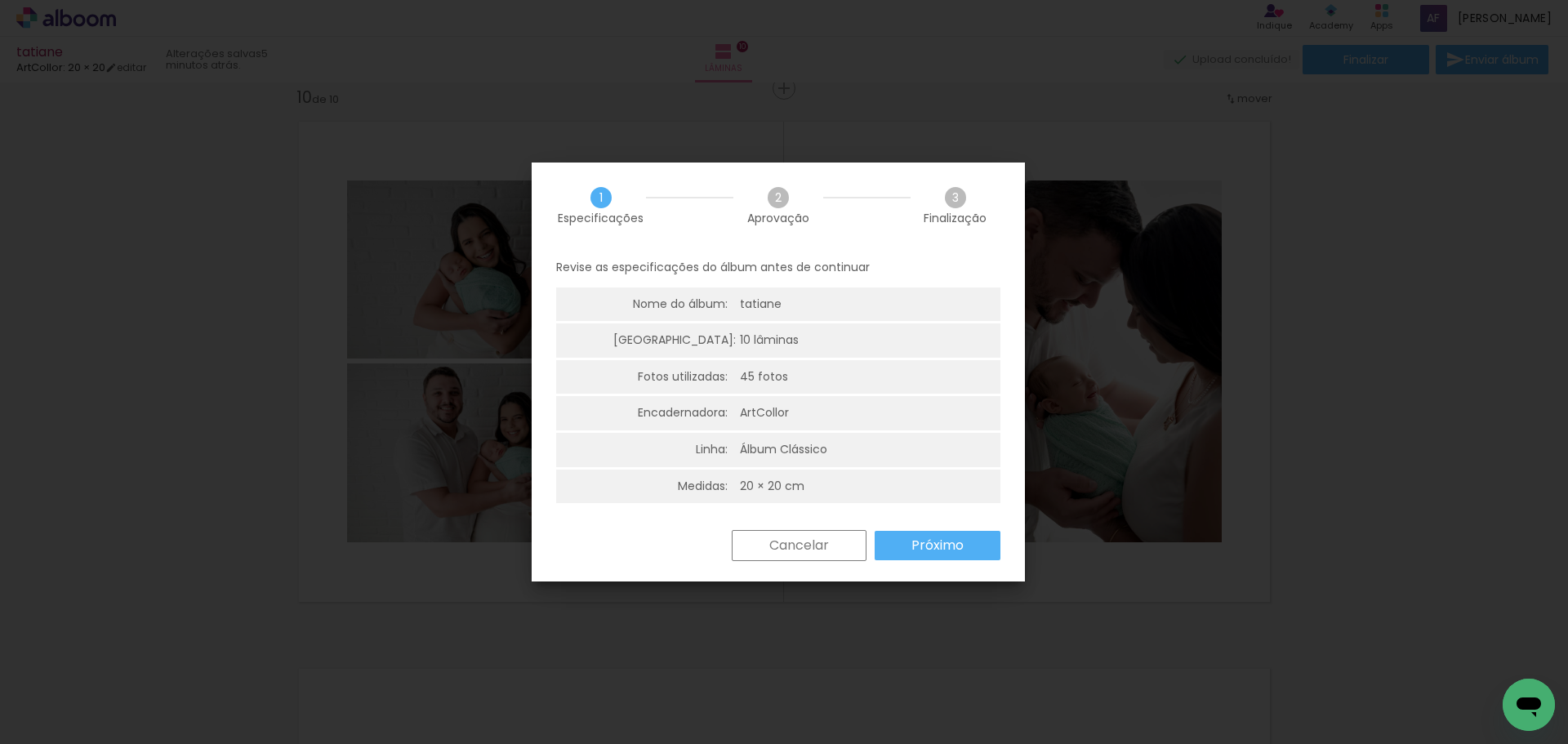
click at [891, 541] on paper-button "Próximo" at bounding box center [937, 545] width 126 height 29
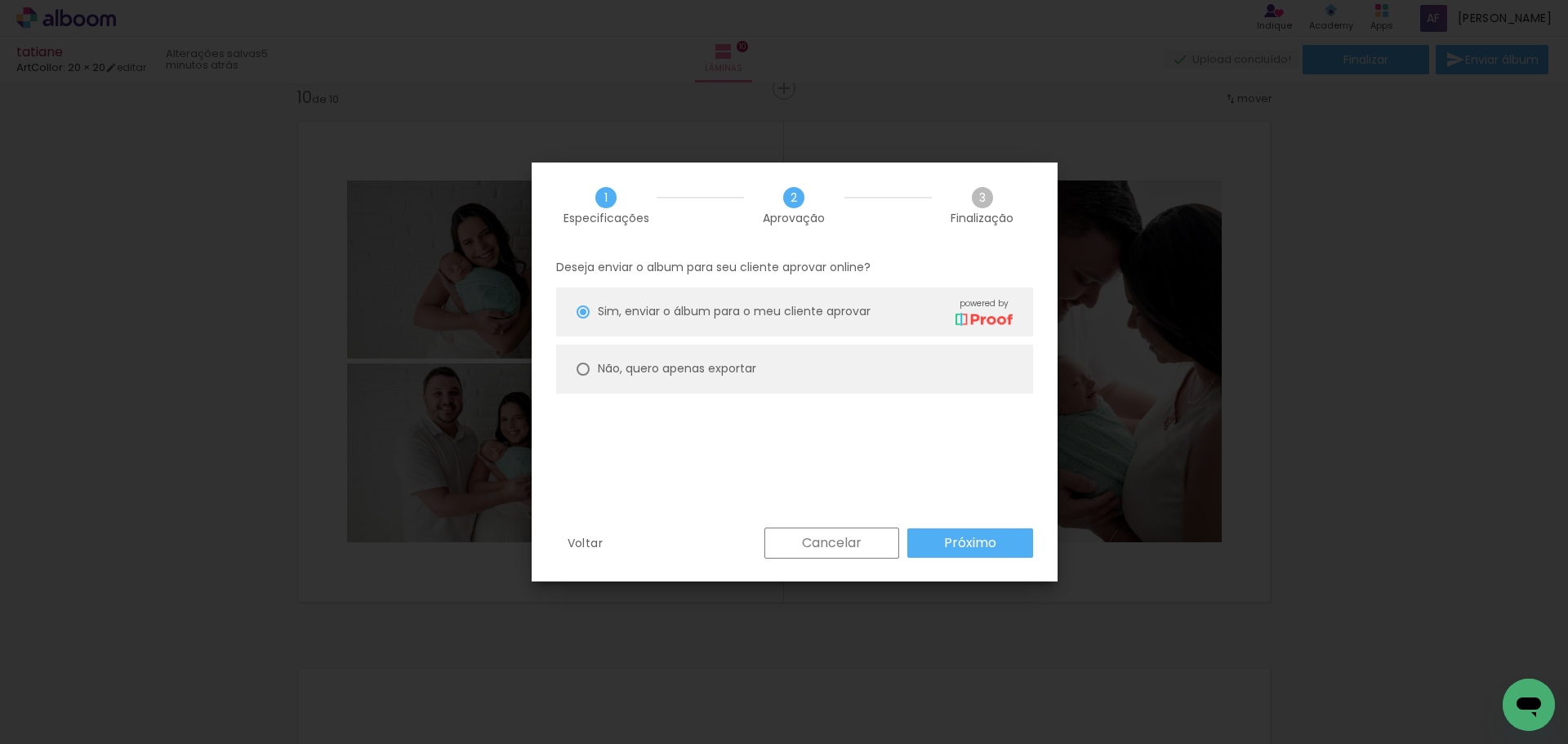
click at [782, 360] on paper-radio-button "Não, quero apenas exportar" at bounding box center [794, 369] width 477 height 49
type paper-radio-button "on"
click at [926, 529] on paper-button "Próximo" at bounding box center [970, 543] width 126 height 29
type input "Alta, 300 DPI"
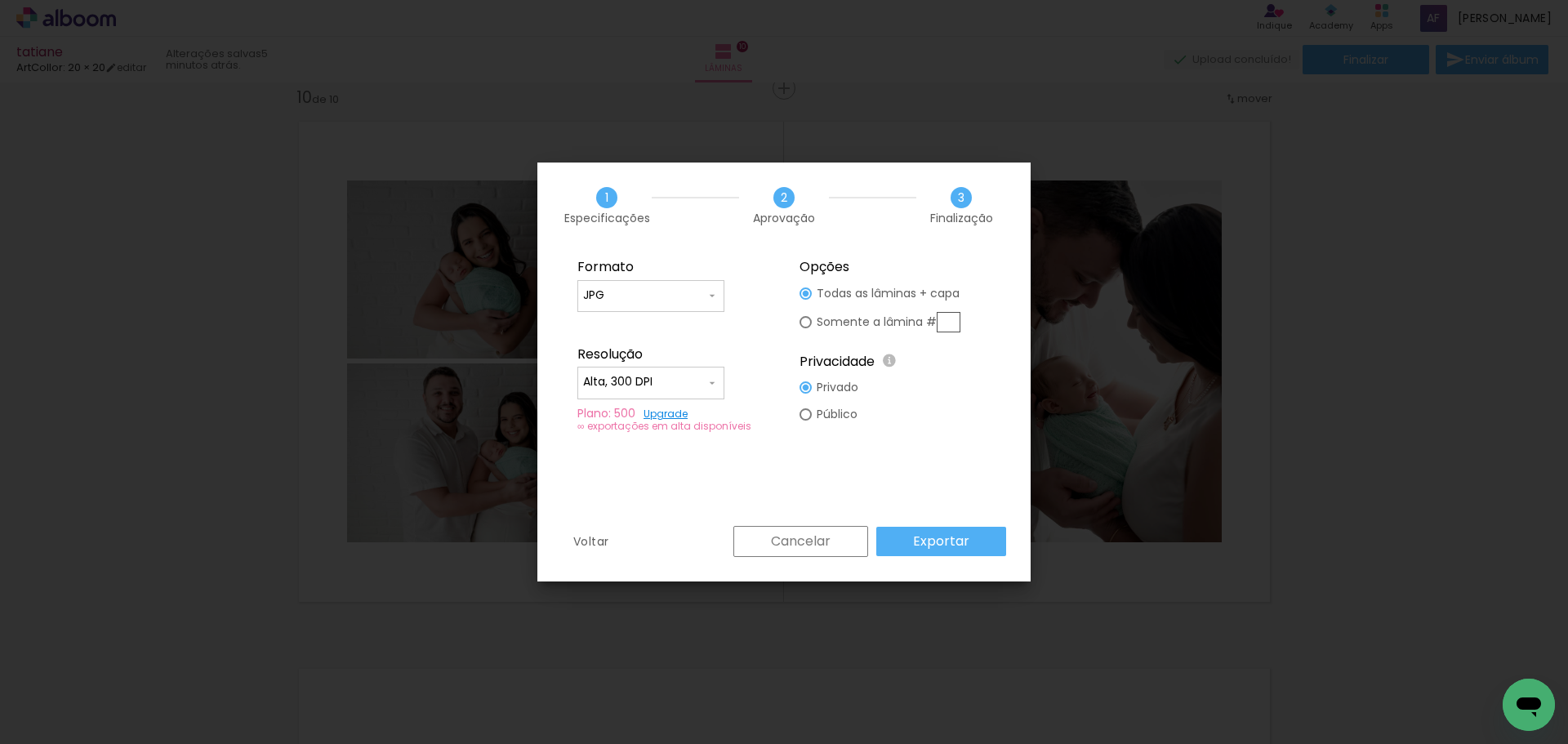
click at [0, 0] on slot "Exportar" at bounding box center [0, 0] width 0 height 0
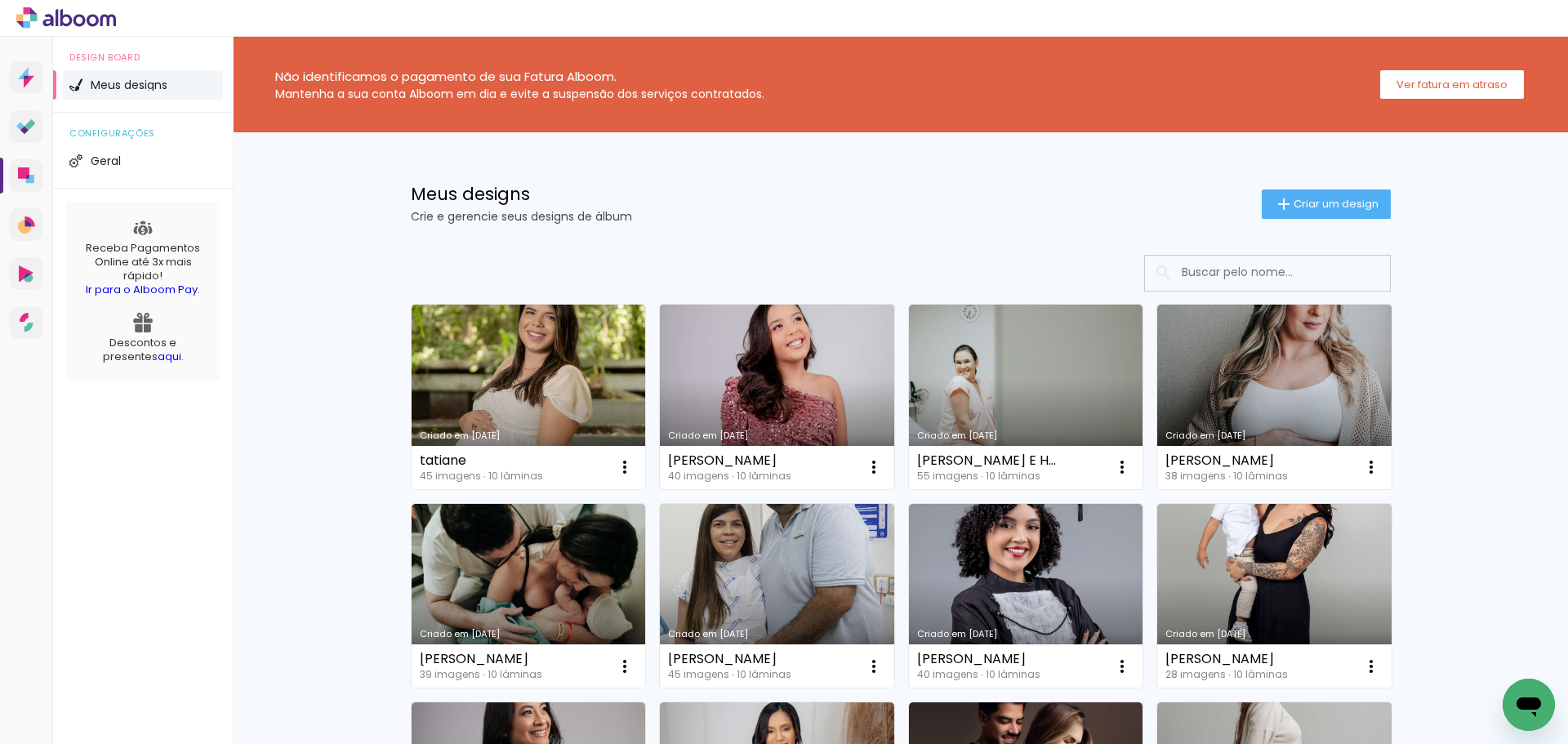
click at [729, 355] on link "Criado em [DATE]" at bounding box center [776, 396] width 234 height 185
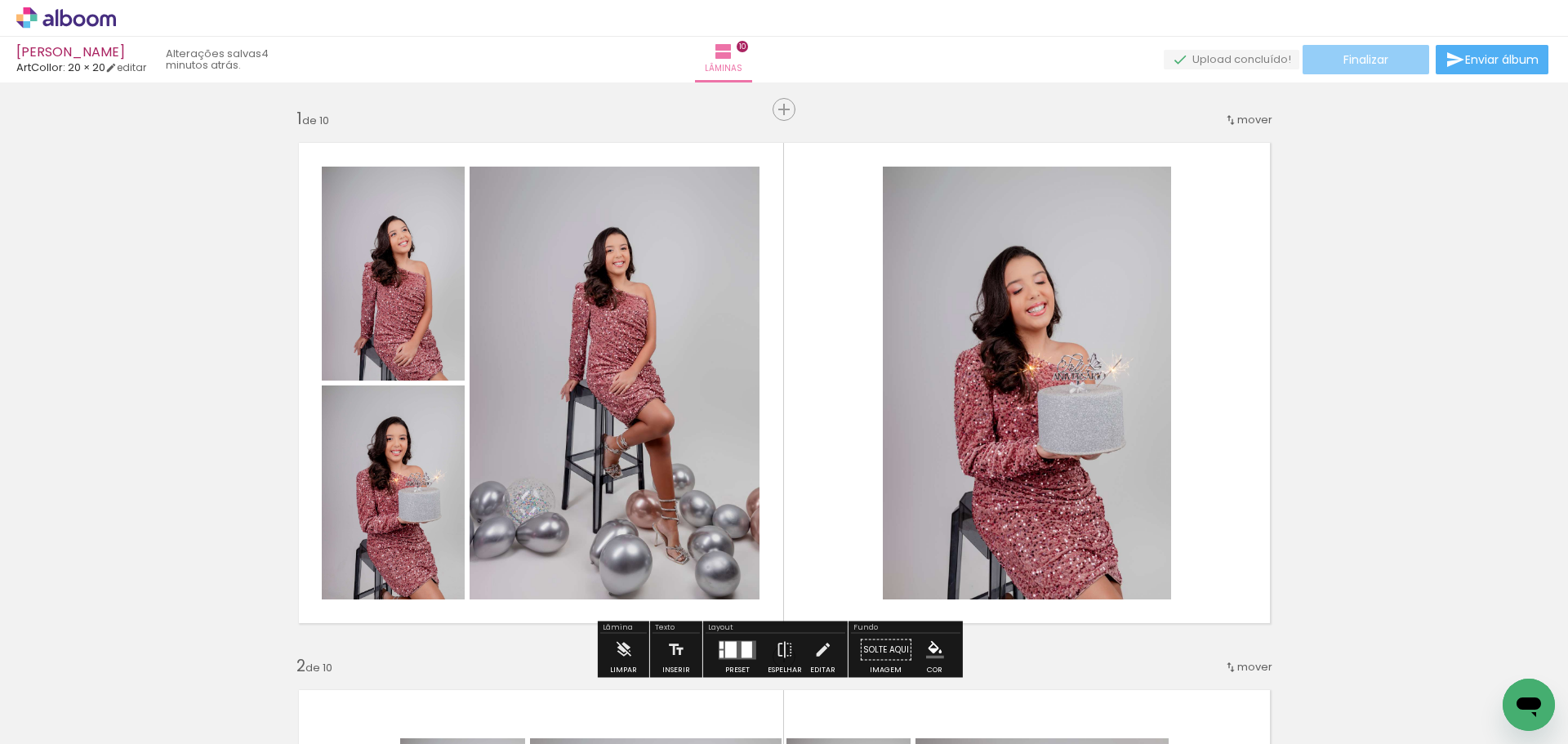
click at [1351, 70] on paper-button "Finalizar" at bounding box center [1365, 59] width 126 height 29
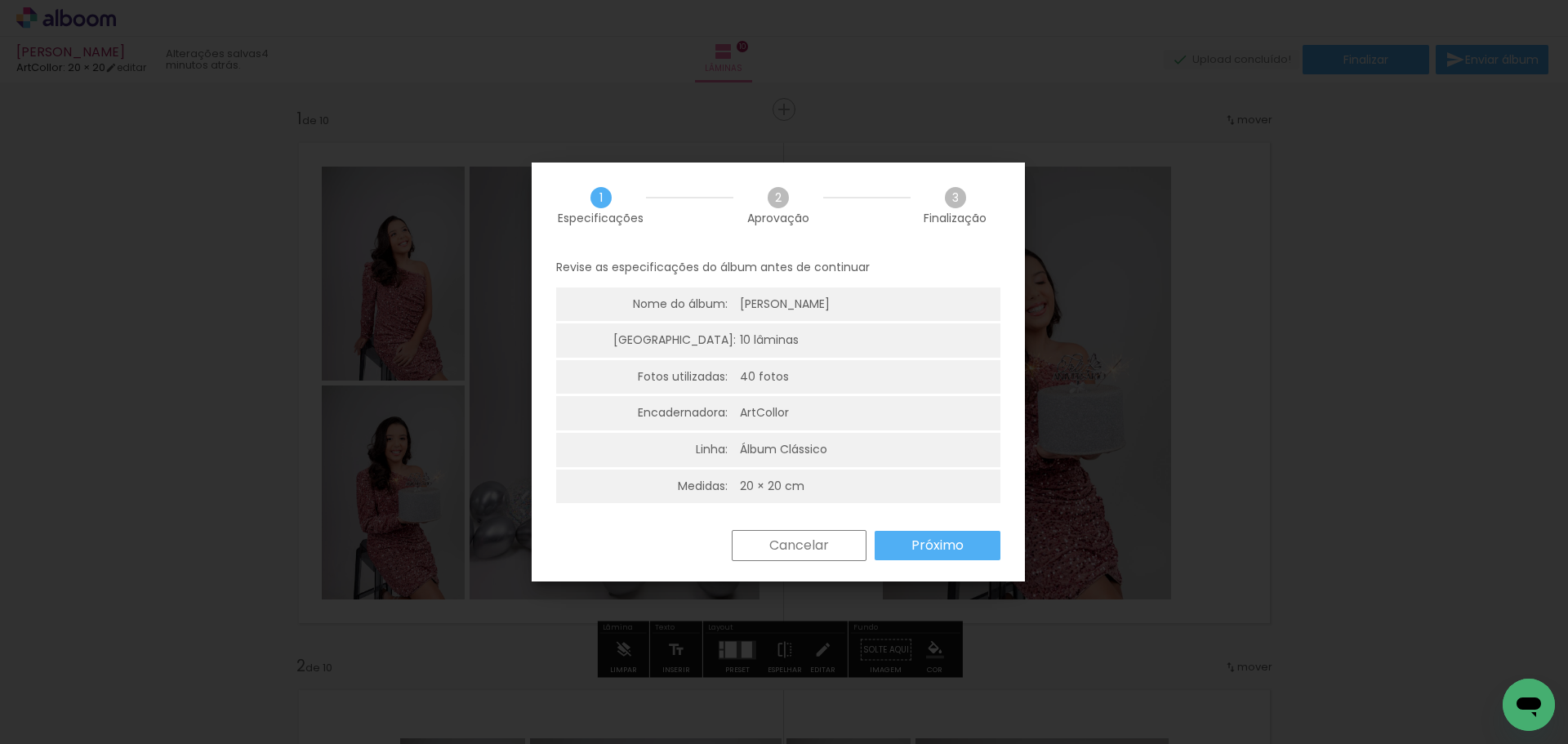
click at [914, 523] on div "Revise as especificações do álbum antes de continuar Nome do álbum: [PERSON_NAM…" at bounding box center [778, 389] width 493 height 282
click at [918, 533] on paper-button "Próximo" at bounding box center [937, 545] width 126 height 29
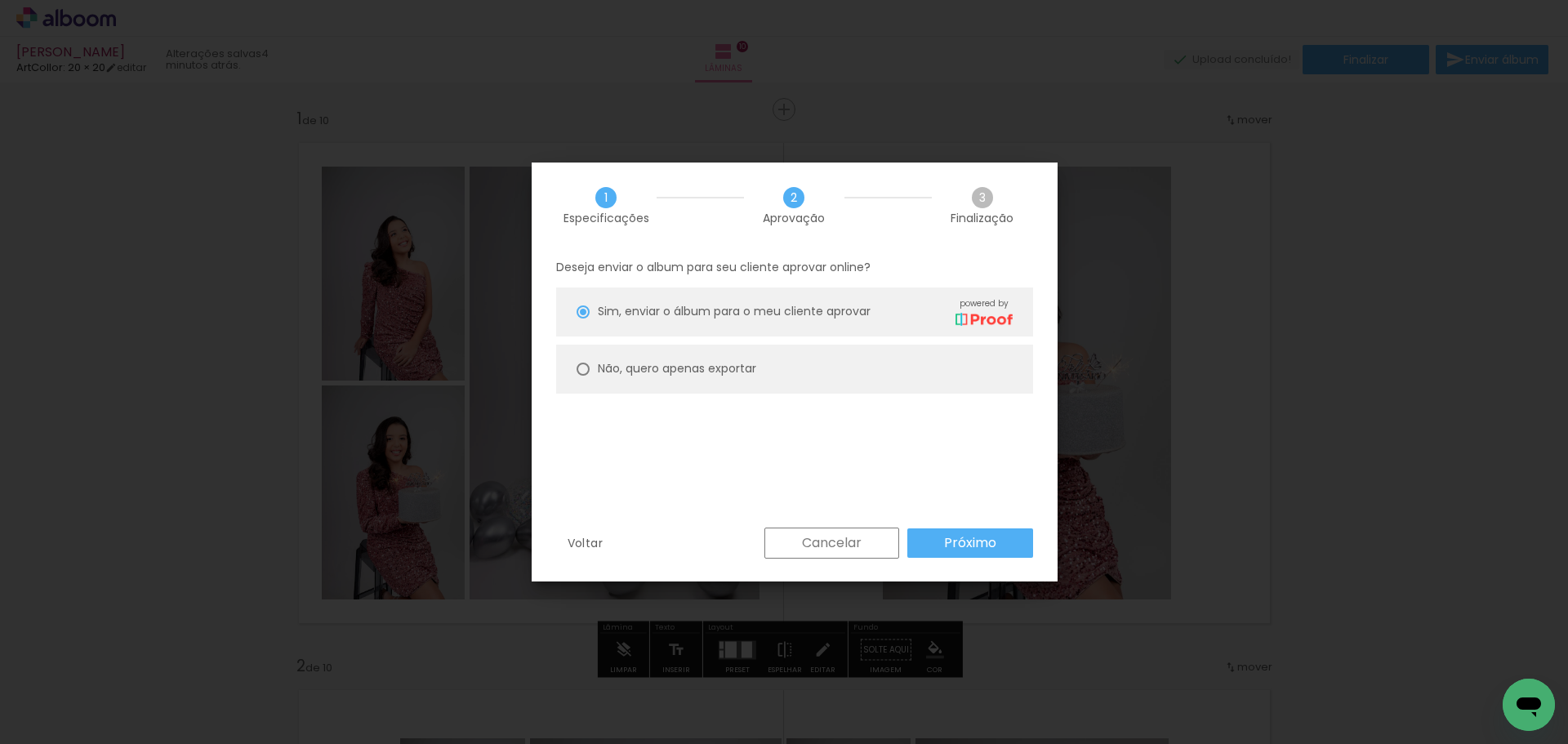
drag, startPoint x: 830, startPoint y: 353, endPoint x: 834, endPoint y: 364, distance: 11.7
click at [831, 356] on paper-radio-button "Não, quero apenas exportar" at bounding box center [794, 369] width 477 height 49
type paper-radio-button "on"
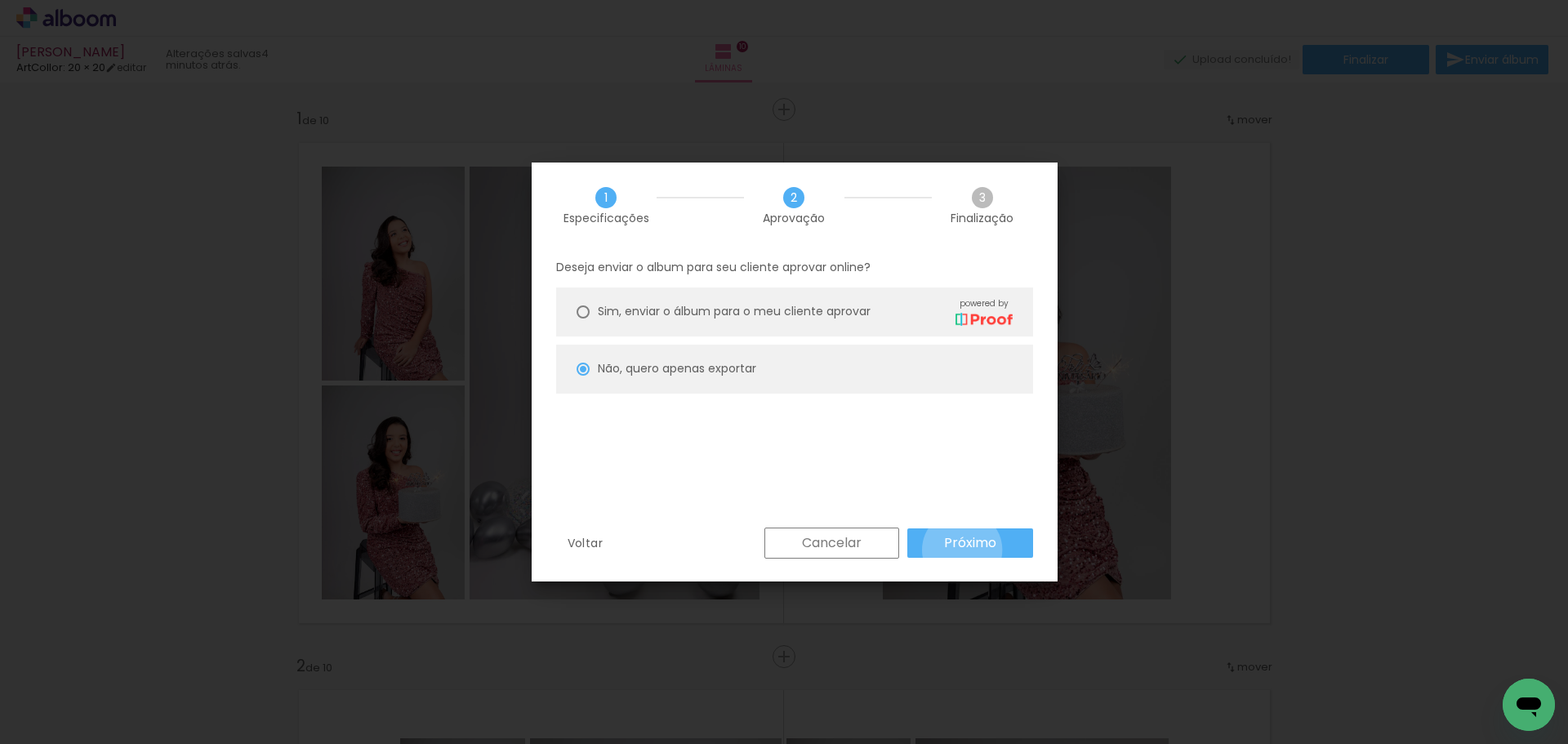
click at [0, 0] on slot "Próximo" at bounding box center [0, 0] width 0 height 0
type input "Alta, 300 DPI"
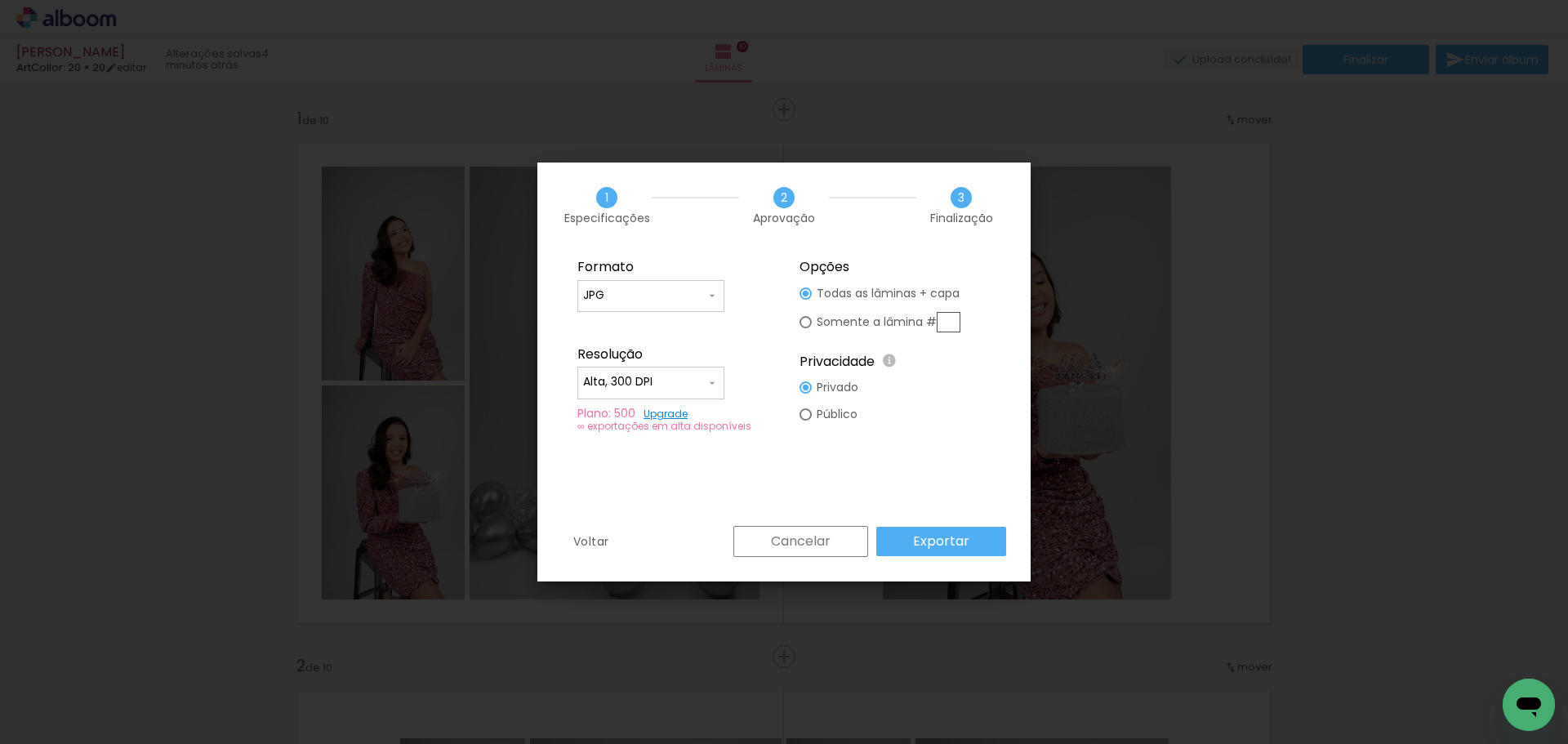
click at [0, 0] on slot "Exportar" at bounding box center [0, 0] width 0 height 0
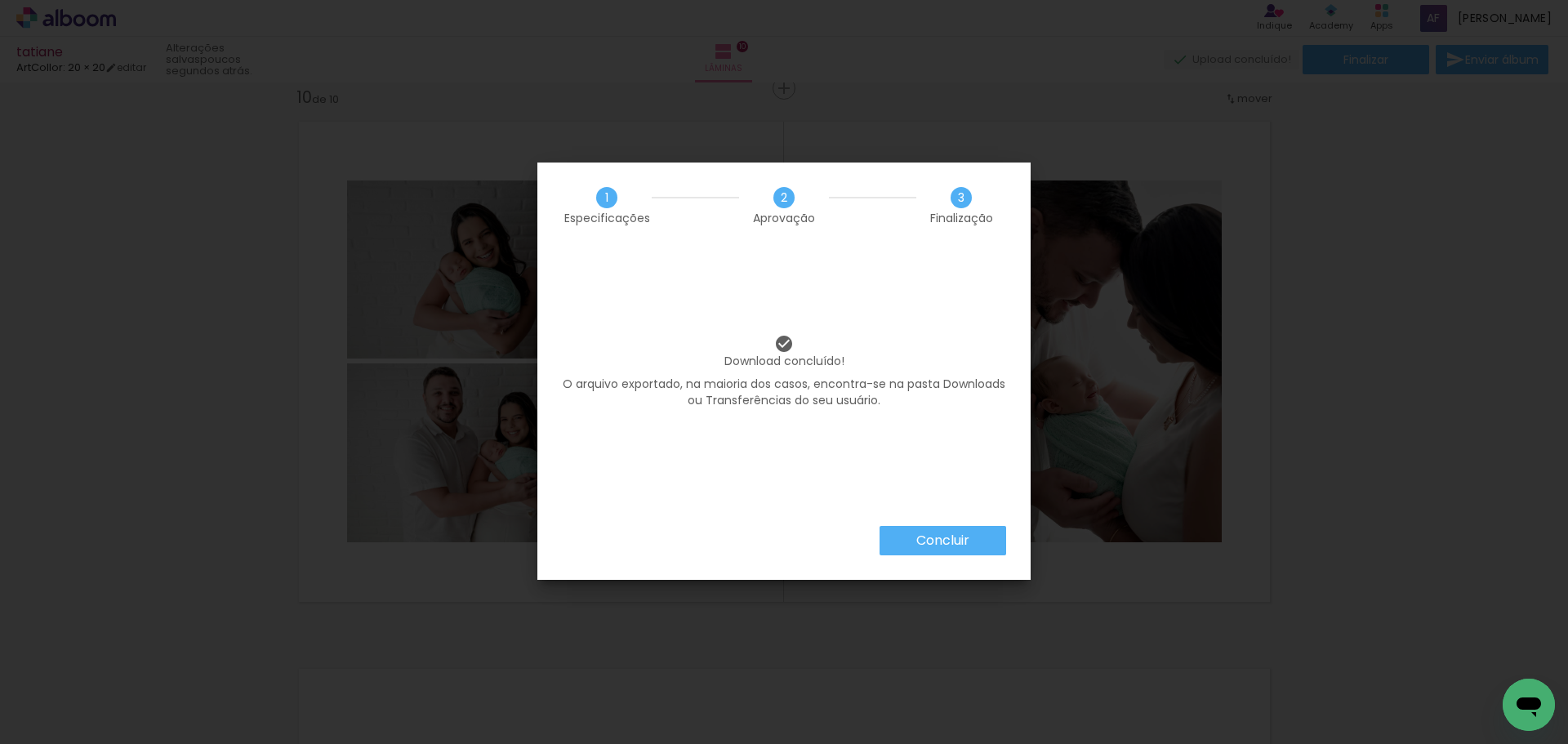
scroll to position [0, 1987]
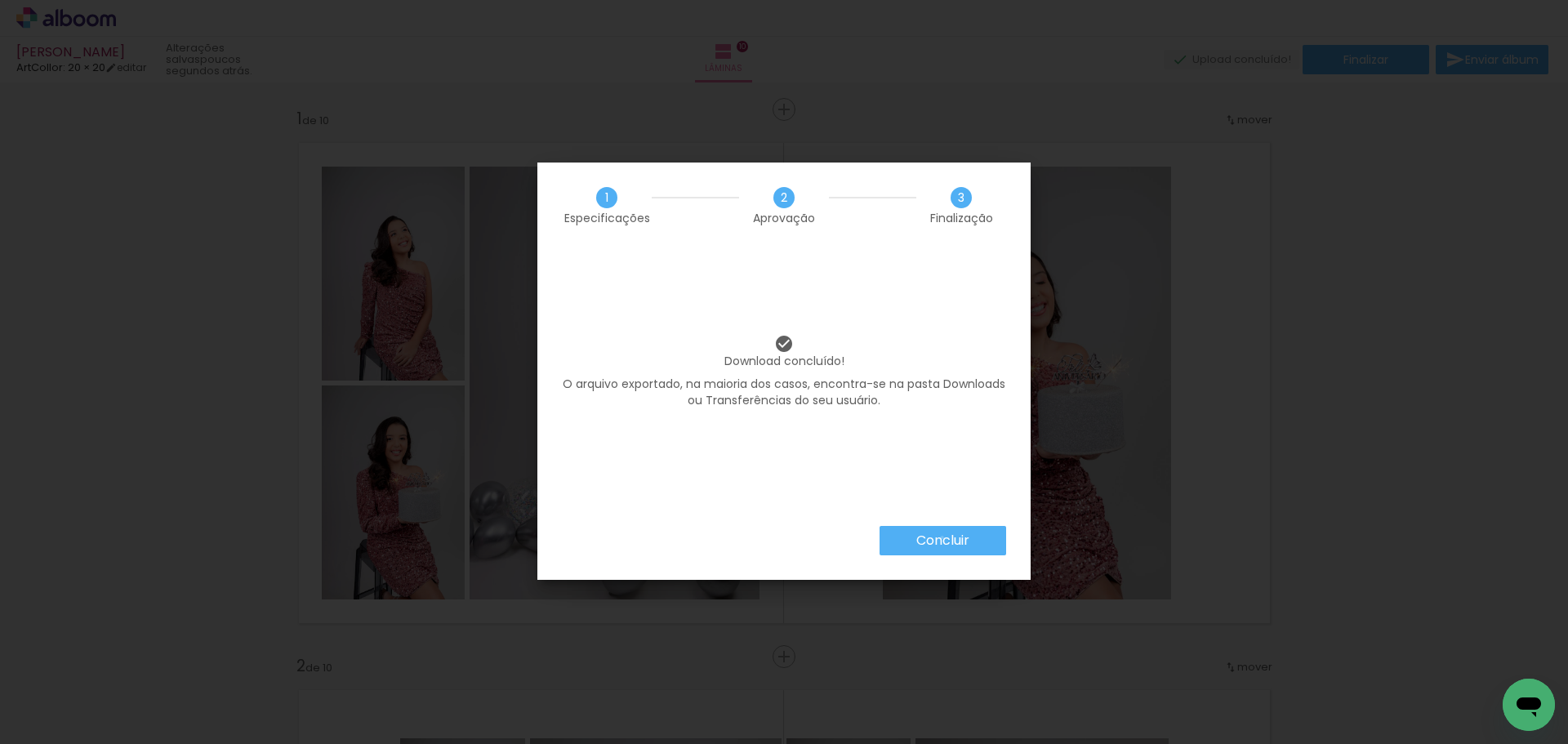
drag, startPoint x: 941, startPoint y: 538, endPoint x: 1314, endPoint y: 107, distance: 570.0
click at [0, 0] on slot "Concluir" at bounding box center [0, 0] width 0 height 0
